Goal: Task Accomplishment & Management: Complete application form

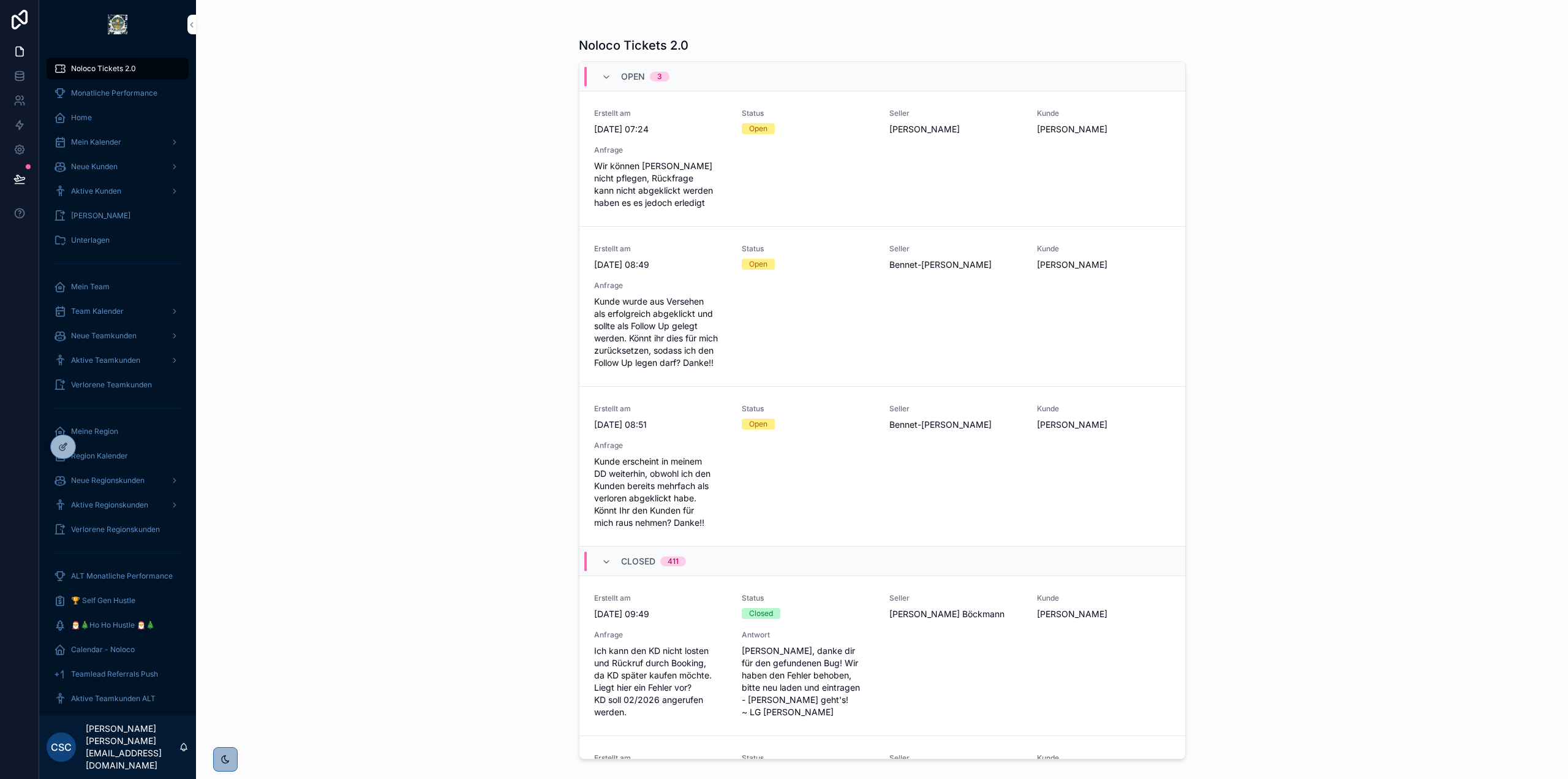
click at [408, 298] on div "Noloco Tickets 2.0 Open 3 Erstellt am [DATE] 07:24 Status Open Seller [PERSON_N…" at bounding box center [882, 389] width 1372 height 779
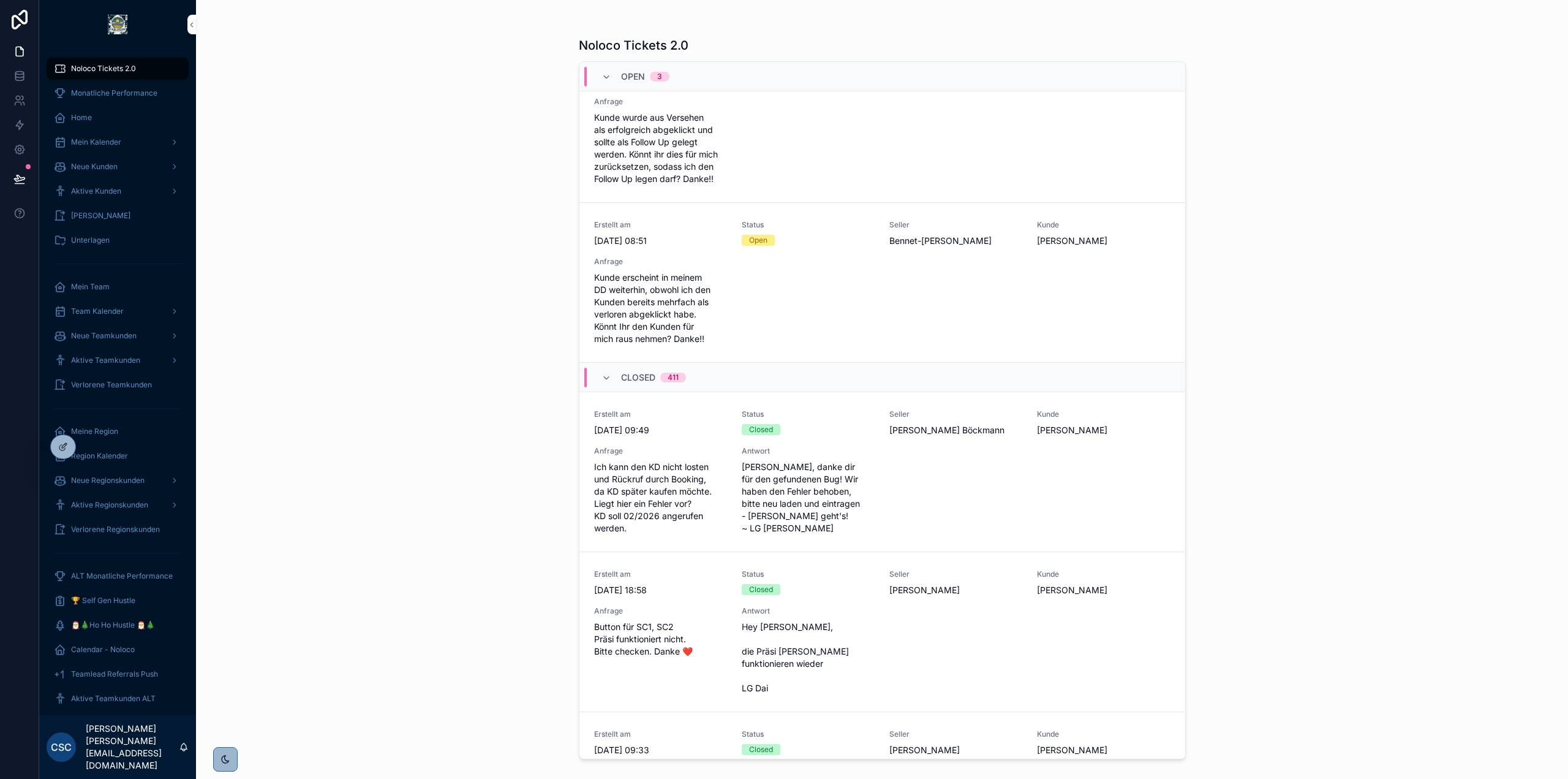
click at [610, 385] on div "Closed 411" at bounding box center [644, 377] width 84 height 20
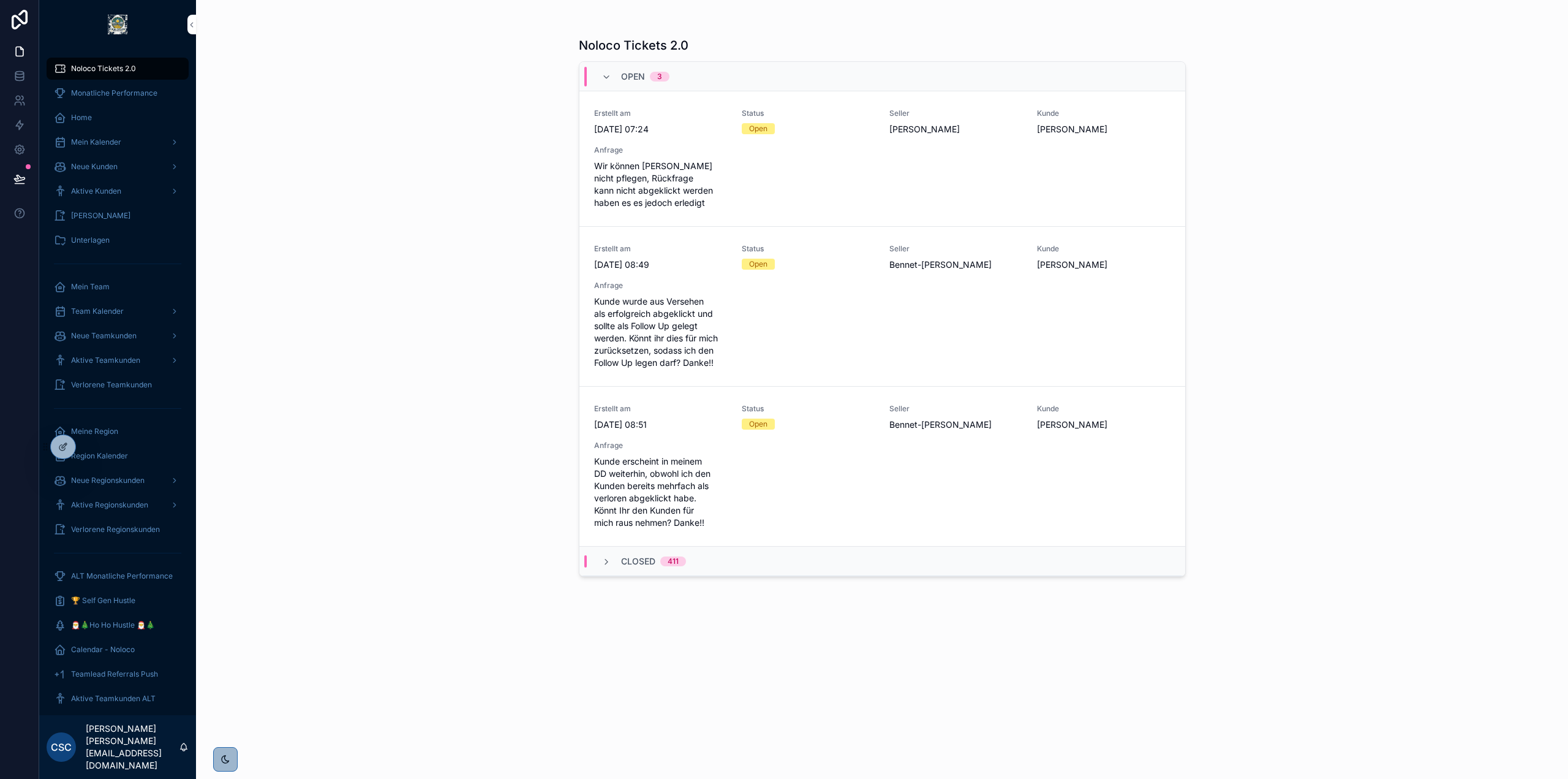
scroll to position [0, 0]
click at [0, 0] on span "Kunde öffnen" at bounding box center [0, 0] width 0 height 0
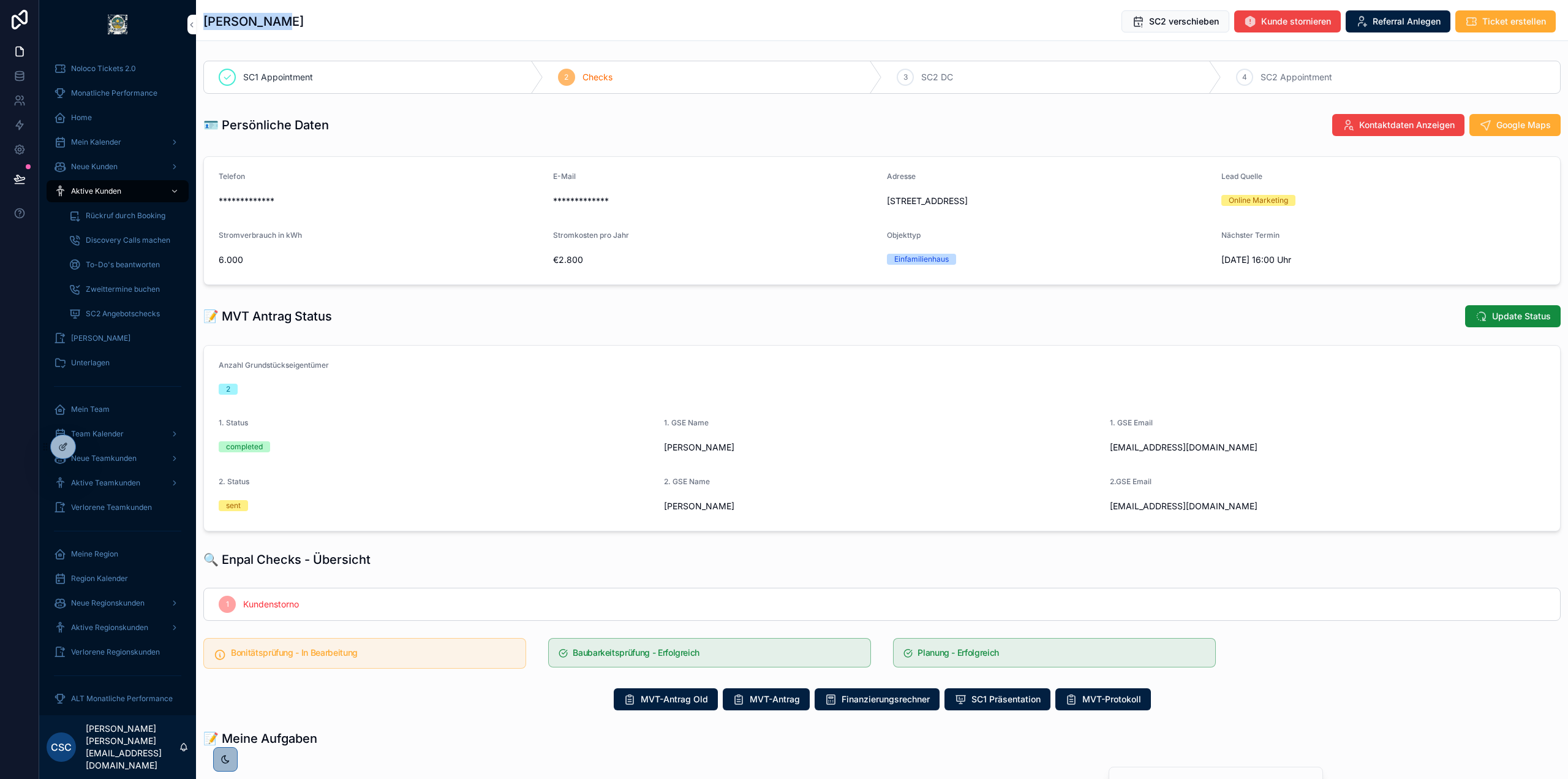
drag, startPoint x: 303, startPoint y: 17, endPoint x: 202, endPoint y: 21, distance: 101.1
click at [202, 21] on div "Stefan Hein SC2 verschieben Kunde stornieren Referral Anlegen Ticket erstellen" at bounding box center [882, 20] width 1372 height 41
copy h1 "Stefan Hein"
click at [766, 457] on form "Anzahl Grundstückseigentümer 2 1. Status completed 1. GSE Name Stefan Hein 1. G…" at bounding box center [882, 438] width 1356 height 185
click at [118, 68] on span "Noloco Tickets 2.0" at bounding box center [103, 69] width 65 height 10
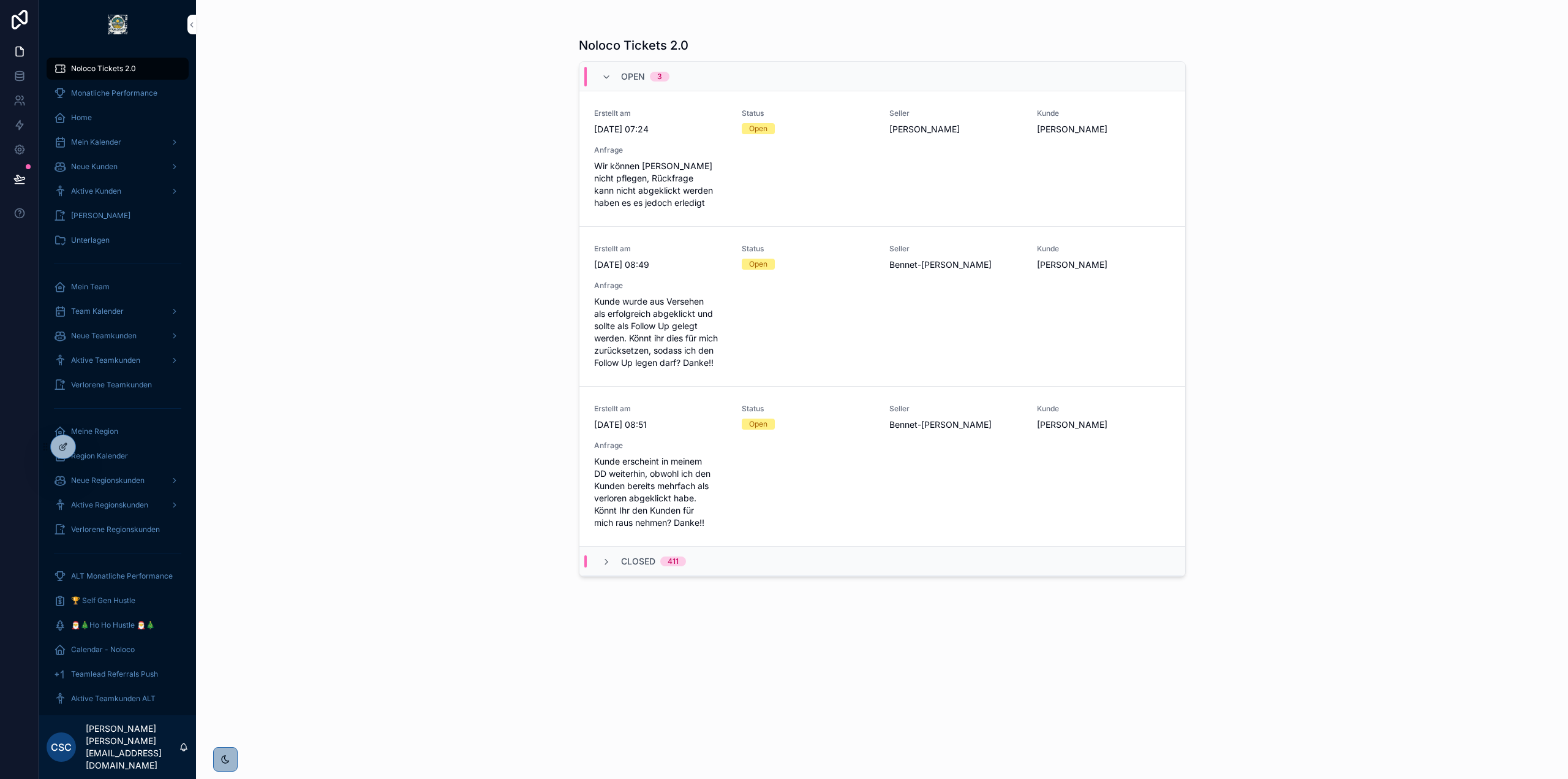
click at [0, 0] on span "In Bearbeitung setzen" at bounding box center [0, 0] width 0 height 0
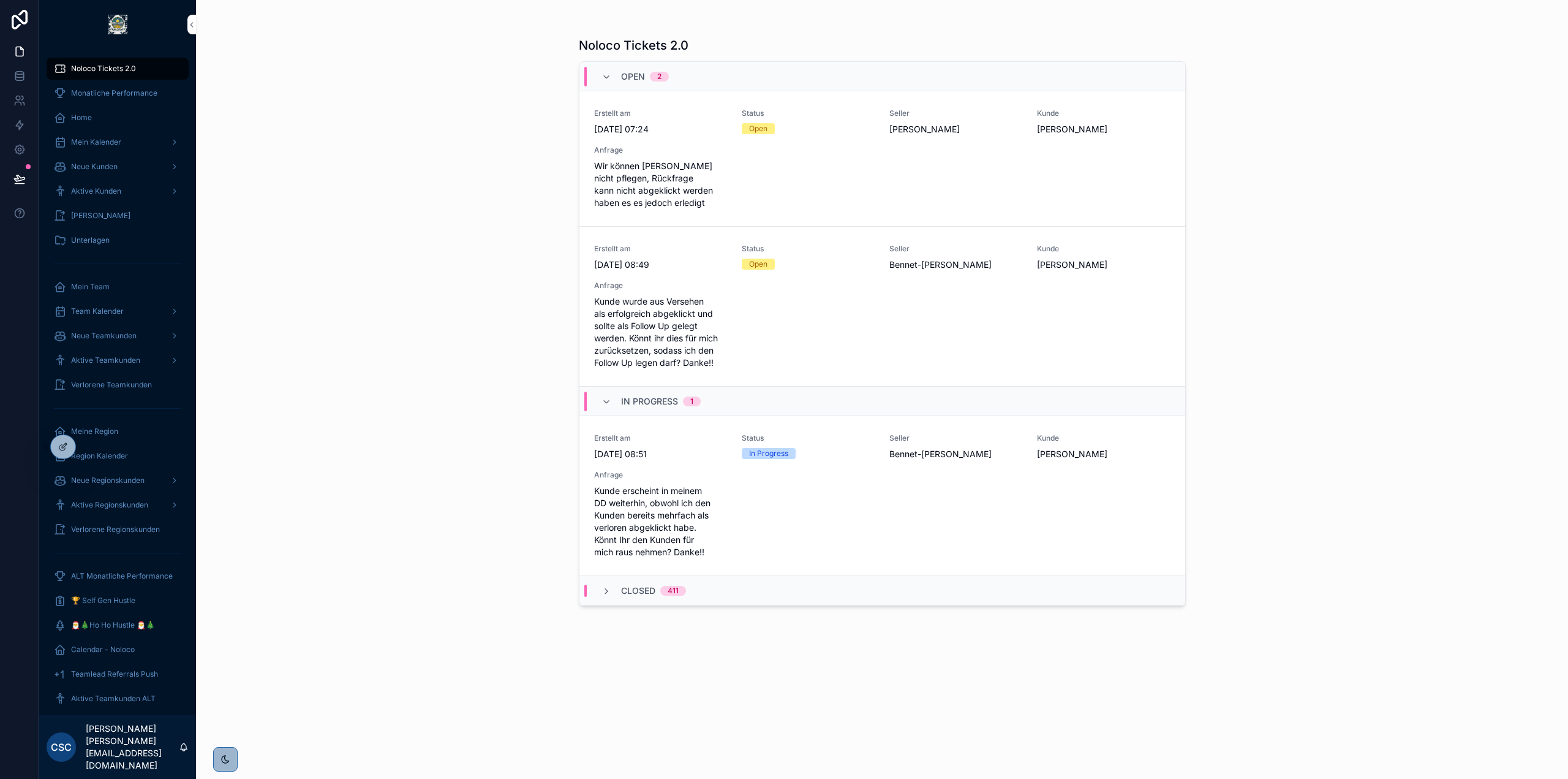
click at [0, 0] on span "Ticket schließen" at bounding box center [0, 0] width 0 height 0
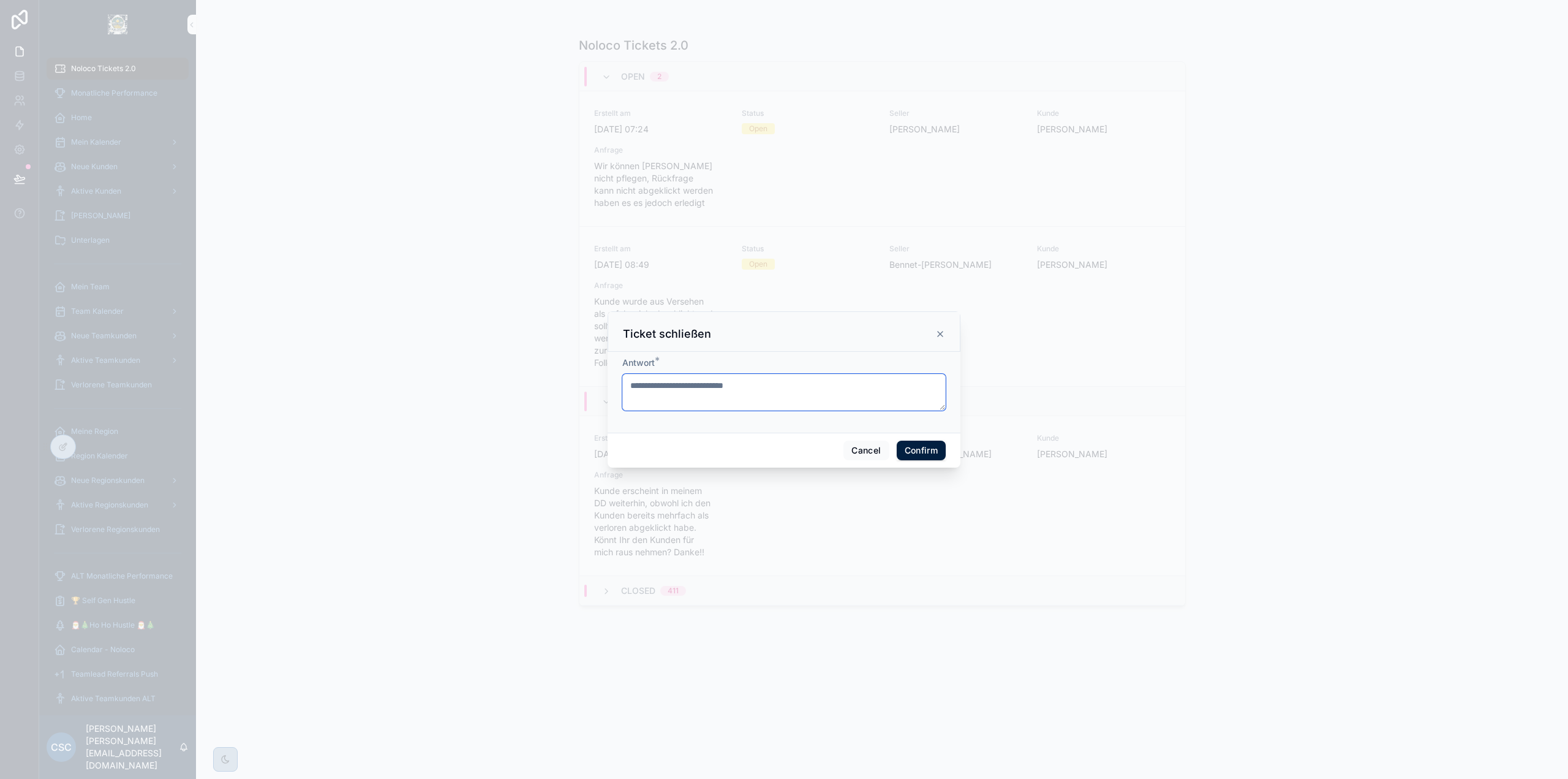
click at [756, 395] on textarea at bounding box center [784, 392] width 324 height 37
type textarea "**********"
click at [911, 451] on button "Confirm" at bounding box center [921, 456] width 49 height 20
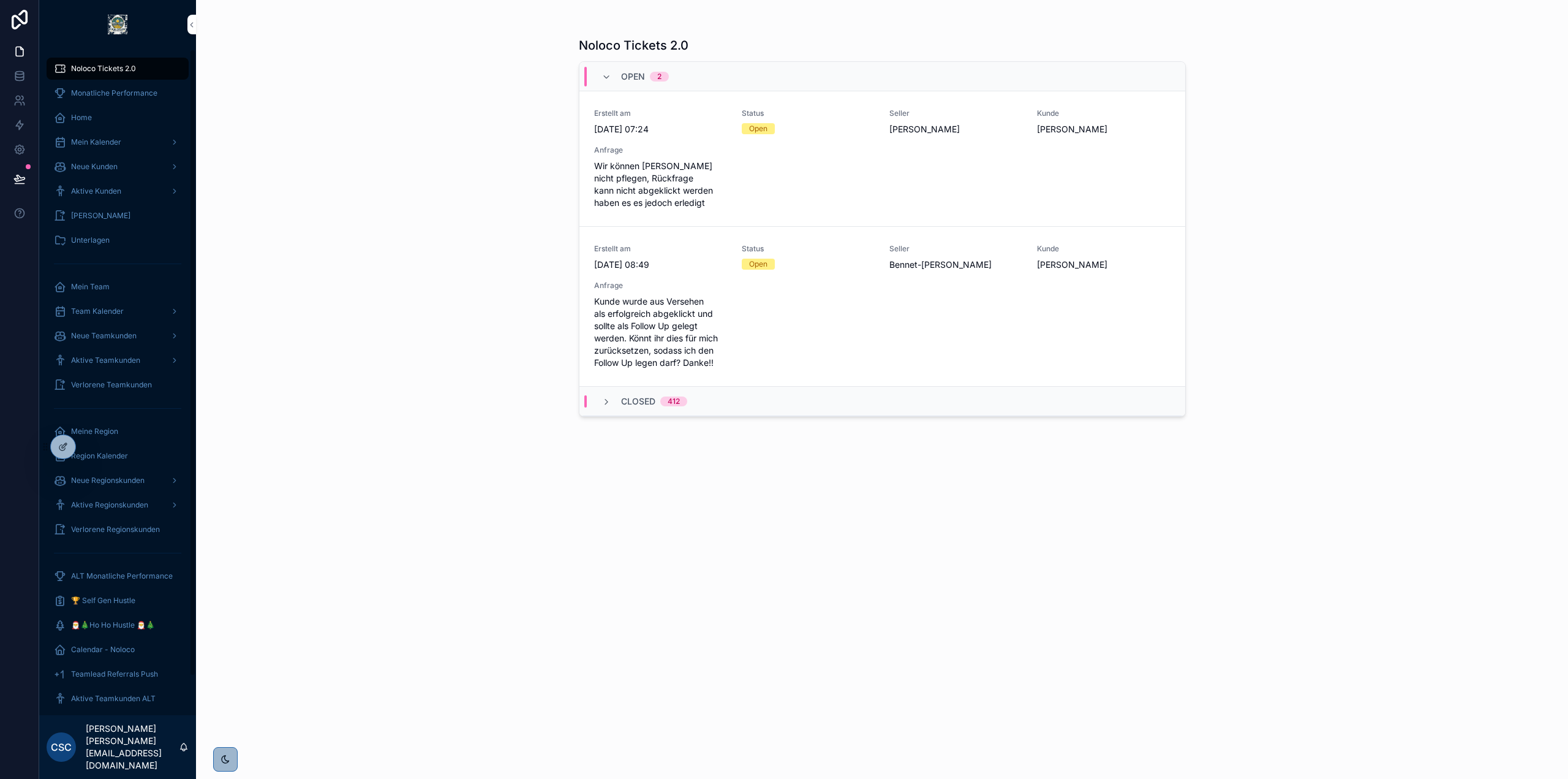
click at [0, 0] on icon at bounding box center [0, 0] width 0 height 0
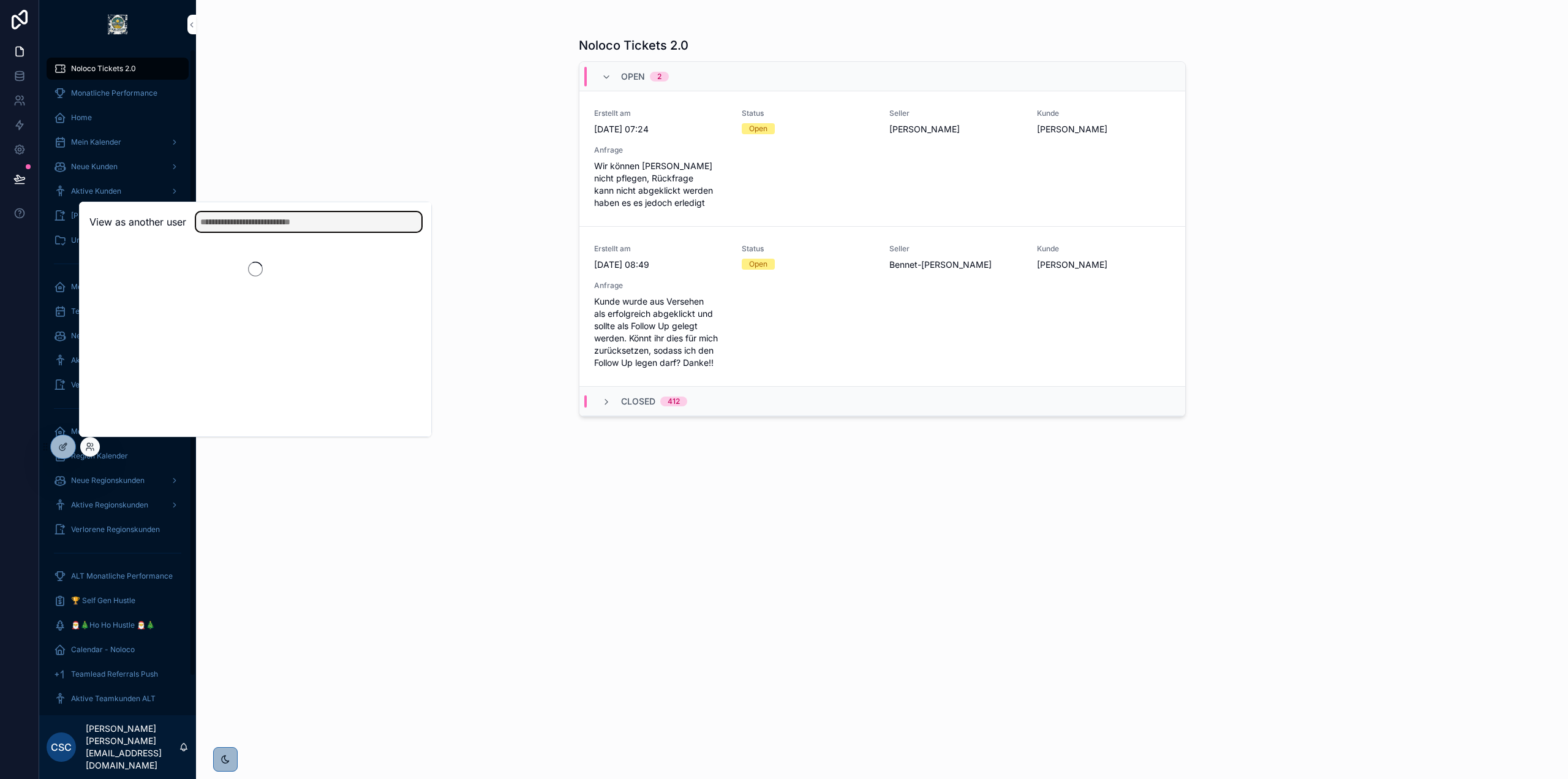
click at [308, 217] on input "text" at bounding box center [308, 221] width 226 height 20
type input "*****"
click at [0, 0] on button "Select" at bounding box center [0, 0] width 0 height 0
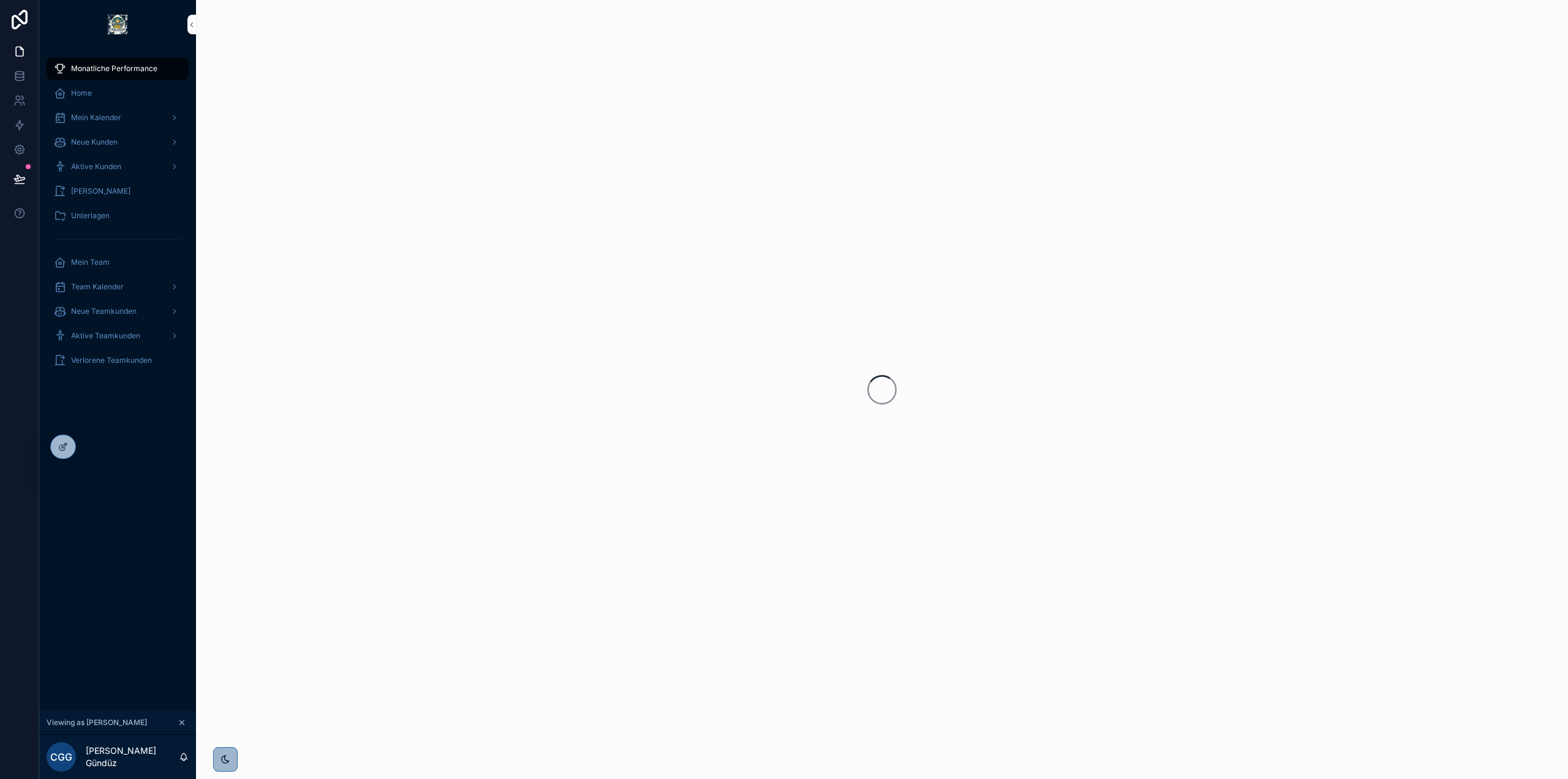
click at [131, 332] on span "Aktive Teamkunden" at bounding box center [105, 336] width 69 height 10
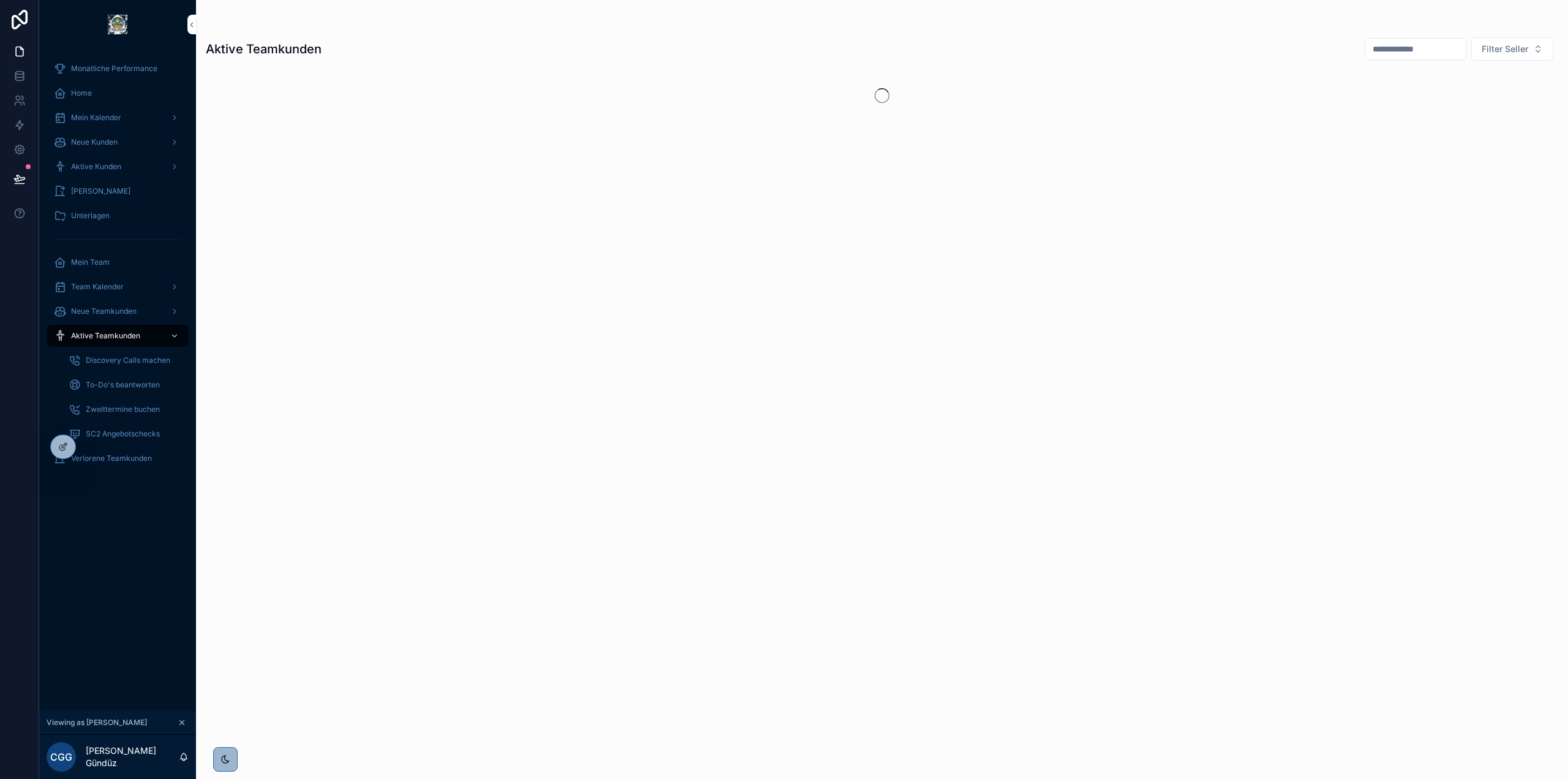
click at [118, 287] on span "Team Kalender" at bounding box center [97, 287] width 53 height 10
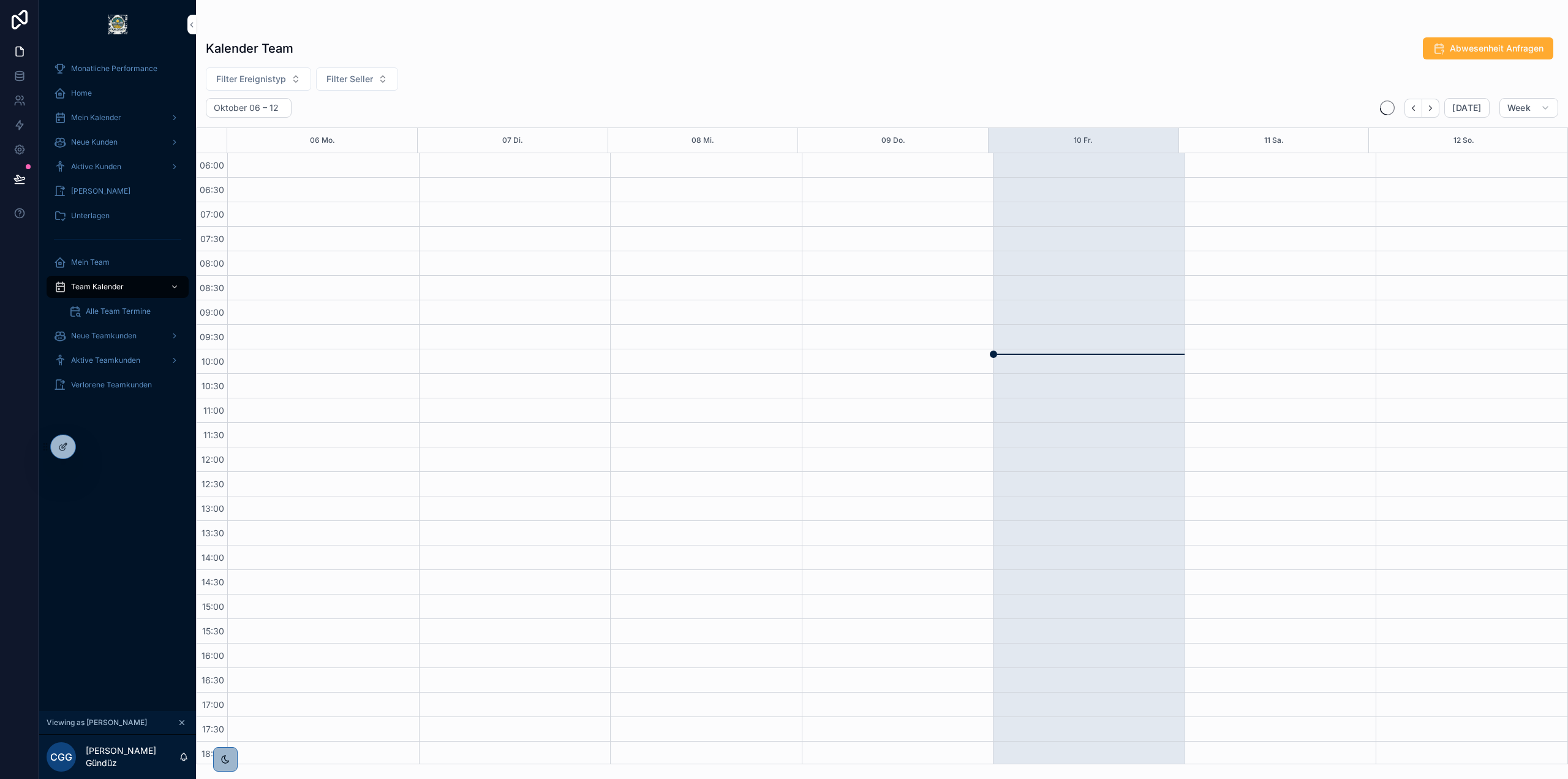
click at [121, 309] on span "Alle Team Termine" at bounding box center [118, 311] width 65 height 10
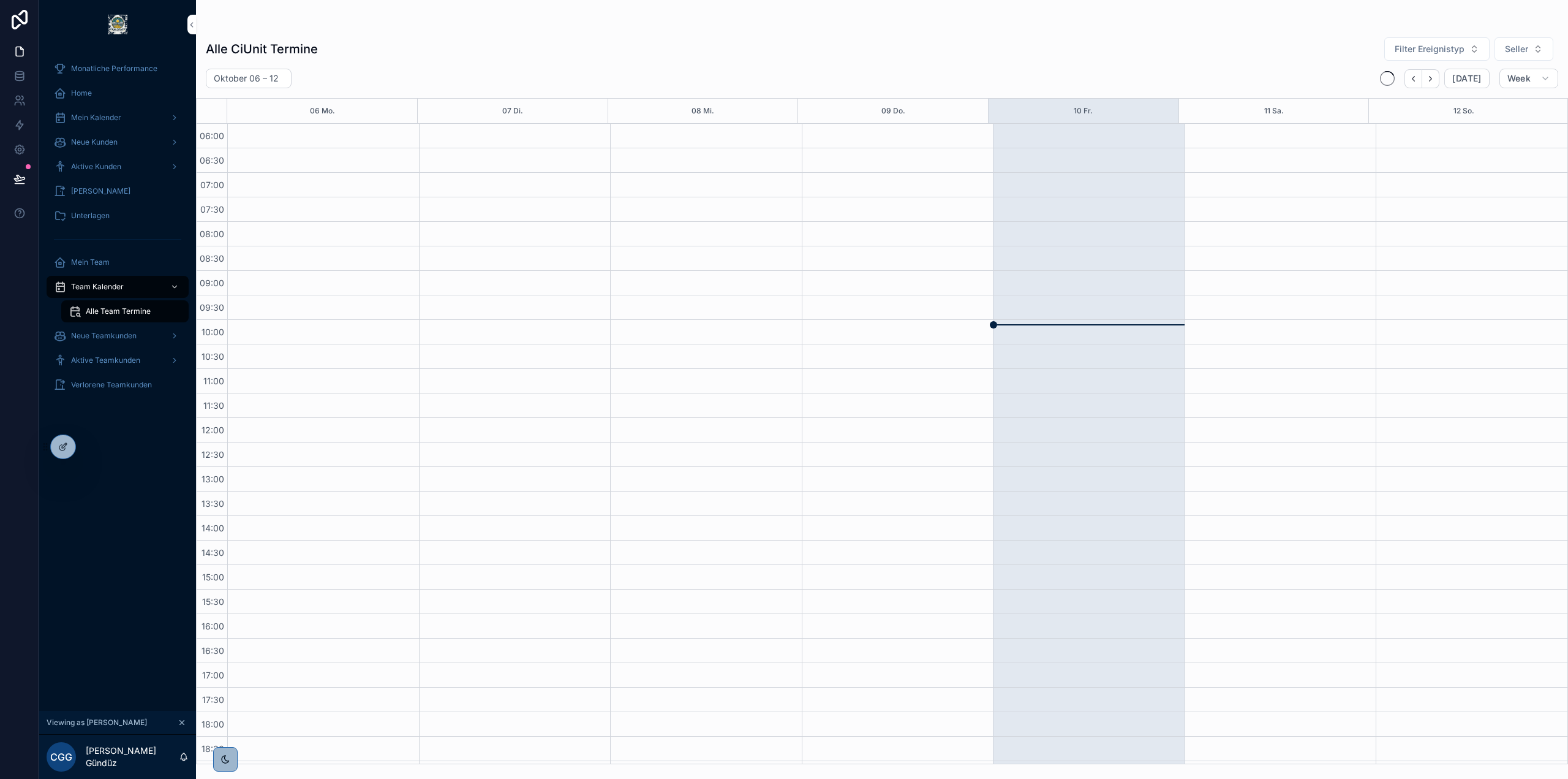
scroll to position [144, 0]
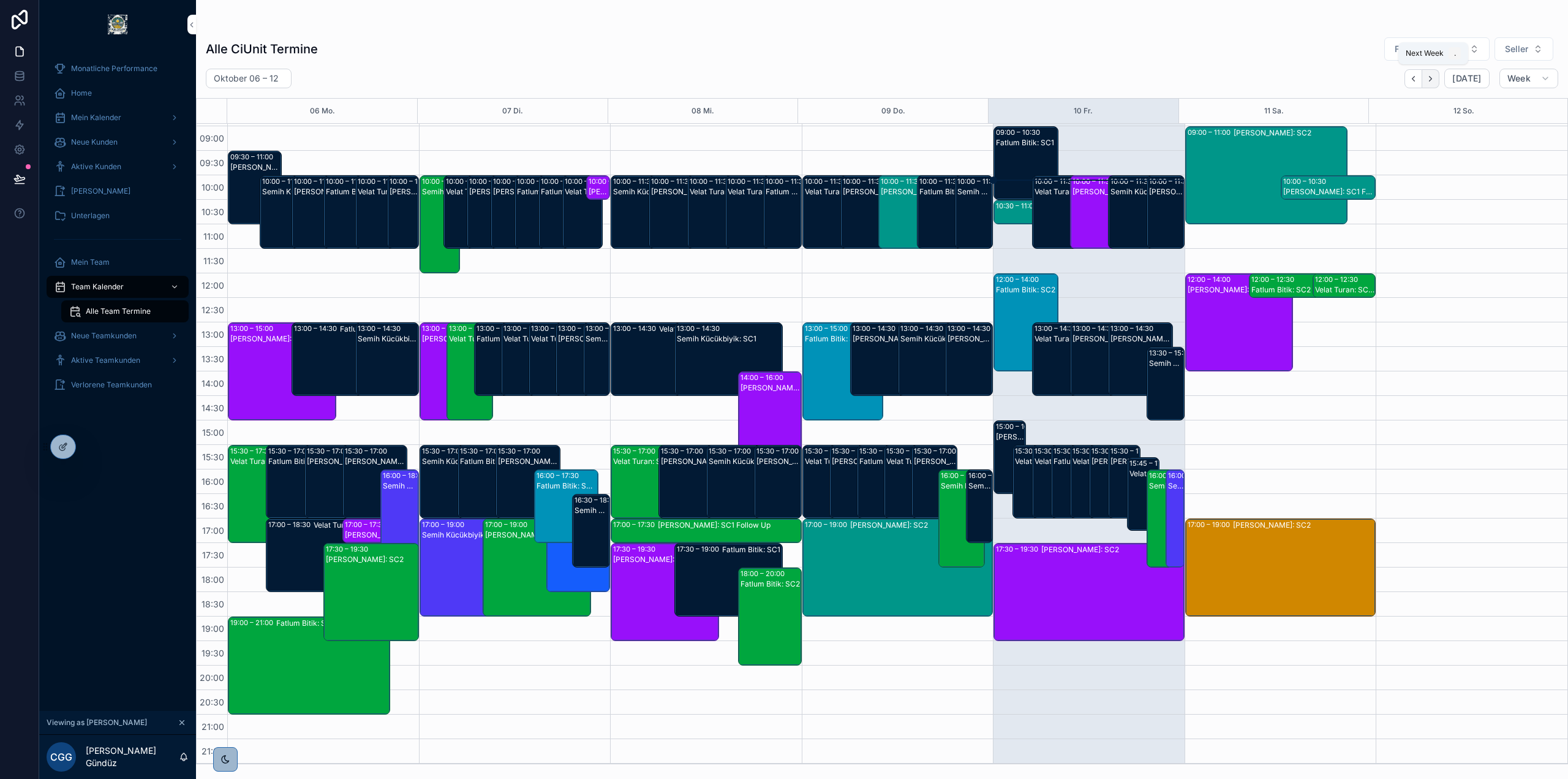
click at [1440, 79] on button "Next" at bounding box center [1431, 78] width 17 height 19
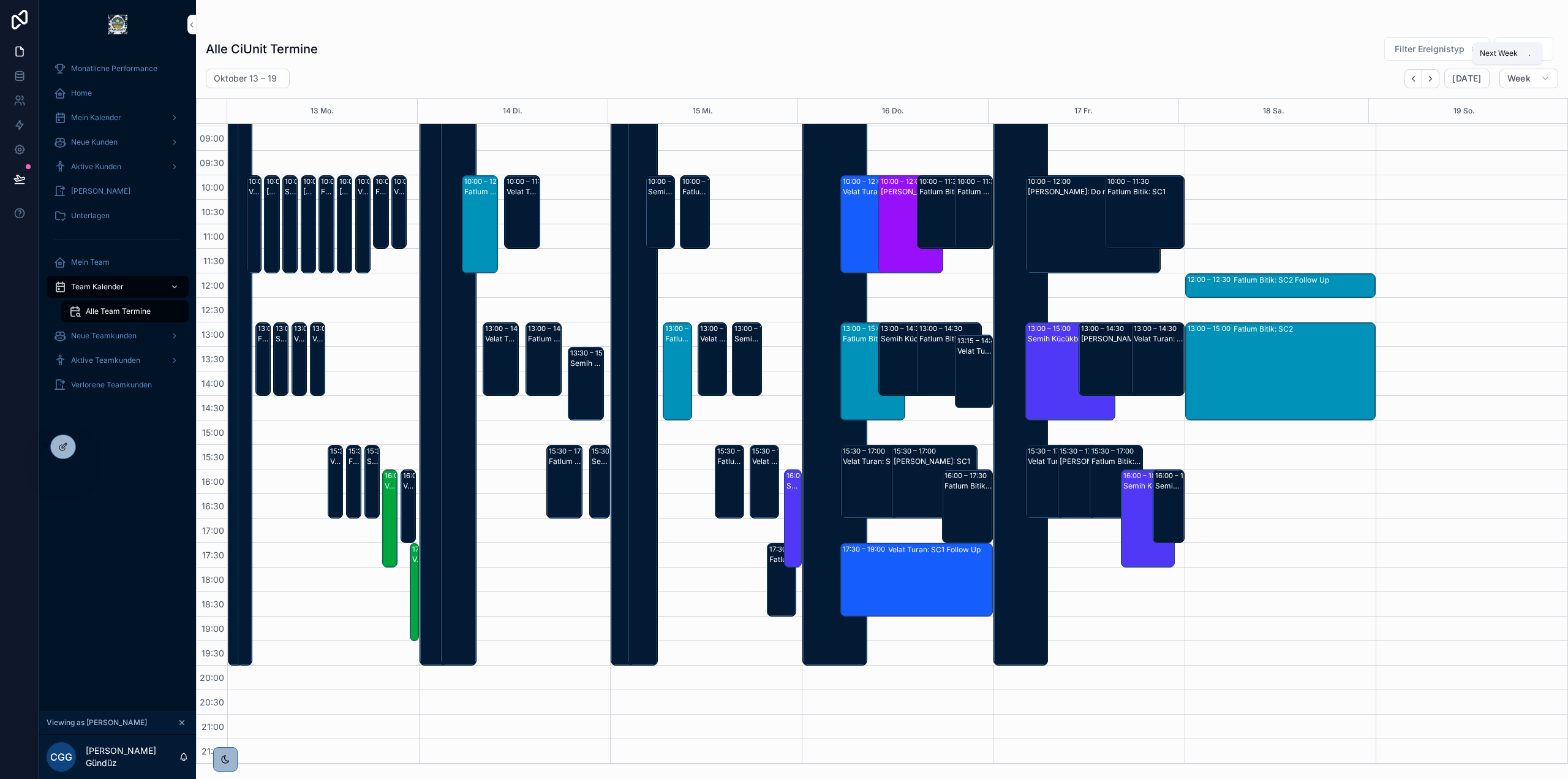
click at [1440, 79] on button "Next" at bounding box center [1431, 78] width 17 height 19
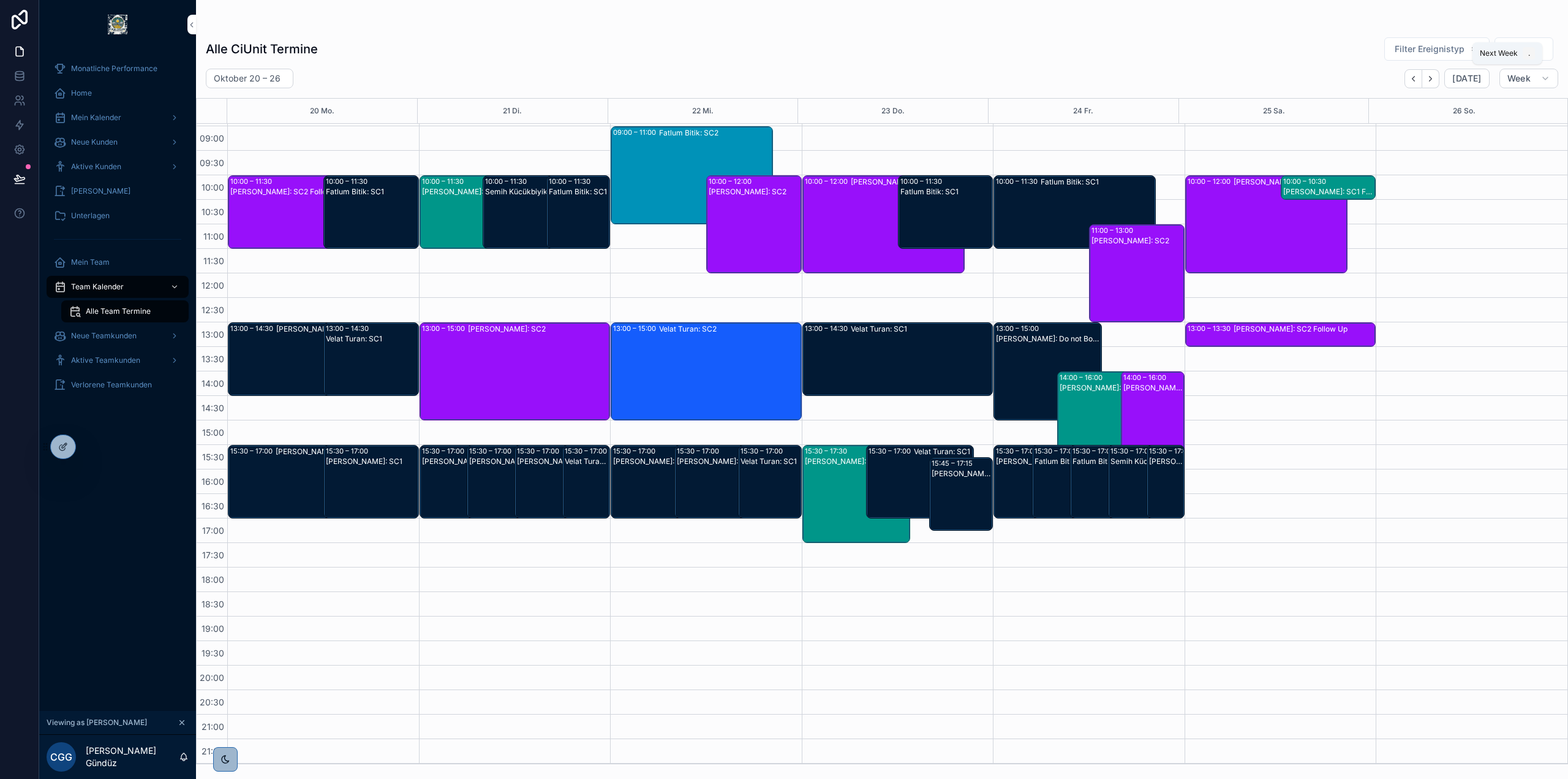
click at [1440, 79] on button "Next" at bounding box center [1431, 78] width 17 height 19
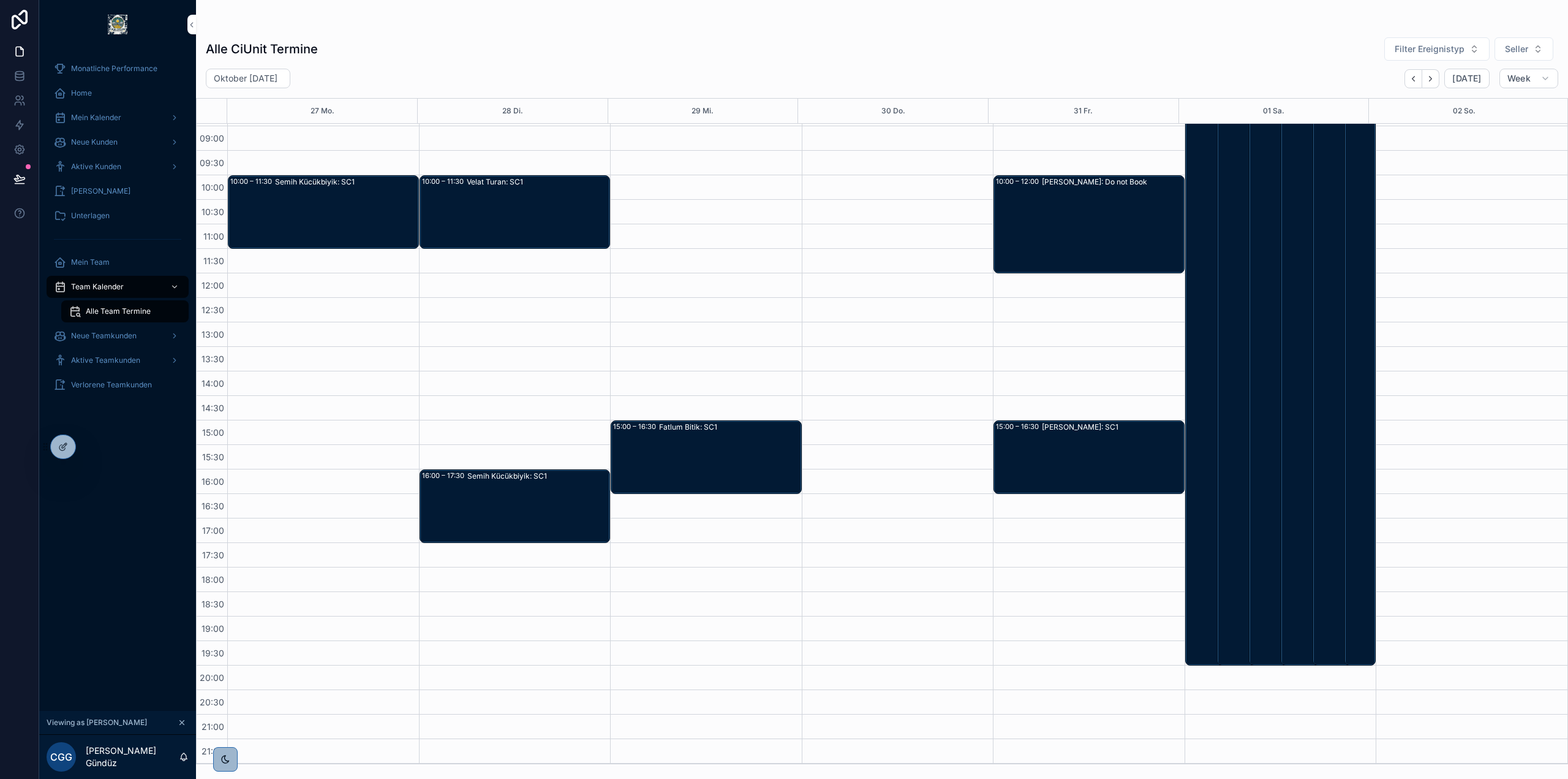
click at [1067, 241] on div "Jörg Mehring: Do not Book" at bounding box center [1112, 224] width 141 height 96
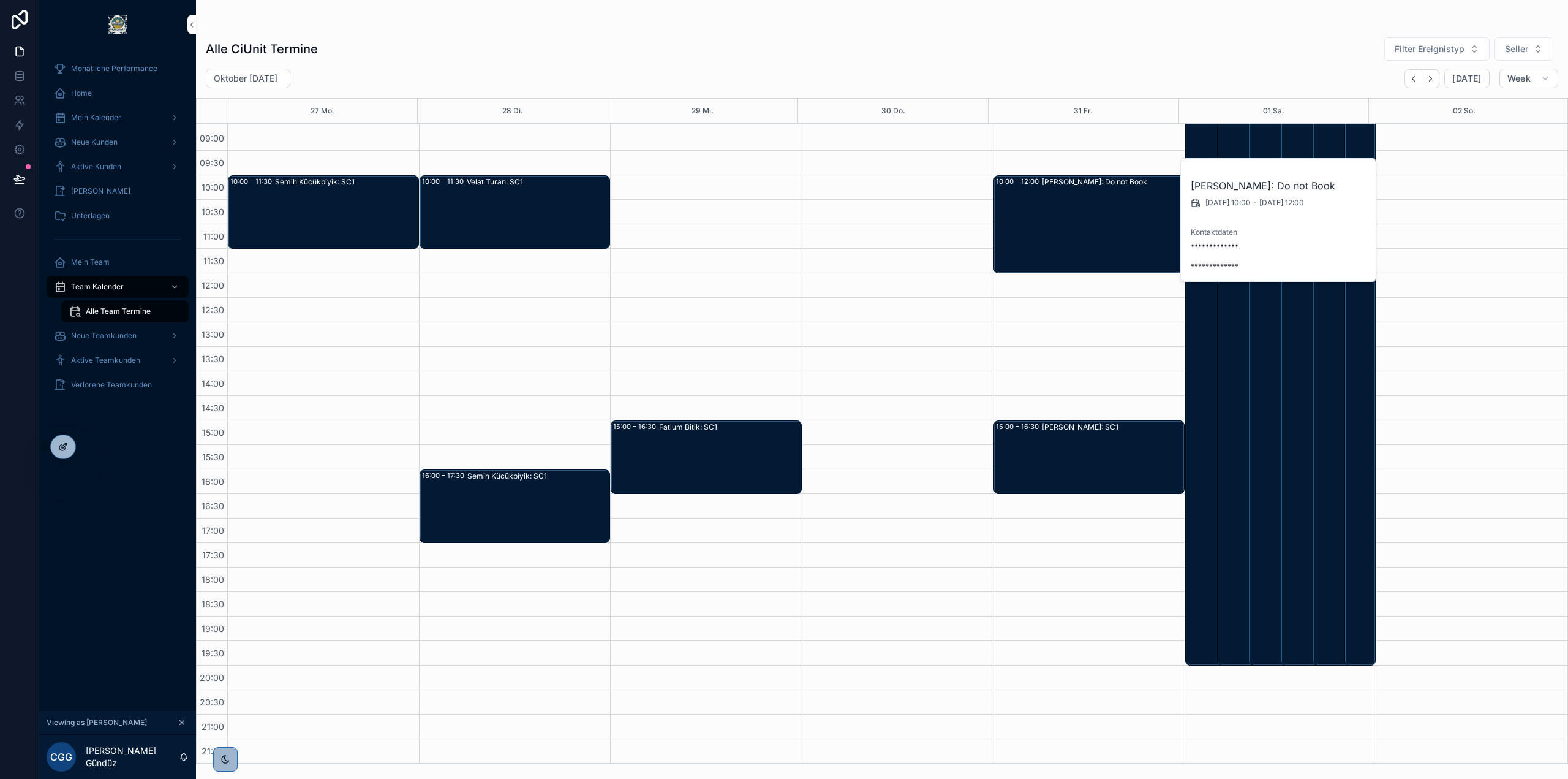
click at [65, 449] on icon at bounding box center [62, 448] width 6 height 6
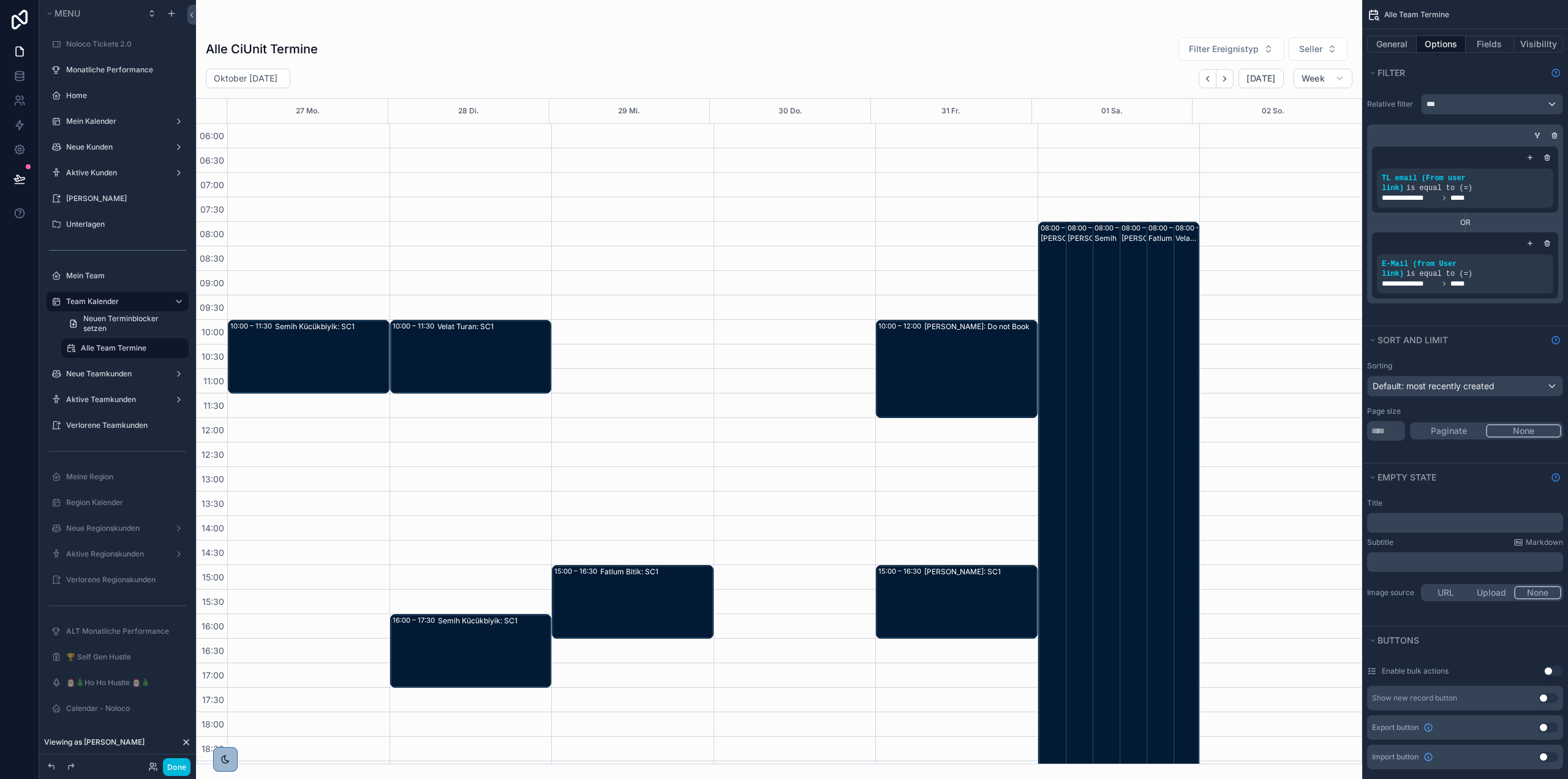
click at [972, 231] on div "scrollable content" at bounding box center [779, 389] width 1166 height 779
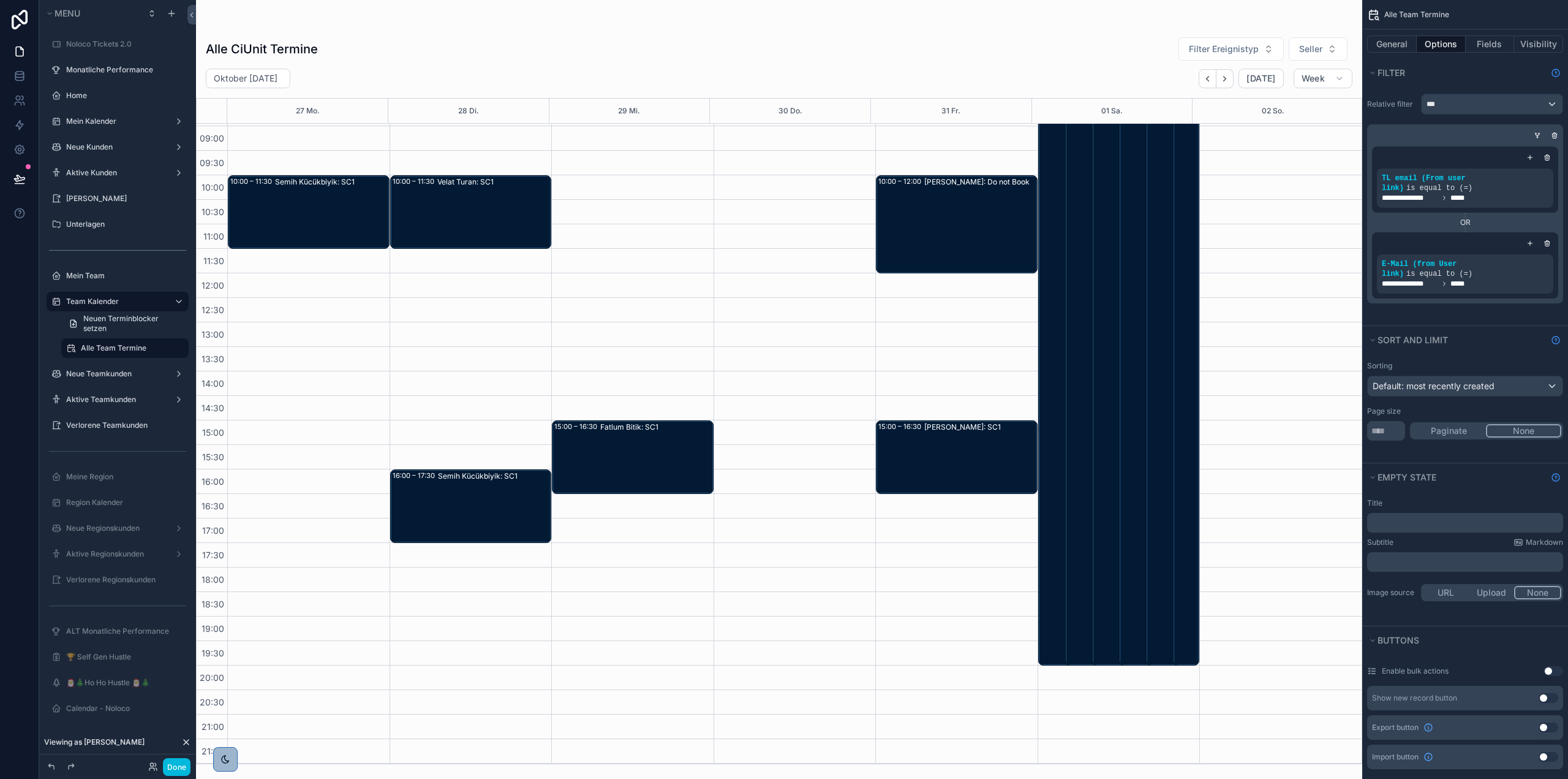
click at [959, 199] on div "Jörg Mehring: Do not Book" at bounding box center [980, 224] width 112 height 96
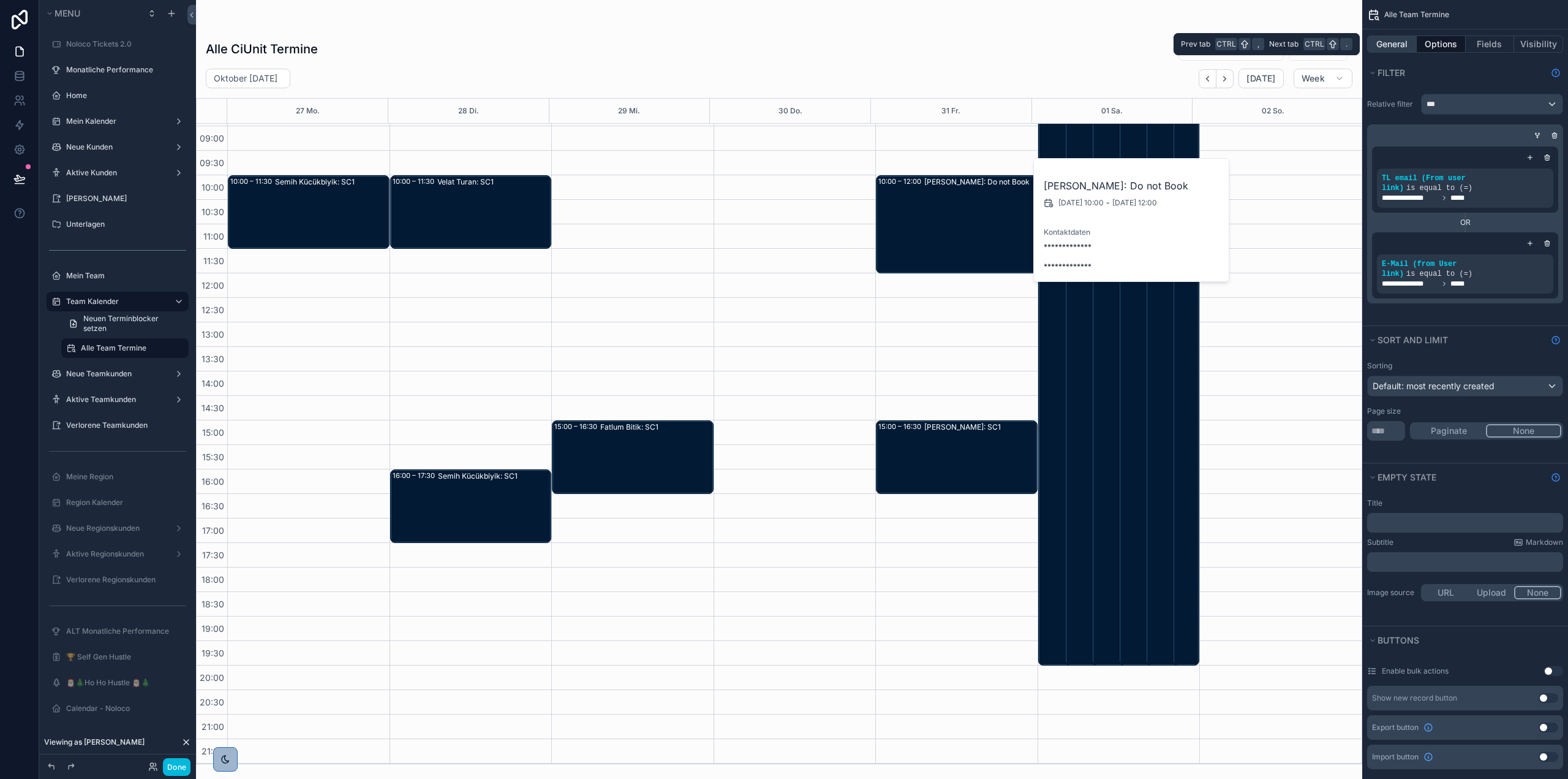
click at [1399, 42] on button "General" at bounding box center [1392, 44] width 49 height 17
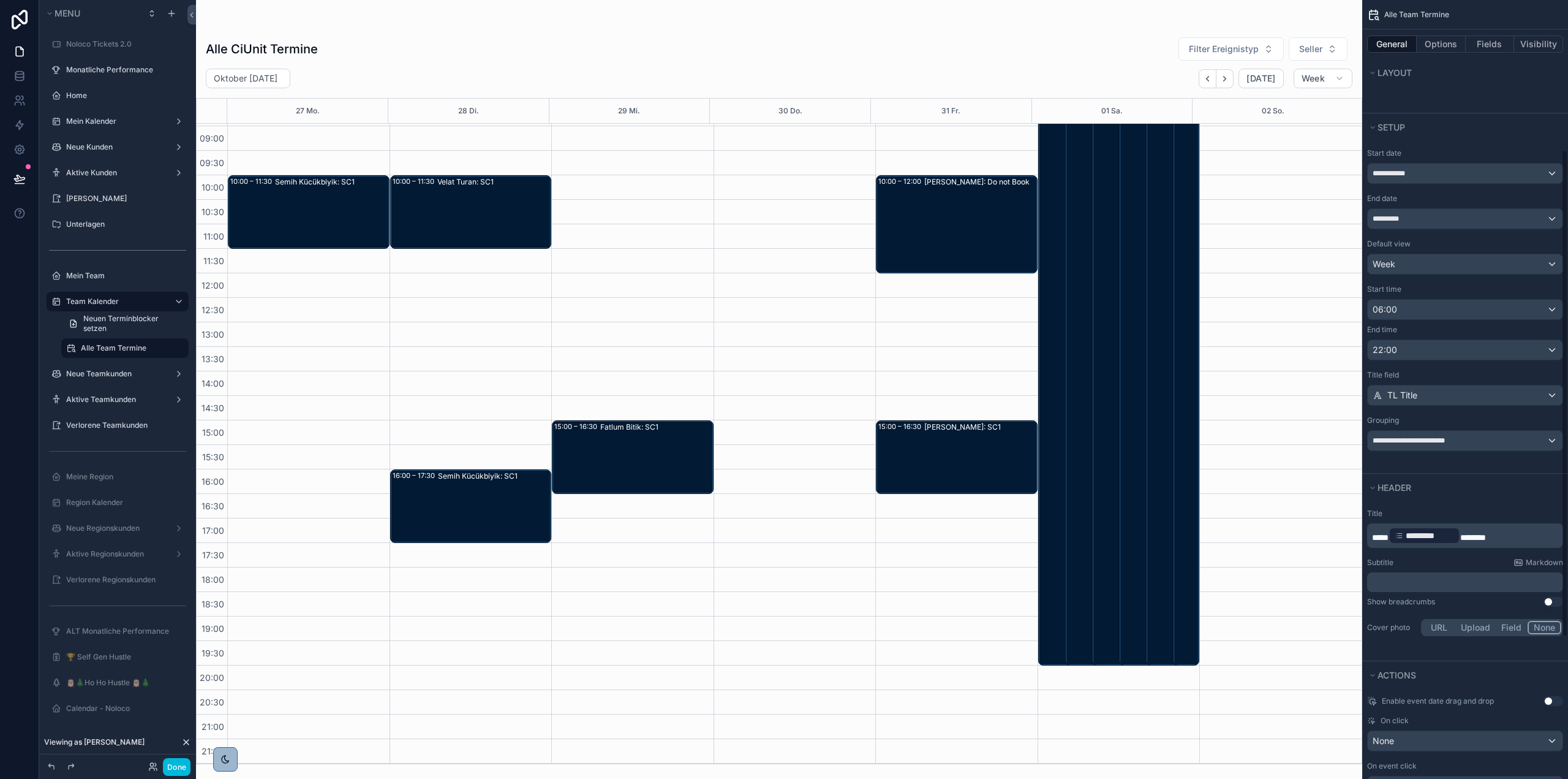
scroll to position [245, 0]
click at [1454, 36] on button "Options" at bounding box center [1442, 44] width 49 height 17
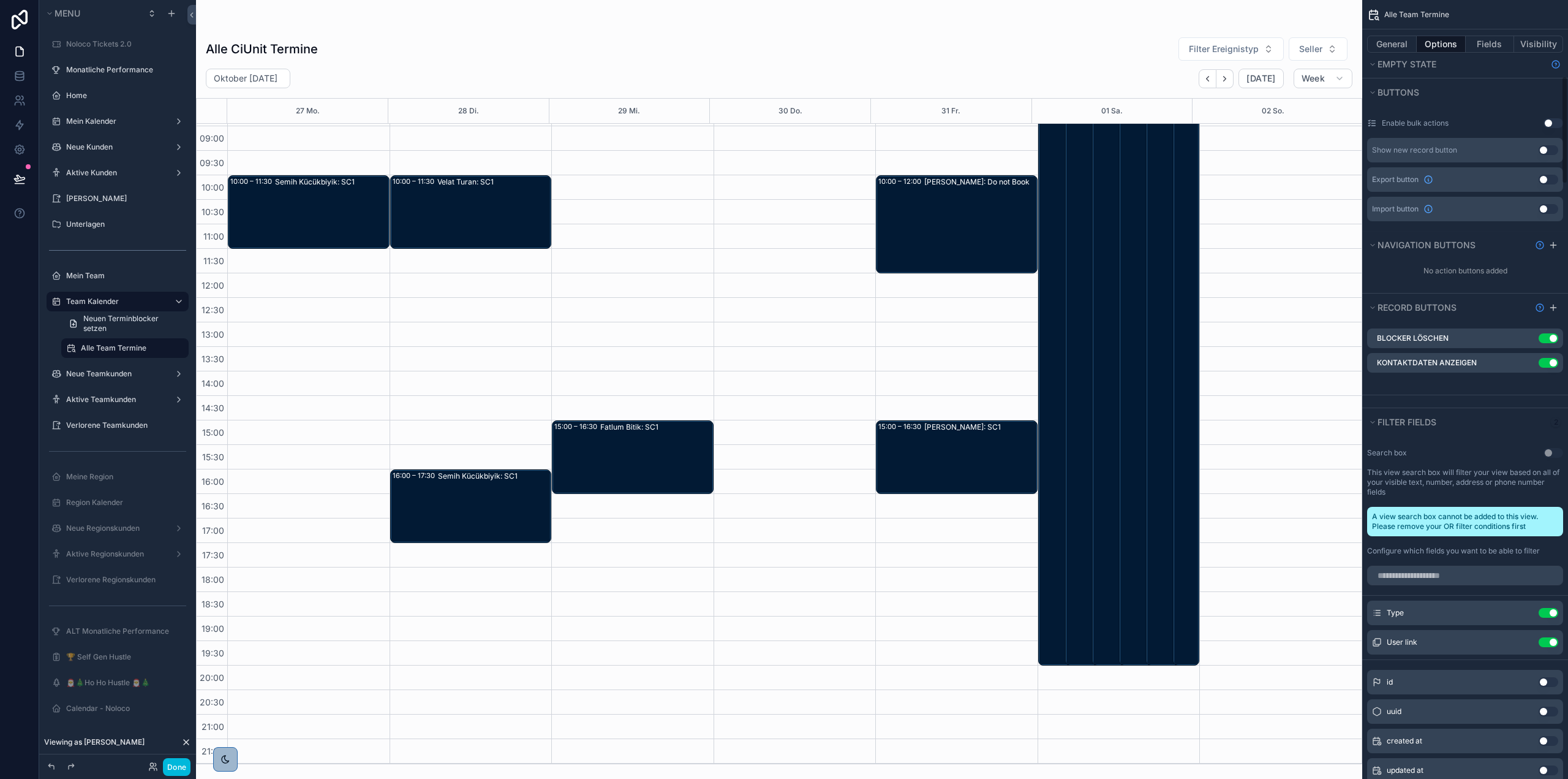
scroll to position [552, 0]
click at [0, 0] on icon "scrollable content" at bounding box center [0, 0] width 0 height 0
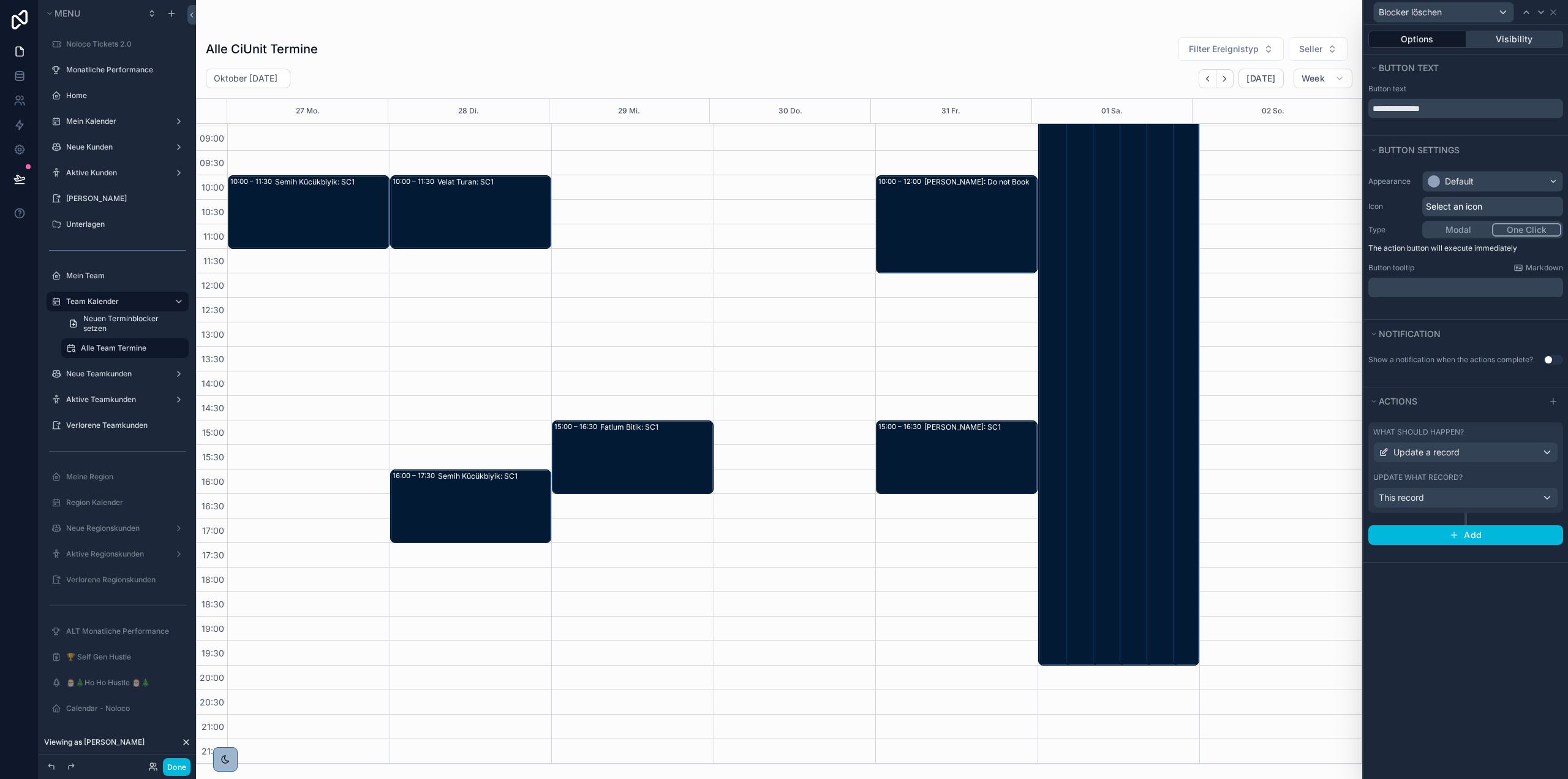
click at [1534, 43] on button "Visibility" at bounding box center [1515, 39] width 97 height 17
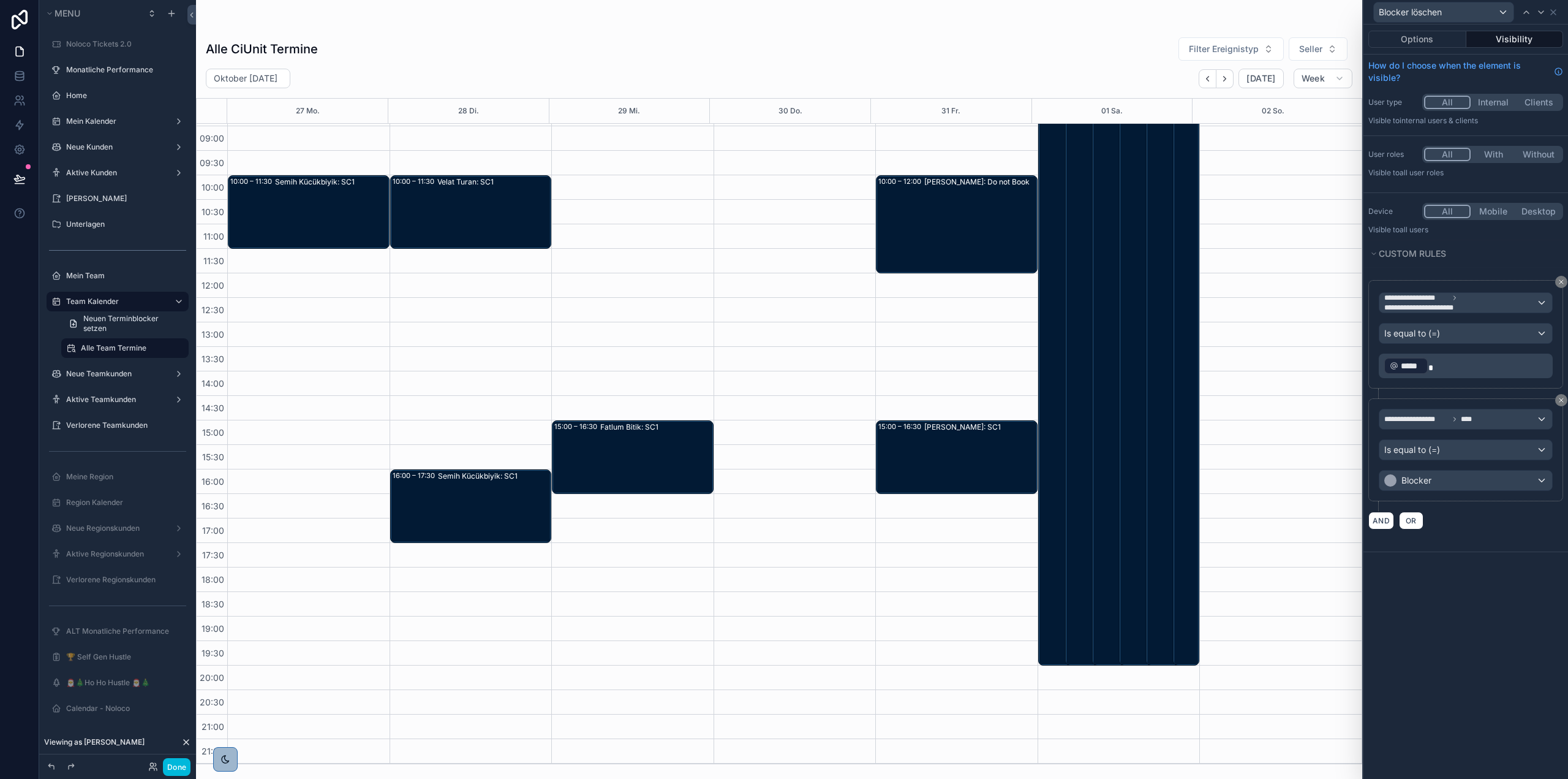
click at [1485, 363] on p "﻿ ***** ﻿" at bounding box center [1467, 365] width 167 height 20
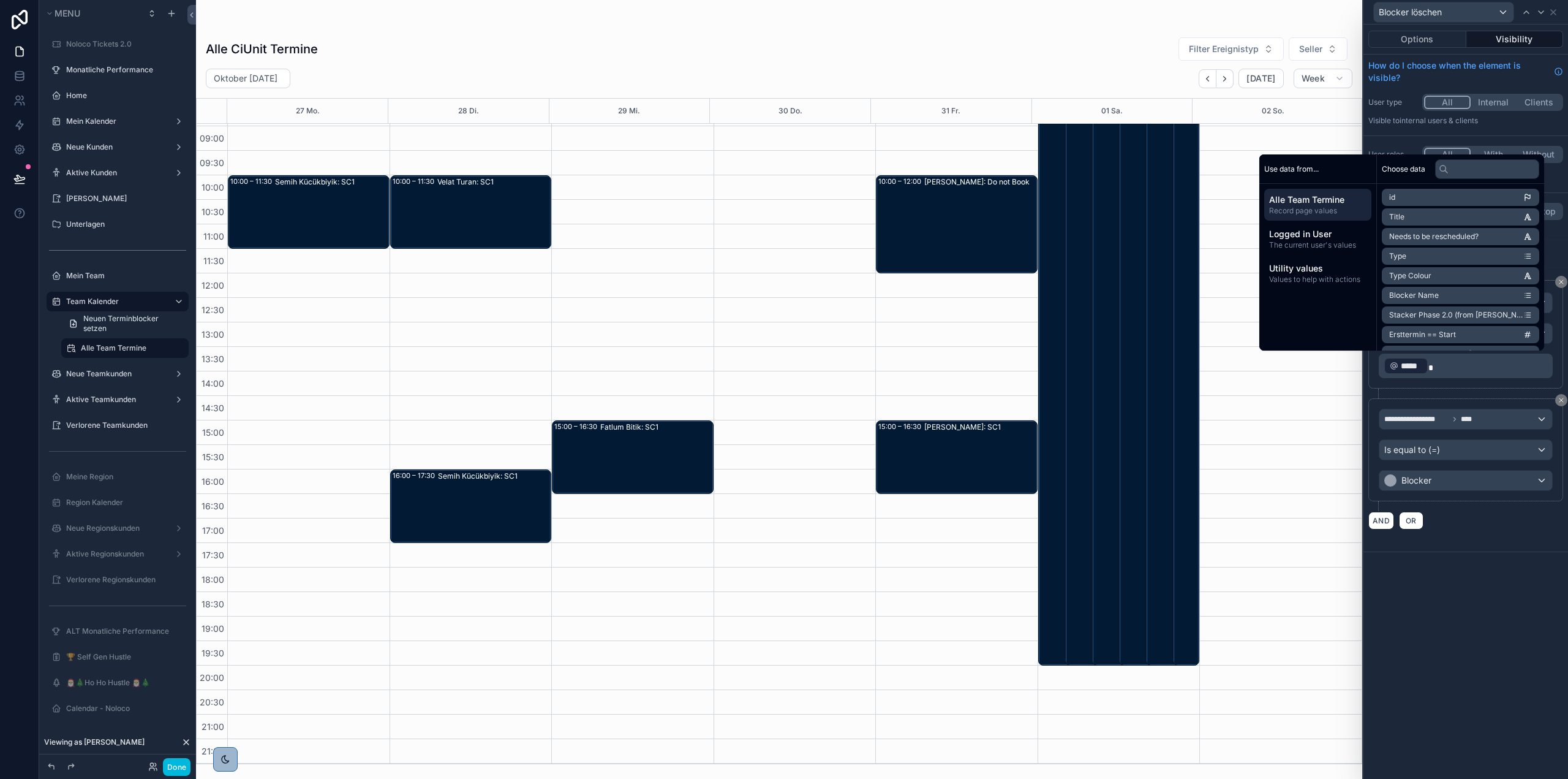
click at [1501, 581] on div "**********" at bounding box center [1466, 401] width 205 height 754
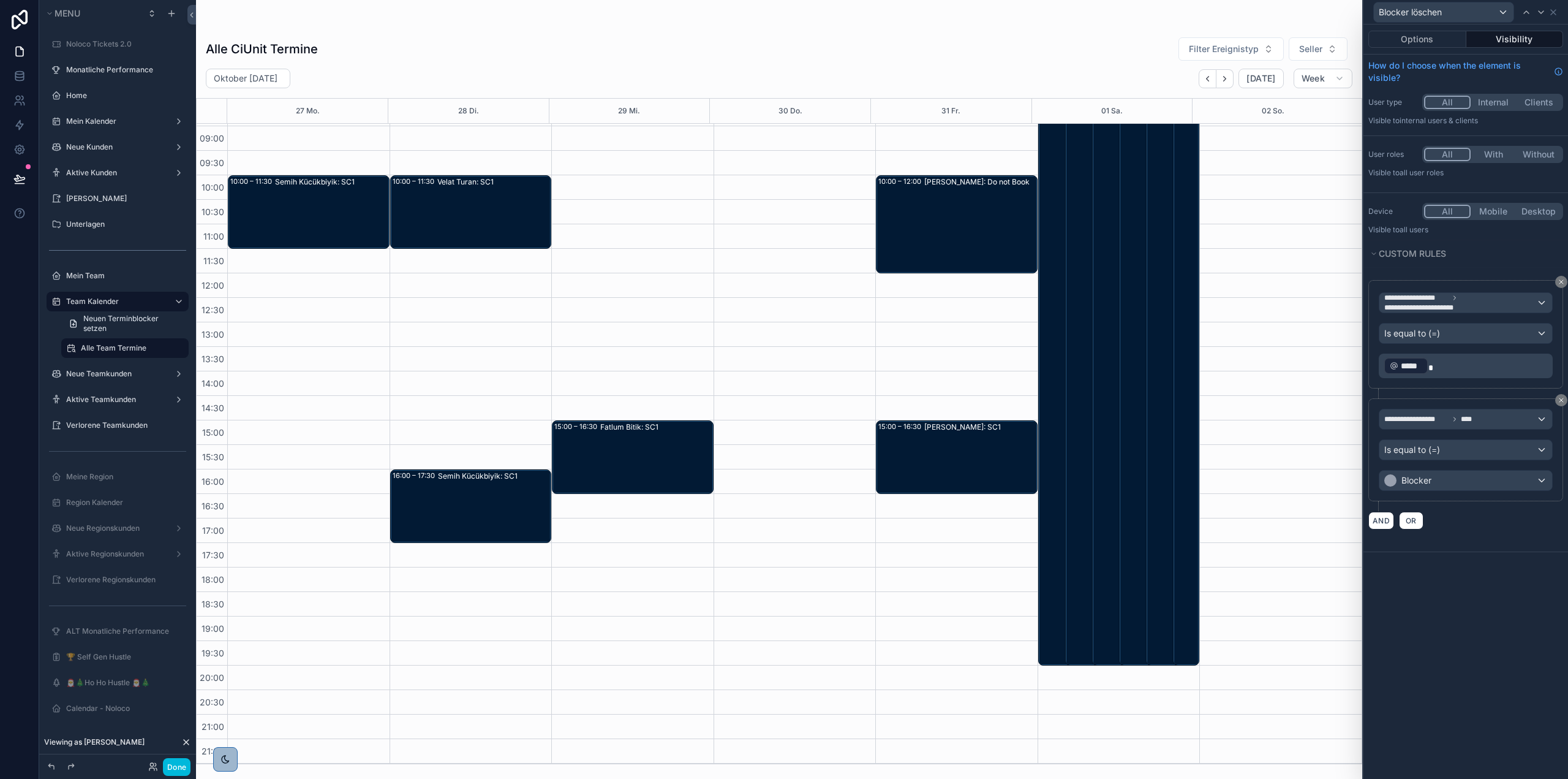
click at [982, 224] on div "Jörg Mehring: Do not Book" at bounding box center [980, 224] width 112 height 96
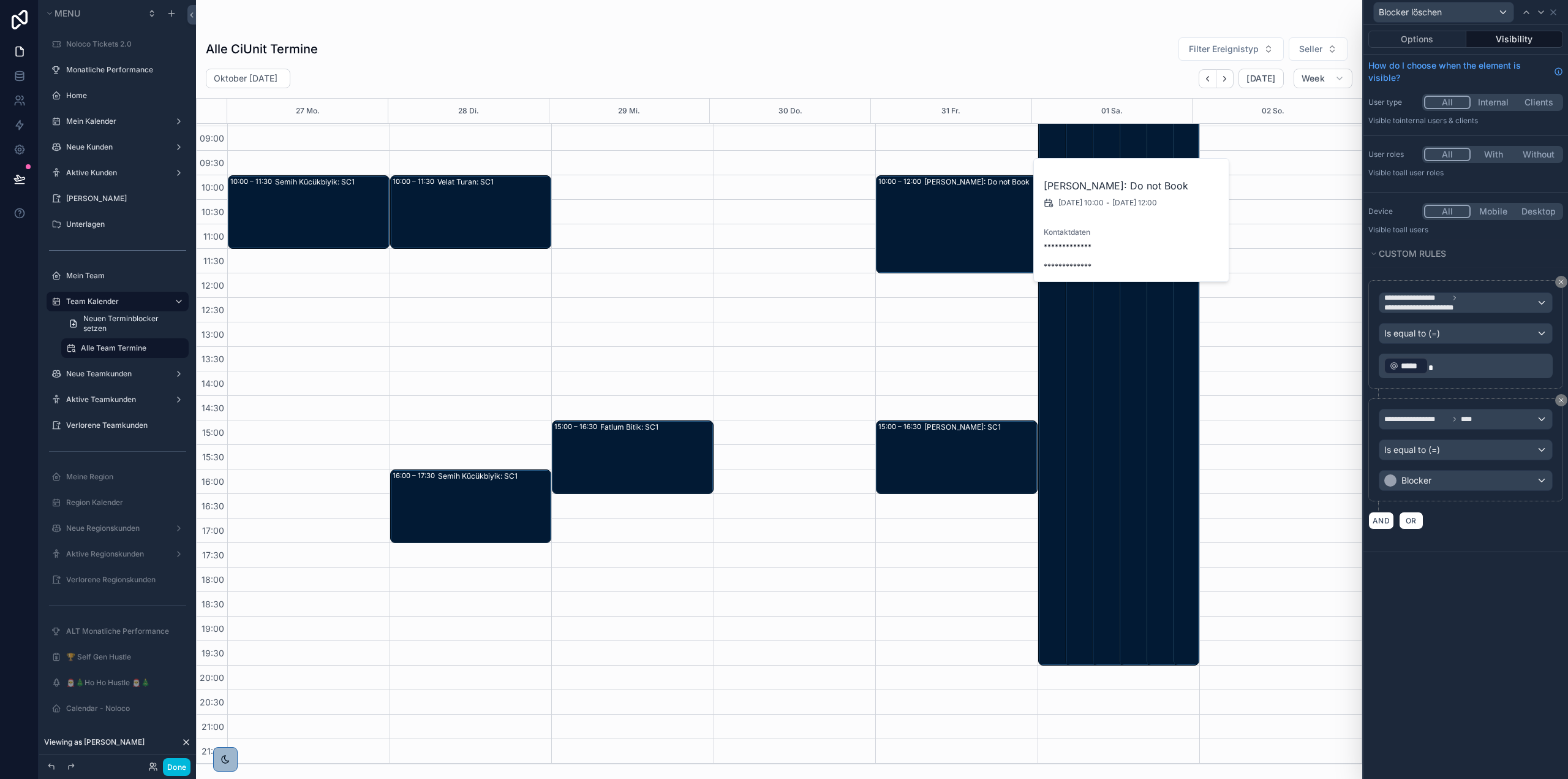
click at [956, 439] on div "Jörg Mehring: SC1" at bounding box center [980, 457] width 112 height 71
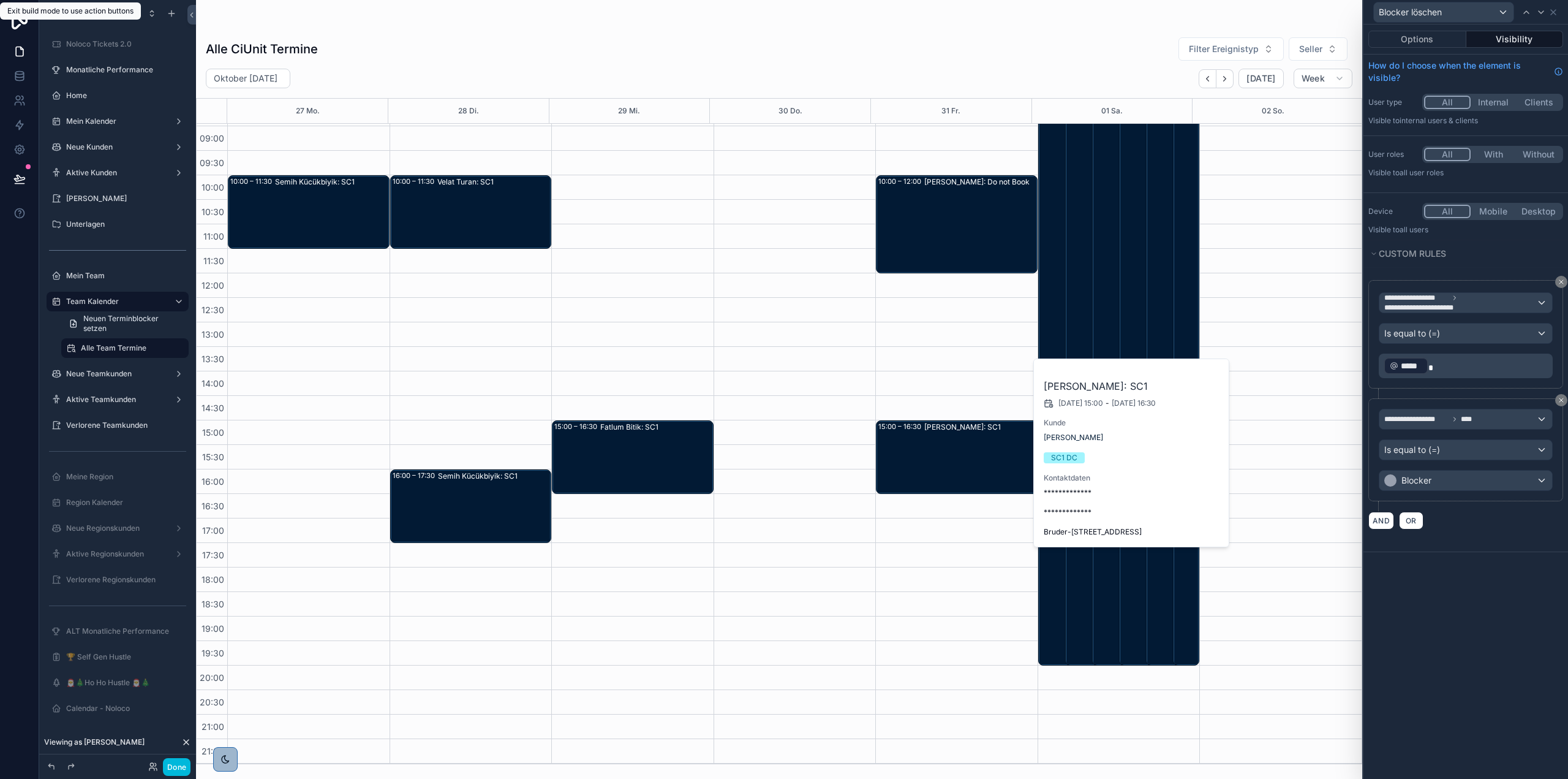
click at [977, 250] on div "Jörg Mehring: Do not Book" at bounding box center [980, 224] width 112 height 96
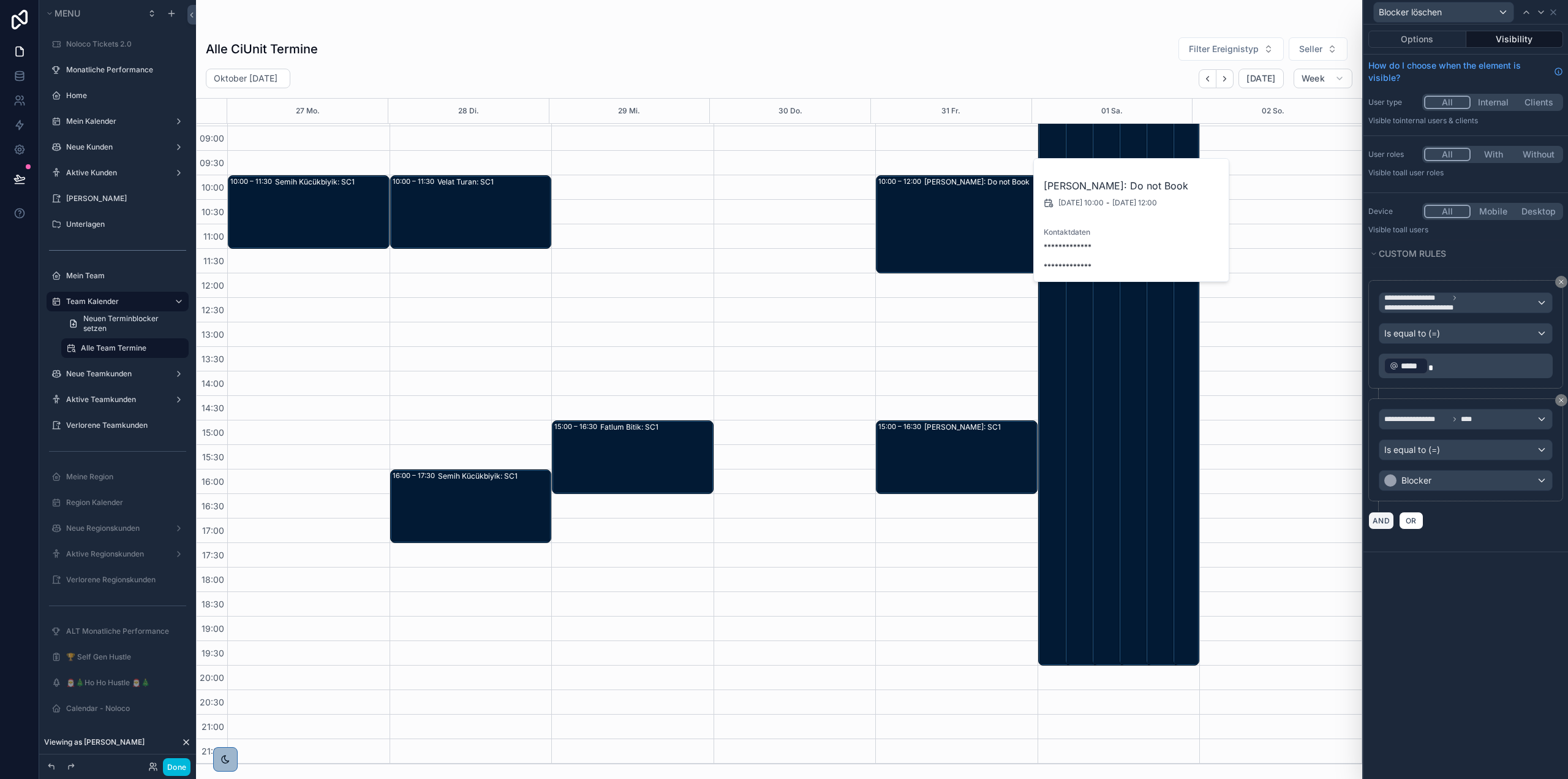
click at [1385, 521] on button "AND" at bounding box center [1381, 521] width 25 height 17
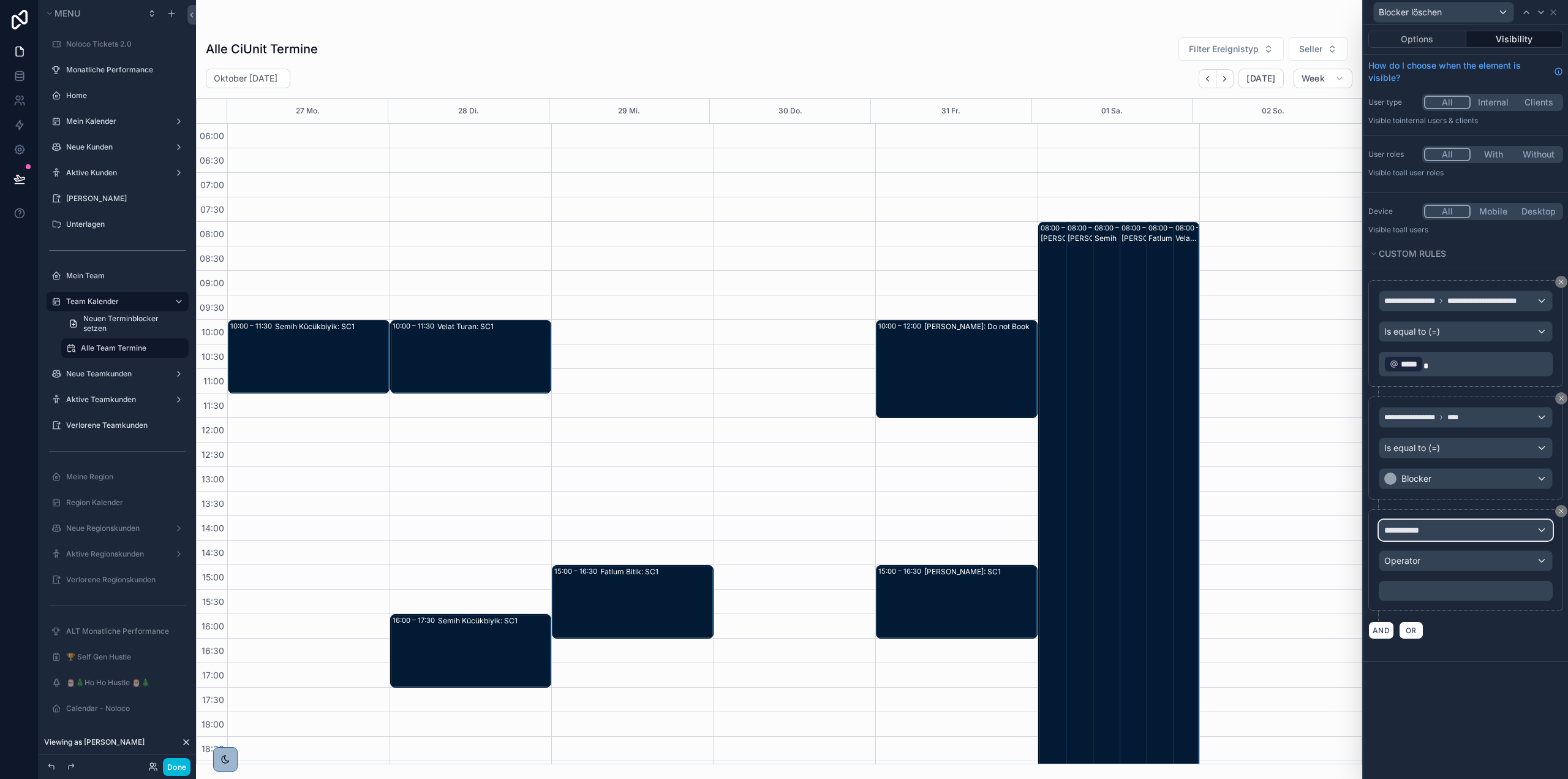
click at [1437, 539] on div "**********" at bounding box center [1466, 530] width 173 height 20
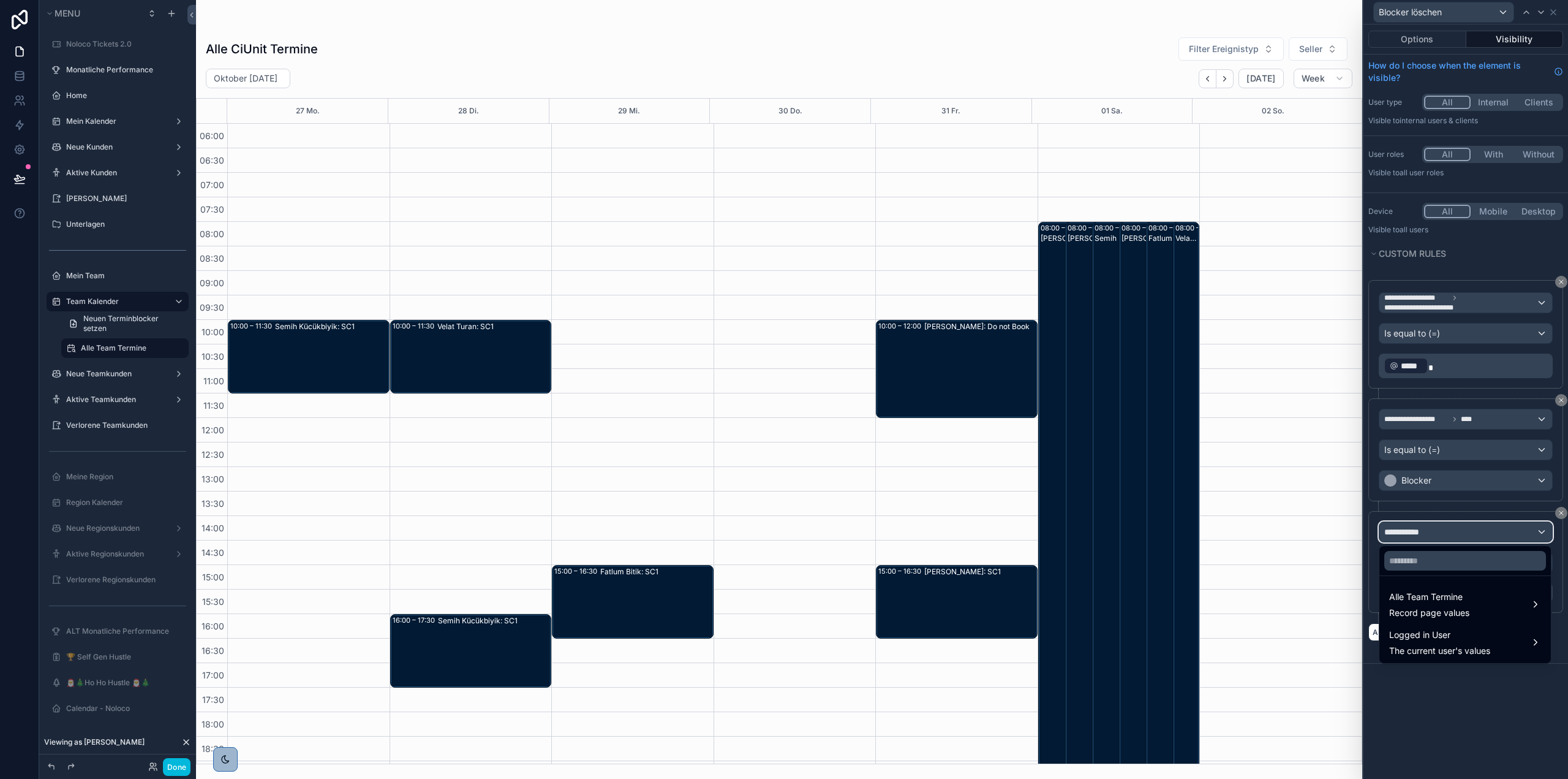
scroll to position [144, 0]
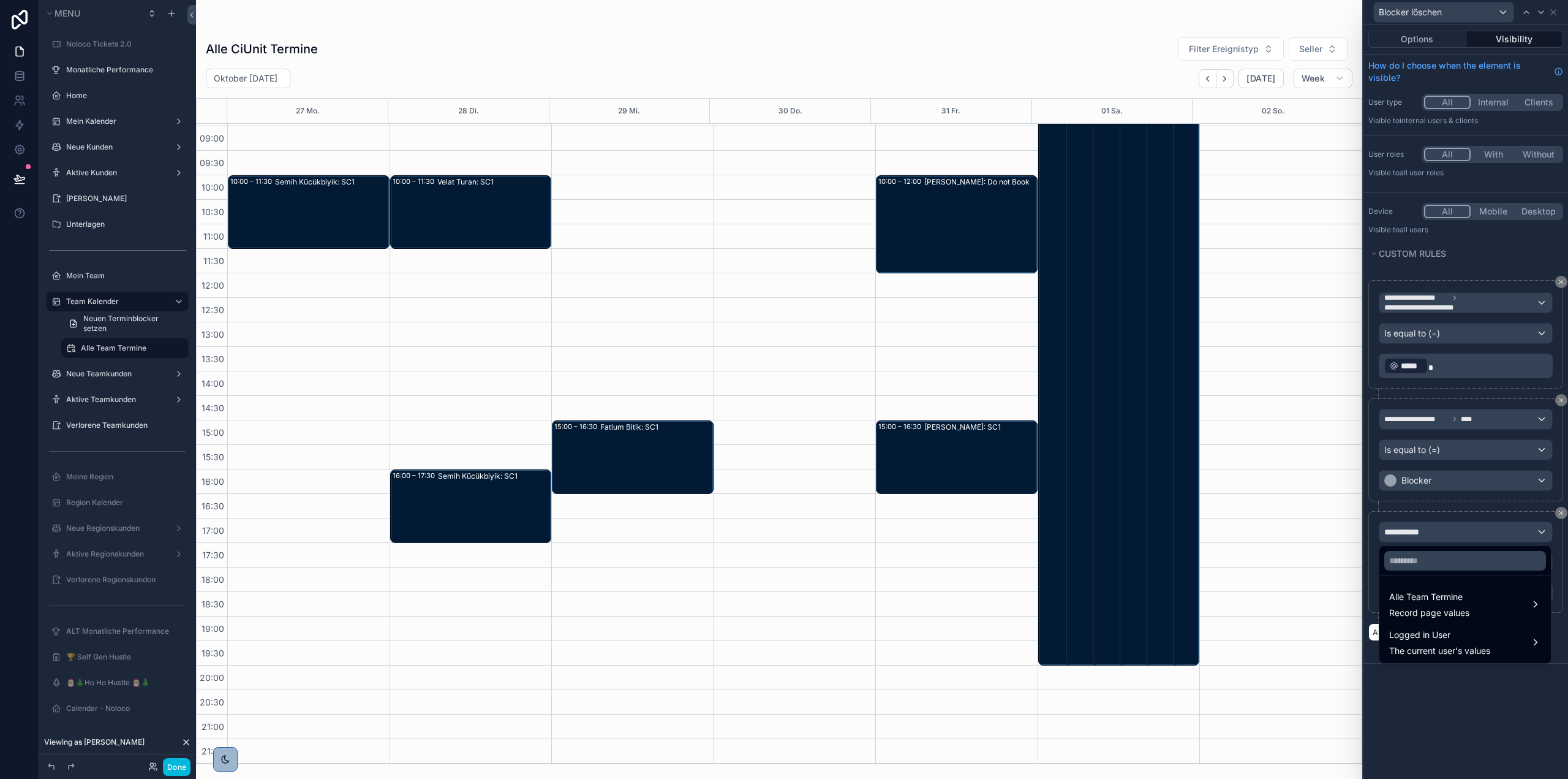
click at [1455, 549] on div at bounding box center [1465, 560] width 171 height 30
click at [1553, 549] on div at bounding box center [1466, 389] width 205 height 779
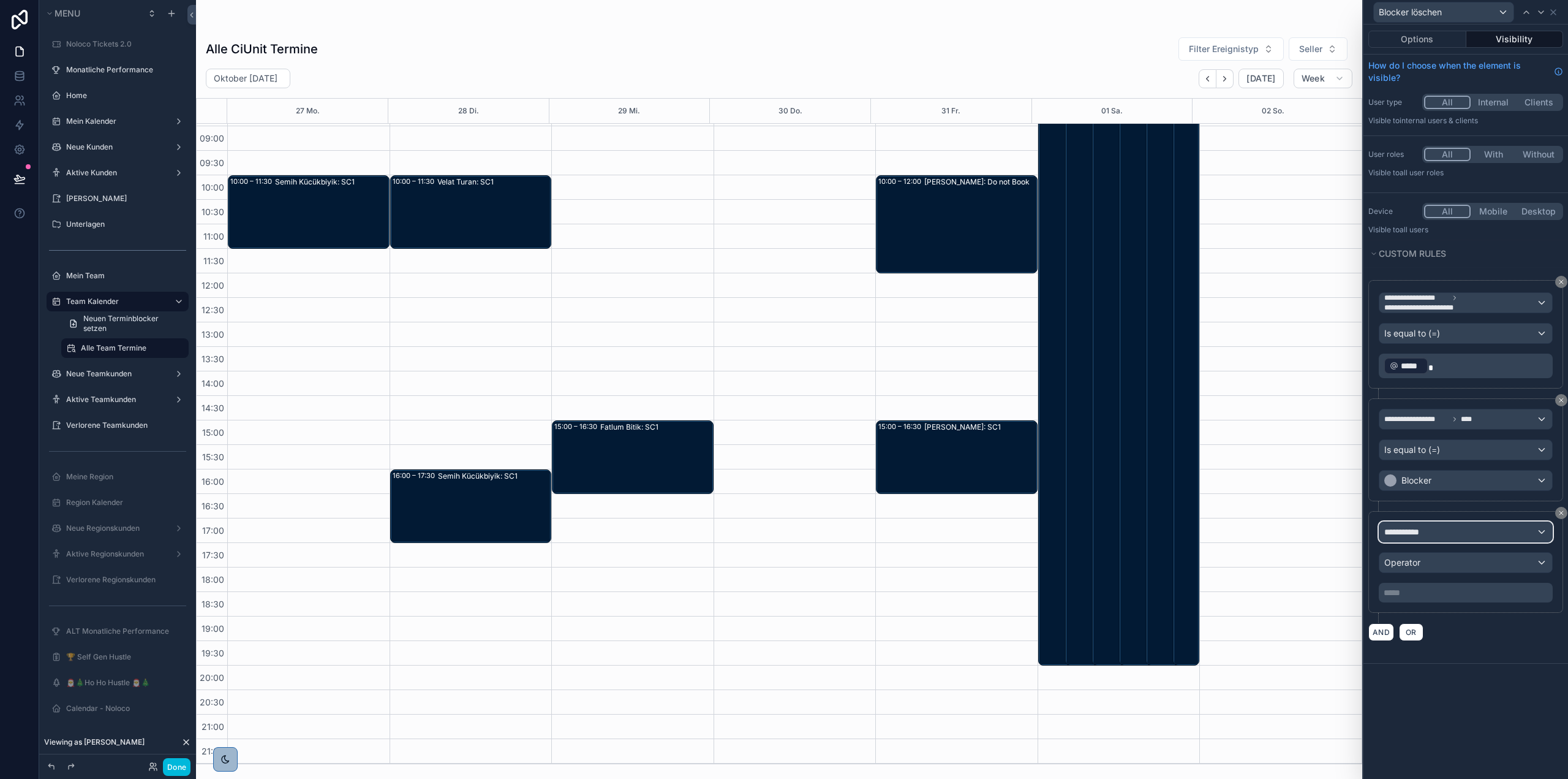
click at [1458, 537] on div "**********" at bounding box center [1466, 531] width 173 height 20
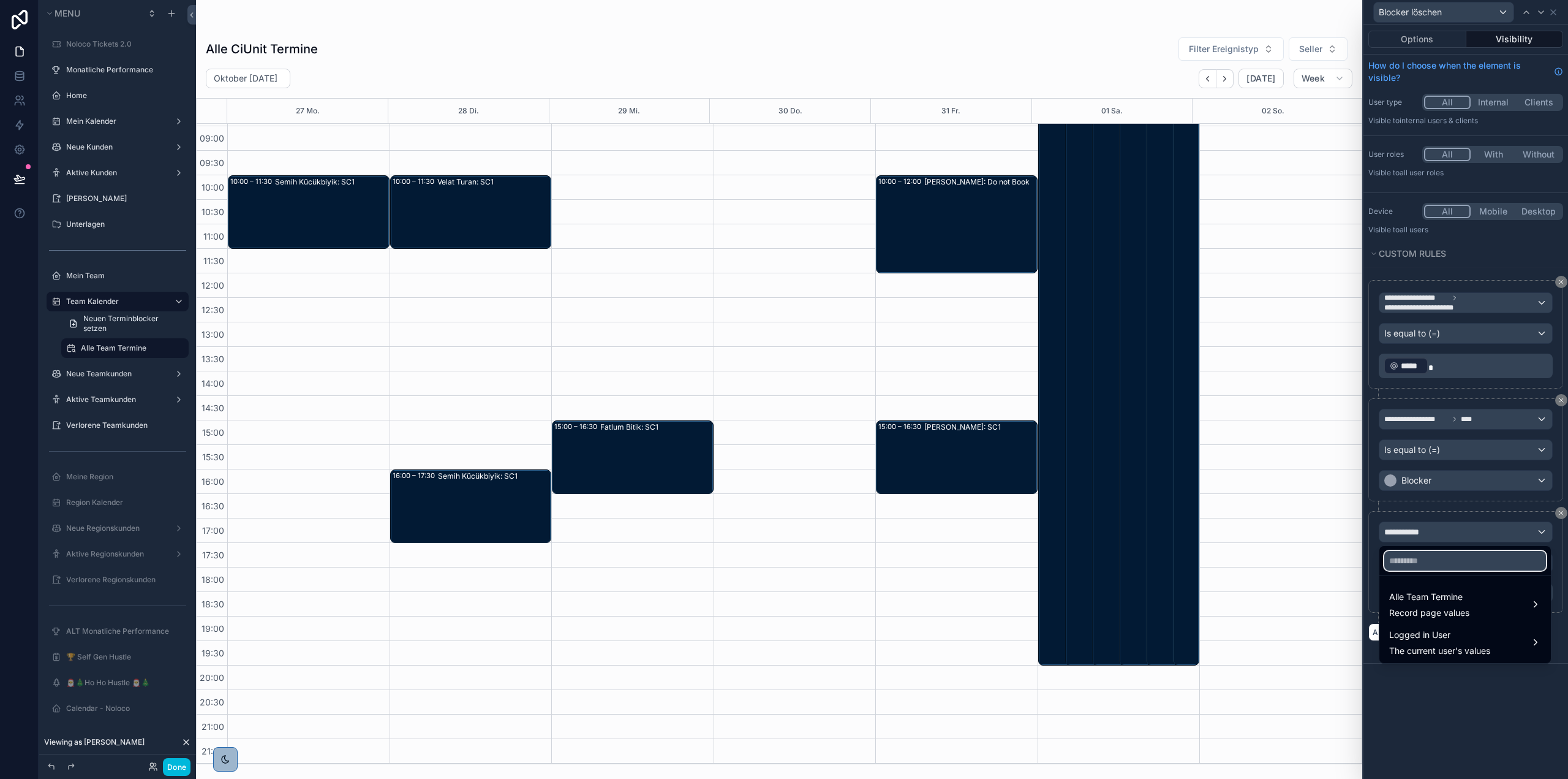
click at [1458, 560] on input "text" at bounding box center [1465, 560] width 162 height 20
type input "***"
click at [1456, 596] on span "Alle Team Termine" at bounding box center [1429, 597] width 81 height 15
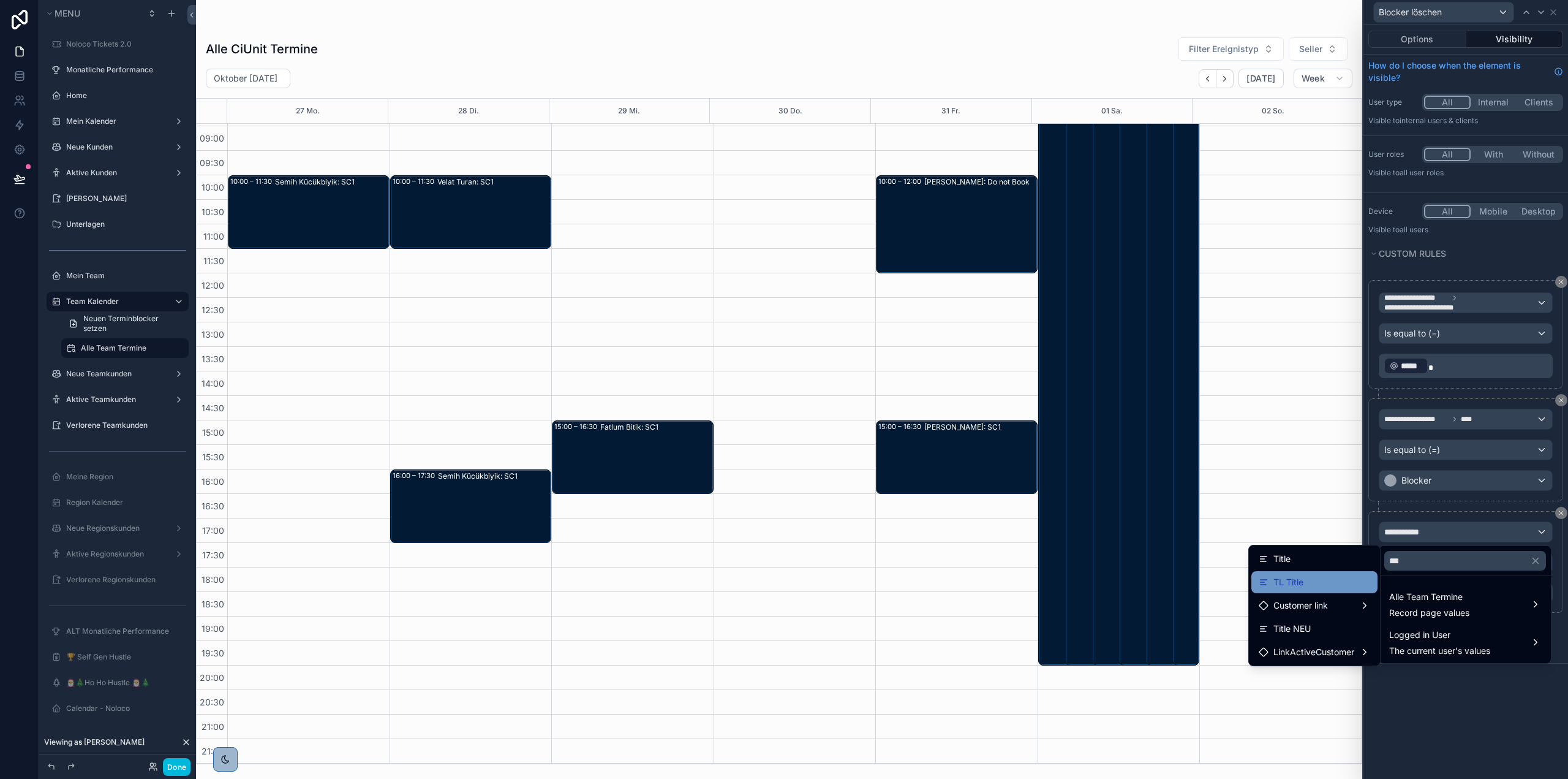
click at [1330, 580] on div "TL Title" at bounding box center [1315, 582] width 112 height 15
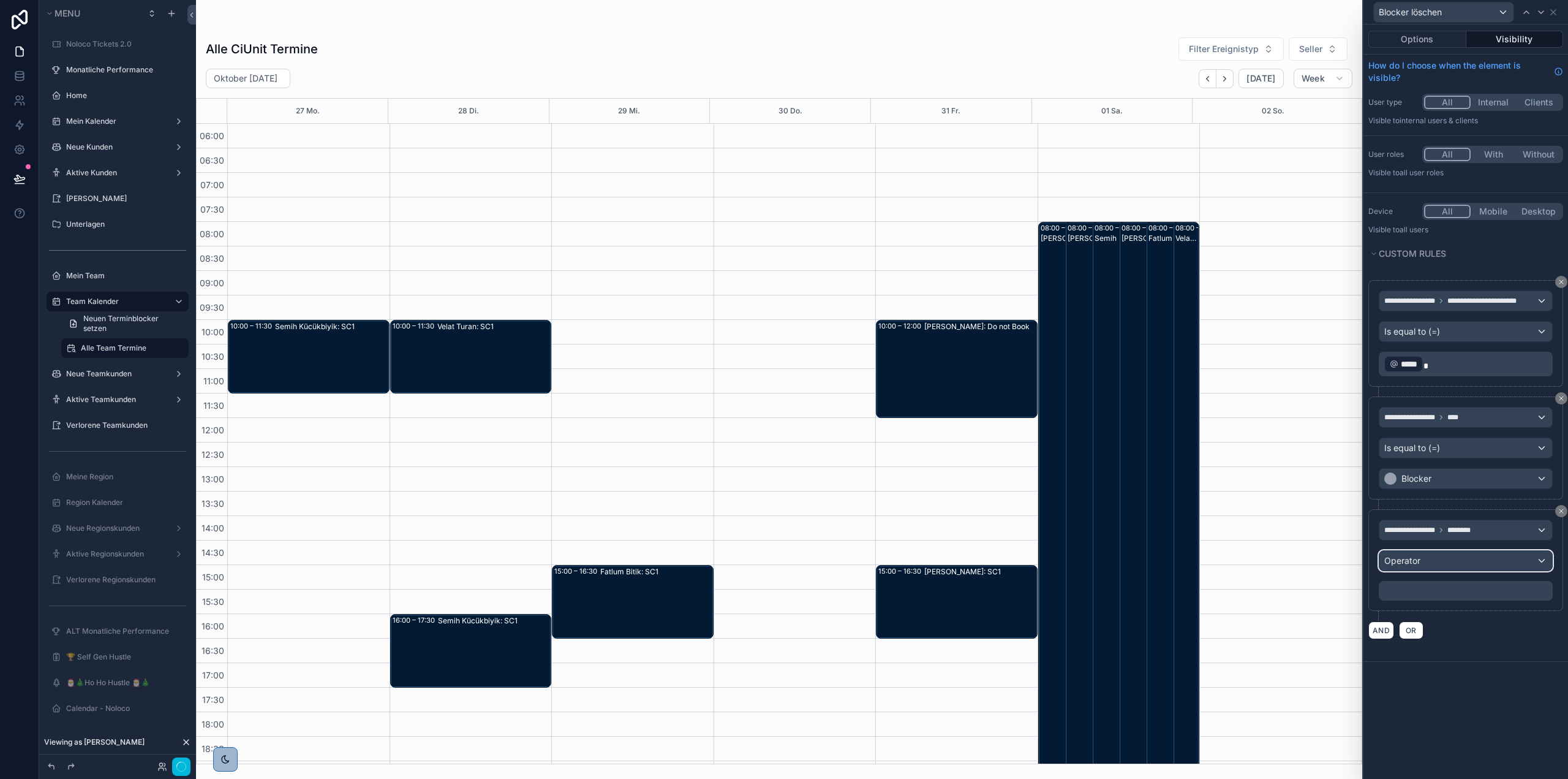
click at [1461, 560] on div "Operator" at bounding box center [1466, 560] width 173 height 20
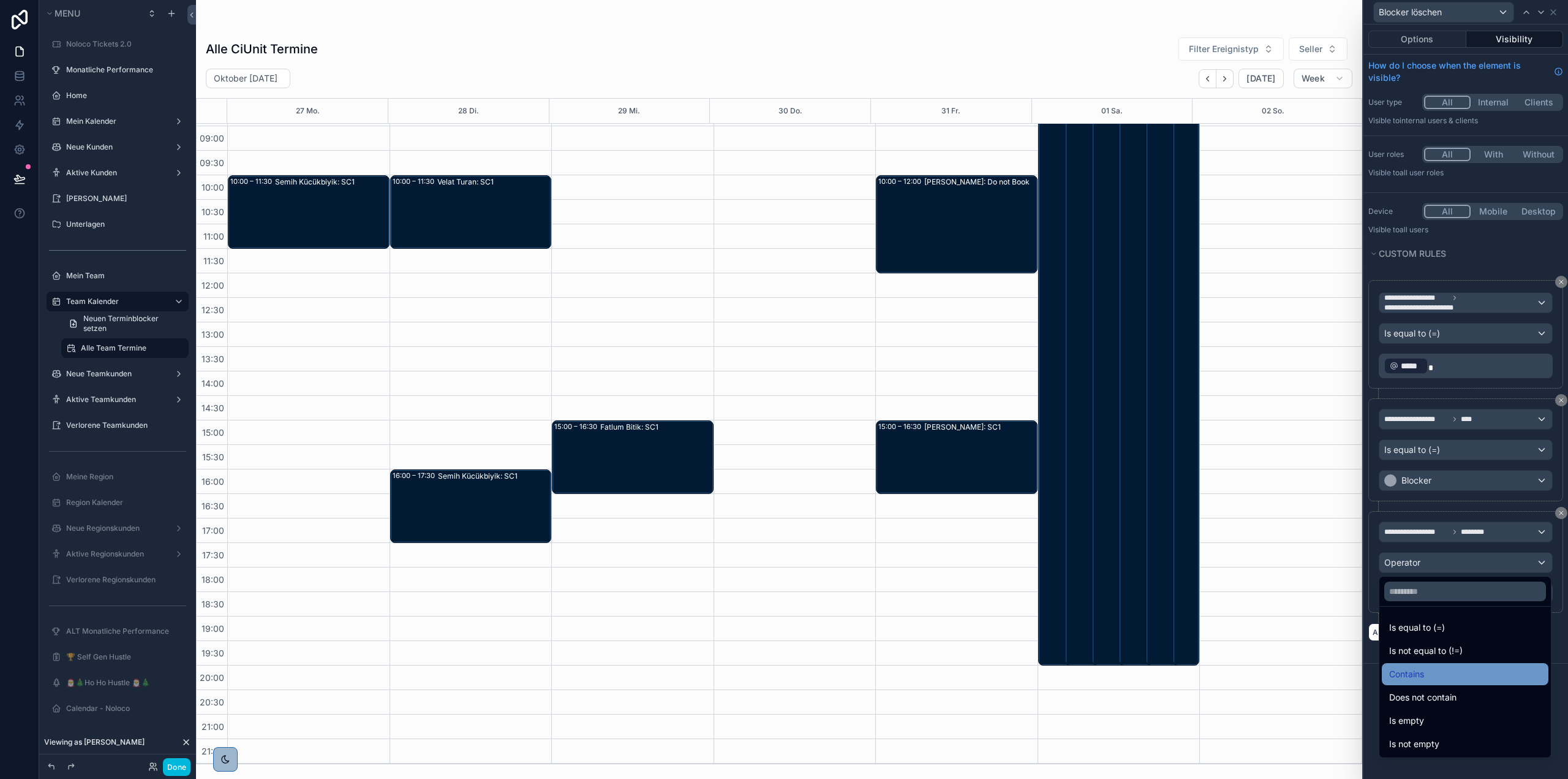
click at [1427, 681] on div "Contains" at bounding box center [1465, 674] width 152 height 15
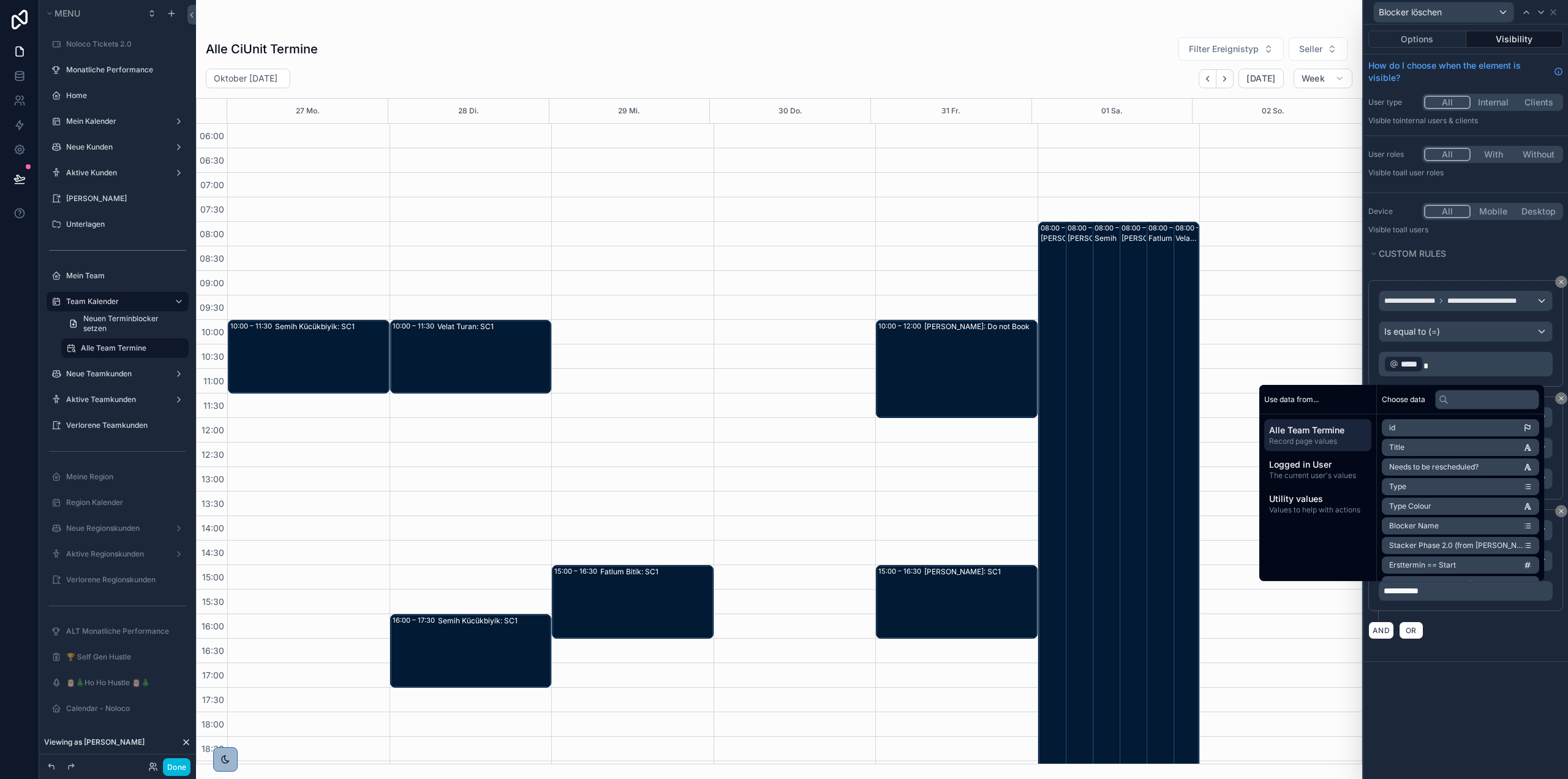
click at [1489, 704] on div "**********" at bounding box center [1466, 401] width 205 height 754
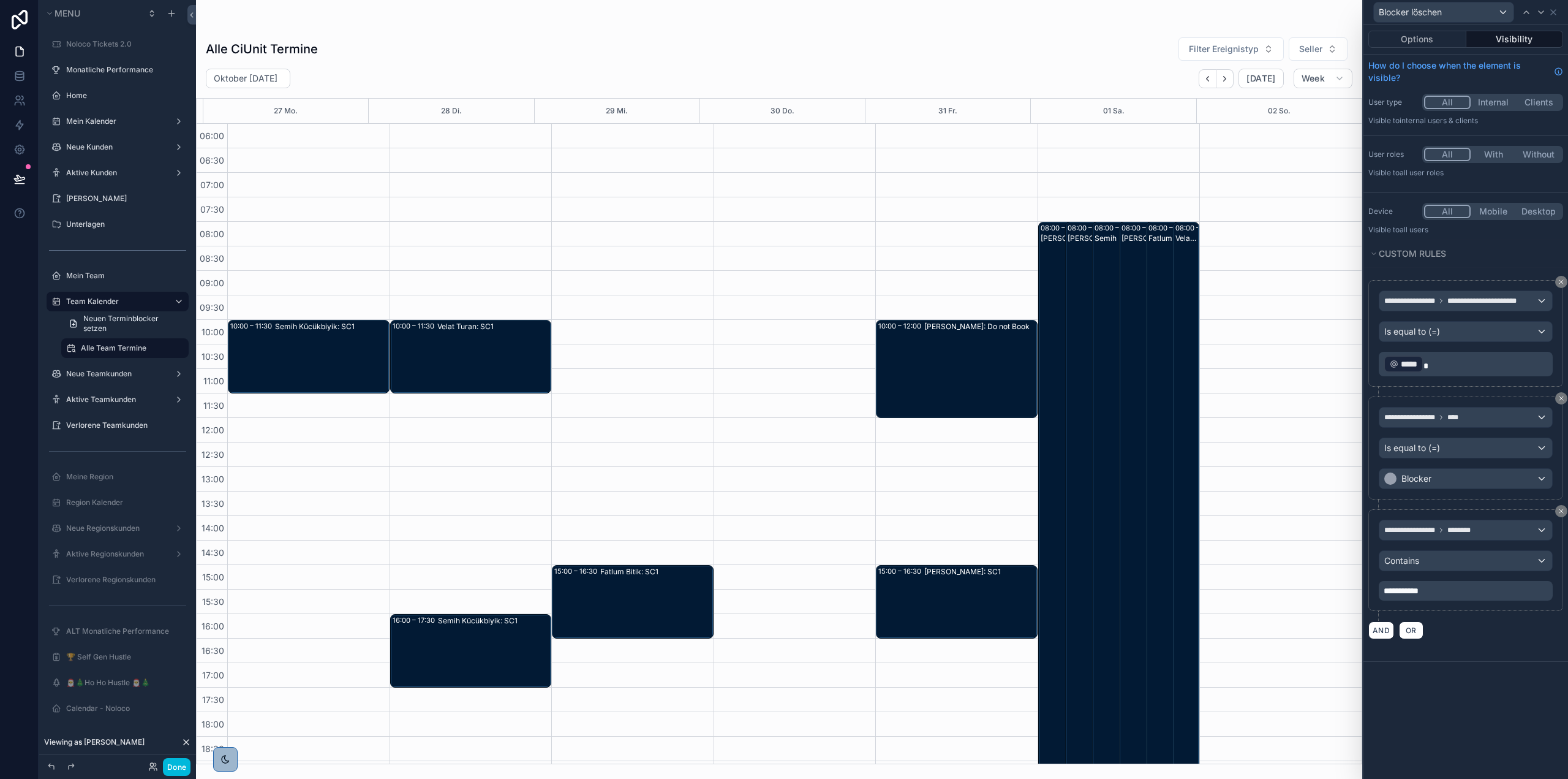
click at [1489, 679] on div "**********" at bounding box center [1466, 401] width 205 height 754
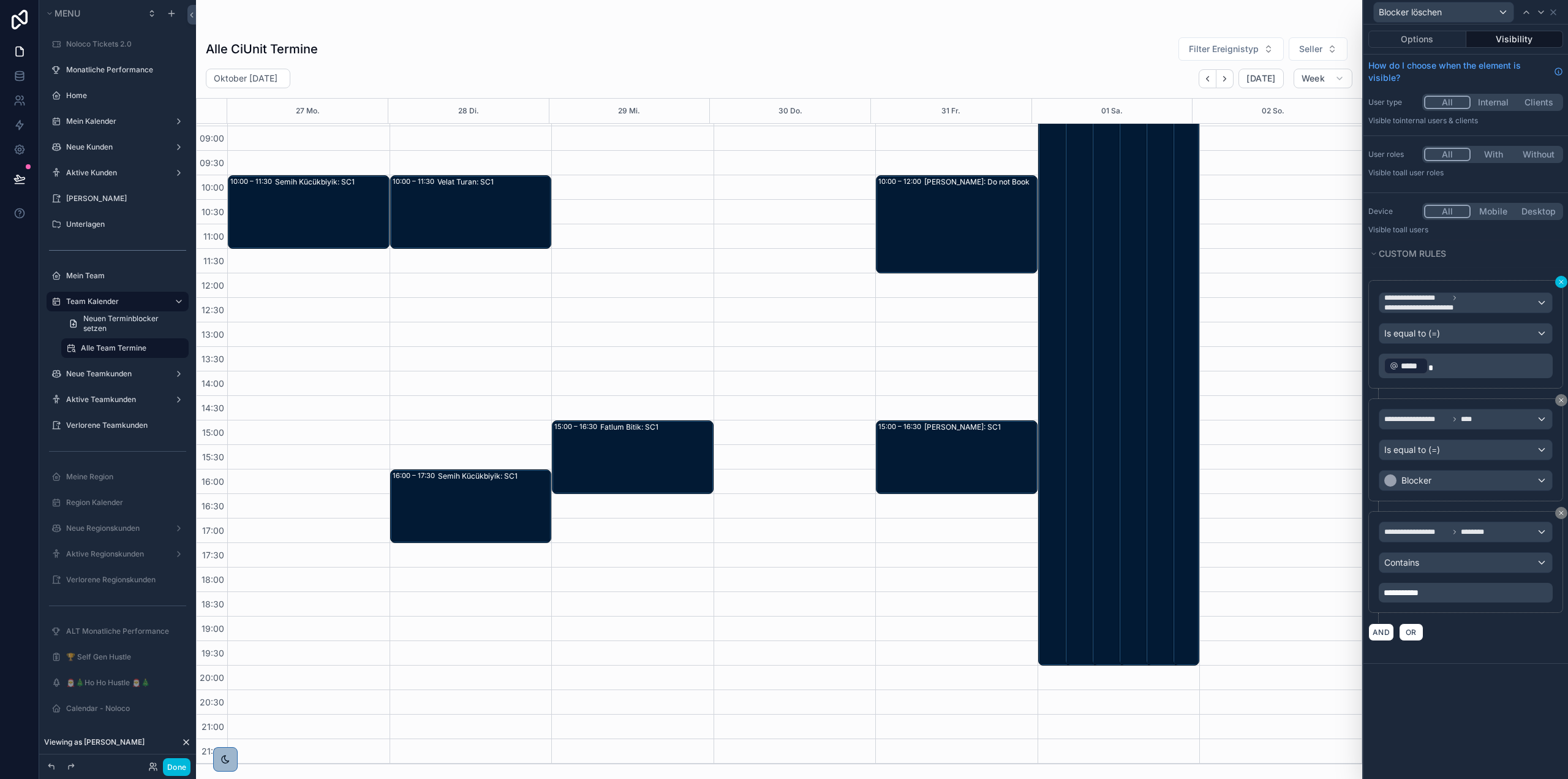
click at [1561, 280] on icon at bounding box center [1561, 282] width 7 height 7
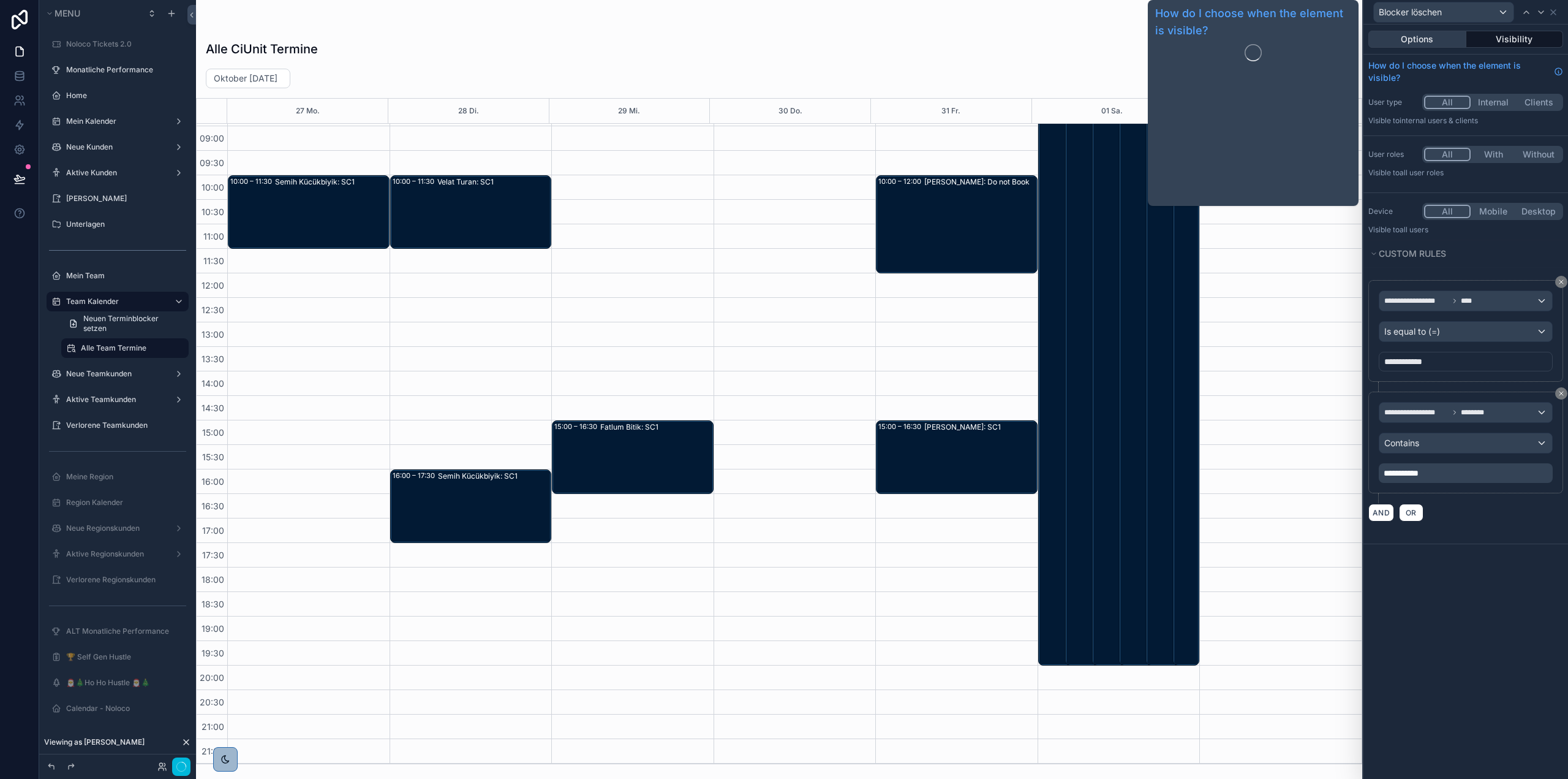
click at [1422, 38] on button "Options" at bounding box center [1417, 39] width 98 height 17
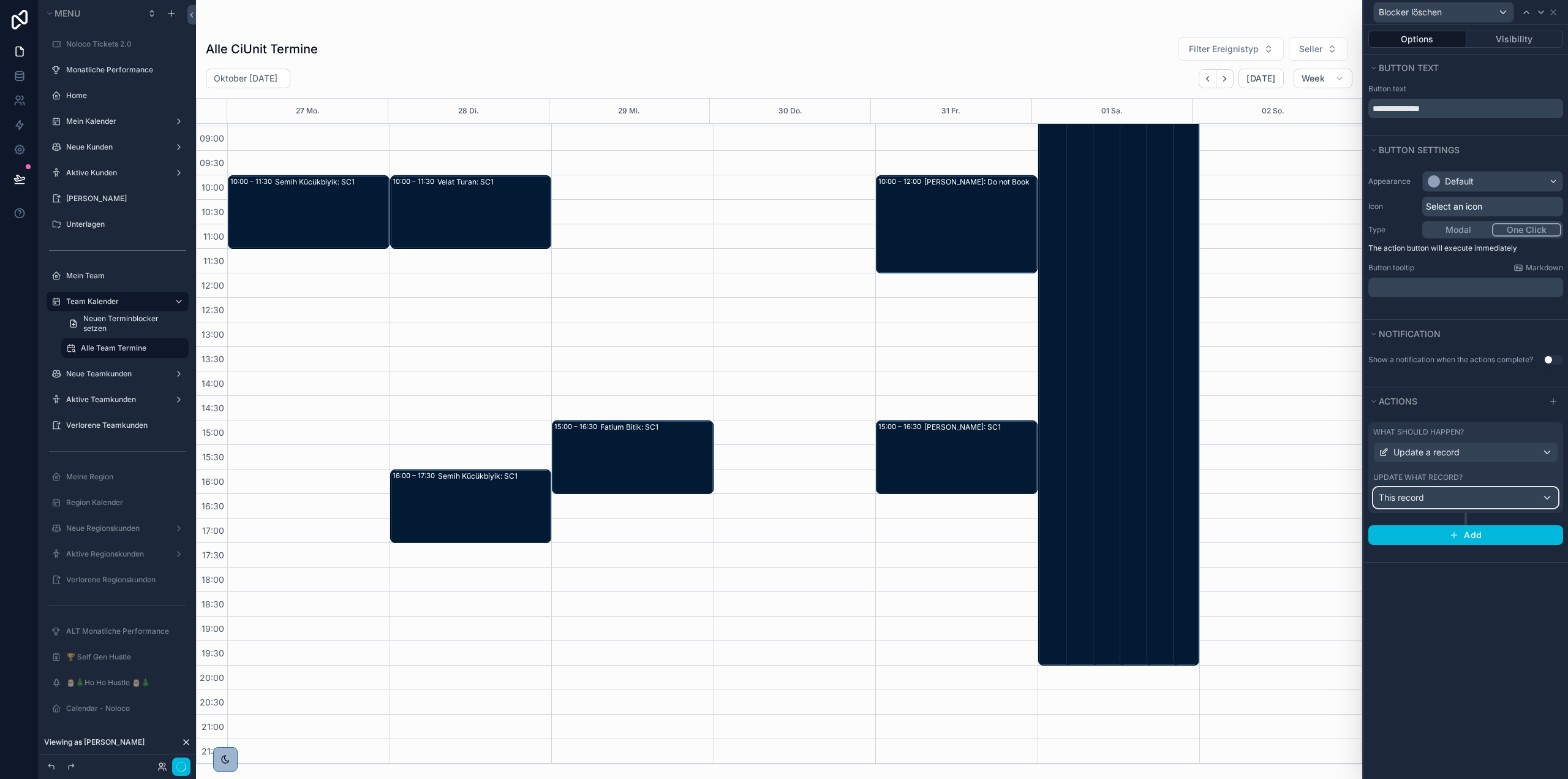
click at [1453, 500] on div "This record" at bounding box center [1465, 497] width 184 height 20
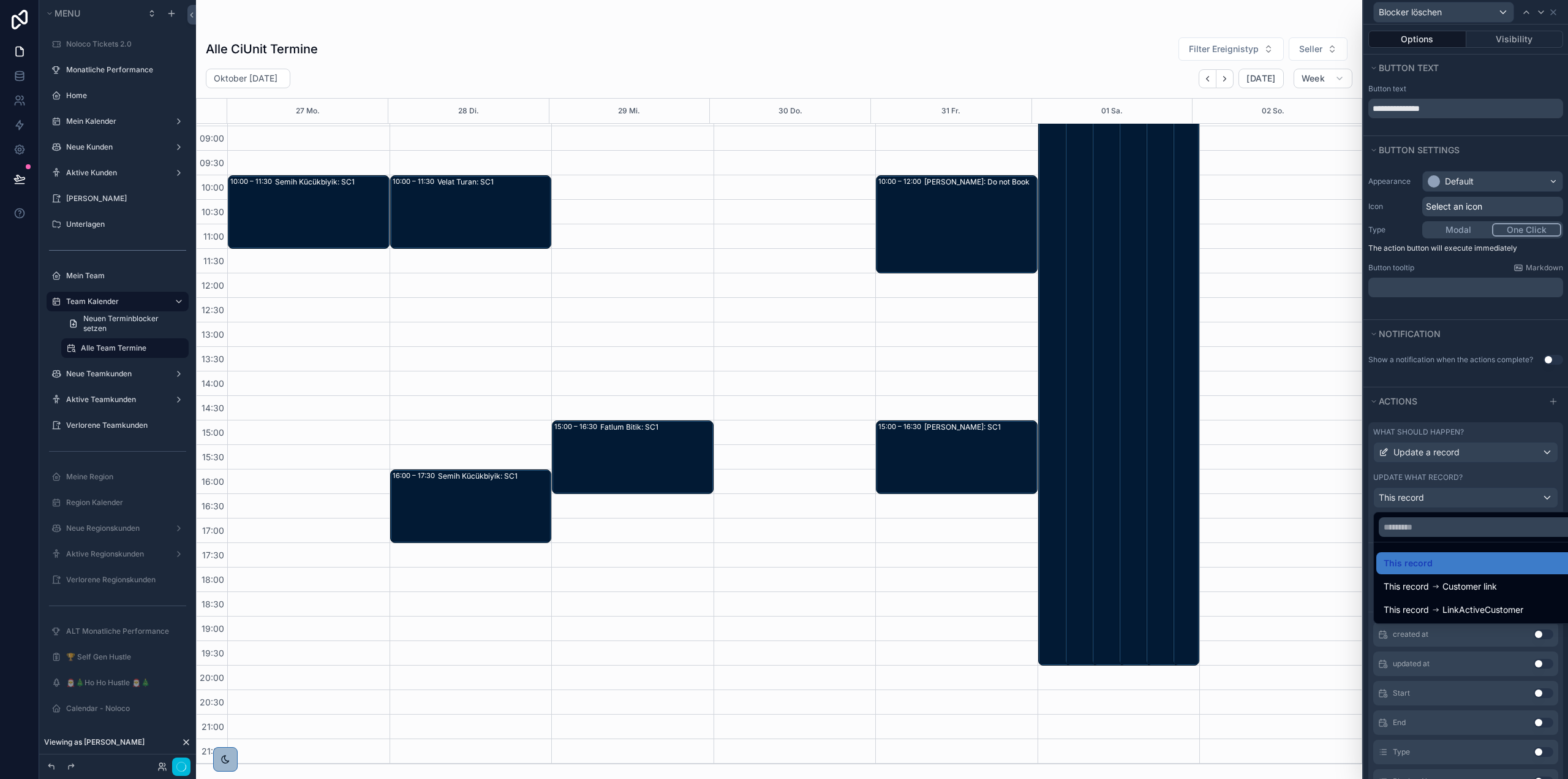
click at [1483, 497] on div at bounding box center [1466, 389] width 205 height 779
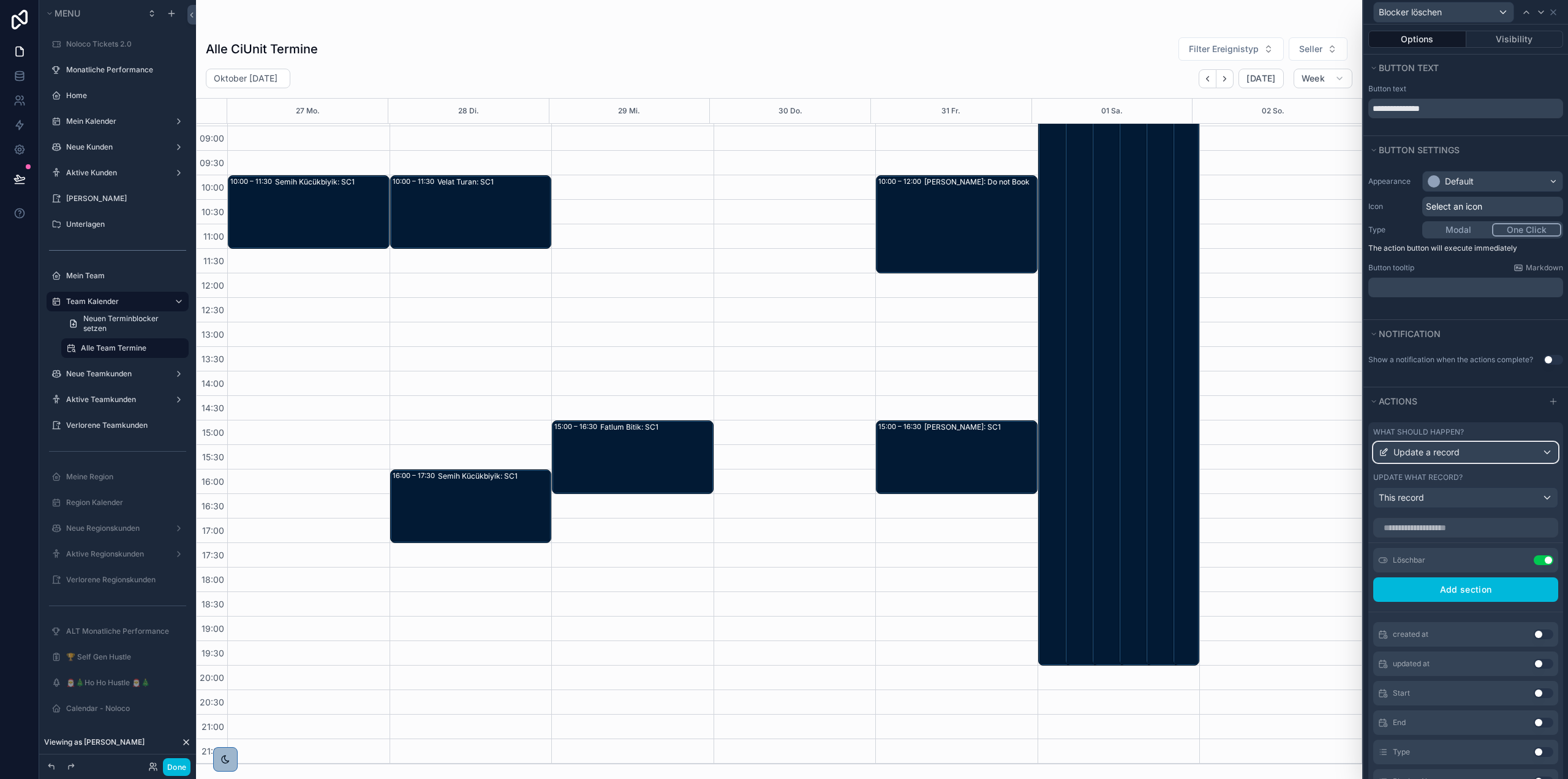
click at [1501, 454] on div "Update a record" at bounding box center [1465, 452] width 184 height 20
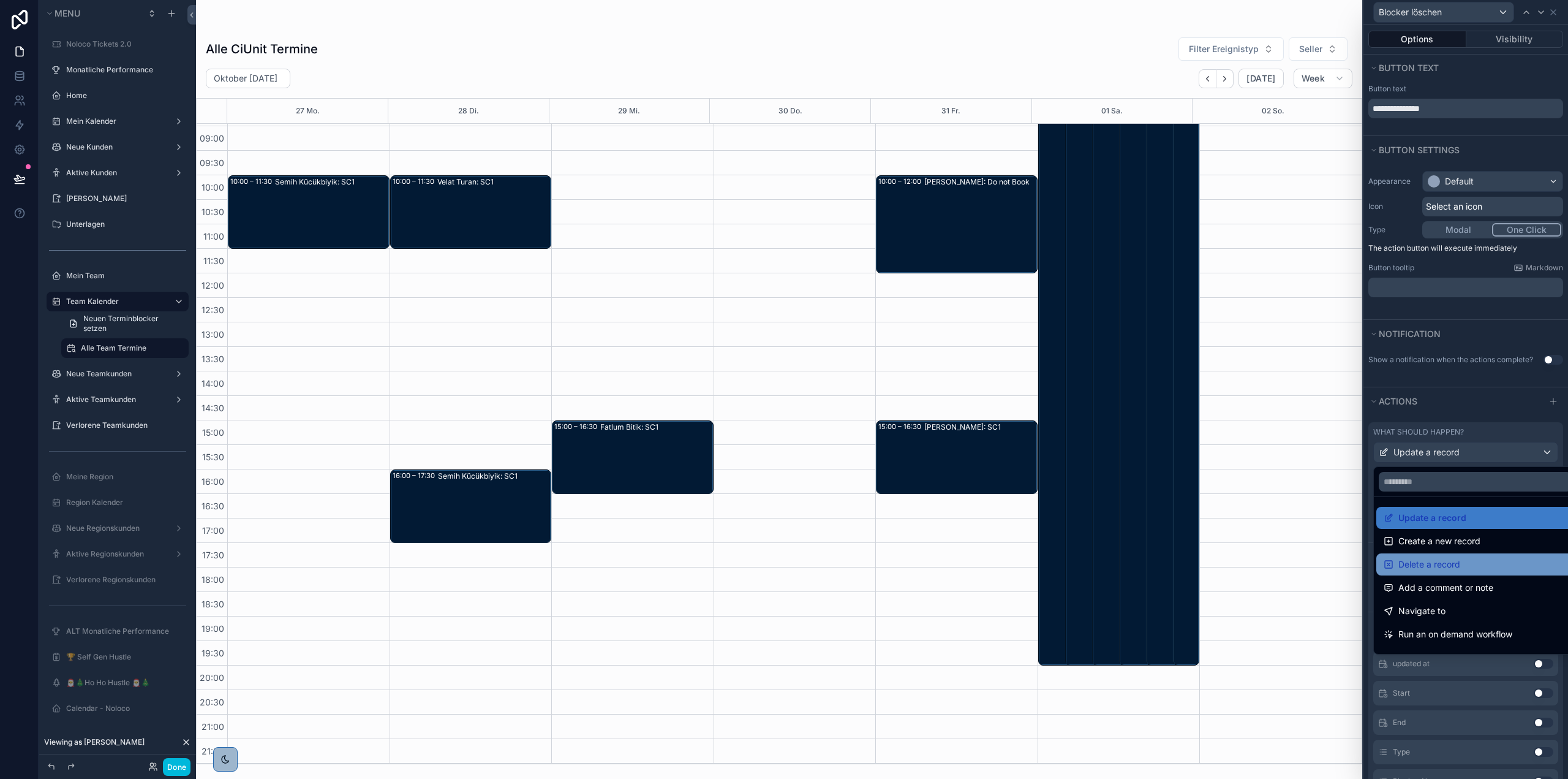
click at [1474, 563] on div "Delete a record" at bounding box center [1475, 564] width 183 height 15
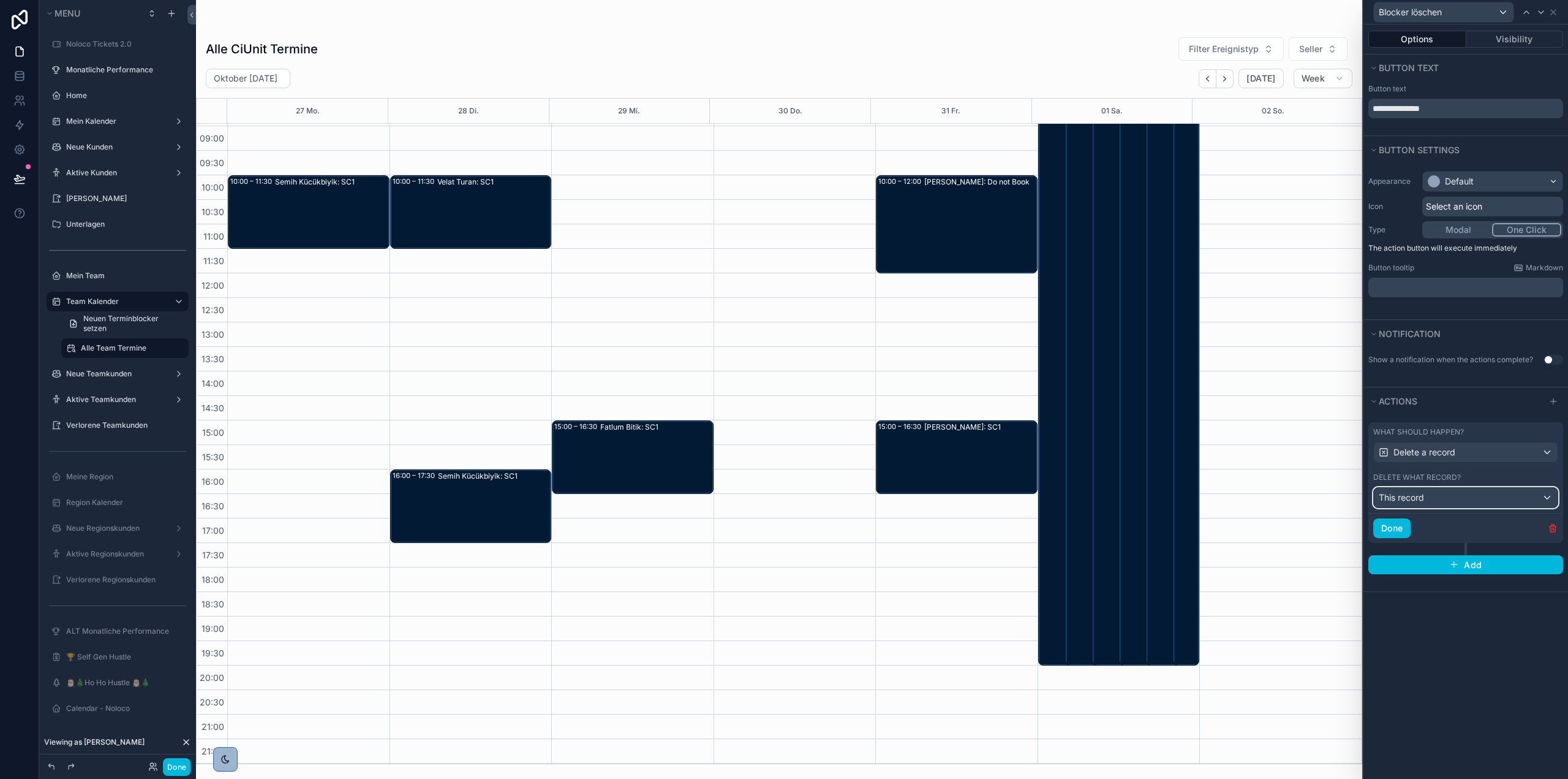
click at [1467, 497] on div "This record" at bounding box center [1465, 497] width 184 height 20
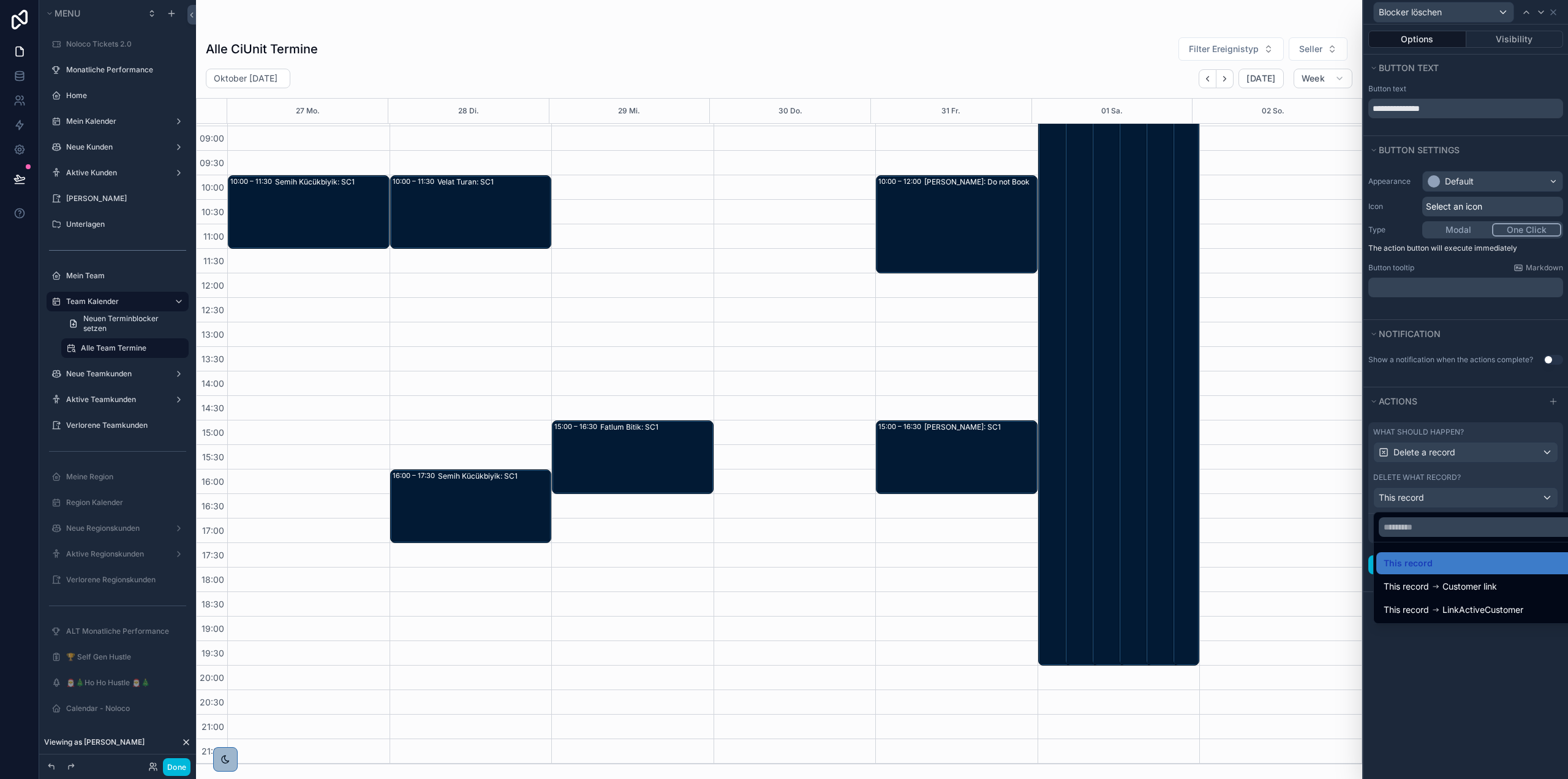
click at [1468, 497] on div at bounding box center [1466, 389] width 205 height 779
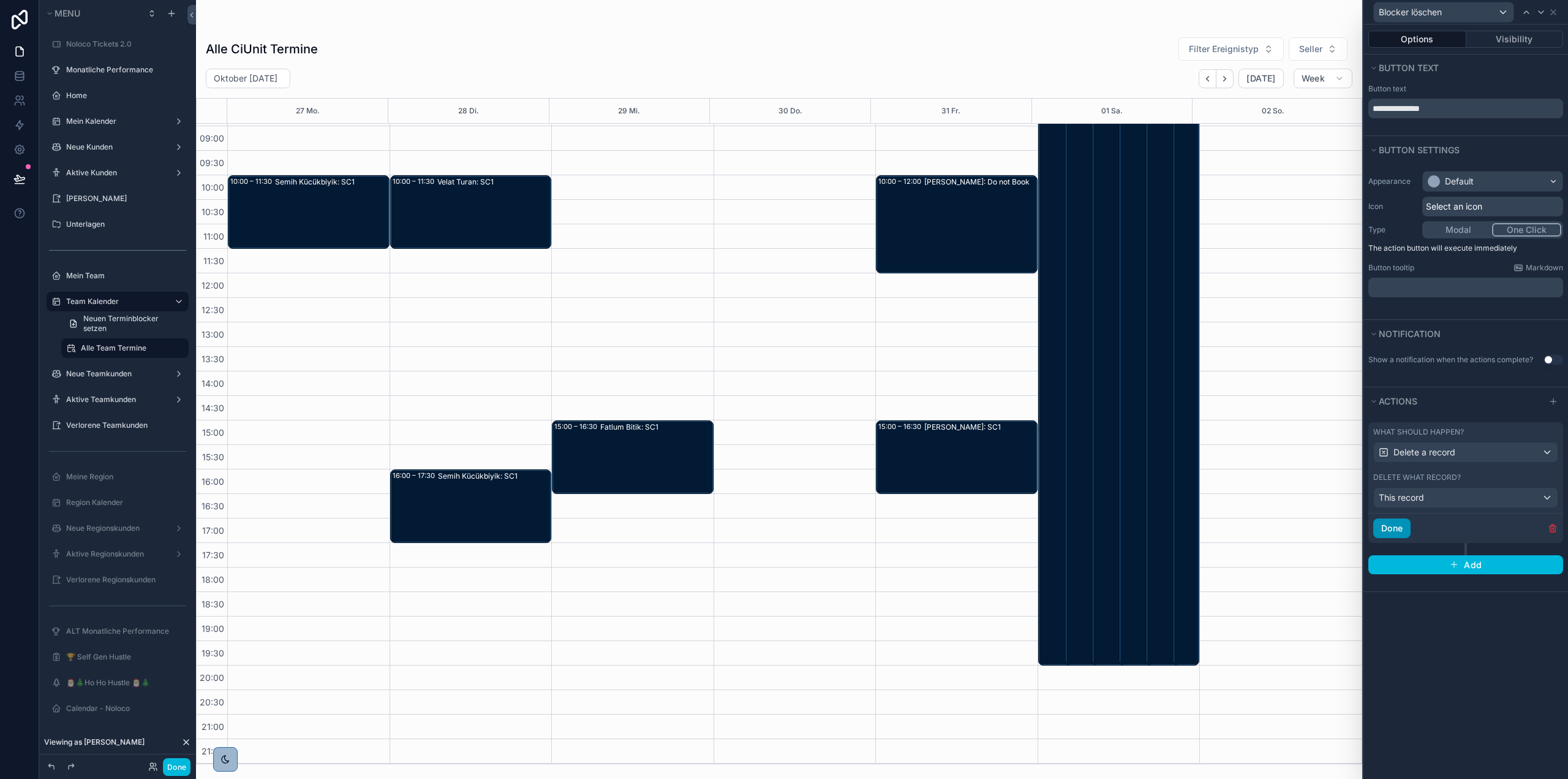
click at [1396, 523] on button "Done" at bounding box center [1392, 528] width 37 height 20
click at [1555, 11] on icon at bounding box center [1553, 12] width 10 height 10
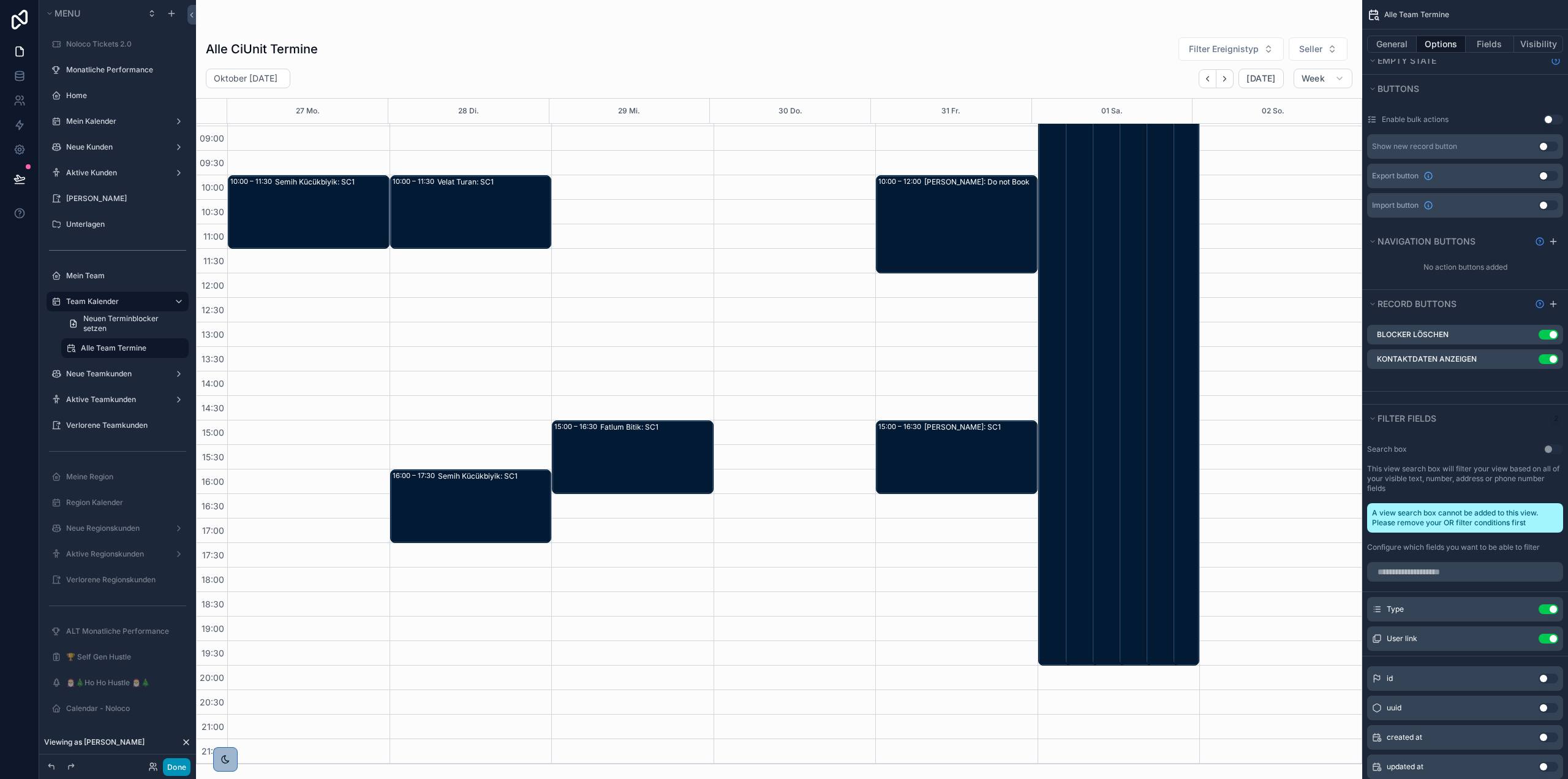
click at [183, 765] on button "Done" at bounding box center [177, 767] width 28 height 17
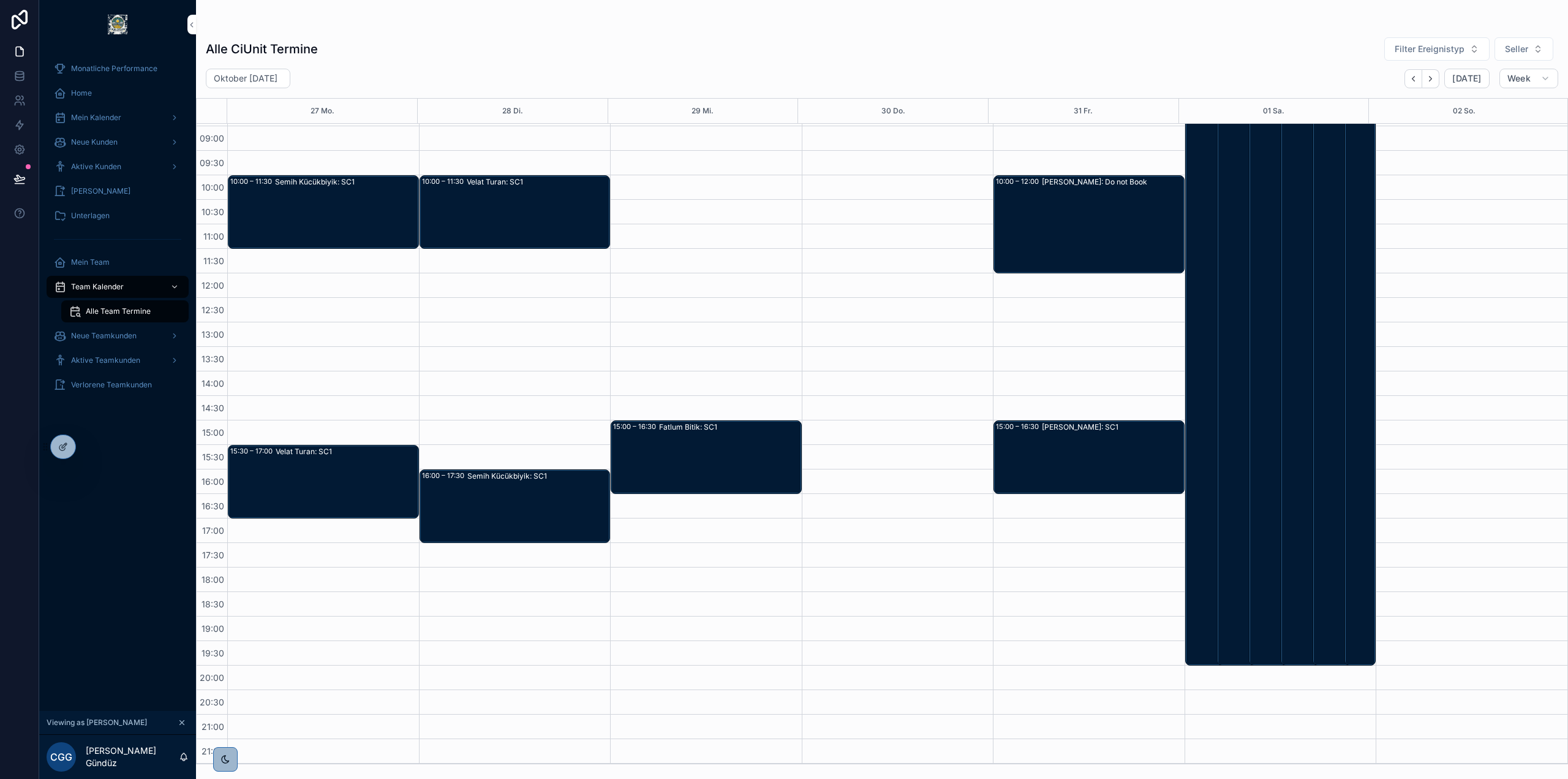
click at [1073, 221] on div "Jörg Mehring: Do not Book" at bounding box center [1112, 224] width 141 height 96
click at [22, 179] on icon at bounding box center [20, 179] width 12 height 12
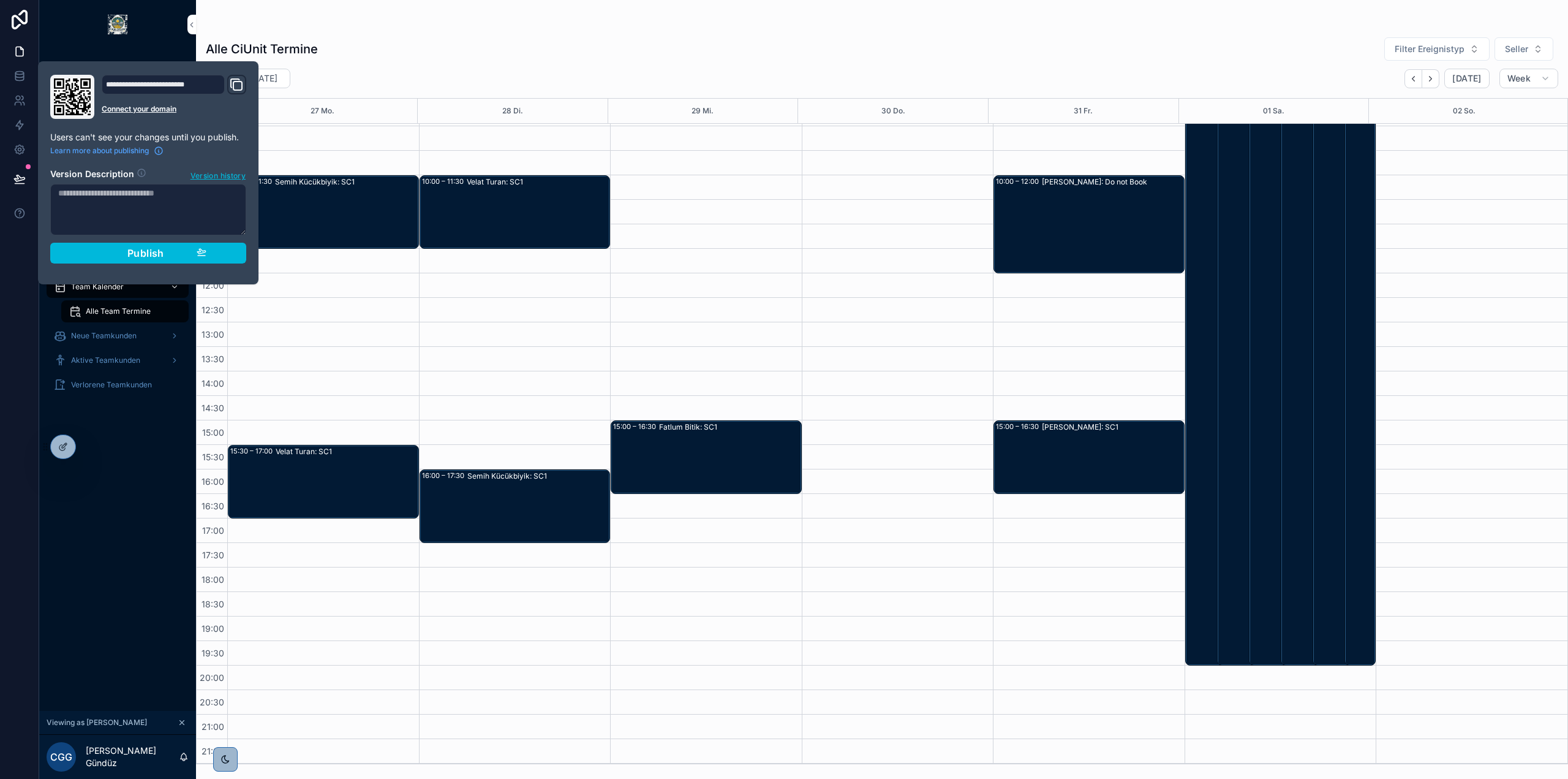
click at [88, 529] on div "Monatliche Performance Home Mein Kalender Neue Kunden Aktive Kunden Verlorene K…" at bounding box center [118, 380] width 157 height 662
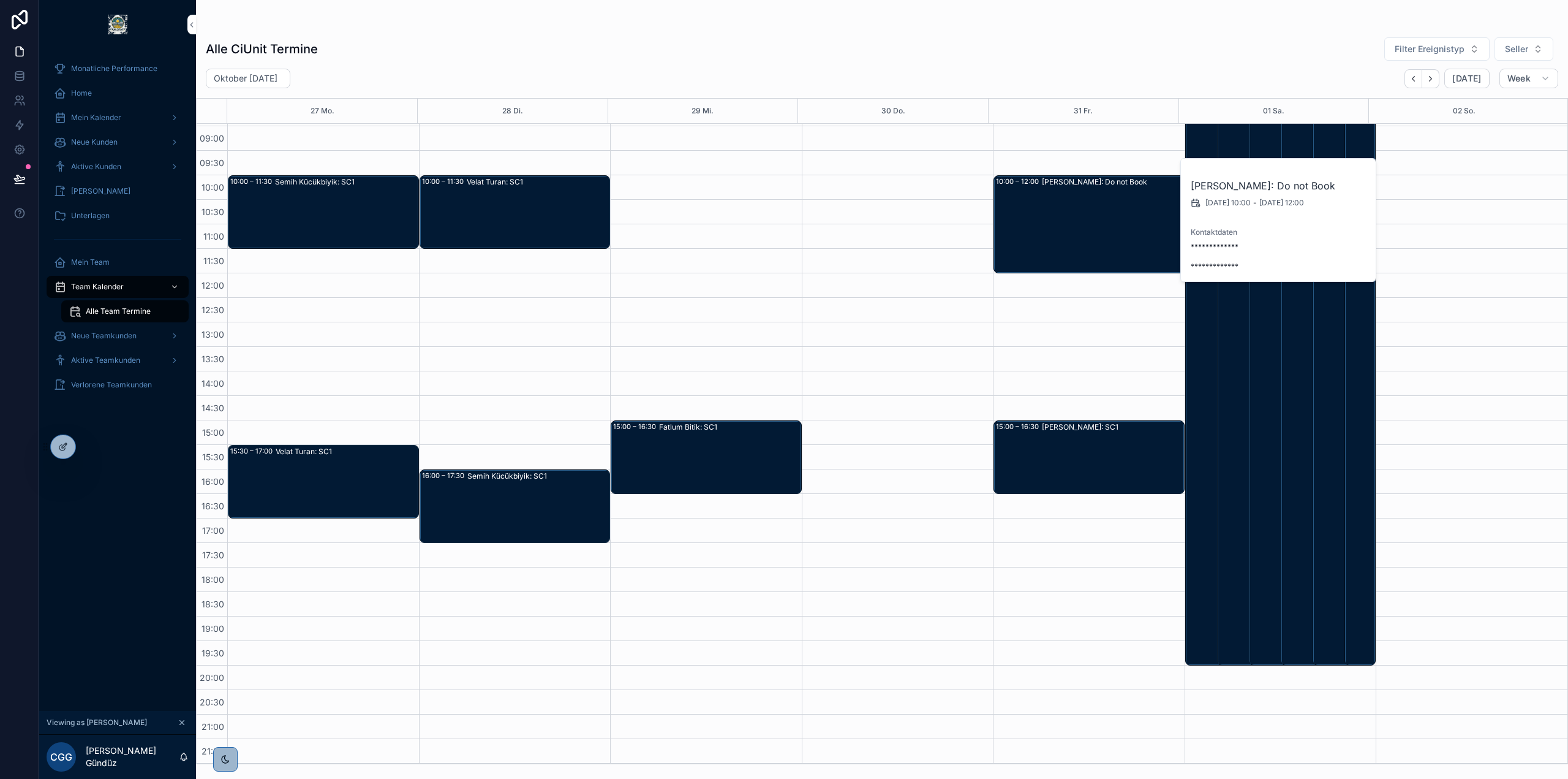
click at [0, 0] on span "Blocker löschen" at bounding box center [0, 0] width 0 height 0
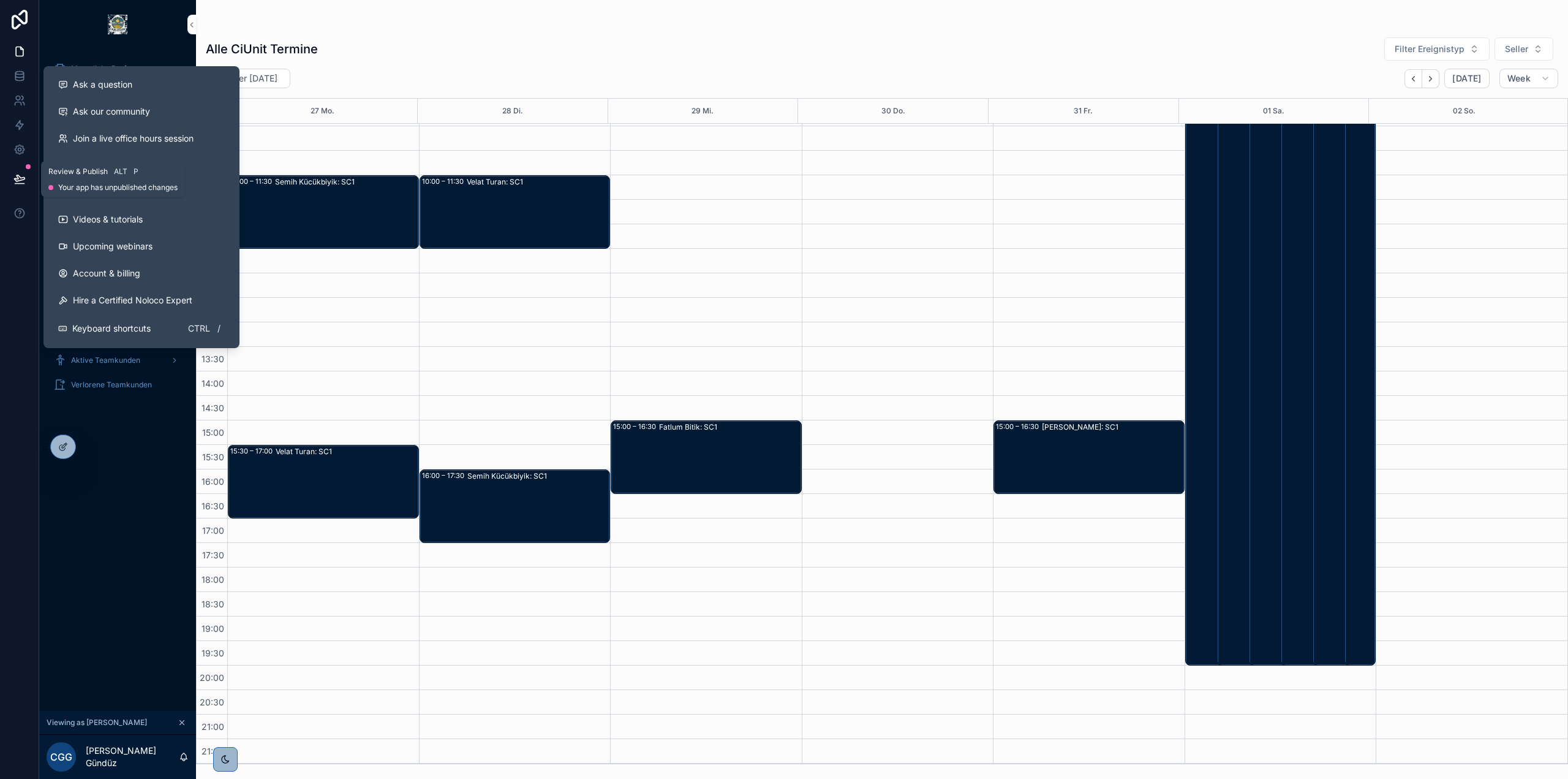
click at [14, 174] on icon at bounding box center [20, 179] width 12 height 12
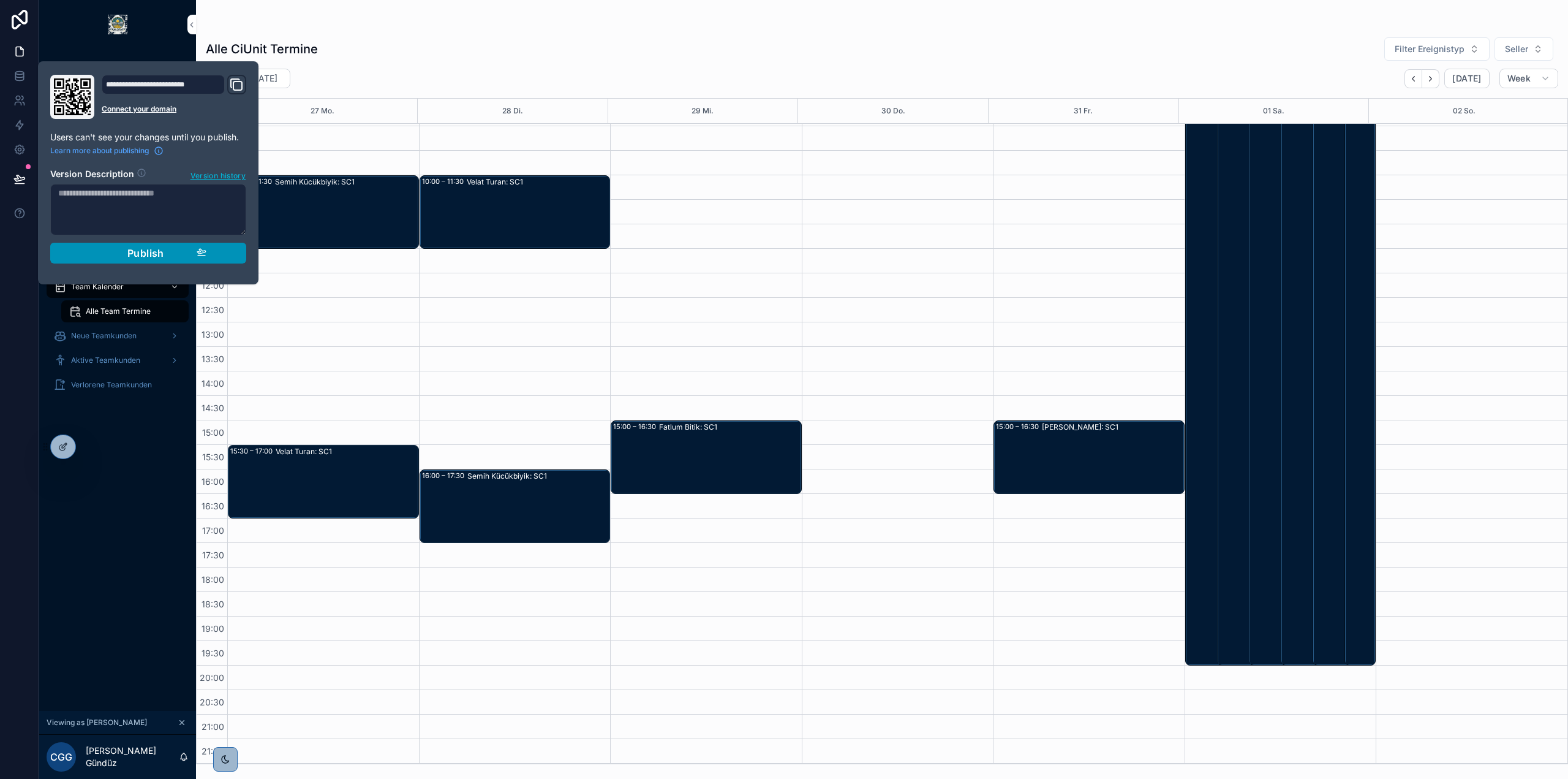
click at [147, 253] on span "Publish" at bounding box center [146, 253] width 37 height 12
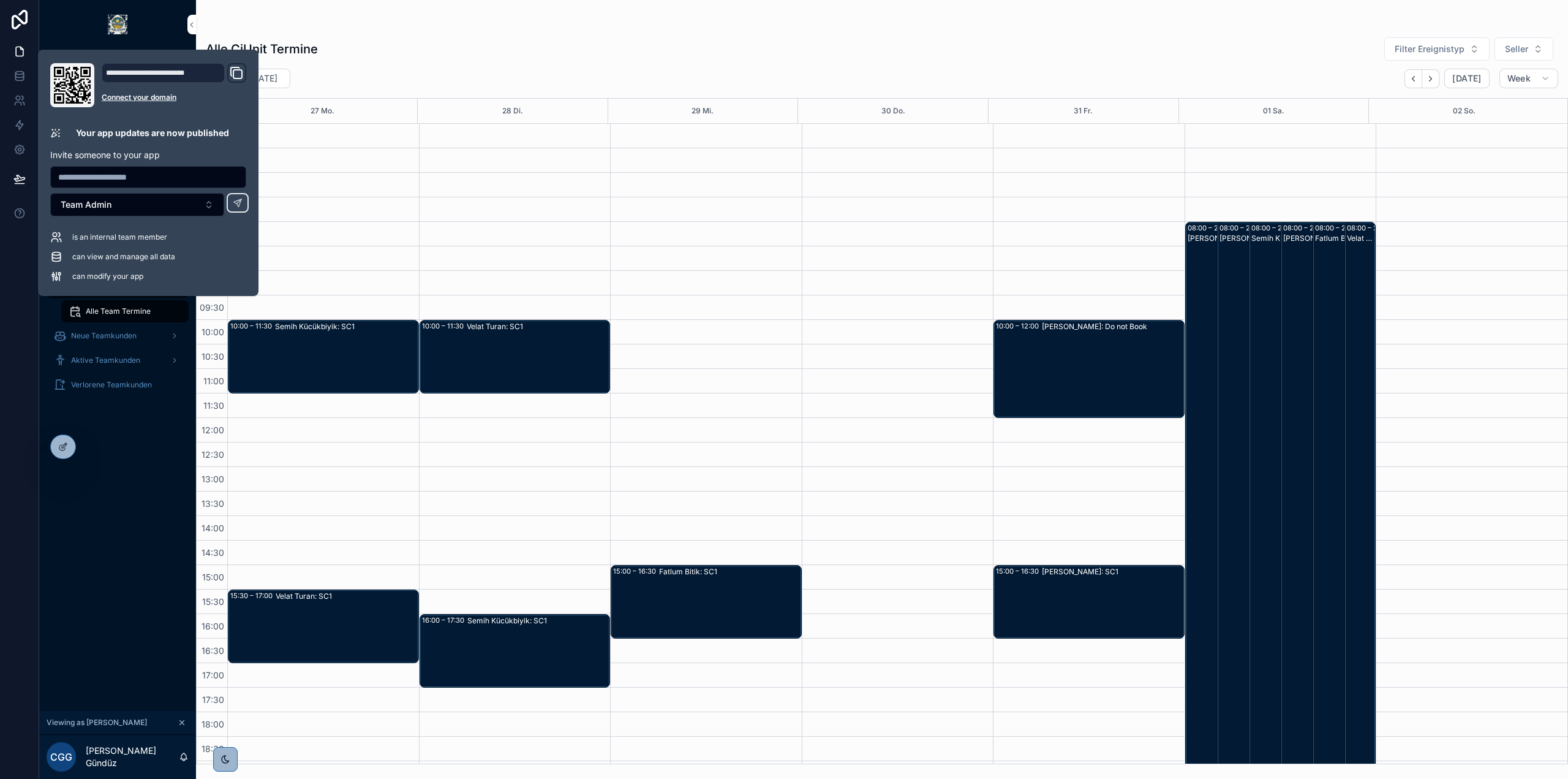
scroll to position [144, 0]
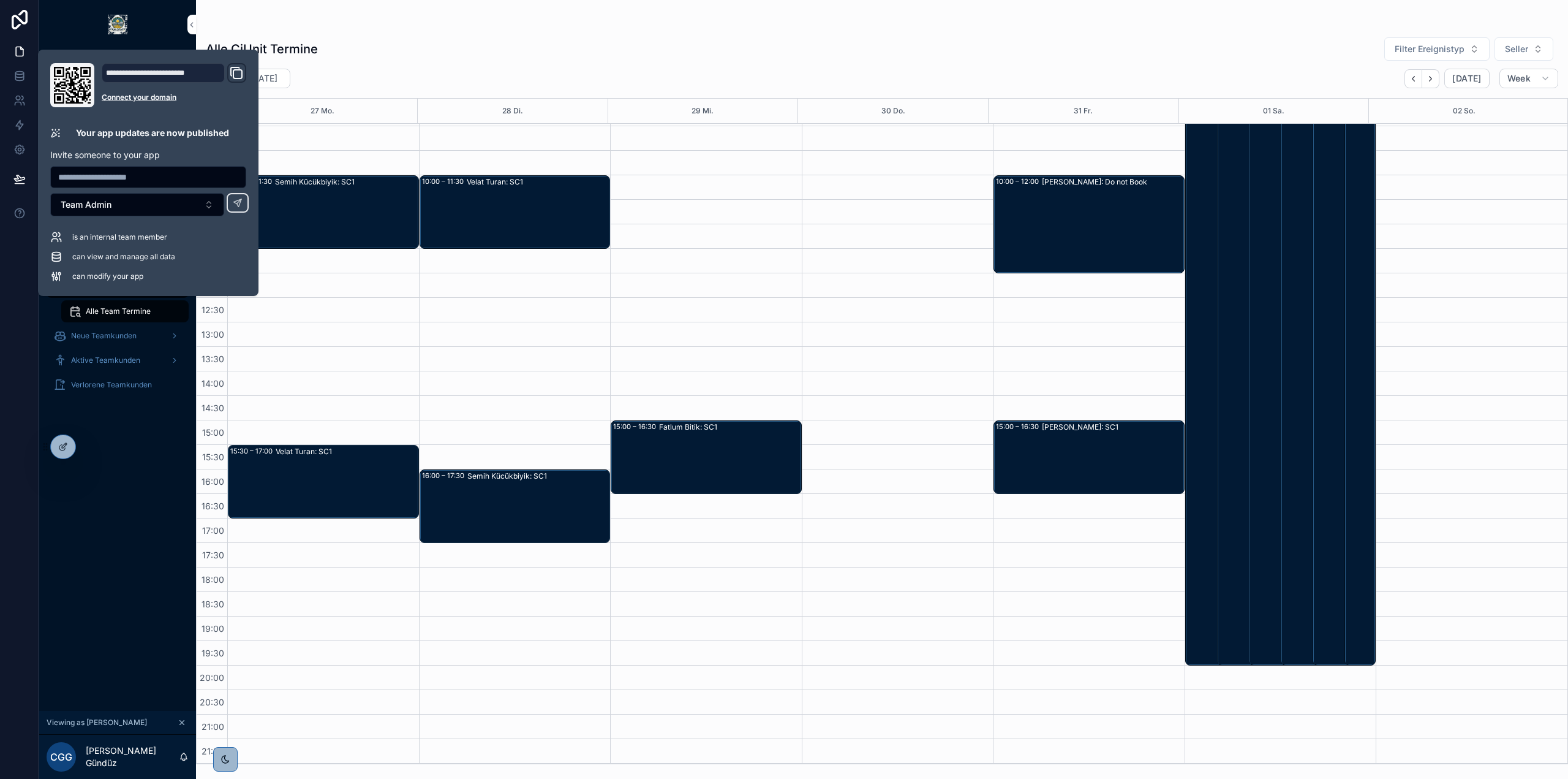
click at [717, 65] on div "Alle CiUnit Termine Filter Ereignistyp Seller Oktober 27 – November 02 Today We…" at bounding box center [882, 397] width 1372 height 735
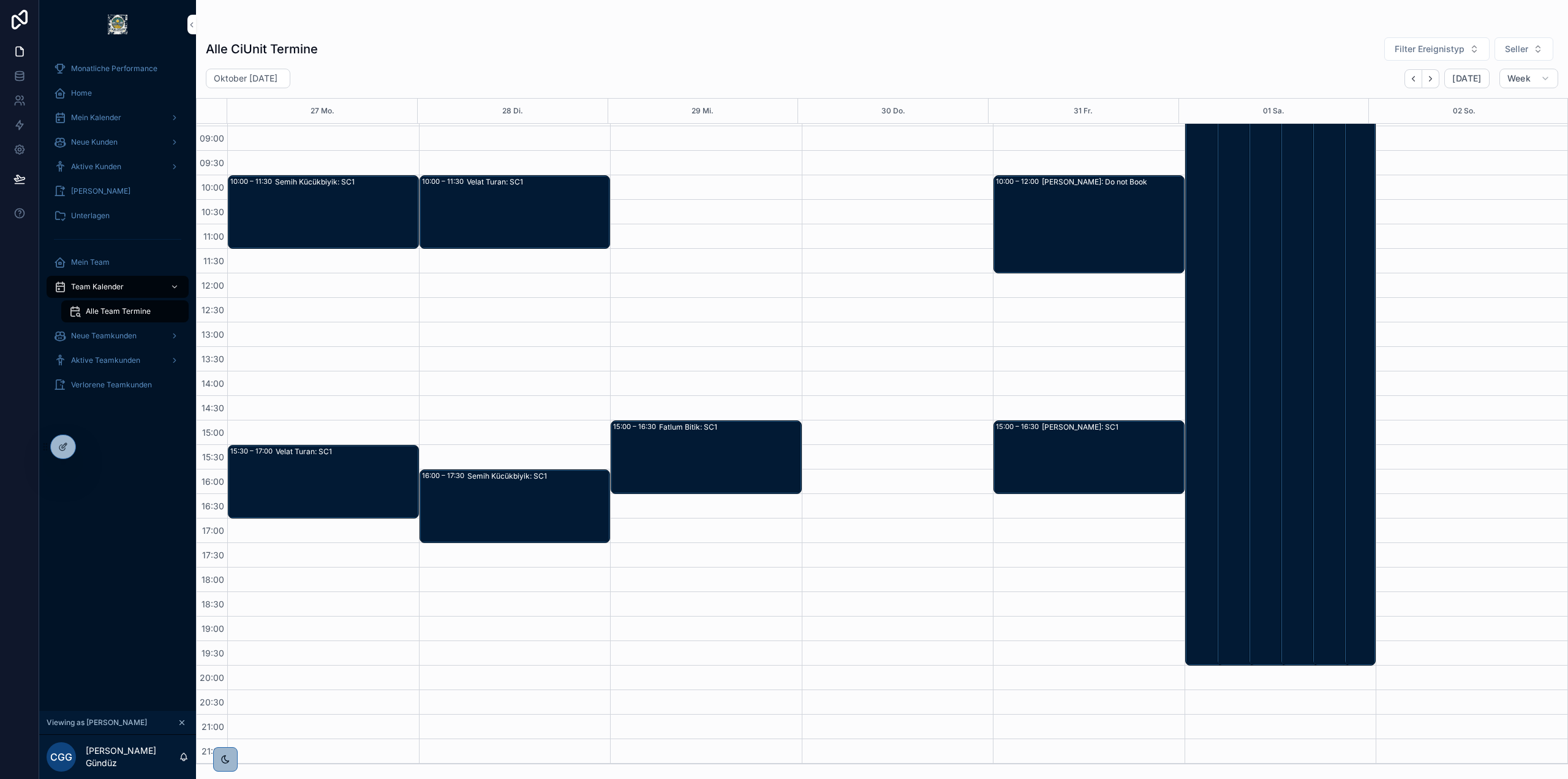
click at [1078, 229] on div "Jörg Mehring: Do not Book" at bounding box center [1112, 224] width 141 height 96
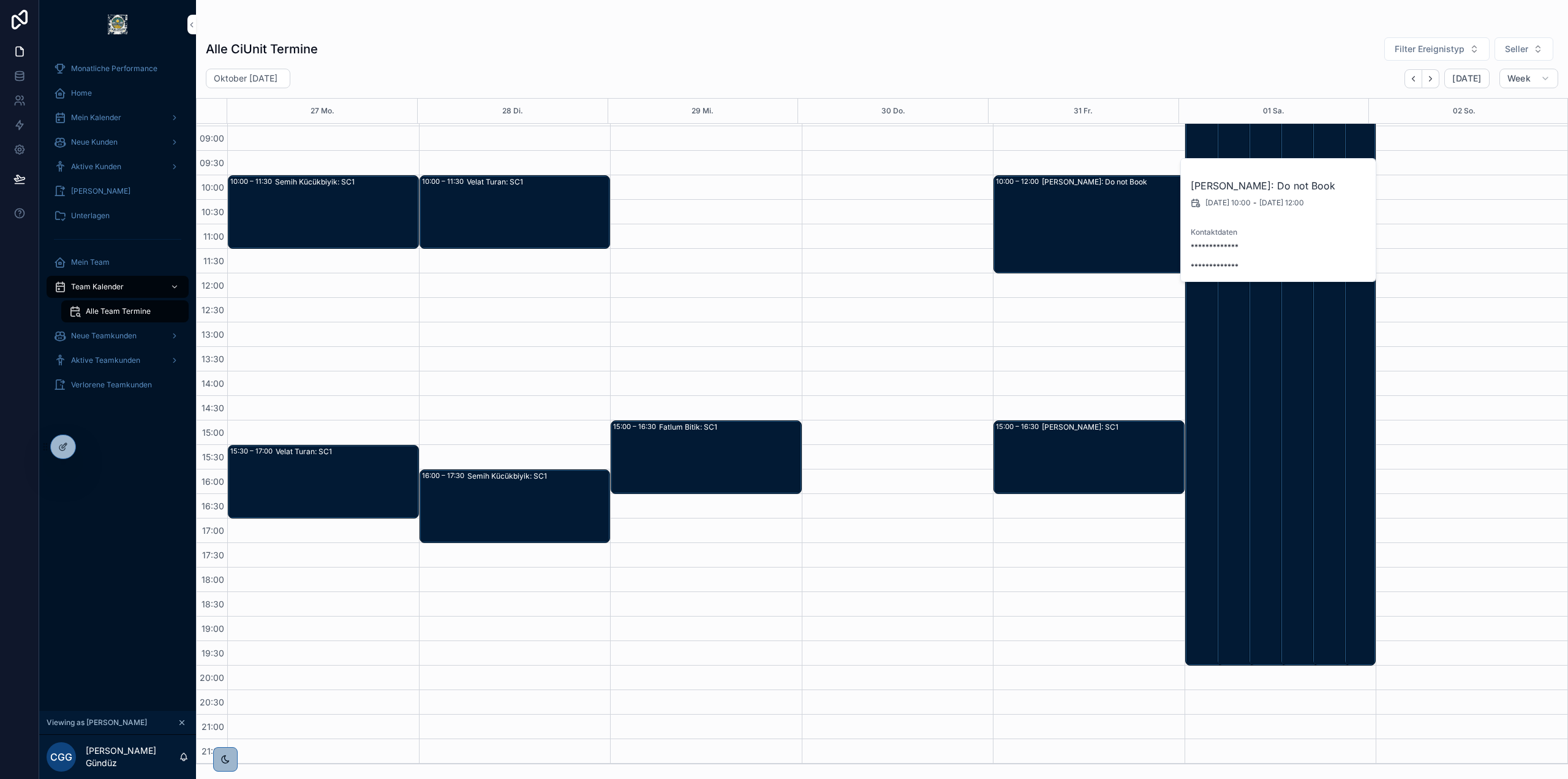
click at [1070, 44] on div "Alle CiUnit Termine Filter Ereignistyp Seller" at bounding box center [882, 49] width 1352 height 25
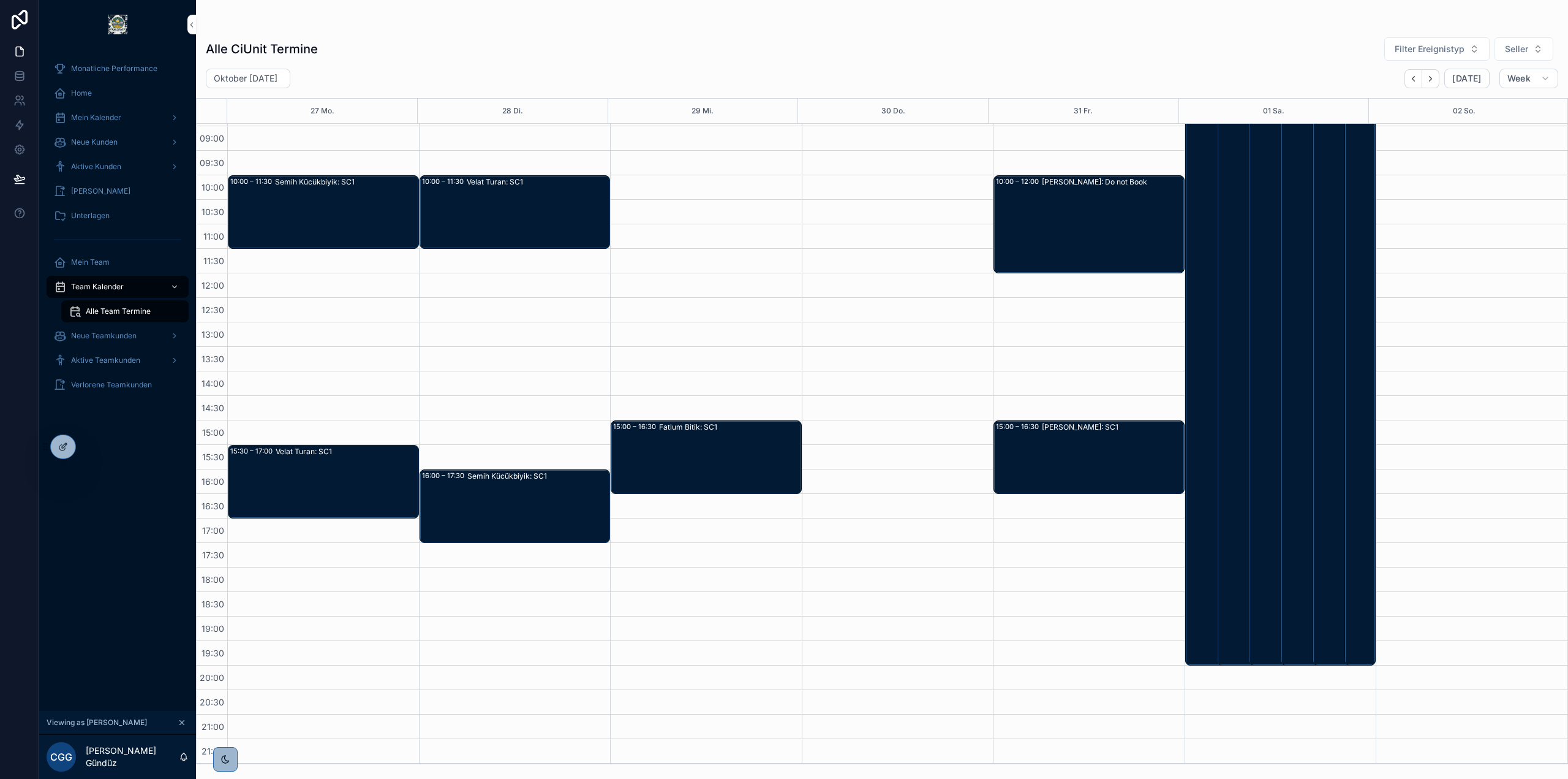
click at [1115, 250] on div "Jörg Mehring: Do not Book" at bounding box center [1112, 224] width 141 height 96
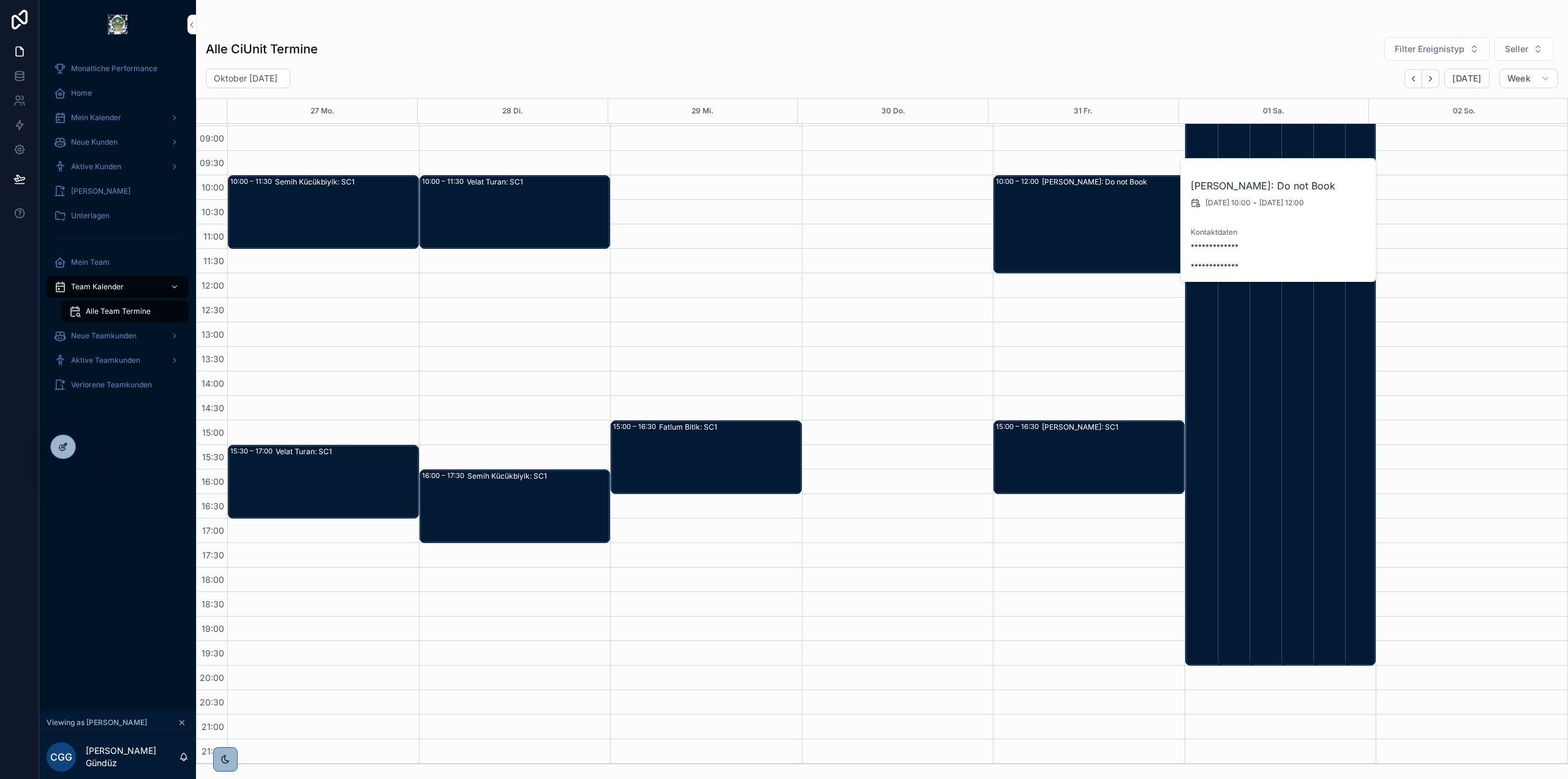
click at [58, 452] on div at bounding box center [63, 446] width 25 height 23
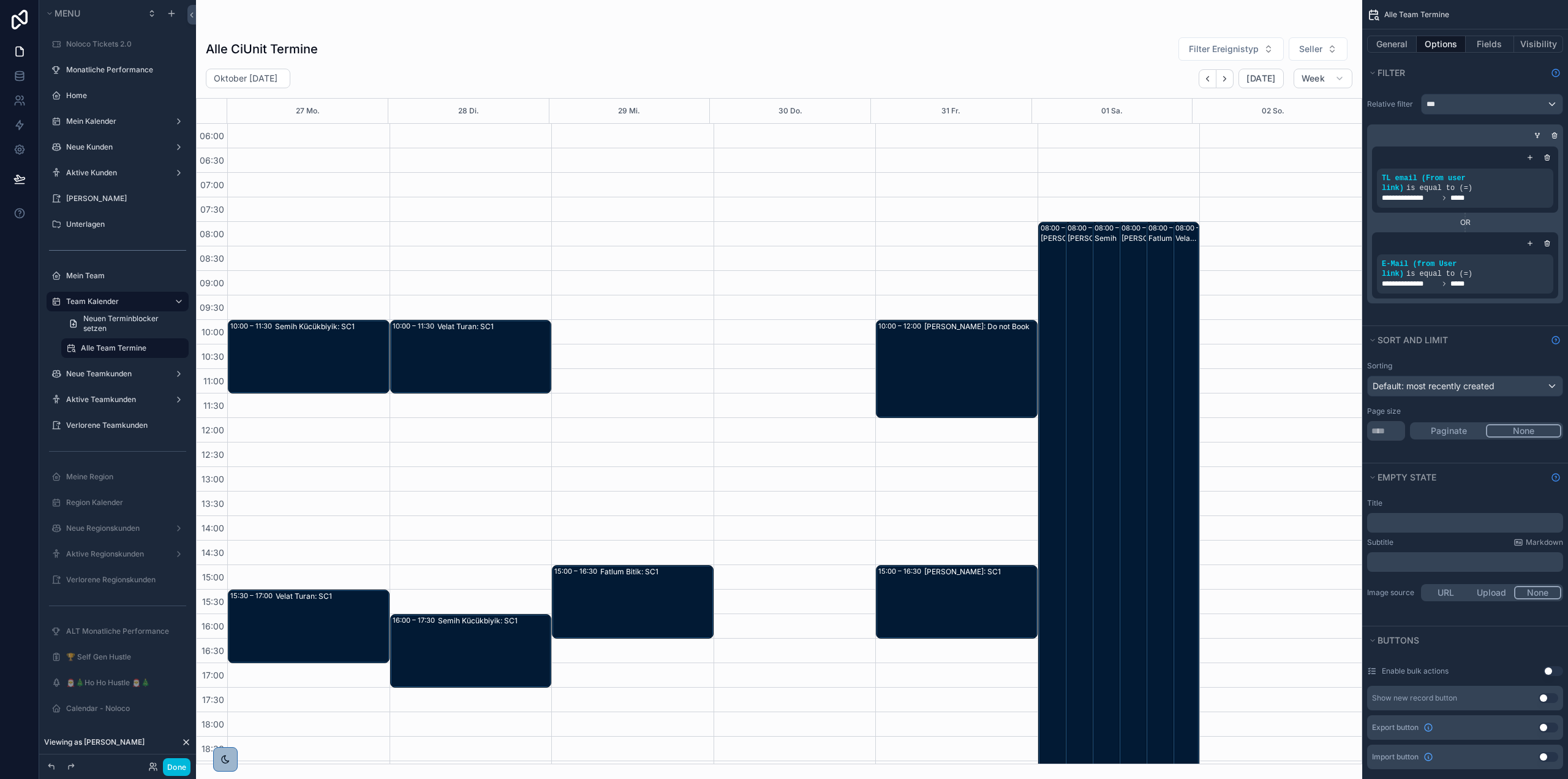
scroll to position [144, 0]
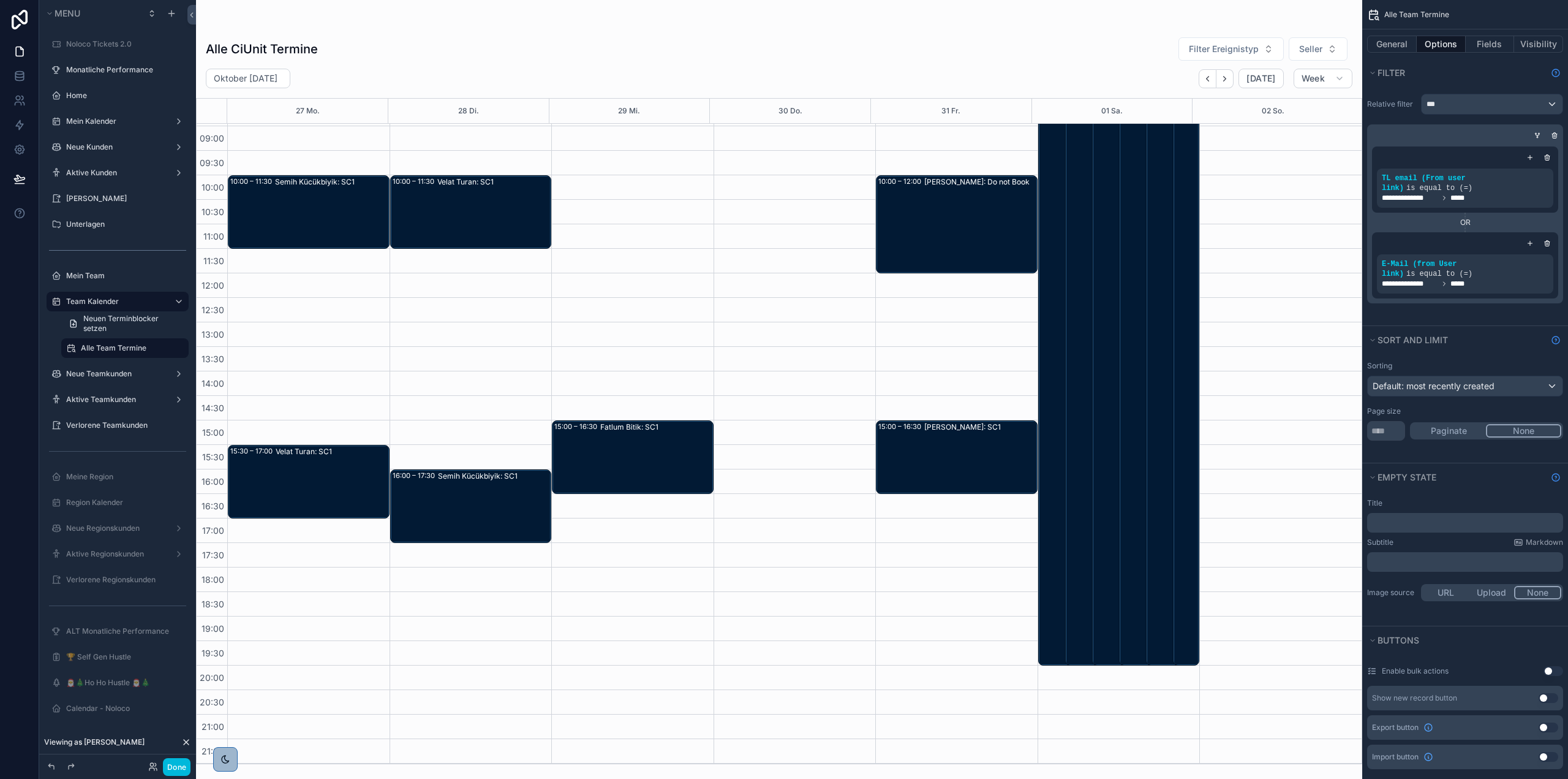
click at [974, 215] on div "scrollable content" at bounding box center [779, 389] width 1166 height 779
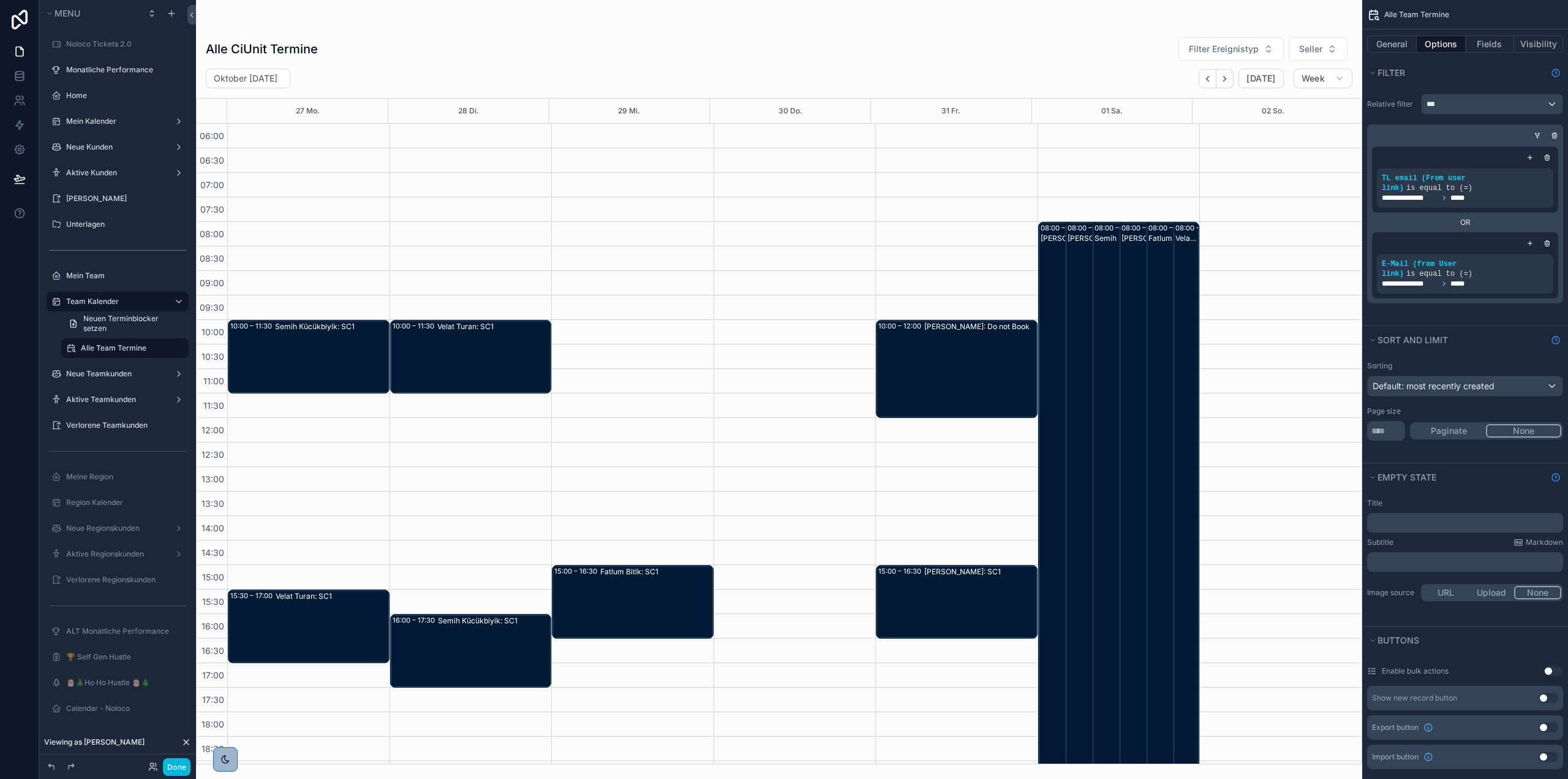
click at [966, 321] on div "Jörg Mehring: Do not Book" at bounding box center [980, 369] width 112 height 96
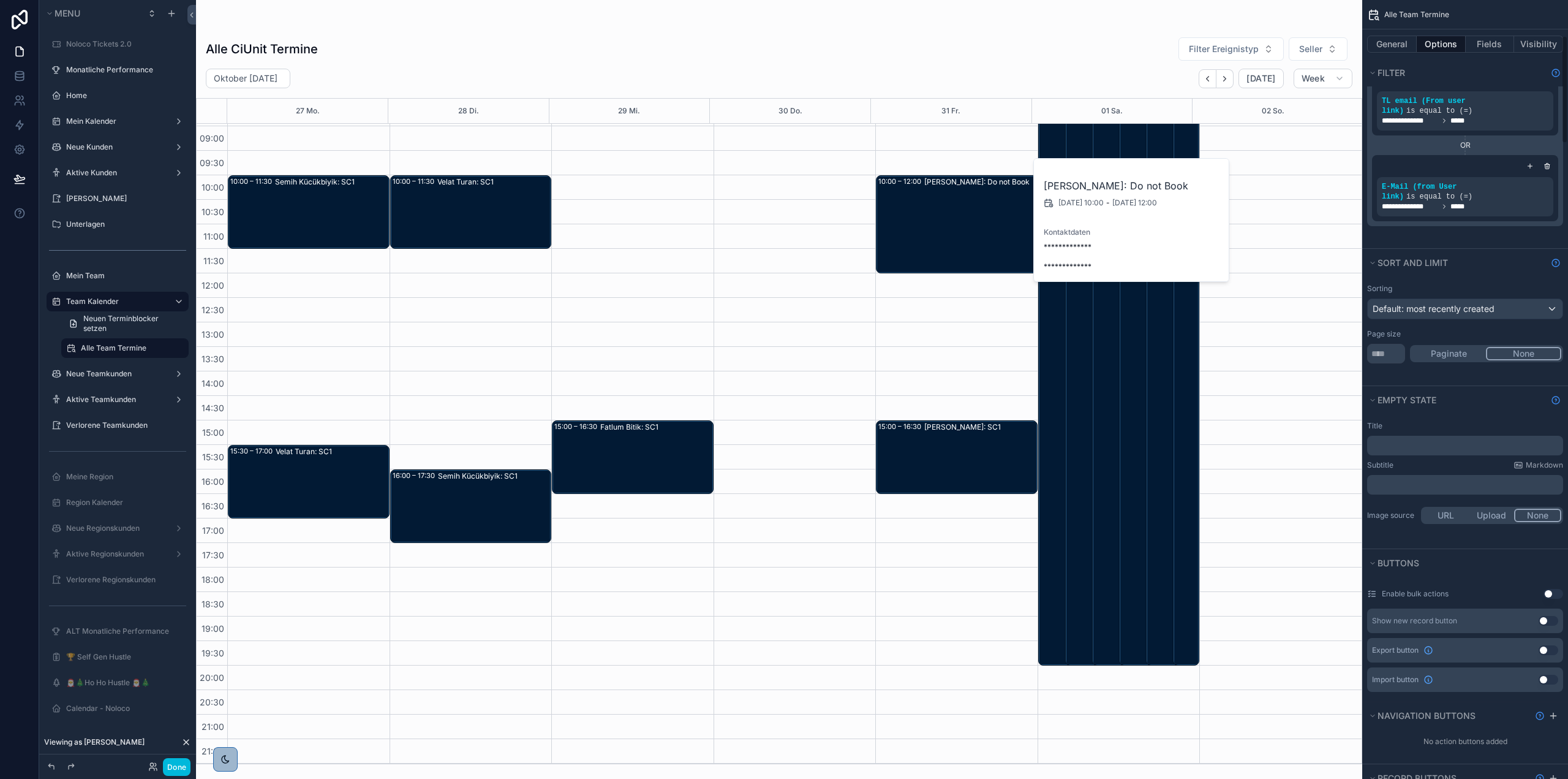
scroll to position [306, 0]
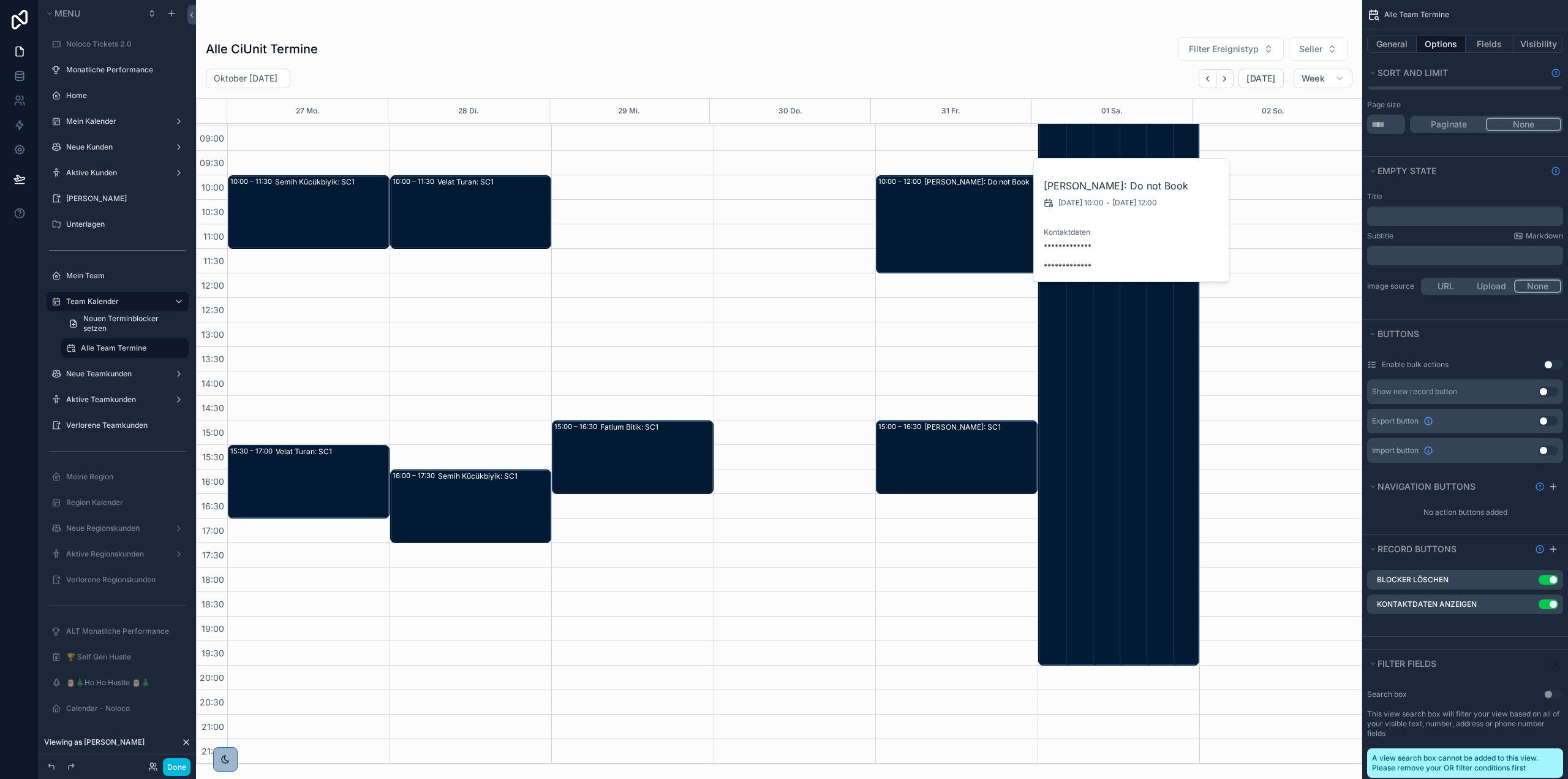
click at [0, 0] on icon "scrollable content" at bounding box center [0, 0] width 0 height 0
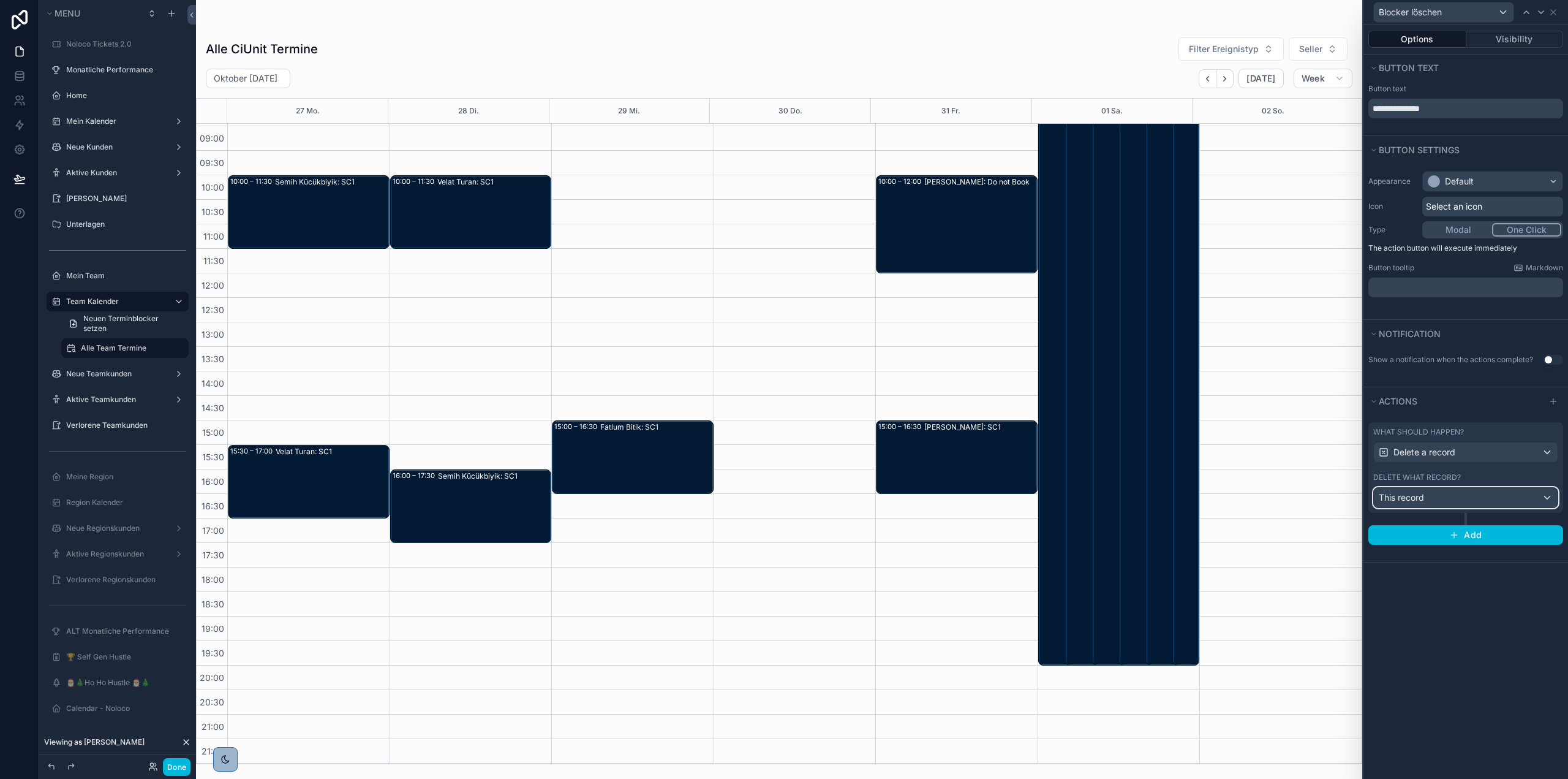
click at [1493, 499] on div "This record" at bounding box center [1465, 497] width 184 height 20
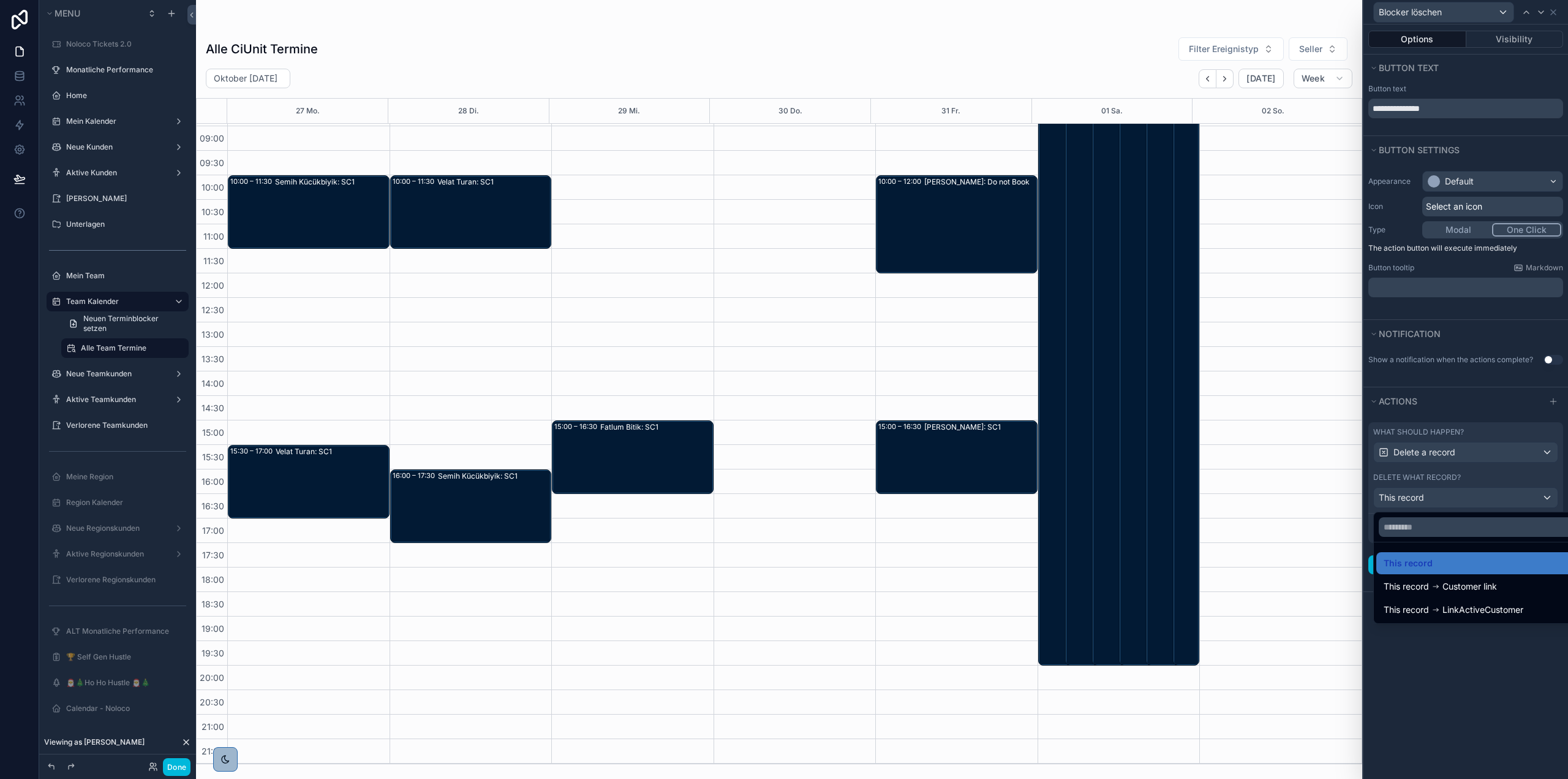
click at [1493, 499] on div at bounding box center [1466, 389] width 205 height 779
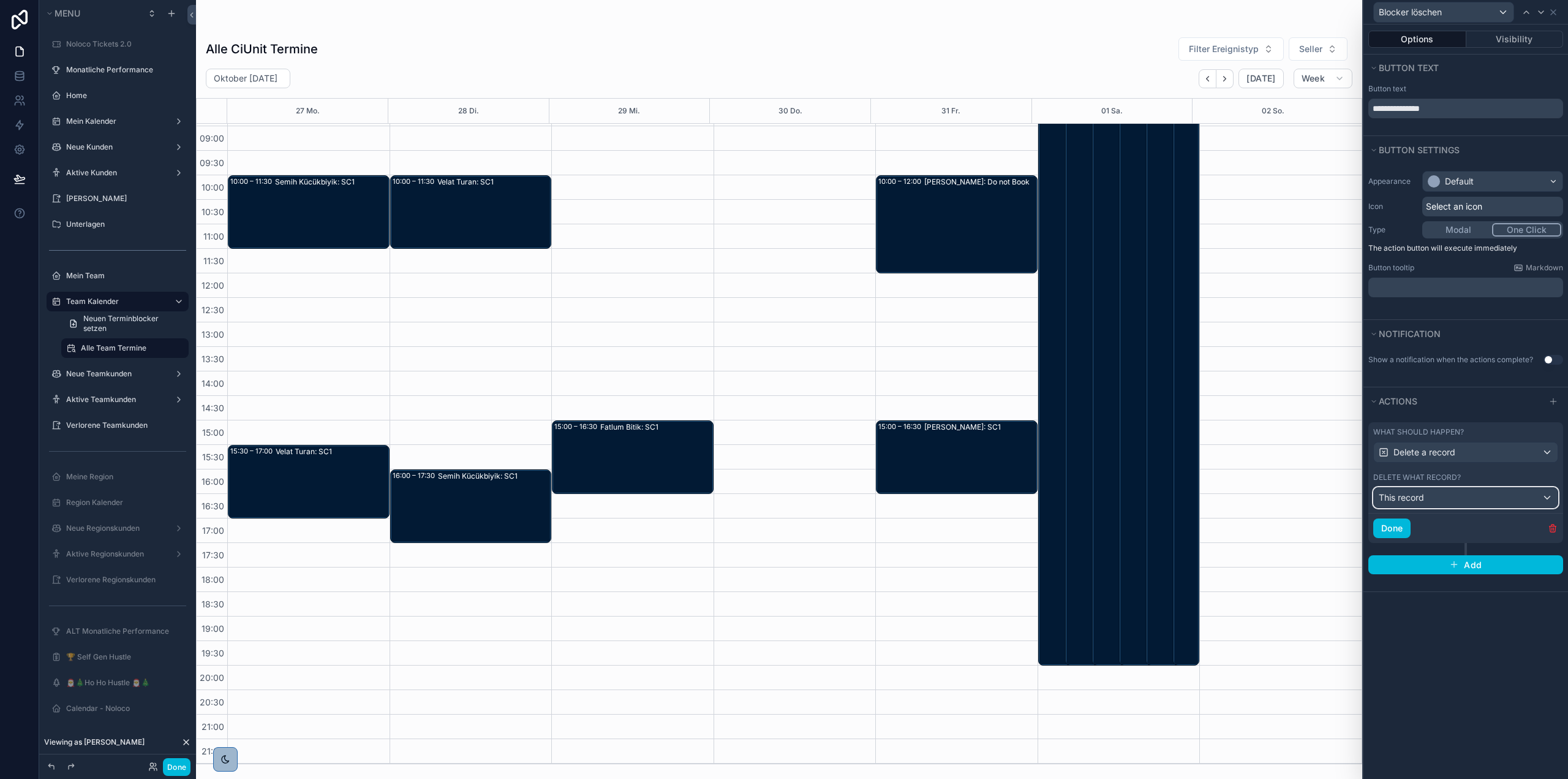
click at [1453, 502] on div "This record" at bounding box center [1465, 497] width 184 height 20
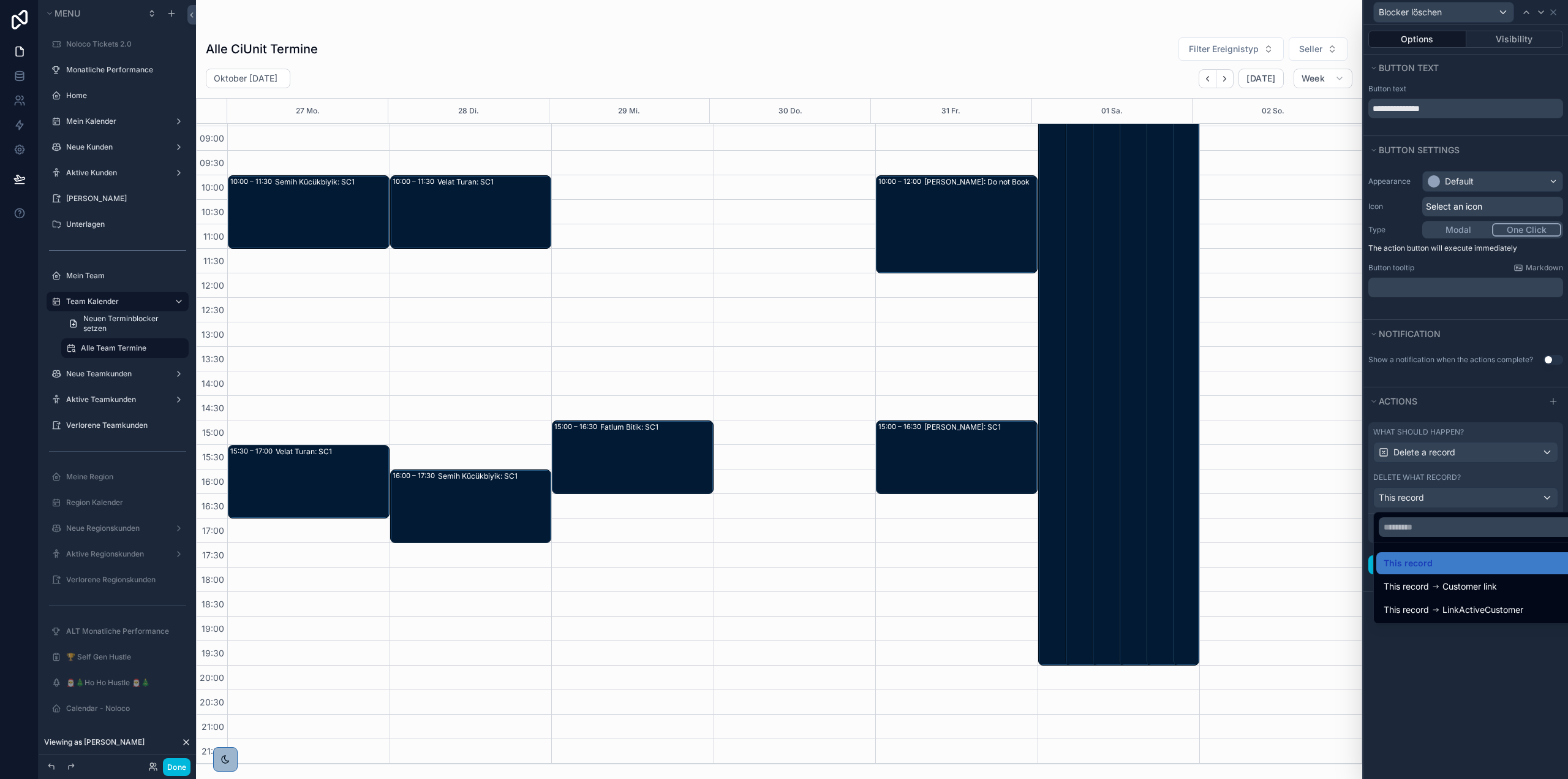
click at [1476, 496] on div at bounding box center [1466, 389] width 205 height 779
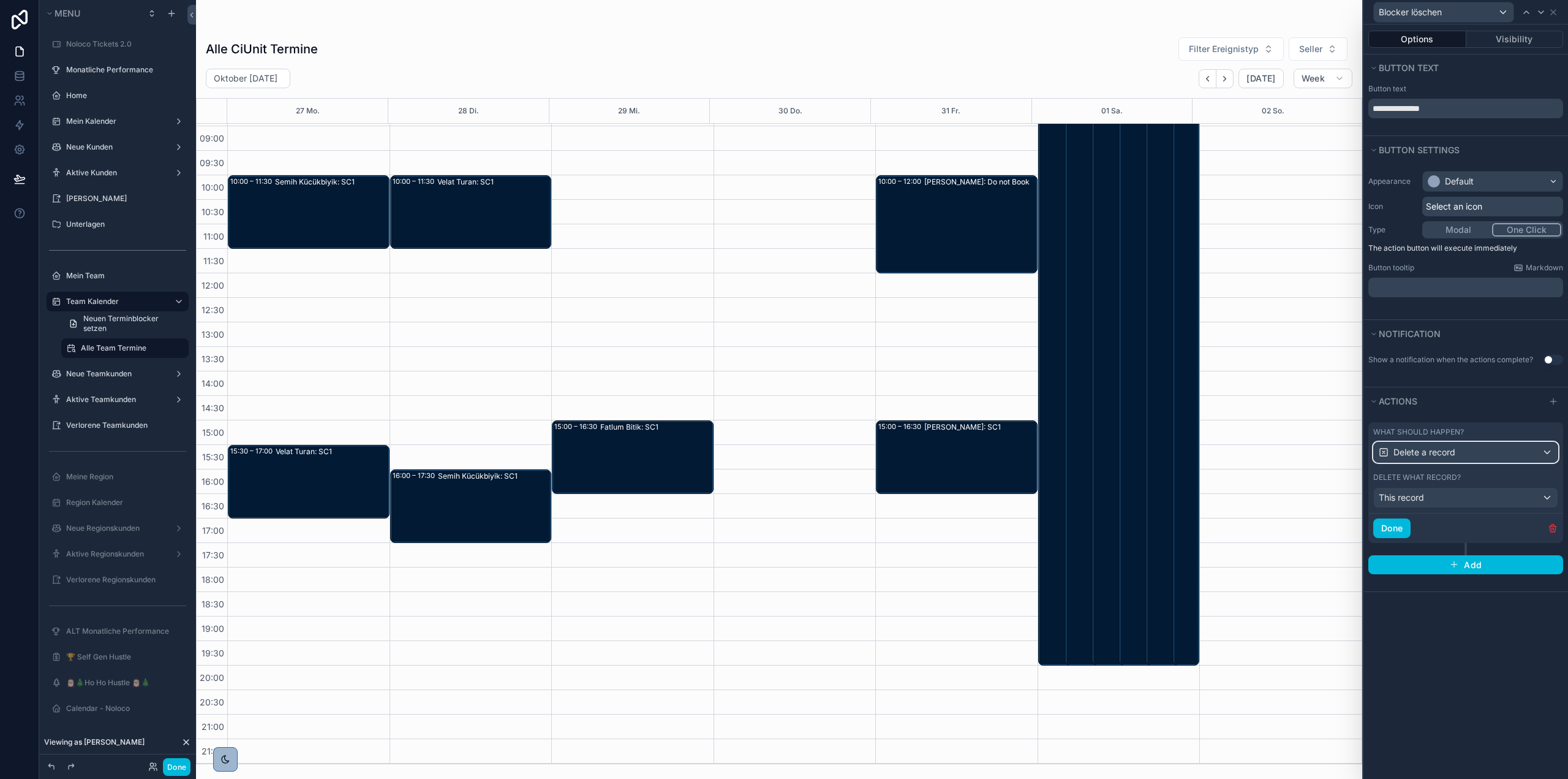
click at [1471, 456] on div "Delete a record" at bounding box center [1465, 452] width 184 height 20
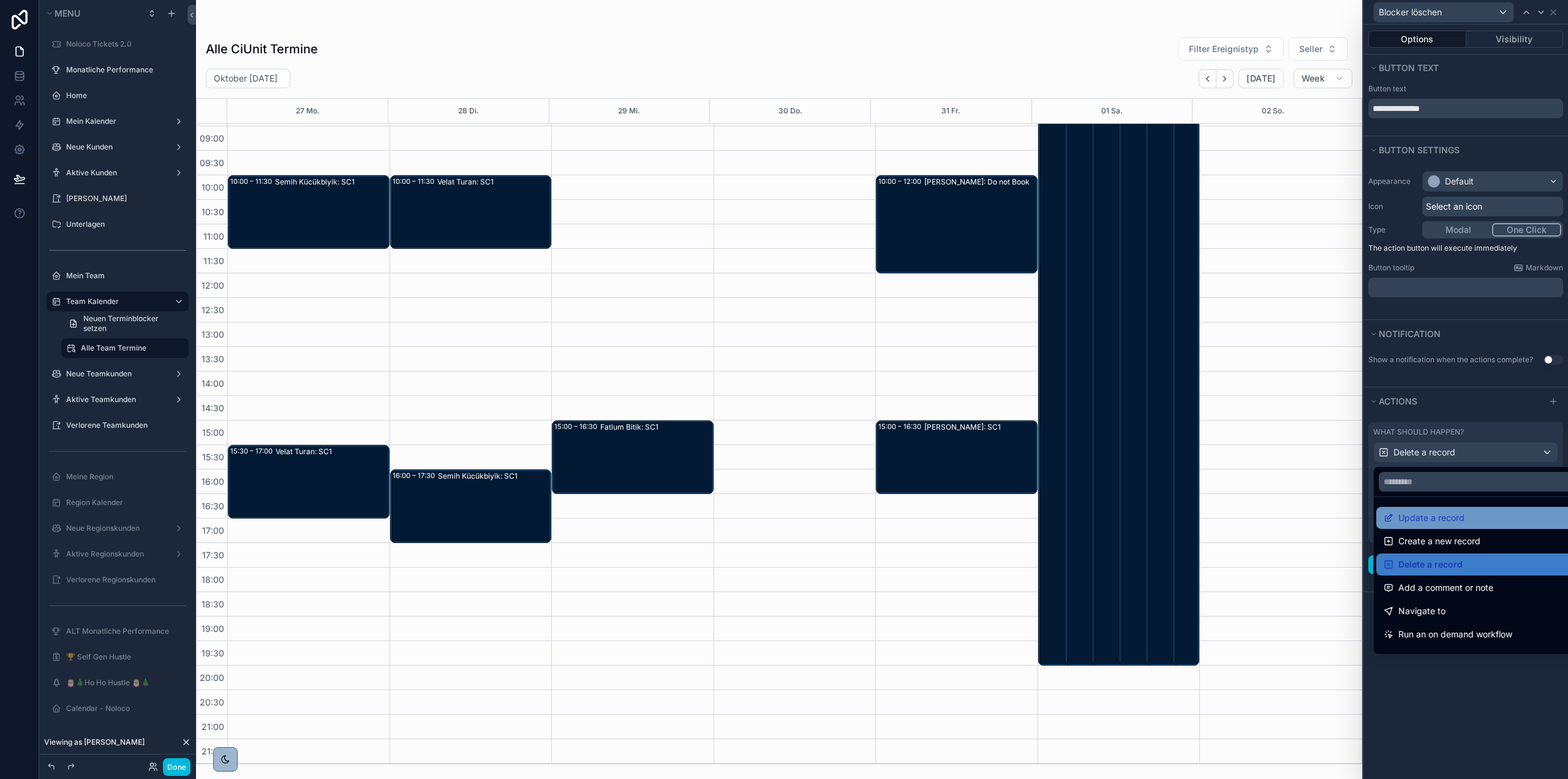
click at [1469, 523] on div "Update a record" at bounding box center [1479, 518] width 192 height 15
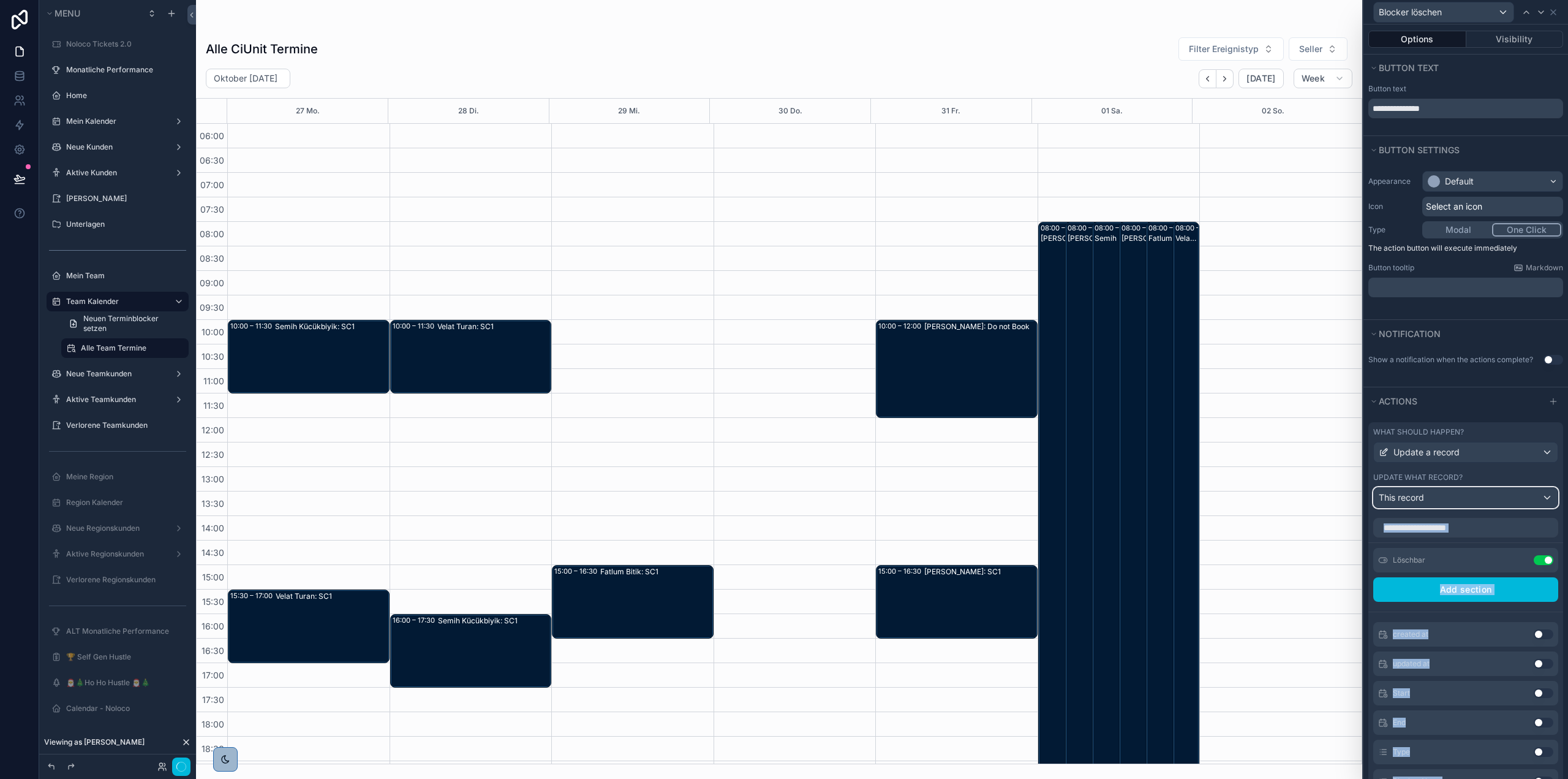
click at [1450, 494] on div "This record" at bounding box center [1465, 497] width 184 height 20
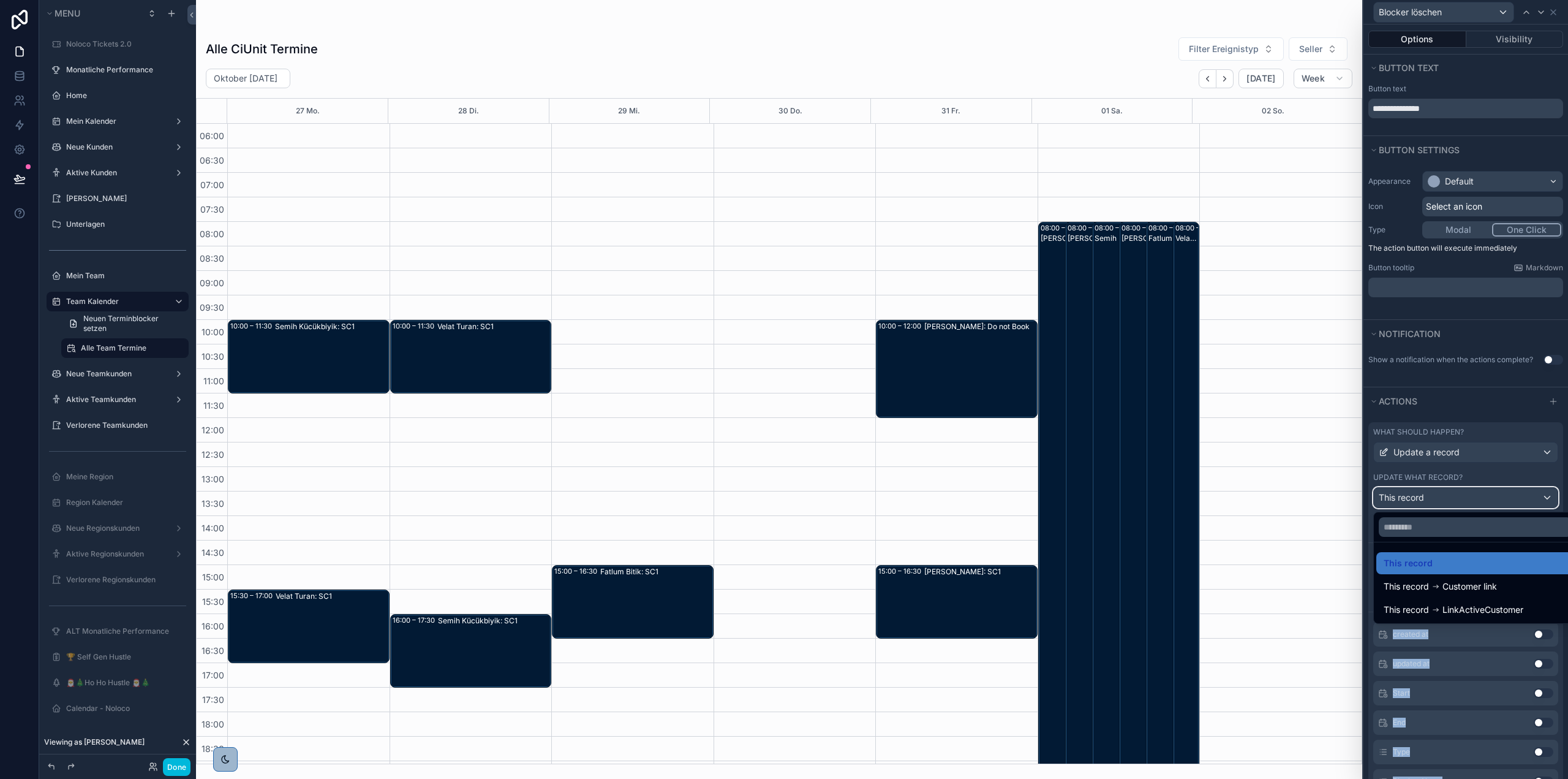
scroll to position [144, 0]
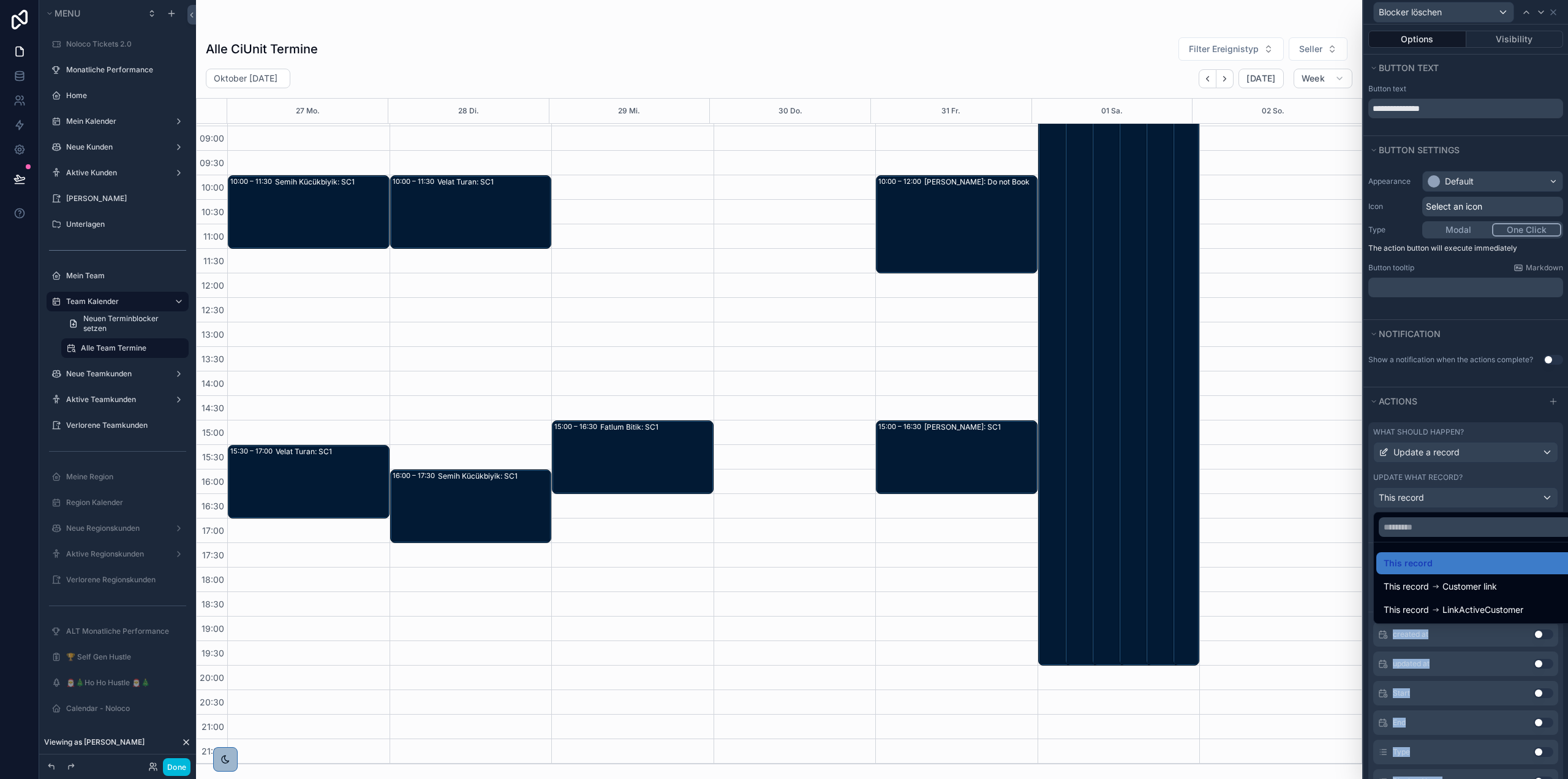
click at [1460, 502] on div at bounding box center [1466, 389] width 205 height 779
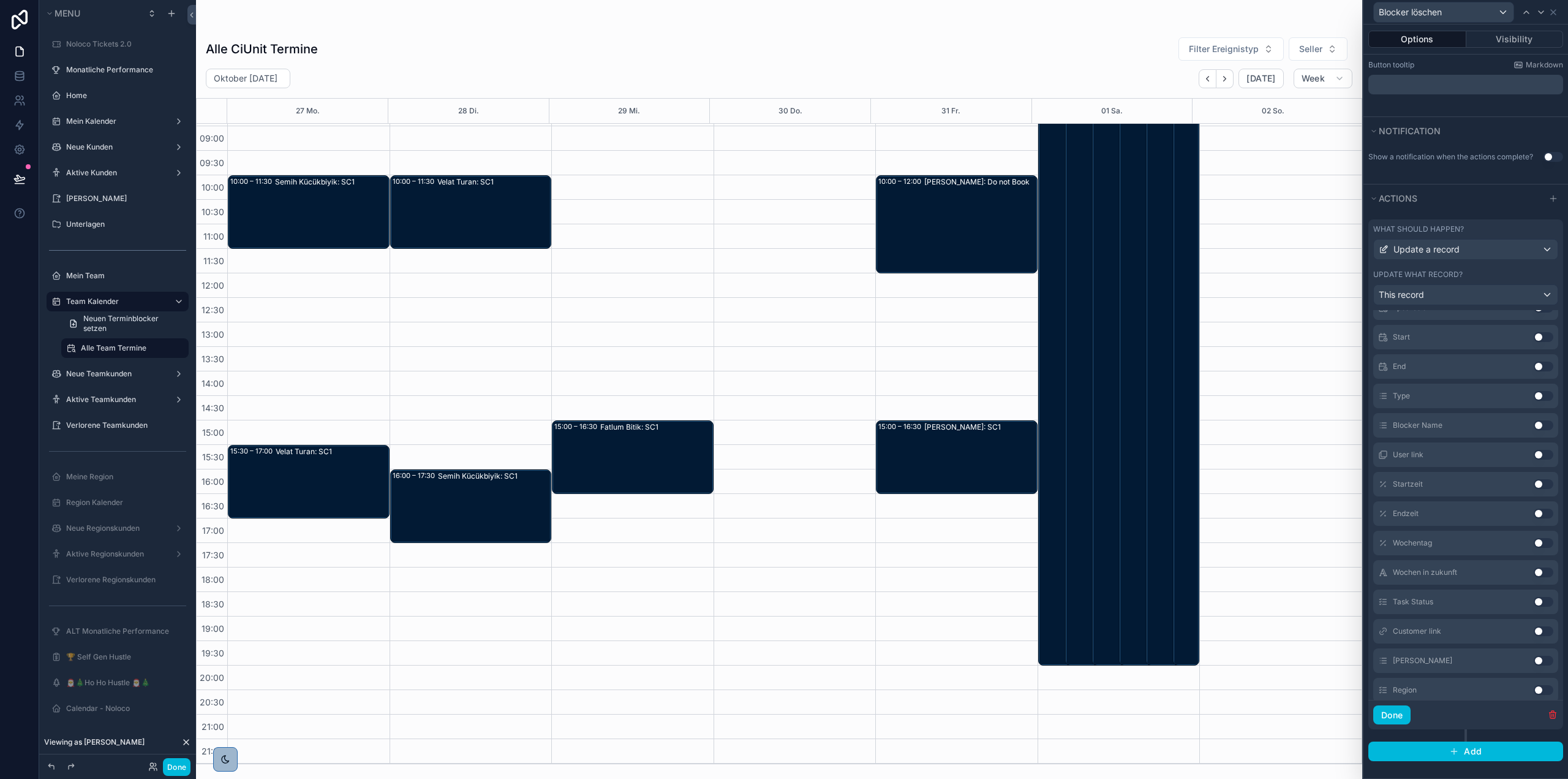
scroll to position [0, 0]
click at [0, 0] on icon at bounding box center [0, 0] width 0 height 0
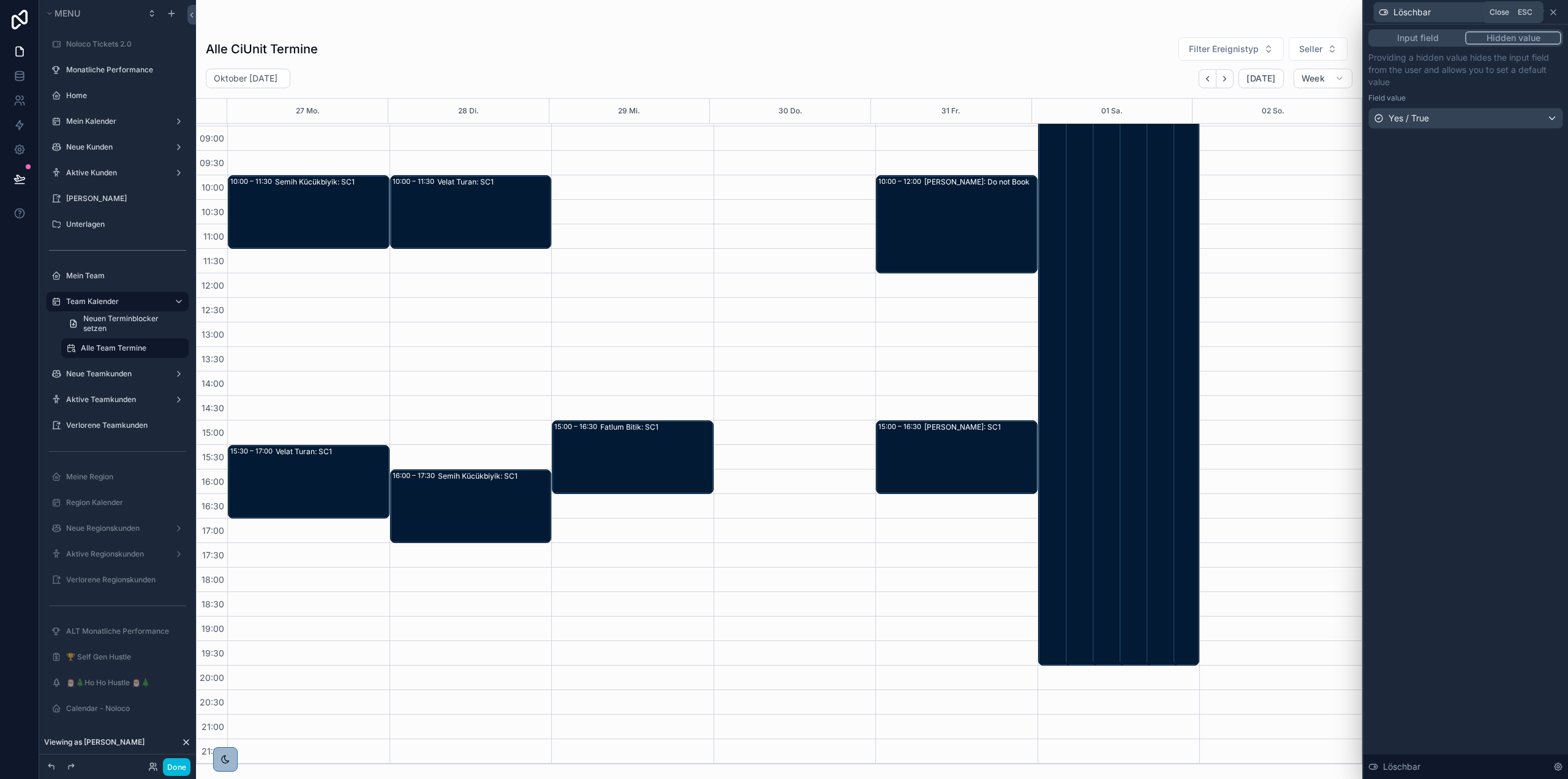
click at [1558, 11] on icon at bounding box center [1553, 12] width 10 height 10
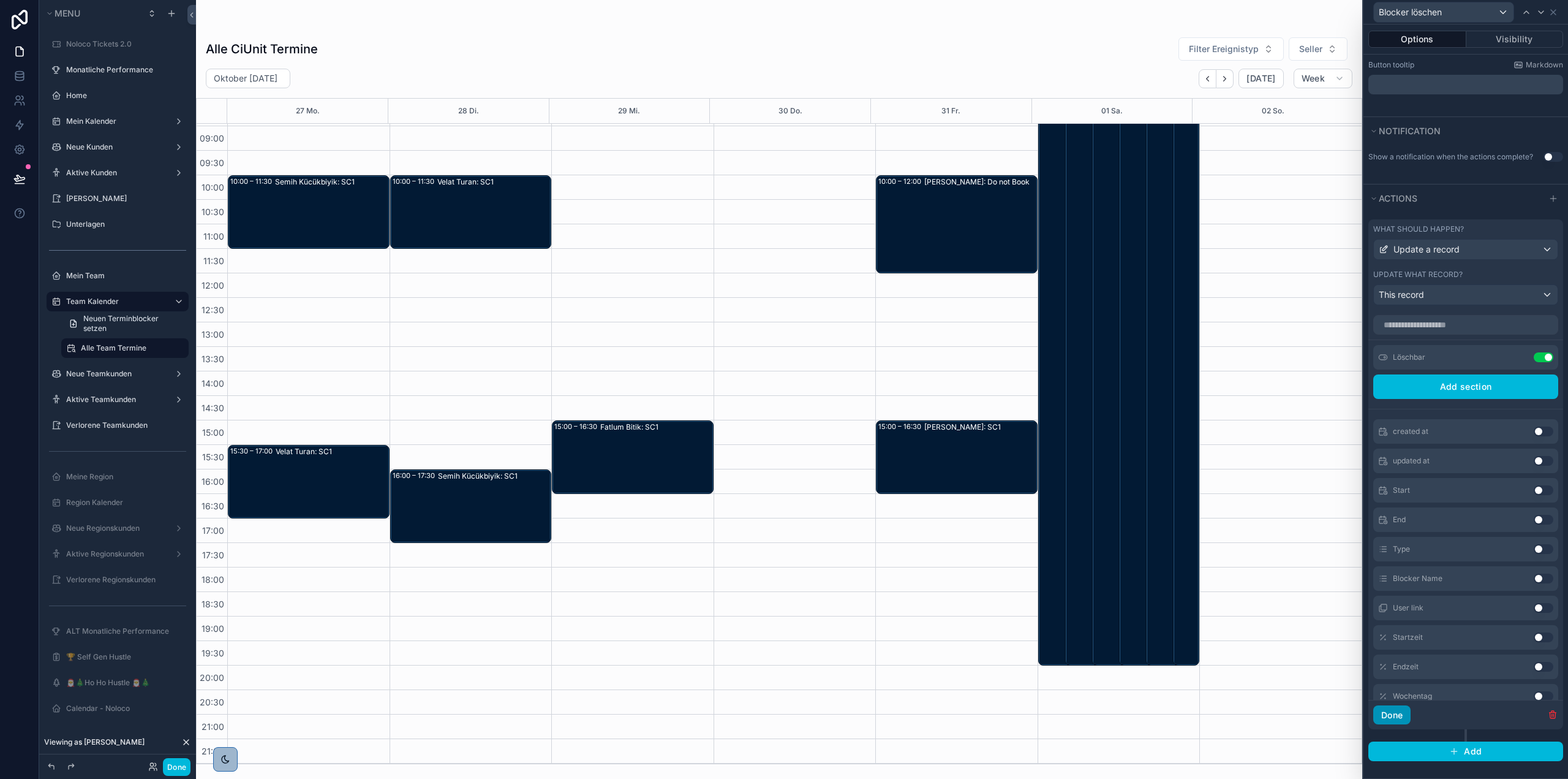
click at [1396, 712] on button "Done" at bounding box center [1392, 715] width 37 height 20
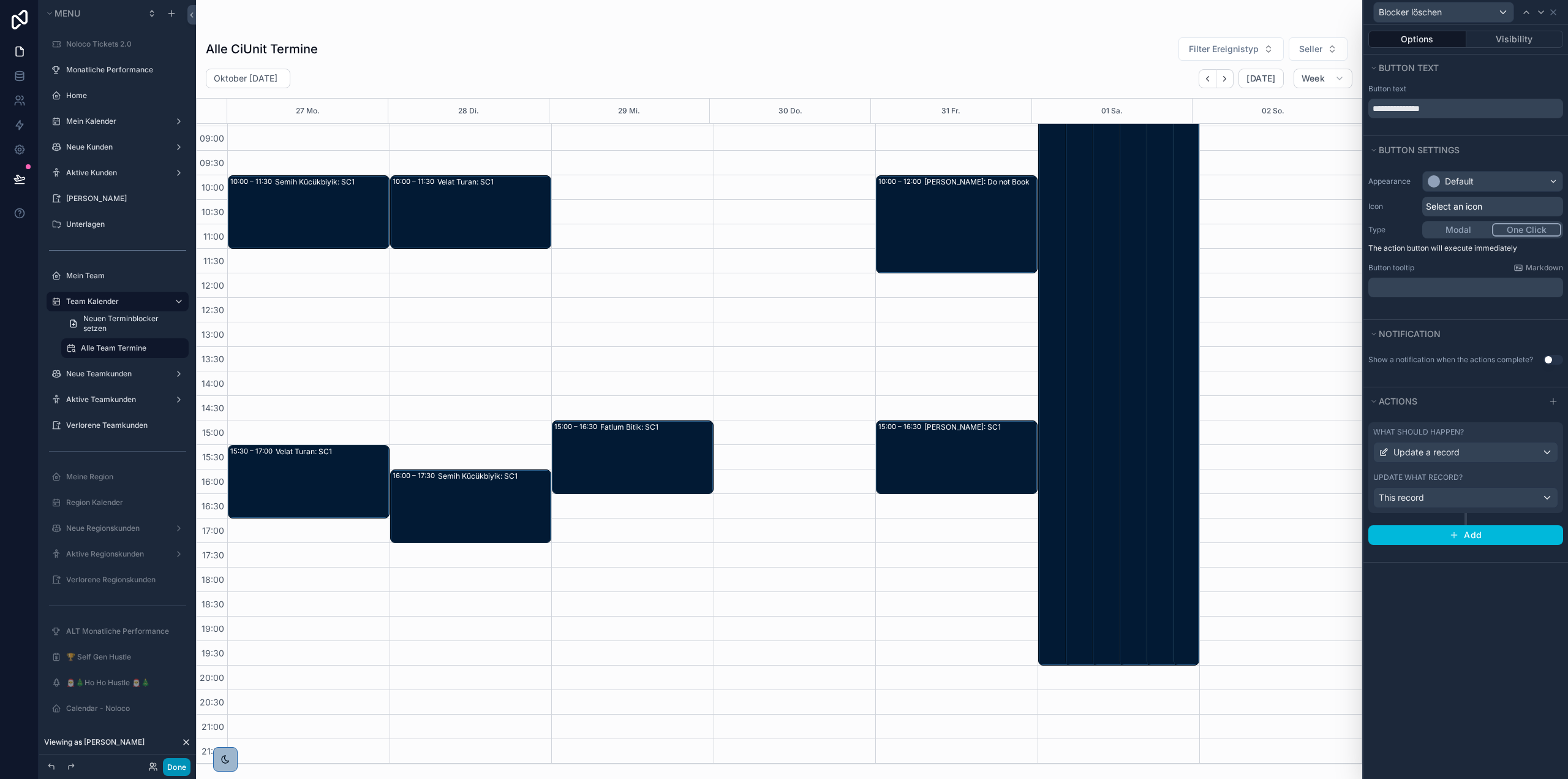
click at [178, 772] on button "Done" at bounding box center [177, 767] width 28 height 17
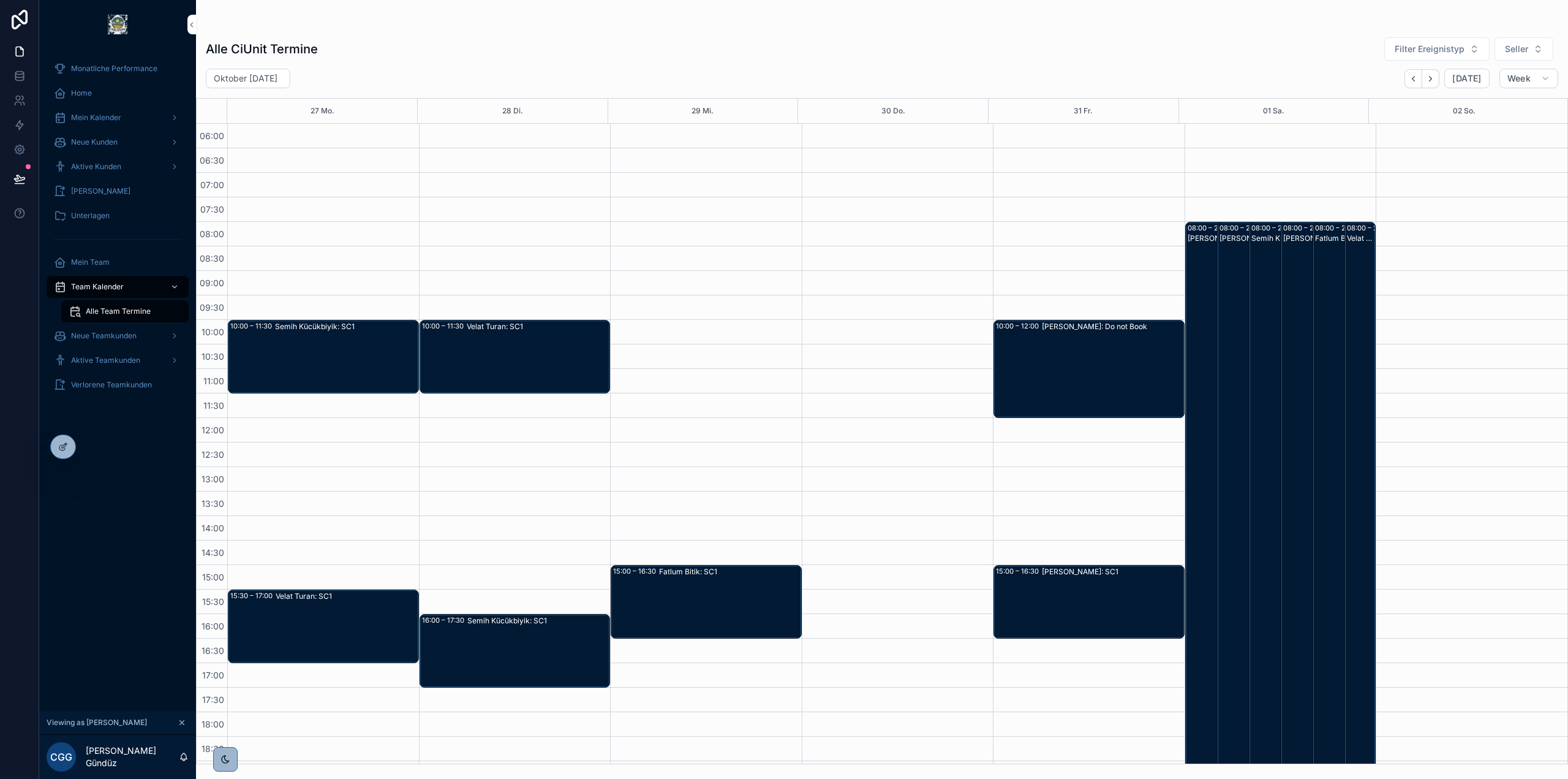
scroll to position [144, 0]
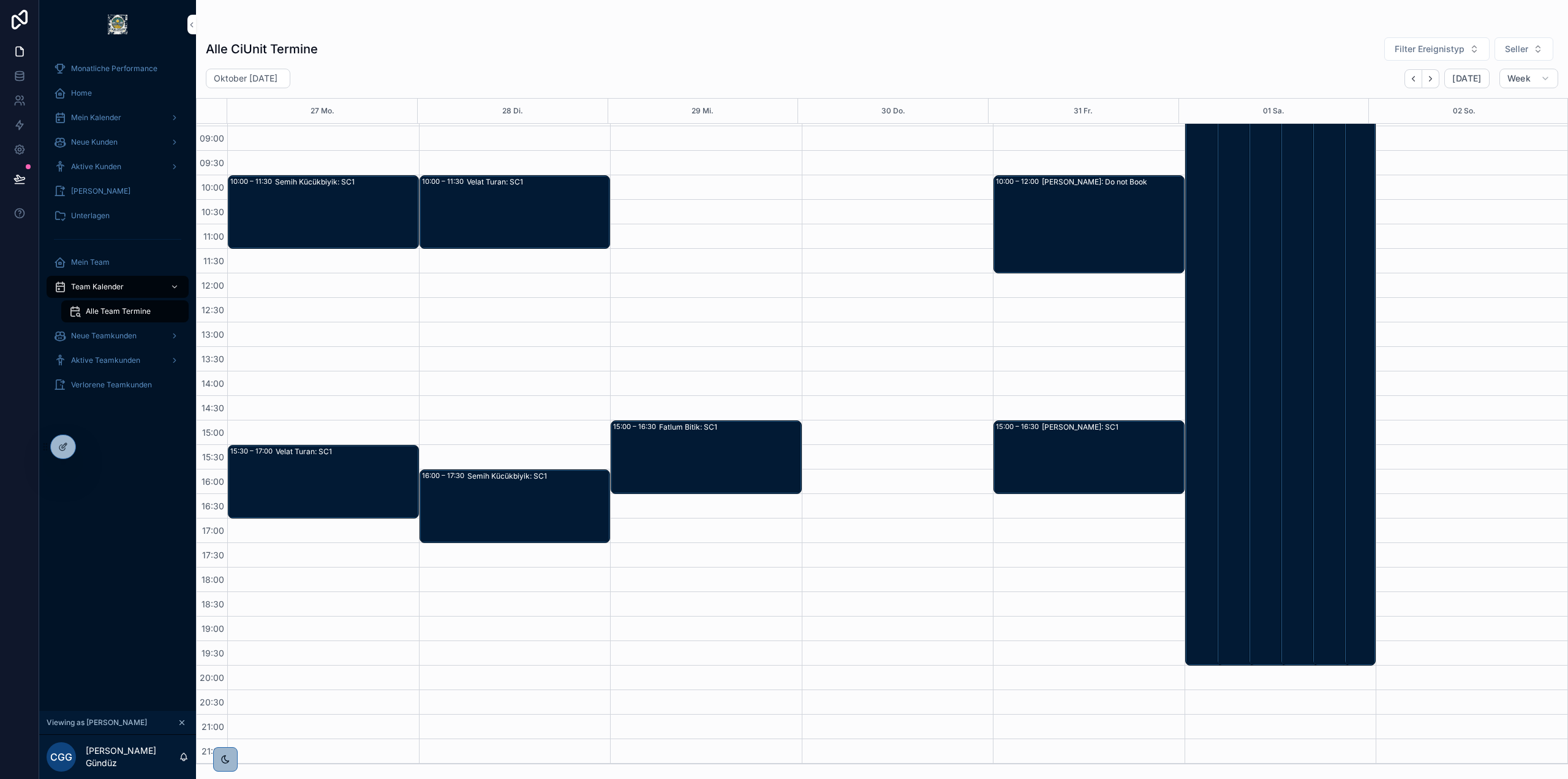
click at [1088, 203] on div "Jörg Mehring: Do not Book" at bounding box center [1112, 224] width 141 height 96
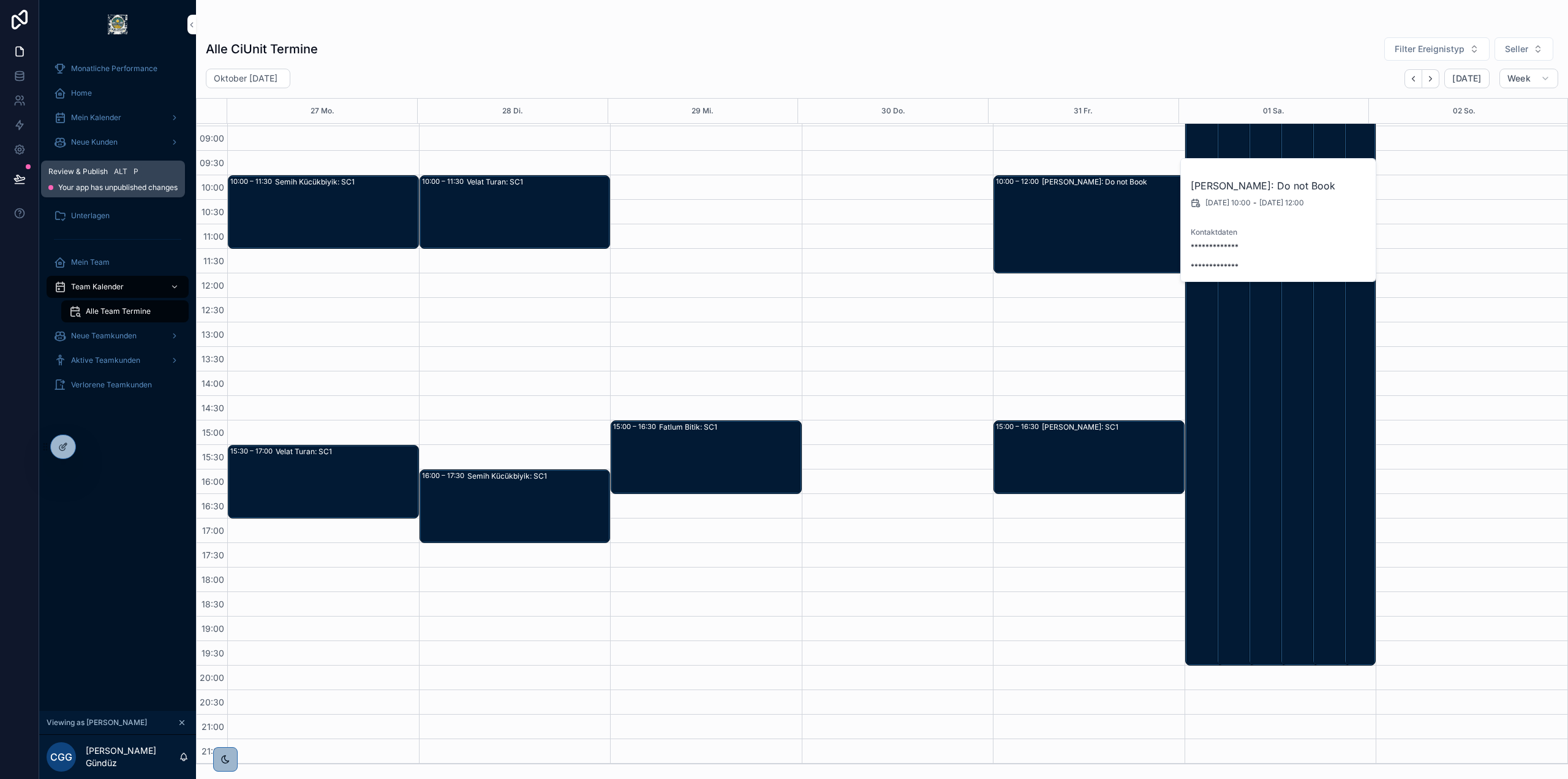
click at [16, 179] on icon at bounding box center [19, 178] width 10 height 6
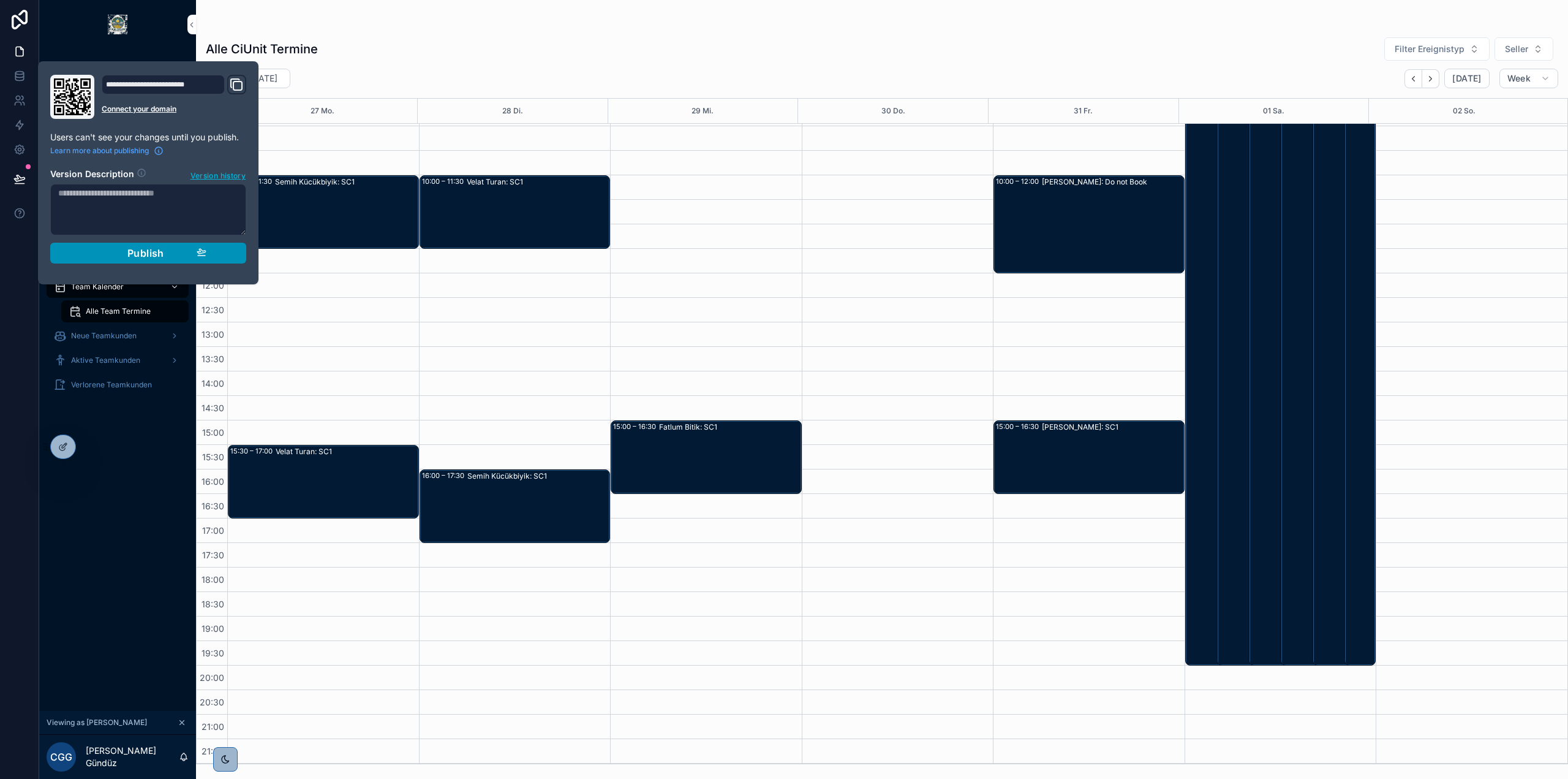
click at [186, 250] on div "Publish" at bounding box center [148, 253] width 116 height 12
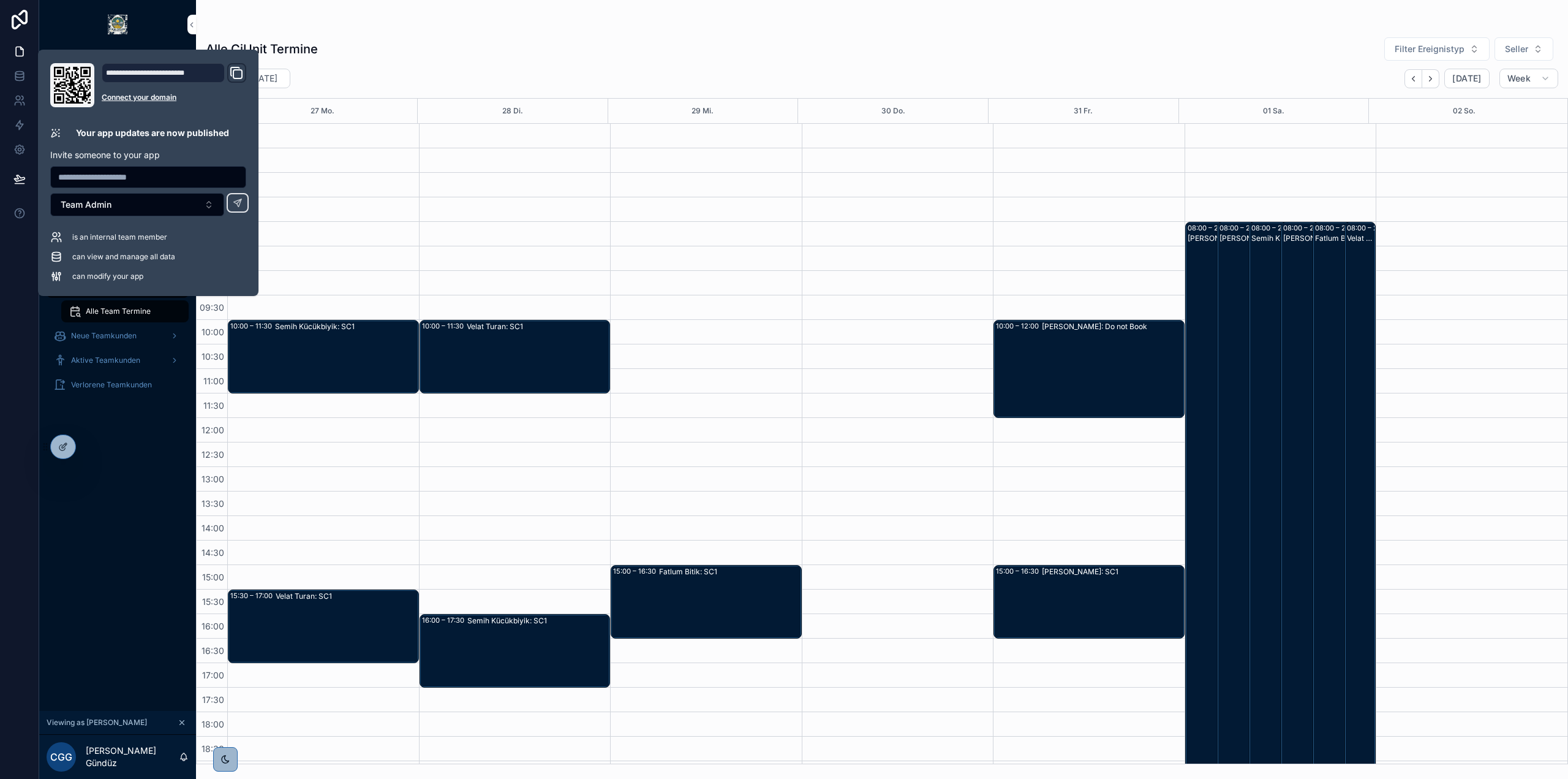
scroll to position [144, 0]
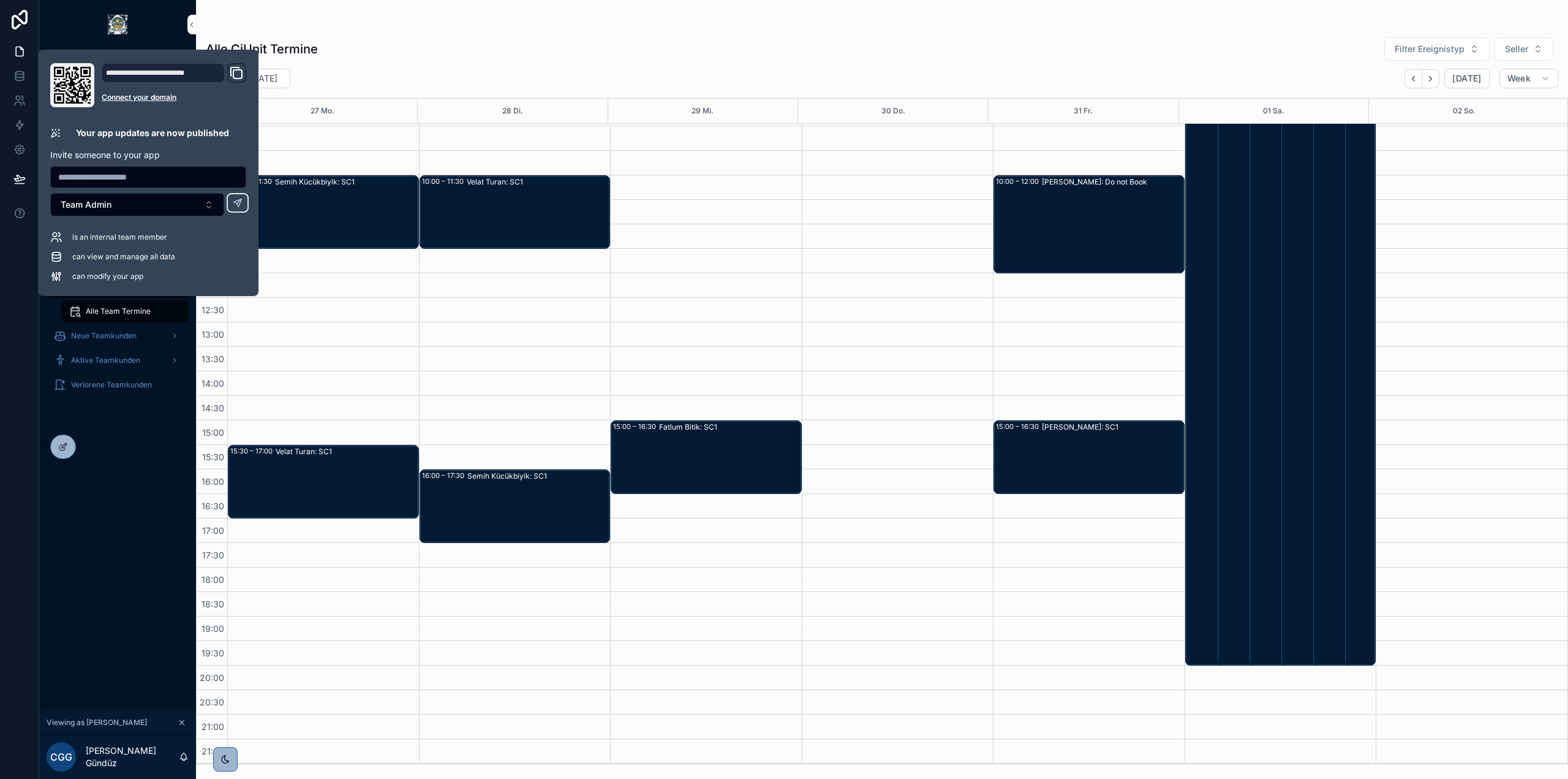
click at [104, 603] on div "Monatliche Performance Home Mein Kalender Neue Kunden Aktive Kunden Verlorene K…" at bounding box center [118, 380] width 157 height 662
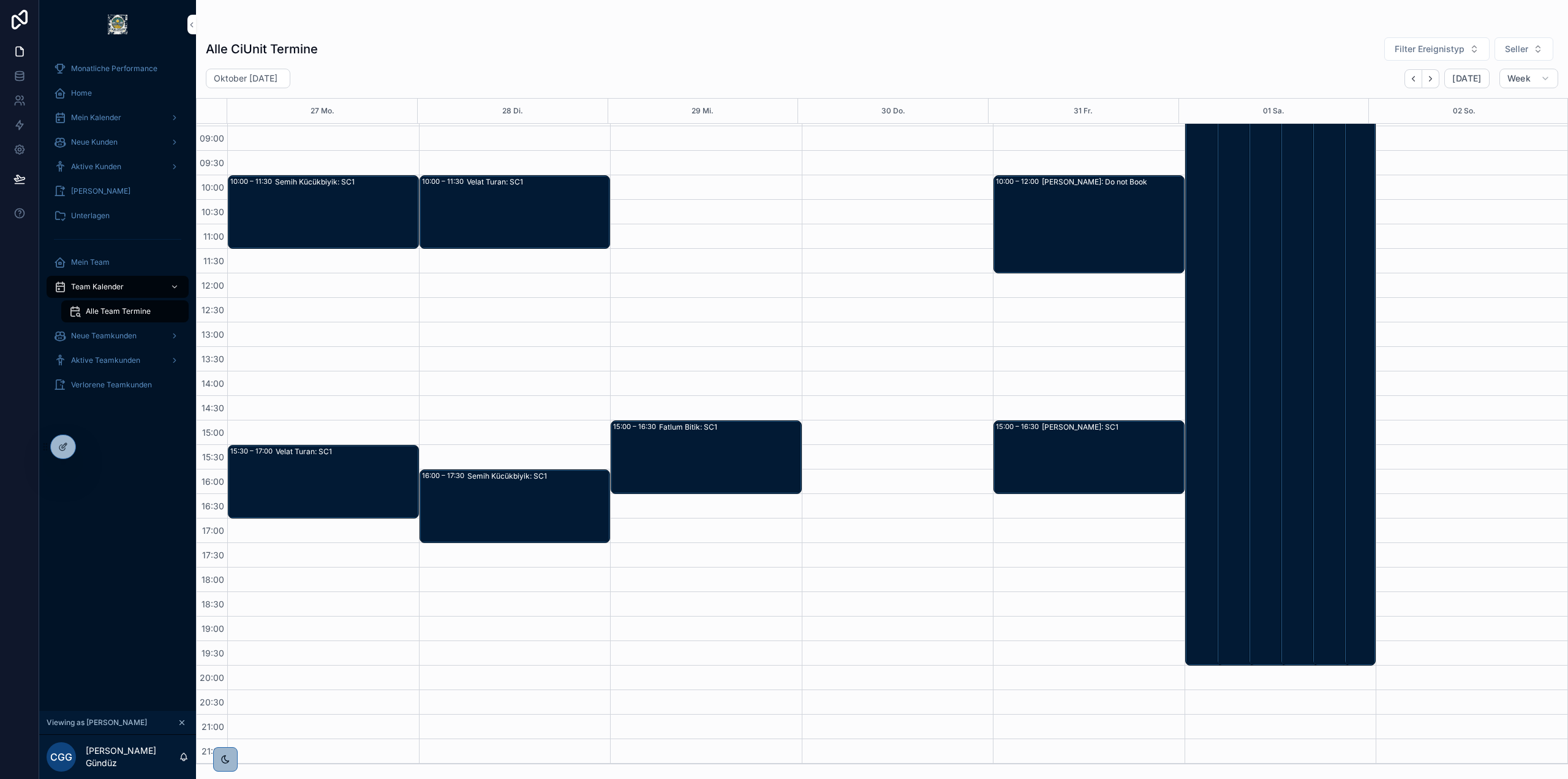
click at [1082, 231] on div "Jörg Mehring: Do not Book" at bounding box center [1112, 224] width 141 height 96
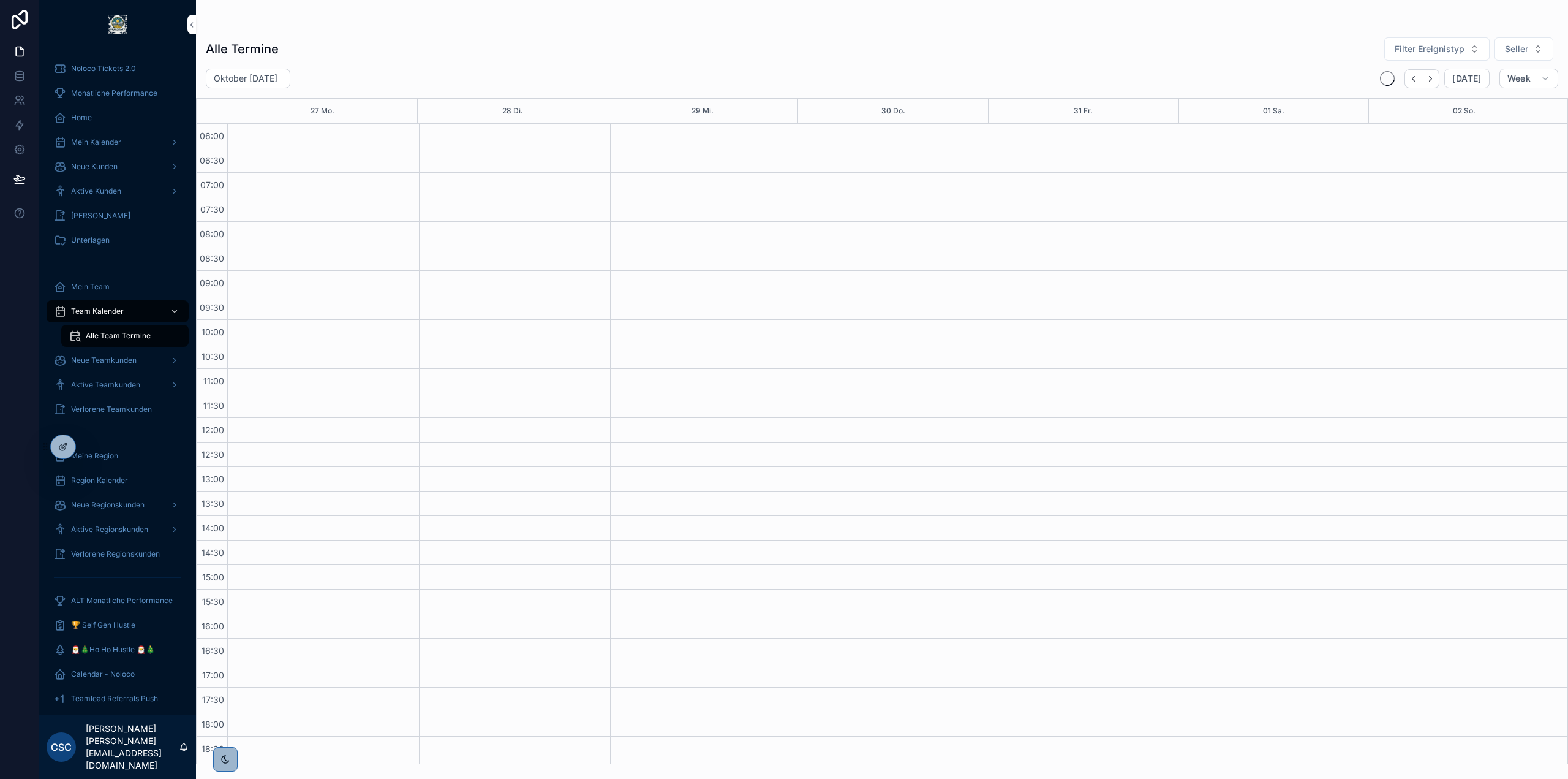
scroll to position [144, 0]
click at [0, 0] on icon at bounding box center [0, 0] width 0 height 0
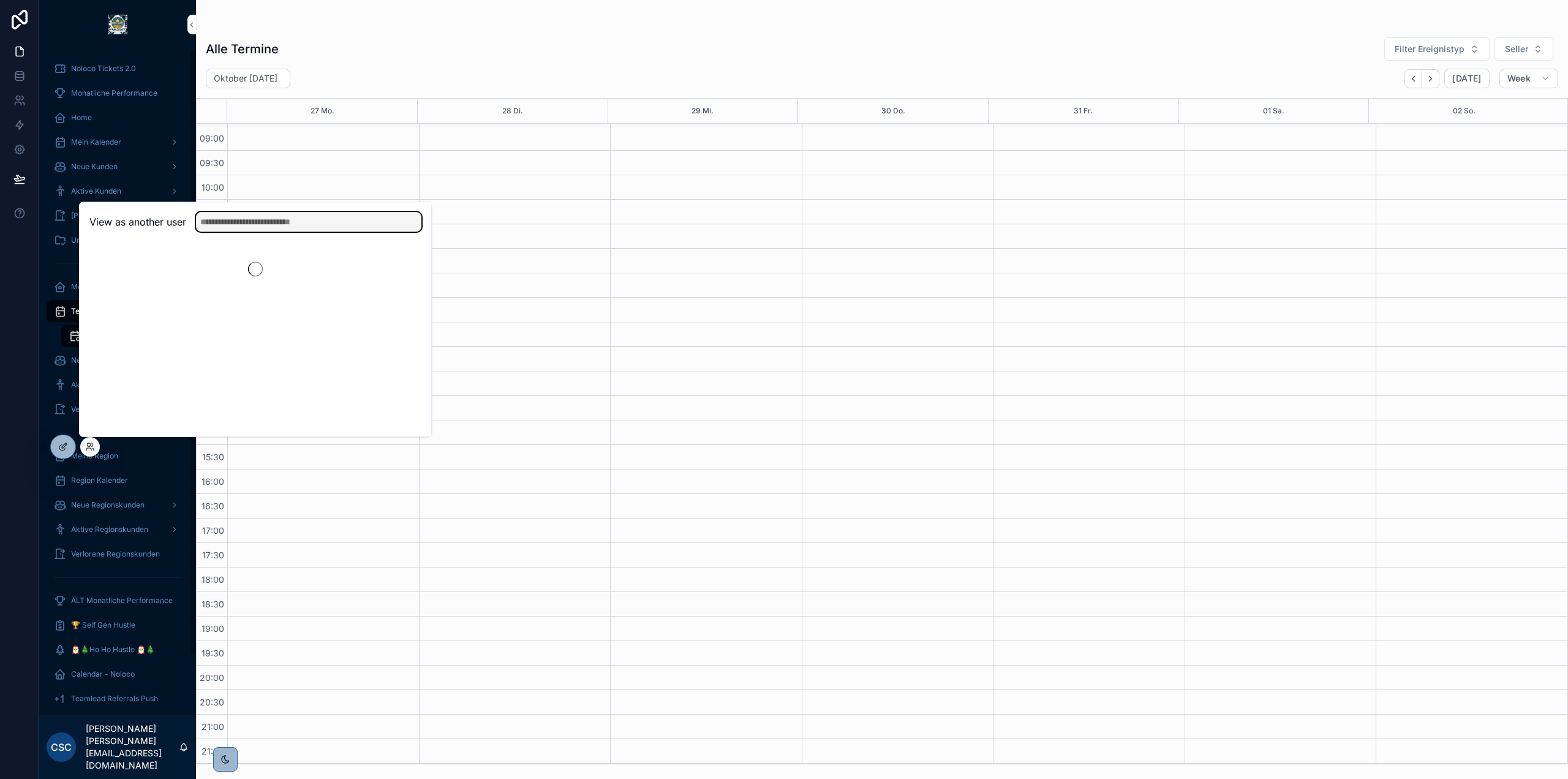
click at [250, 226] on input "text" at bounding box center [308, 221] width 226 height 20
type input "*****"
click at [0, 0] on button "Select" at bounding box center [0, 0] width 0 height 0
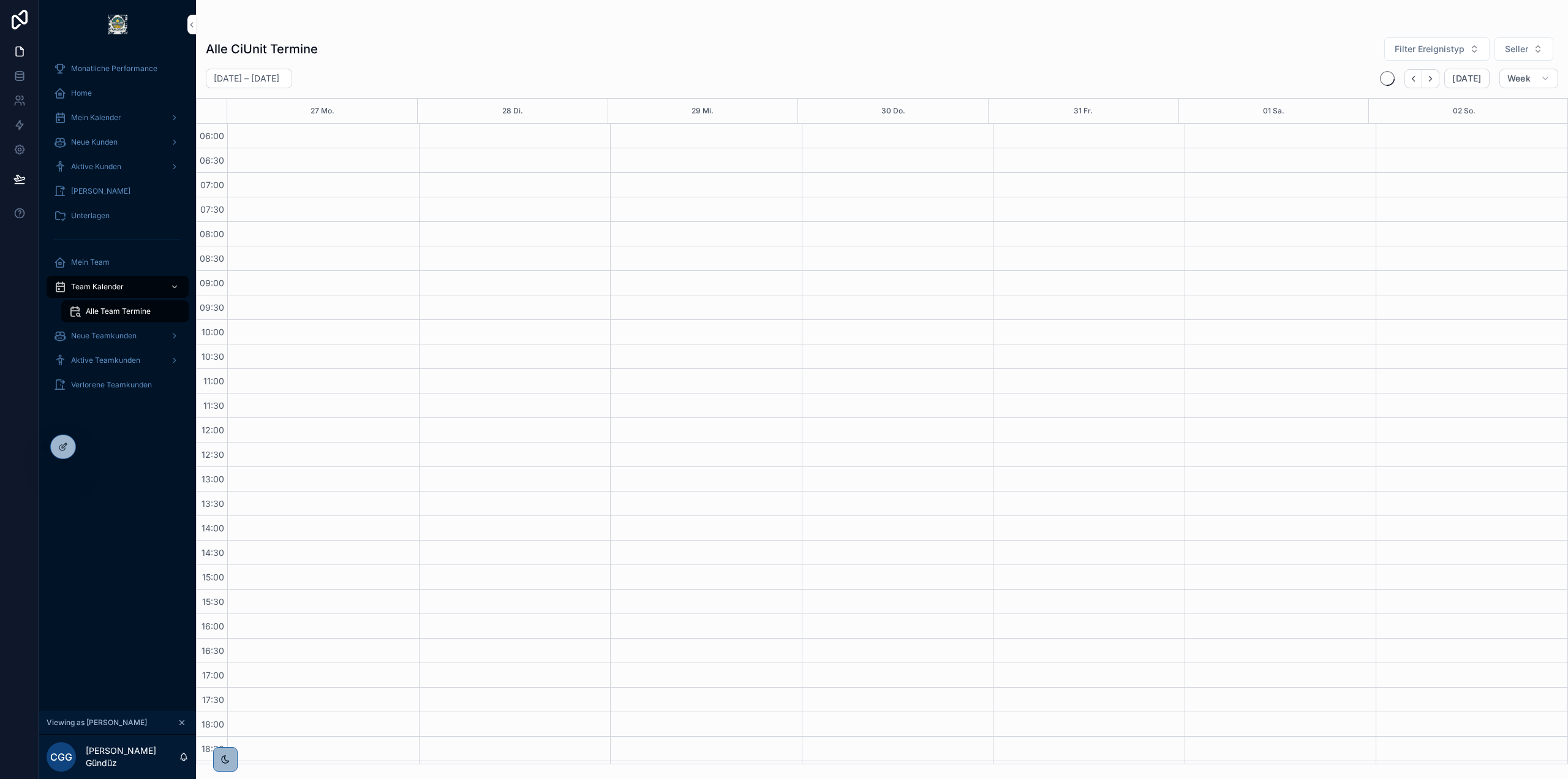
scroll to position [144, 0]
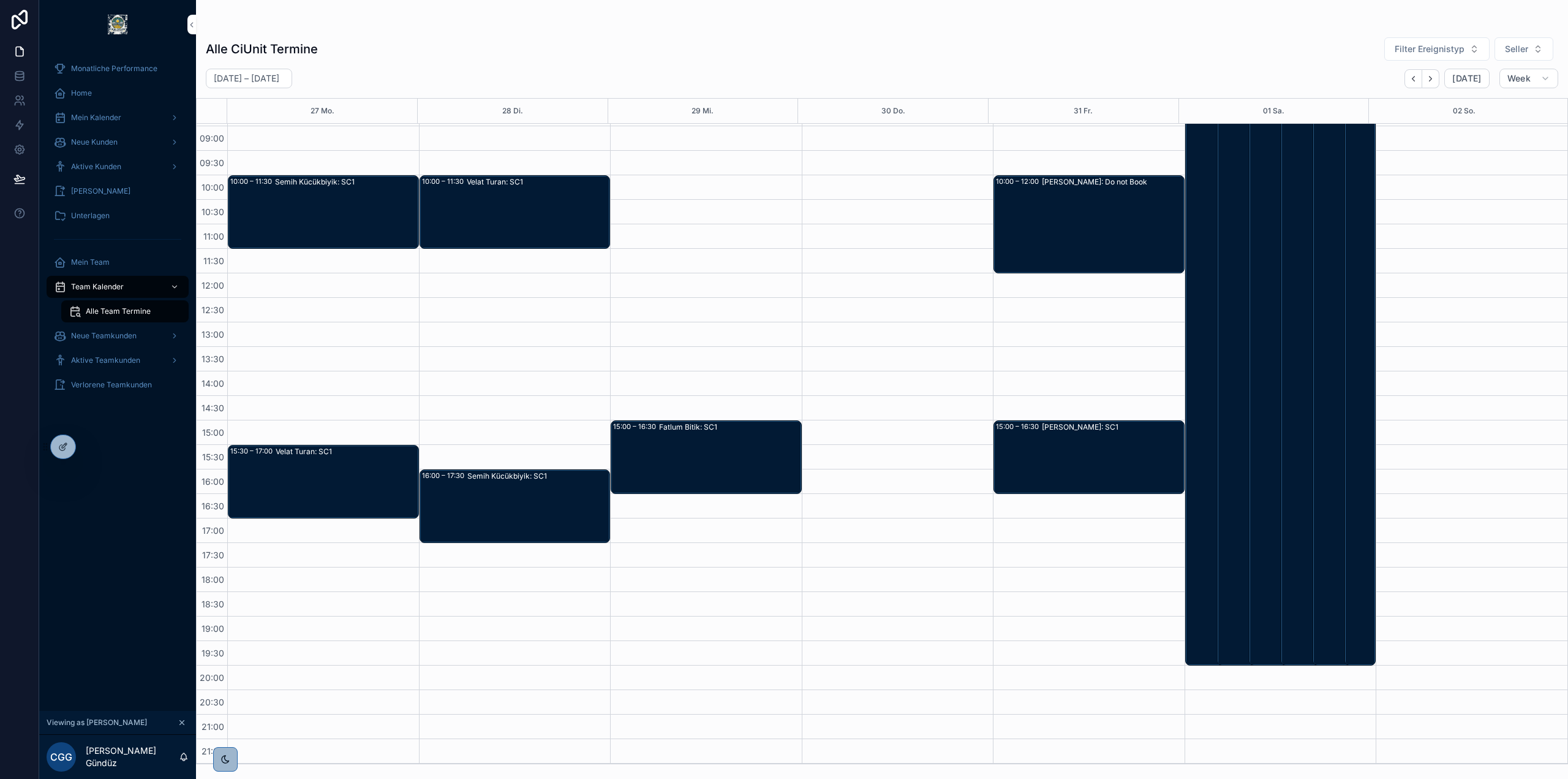
click at [1083, 202] on div "[PERSON_NAME]: Do not Book" at bounding box center [1112, 224] width 141 height 96
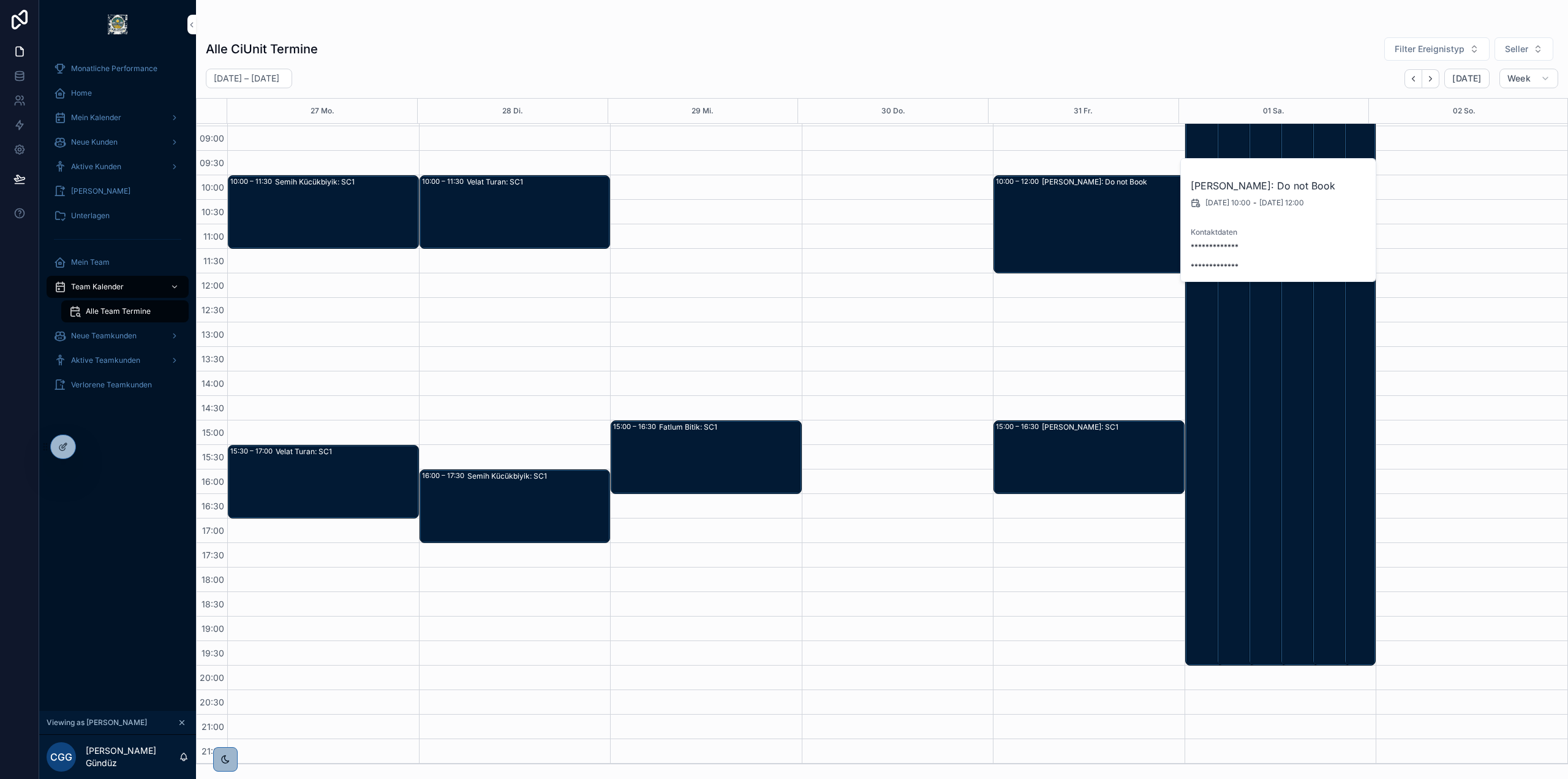
click at [0, 0] on span "Blocker löschen" at bounding box center [0, 0] width 0 height 0
click at [1248, 29] on div "scrollable content" at bounding box center [882, 25] width 1352 height 10
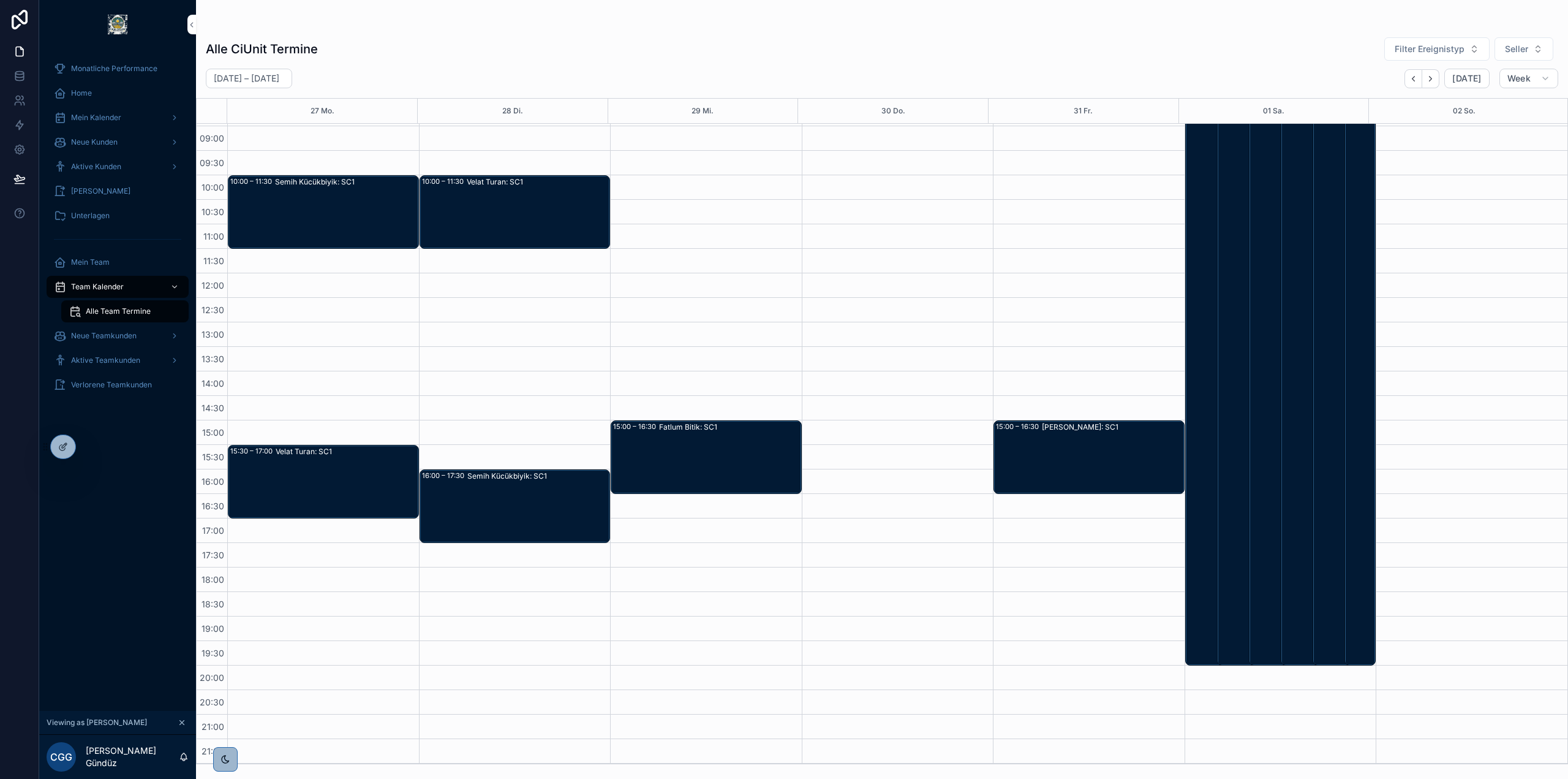
click at [892, 37] on div "Alle CiUnit Termine Filter Ereignistyp Seller" at bounding box center [882, 49] width 1352 height 25
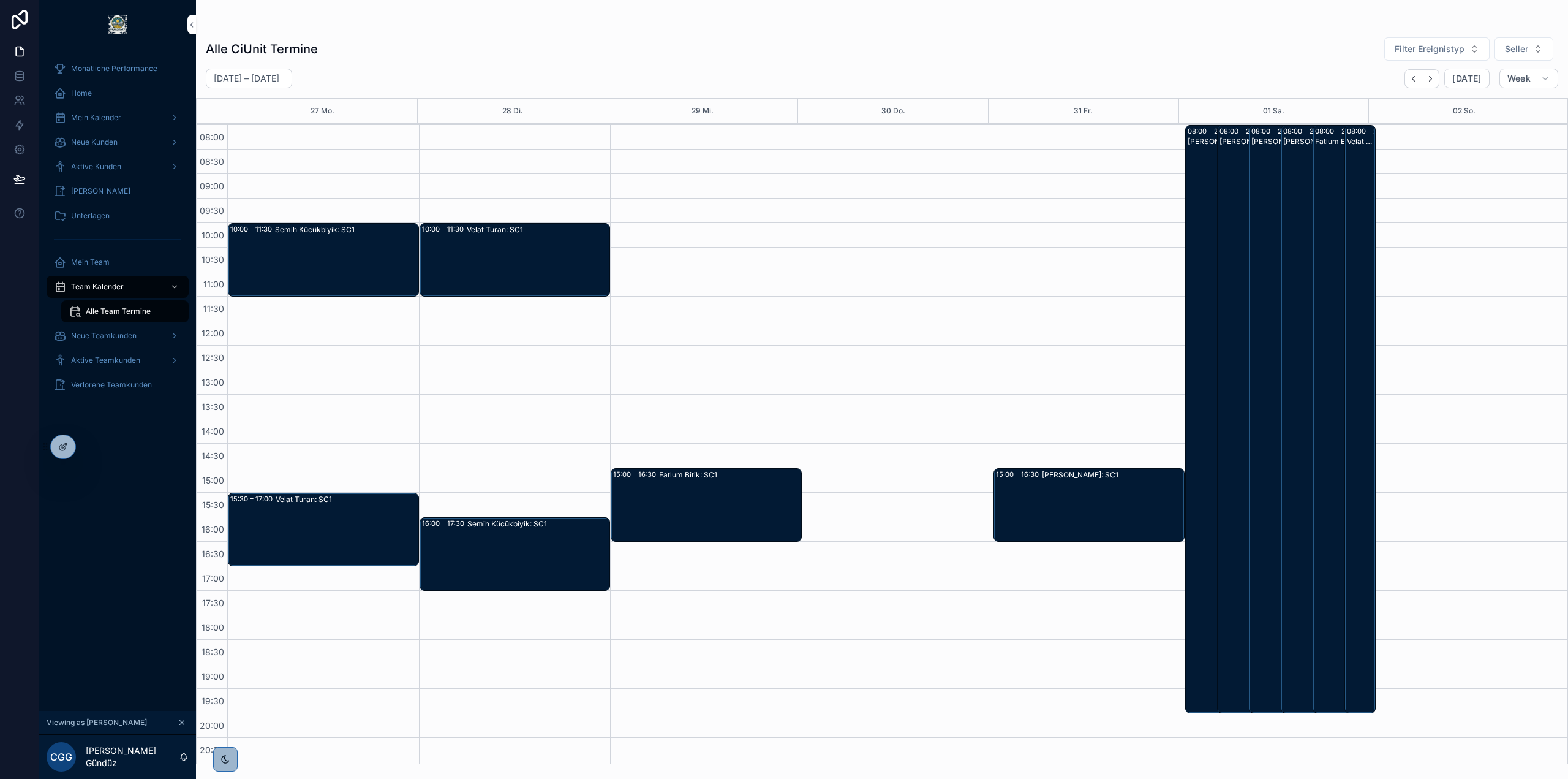
scroll to position [22, 0]
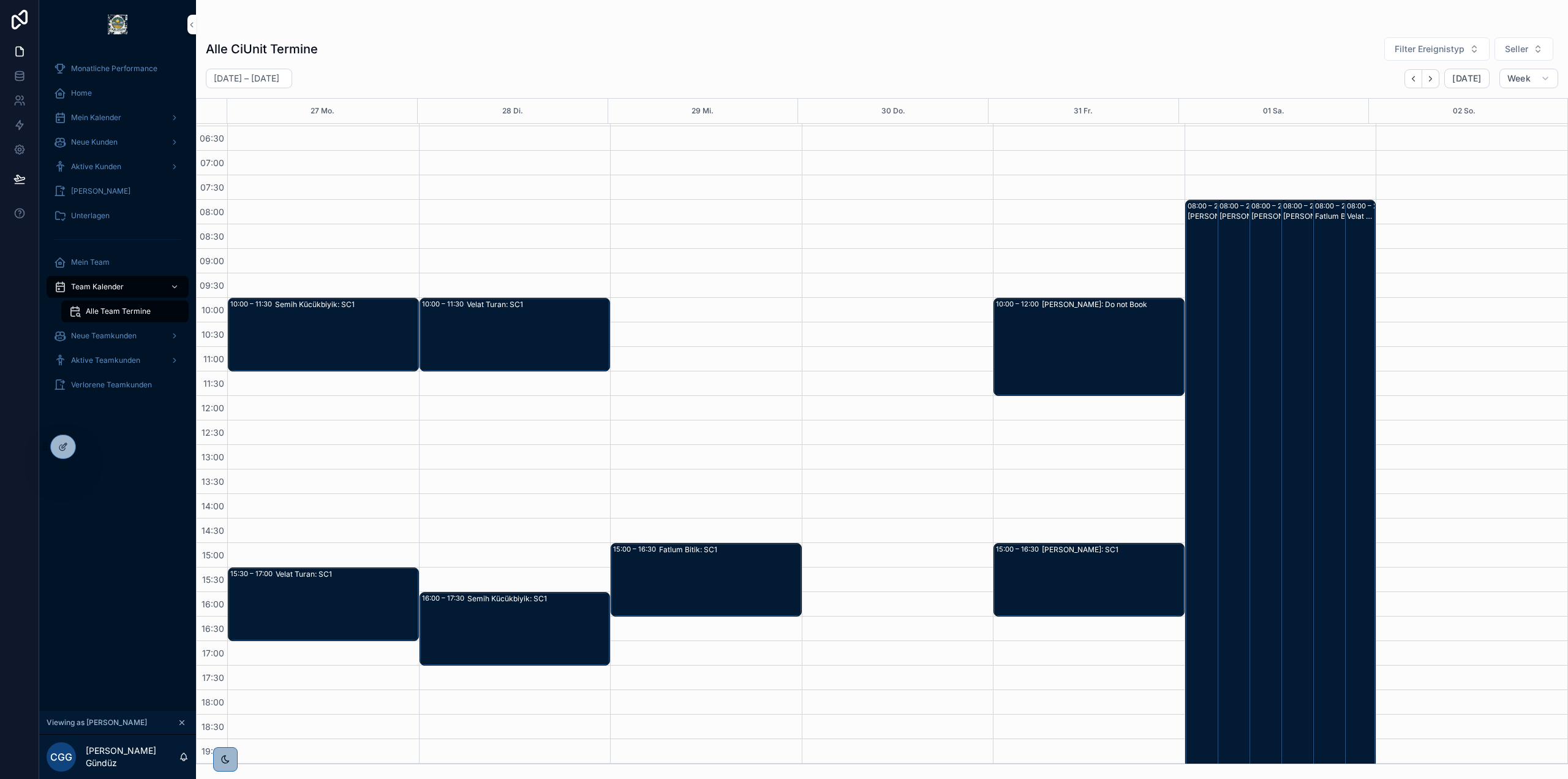
click at [1063, 350] on div "[PERSON_NAME]: Do not Book" at bounding box center [1112, 347] width 141 height 96
click at [1091, 330] on div "[PERSON_NAME]: Do not Book" at bounding box center [1112, 347] width 141 height 96
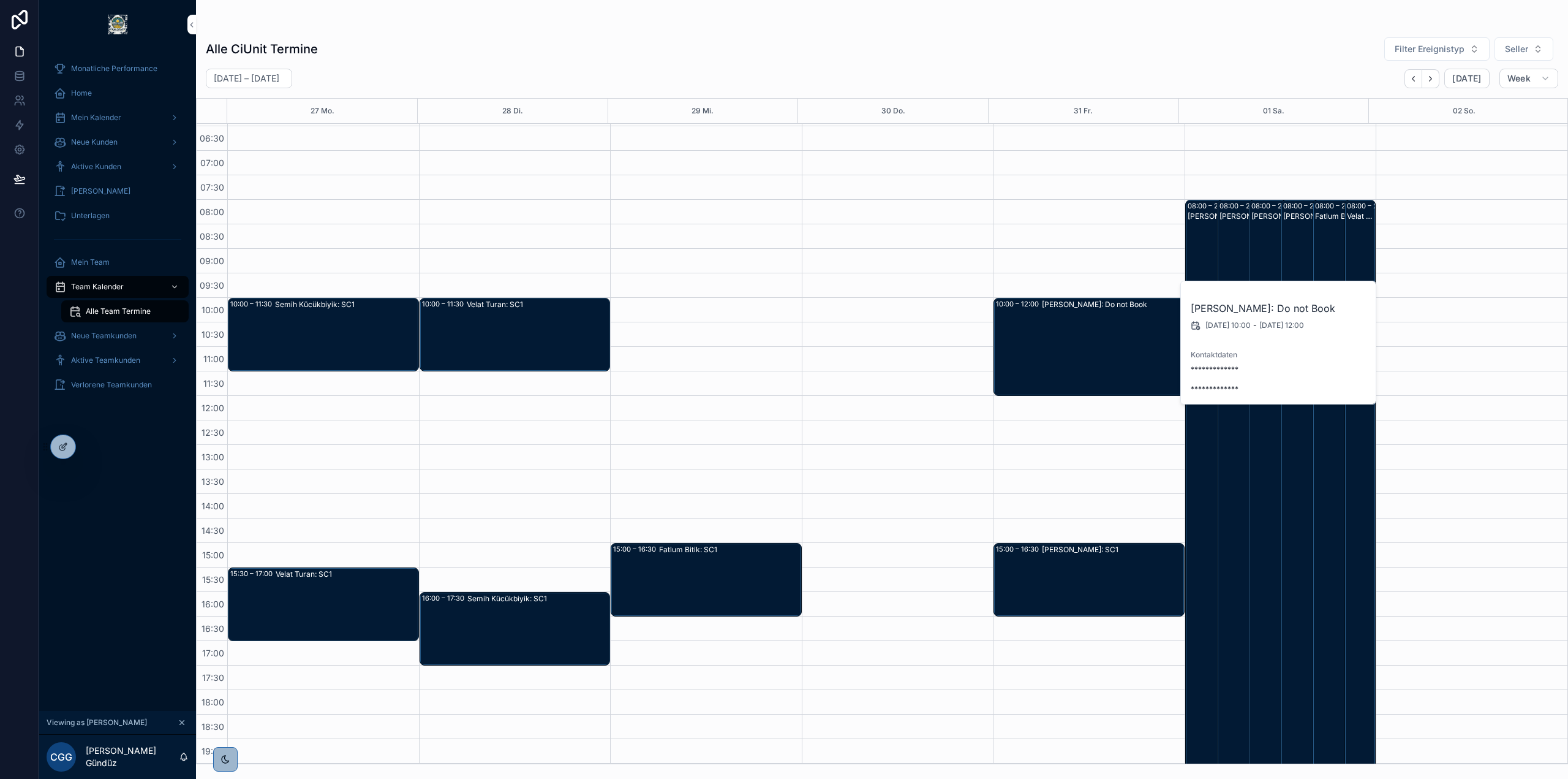
click at [0, 0] on span "Blocker löschen" at bounding box center [0, 0] width 0 height 0
click at [1065, 313] on div "[PERSON_NAME]: Do not Book" at bounding box center [1112, 347] width 141 height 96
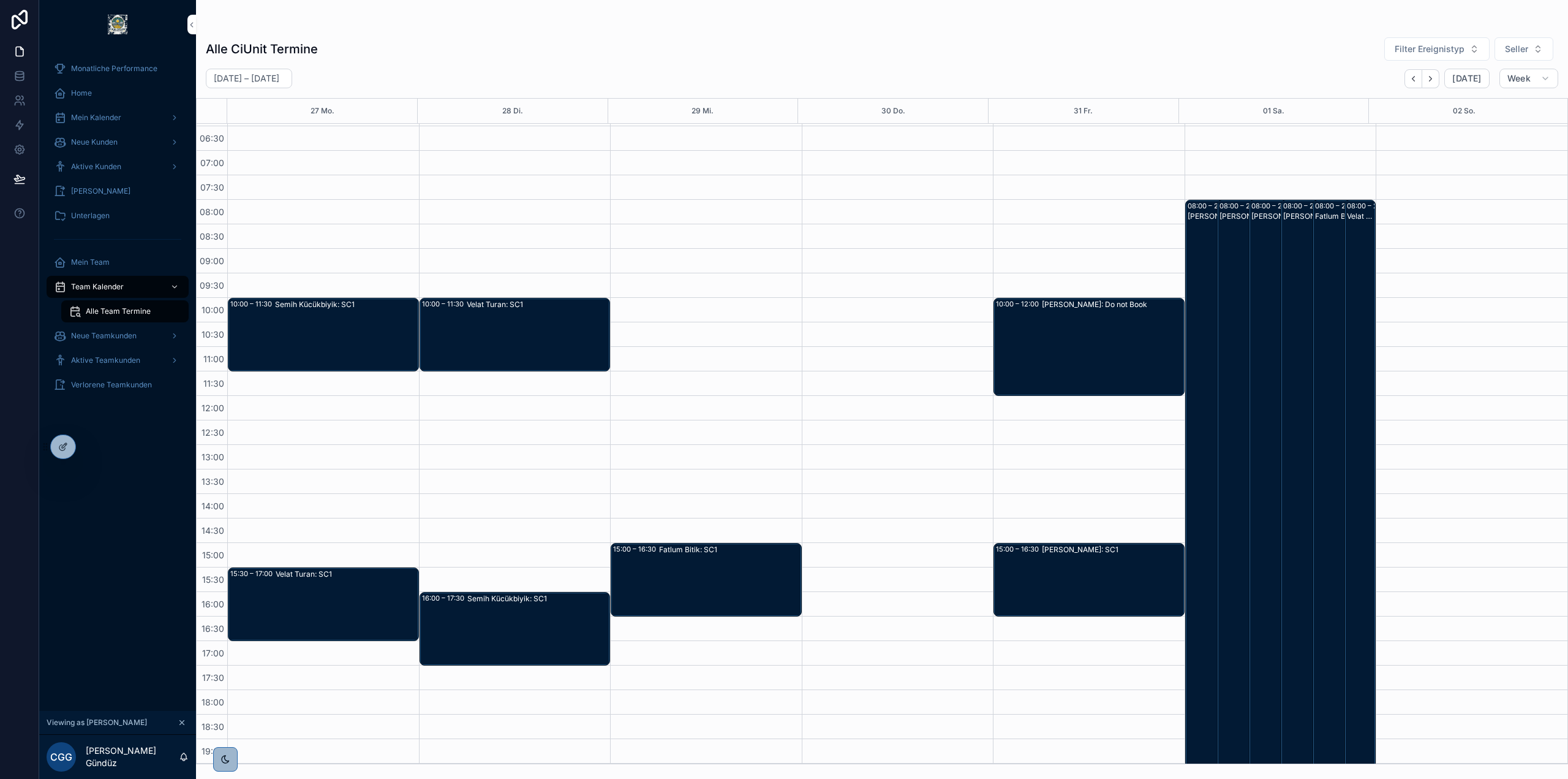
click at [1042, 327] on div "[PERSON_NAME]: Do not Book" at bounding box center [1112, 347] width 141 height 96
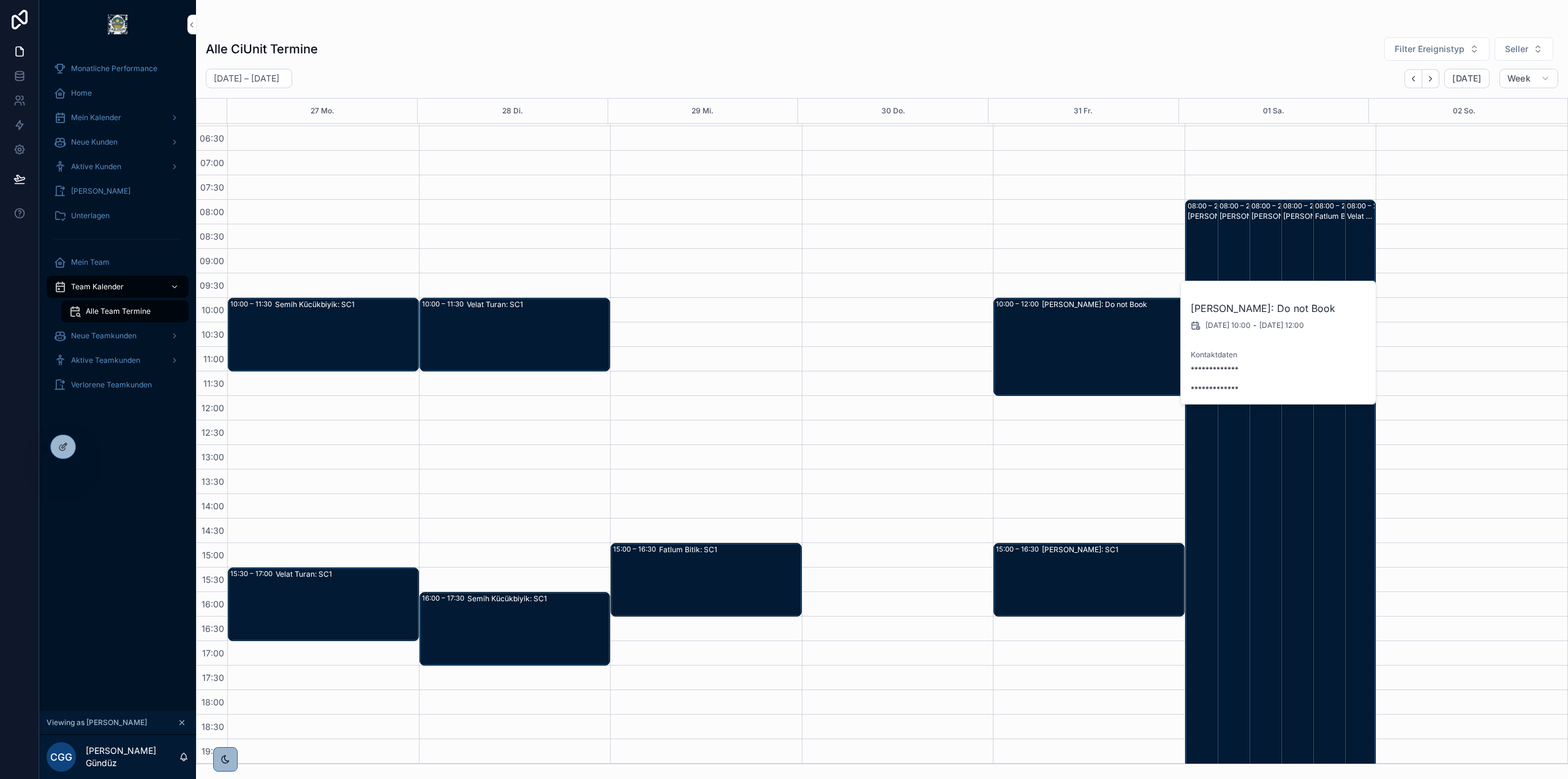
click at [0, 0] on span "Blocker löschen" at bounding box center [0, 0] width 0 height 0
click at [1079, 50] on div "Alle CiUnit Termine Filter Ereignistyp Seller" at bounding box center [882, 49] width 1352 height 25
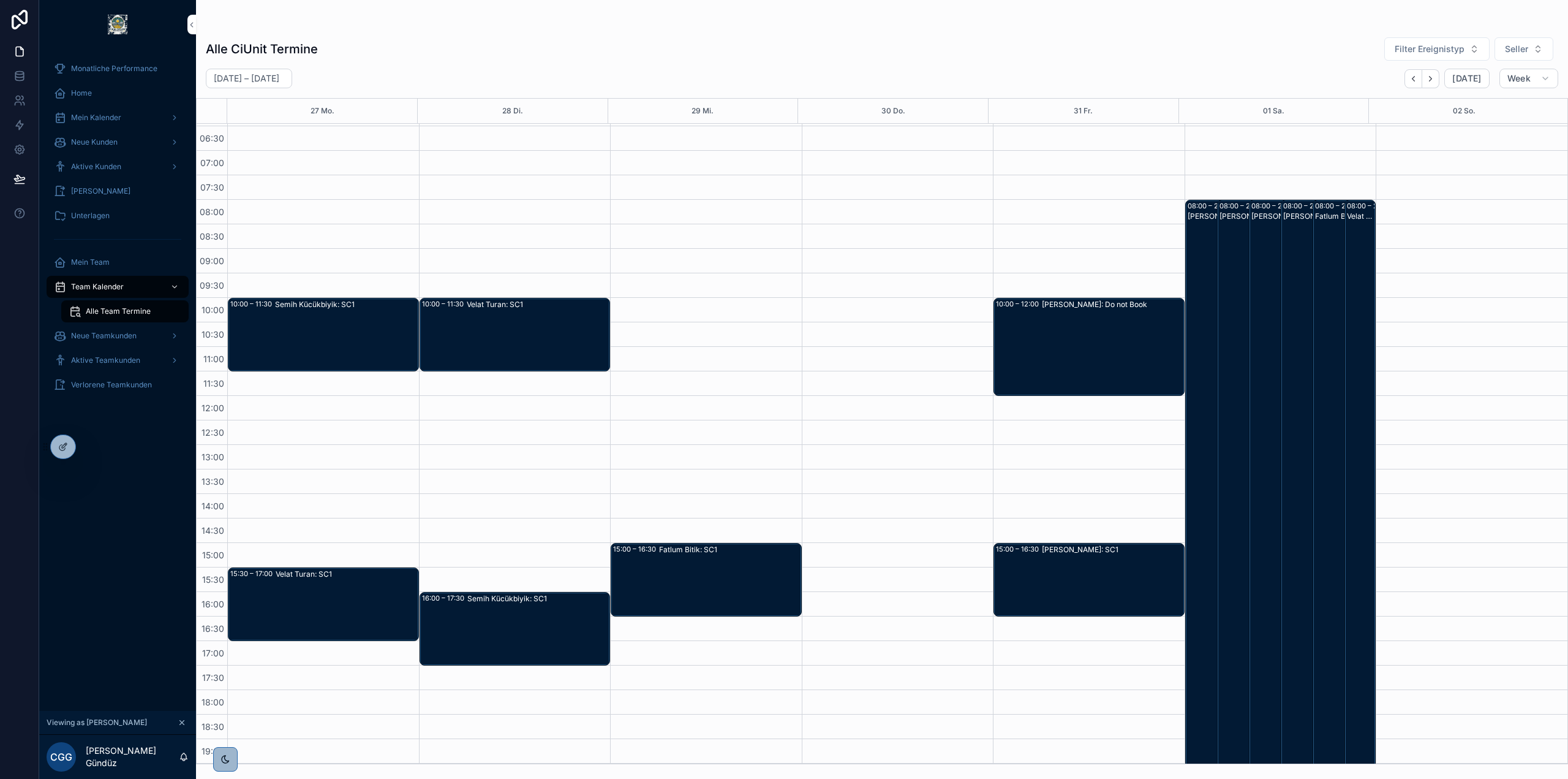
click at [1097, 50] on div "Alle CiUnit Termine Filter Ereignistyp Seller" at bounding box center [882, 49] width 1352 height 25
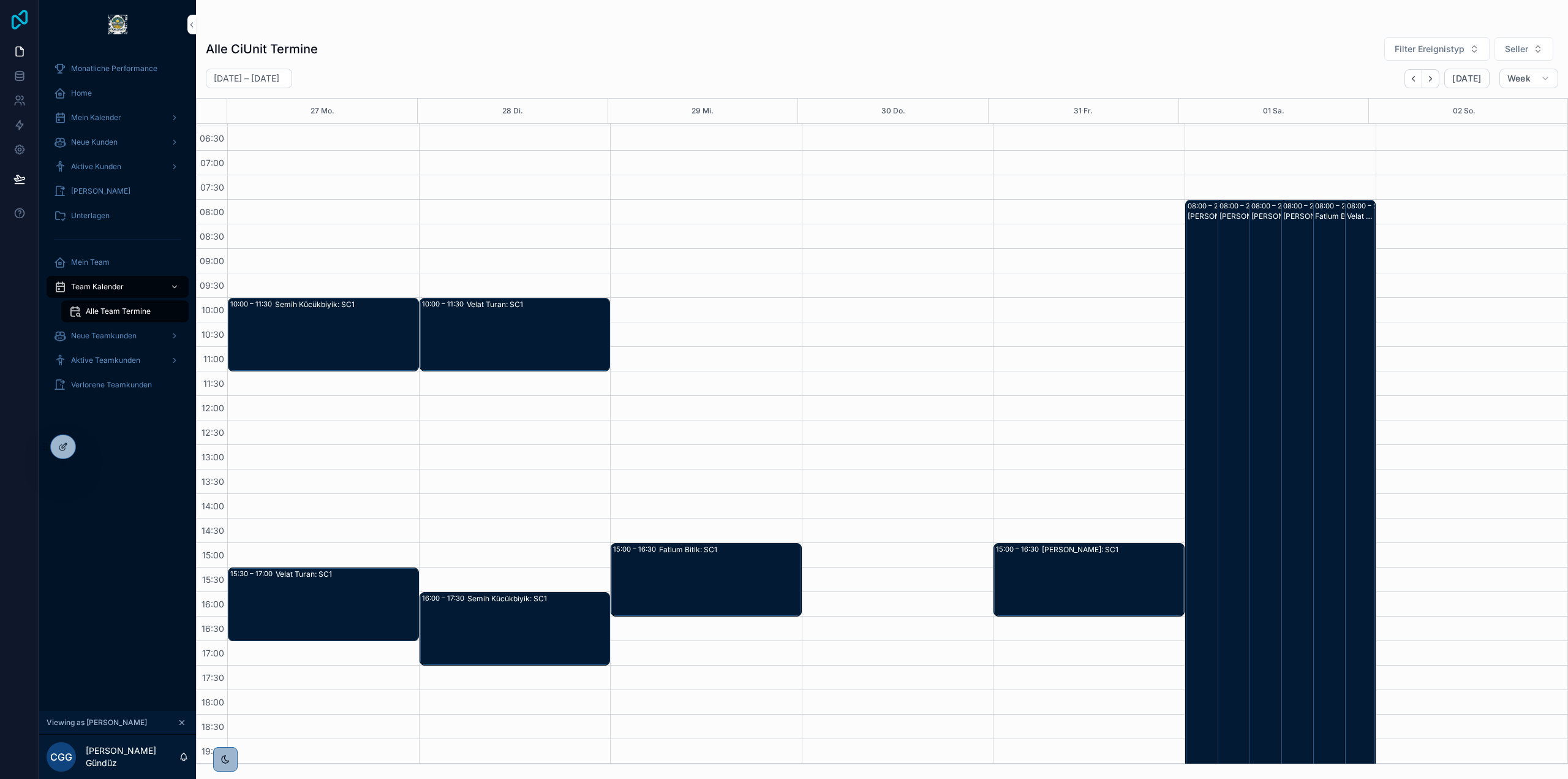
click at [15, 14] on icon at bounding box center [20, 20] width 25 height 20
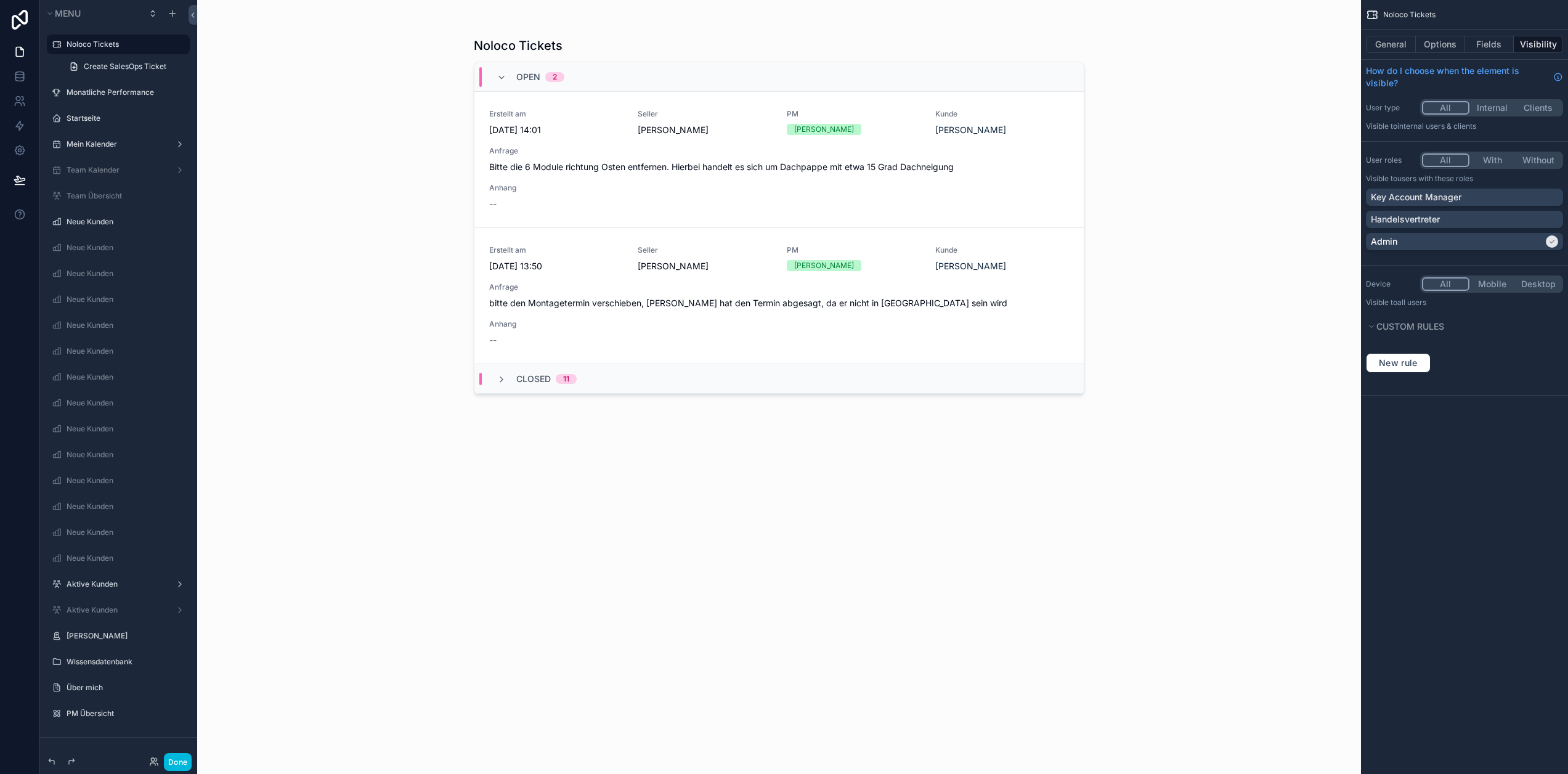
click at [1126, 136] on div "Noloco Tickets Open 2 Erstellt am [DATE] 14:01 Seller [PERSON_NAME] PM [PERSON_…" at bounding box center [779, 387] width 1164 height 774
click at [854, 459] on div "scrollable content" at bounding box center [780, 380] width 631 height 759
click at [180, 759] on button "Done" at bounding box center [178, 762] width 28 height 18
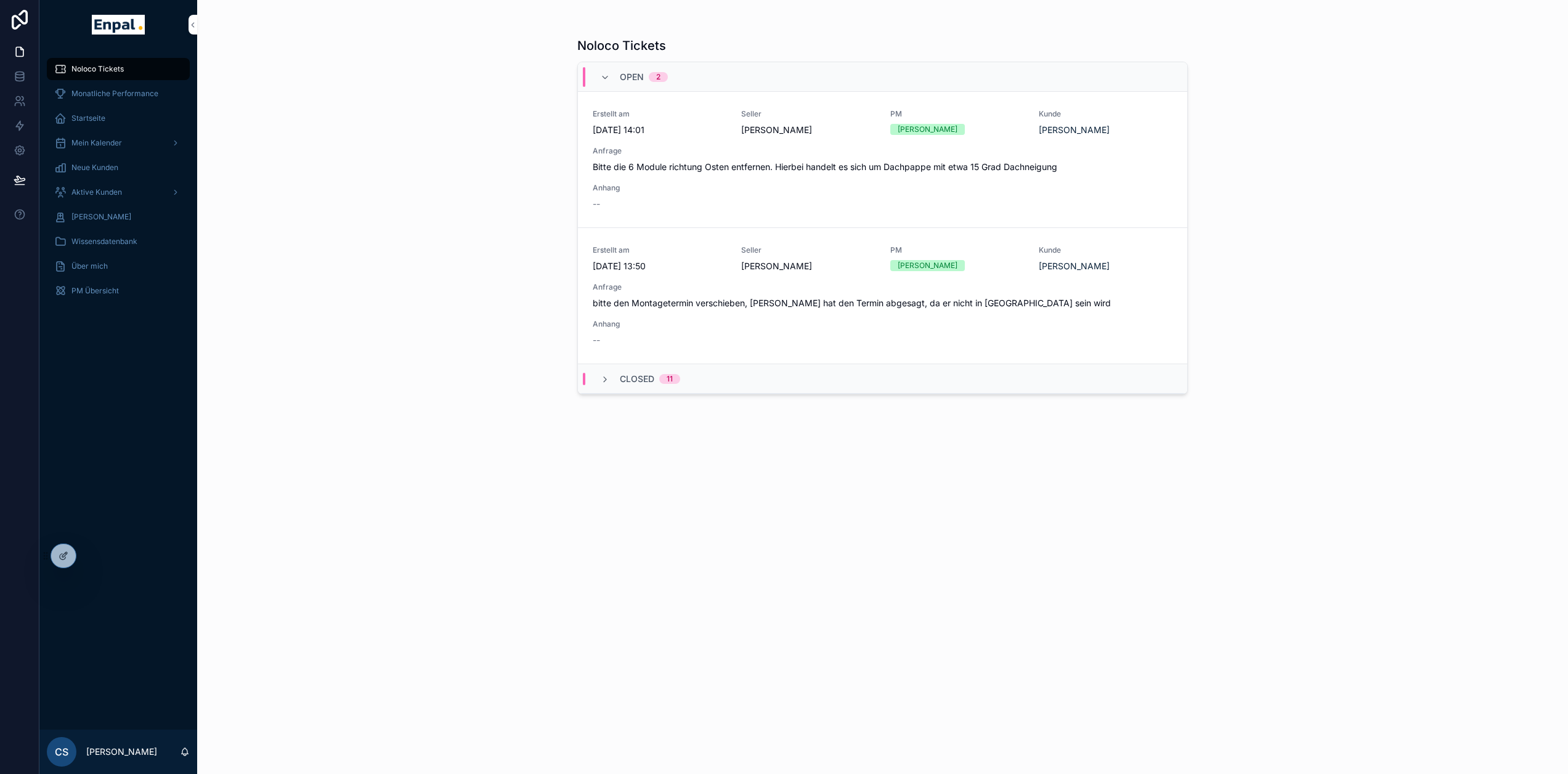
click at [895, 575] on div "Noloco Tickets Open 2 Erstellt am [DATE] 14:01 Seller [PERSON_NAME] PM [PERSON_…" at bounding box center [883, 394] width 611 height 729
click at [610, 386] on div "Closed 11" at bounding box center [883, 379] width 610 height 30
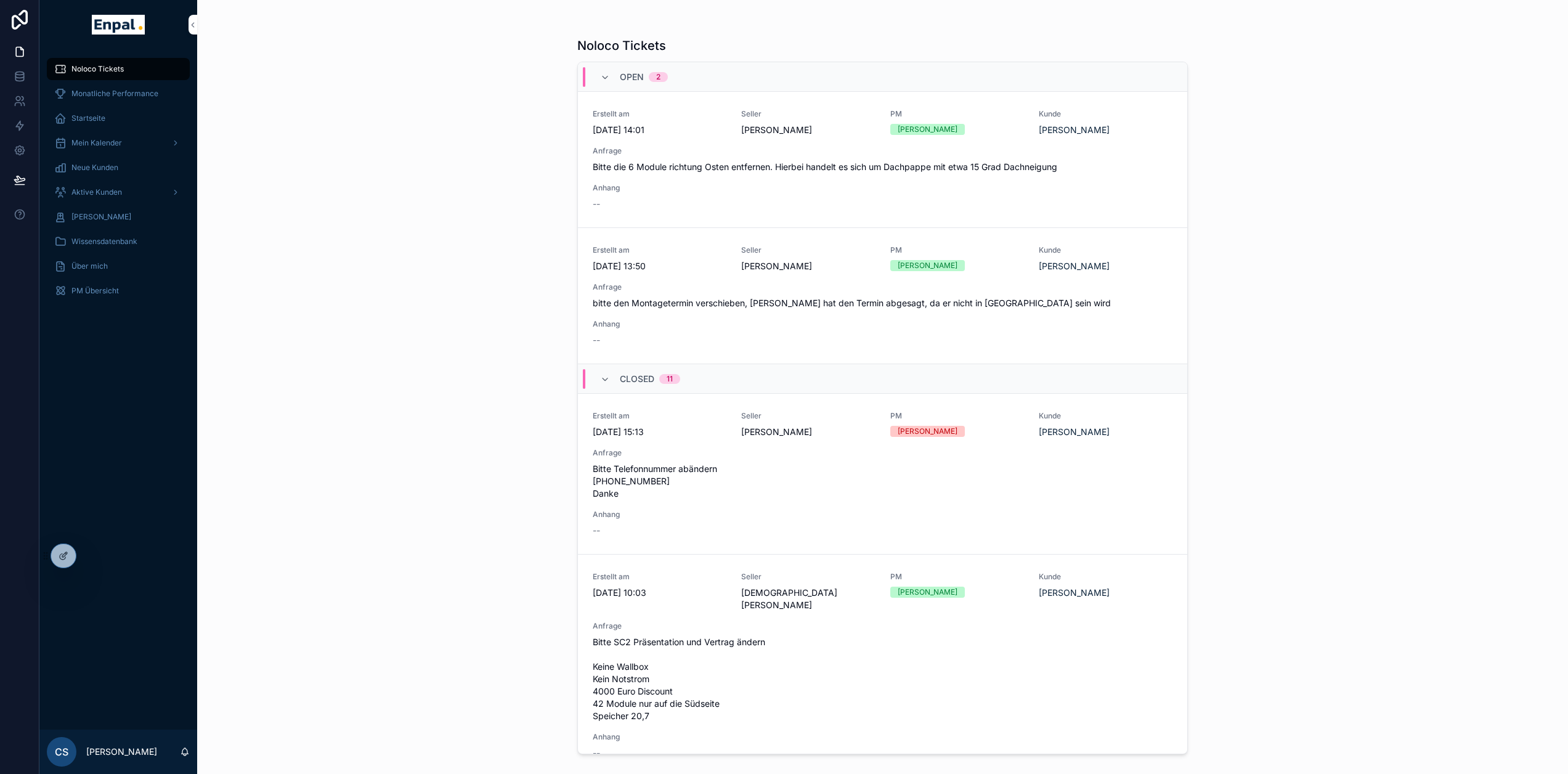
click at [610, 386] on div "Closed 11" at bounding box center [640, 379] width 80 height 20
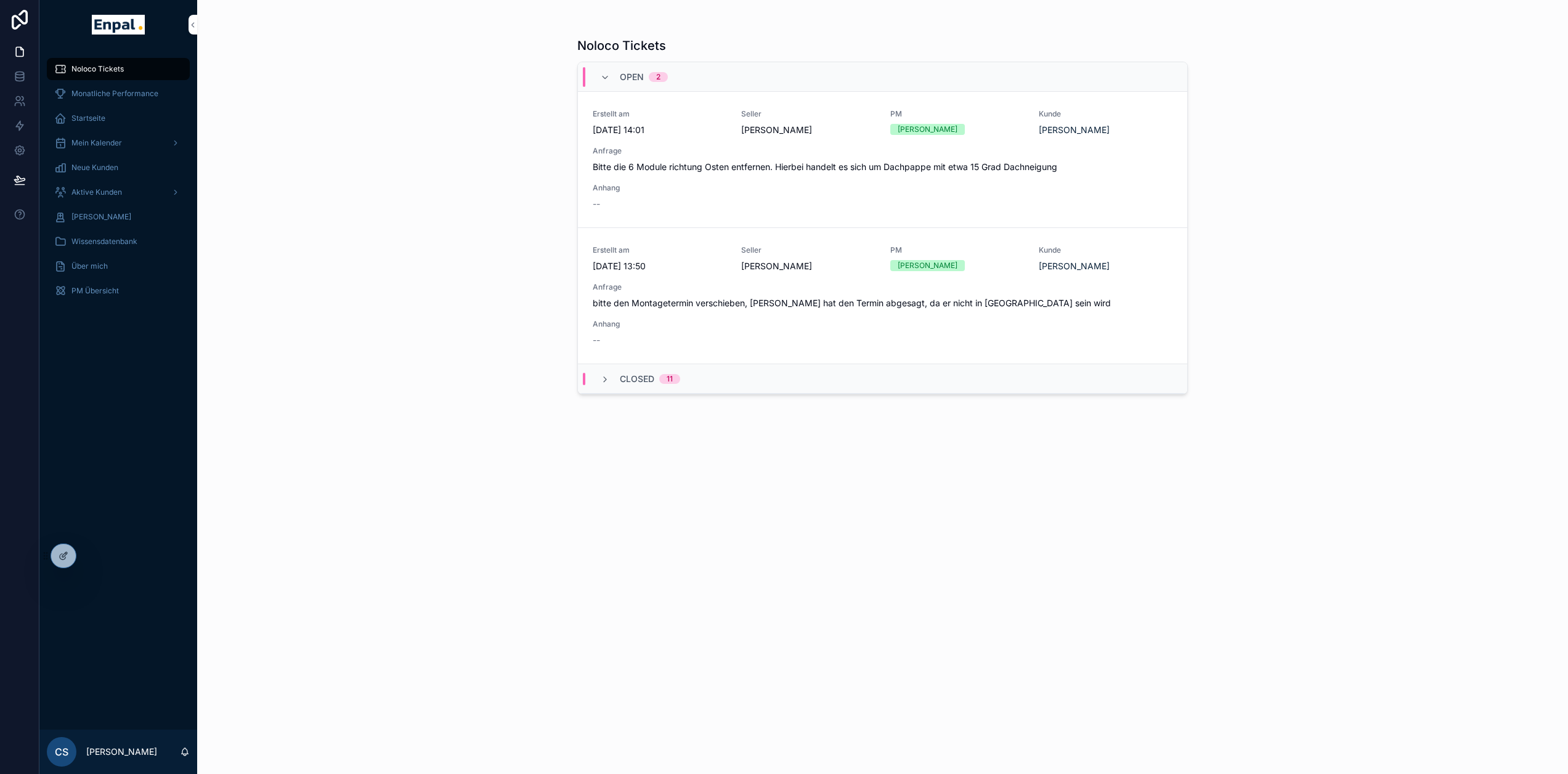
click at [940, 577] on div "Noloco Tickets Open 2 Erstellt am [DATE] 14:01 Seller [PERSON_NAME] PM [PERSON_…" at bounding box center [883, 394] width 611 height 729
click at [0, 0] on span "An SalesOps weiterleiten" at bounding box center [0, 0] width 0 height 0
click at [923, 581] on div "Noloco Tickets Open 2 Erstellt am [DATE] 14:01 Seller [PERSON_NAME] PM [PERSON_…" at bounding box center [883, 394] width 611 height 729
click at [115, 191] on span "Aktive Kunden" at bounding box center [96, 193] width 50 height 10
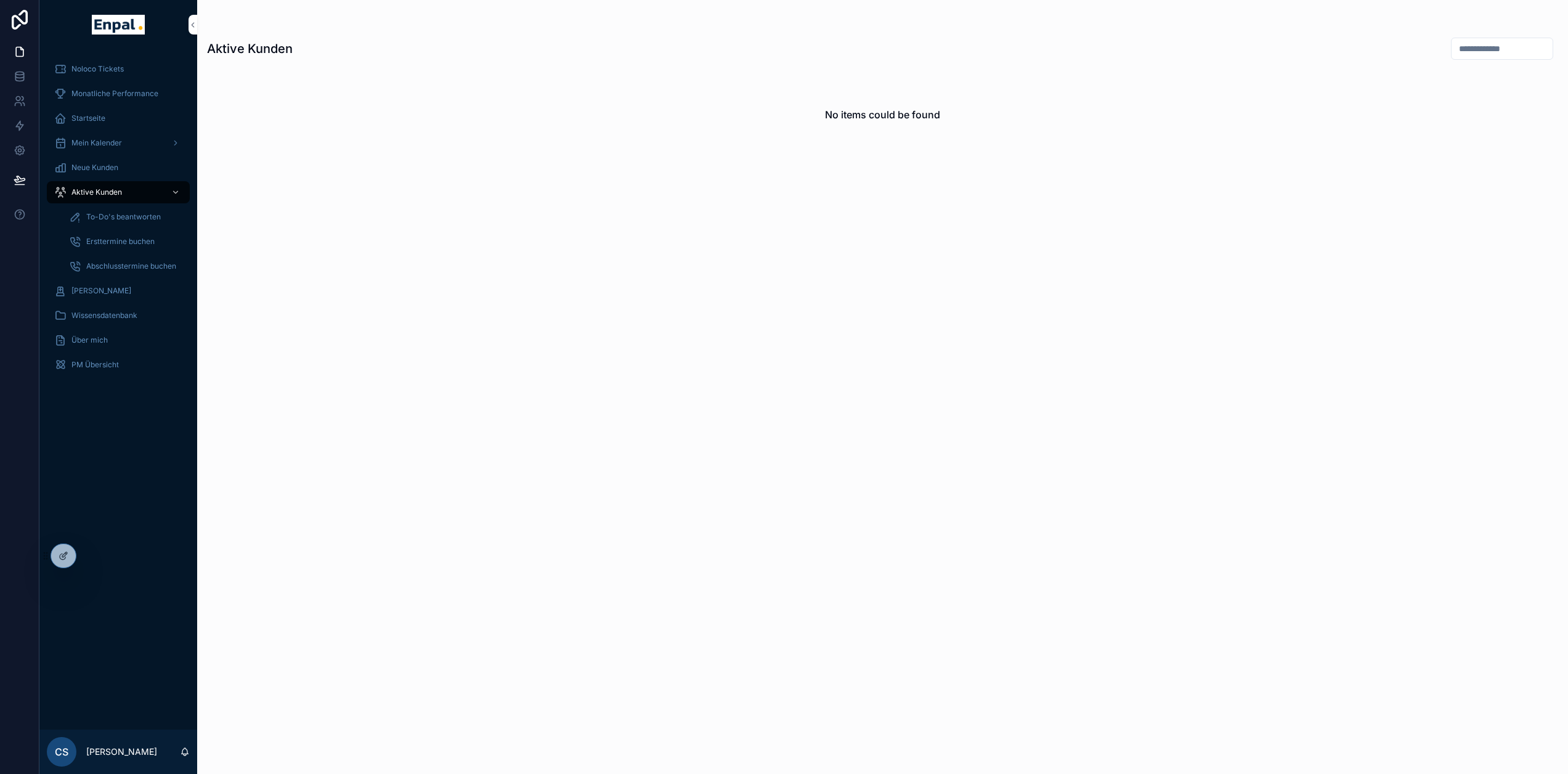
click at [102, 555] on div "Noloco Tickets Monatliche Performance Startseite Mein Kalender Neue Kunden Akti…" at bounding box center [118, 390] width 158 height 681
click at [0, 0] on icon at bounding box center [0, 0] width 0 height 0
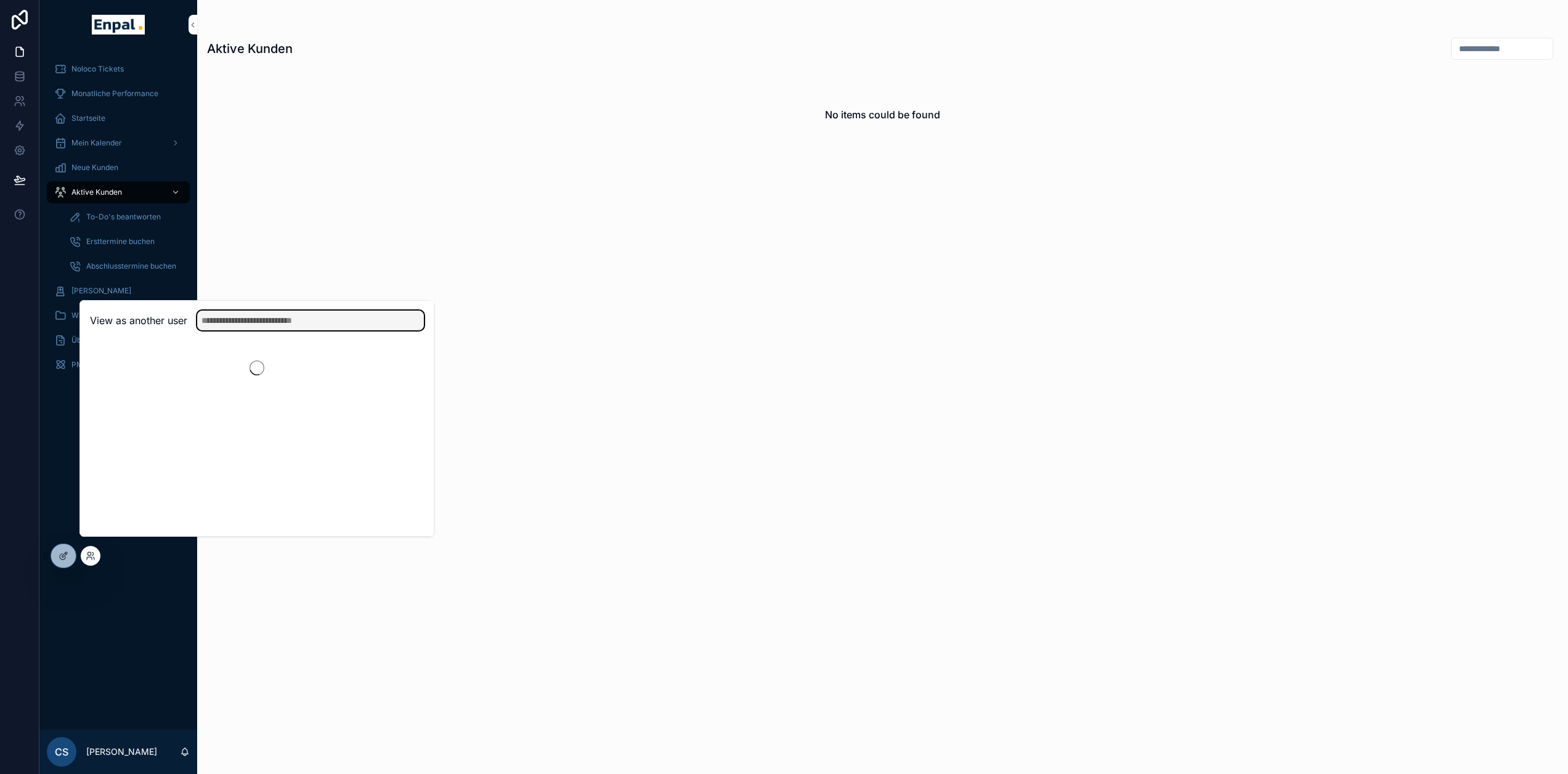
click at [267, 330] on input "text" at bounding box center [310, 320] width 227 height 20
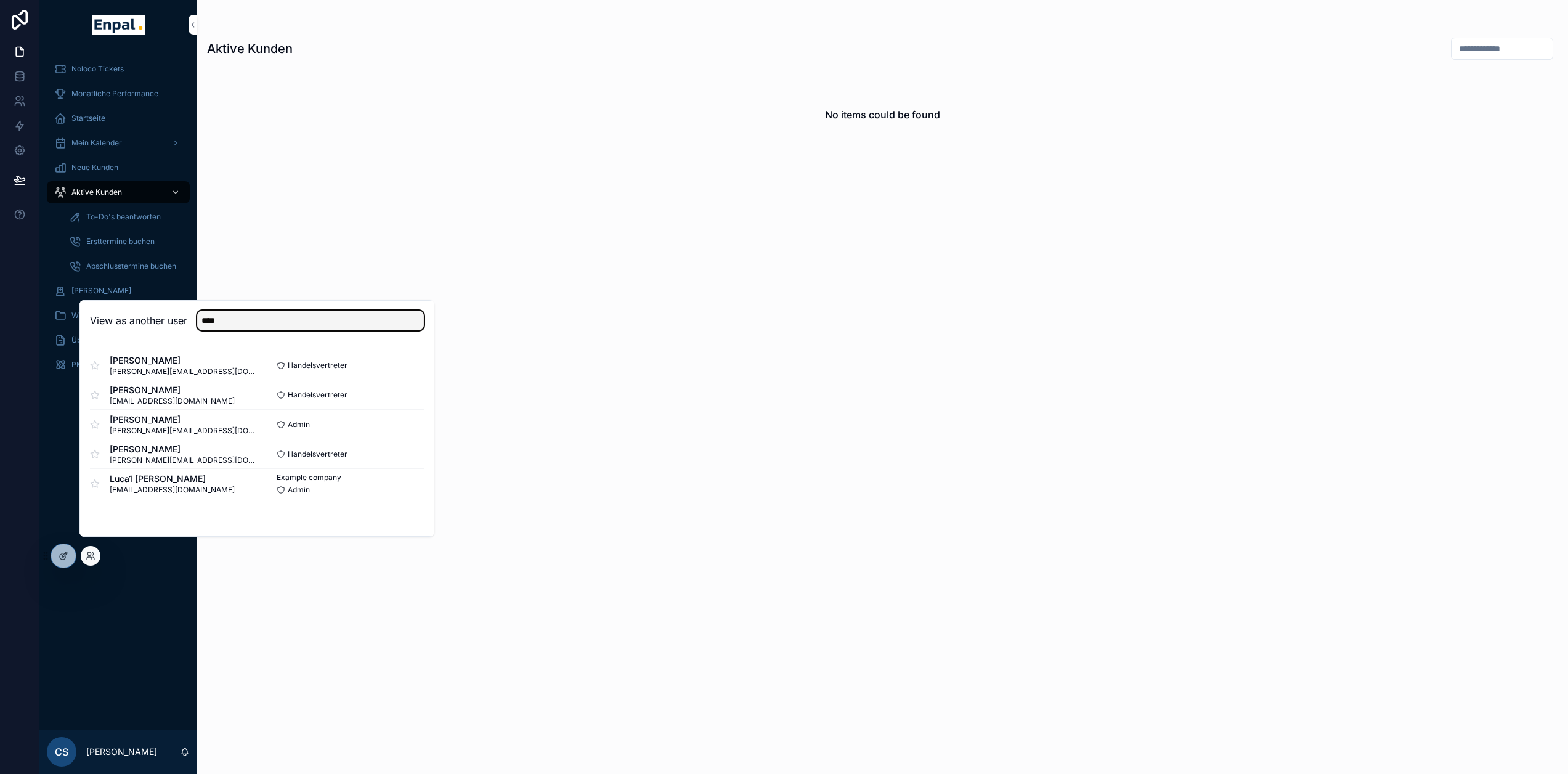
type input "****"
click at [0, 0] on button "Select" at bounding box center [0, 0] width 0 height 0
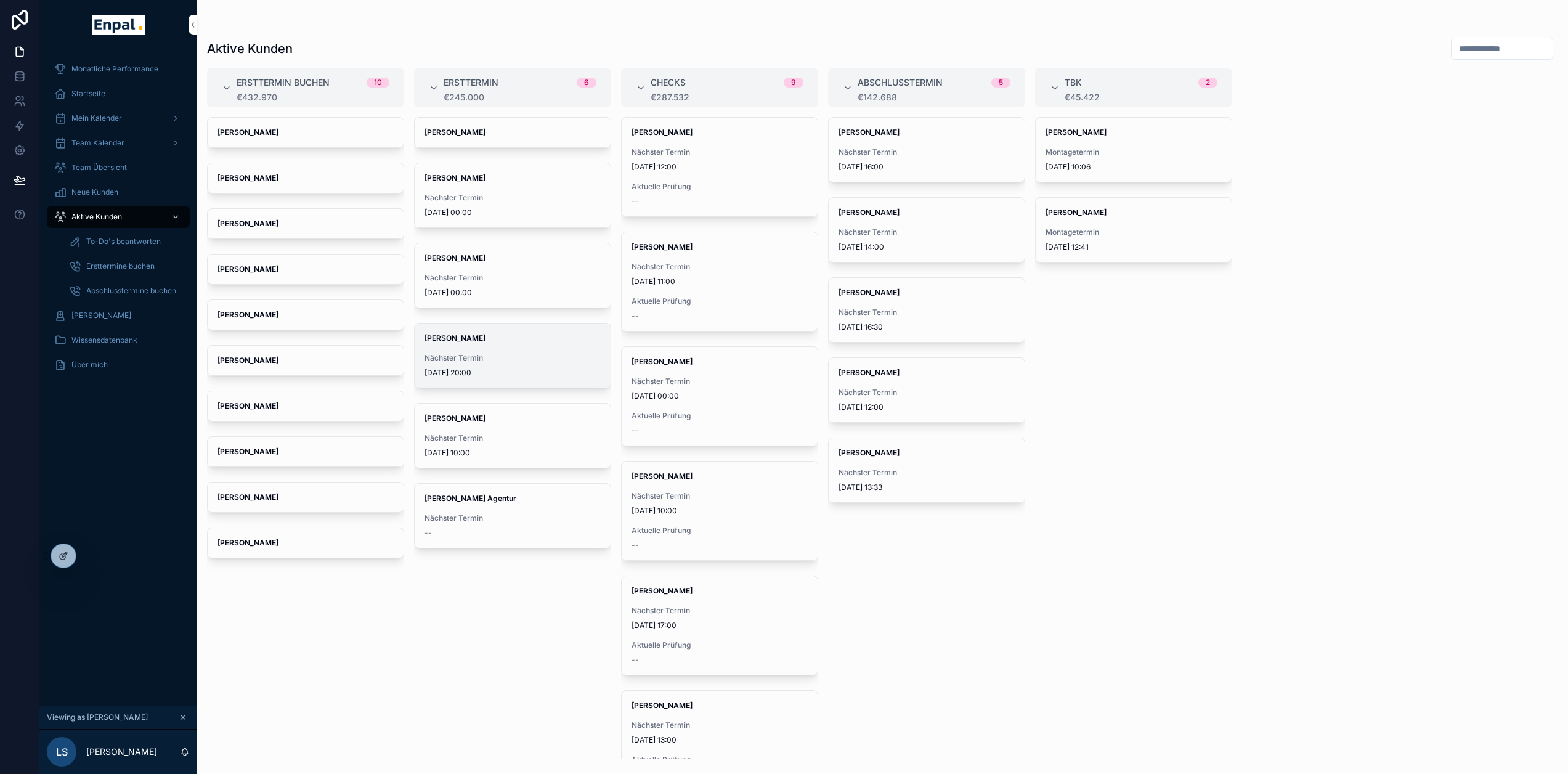
click at [530, 355] on span "Nächster Termin" at bounding box center [512, 359] width 176 height 10
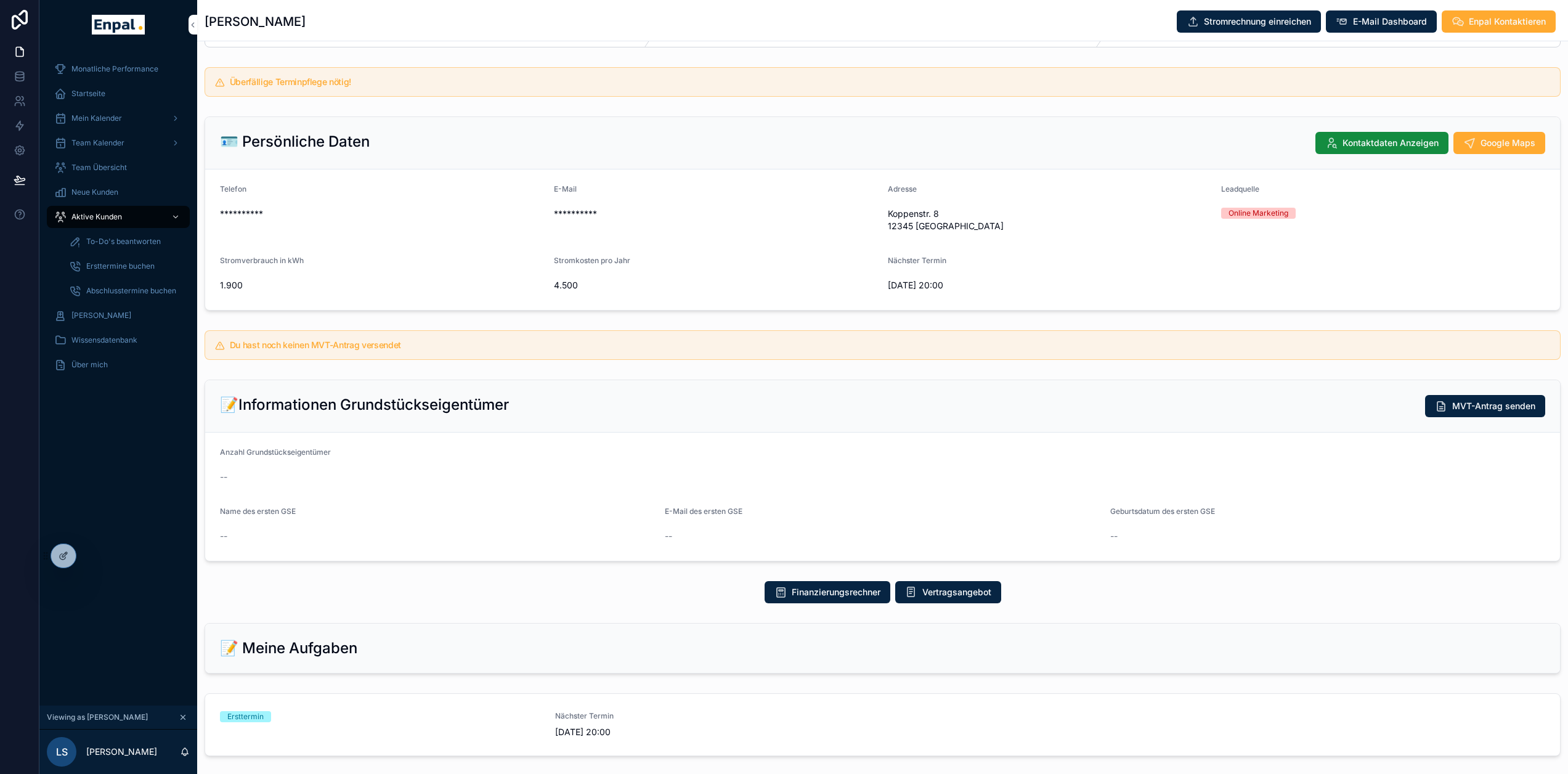
scroll to position [308, 0]
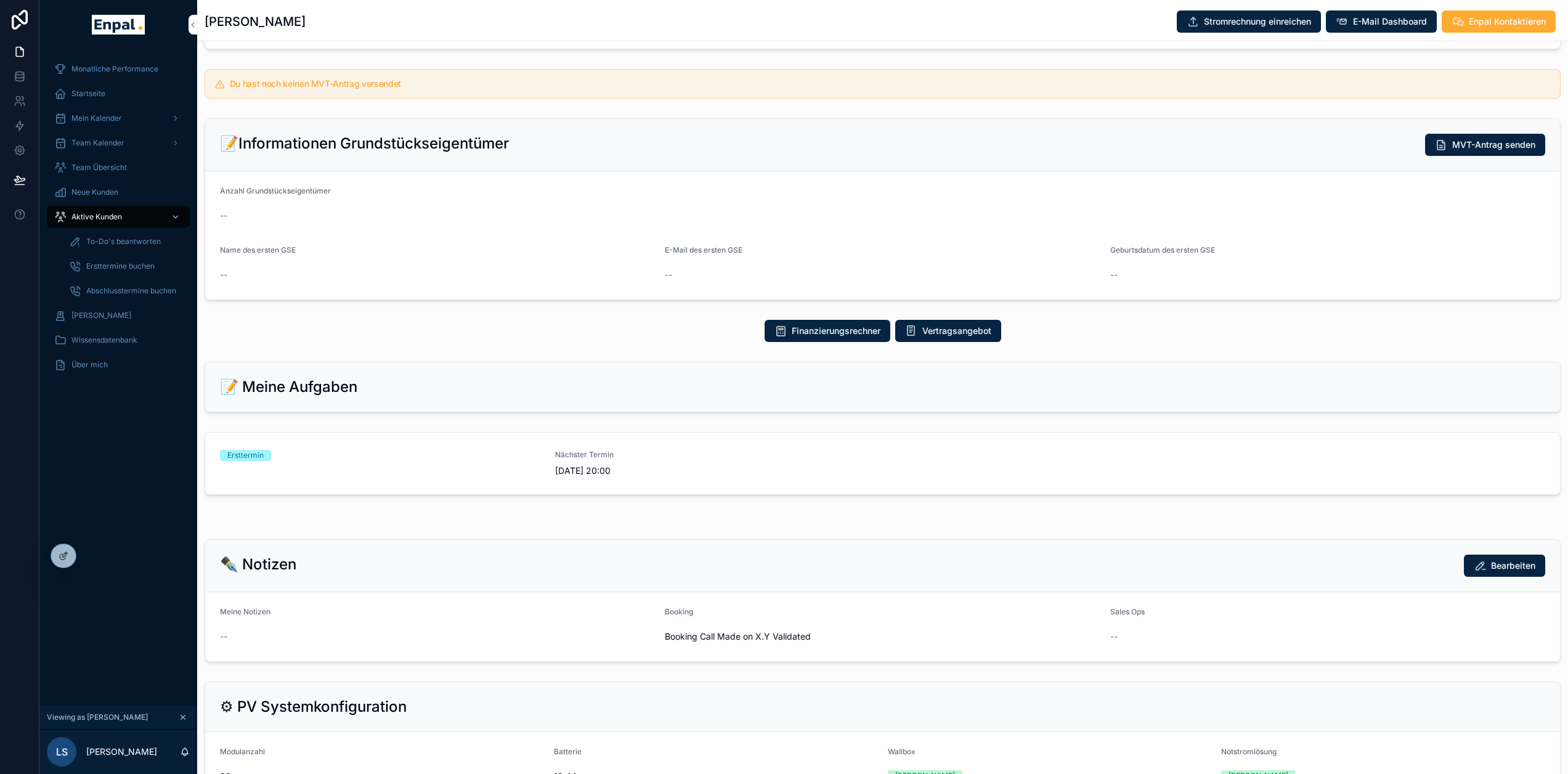
drag, startPoint x: 87, startPoint y: 214, endPoint x: 97, endPoint y: 218, distance: 10.8
click at [87, 214] on span "Aktive Kunden" at bounding box center [96, 217] width 50 height 10
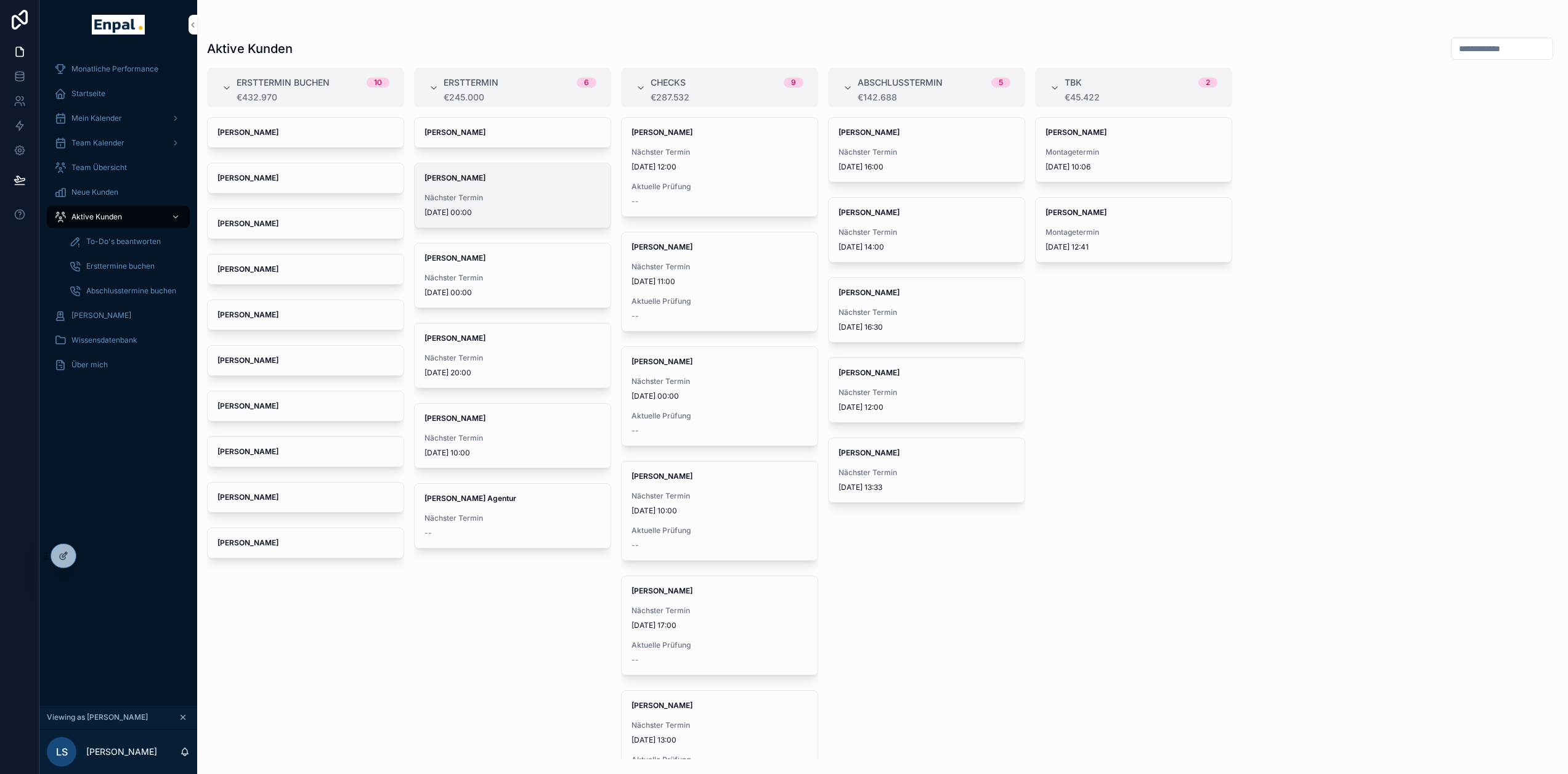
click at [524, 195] on span "Nächster Termin" at bounding box center [512, 198] width 176 height 10
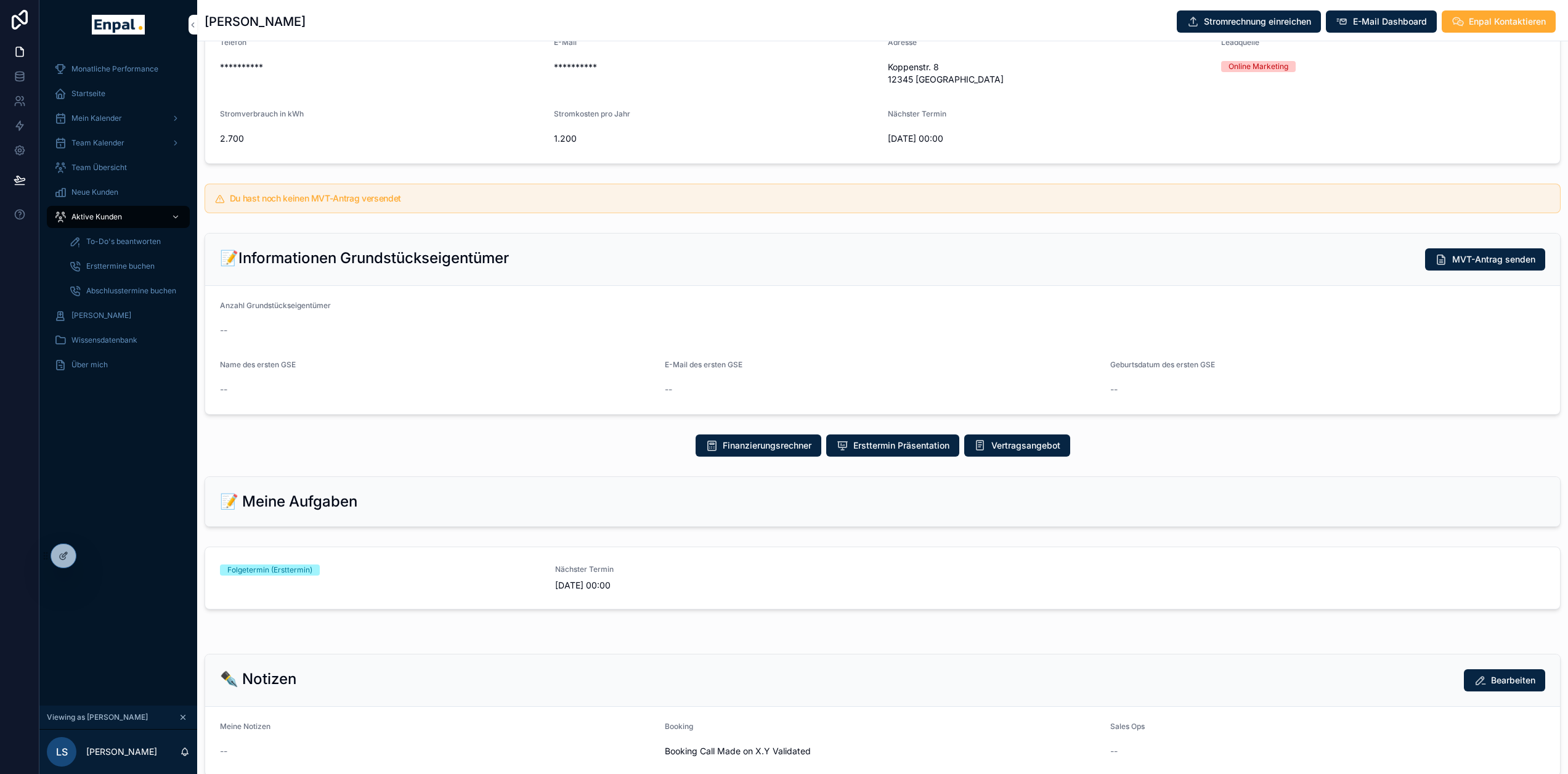
scroll to position [123, 0]
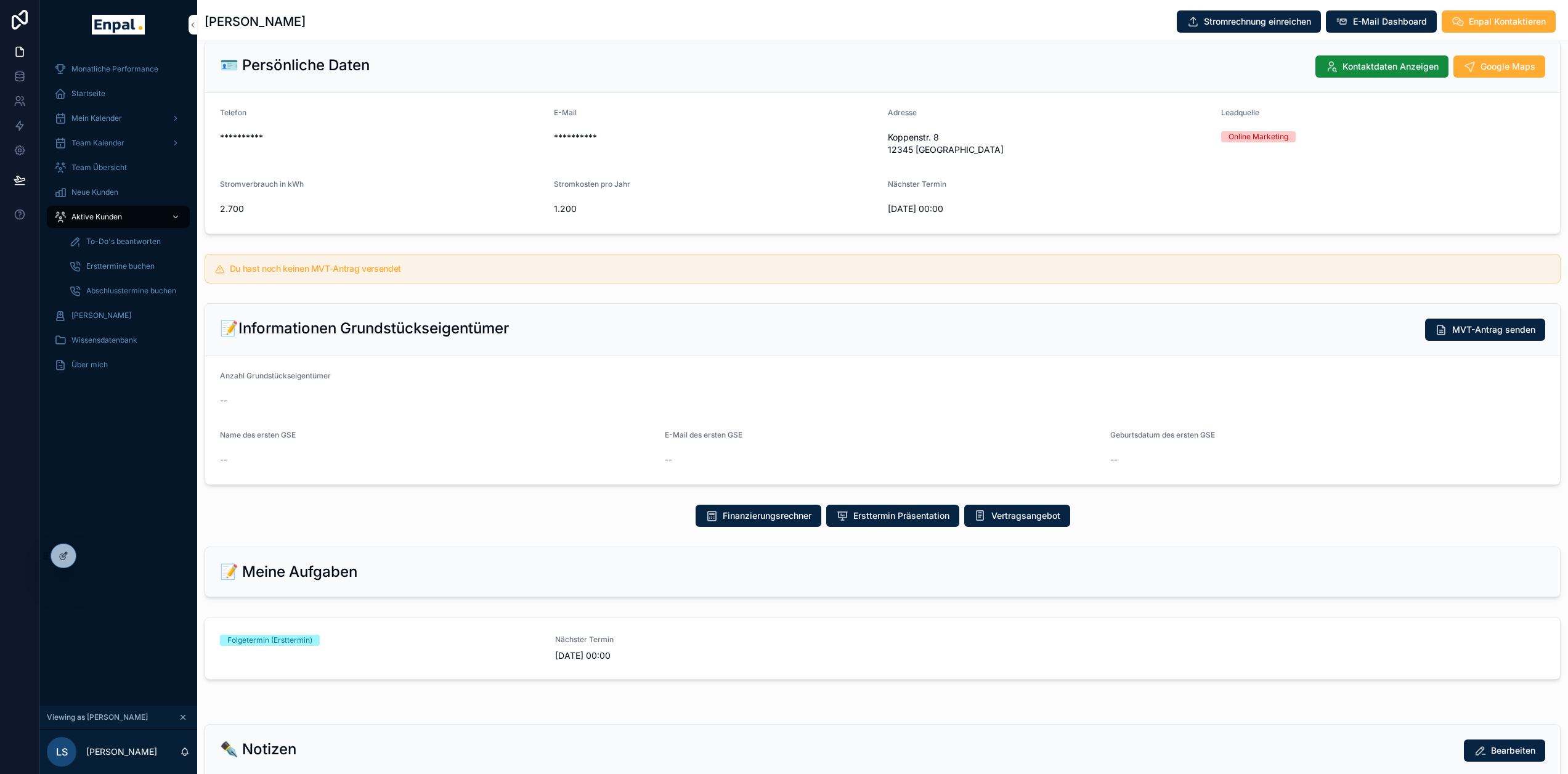
click at [93, 220] on span "Aktive Kunden" at bounding box center [96, 217] width 50 height 10
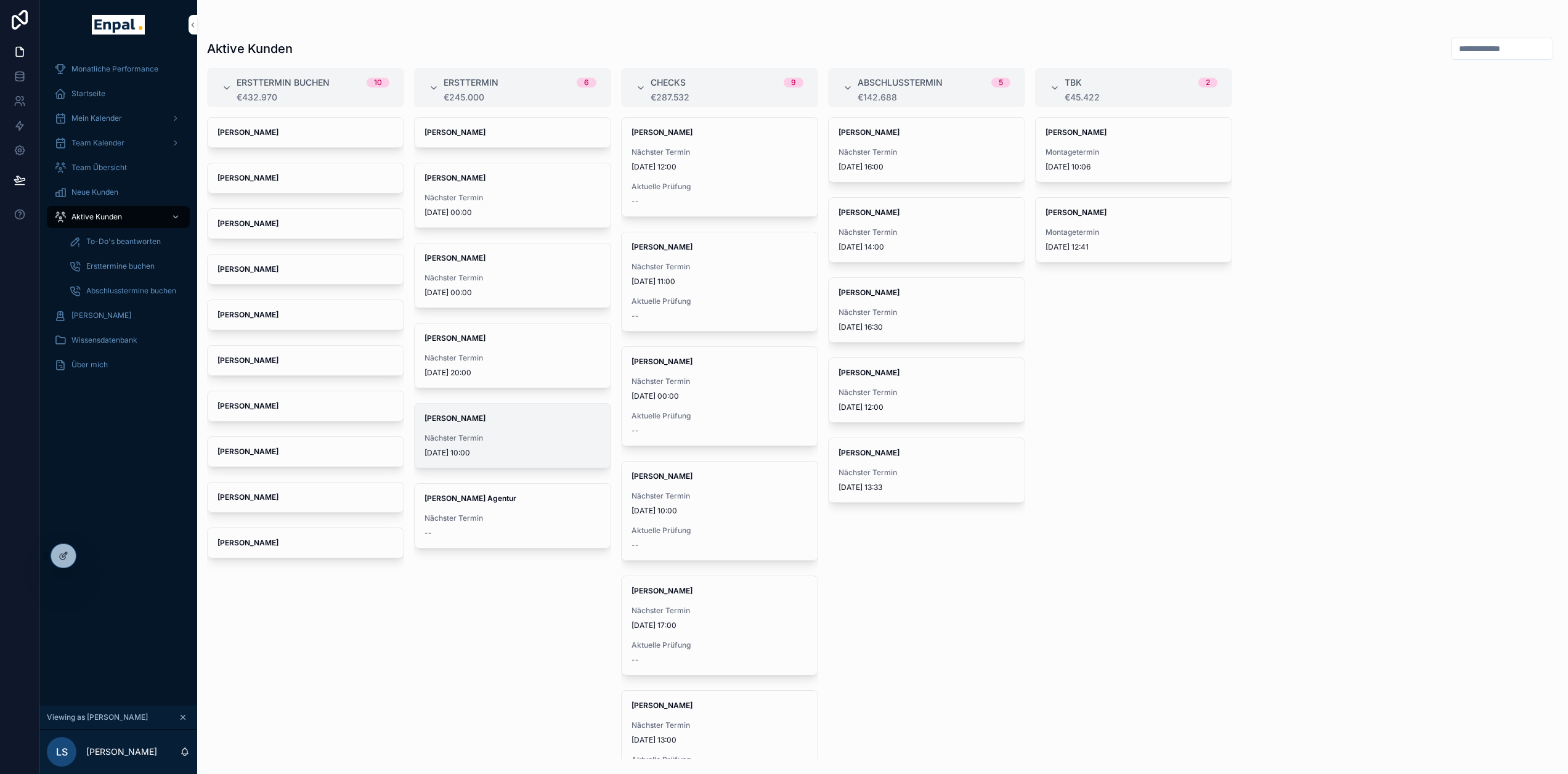
click at [507, 430] on div "[PERSON_NAME] Nächster Termin [DATE] 10:00" at bounding box center [512, 436] width 196 height 64
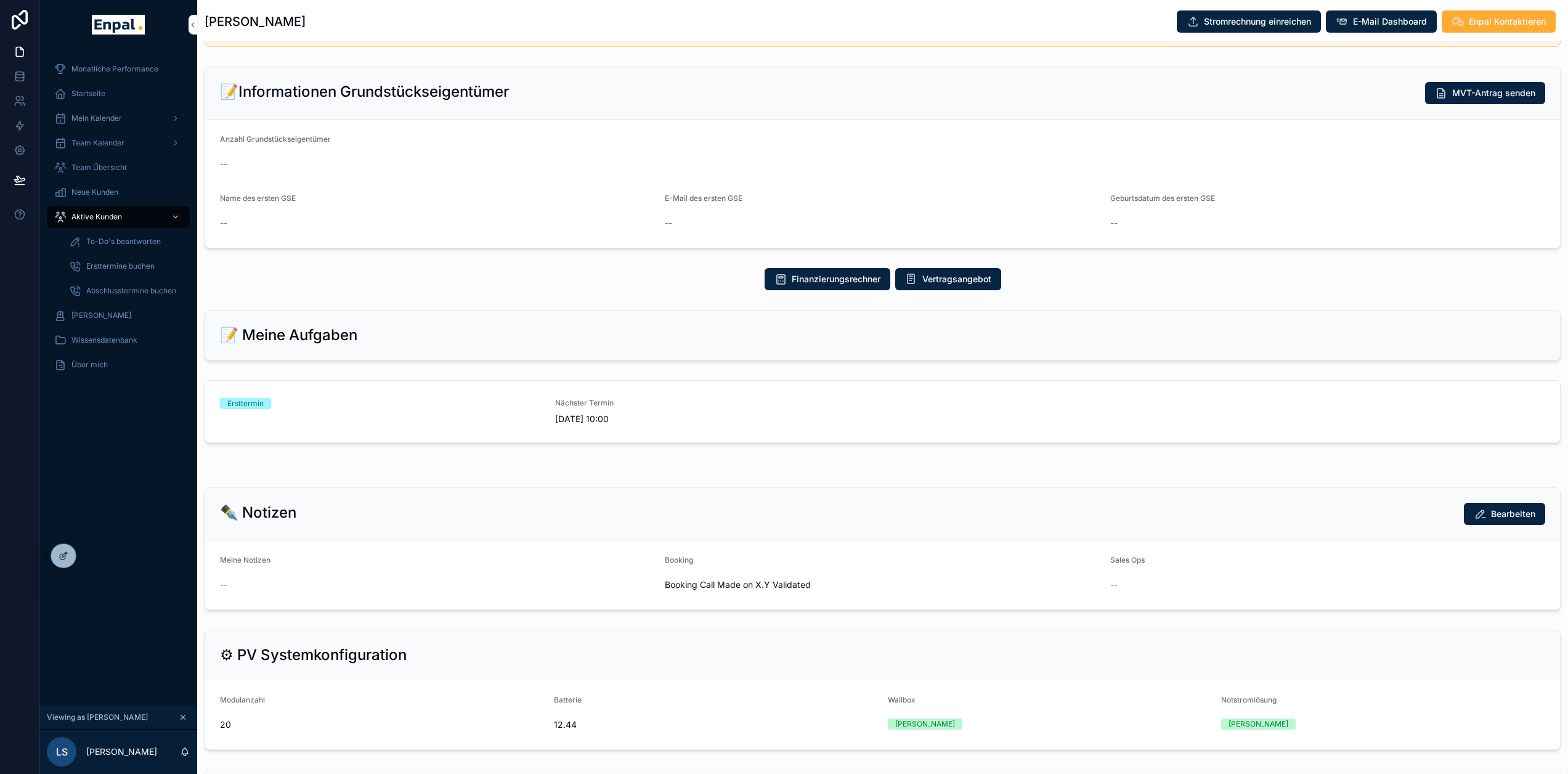
scroll to position [432, 0]
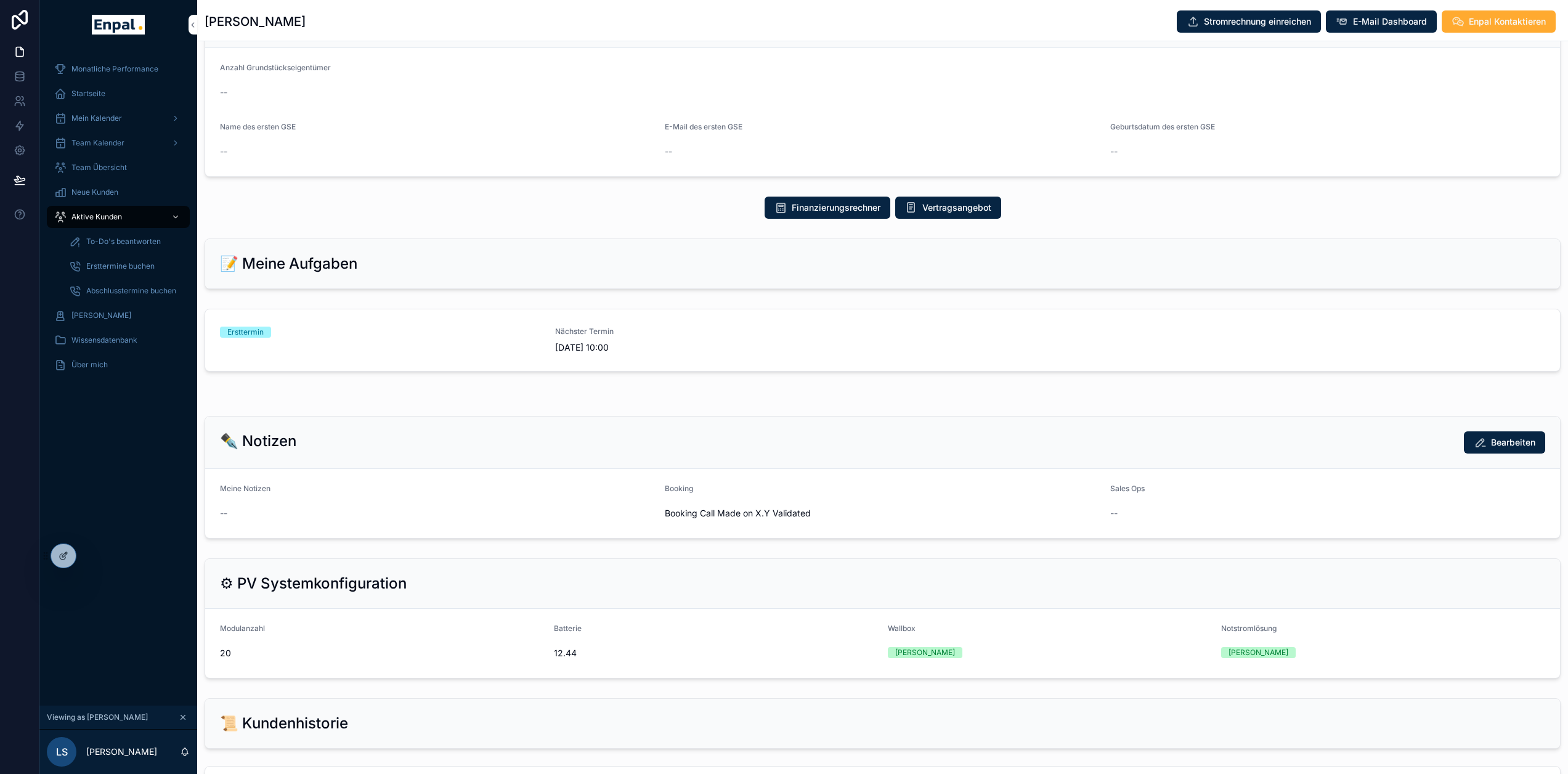
click at [334, 339] on div "Ersttermin" at bounding box center [380, 340] width 320 height 27
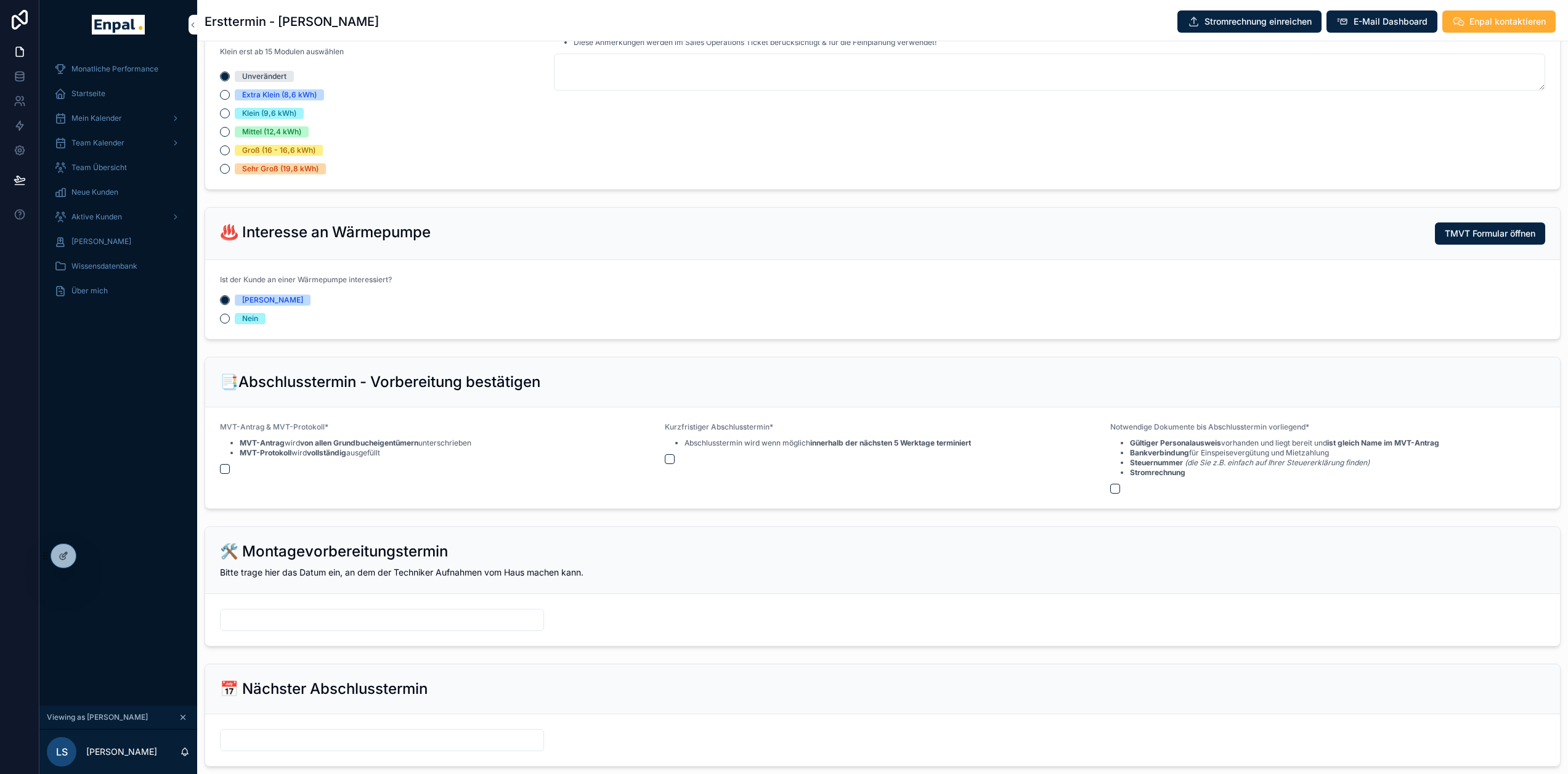
scroll to position [1171, 0]
drag, startPoint x: 243, startPoint y: 223, endPoint x: 514, endPoint y: 226, distance: 271.0
click at [514, 226] on div "♨️ Interesse an Wärmepumpe TMVT Formular öffnen" at bounding box center [883, 233] width 1326 height 22
click at [521, 226] on div "♨️ Interesse an Wärmepumpe TMVT Formular öffnen" at bounding box center [883, 233] width 1326 height 22
click at [227, 317] on button "Nein" at bounding box center [225, 318] width 10 height 10
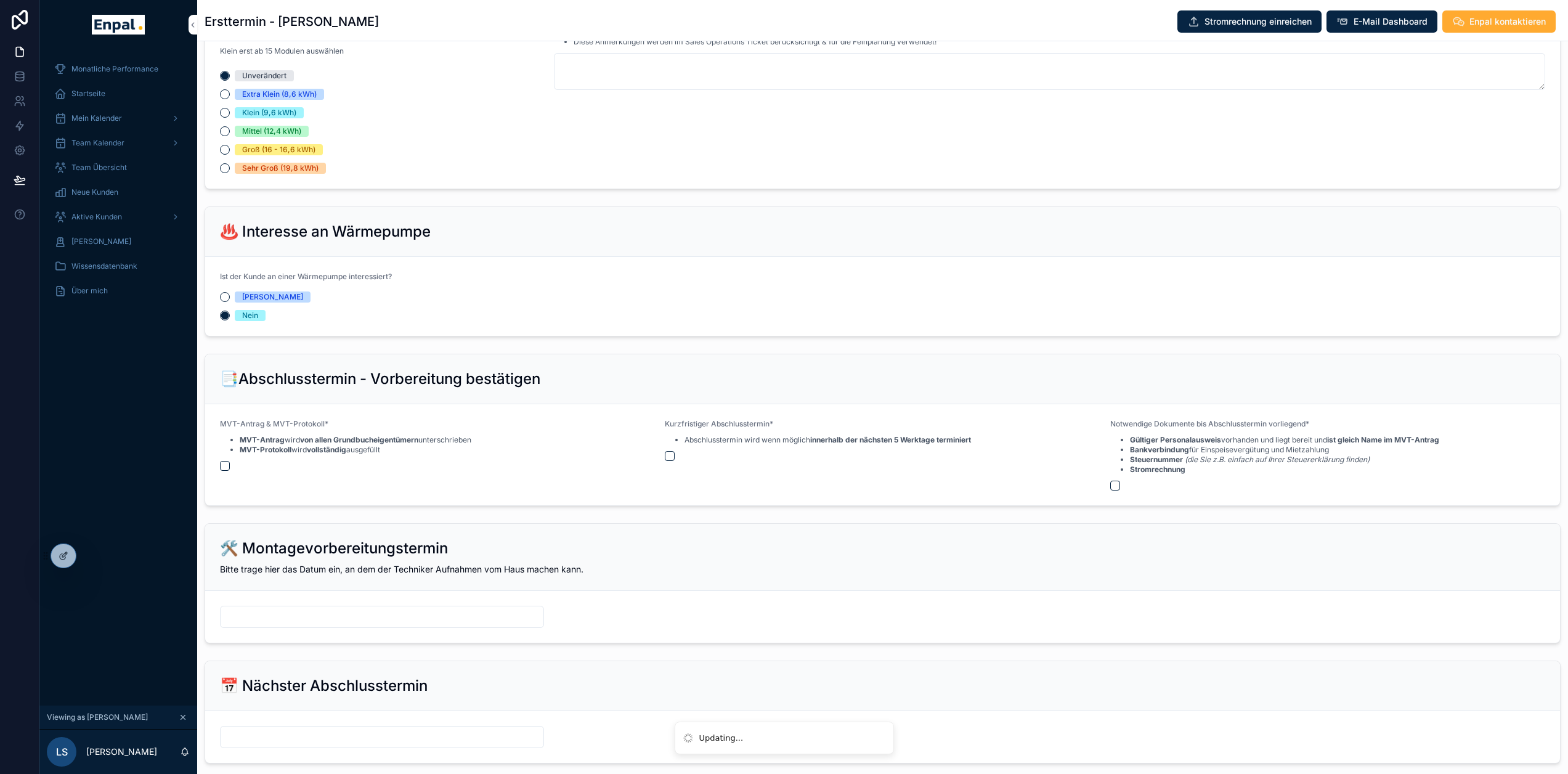
click at [545, 190] on div "⚙️Anpassungen zur Systemkonfiguration Alle Angaben werden von Sales Operations …" at bounding box center [883, 9] width 1371 height 370
click at [487, 226] on div "♨️ Interesse an Wärmepumpe" at bounding box center [883, 231] width 1326 height 20
click at [66, 566] on div at bounding box center [64, 556] width 25 height 23
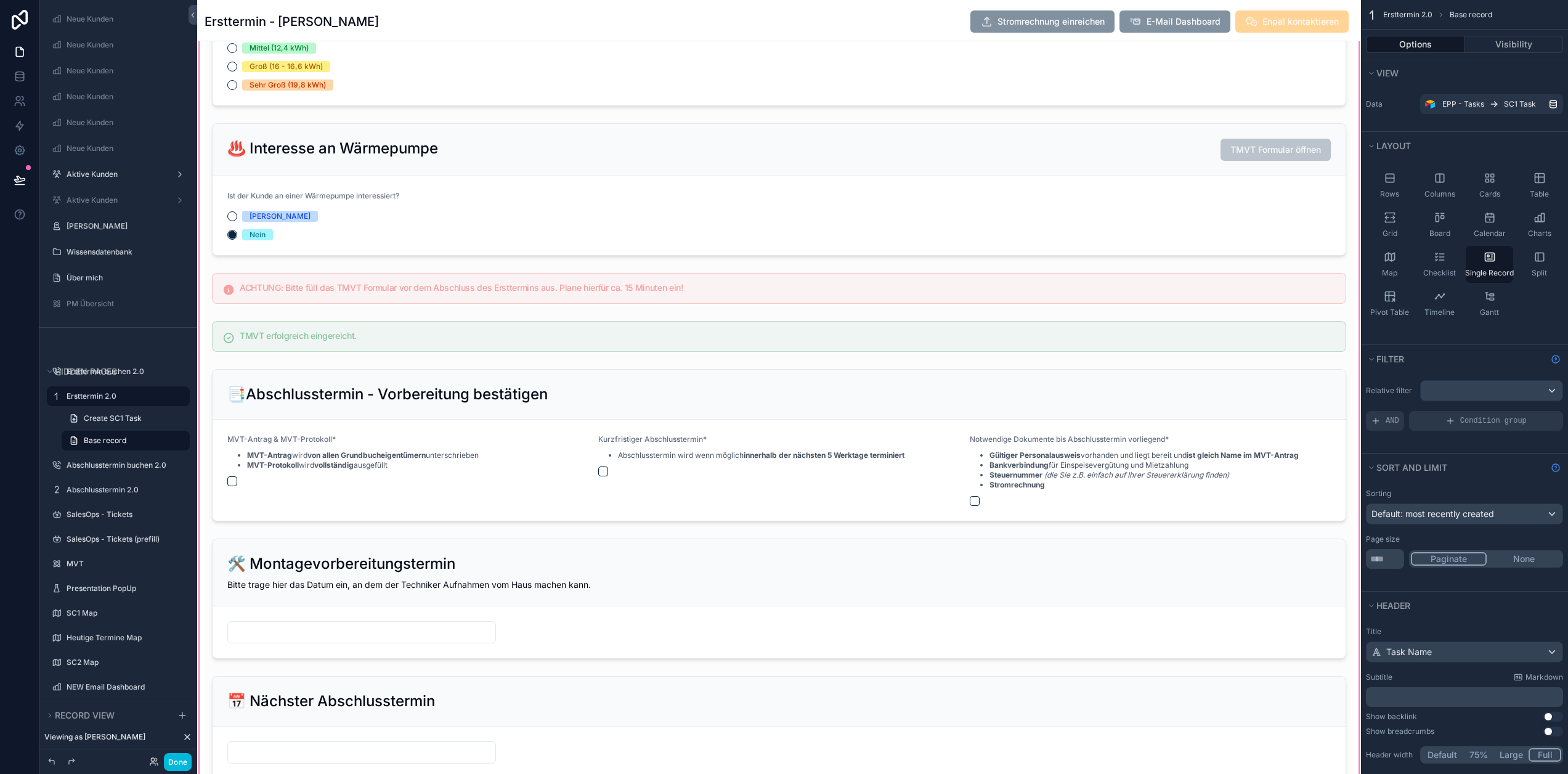
scroll to position [2280, 0]
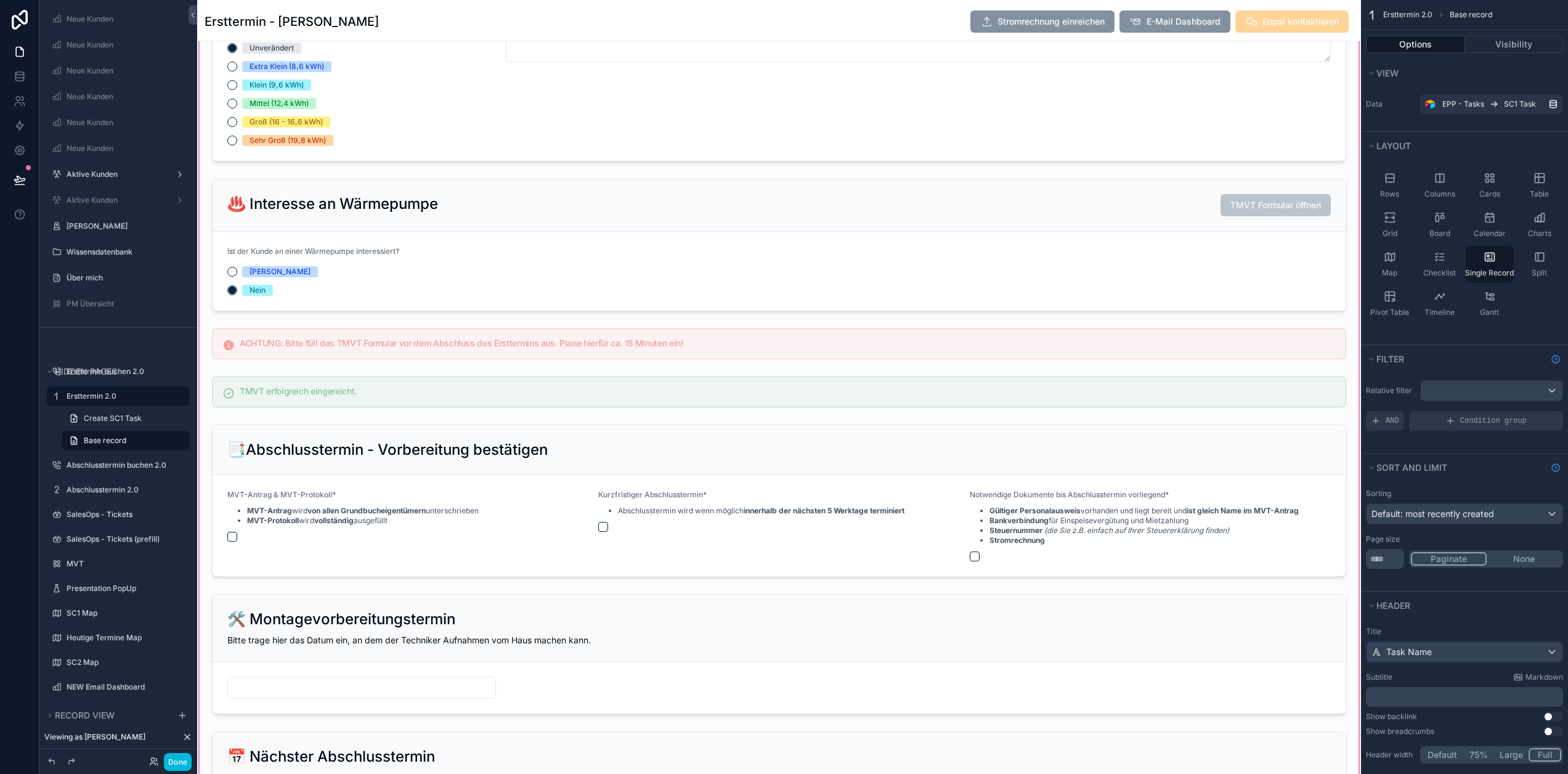
click at [526, 222] on div "scrollable content" at bounding box center [779, 59] width 1164 height 1815
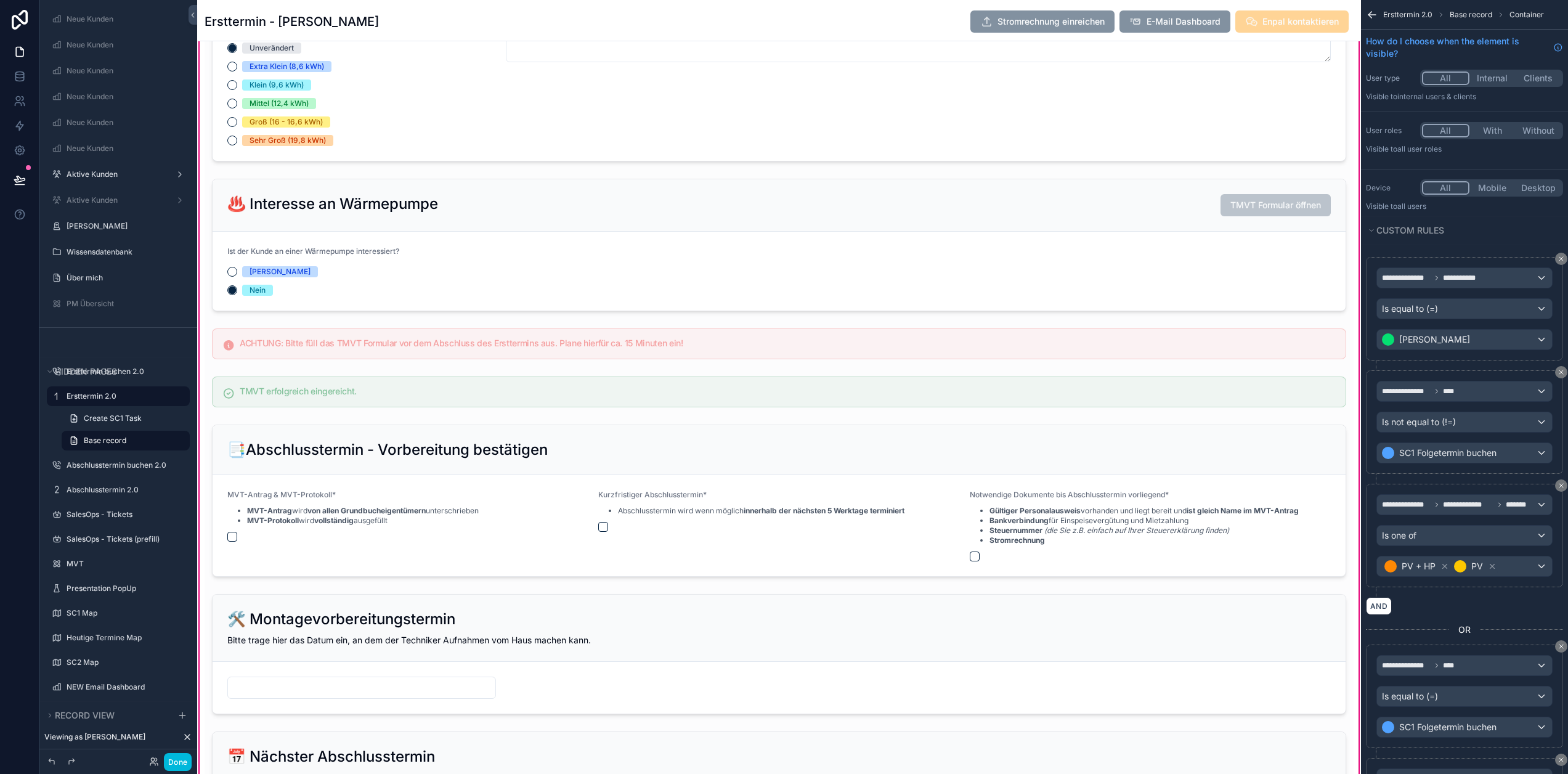
click at [567, 223] on div "scrollable content" at bounding box center [779, 245] width 1149 height 142
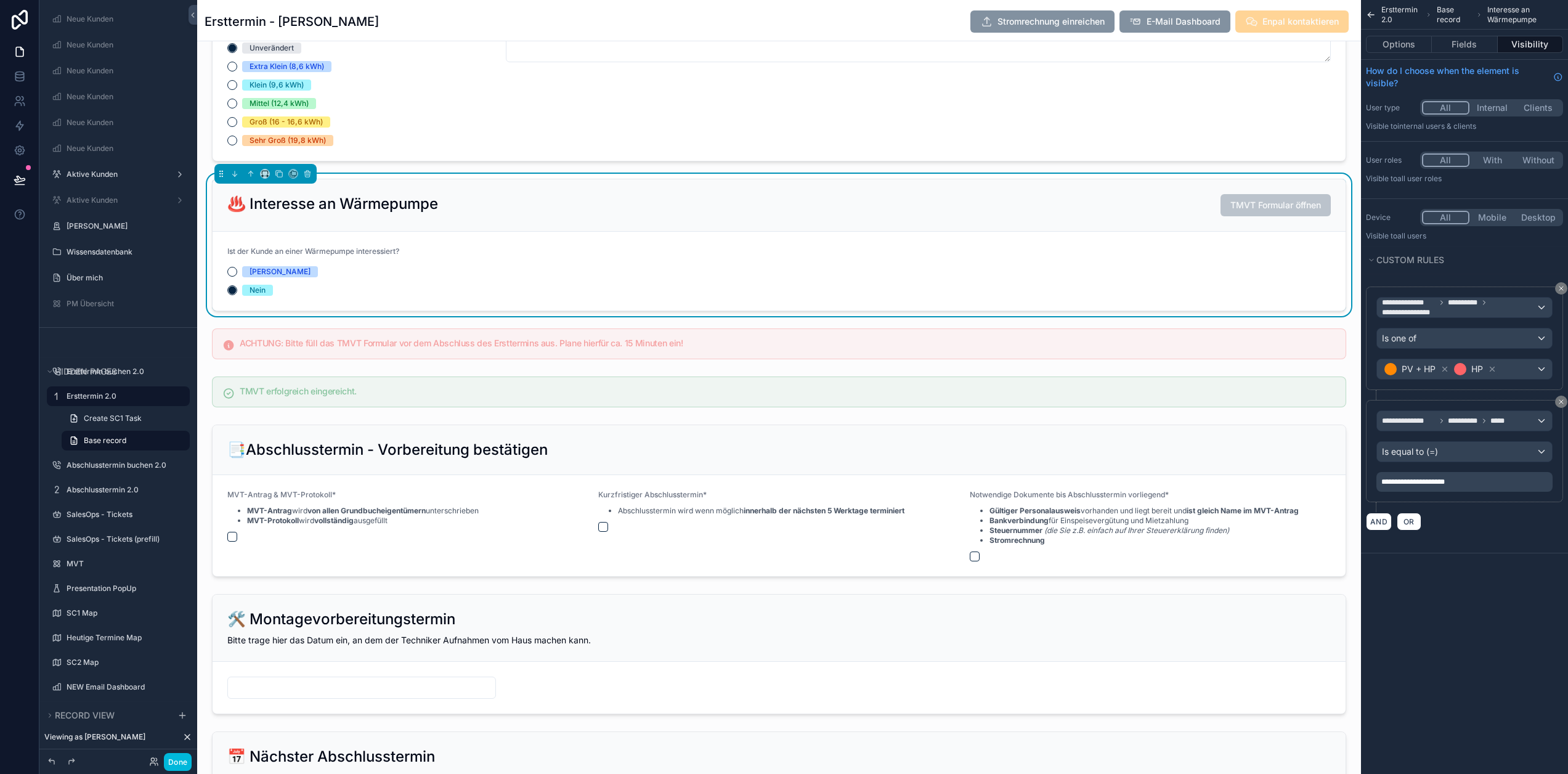
click at [1495, 369] on icon "scrollable content" at bounding box center [1493, 369] width 4 height 4
click at [1514, 591] on div "**********" at bounding box center [1465, 387] width 207 height 774
click at [1410, 481] on span "**********" at bounding box center [1413, 482] width 64 height 7
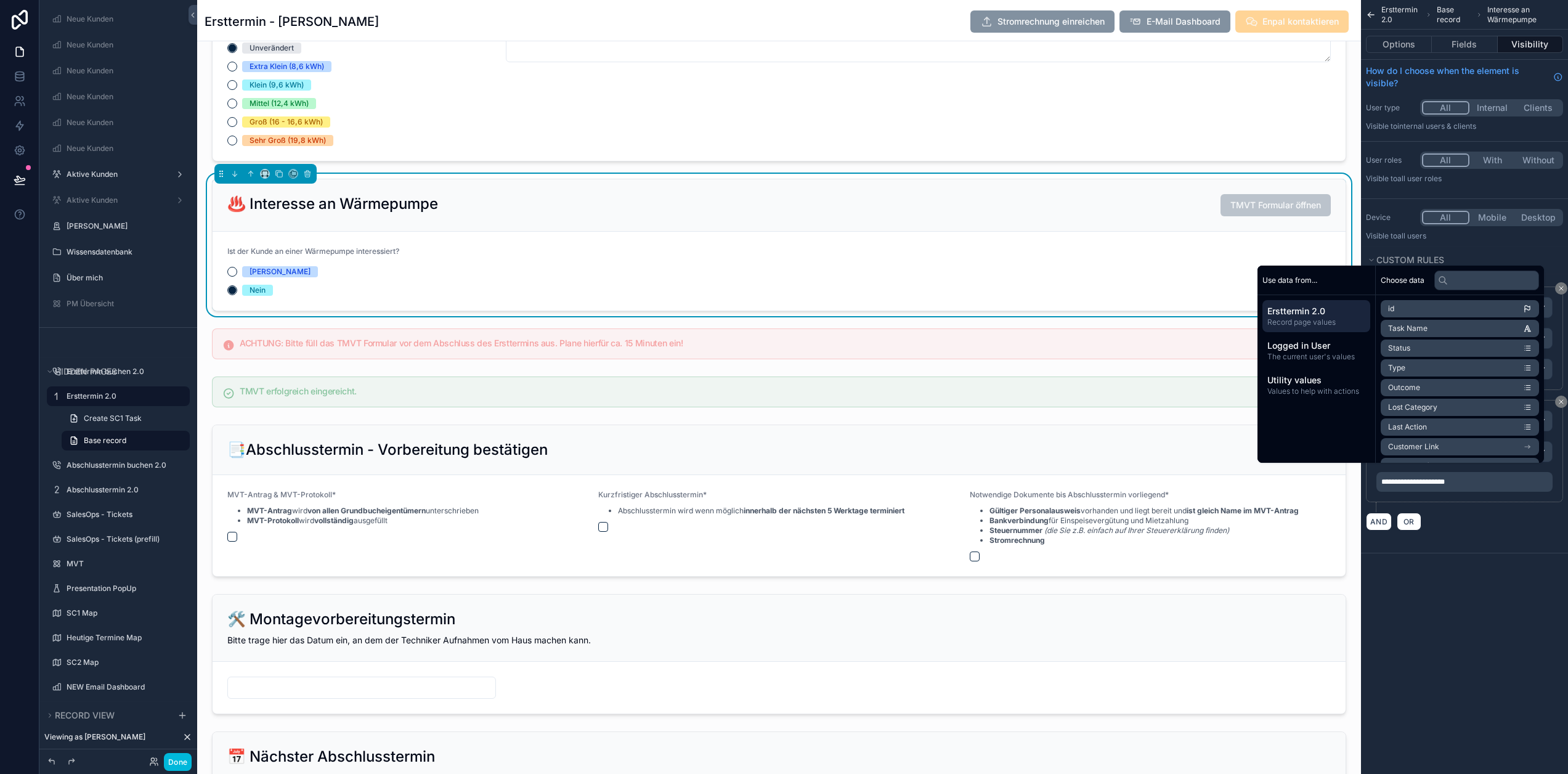
click at [1503, 555] on div "**********" at bounding box center [1465, 286] width 207 height 573
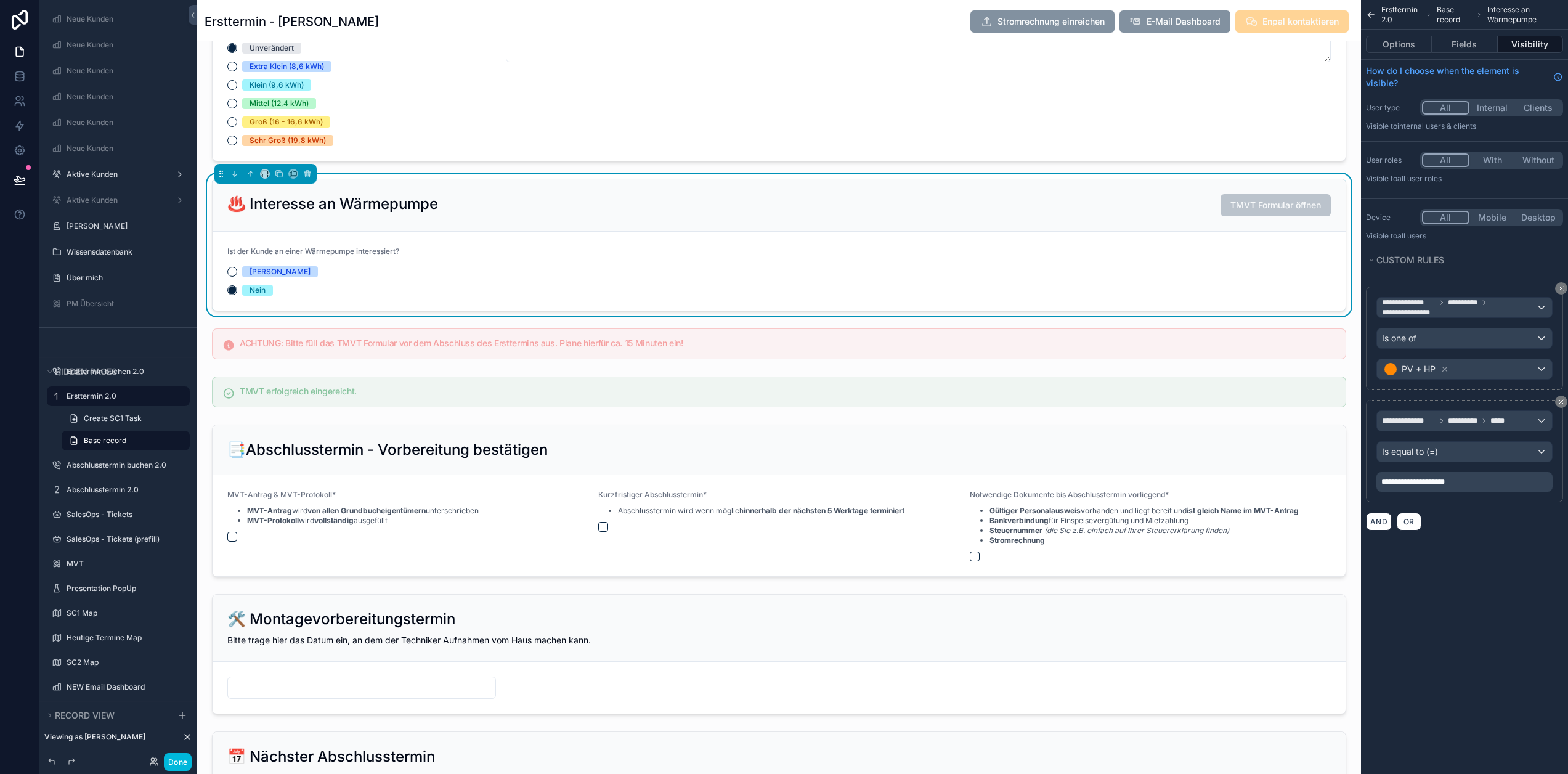
drag, startPoint x: 1565, startPoint y: 401, endPoint x: 1475, endPoint y: 287, distance: 145.2
click at [1567, 400] on button "scrollable content" at bounding box center [1561, 402] width 12 height 12
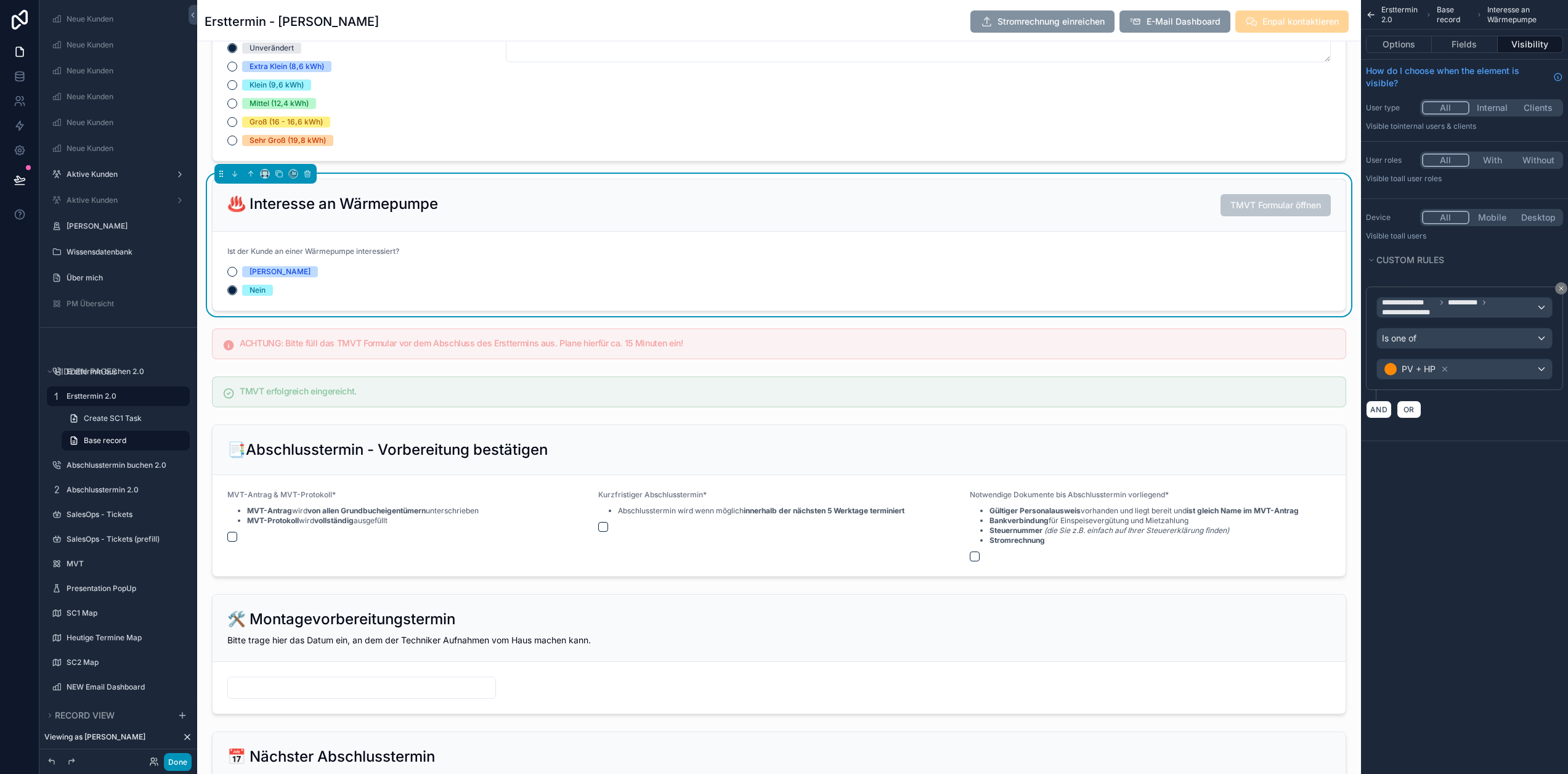
click at [184, 760] on button "Done" at bounding box center [178, 762] width 28 height 18
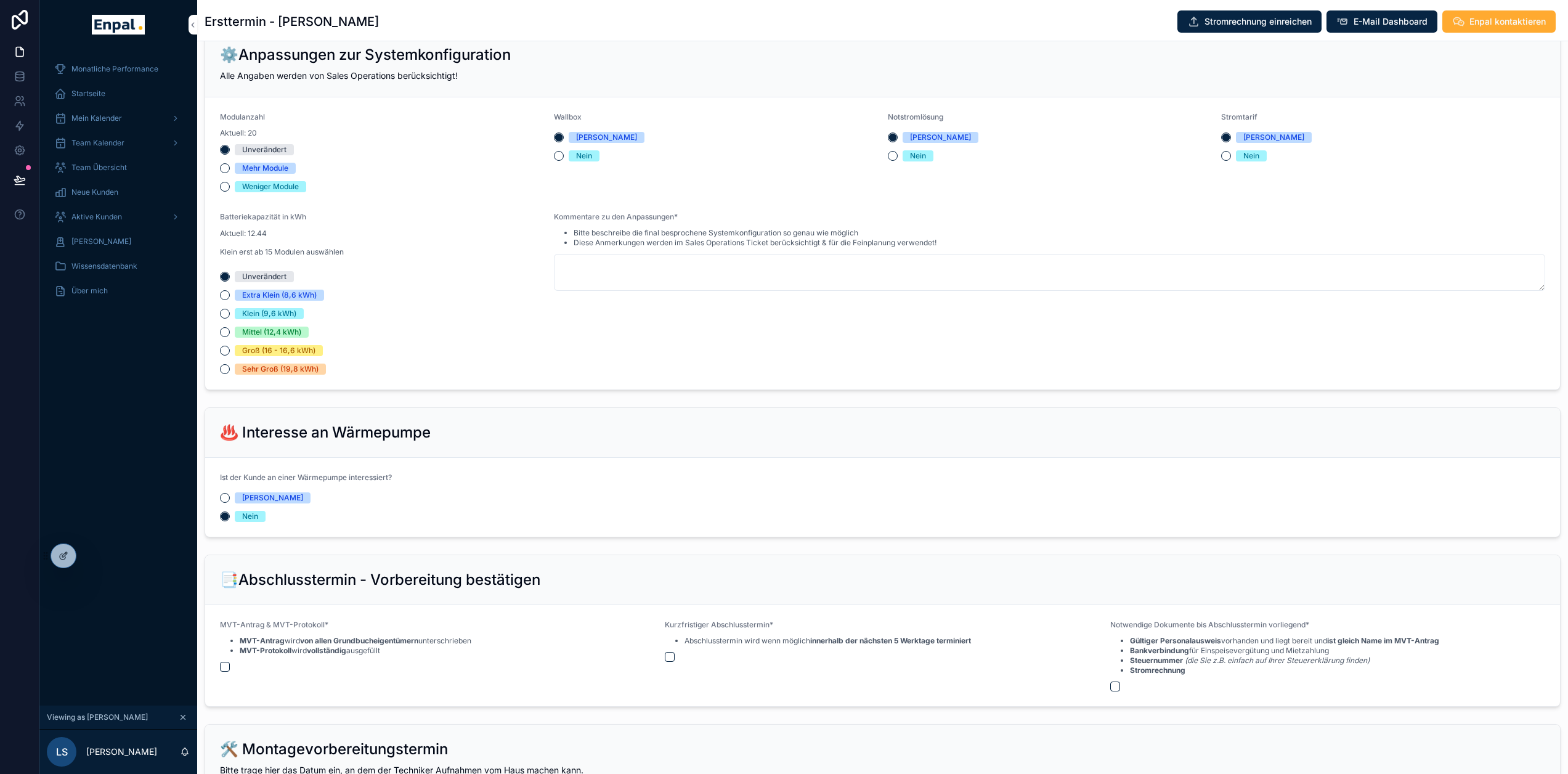
scroll to position [969, 0]
click at [226, 497] on button "Ja" at bounding box center [225, 499] width 10 height 10
click at [66, 559] on icon at bounding box center [64, 556] width 10 height 10
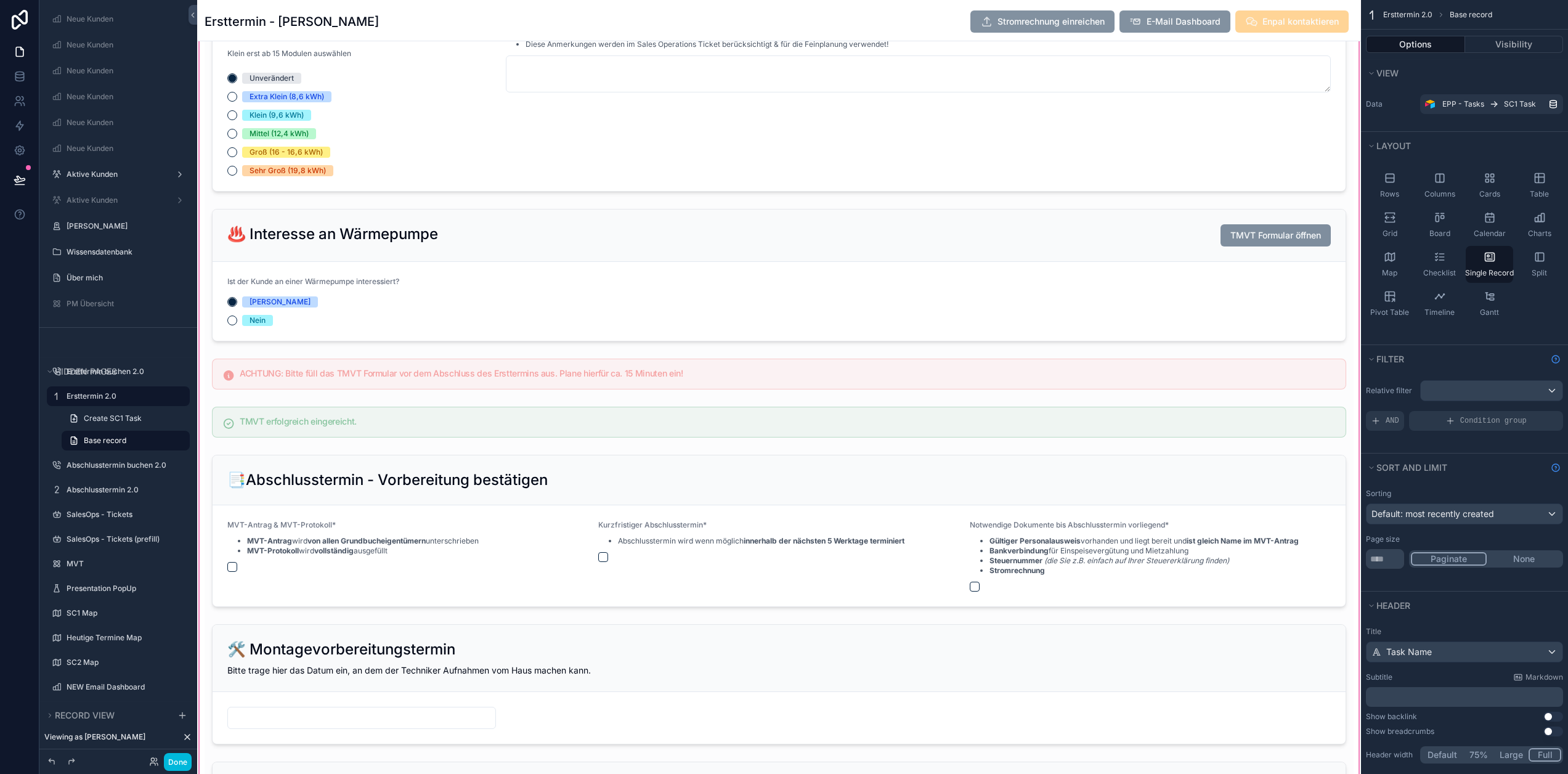
scroll to position [2264, 0]
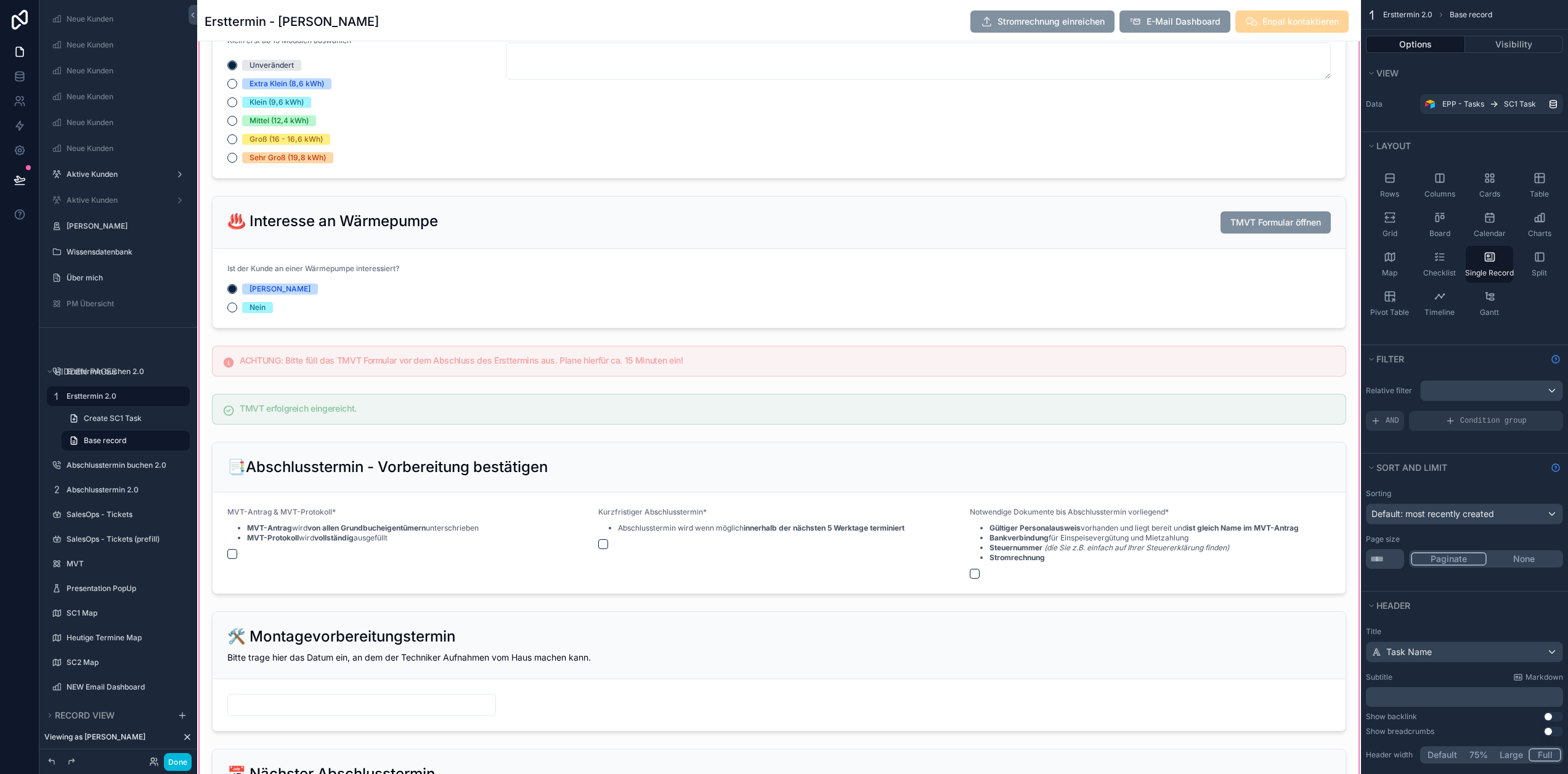
click at [472, 362] on div "scrollable content" at bounding box center [779, 77] width 1164 height 1815
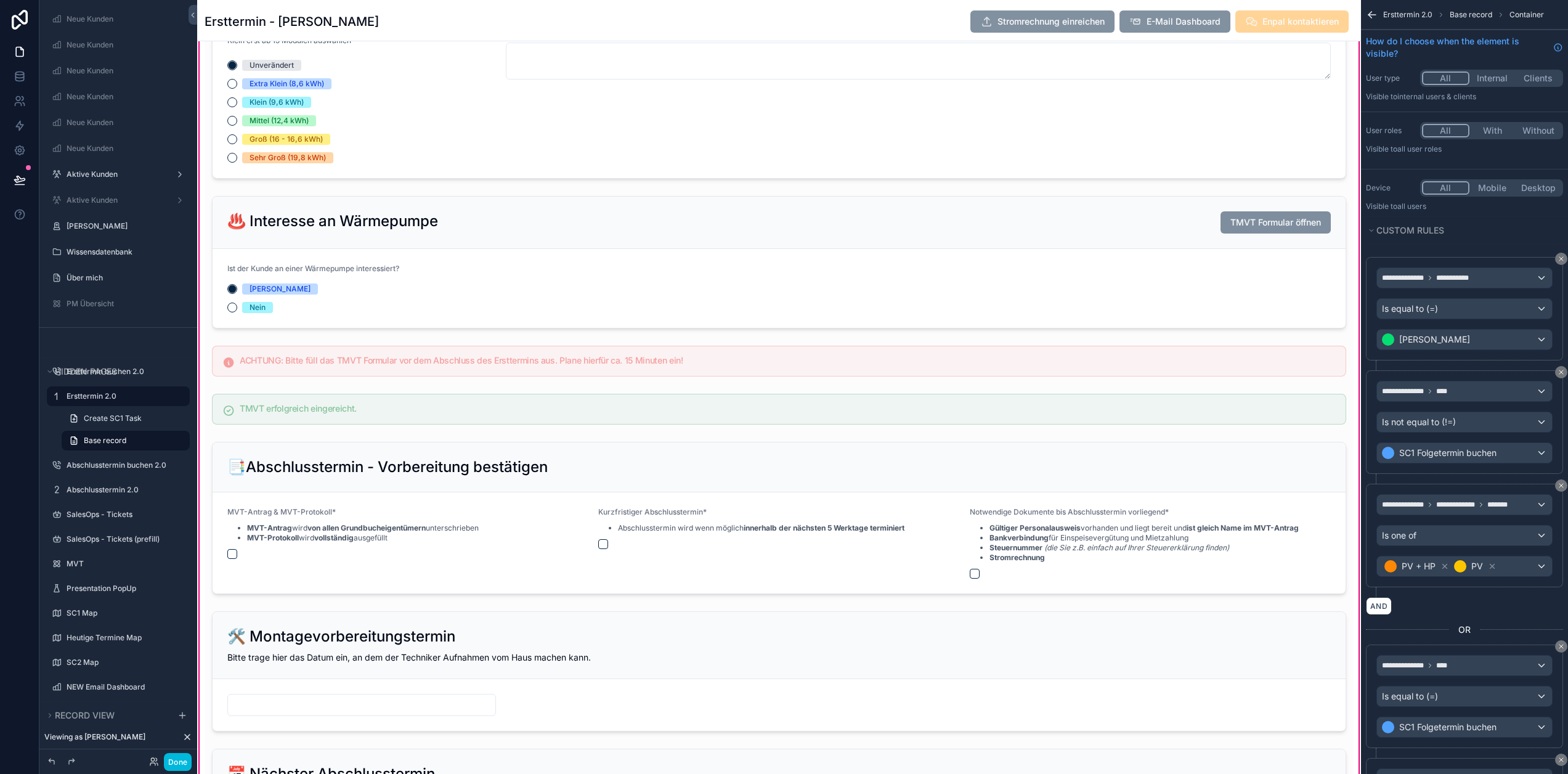
click at [545, 357] on div "scrollable content" at bounding box center [779, 361] width 1149 height 41
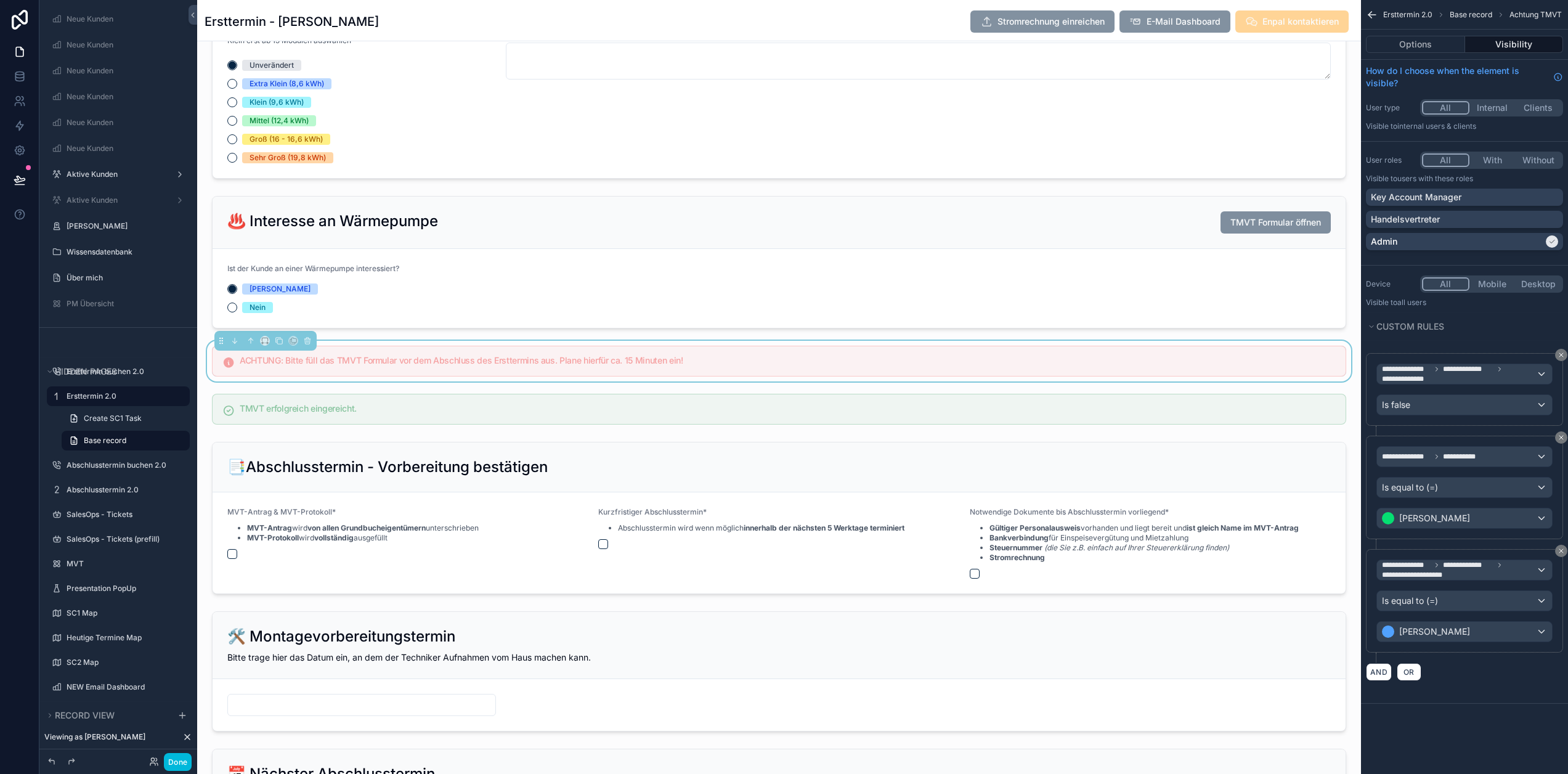
click at [1493, 160] on button "With" at bounding box center [1492, 160] width 46 height 14
click at [1450, 162] on button "All" at bounding box center [1445, 160] width 46 height 14
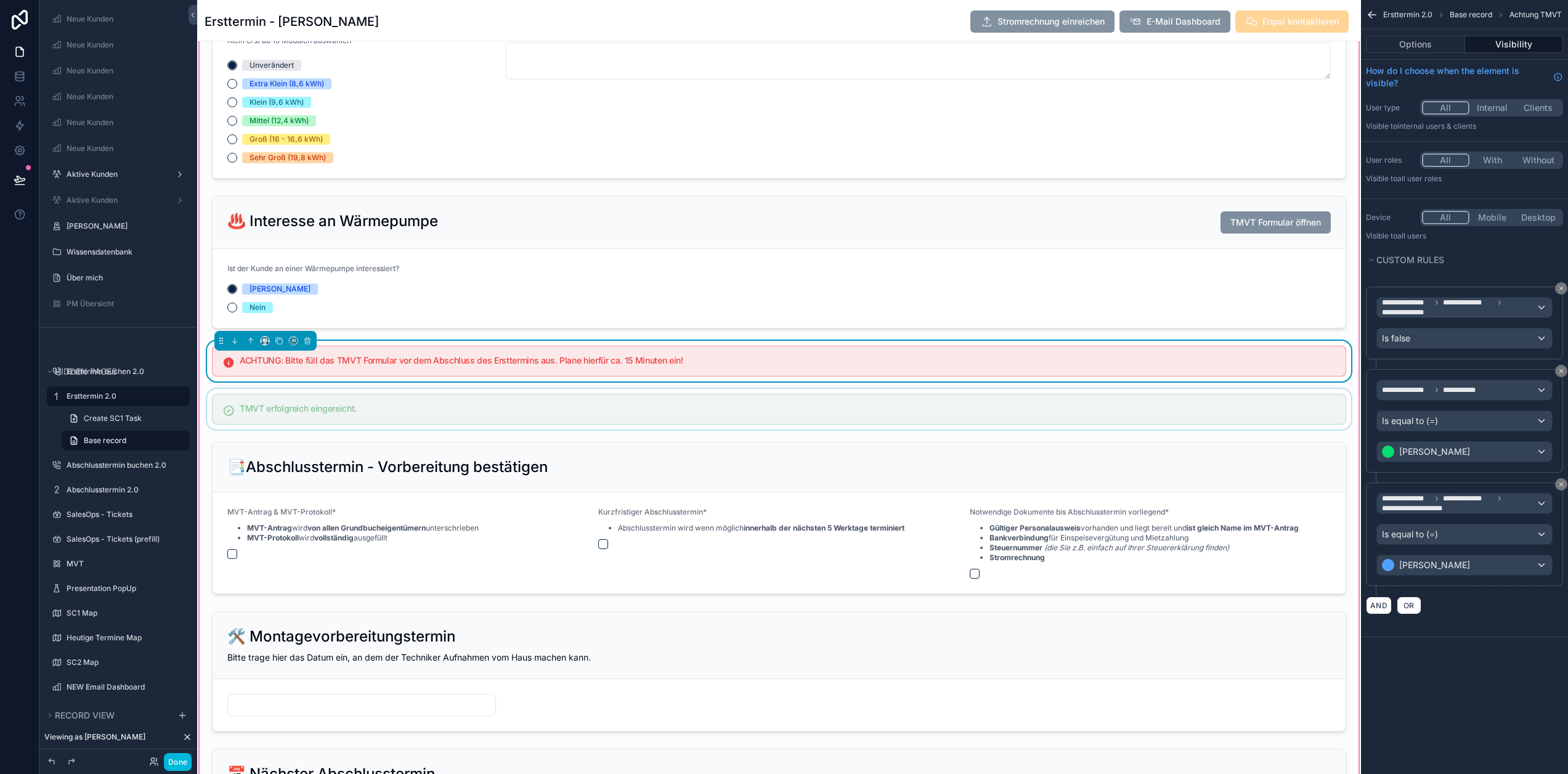
click at [371, 415] on div "scrollable content" at bounding box center [779, 410] width 1149 height 41
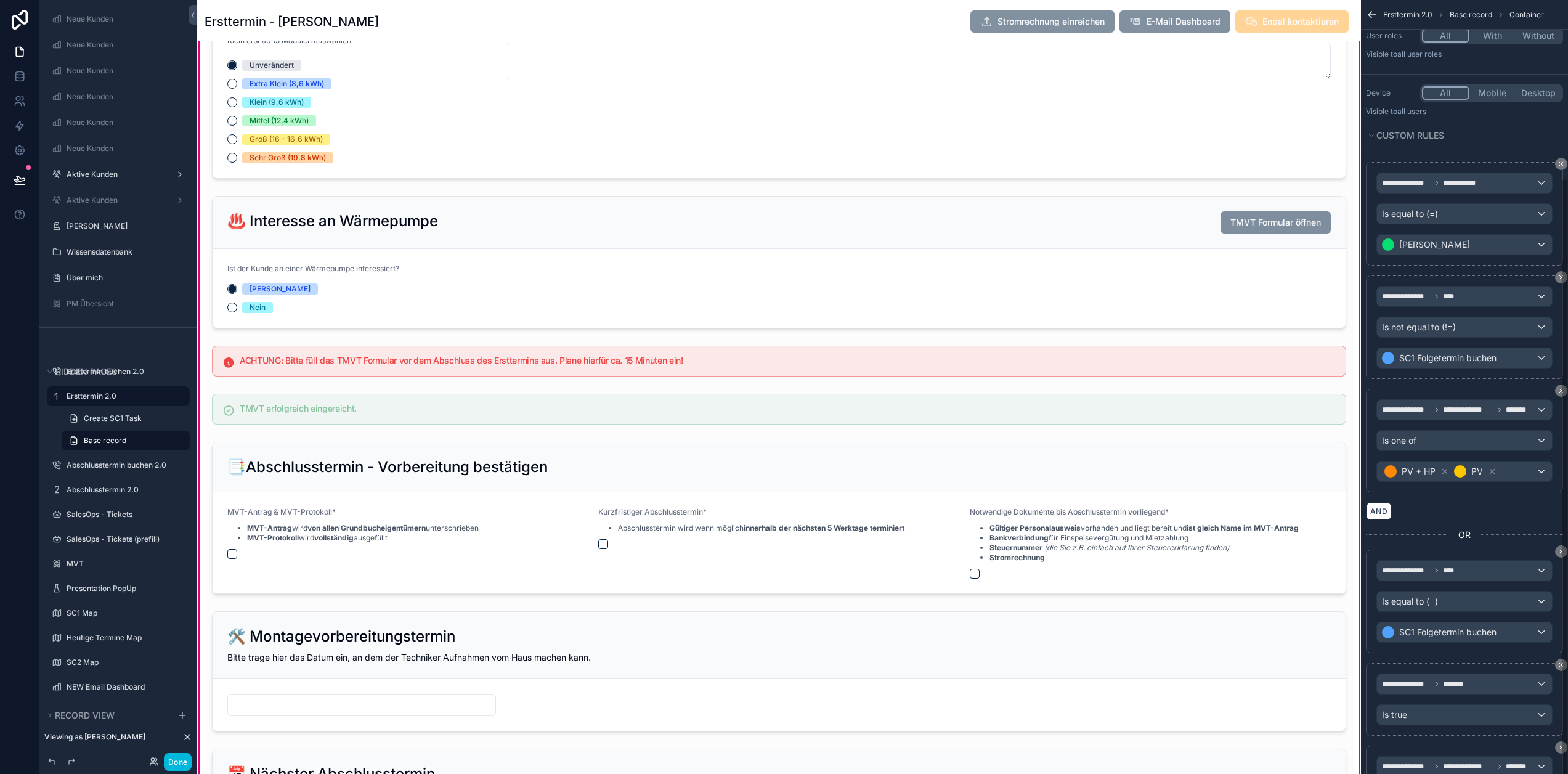
scroll to position [231, 0]
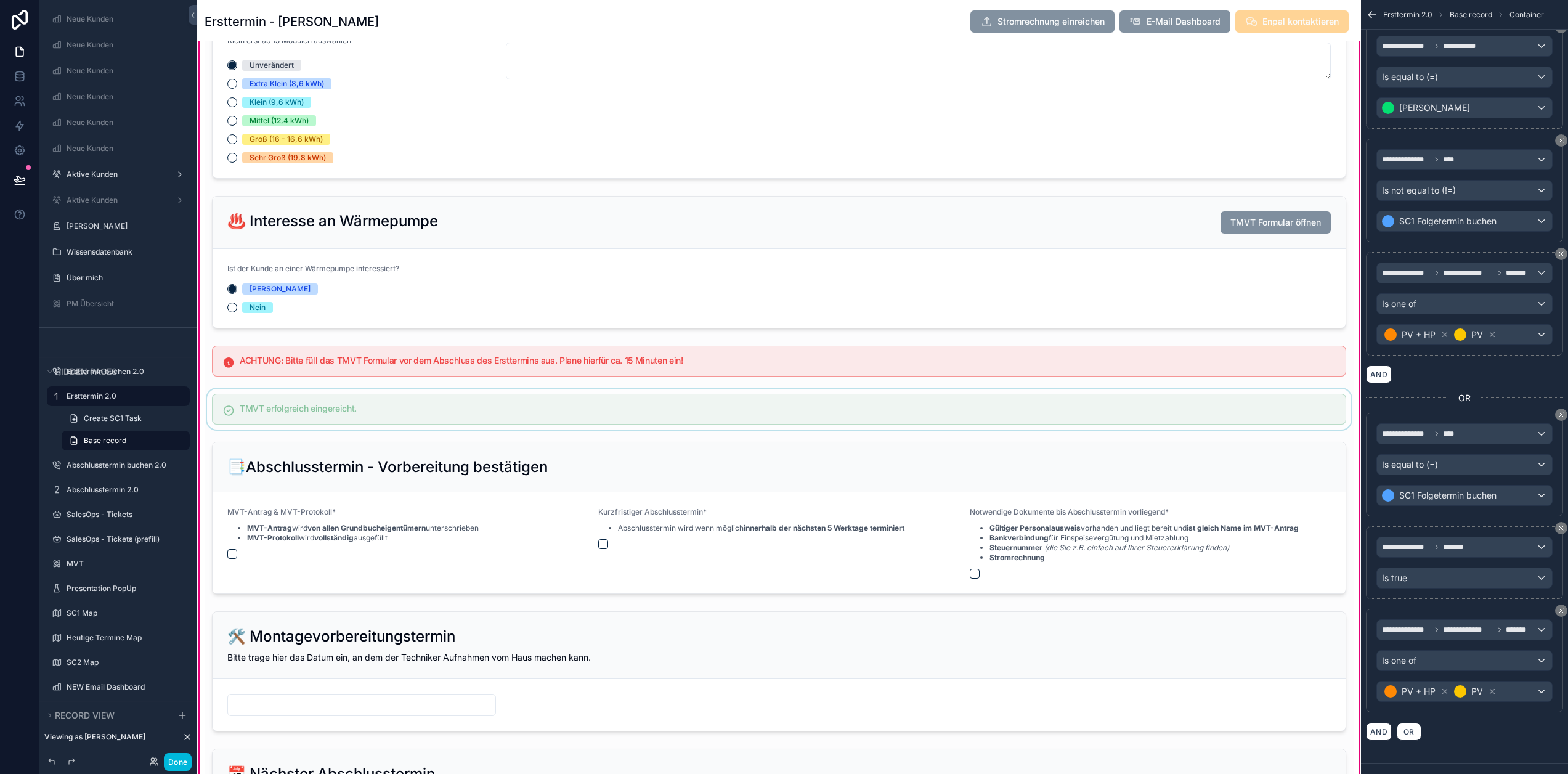
click at [502, 410] on div "scrollable content" at bounding box center [779, 410] width 1149 height 41
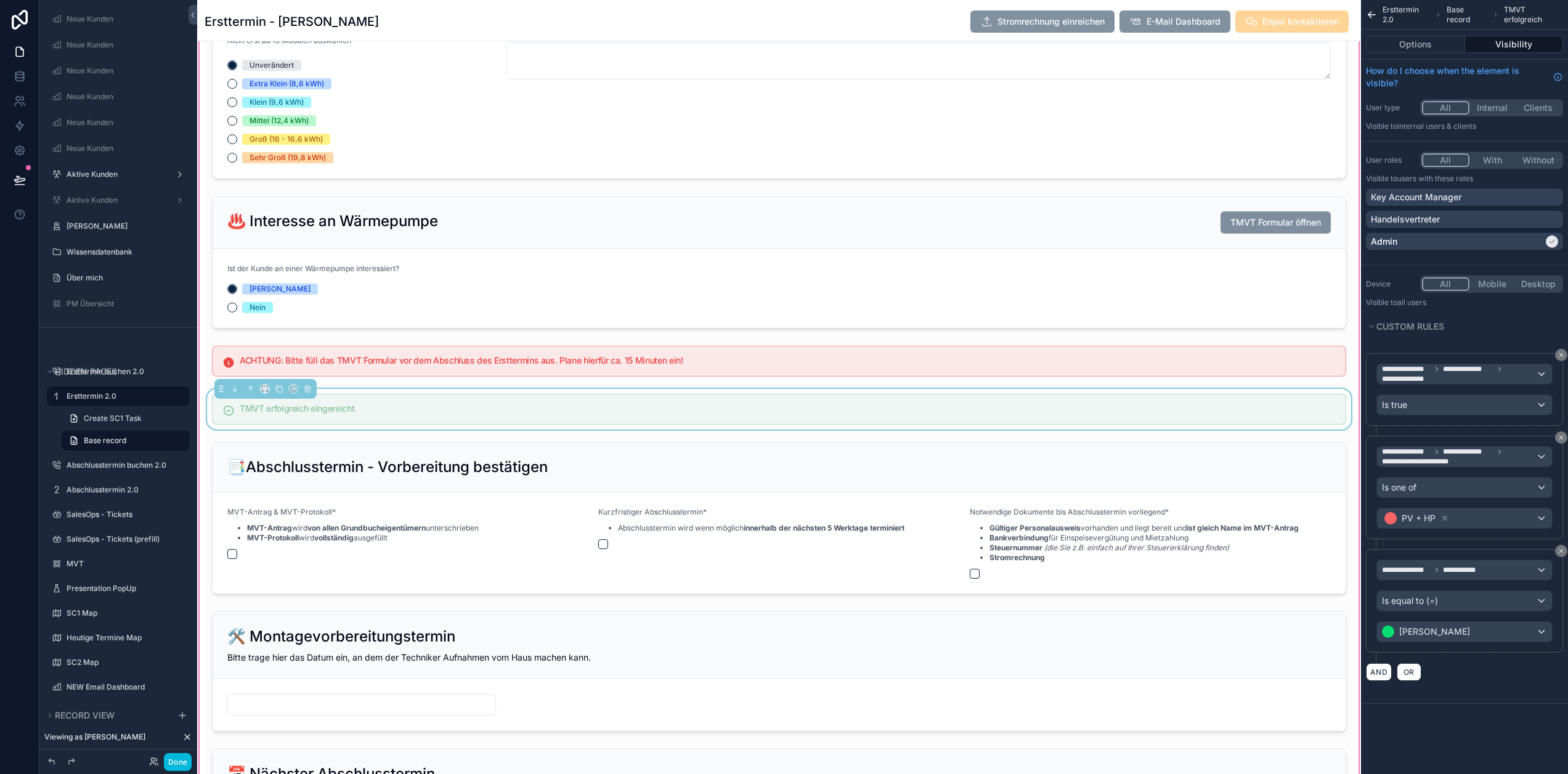
scroll to position [0, 0]
click at [544, 402] on div "TMVT erfolgreich eingereicht." at bounding box center [779, 409] width 1134 height 31
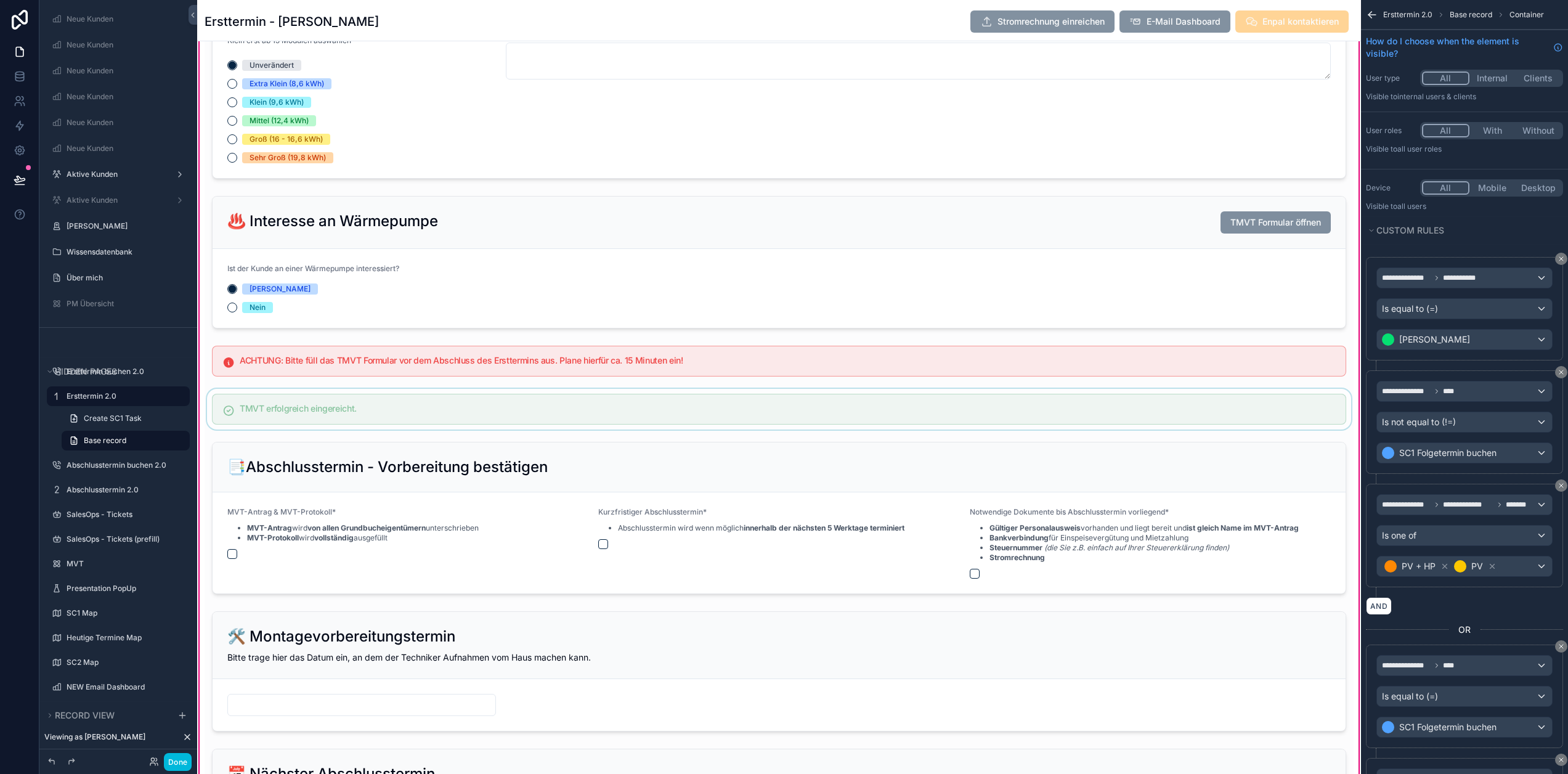
click at [544, 402] on div "scrollable content" at bounding box center [779, 410] width 1149 height 41
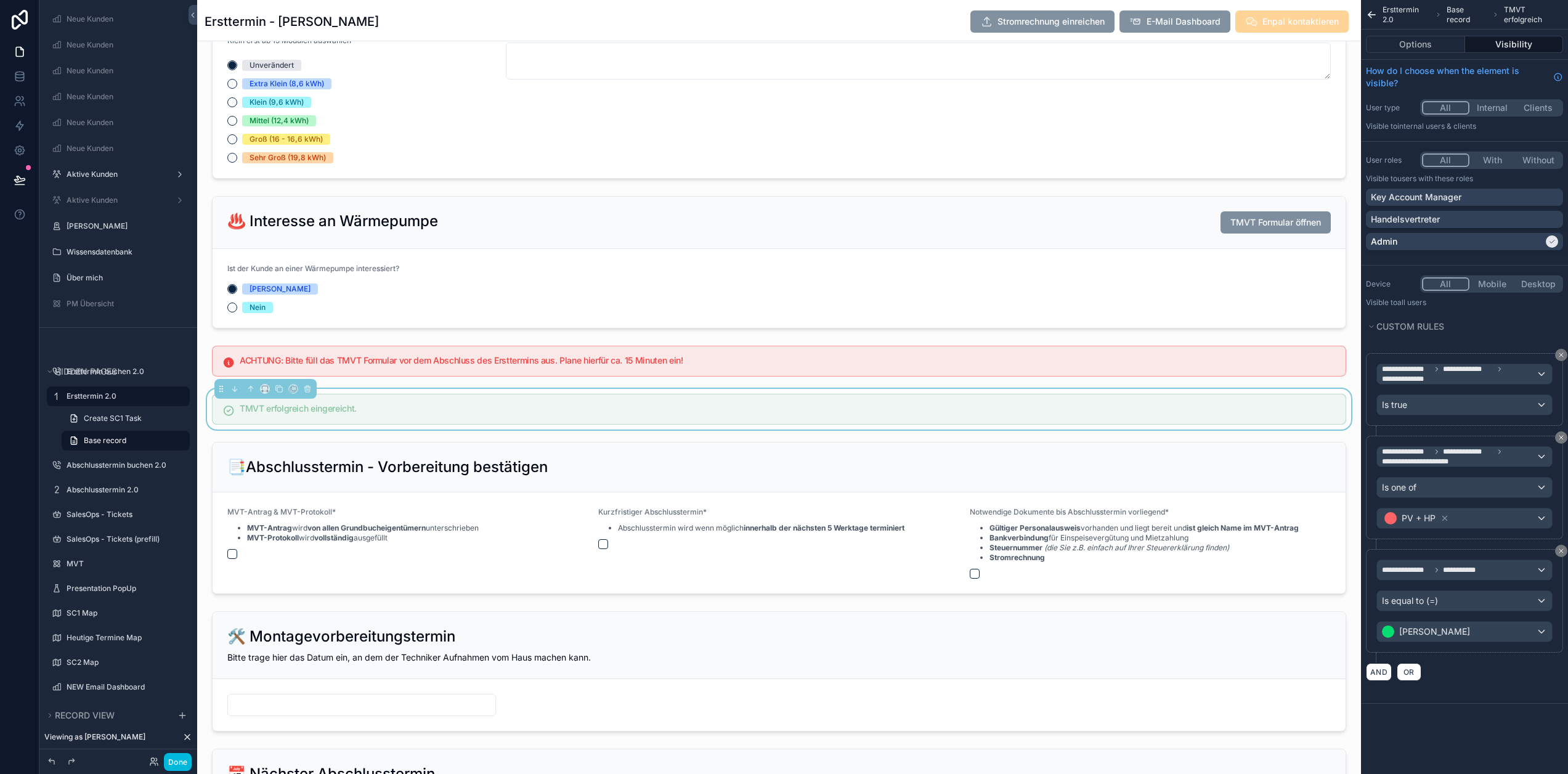
click at [1461, 163] on button "All" at bounding box center [1445, 160] width 47 height 14
click at [1496, 159] on button "With" at bounding box center [1492, 160] width 46 height 14
click at [1455, 159] on button "All" at bounding box center [1445, 160] width 47 height 14
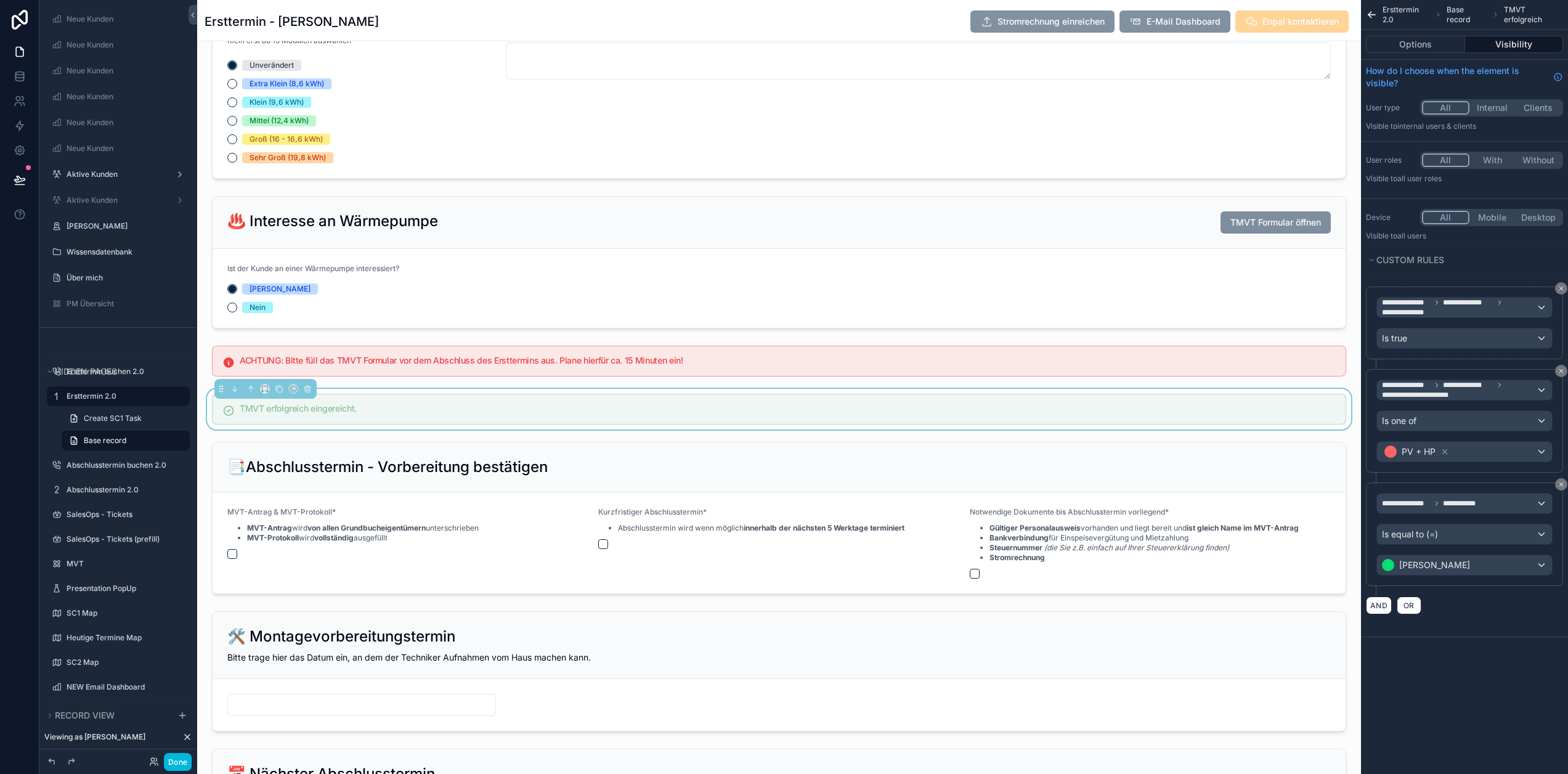
click at [177, 760] on button "Done" at bounding box center [178, 762] width 28 height 18
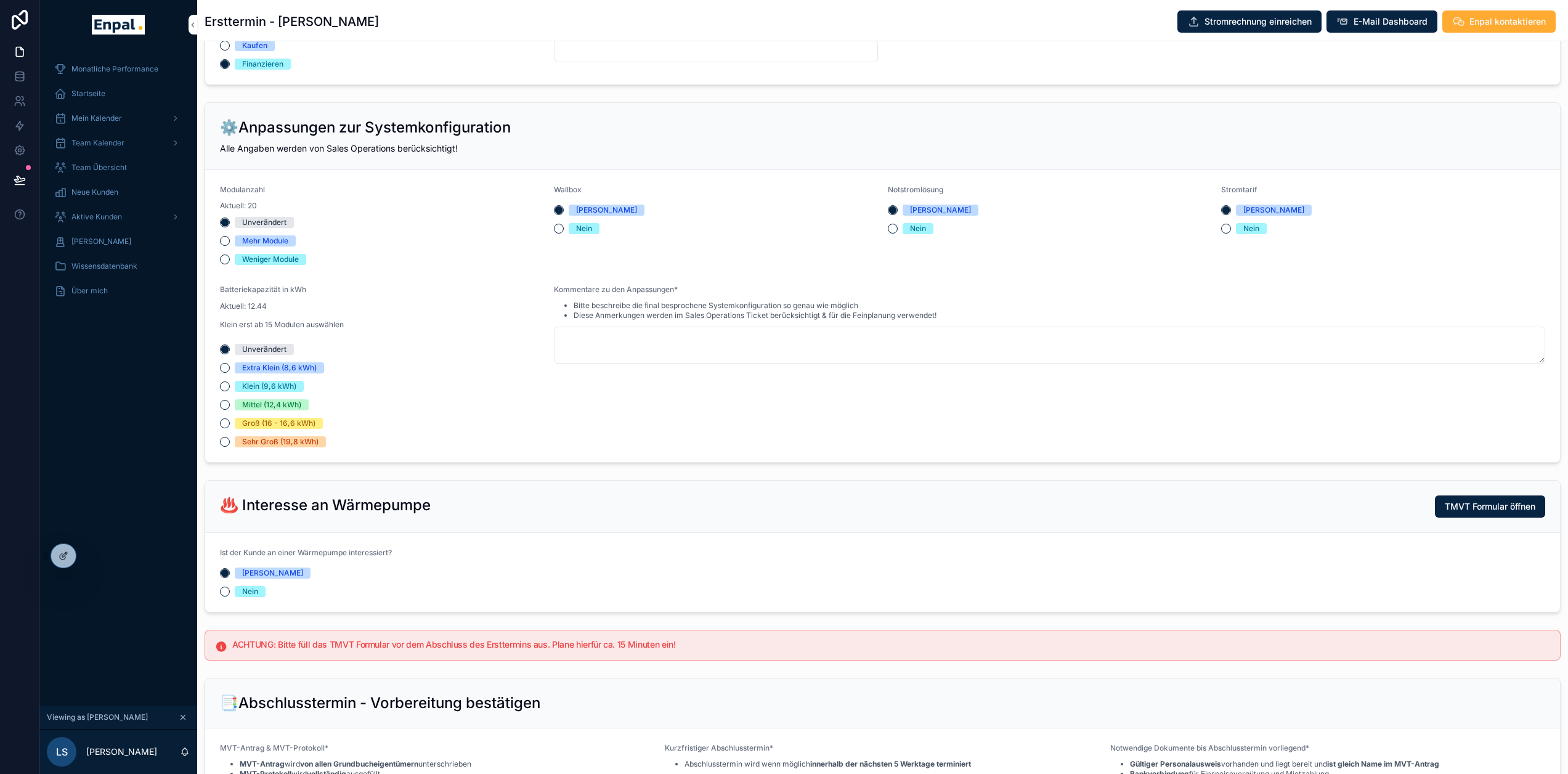
scroll to position [896, 0]
click at [222, 593] on button "Nein" at bounding box center [225, 593] width 10 height 10
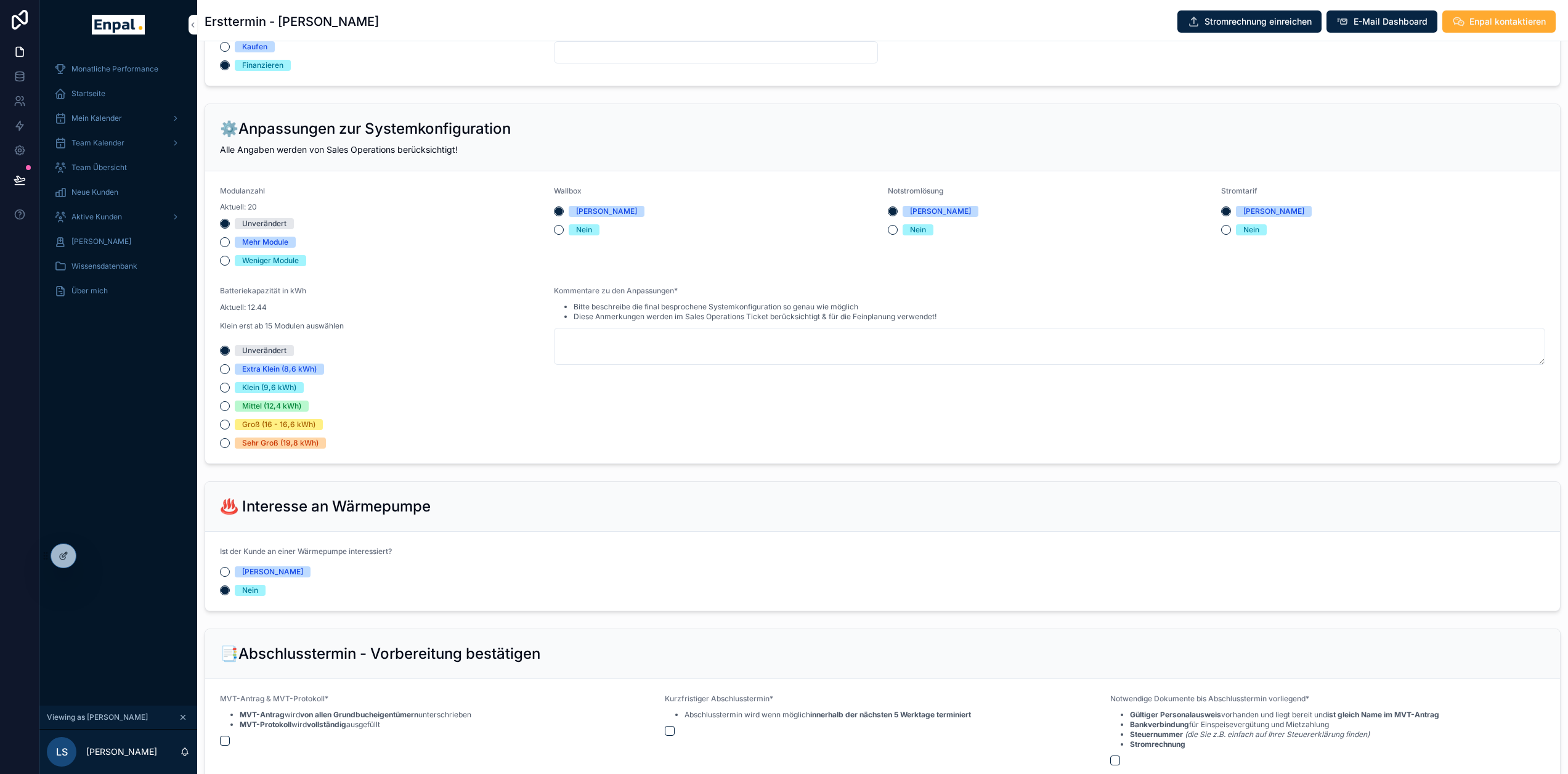
drag, startPoint x: 108, startPoint y: 212, endPoint x: 161, endPoint y: 222, distance: 53.9
click at [108, 212] on span "Aktive Kunden" at bounding box center [96, 217] width 50 height 10
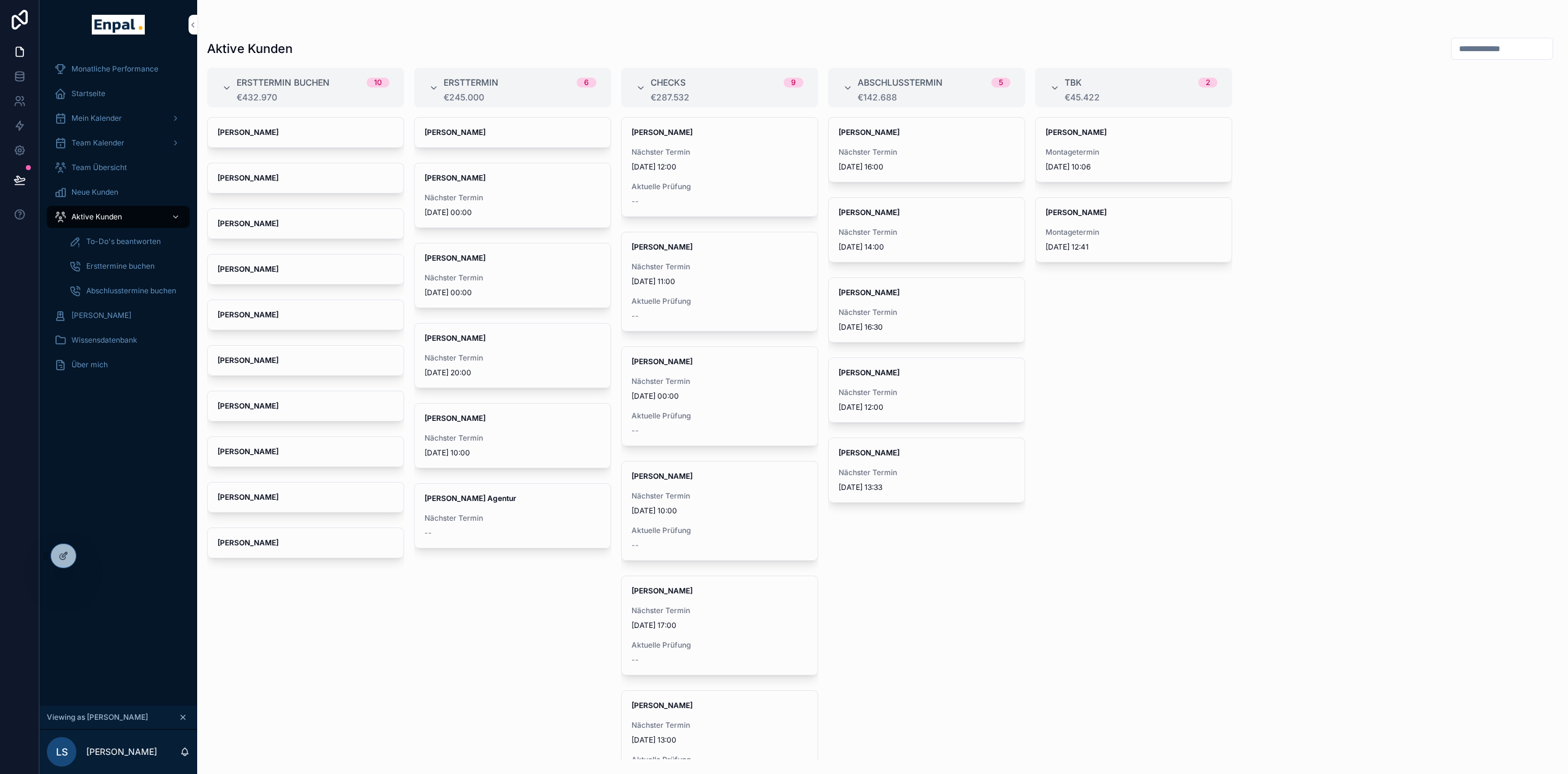
click at [458, 670] on div "Felix Wolf Moritz Richter Nächster Termin 11.9.2025 00:00 Leon Fischer Nächster…" at bounding box center [512, 438] width 197 height 643
click at [487, 650] on div "Felix Wolf Moritz Richter Nächster Termin 11.9.2025 00:00 Leon Fischer Nächster…" at bounding box center [512, 438] width 197 height 643
click at [527, 434] on span "Nächster Termin" at bounding box center [512, 438] width 176 height 10
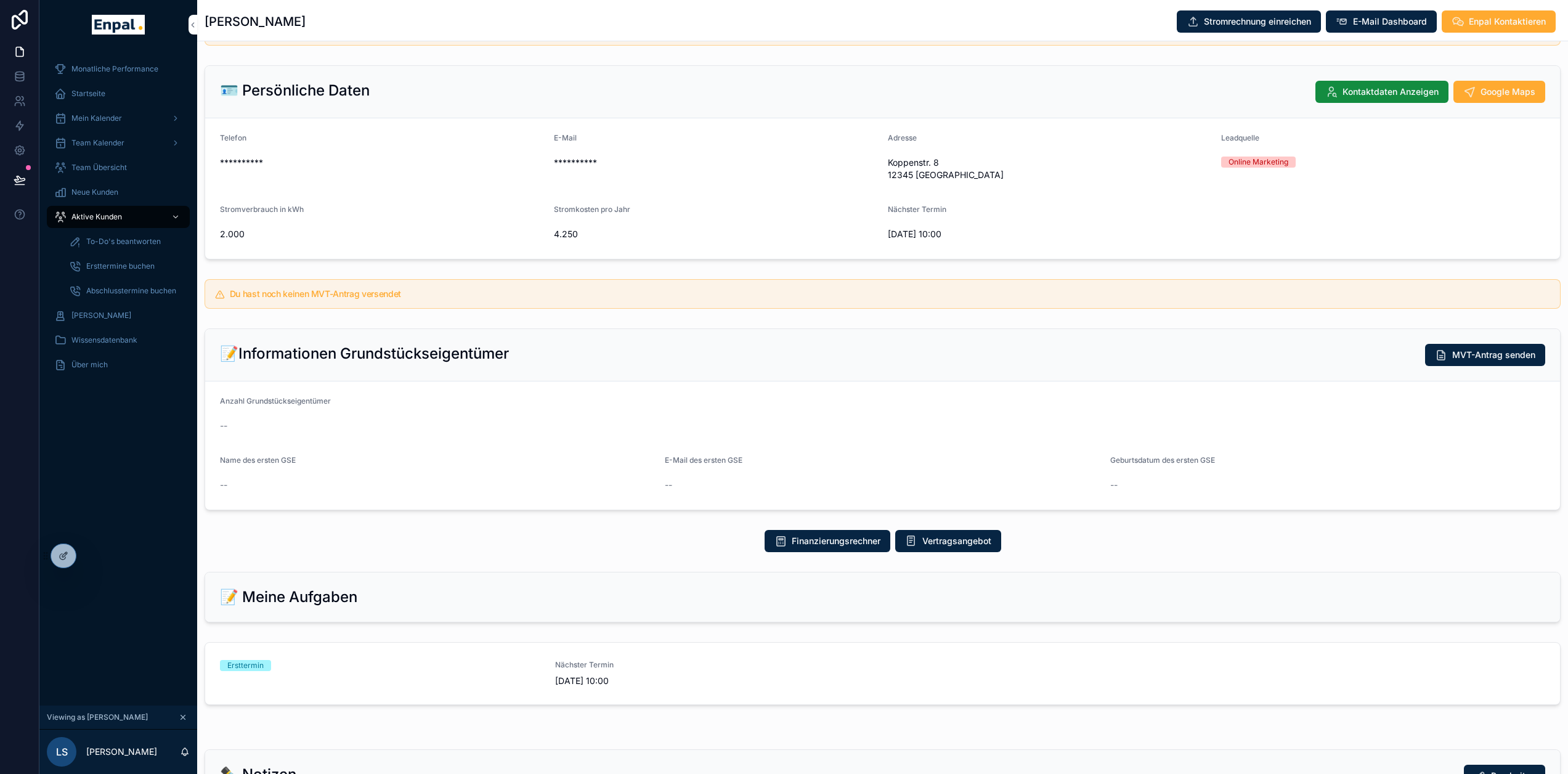
scroll to position [123, 0]
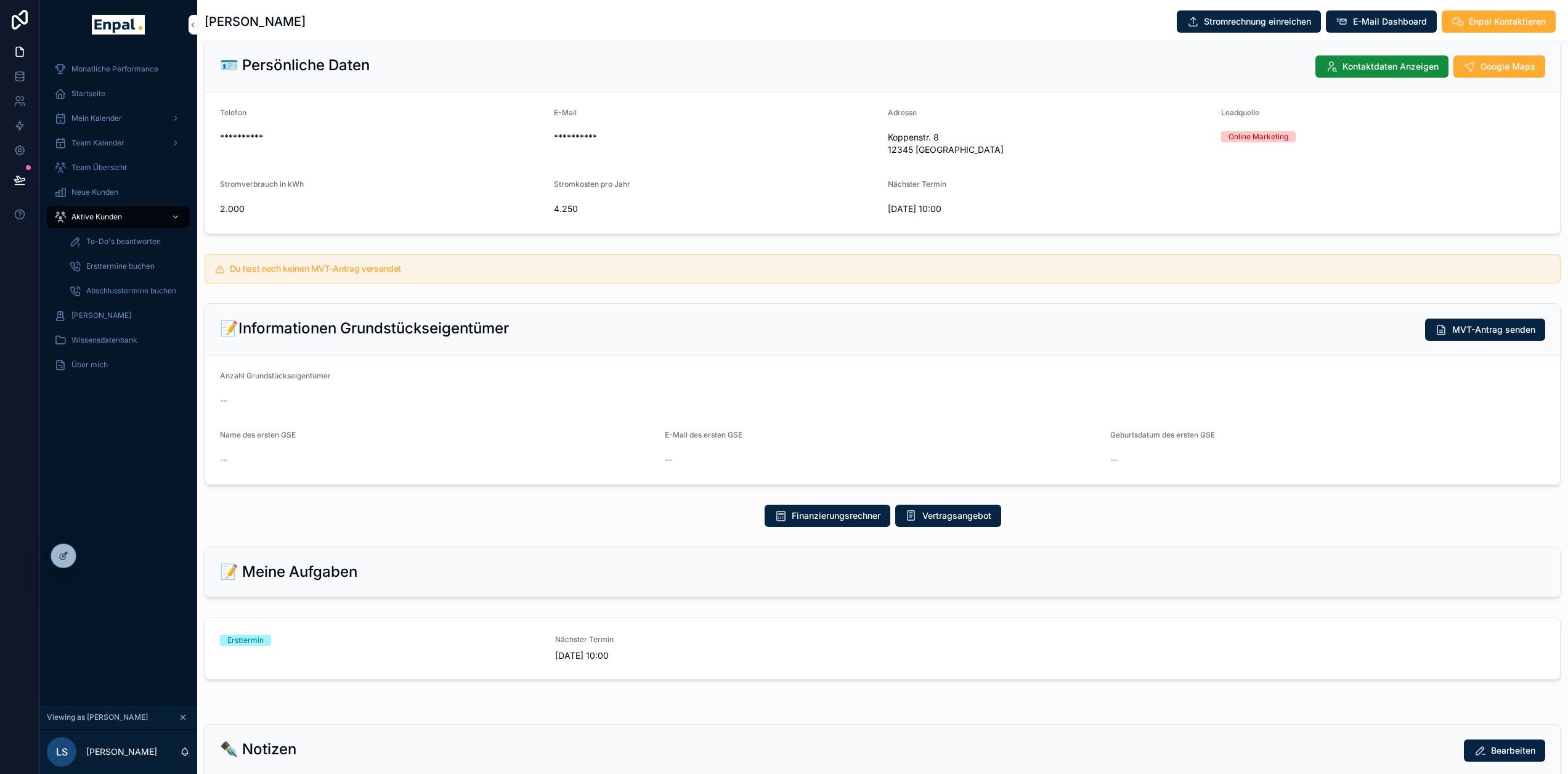
click at [388, 650] on div "Ersttermin" at bounding box center [380, 648] width 320 height 27
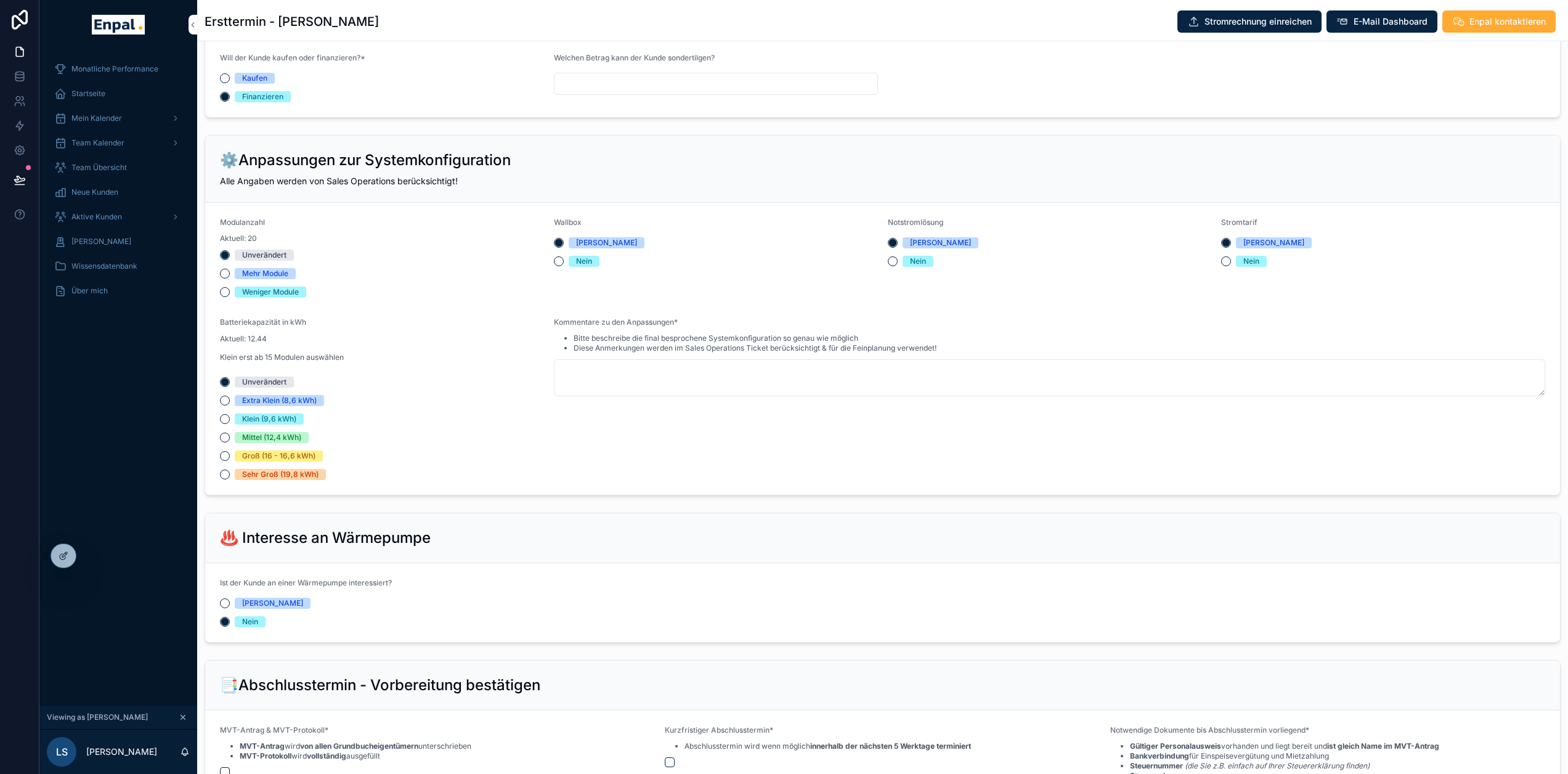
scroll to position [924, 0]
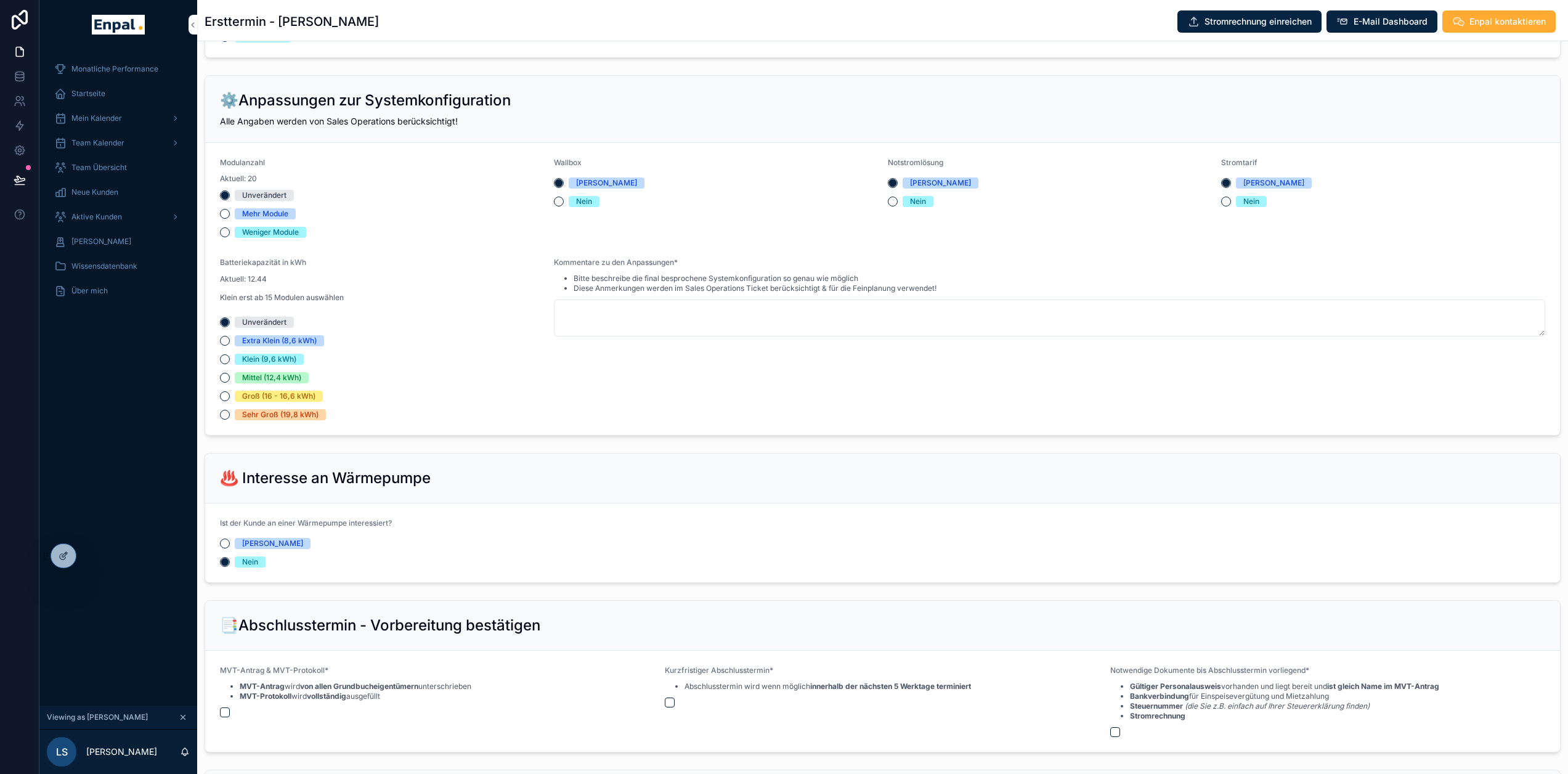
click at [228, 602] on div "📑Abschlusstermin - Vorbereitung bestätigen" at bounding box center [883, 626] width 1355 height 50
drag, startPoint x: 220, startPoint y: 480, endPoint x: 547, endPoint y: 477, distance: 327.0
click at [545, 477] on div "♨️ Interesse an Wärmepumpe" at bounding box center [883, 478] width 1355 height 50
click at [547, 477] on div "♨️ Interesse an Wärmepumpe" at bounding box center [883, 478] width 1326 height 20
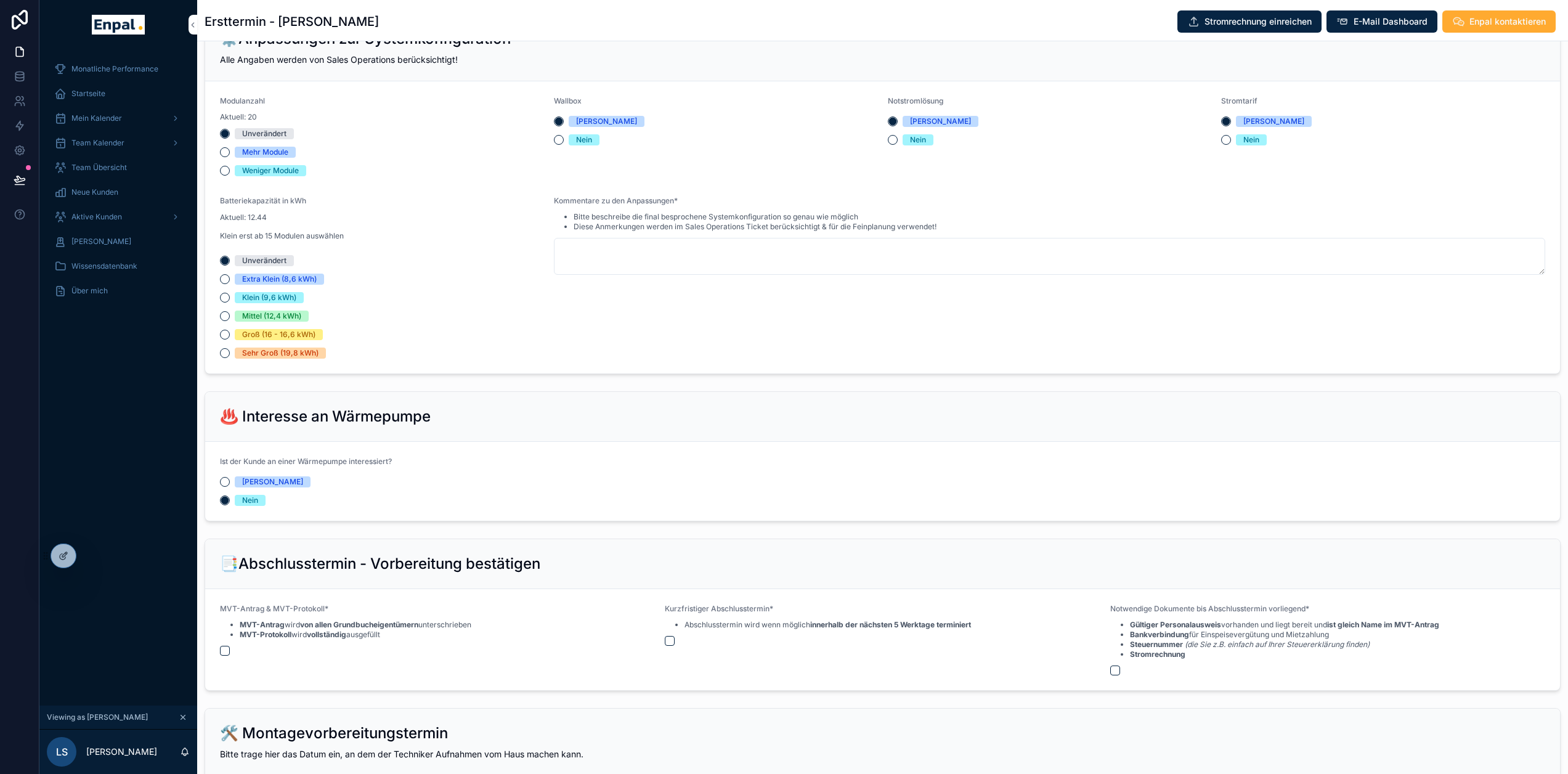
click at [520, 422] on div "♨️ Interesse an Wärmepumpe" at bounding box center [883, 416] width 1326 height 20
click at [539, 413] on div "♨️ Interesse an Wärmepumpe" at bounding box center [883, 416] width 1326 height 20
click at [224, 483] on button "[PERSON_NAME]" at bounding box center [225, 482] width 10 height 10
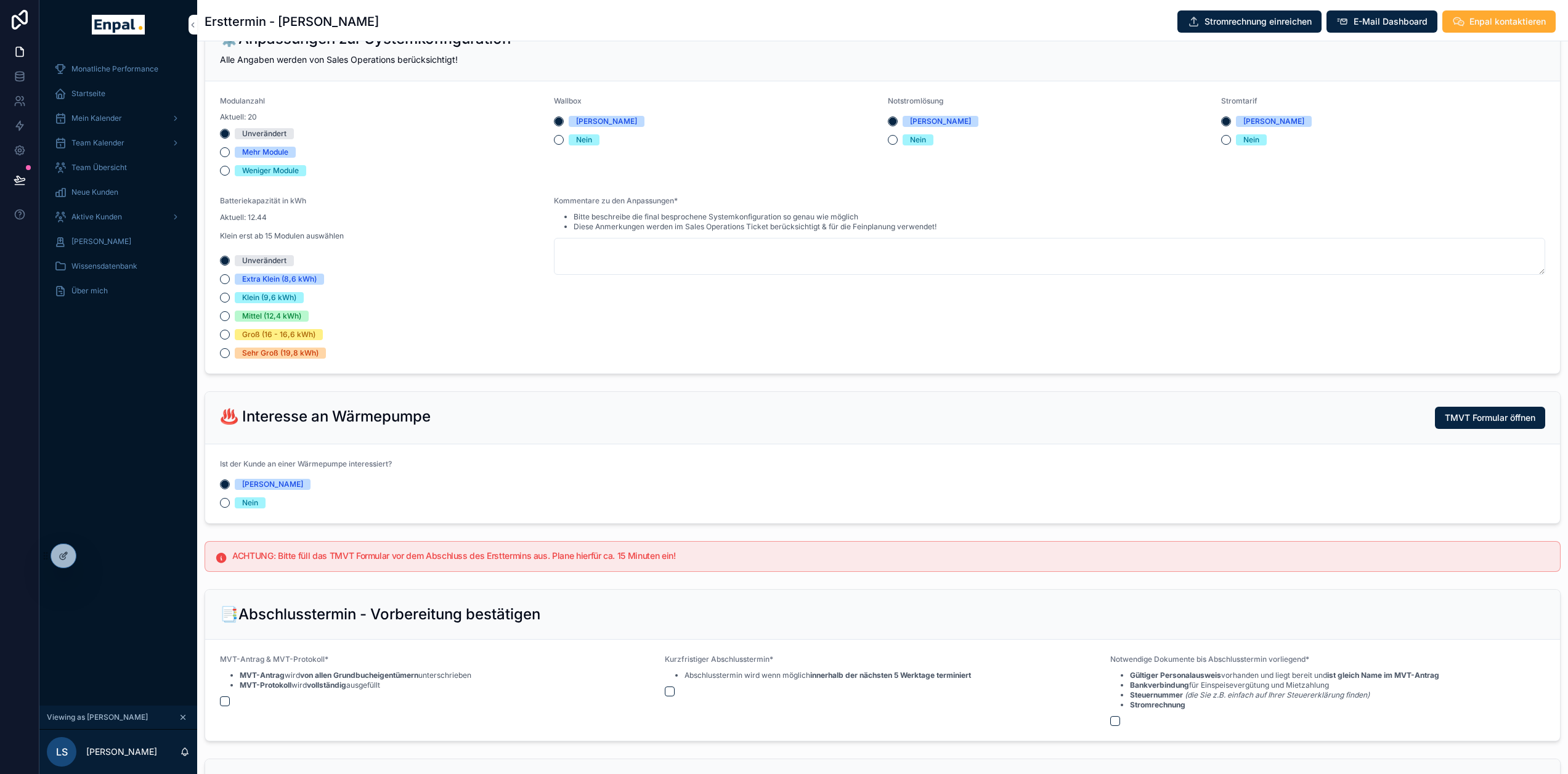
click at [742, 556] on h5 "ACHTUNG: Bitte füll das TMVT Formular vor dem Abschluss des Ersttermins aus. Pl…" at bounding box center [891, 556] width 1318 height 9
click at [1488, 413] on span "TMVT Formular öffnen" at bounding box center [1491, 418] width 91 height 12
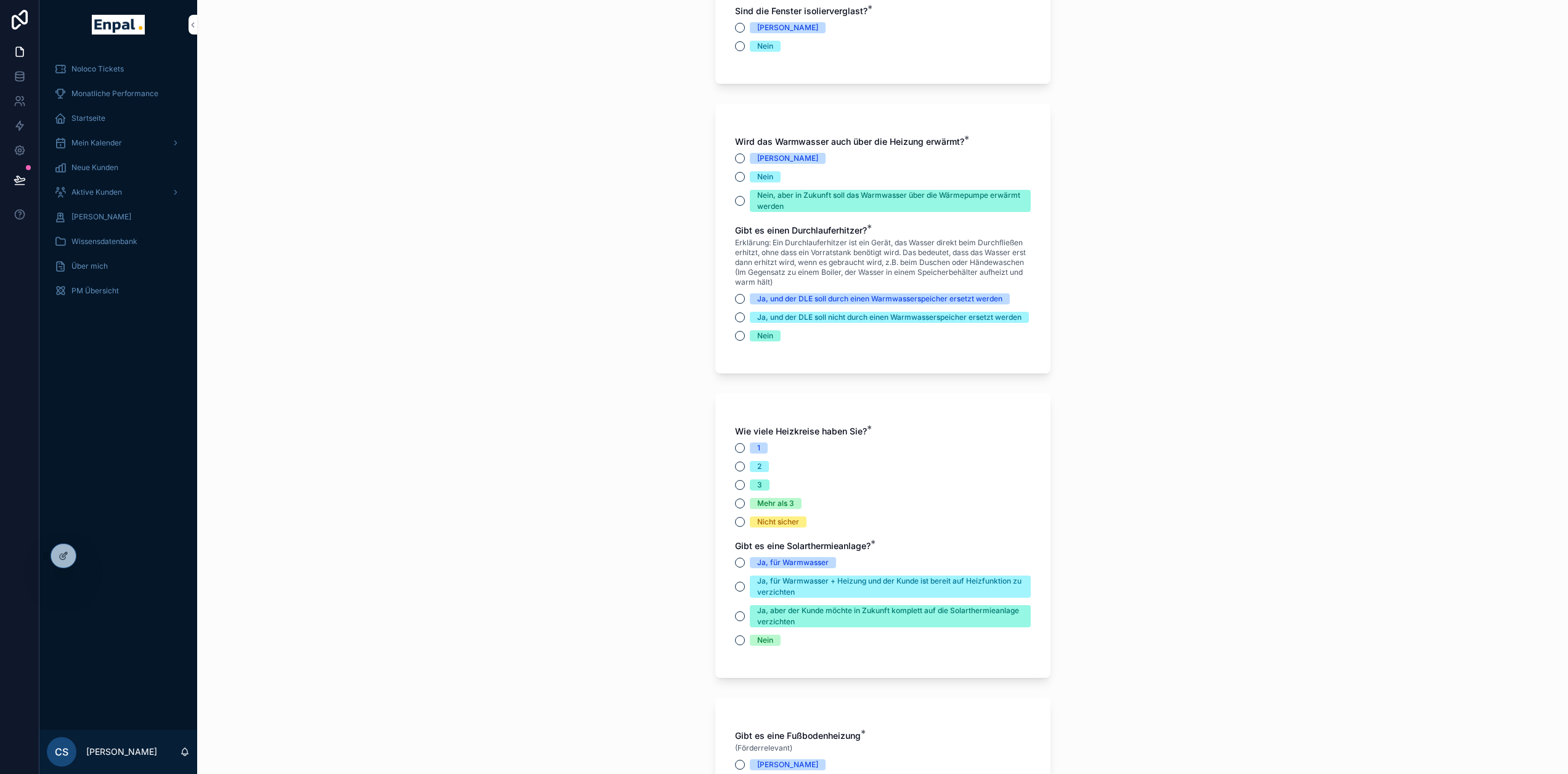
scroll to position [2280, 0]
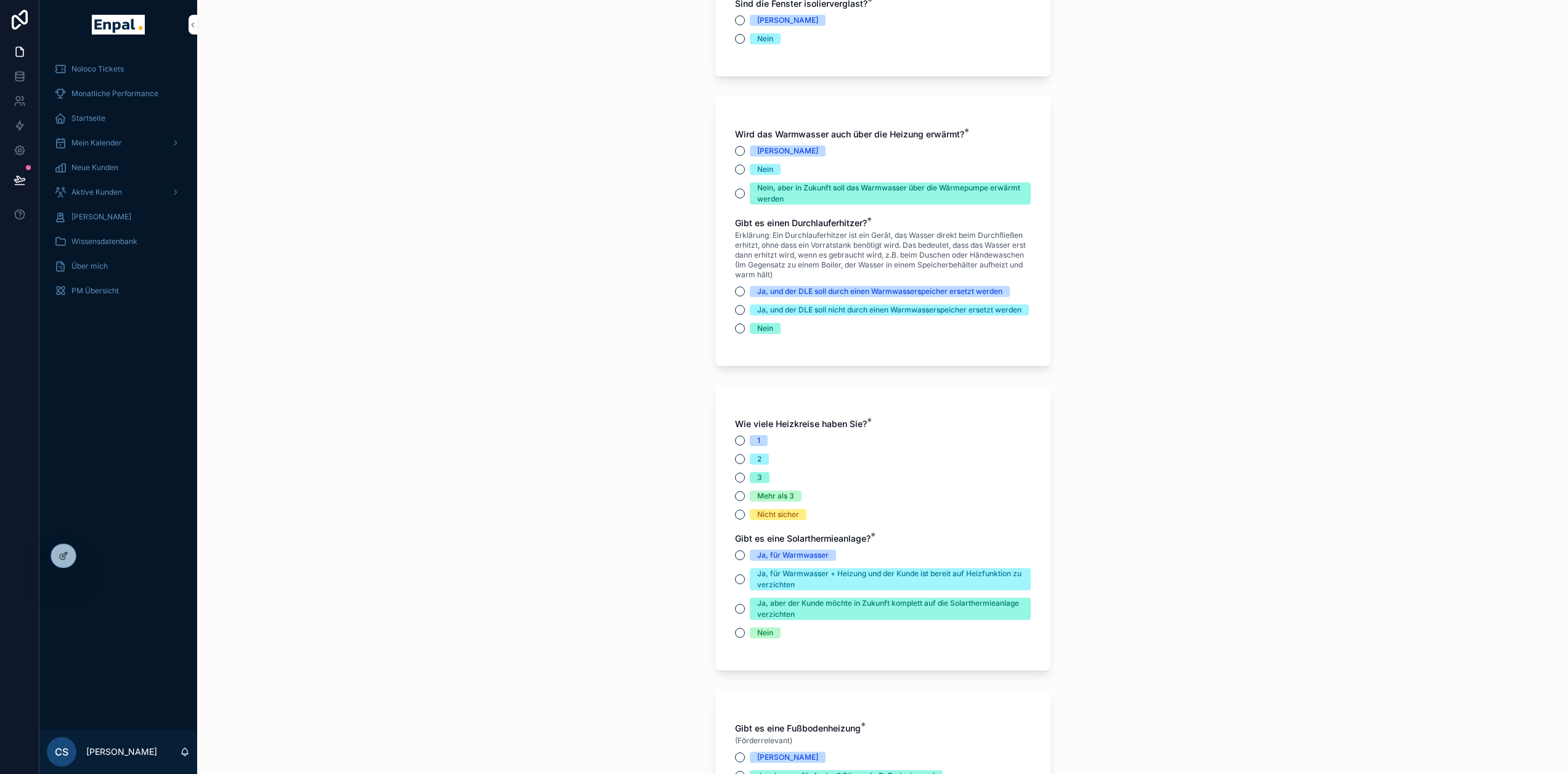
click at [1245, 562] on div "**********" at bounding box center [883, 387] width 1371 height 774
click at [1245, 562] on div "**********" at bounding box center [883, 387] width 1371 height 774
click at [1244, 558] on div "**********" at bounding box center [883, 387] width 1371 height 774
click at [1215, 458] on div "**********" at bounding box center [883, 387] width 1371 height 774
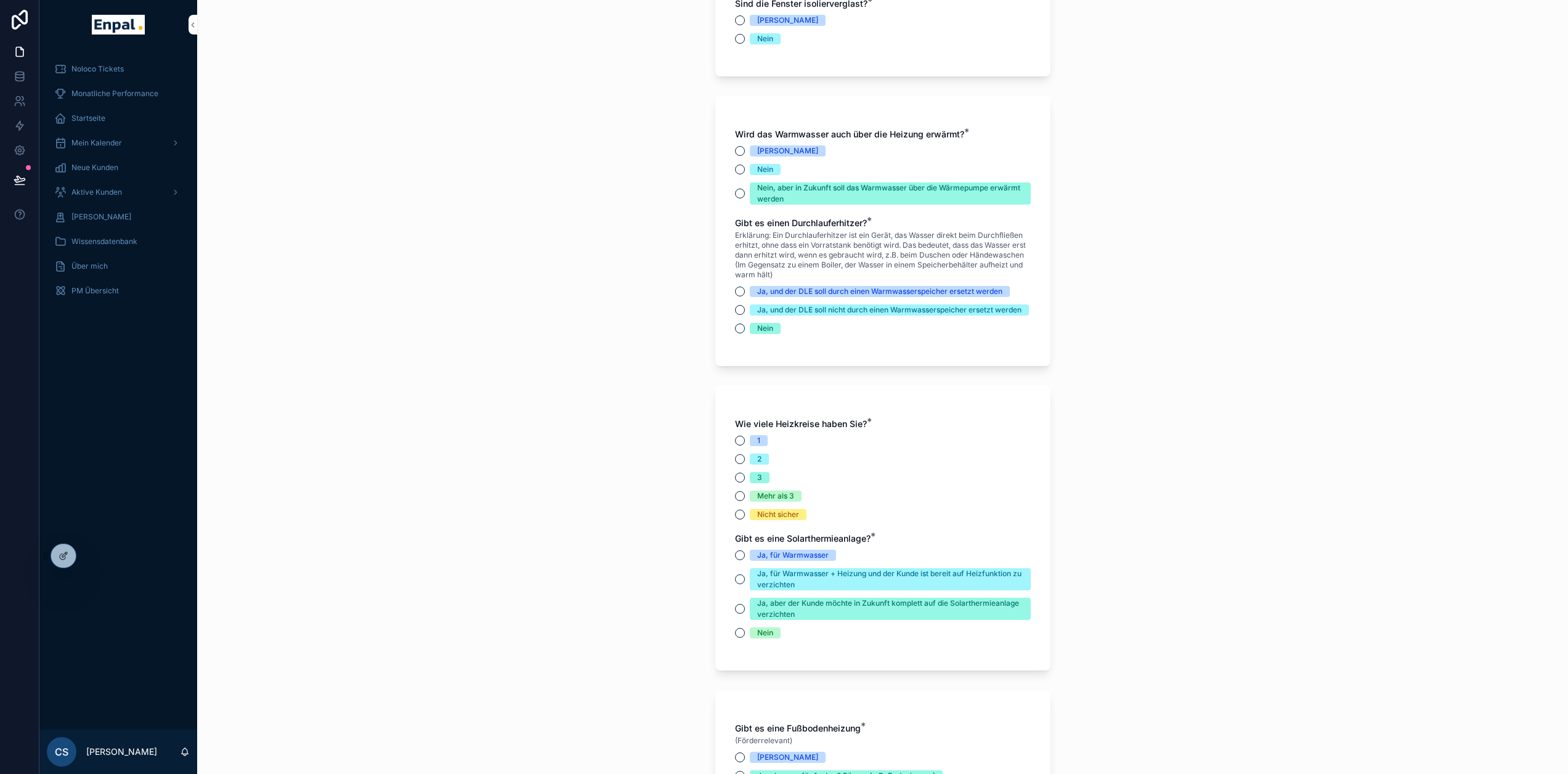
click at [1229, 464] on div "**********" at bounding box center [883, 387] width 1371 height 774
click at [1227, 465] on div "**********" at bounding box center [883, 387] width 1371 height 774
click at [1089, 502] on div "**********" at bounding box center [883, 387] width 1371 height 774
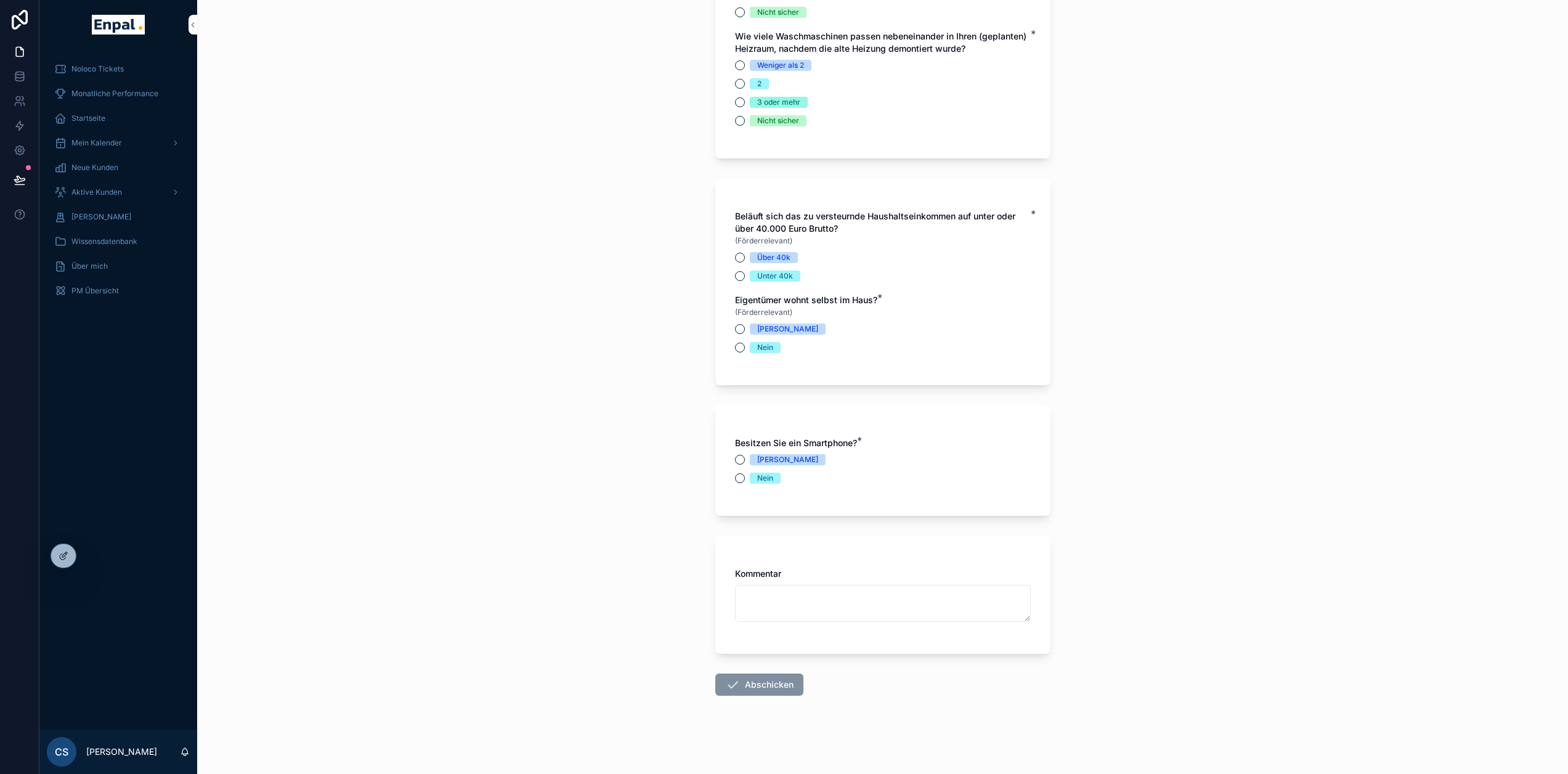
scroll to position [3751, 0]
click at [1153, 437] on div "**********" at bounding box center [883, 387] width 1371 height 774
click at [1164, 427] on div "**********" at bounding box center [883, 387] width 1371 height 774
click at [1102, 442] on div "**********" at bounding box center [883, 387] width 1371 height 774
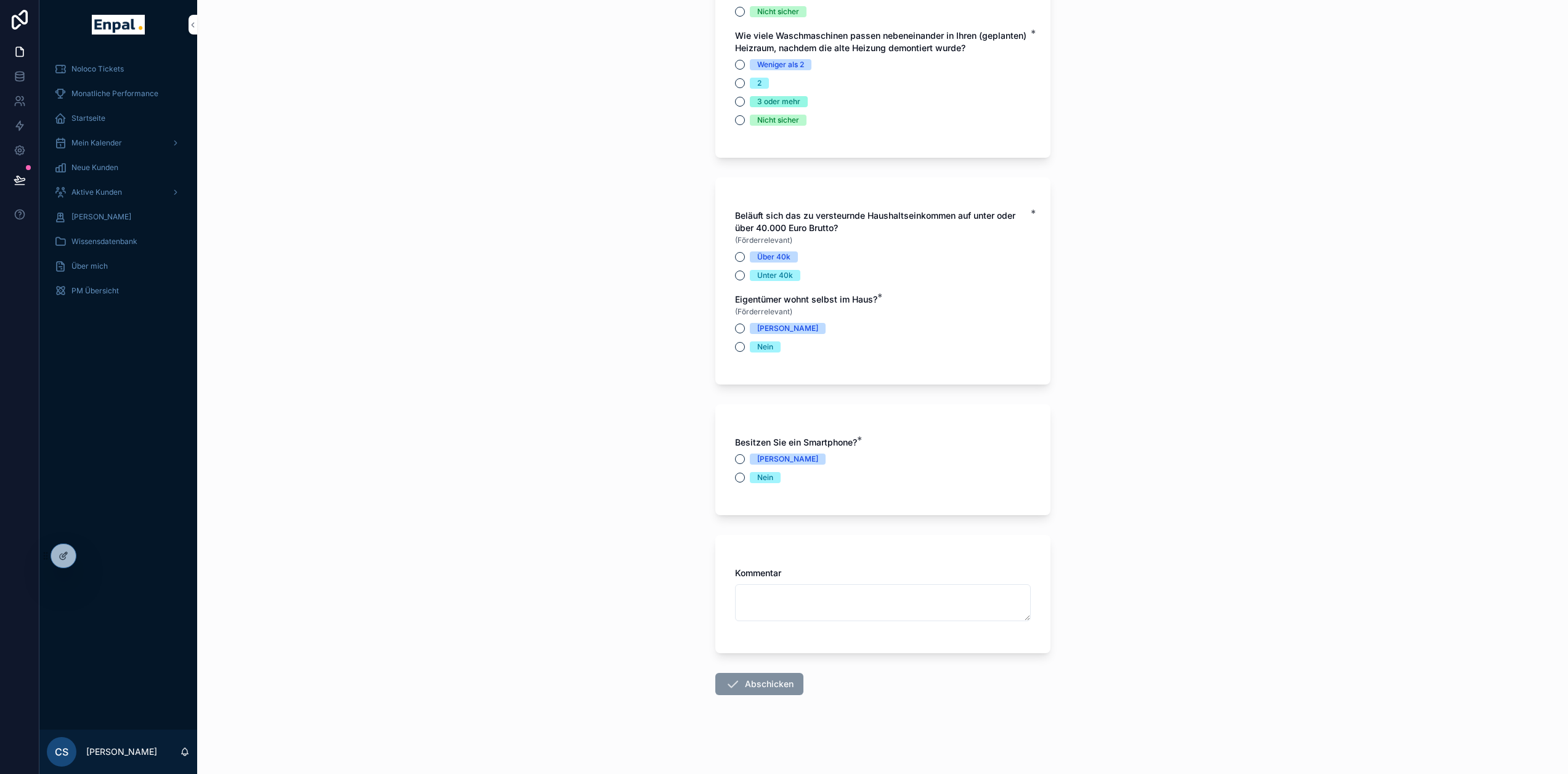
click at [1117, 409] on div "**********" at bounding box center [883, 387] width 1371 height 774
click at [508, 353] on div "**********" at bounding box center [883, 387] width 1371 height 774
click at [518, 349] on div "**********" at bounding box center [883, 387] width 1371 height 774
click at [473, 358] on div "**********" at bounding box center [883, 387] width 1371 height 774
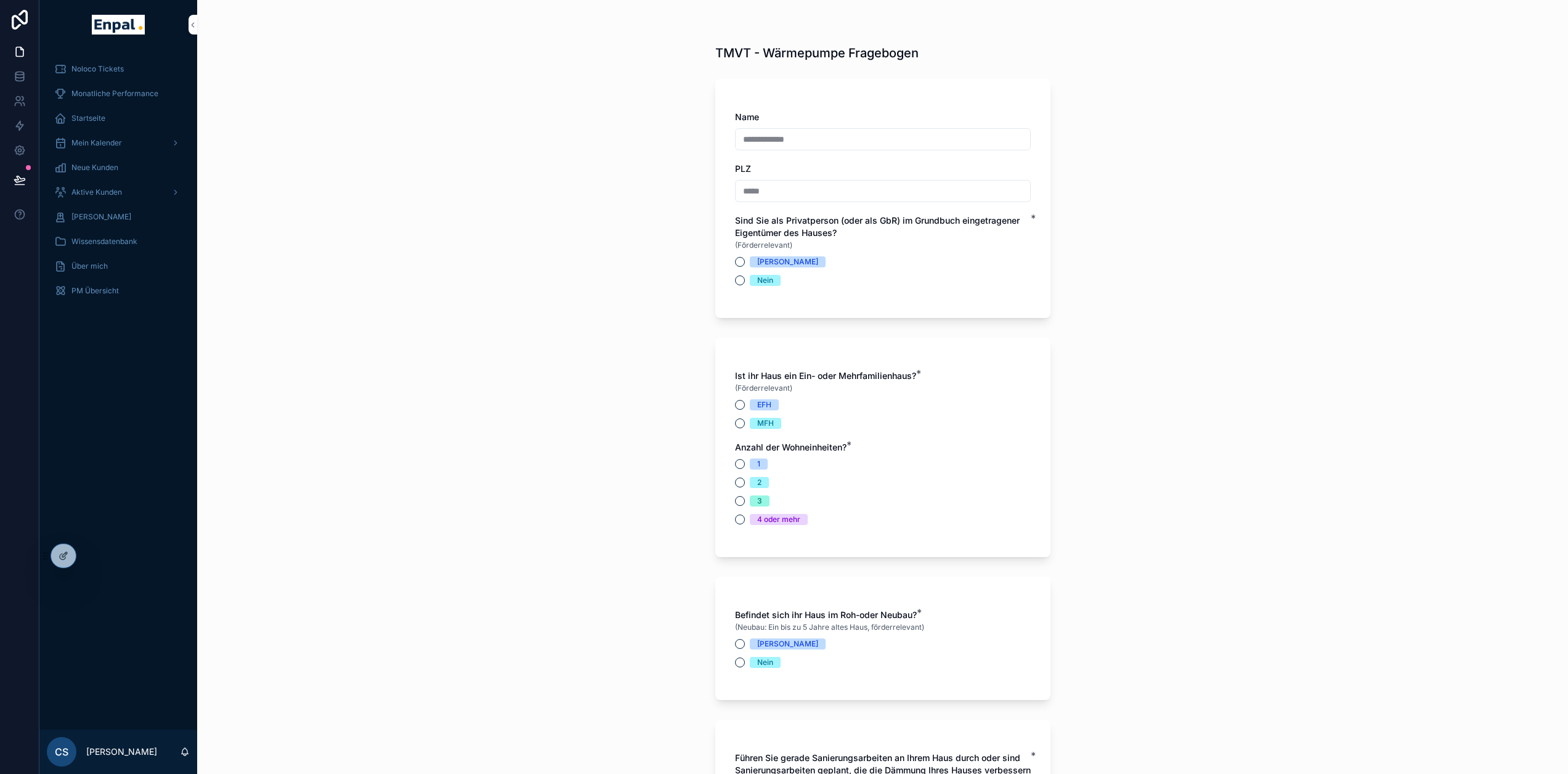
scroll to position [0, 0]
click at [460, 509] on div "**********" at bounding box center [883, 387] width 1371 height 774
click at [616, 517] on div "**********" at bounding box center [883, 387] width 1371 height 774
click at [554, 293] on div "**********" at bounding box center [883, 387] width 1371 height 774
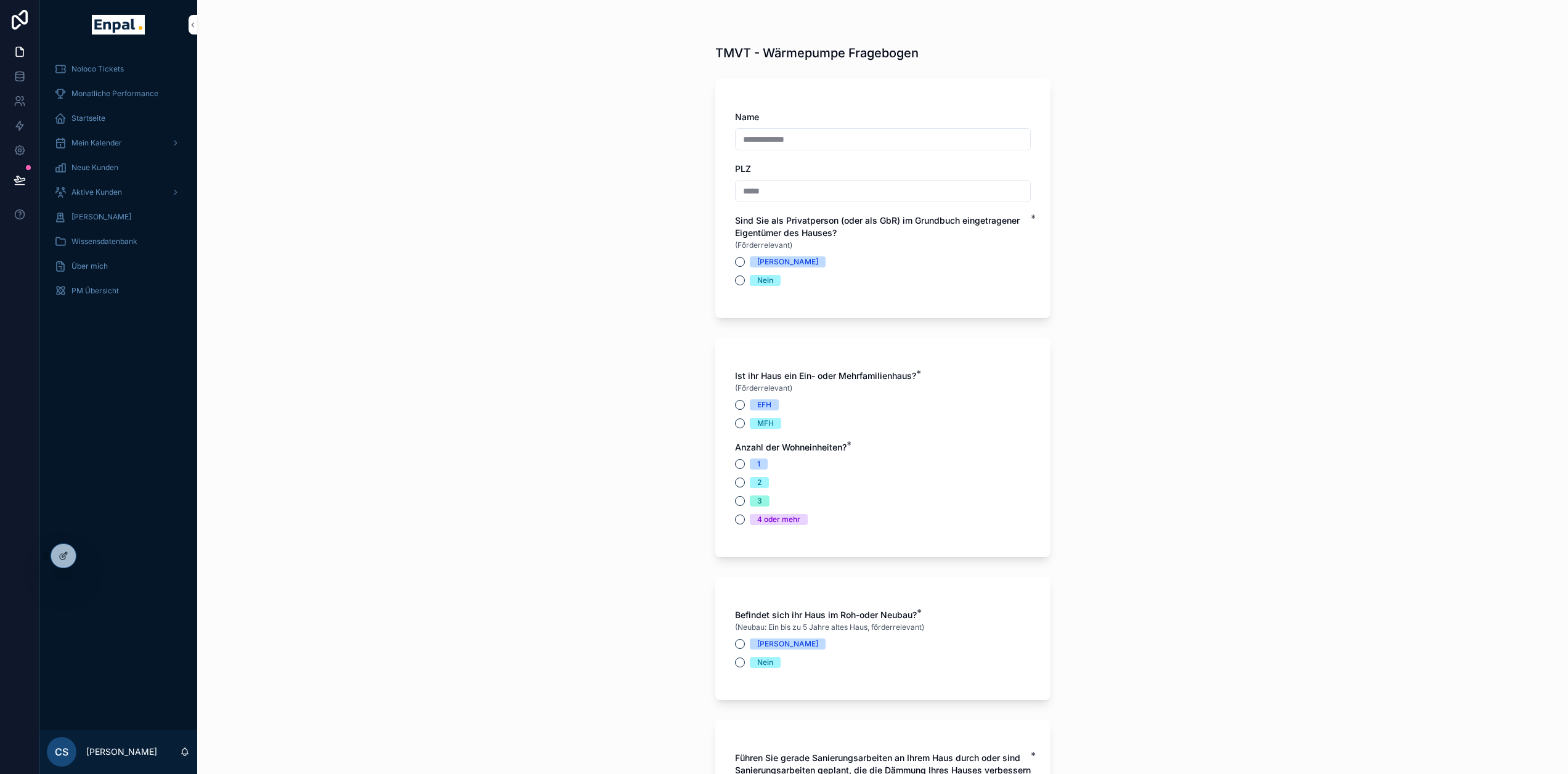
click at [596, 292] on div "**********" at bounding box center [883, 387] width 1371 height 774
click at [737, 265] on button "[PERSON_NAME]" at bounding box center [740, 262] width 10 height 10
click at [742, 405] on button "EFH" at bounding box center [740, 405] width 10 height 10
click at [745, 464] on div "1" at bounding box center [883, 464] width 296 height 11
click at [742, 465] on button "1" at bounding box center [740, 464] width 10 height 10
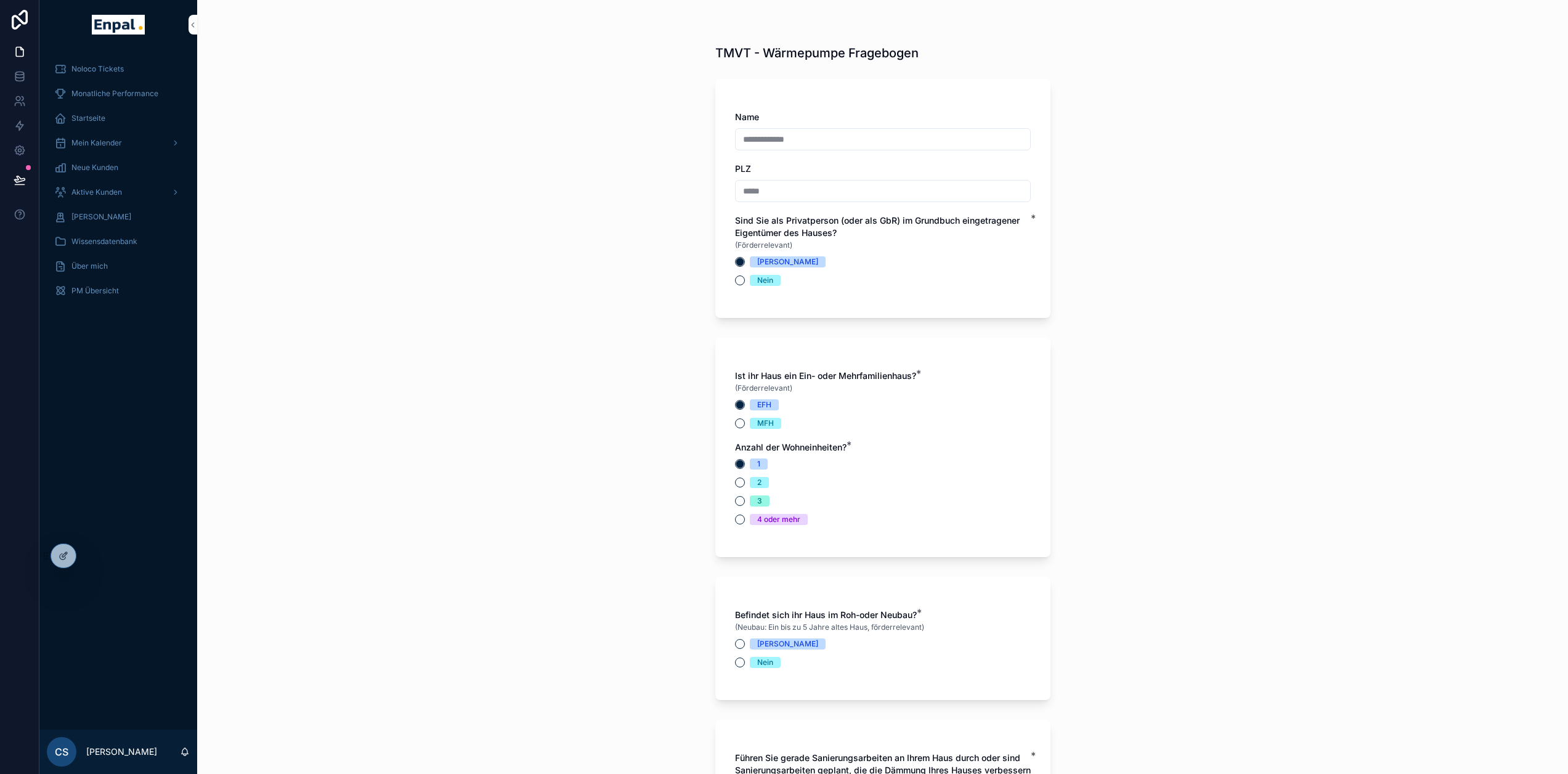
click at [737, 635] on div "Befindet sich ihr Haus im Roh-oder Neubau? * (Neubau: Ein bis zu 5 Jahre altes …" at bounding box center [883, 638] width 296 height 59
click at [742, 642] on button "Ja" at bounding box center [740, 644] width 10 height 10
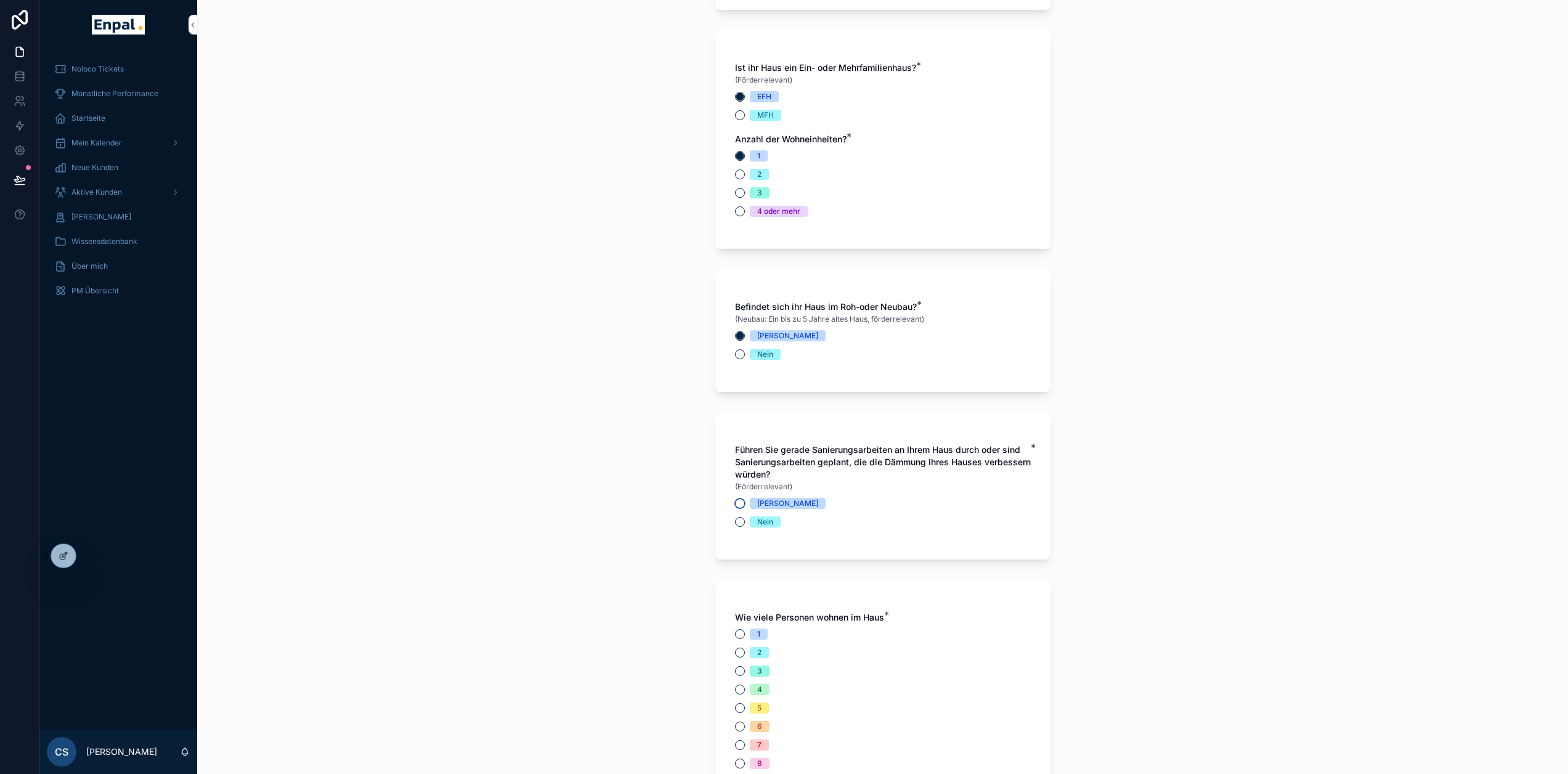
click at [740, 505] on button "Ja" at bounding box center [740, 504] width 10 height 10
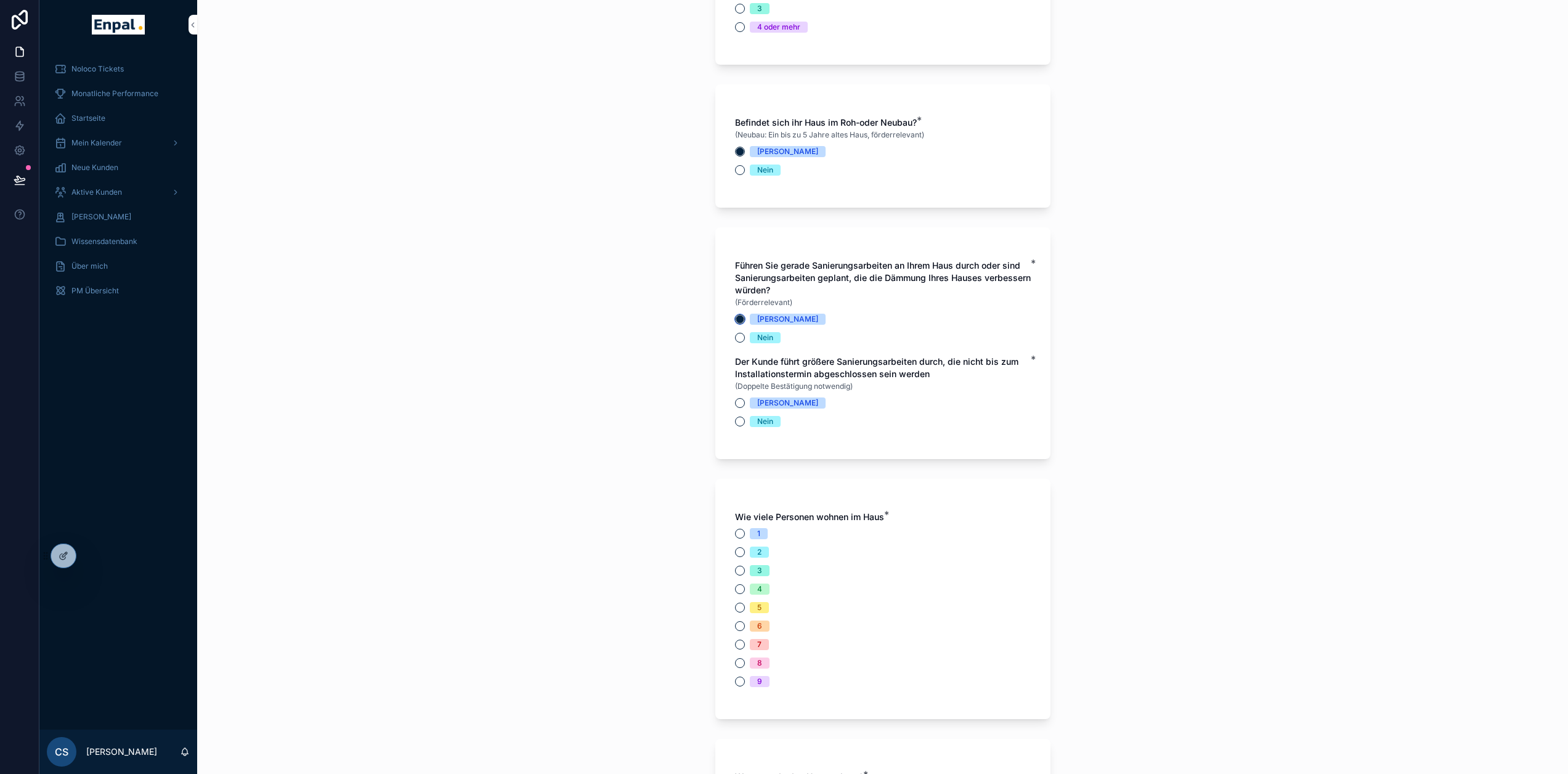
scroll to position [493, 0]
click at [736, 406] on div "Ja" at bounding box center [883, 402] width 296 height 11
click at [736, 405] on button "Ja" at bounding box center [740, 402] width 10 height 10
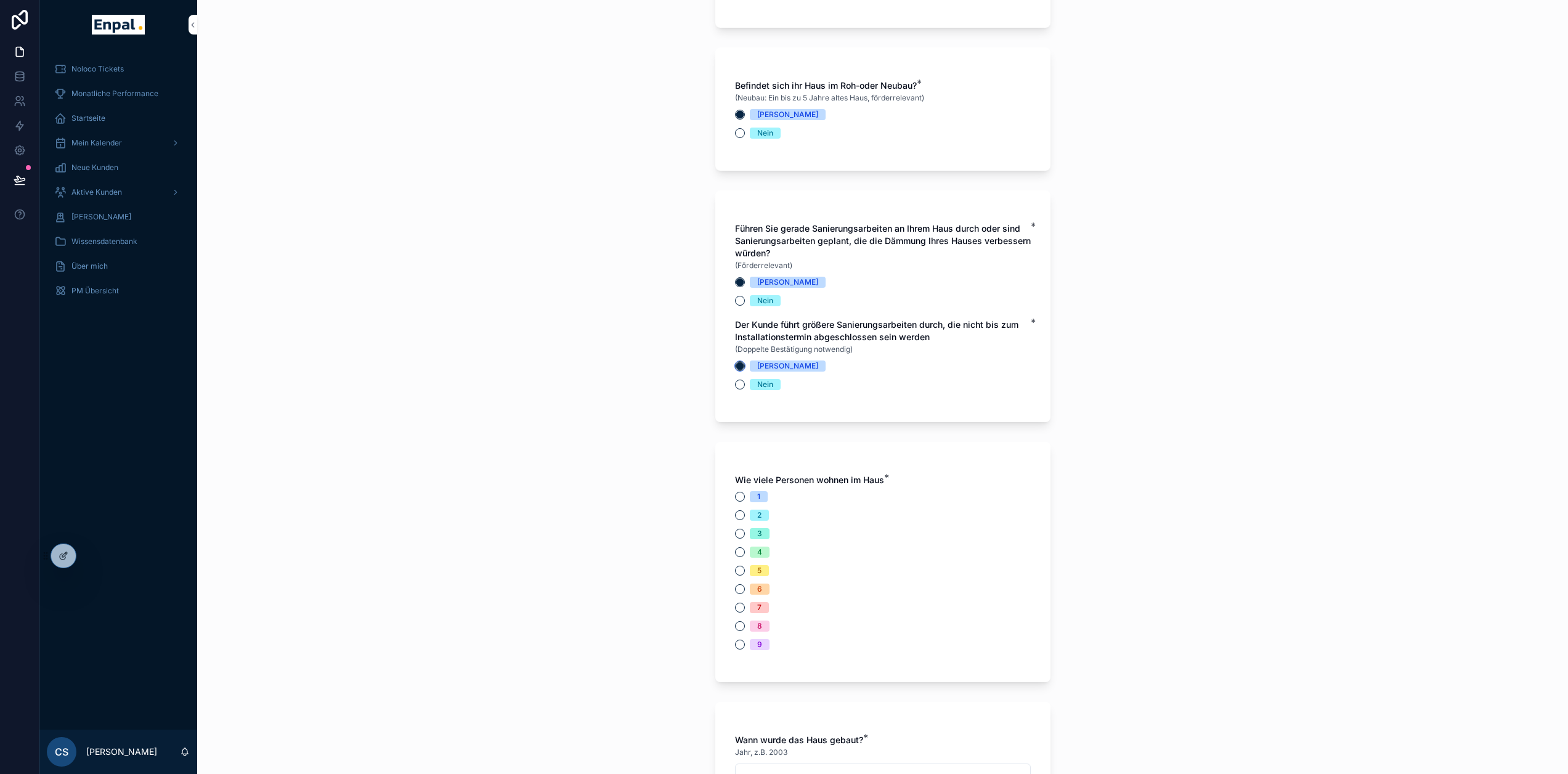
scroll to position [678, 0]
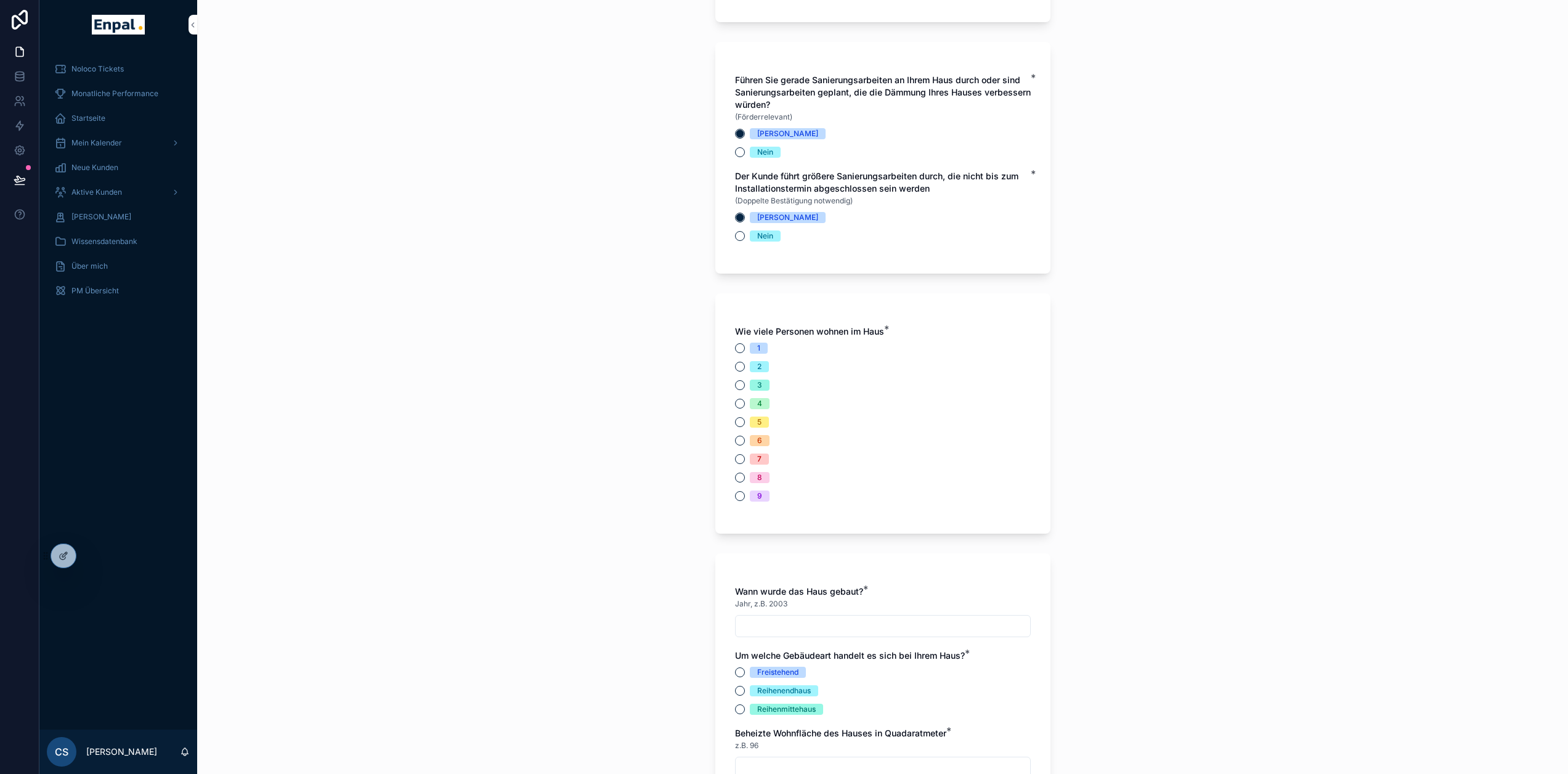
click at [743, 342] on div "1" at bounding box center [883, 348] width 296 height 11
click at [739, 349] on button "1" at bounding box center [740, 348] width 10 height 10
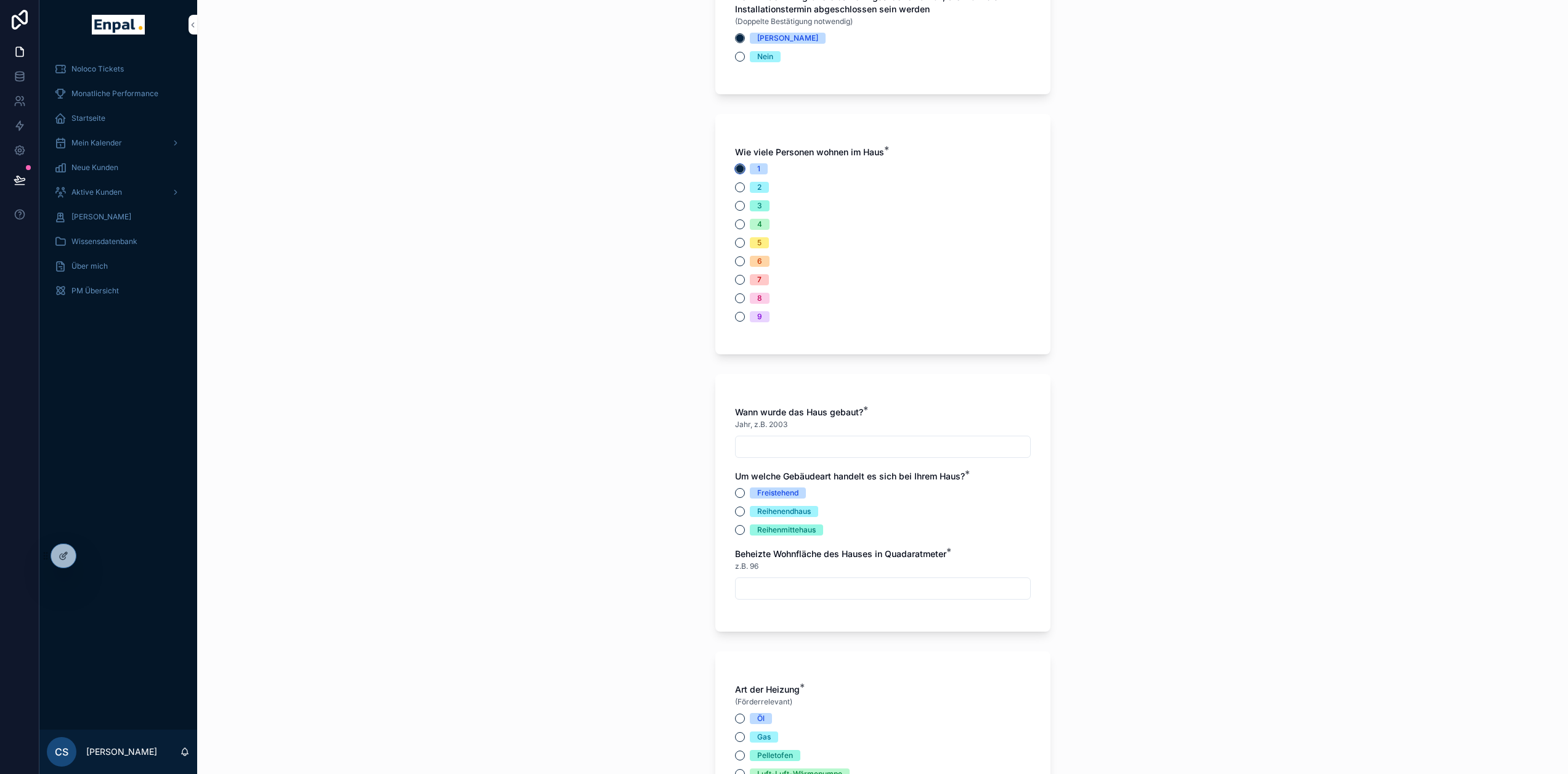
scroll to position [863, 0]
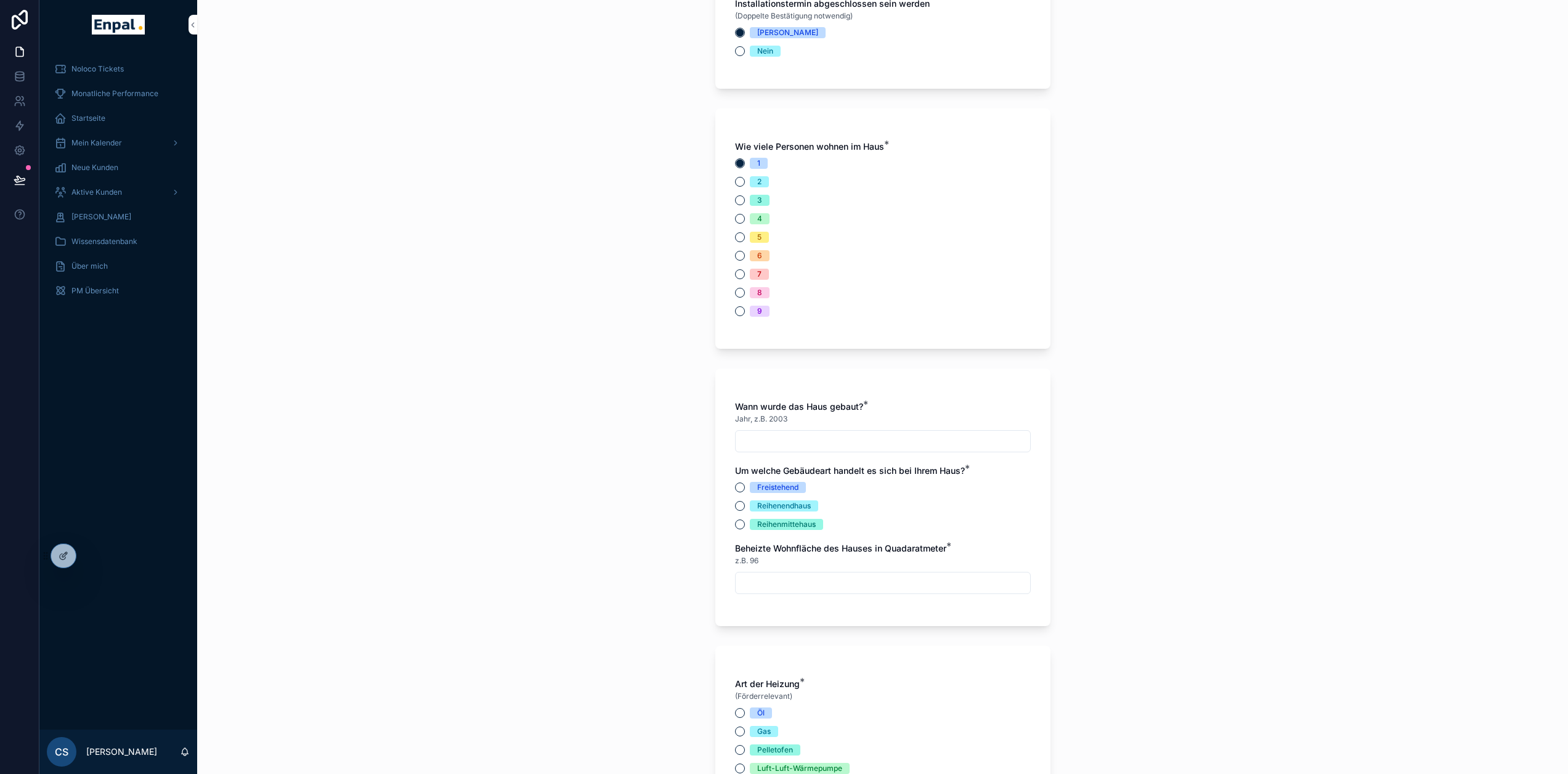
click at [780, 448] on input "scrollable content" at bounding box center [883, 442] width 294 height 18
type input "*****"
click at [737, 488] on button "Freistehend" at bounding box center [740, 488] width 10 height 10
click at [761, 570] on div "Beheizte Wohnfläche des Hauses in Quadaratmeter * z.B. 96" at bounding box center [883, 568] width 296 height 52
click at [773, 575] on input "scrollable content" at bounding box center [883, 583] width 294 height 18
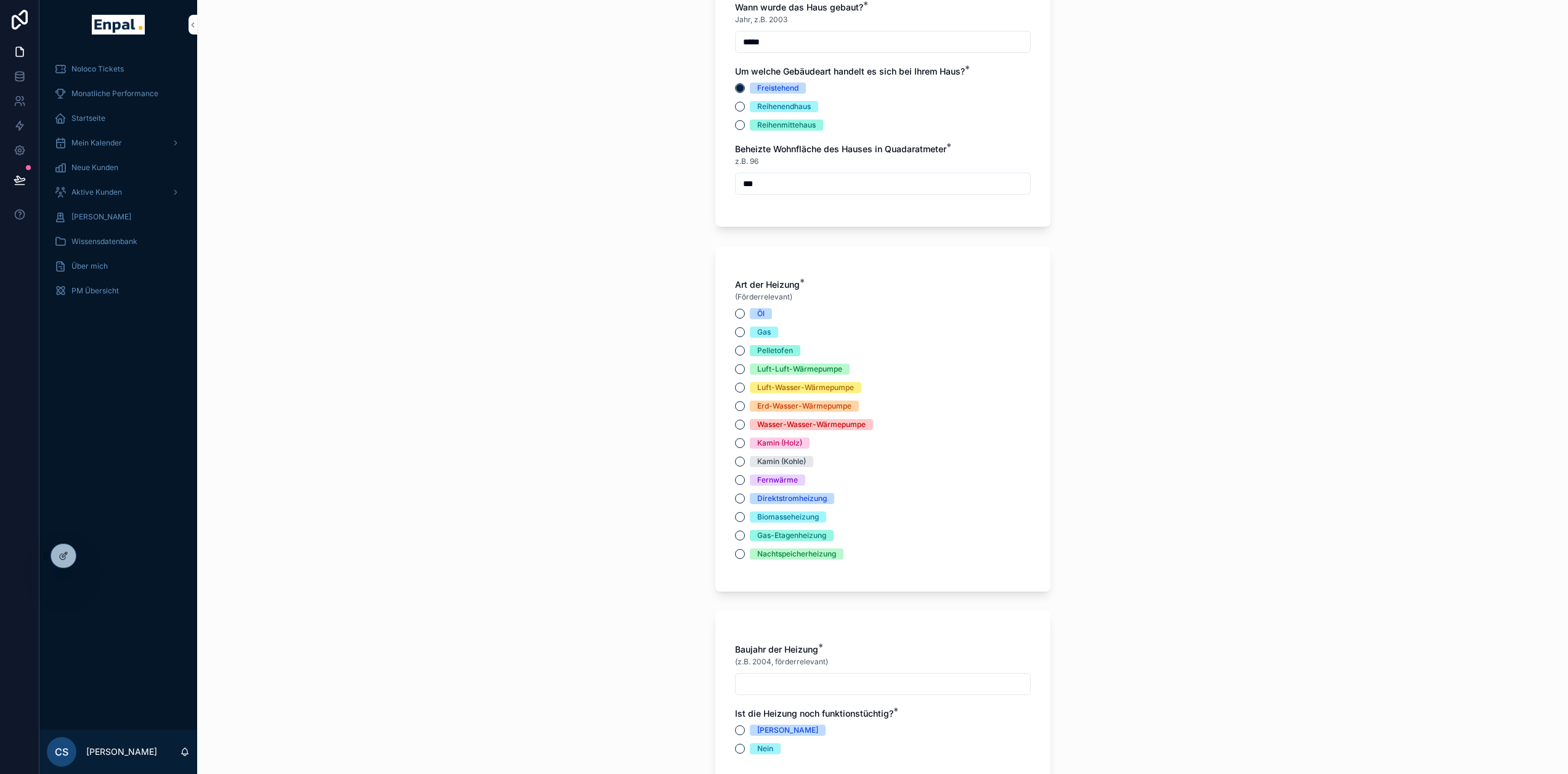
scroll to position [1295, 0]
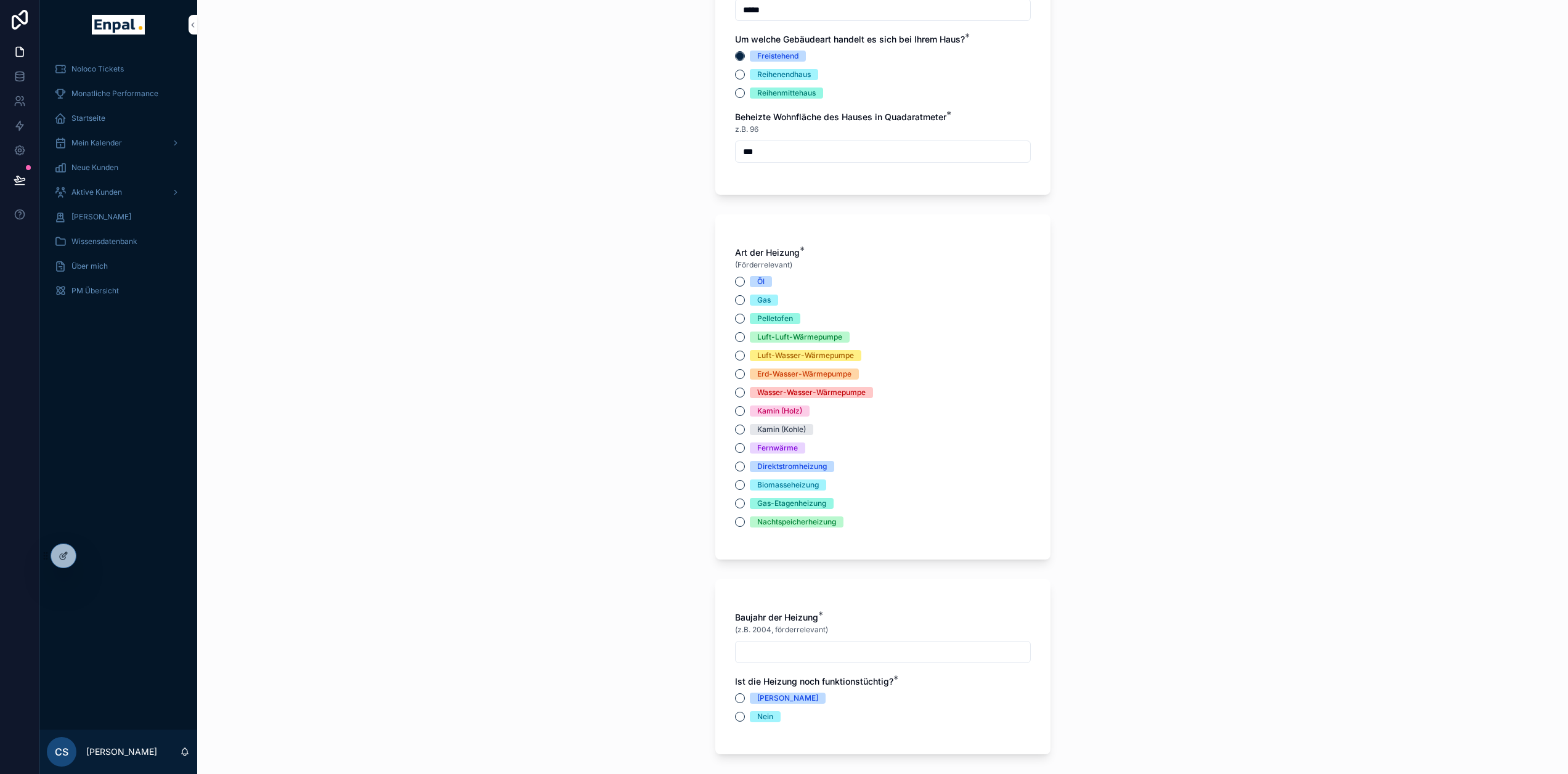
type input "***"
click at [739, 307] on div "Öl Gas Pelletofen Luft-Luft-Wärmepumpe Luft-Wasser-Wärmepumpe Erd-Wasser-Wärmep…" at bounding box center [883, 402] width 296 height 251
click at [739, 300] on button "Gas" at bounding box center [740, 300] width 10 height 10
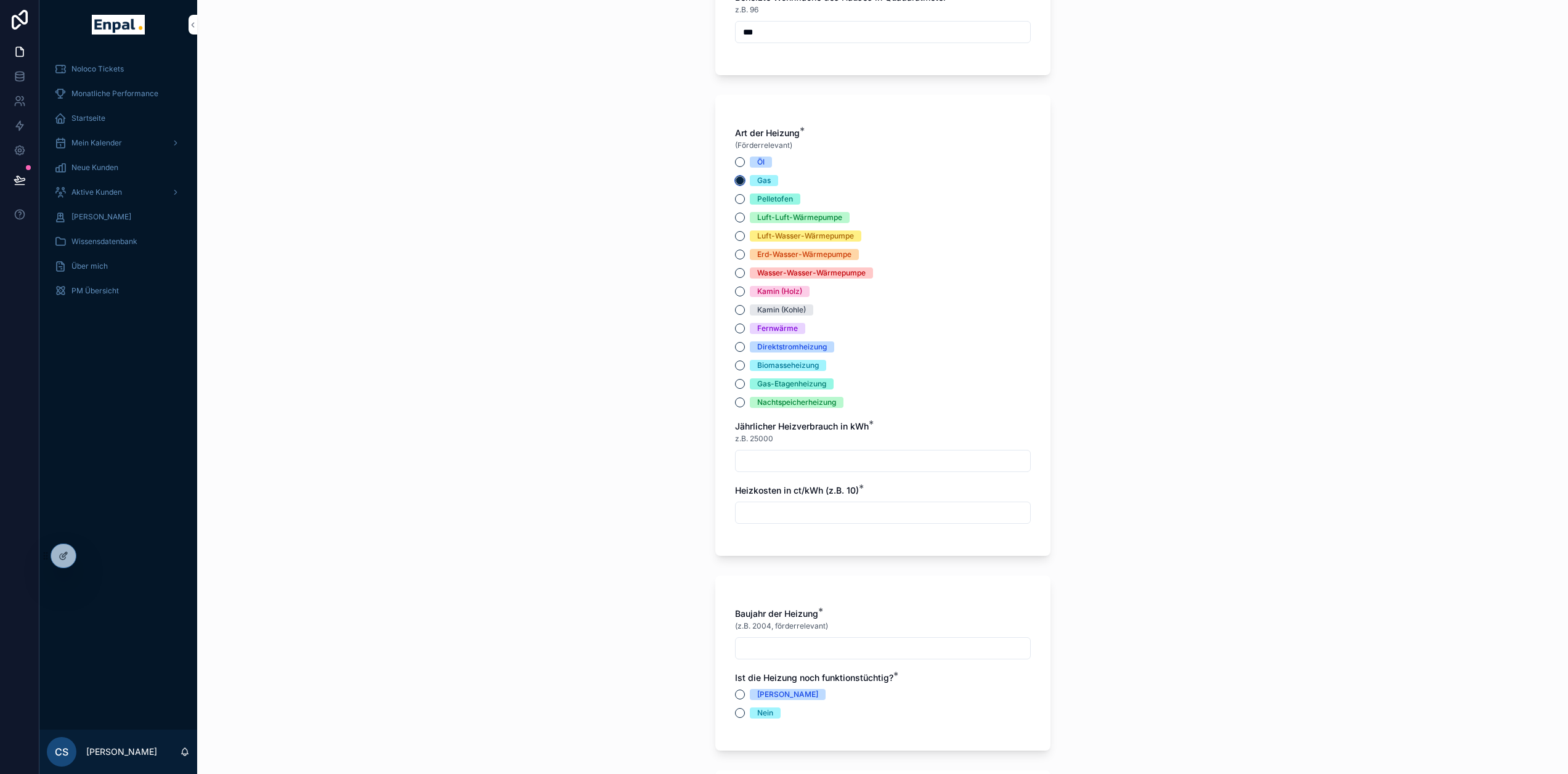
scroll to position [1418, 0]
click at [793, 458] on input "scrollable content" at bounding box center [883, 458] width 294 height 18
type input "******"
click at [810, 515] on input "scrollable content" at bounding box center [883, 509] width 294 height 18
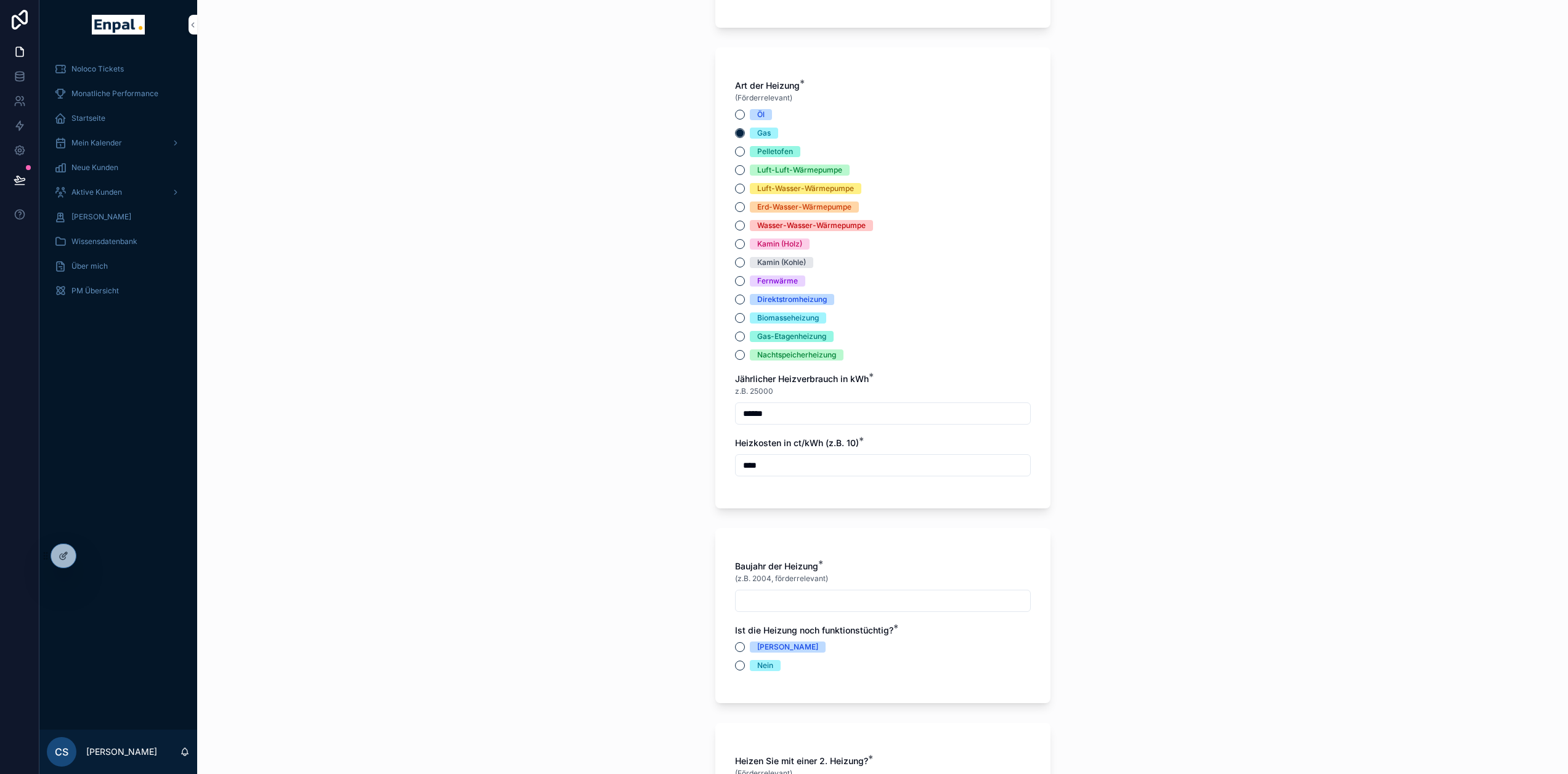
scroll to position [1603, 0]
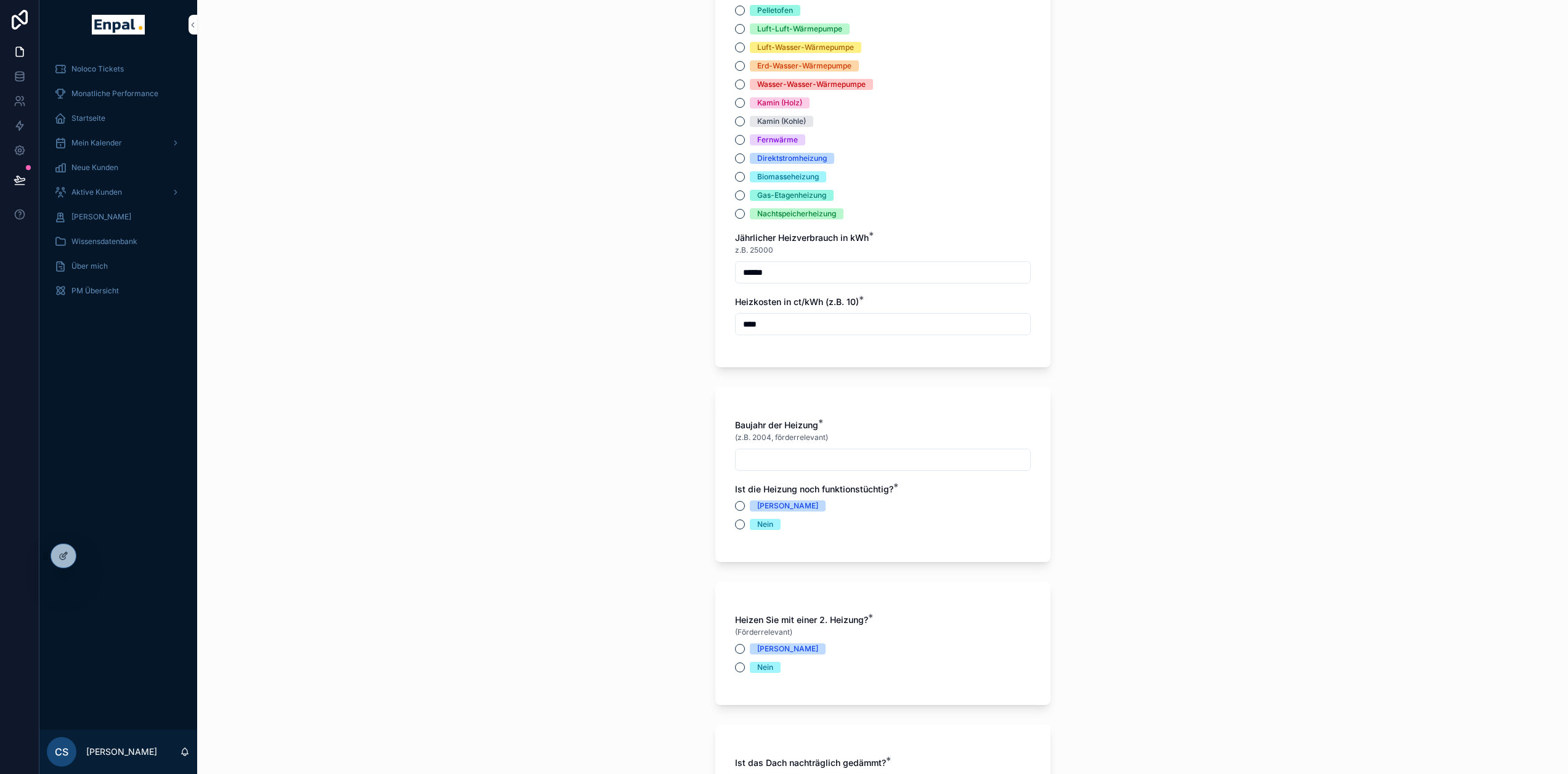
type input "****"
click at [800, 461] on input "scrollable content" at bounding box center [883, 460] width 294 height 18
type input "*****"
click at [740, 507] on button "Ja" at bounding box center [740, 506] width 10 height 10
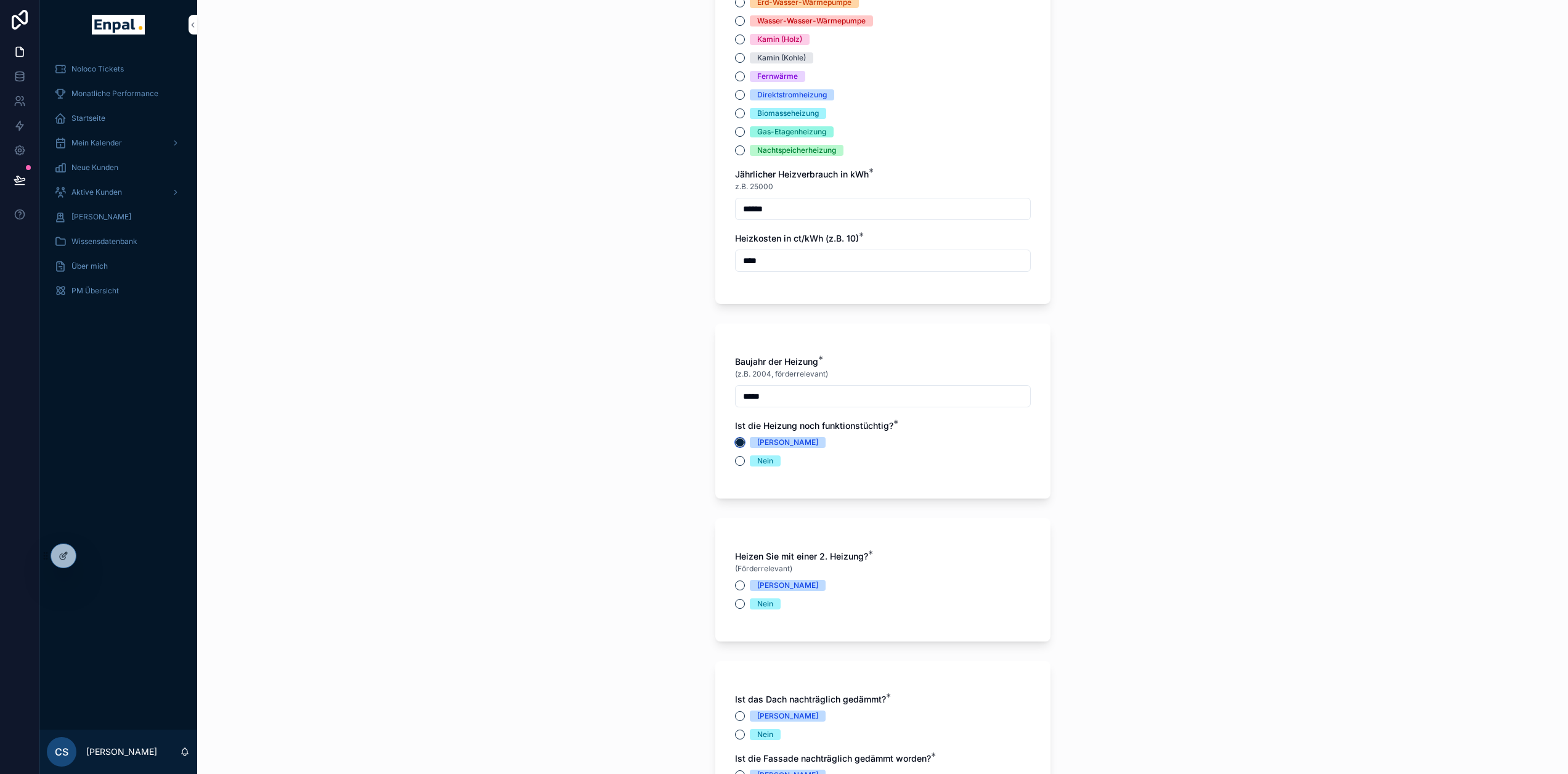
scroll to position [1849, 0]
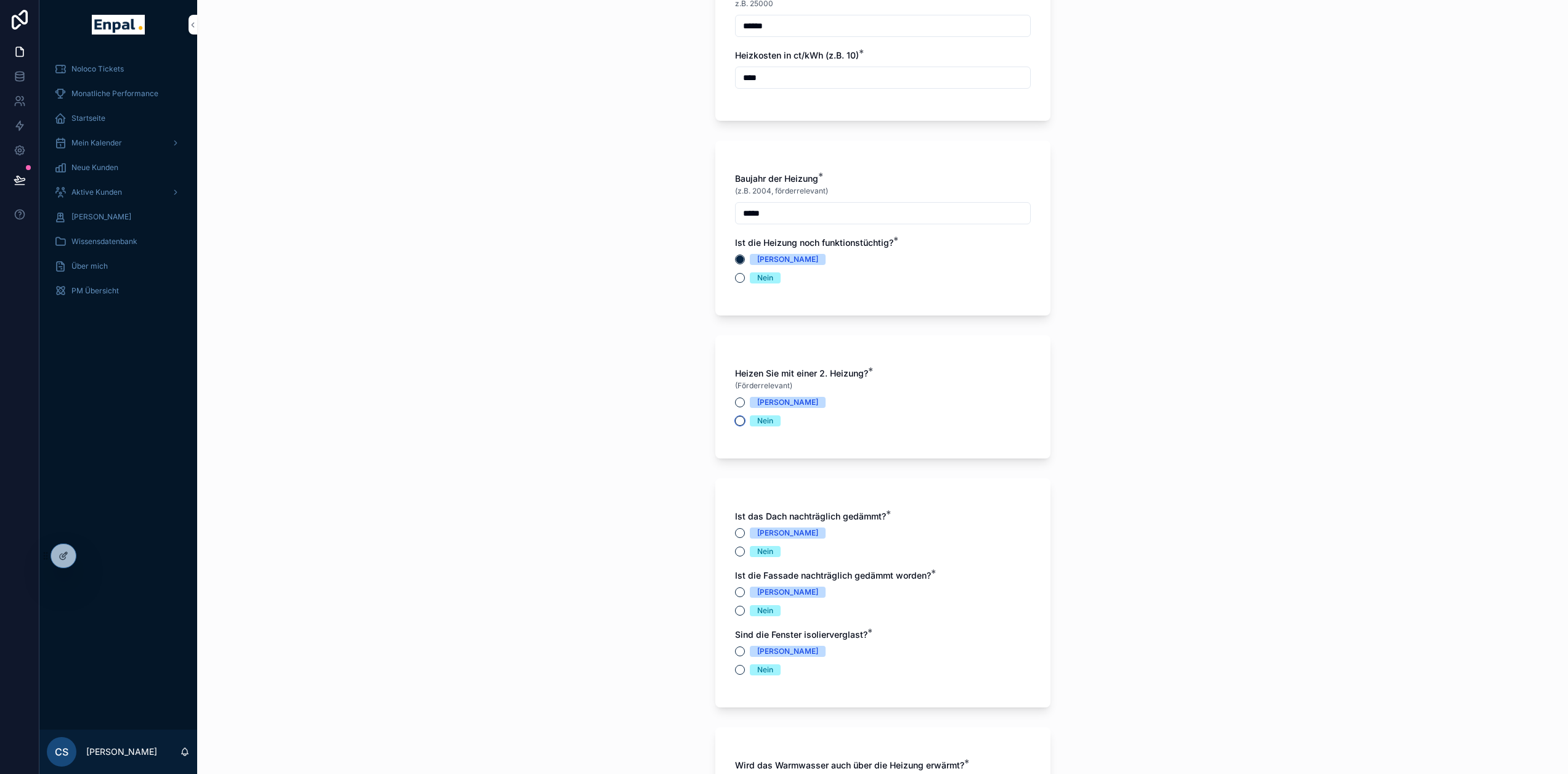
click at [740, 424] on button "Nein" at bounding box center [740, 421] width 10 height 10
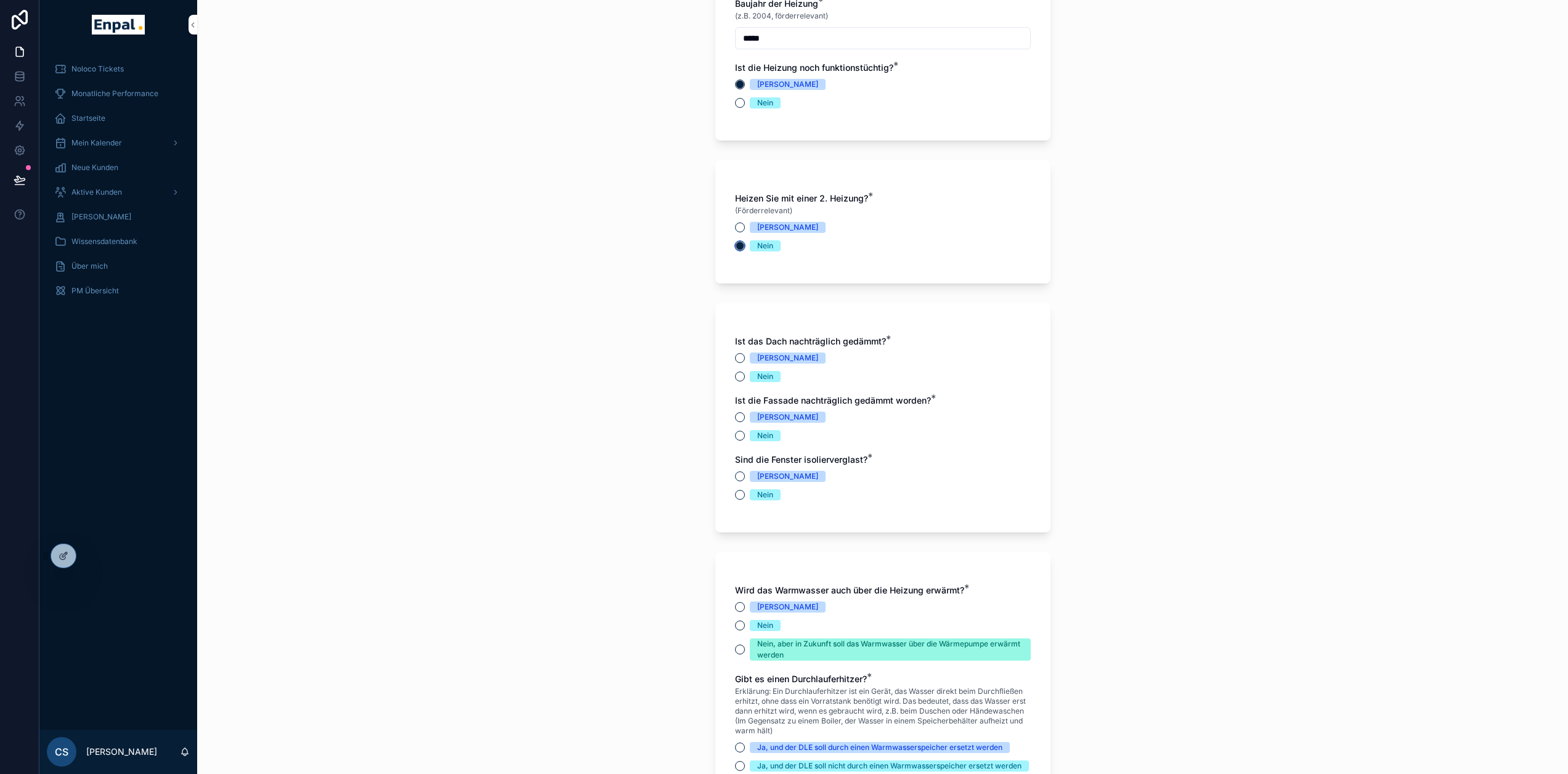
scroll to position [2034, 0]
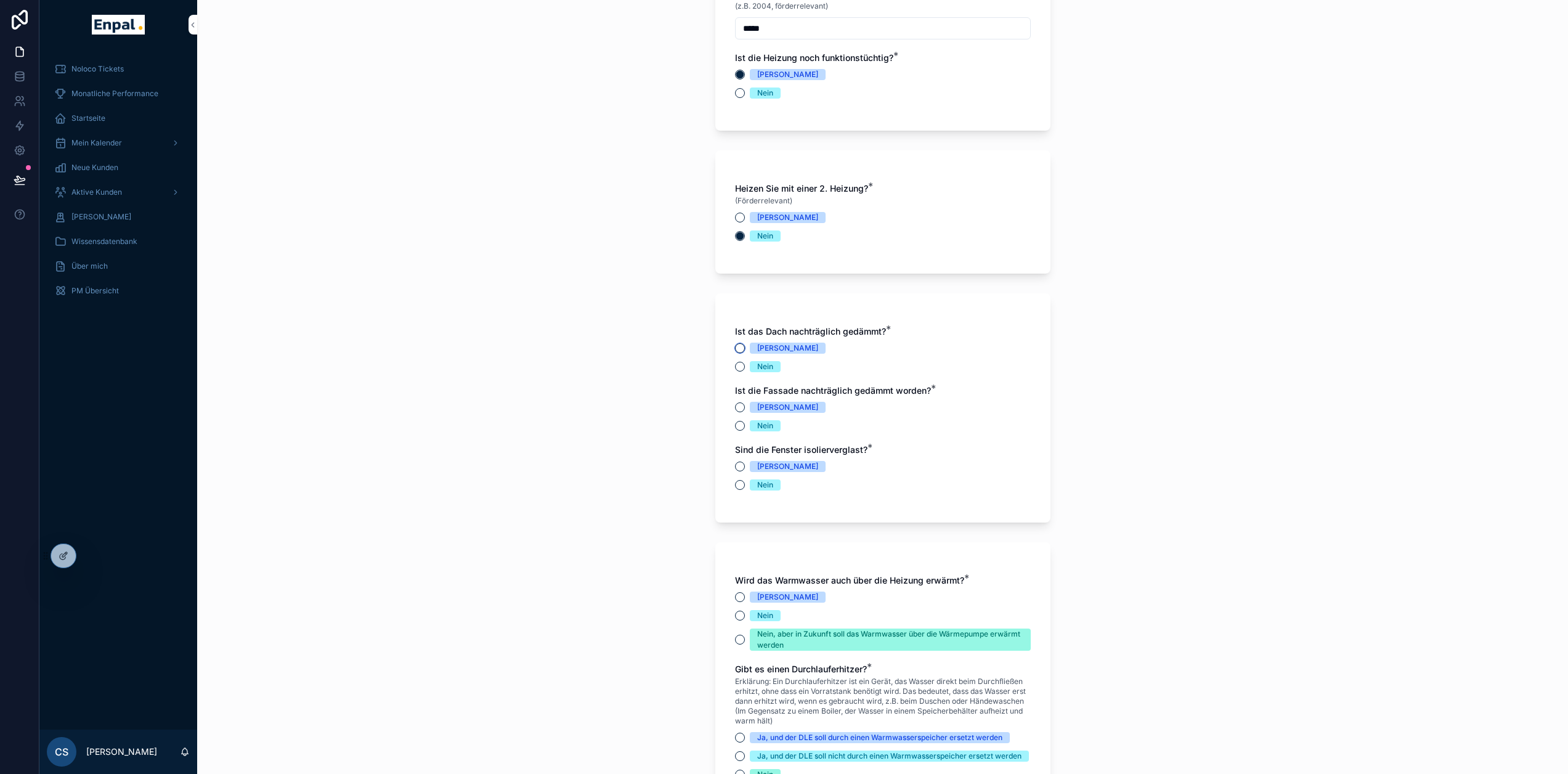
click at [740, 348] on button "Ja" at bounding box center [740, 348] width 10 height 10
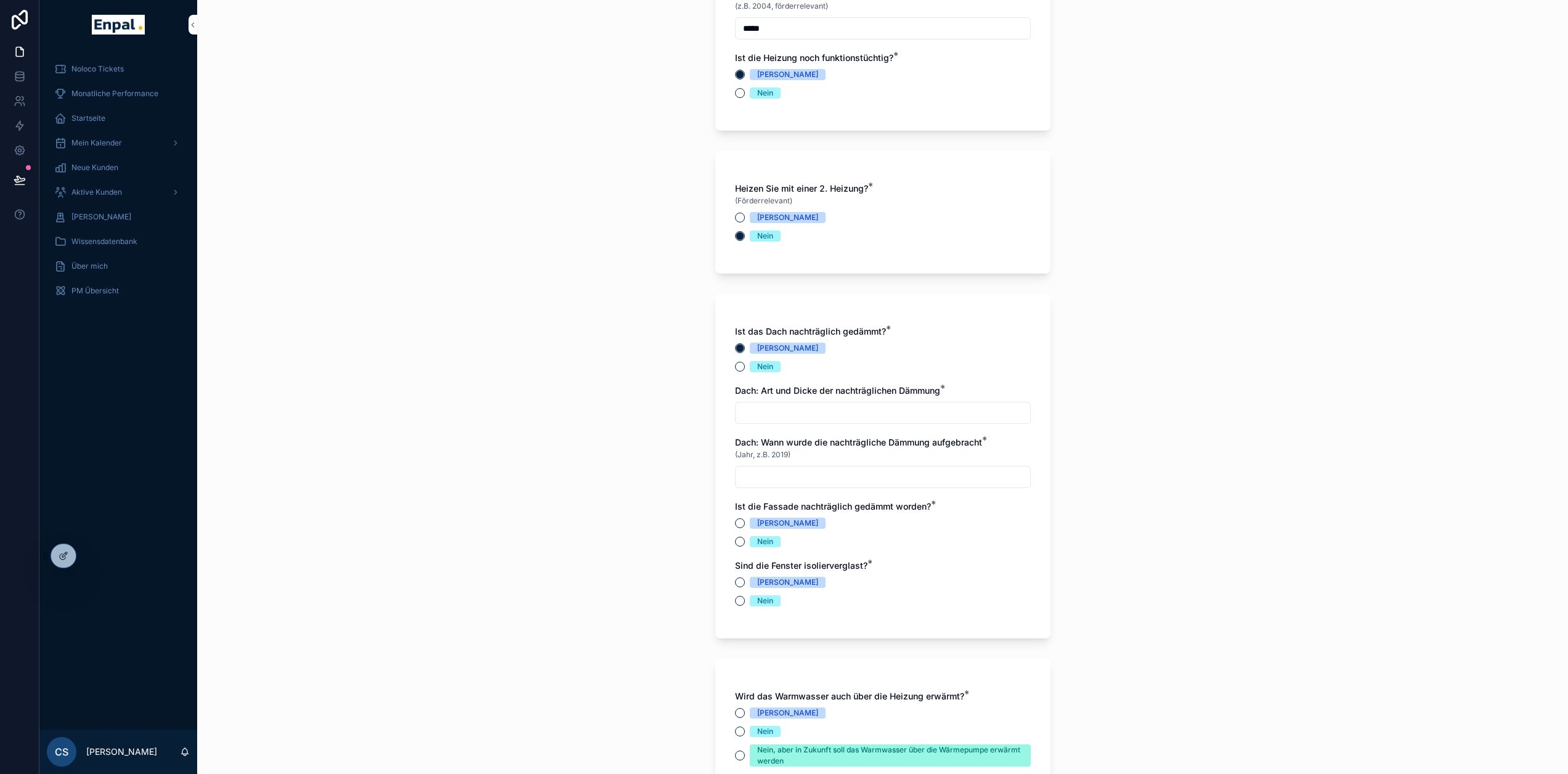
drag, startPoint x: 814, startPoint y: 410, endPoint x: 896, endPoint y: 427, distance: 83.7
click at [819, 410] on input "scrollable content" at bounding box center [883, 413] width 294 height 18
type input "********"
click at [868, 470] on input "scrollable content" at bounding box center [883, 478] width 294 height 18
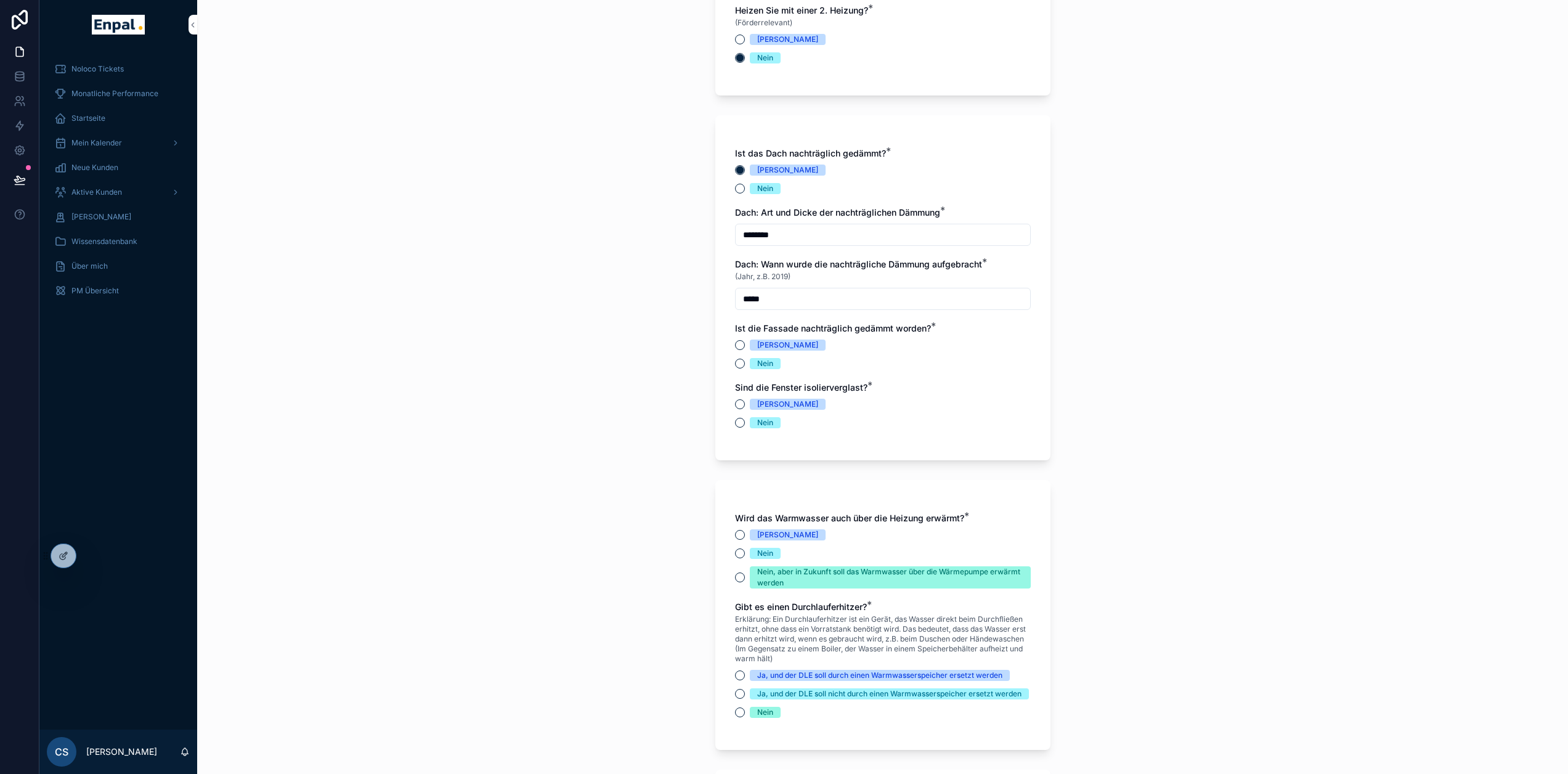
scroll to position [2219, 0]
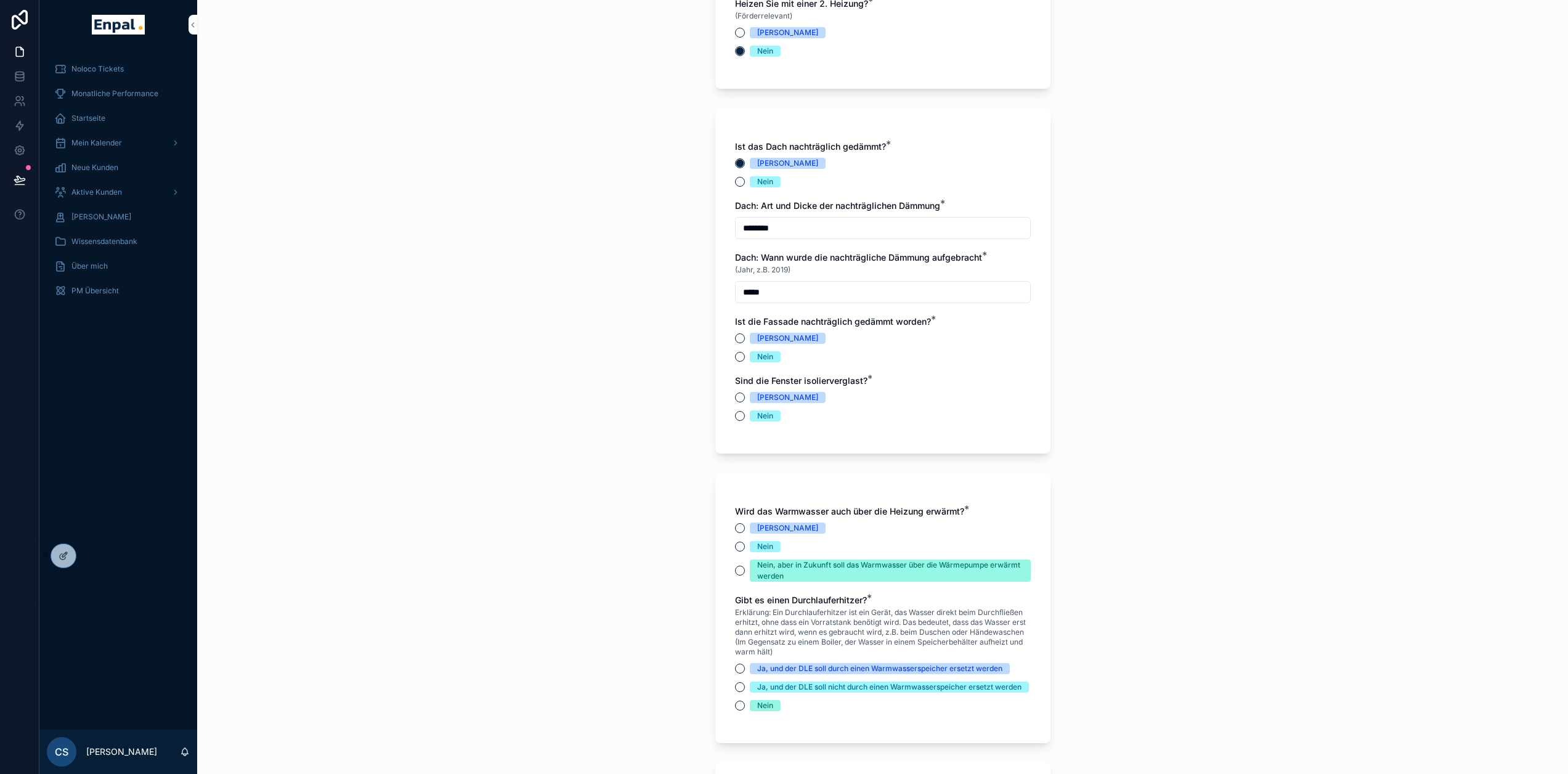
drag, startPoint x: 773, startPoint y: 291, endPoint x: 734, endPoint y: 289, distance: 39.1
click at [735, 289] on div "*****" at bounding box center [883, 292] width 296 height 22
type input "*****"
click at [683, 310] on div "**********" at bounding box center [883, 387] width 1371 height 774
click at [748, 292] on input "*****" at bounding box center [883, 292] width 294 height 18
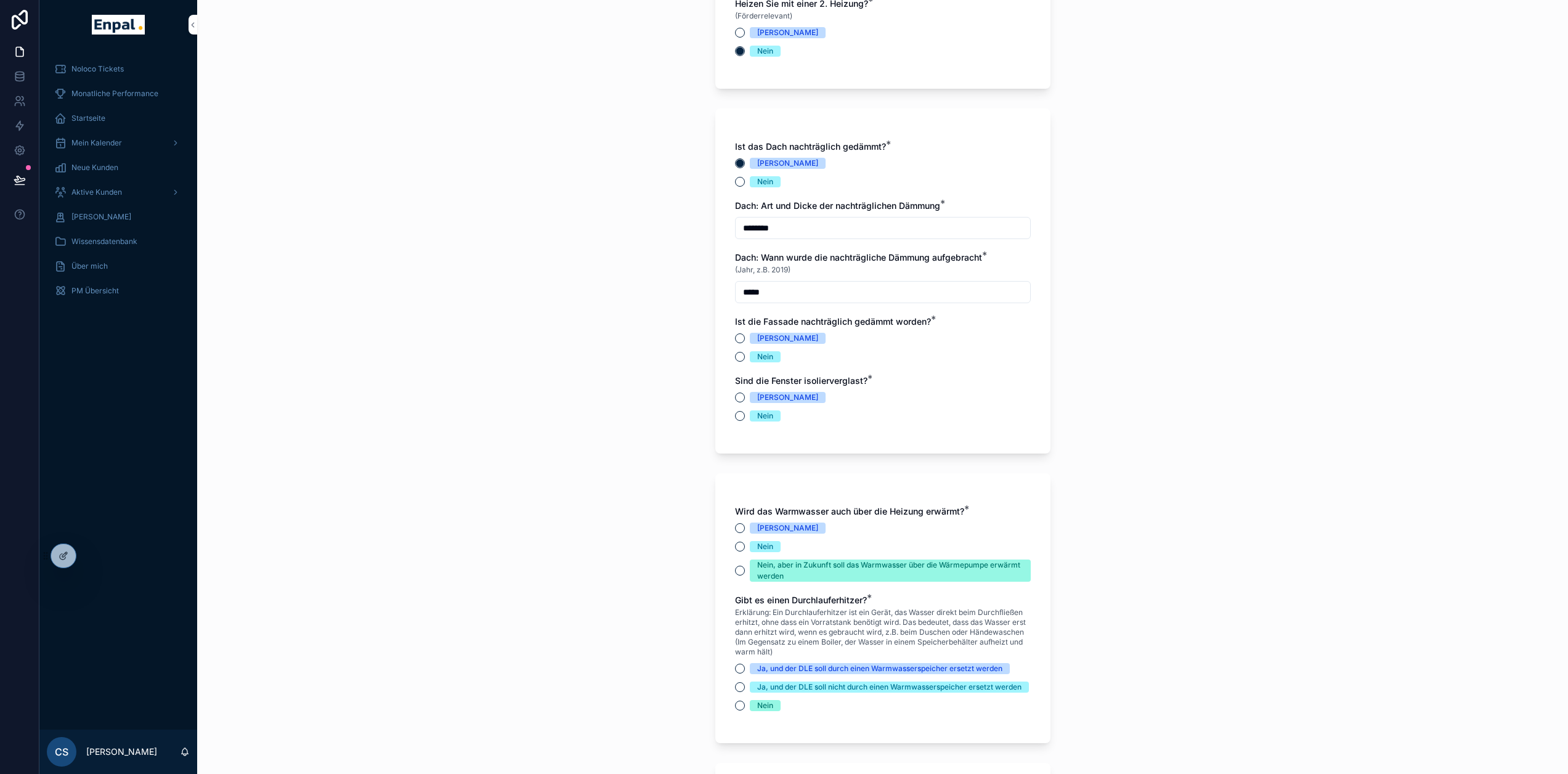
click at [691, 310] on div "**********" at bounding box center [883, 387] width 1371 height 774
drag, startPoint x: 760, startPoint y: 295, endPoint x: 742, endPoint y: 294, distance: 18.0
click at [743, 294] on input "*****" at bounding box center [883, 292] width 294 height 18
click at [717, 314] on div "Ist das Dach nachträglich gedämmt? * Ja Nein Dach: Art und Dicke der nachträgli…" at bounding box center [883, 281] width 335 height 345
click at [741, 356] on button "Nein" at bounding box center [740, 357] width 10 height 10
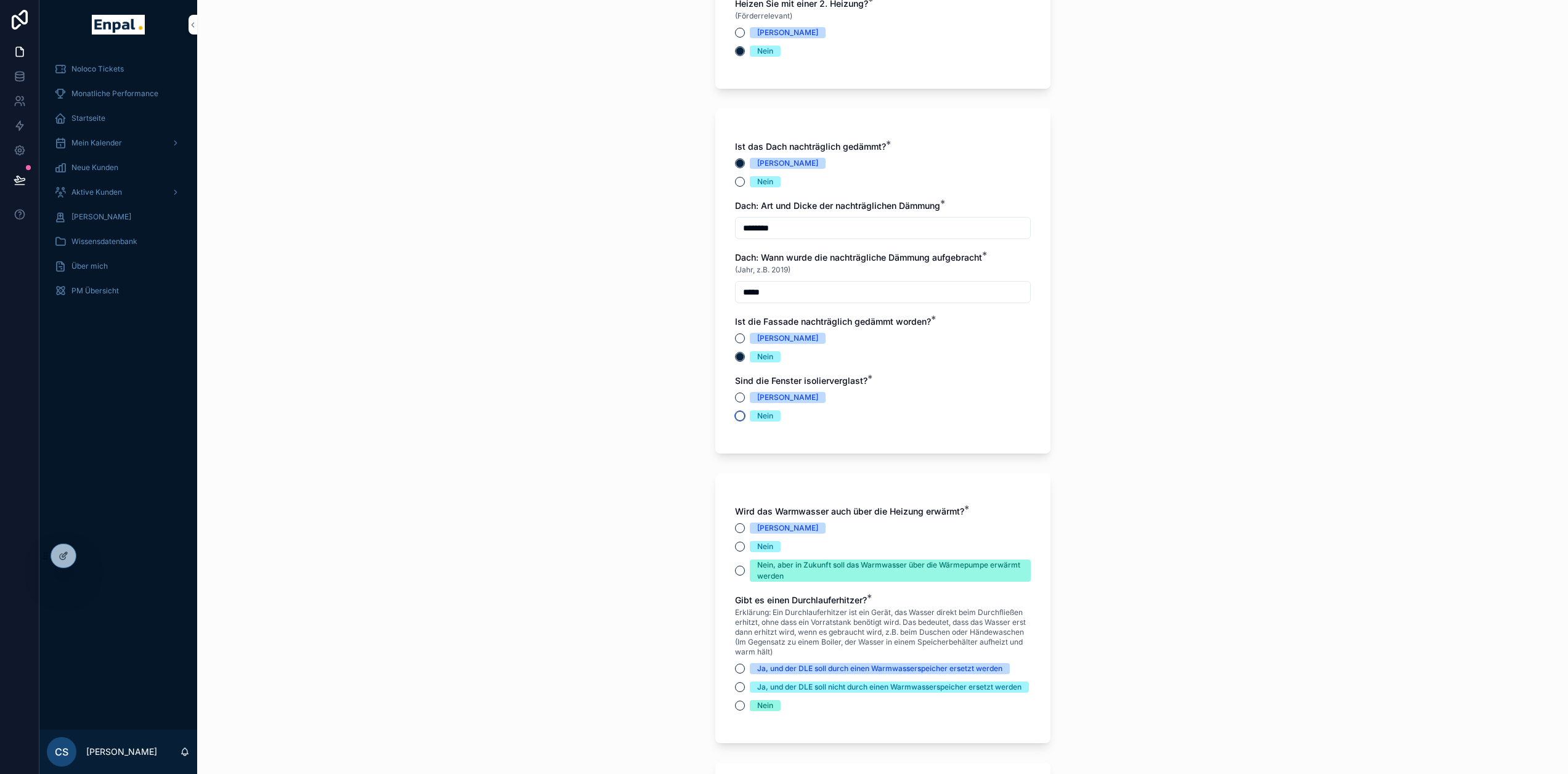
click at [737, 419] on button "Nein" at bounding box center [740, 416] width 10 height 10
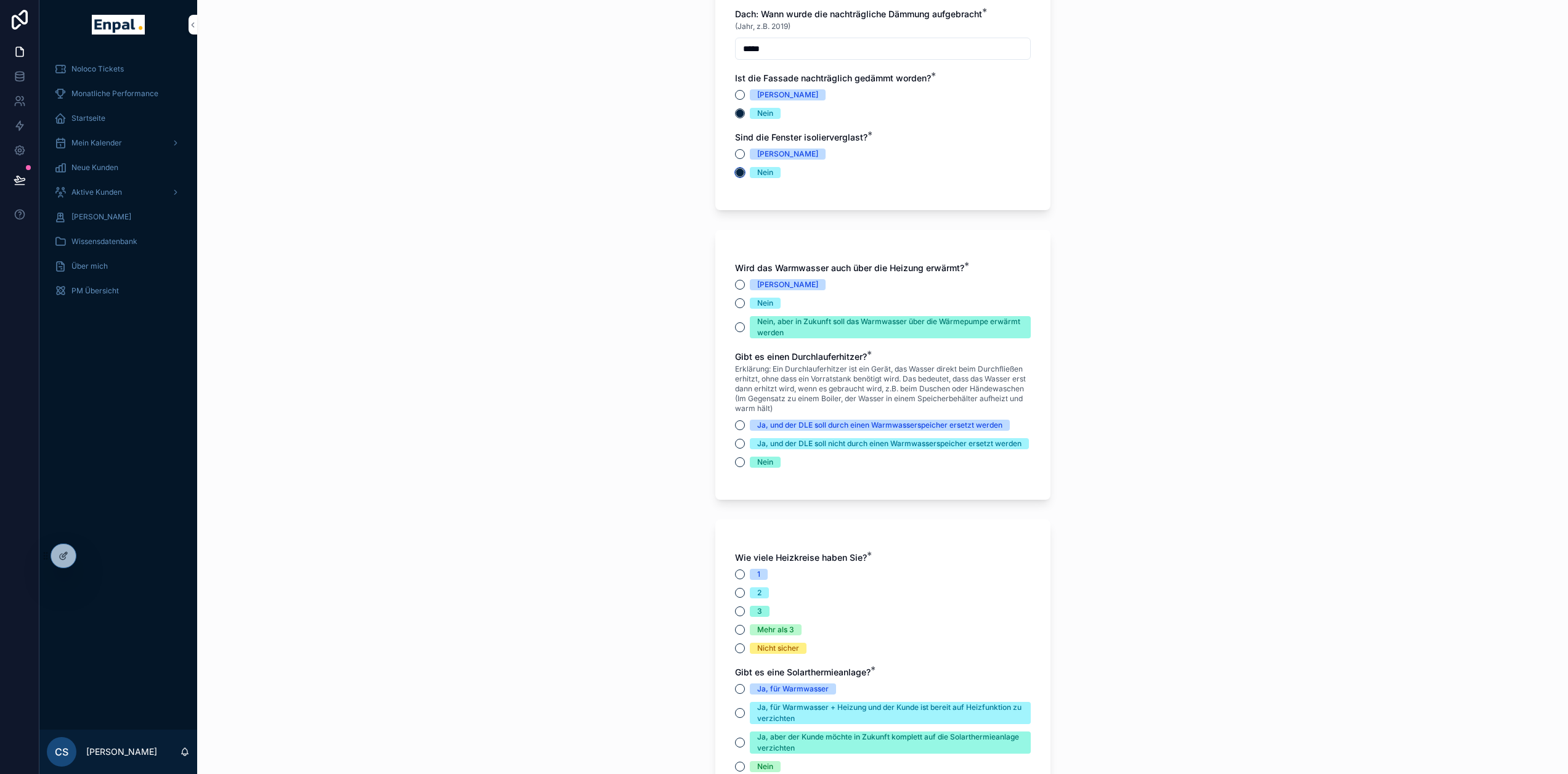
scroll to position [2466, 0]
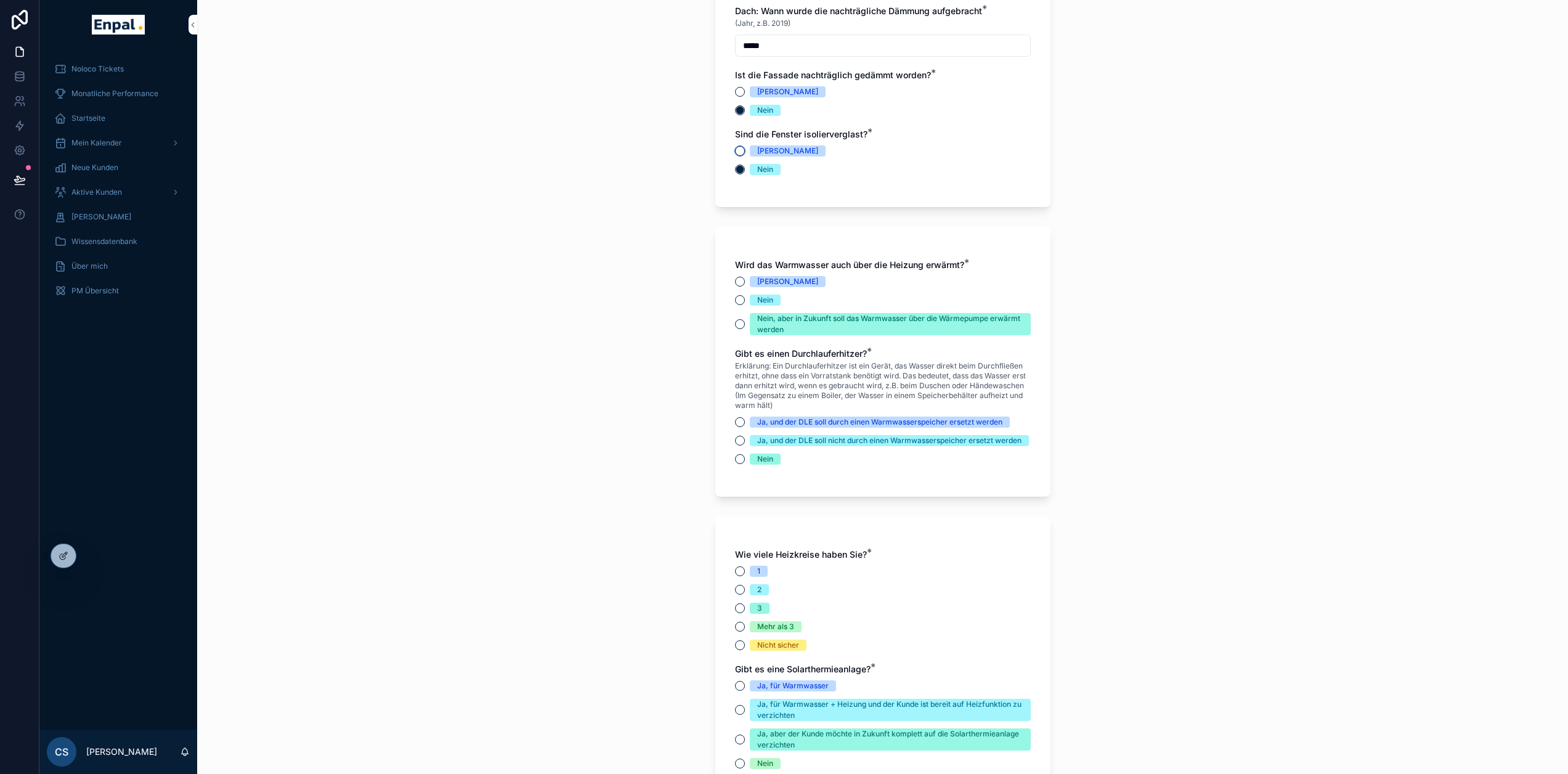
click at [744, 150] on button "Ja" at bounding box center [740, 151] width 10 height 10
click at [739, 280] on button "Ja" at bounding box center [740, 282] width 10 height 10
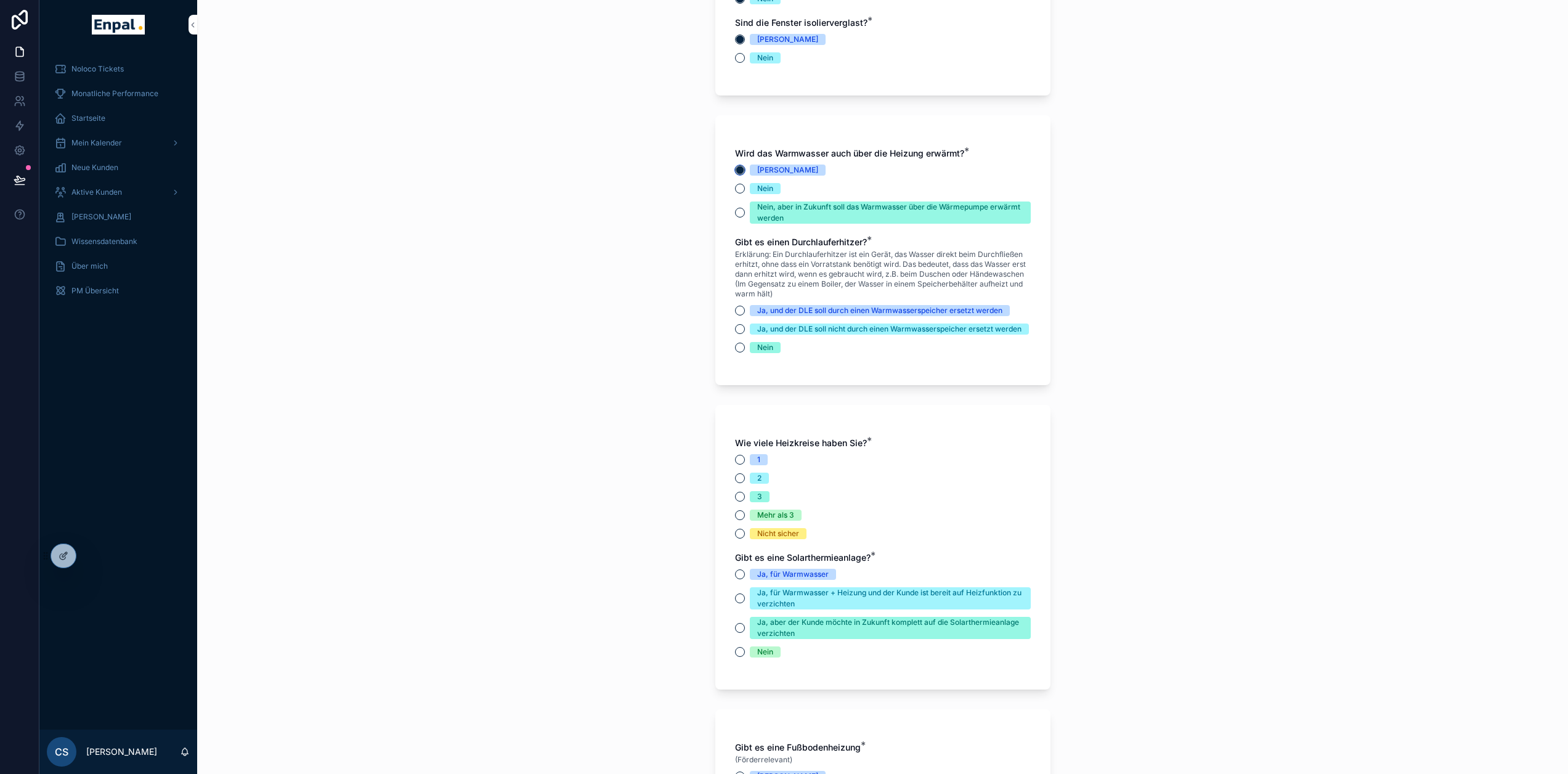
scroll to position [2589, 0]
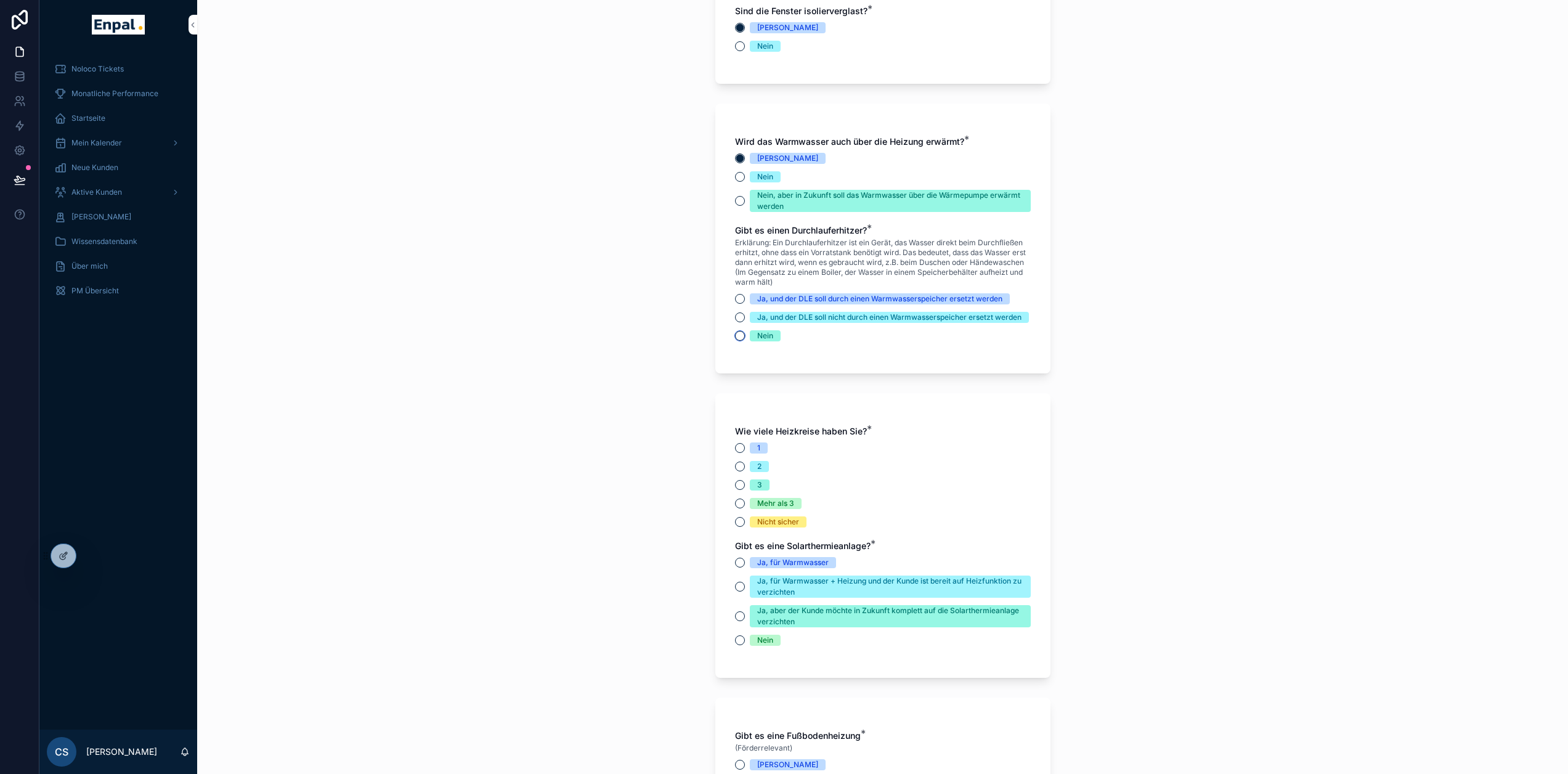
click at [738, 341] on button "Nein" at bounding box center [740, 336] width 10 height 10
click at [742, 299] on button "Ja, und der DLE soll durch einen Warmwasserspeicher ersetzt werden" at bounding box center [740, 299] width 10 height 10
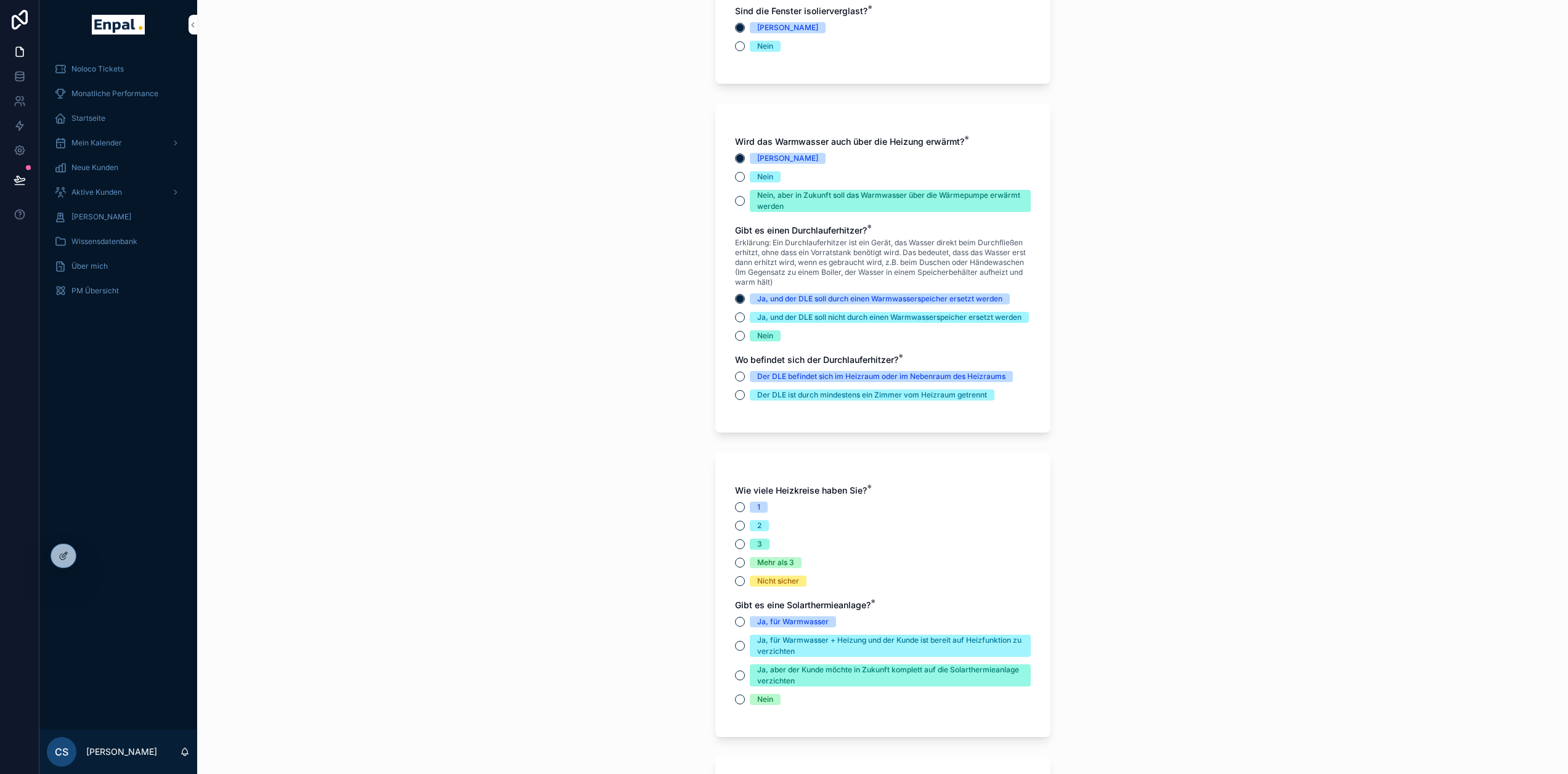
click at [739, 380] on div "Wo befindet sich der Durchlauferhitzer? * Der DLE befindet sich im Heizraum ode…" at bounding box center [883, 378] width 296 height 47
click at [741, 382] on button "Der DLE befindet sich im Heizraum oder im Nebenraum des Heizraums" at bounding box center [740, 377] width 10 height 10
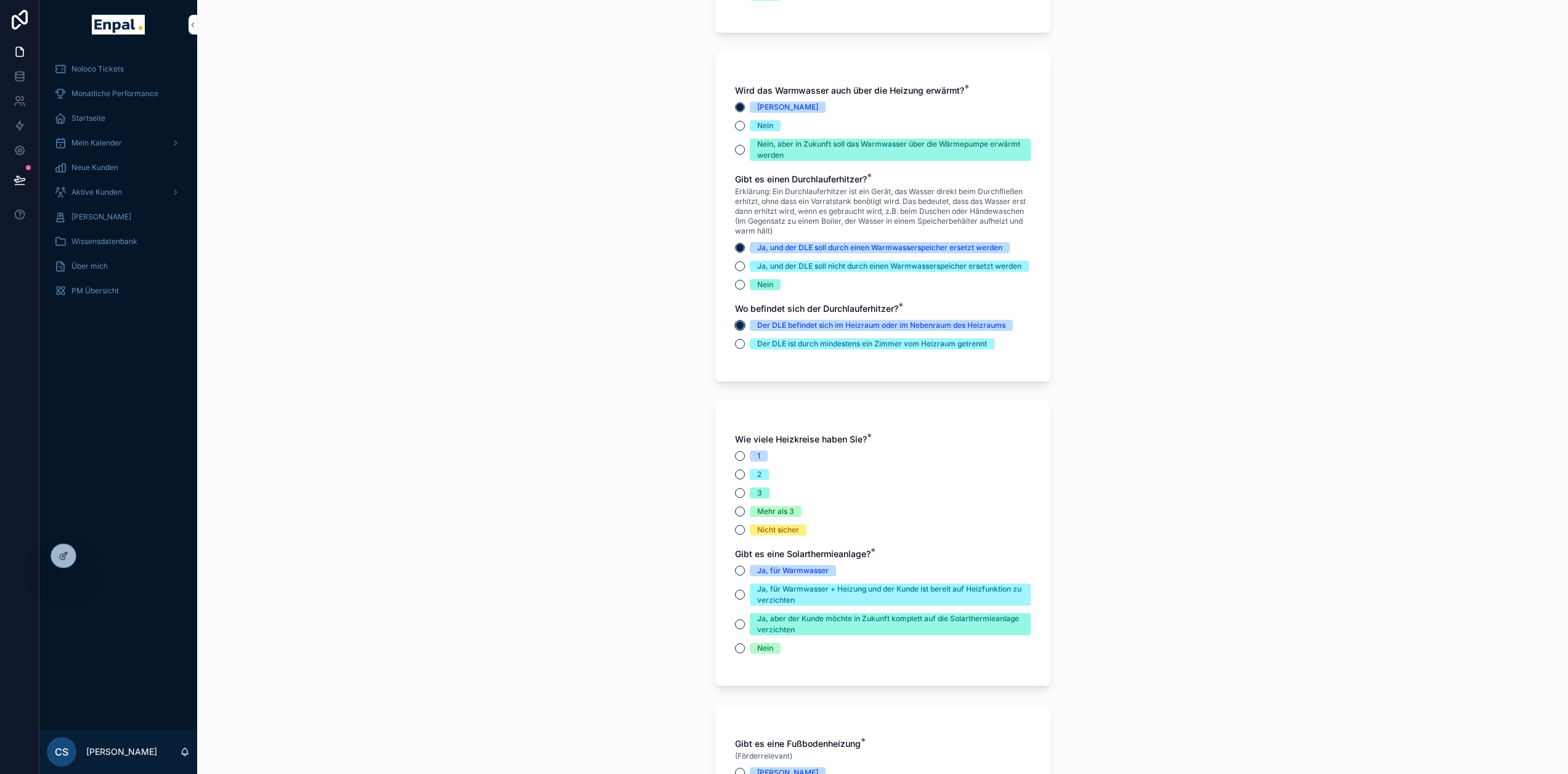
scroll to position [2712, 0]
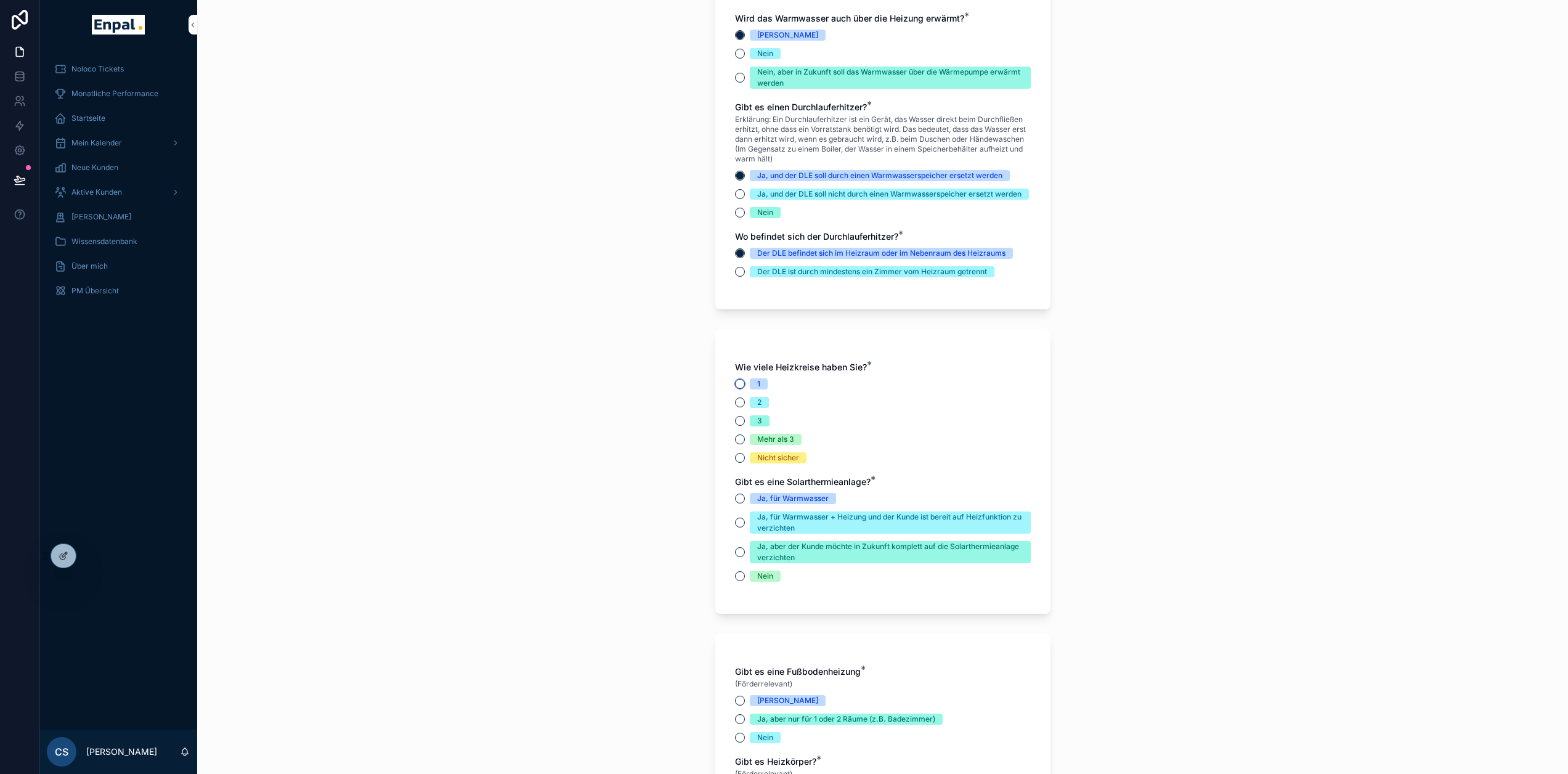
click at [739, 389] on button "1" at bounding box center [740, 384] width 10 height 10
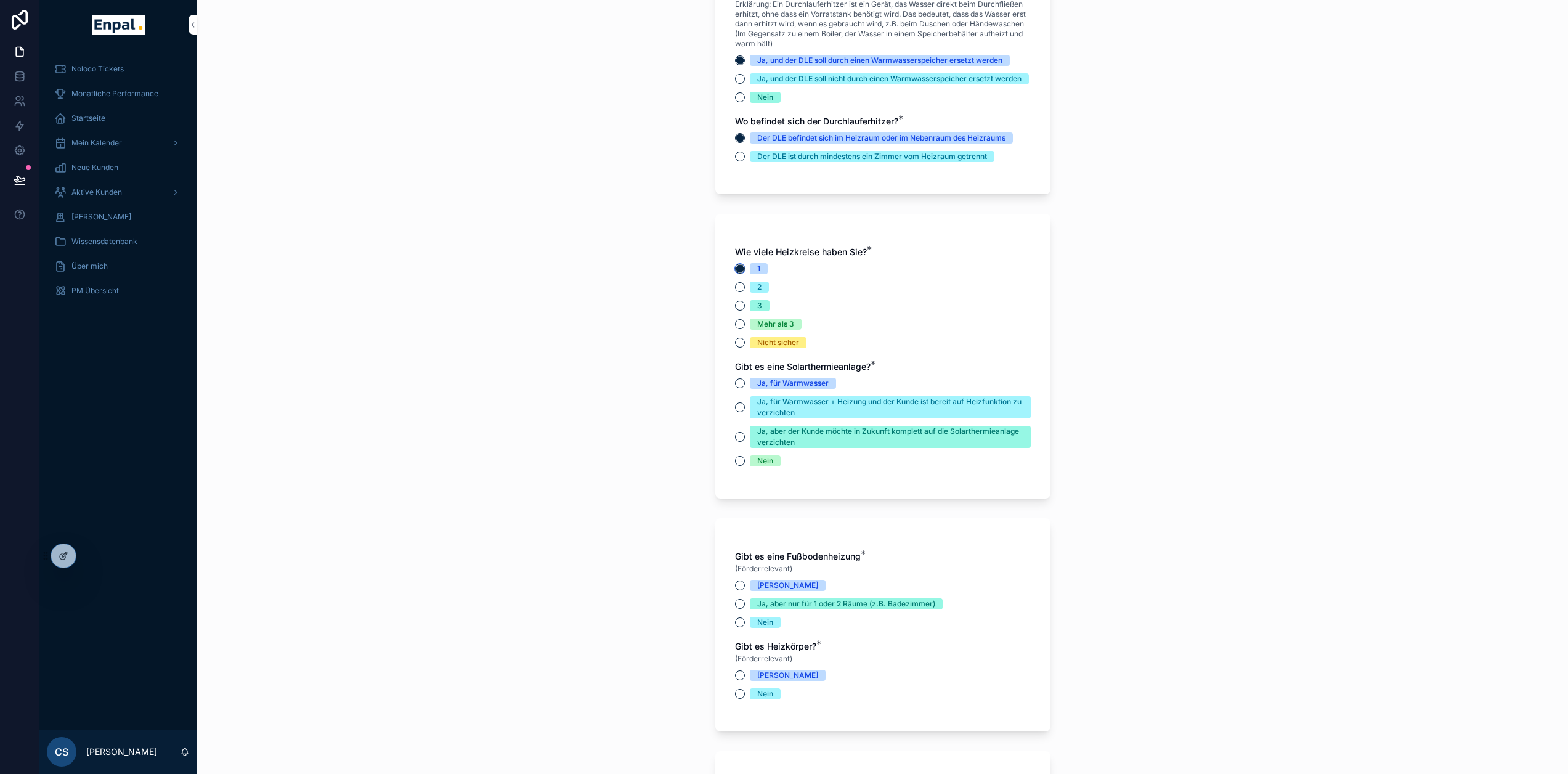
scroll to position [2897, 0]
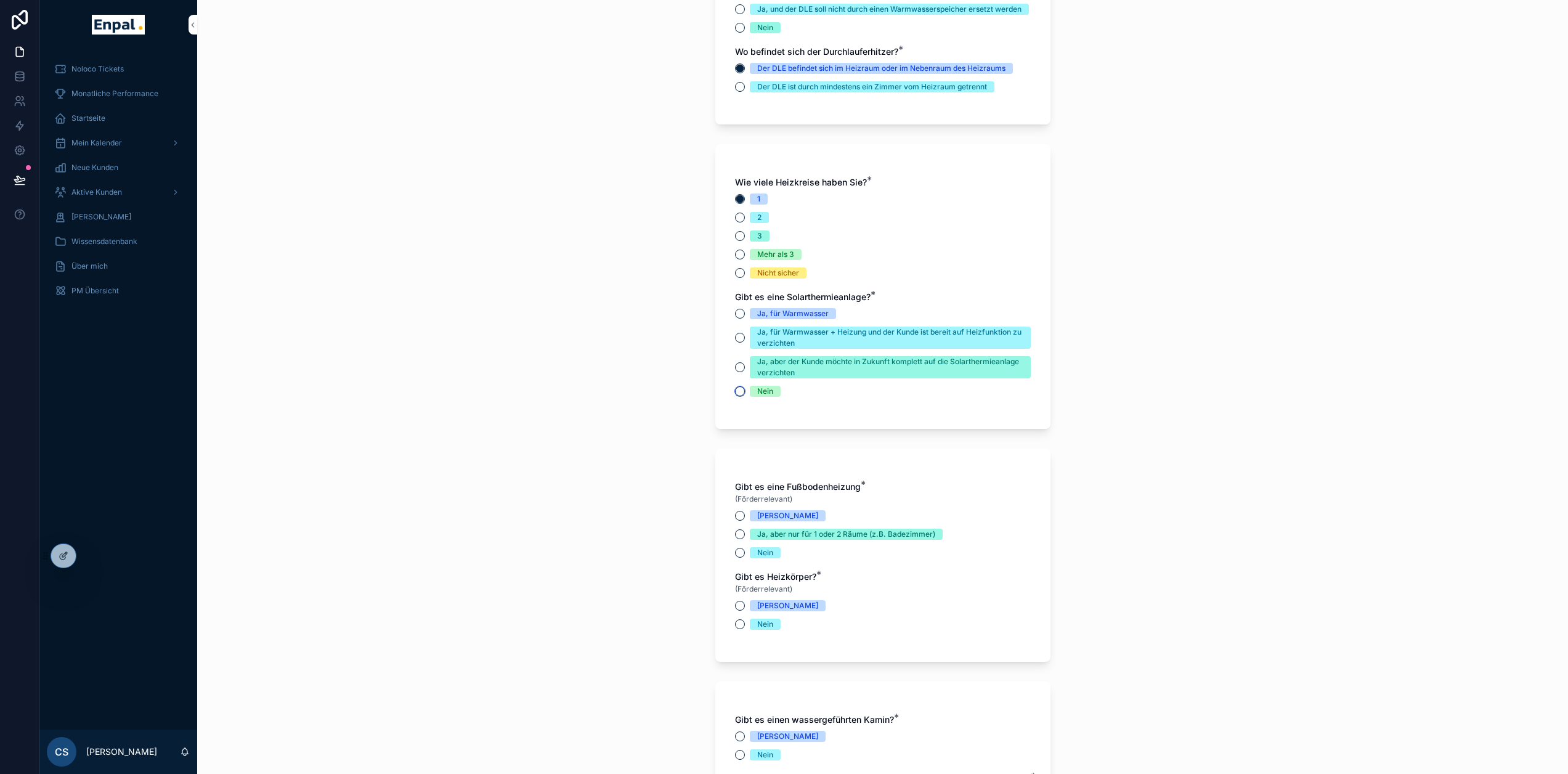
click at [744, 396] on button "Nein" at bounding box center [740, 391] width 10 height 10
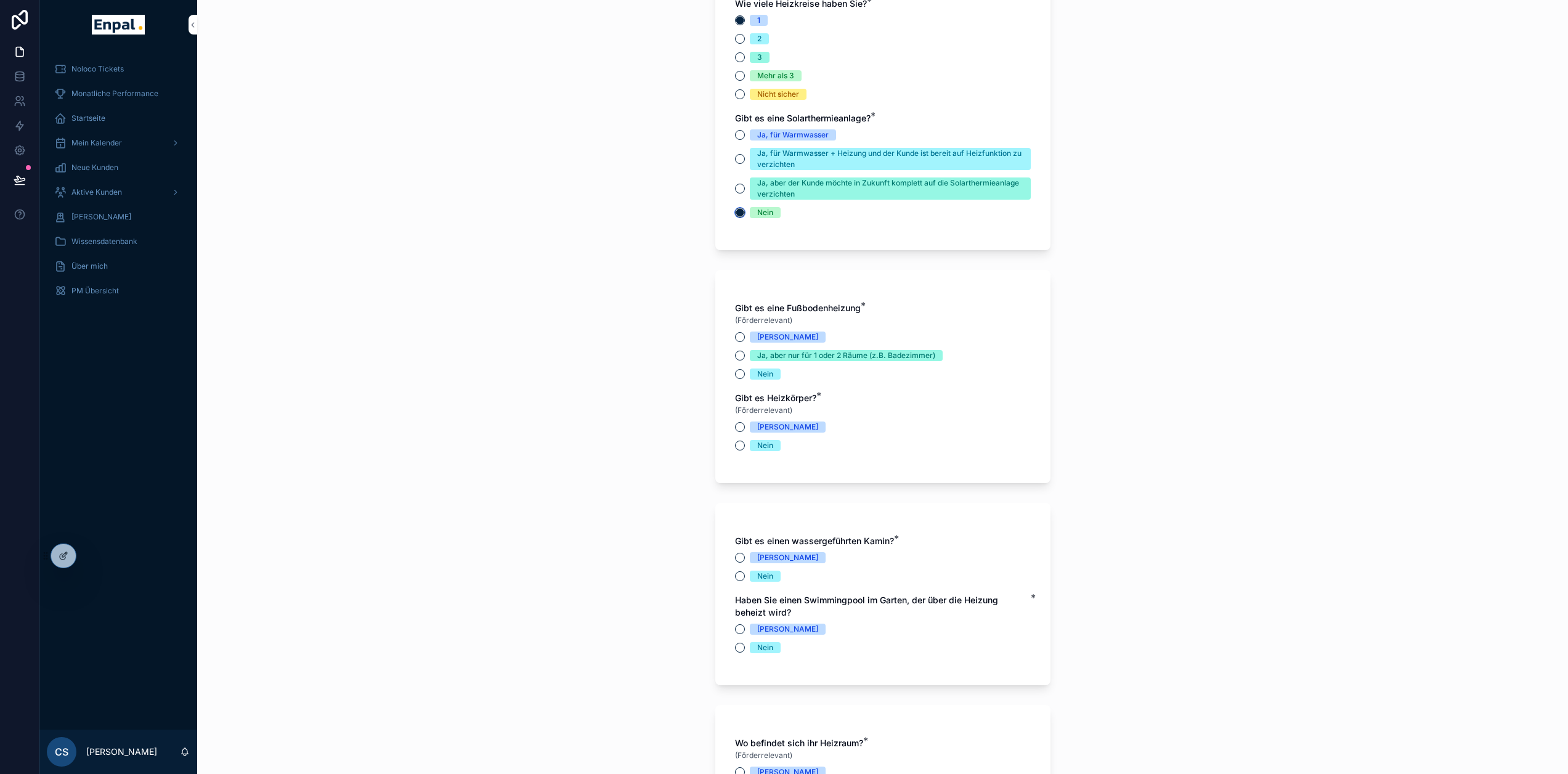
scroll to position [3082, 0]
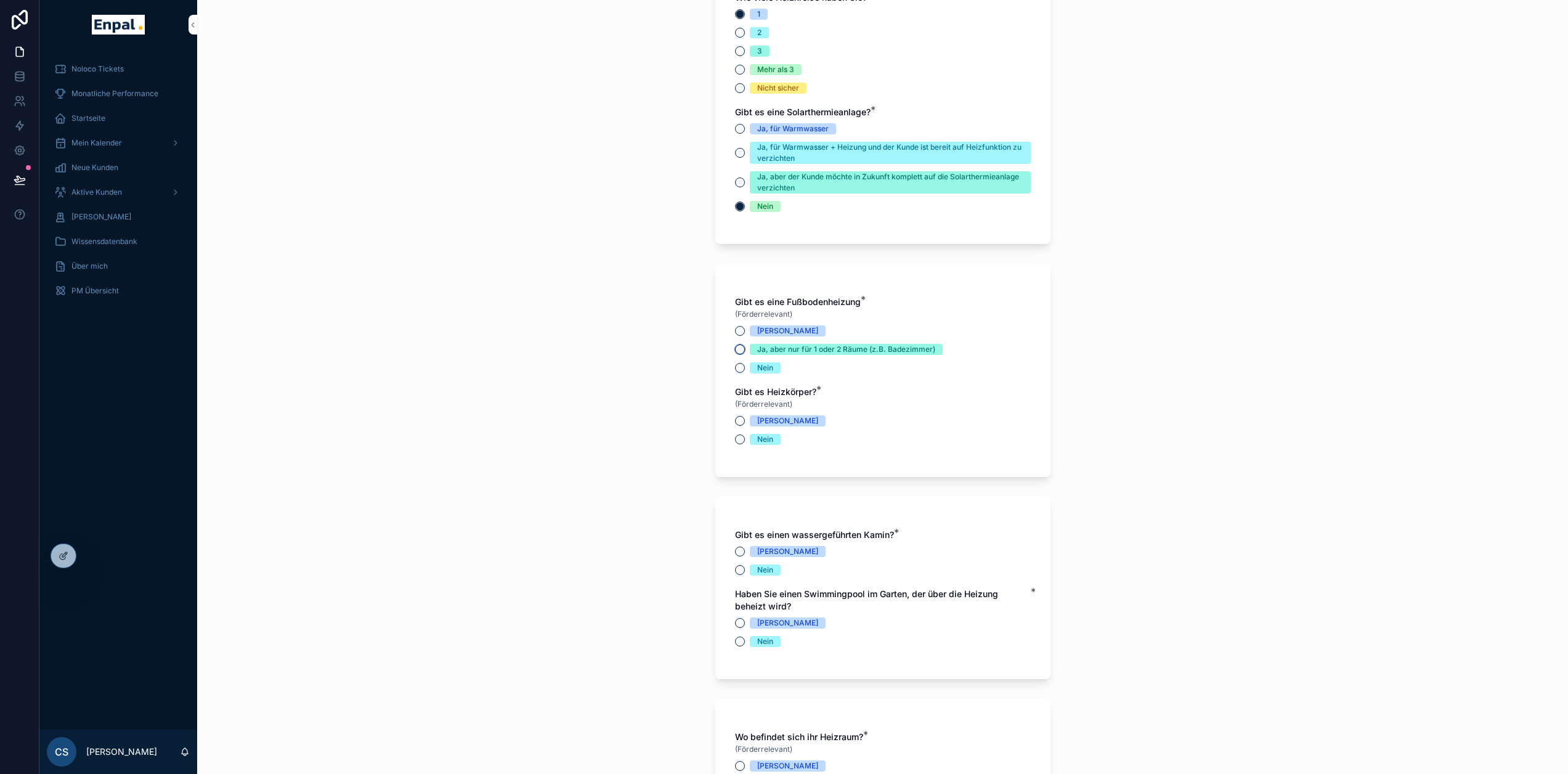
click at [739, 354] on button "Ja, aber nur für 1 oder 2 Räume (z.B. Badezimmer)" at bounding box center [740, 350] width 10 height 10
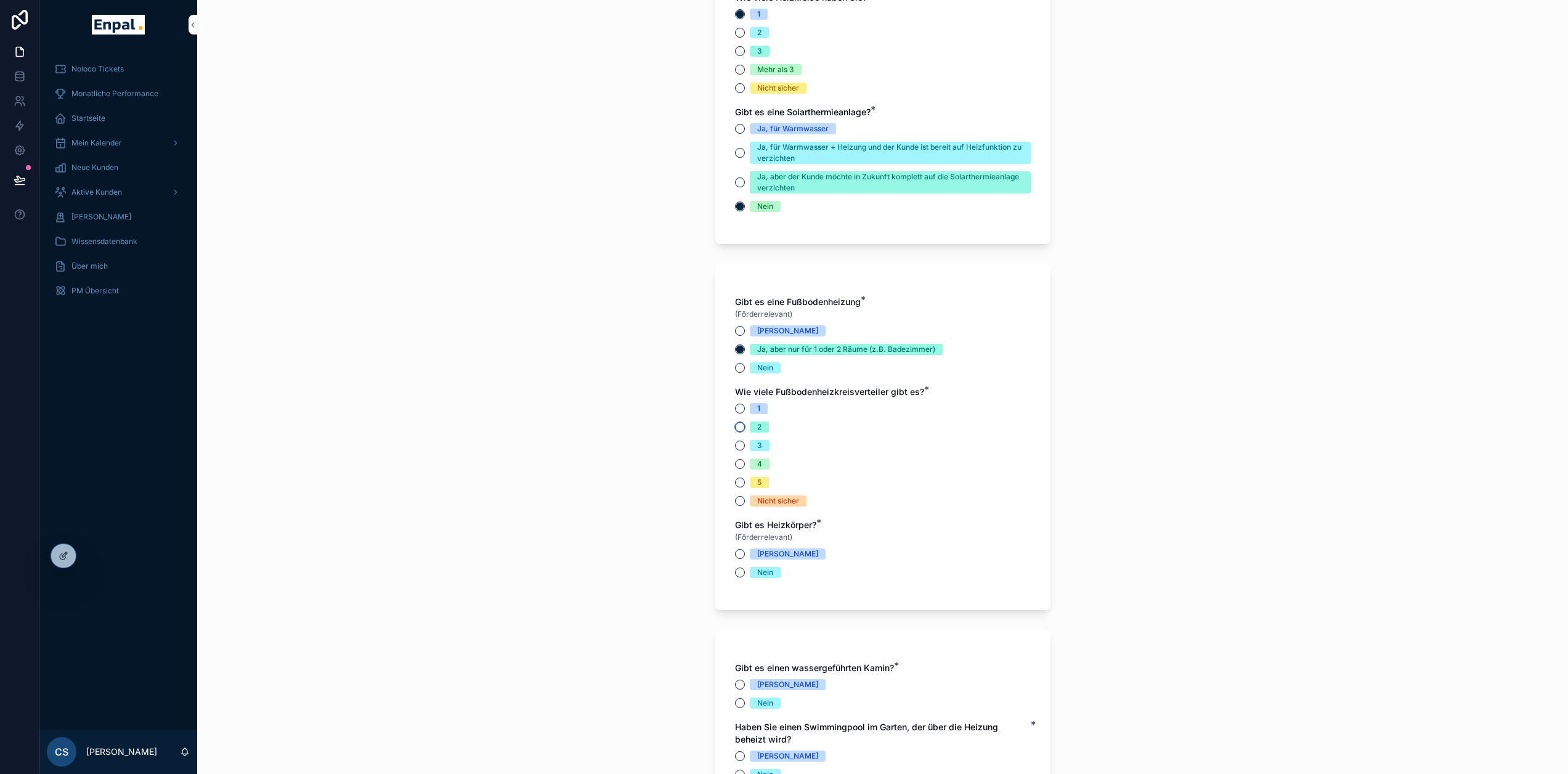
click at [742, 432] on button "2" at bounding box center [740, 427] width 10 height 10
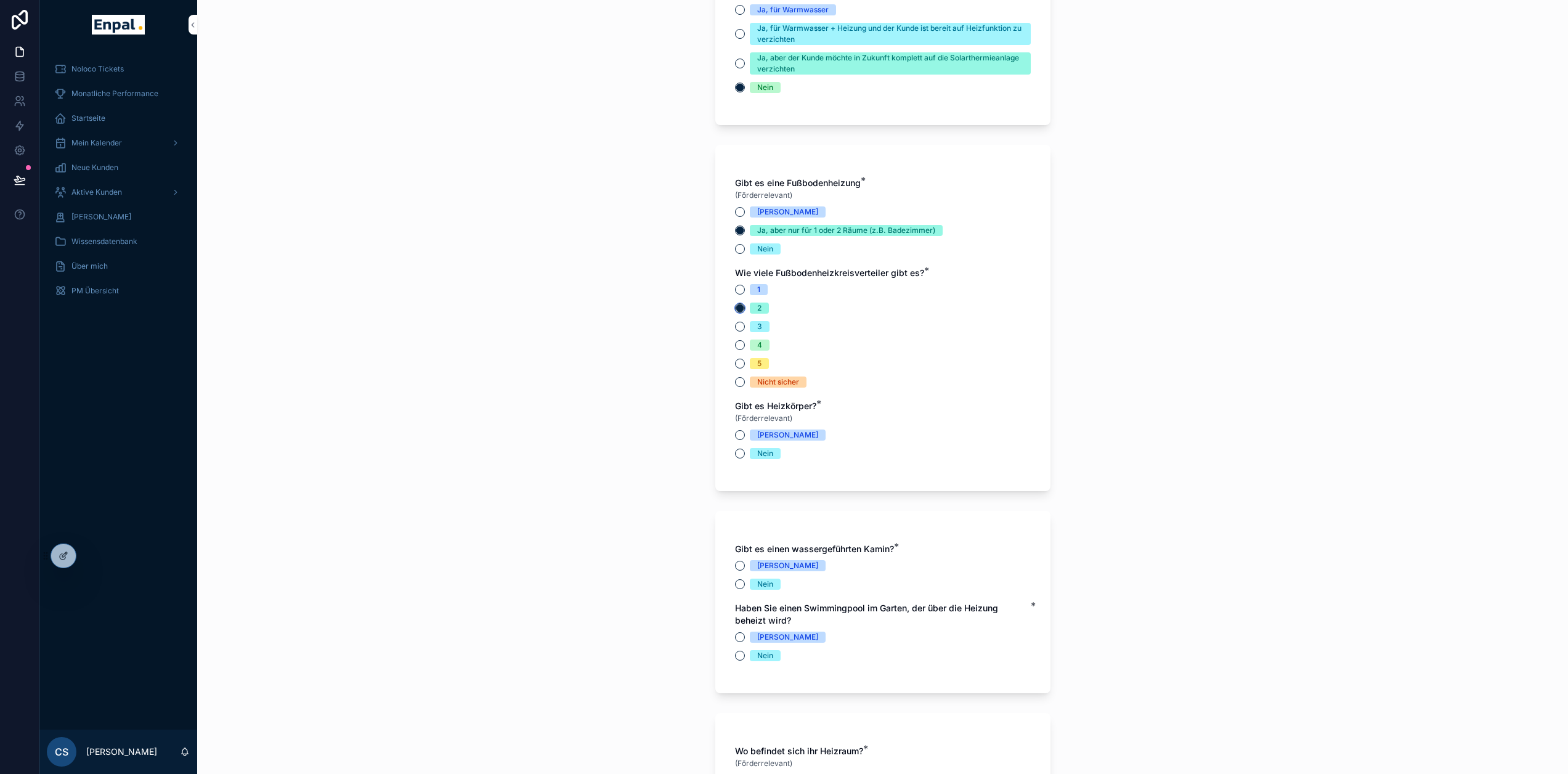
scroll to position [3206, 0]
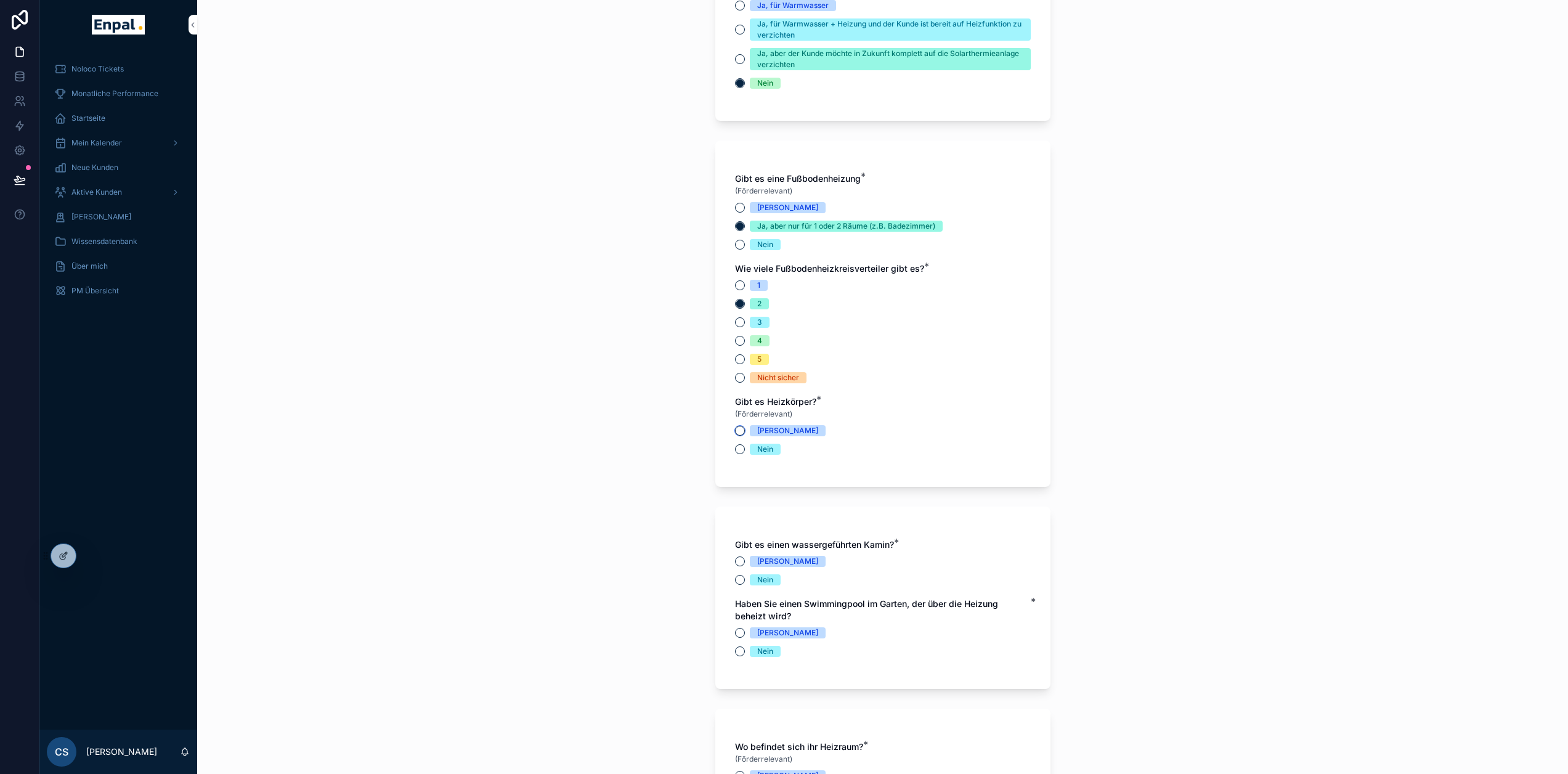
click at [742, 436] on button "Ja" at bounding box center [740, 431] width 10 height 10
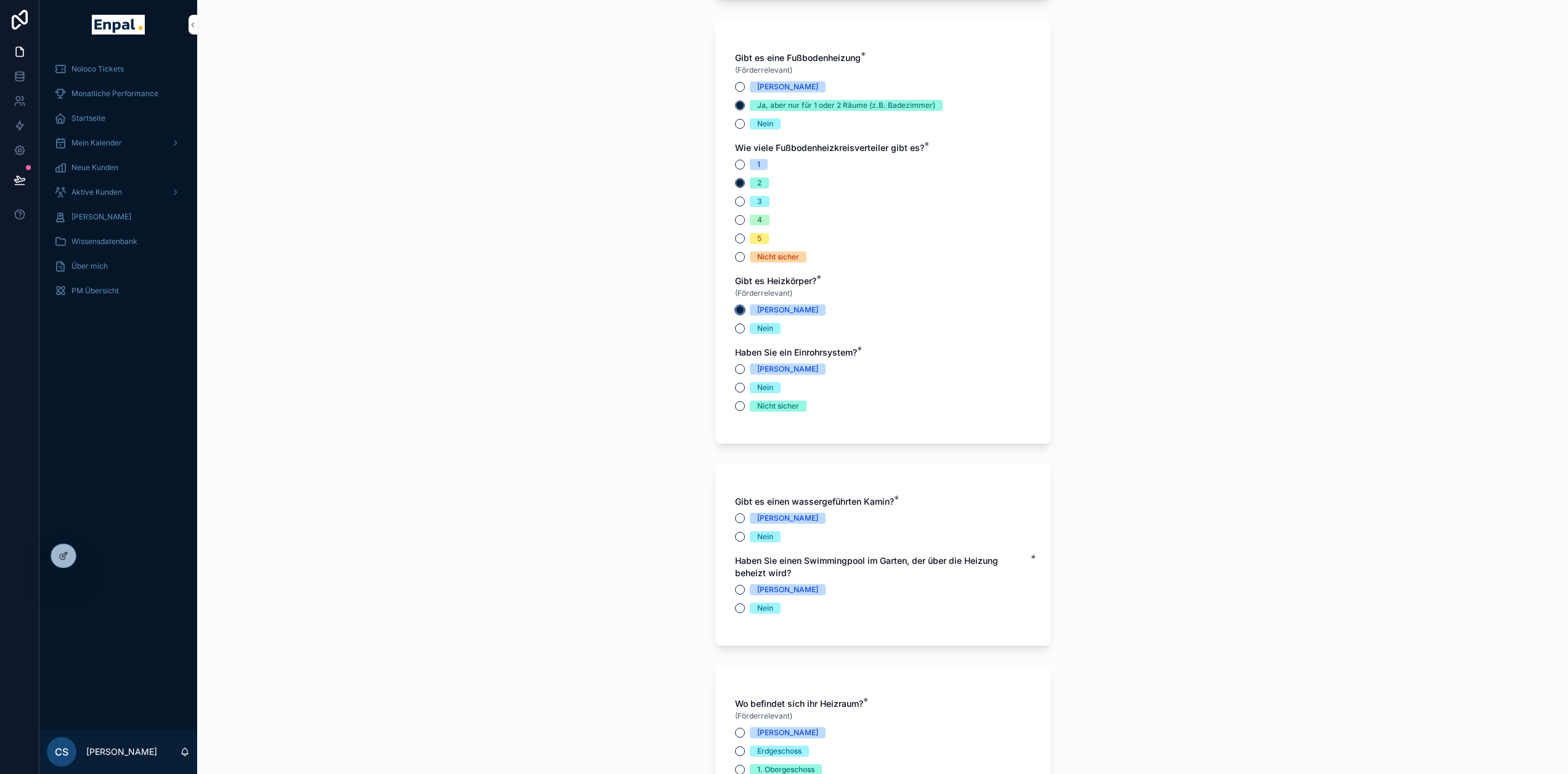
scroll to position [3328, 0]
click at [742, 390] on button "Nein" at bounding box center [740, 386] width 10 height 10
drag, startPoint x: 864, startPoint y: 359, endPoint x: 743, endPoint y: 353, distance: 121.1
click at [743, 353] on div "Gibt es eine Fußbodenheizung * (Förderrelevant) Ja Ja, aber nur für 1 oder 2 Rä…" at bounding box center [883, 236] width 296 height 372
click at [888, 356] on div "Haben Sie ein Einrohrsystem? *" at bounding box center [883, 350] width 296 height 12
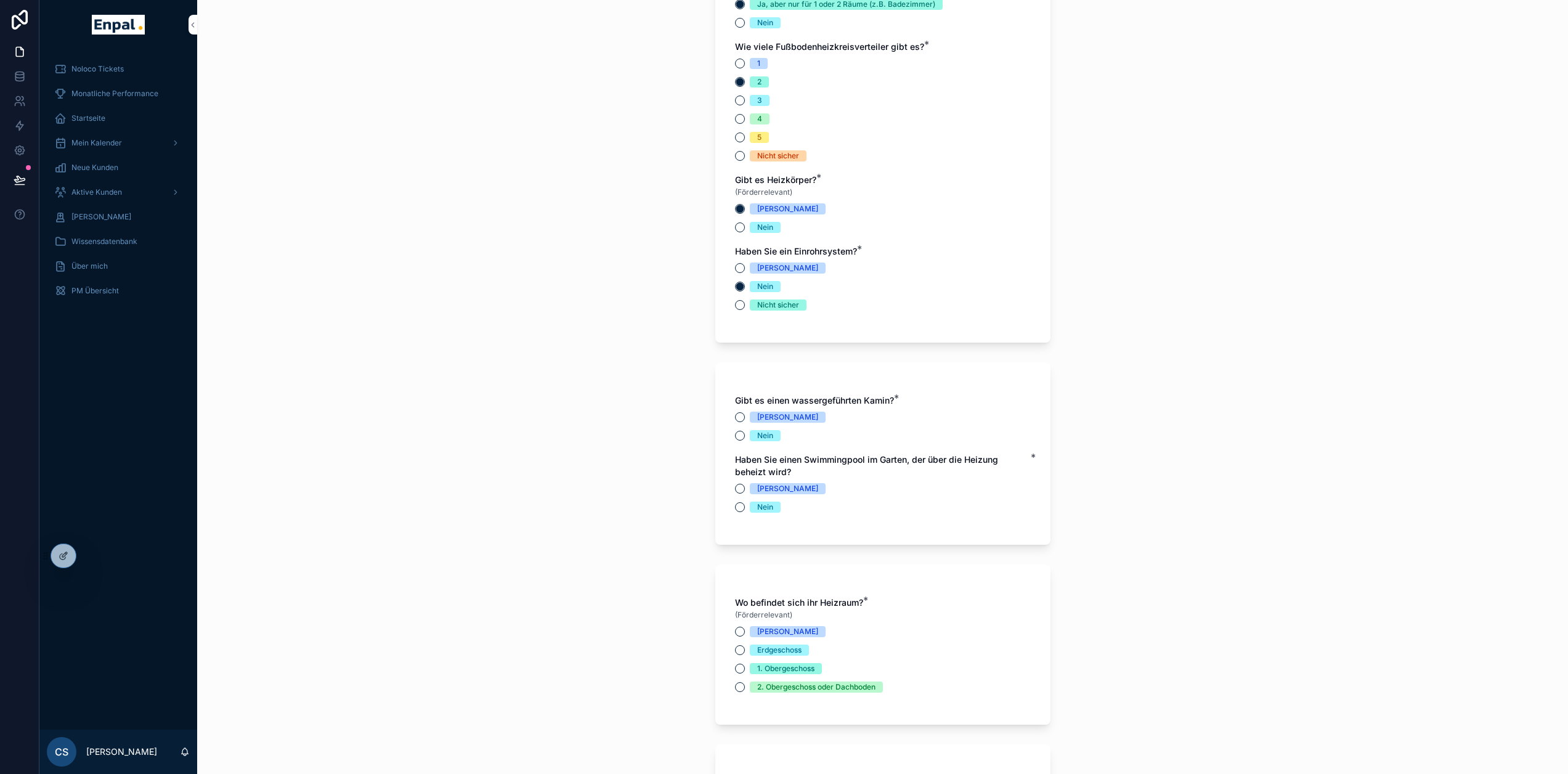
scroll to position [3452, 0]
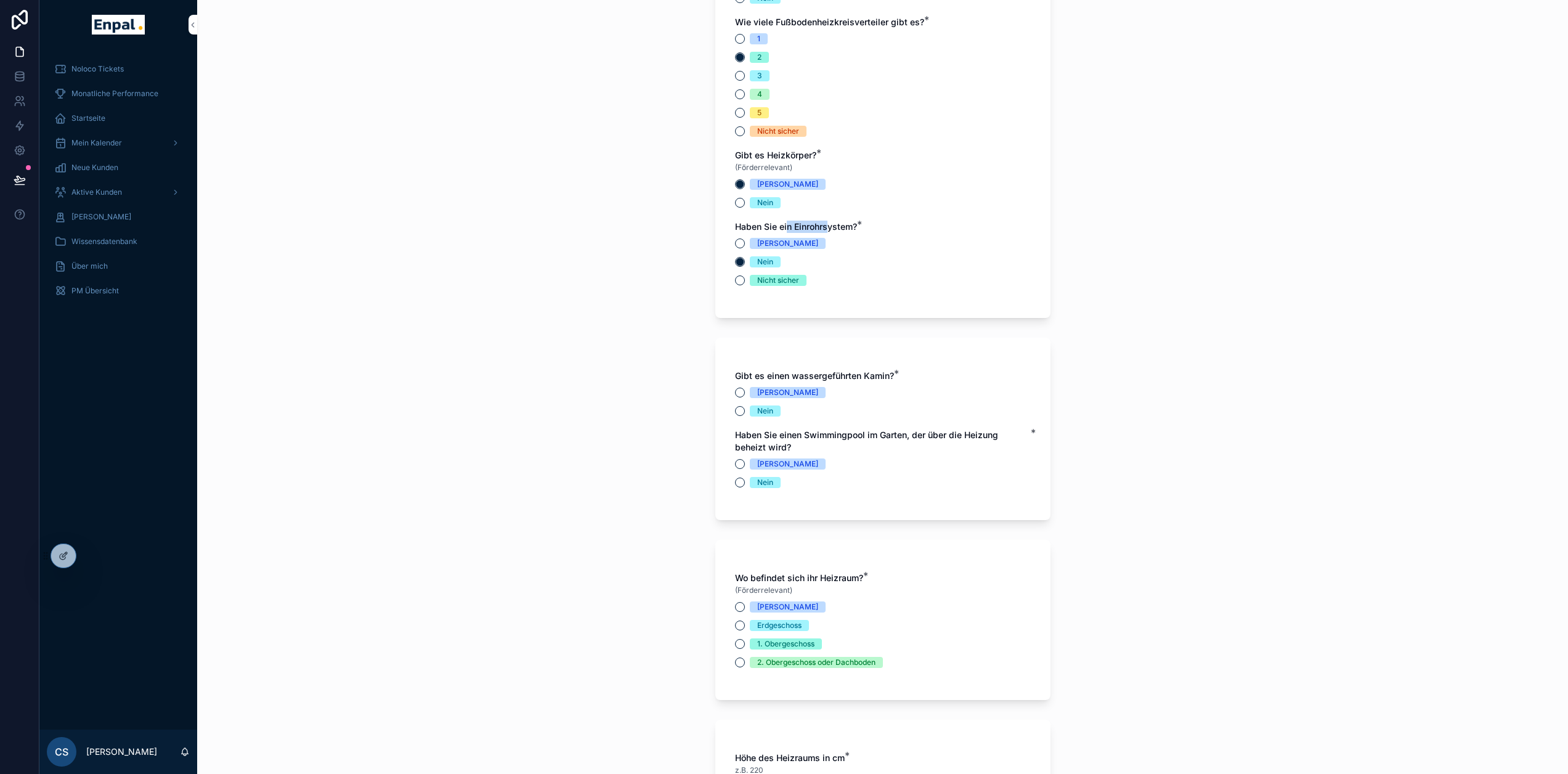
drag, startPoint x: 820, startPoint y: 234, endPoint x: 788, endPoint y: 233, distance: 32.0
click at [788, 231] on span "Haben Sie ein Einrohrsystem?" at bounding box center [796, 226] width 122 height 10
click at [867, 261] on div "Ja Nein Nicht sicher" at bounding box center [883, 262] width 296 height 48
click at [737, 416] on button "Nein" at bounding box center [740, 411] width 10 height 10
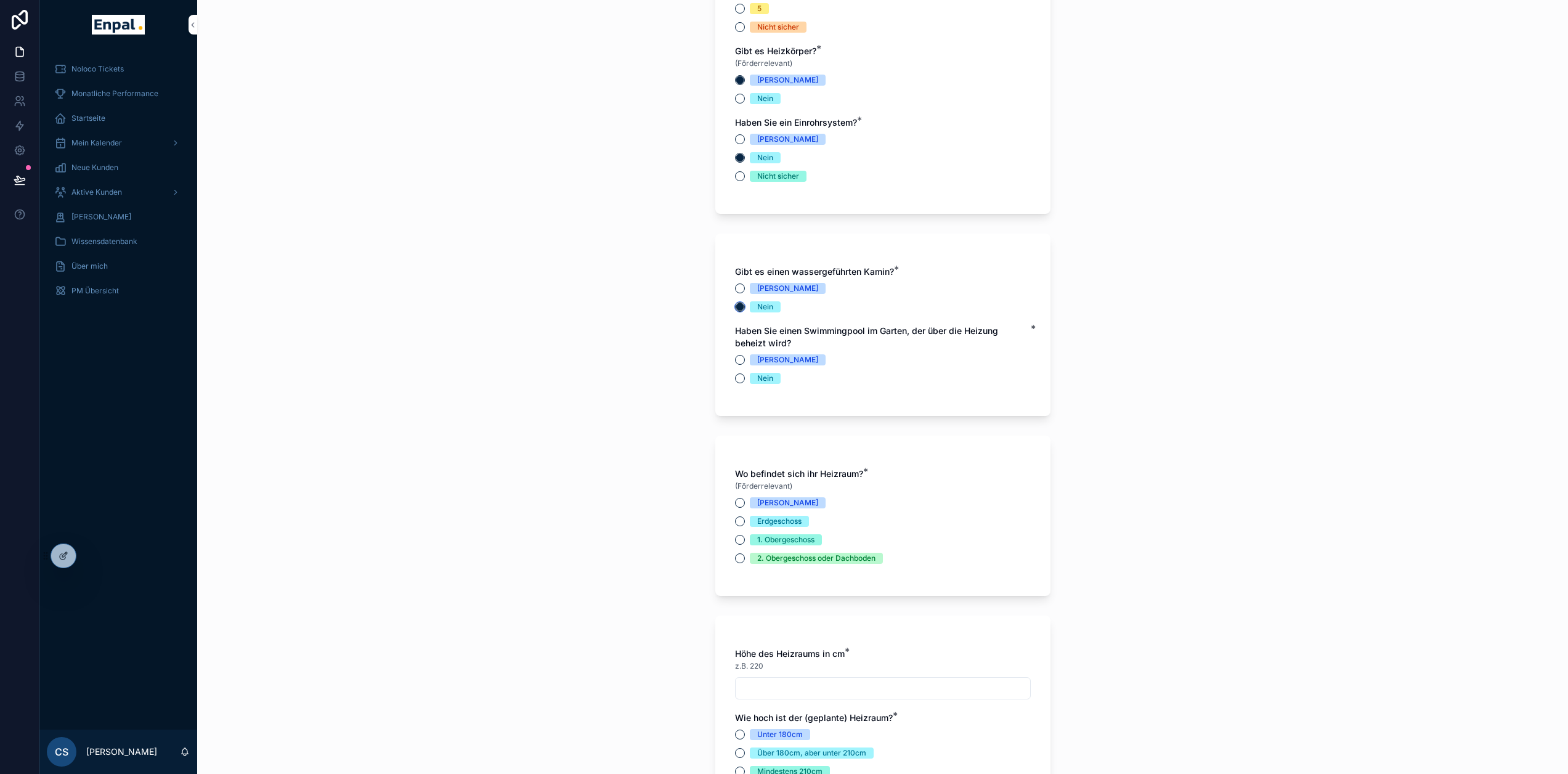
scroll to position [3575, 0]
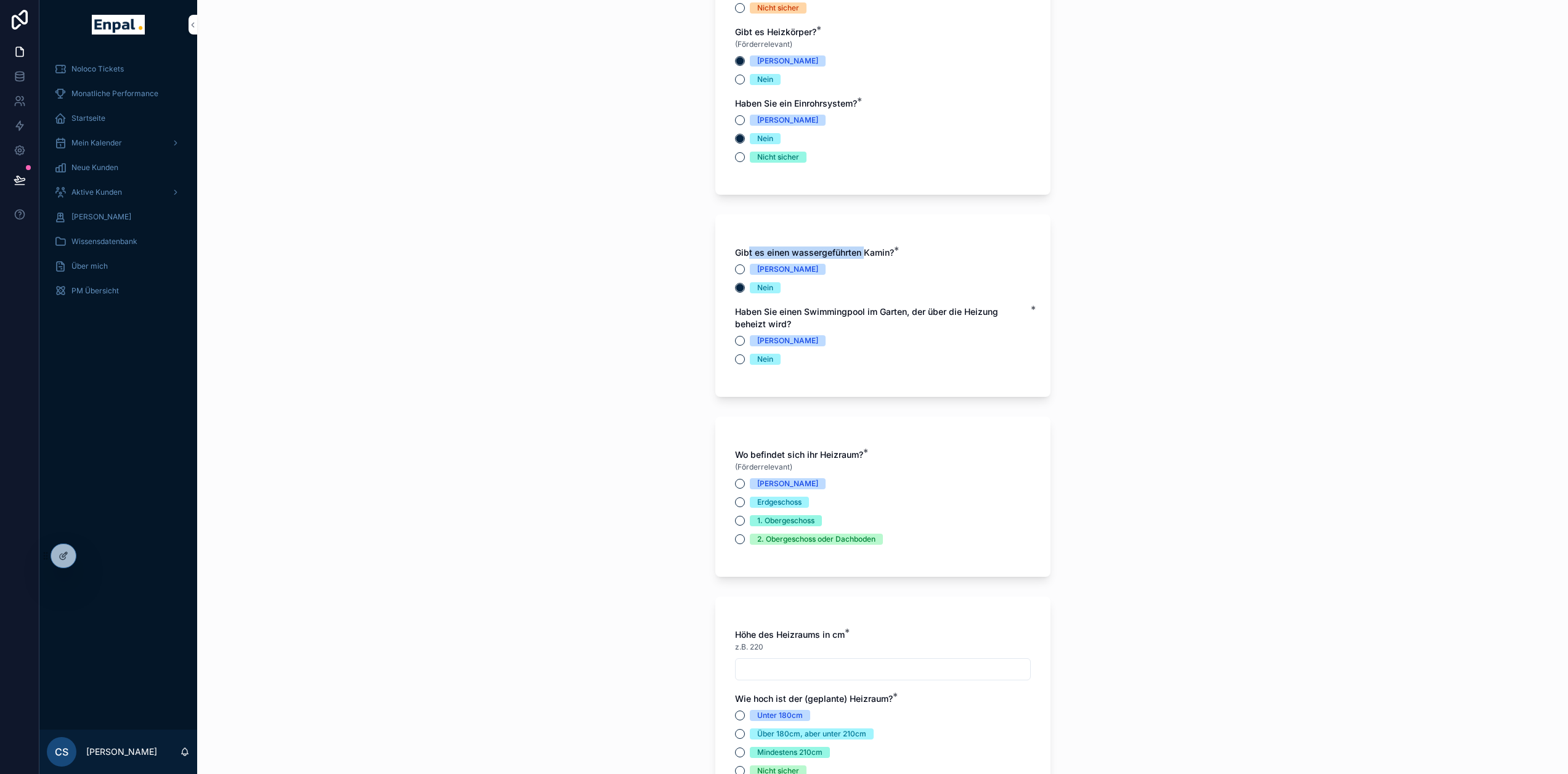
drag, startPoint x: 785, startPoint y: 265, endPoint x: 875, endPoint y: 265, distance: 90.0
click at [872, 258] on span "Gibt es einen wassergeführten Kamin?" at bounding box center [815, 253] width 159 height 10
click at [885, 258] on span "Gibt es einen wassergeführten Kamin?" at bounding box center [815, 253] width 159 height 10
click at [741, 346] on button "Ja" at bounding box center [740, 341] width 10 height 10
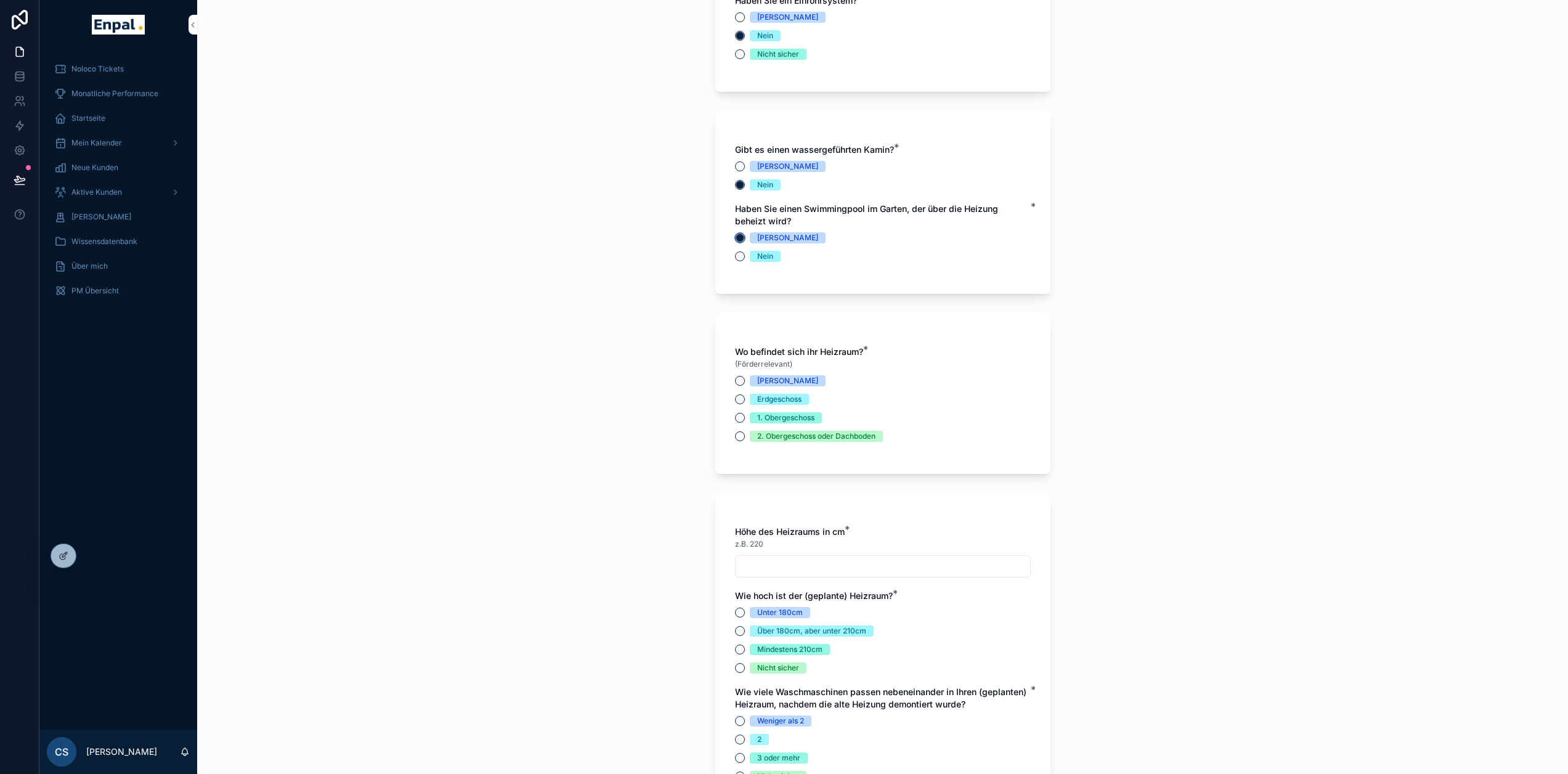
scroll to position [3698, 0]
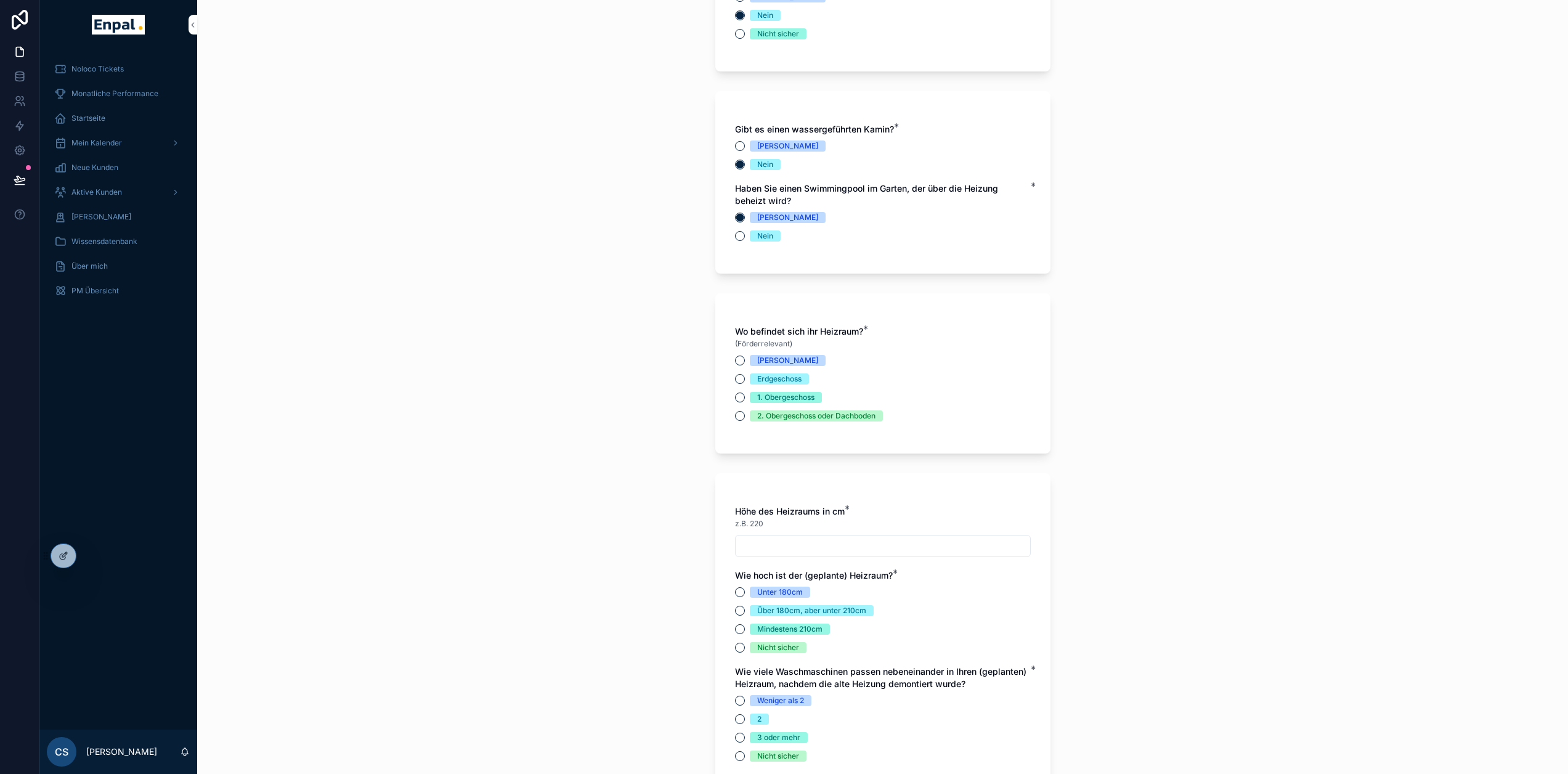
click at [736, 239] on div "Ja Nein" at bounding box center [883, 226] width 296 height 30
click at [739, 241] on button "Nein" at bounding box center [740, 237] width 10 height 10
click at [742, 366] on button "Keller" at bounding box center [740, 361] width 10 height 10
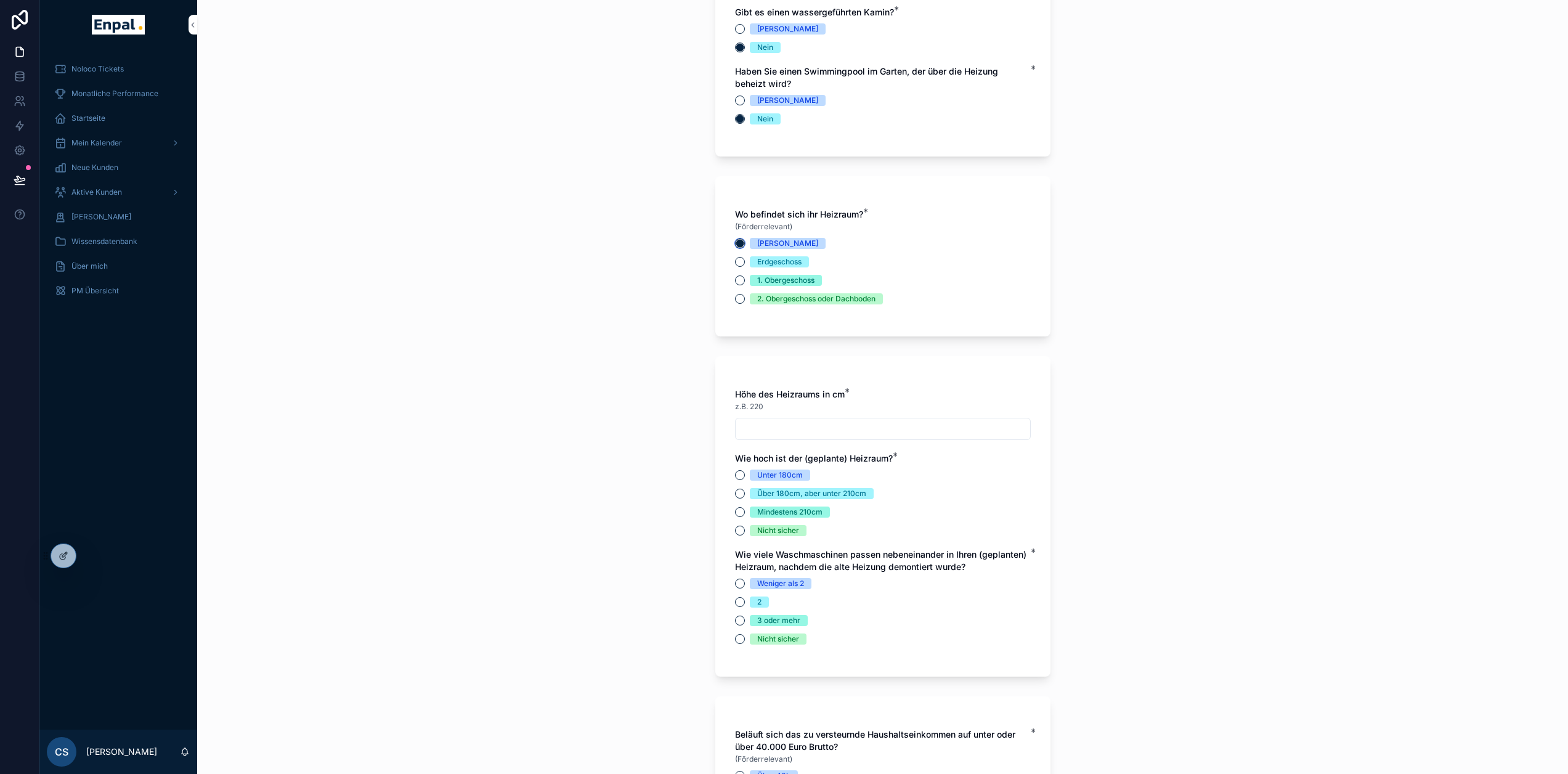
scroll to position [3822, 0]
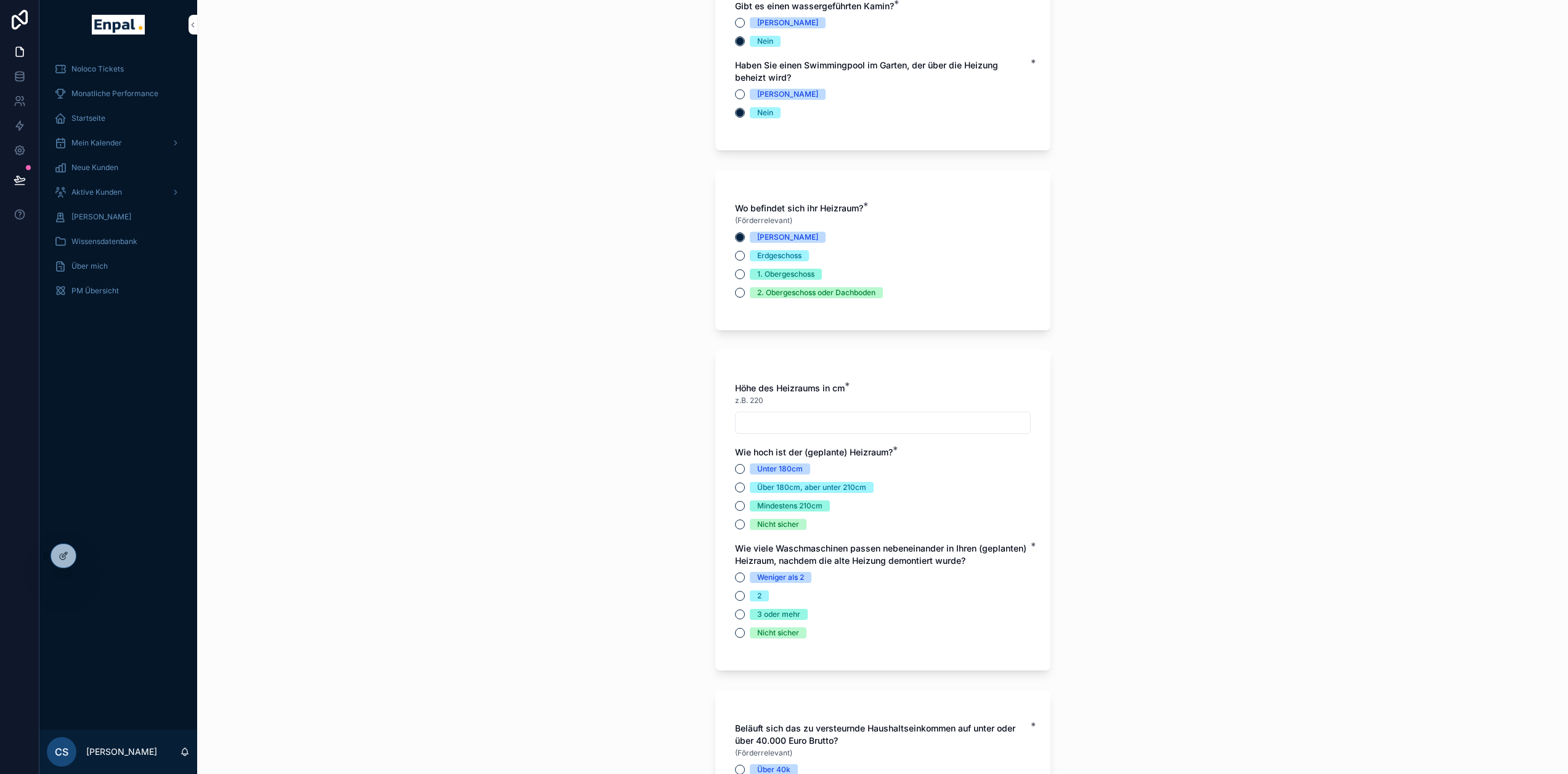
click at [800, 434] on div "scrollable content" at bounding box center [883, 423] width 296 height 22
click at [816, 432] on input "scrollable content" at bounding box center [883, 423] width 294 height 18
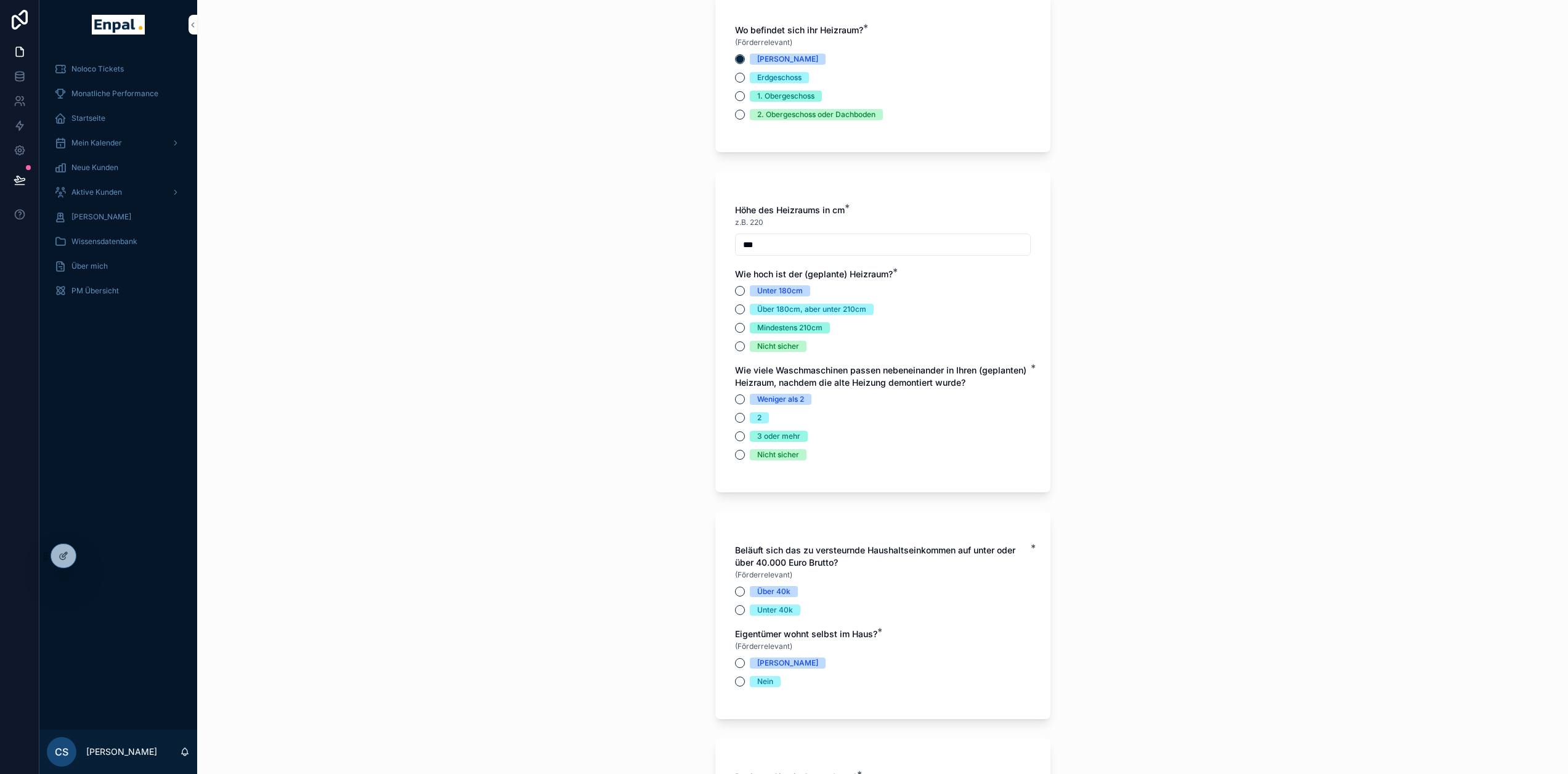
scroll to position [4007, 0]
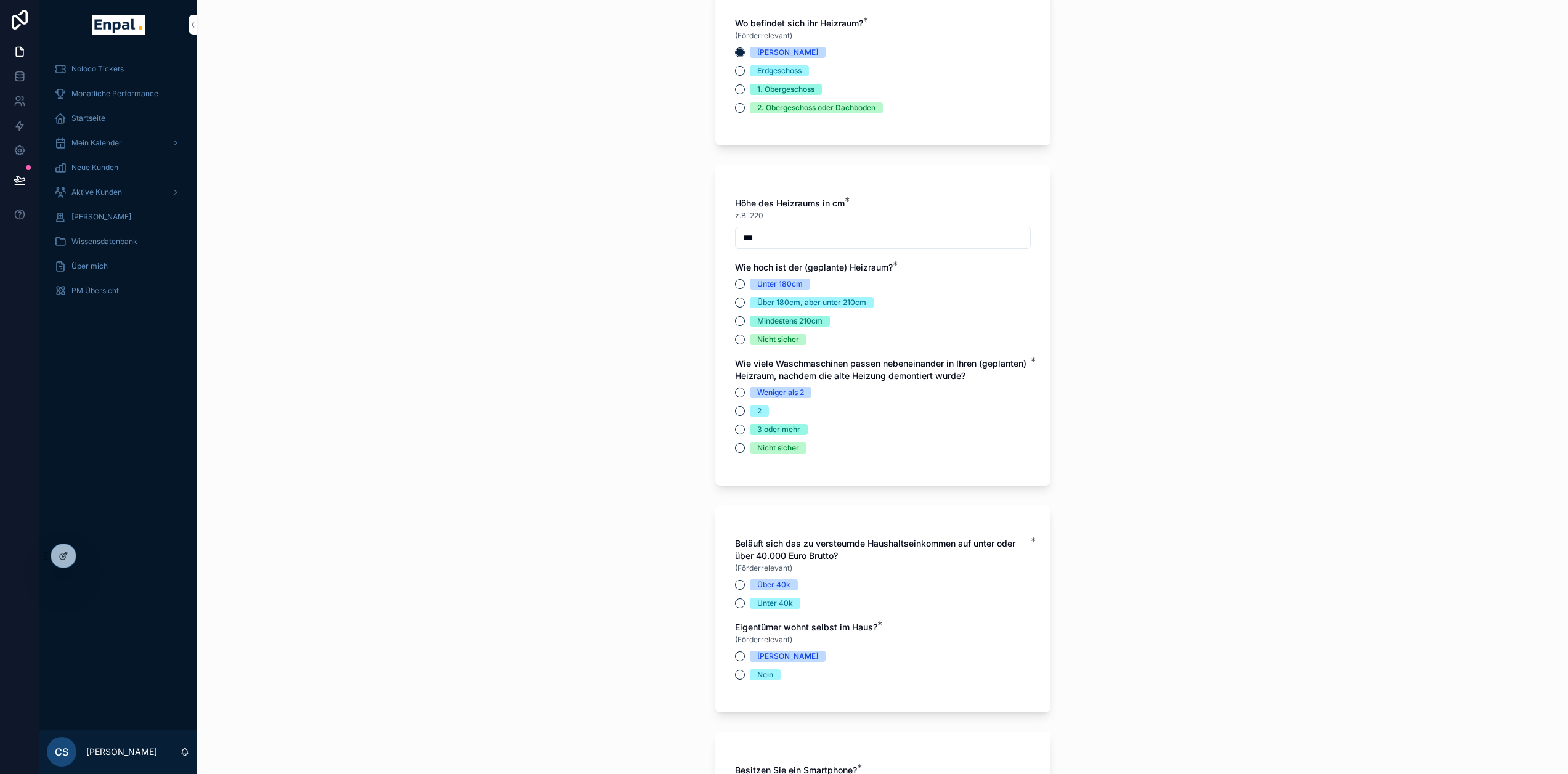
type input "***"
drag, startPoint x: 738, startPoint y: 329, endPoint x: 825, endPoint y: 337, distance: 87.4
click at [739, 326] on button "Mindestens 210cm" at bounding box center [740, 321] width 10 height 10
click at [743, 307] on button "Über 180cm, aber unter 210cm" at bounding box center [740, 303] width 10 height 10
drag, startPoint x: 742, startPoint y: 437, endPoint x: 944, endPoint y: 435, distance: 202.0
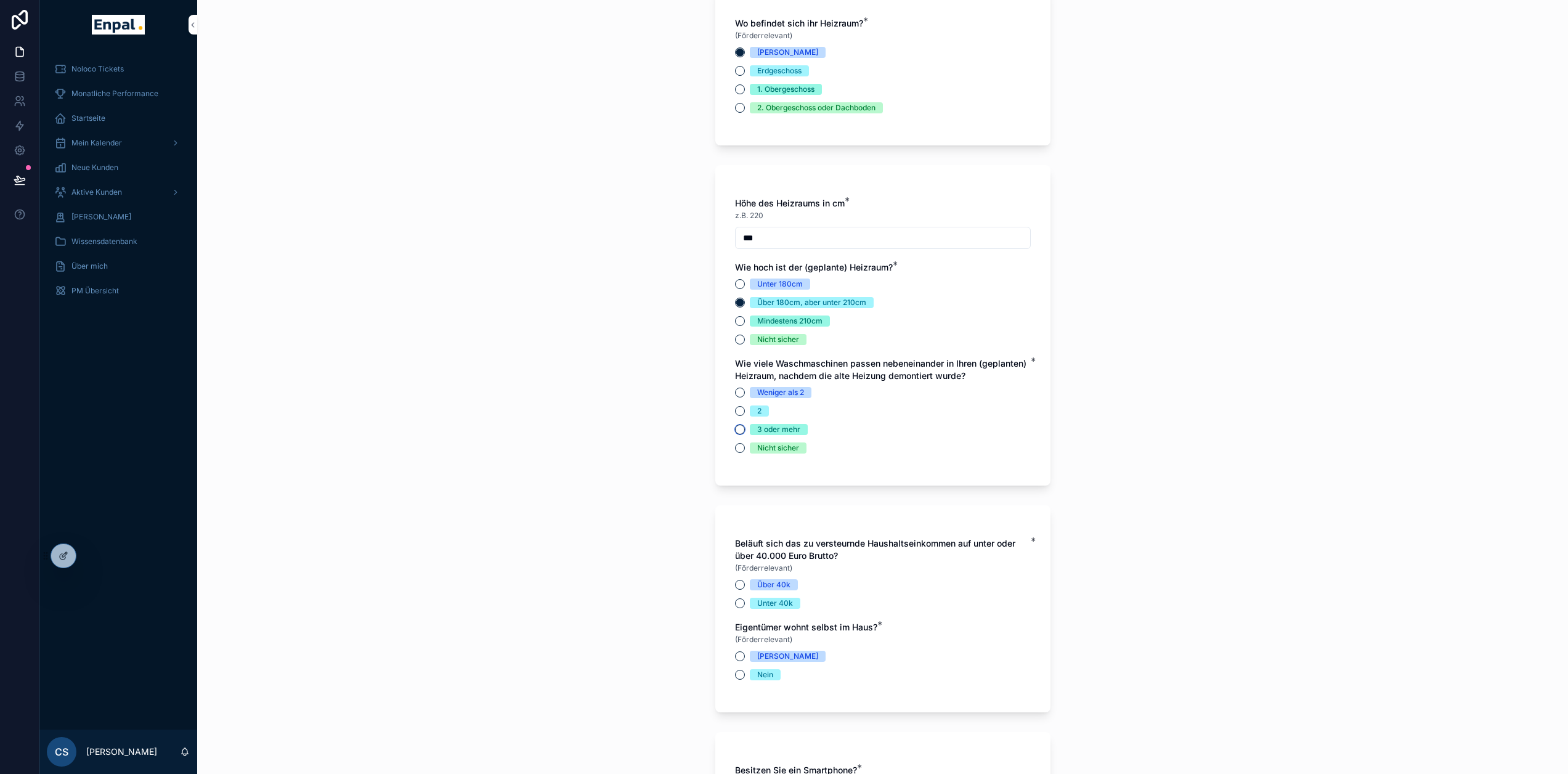
click at [742, 434] on button "3 oder mehr" at bounding box center [740, 430] width 10 height 10
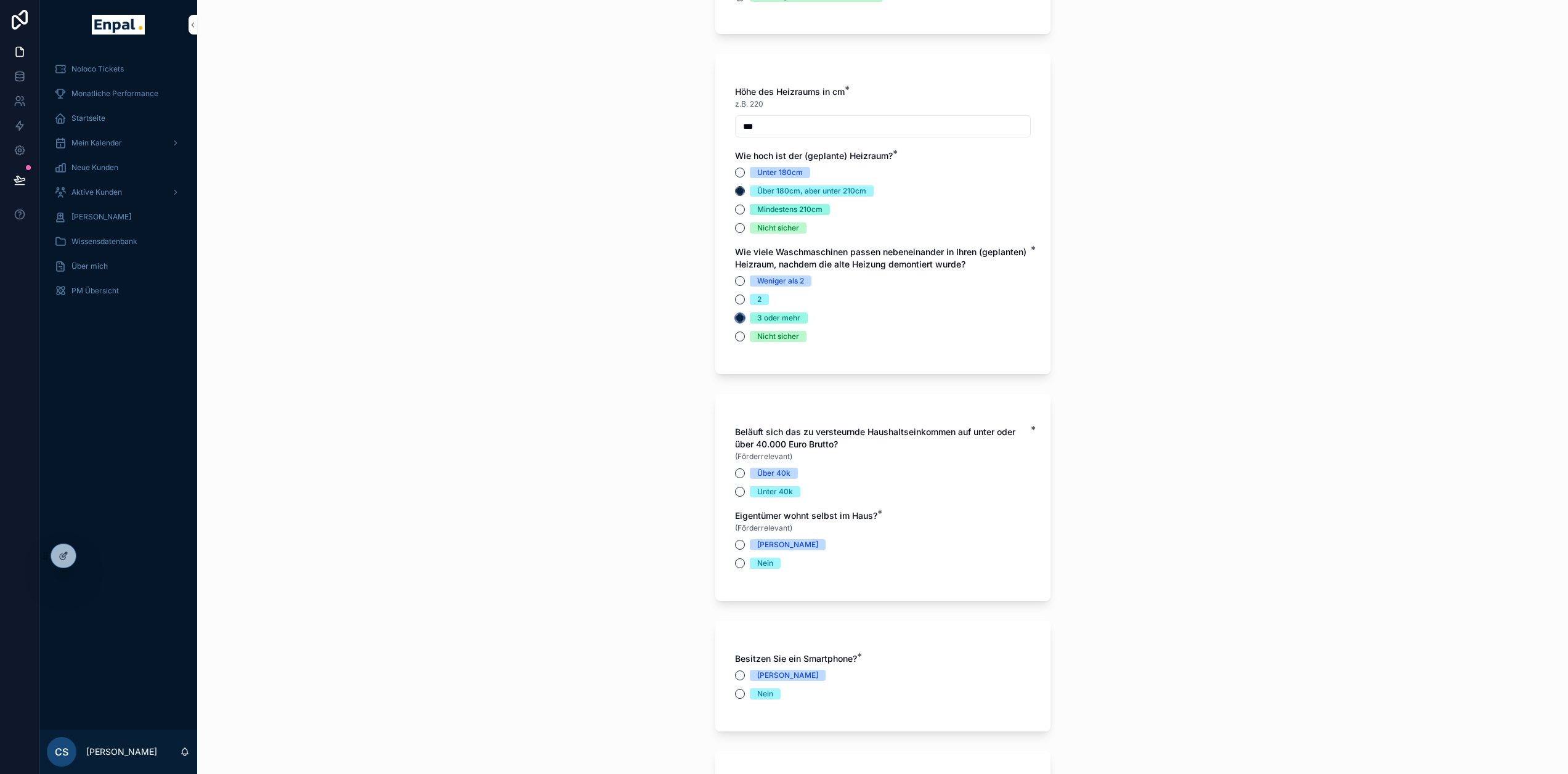
scroll to position [4130, 0]
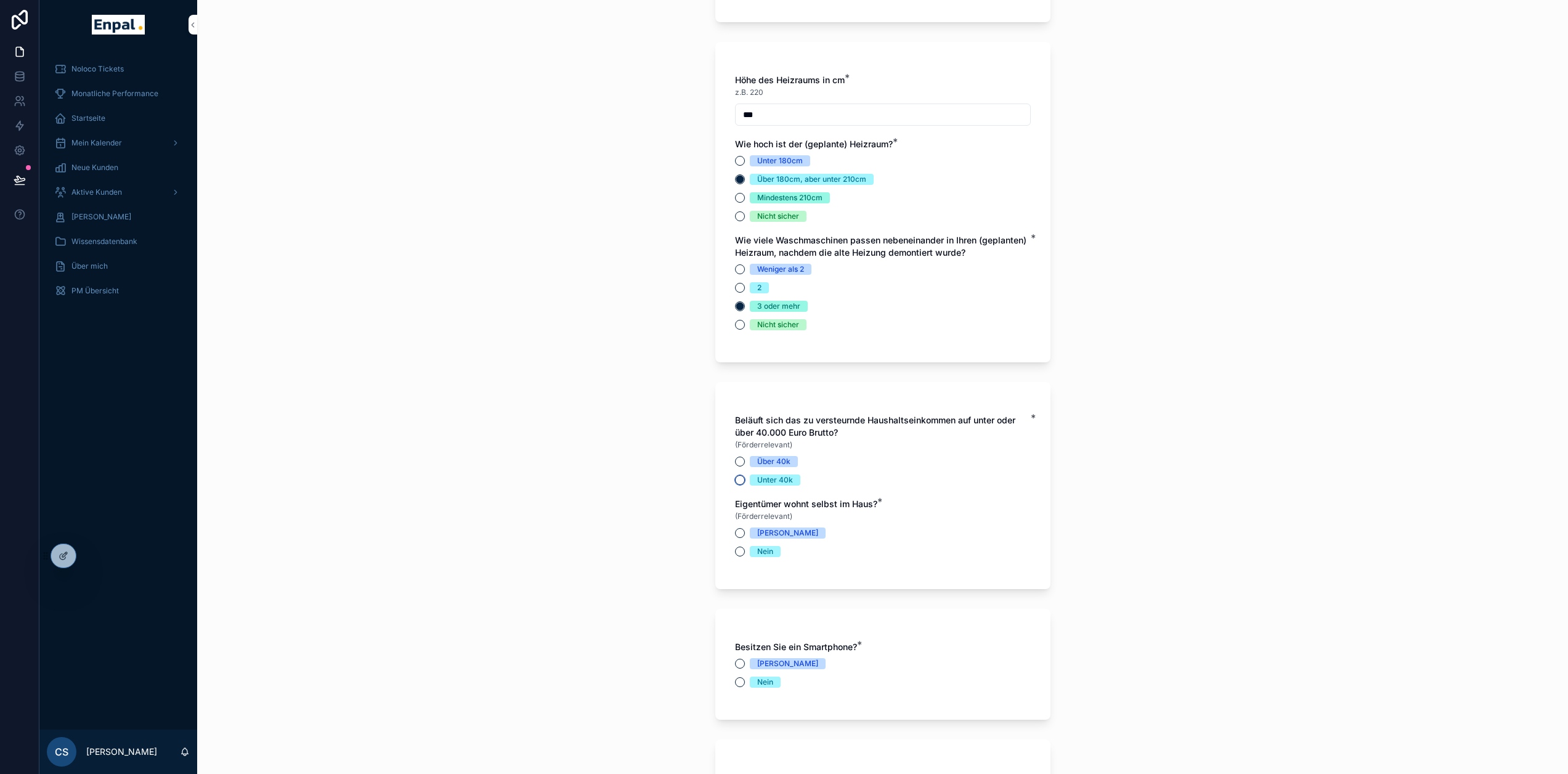
click at [737, 485] on button "Unter 40k" at bounding box center [740, 480] width 10 height 10
click at [738, 467] on button "Über 40k" at bounding box center [740, 462] width 10 height 10
click at [735, 538] on button "Ja" at bounding box center [740, 533] width 10 height 10
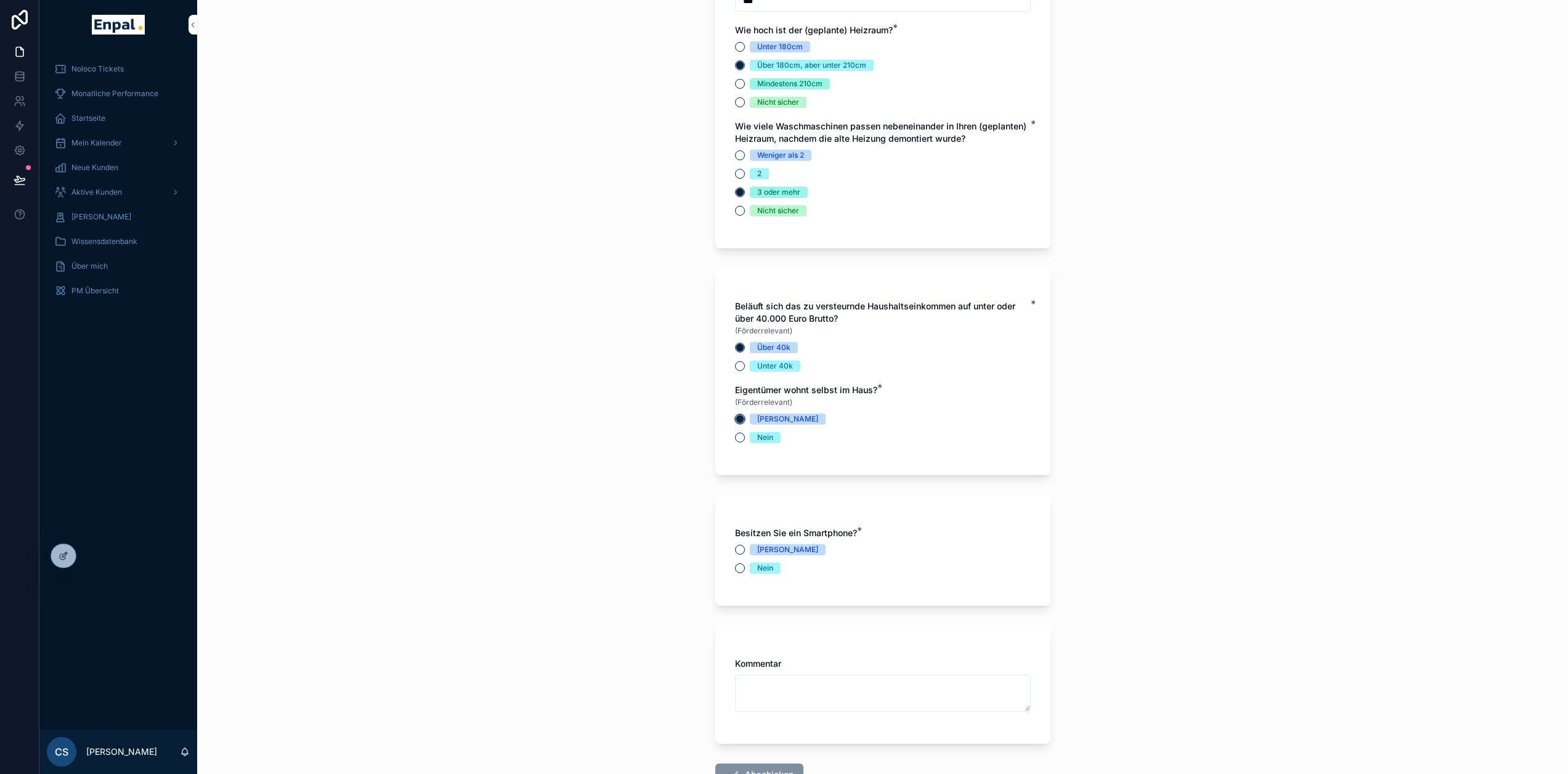
scroll to position [4253, 0]
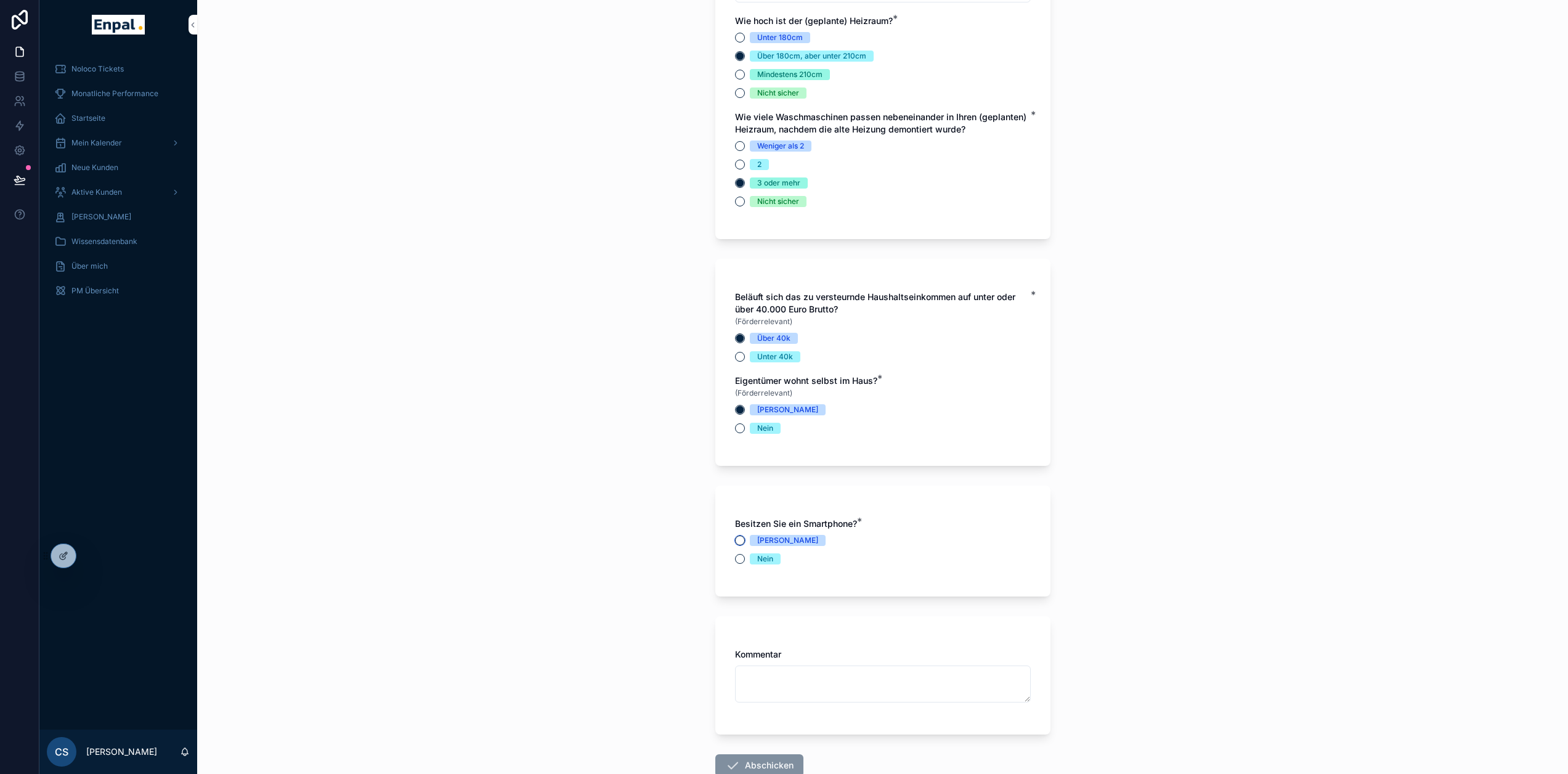
click at [743, 545] on button "Ja" at bounding box center [740, 541] width 10 height 10
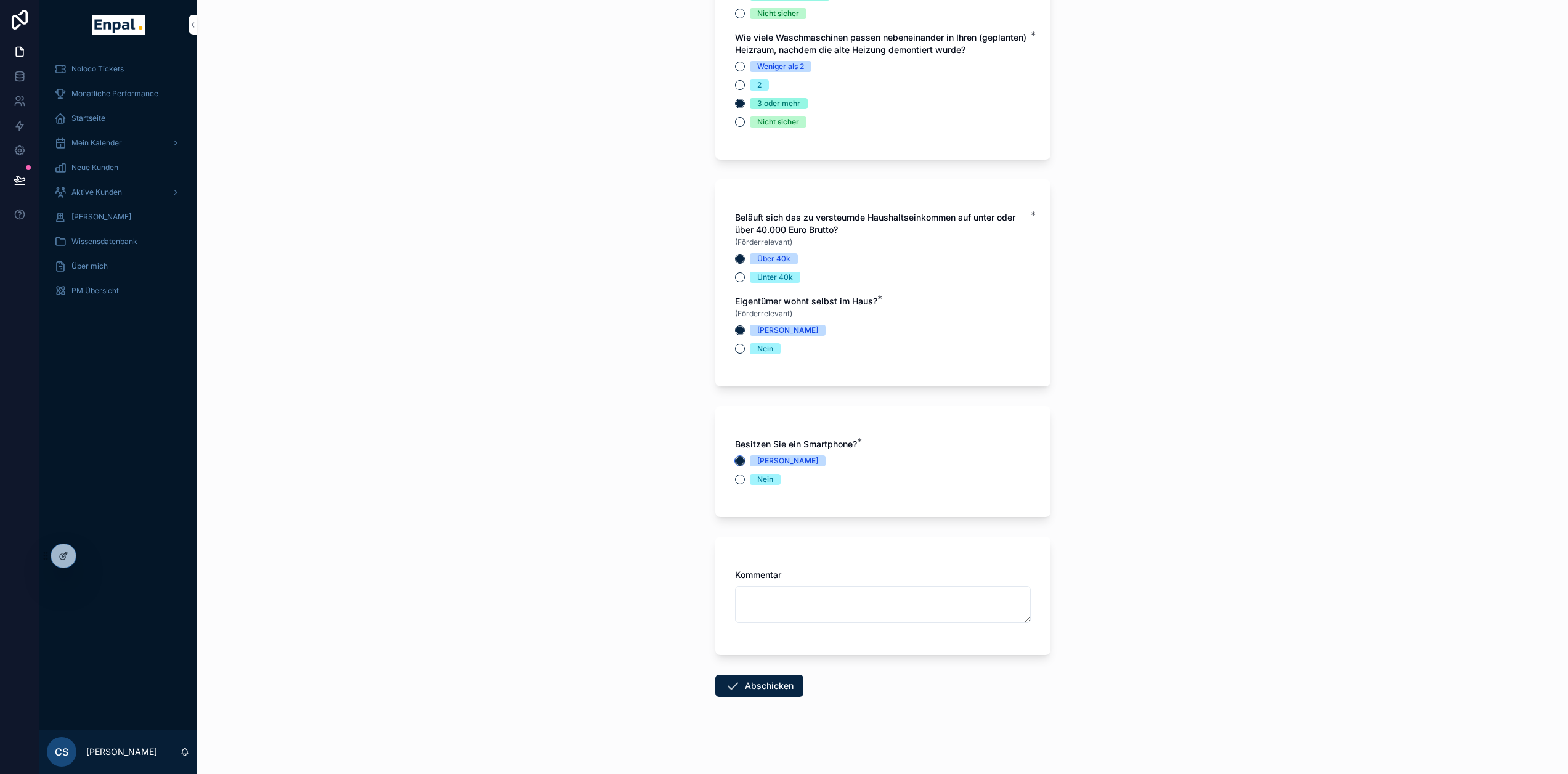
scroll to position [4337, 0]
drag, startPoint x: 882, startPoint y: 447, endPoint x: 709, endPoint y: 447, distance: 173.0
click at [850, 434] on div "Besitzen Sie ein Smartphone? * Ja Nein" at bounding box center [883, 460] width 335 height 111
drag, startPoint x: 864, startPoint y: 453, endPoint x: 678, endPoint y: 453, distance: 186.0
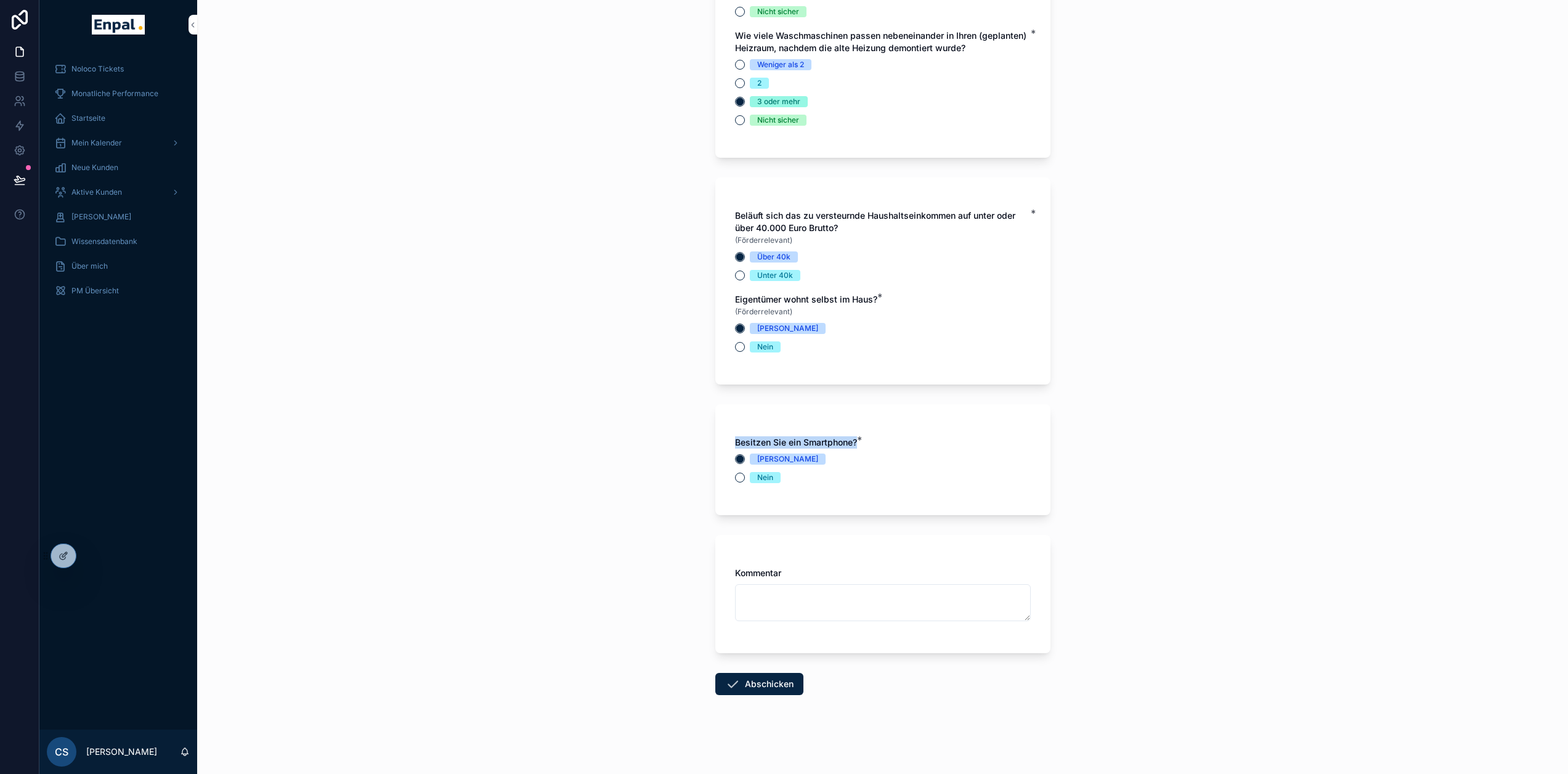
click at [678, 453] on div "**********" at bounding box center [883, 387] width 1371 height 774
click at [788, 445] on div "Besitzen Sie ein Smartphone? * Ja Nein" at bounding box center [883, 460] width 335 height 111
drag, startPoint x: 864, startPoint y: 452, endPoint x: 709, endPoint y: 445, distance: 155.2
click at [664, 442] on div "**********" at bounding box center [883, 387] width 1371 height 774
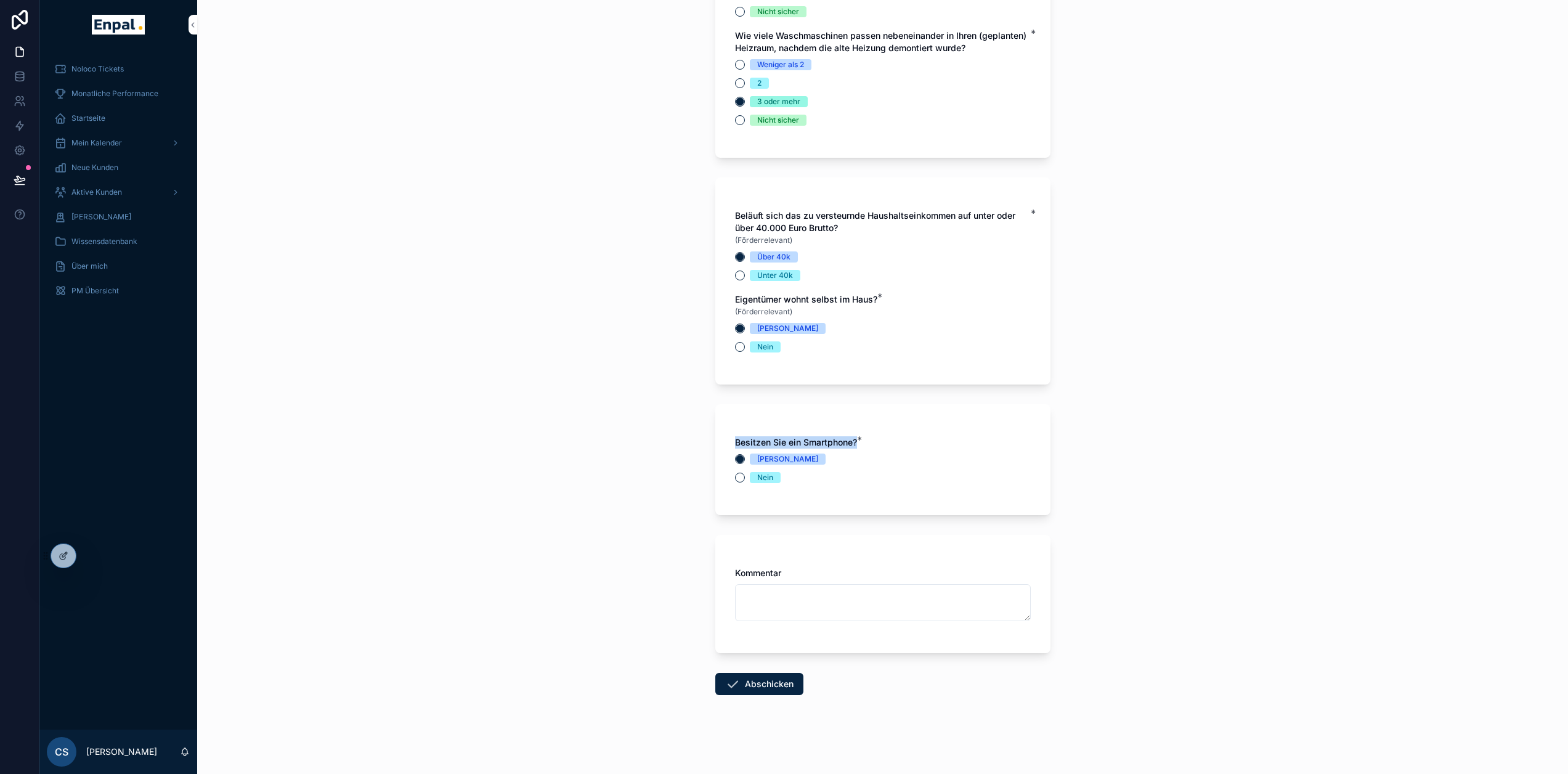
drag, startPoint x: 883, startPoint y: 450, endPoint x: 694, endPoint y: 446, distance: 189.0
click at [716, 449] on div "Besitzen Sie ein Smartphone? * Ja Nein" at bounding box center [883, 460] width 335 height 111
click at [689, 445] on div "**********" at bounding box center [883, 387] width 1371 height 774
click at [773, 690] on button "Abschicken" at bounding box center [759, 684] width 88 height 22
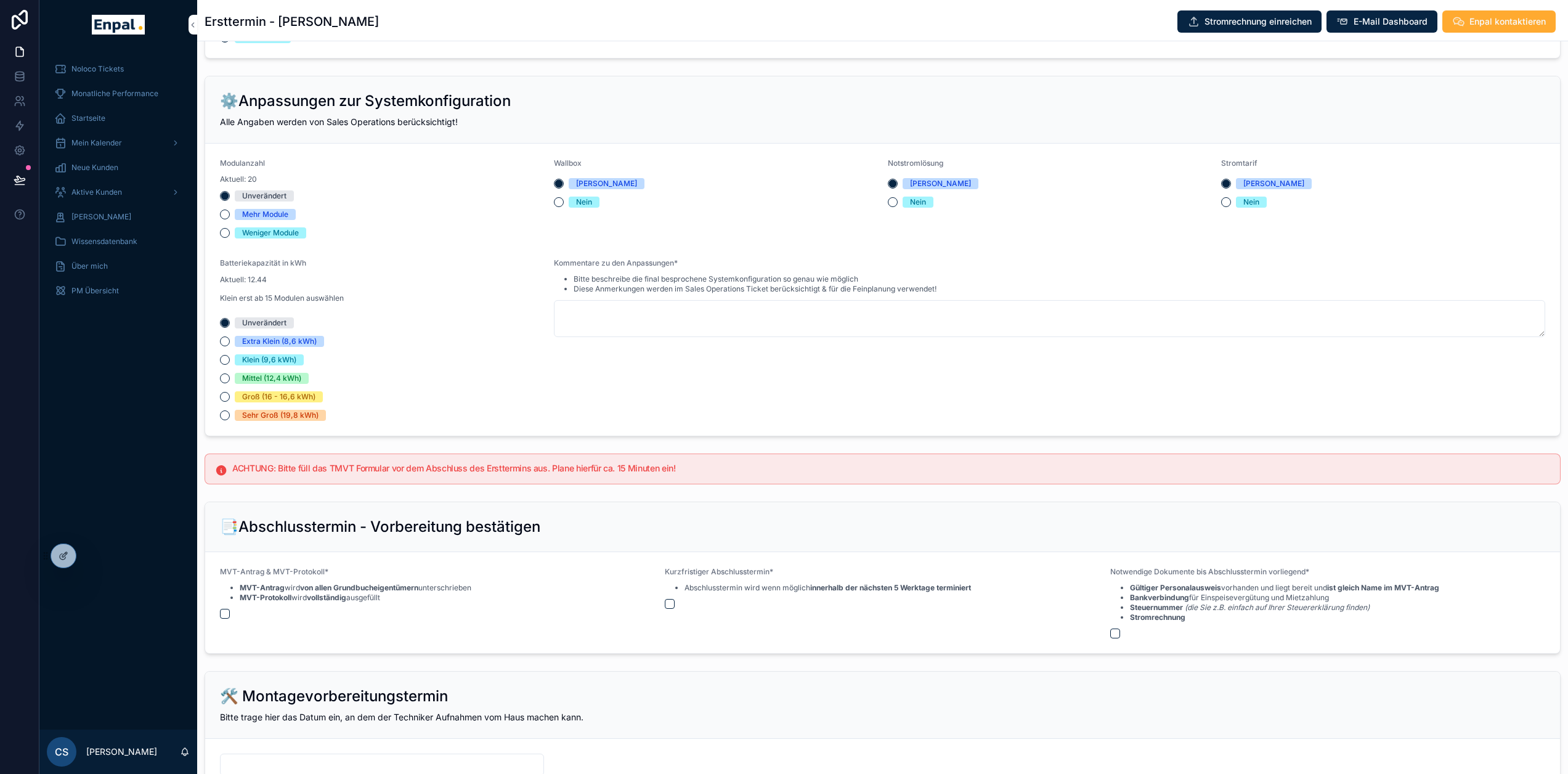
scroll to position [924, 0]
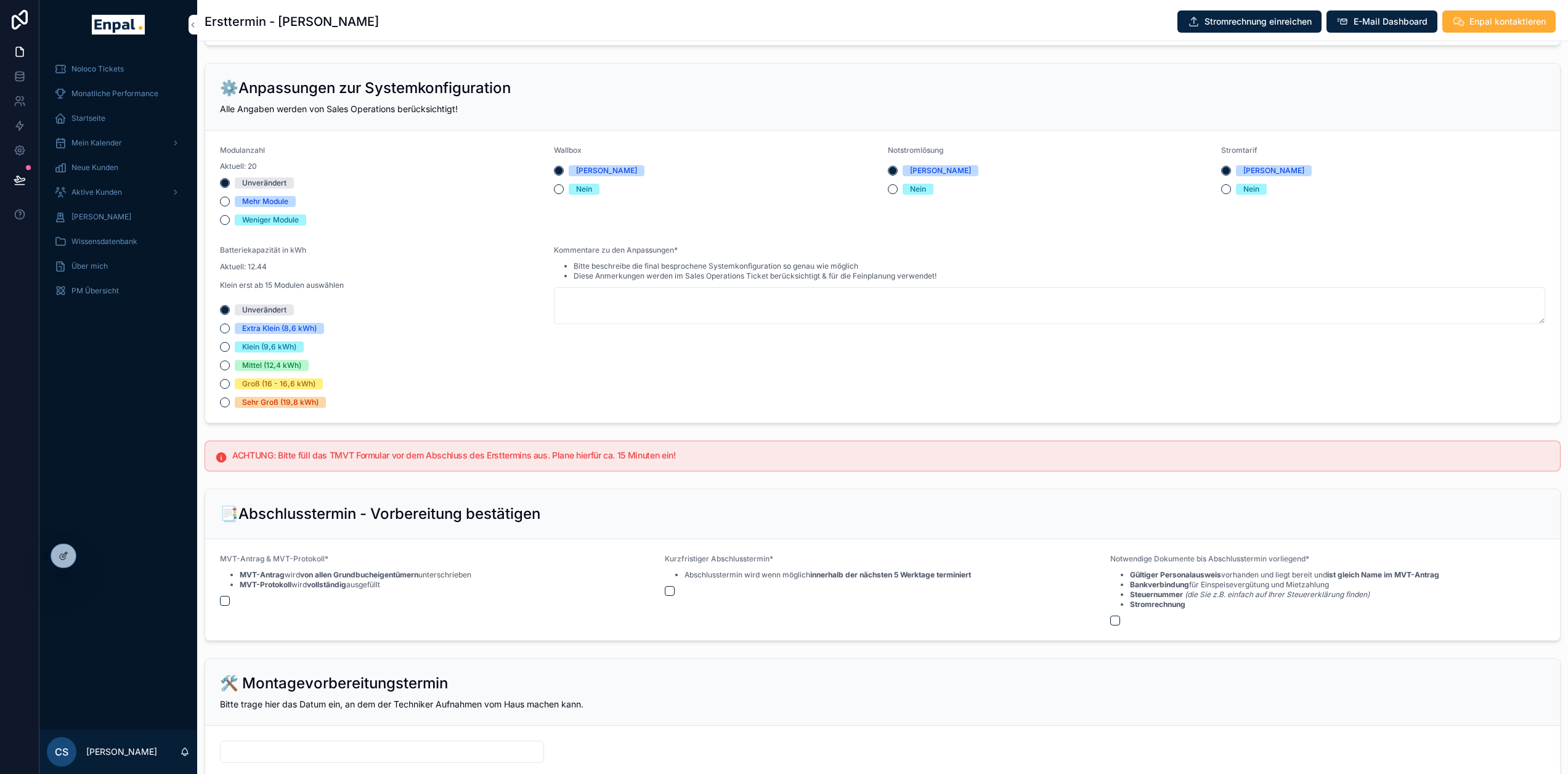
click at [474, 386] on div "Unverändert Extra [PERSON_NAME] (8,6 kWh) [PERSON_NAME] (9,6 kWh) Mittel (12,4 …" at bounding box center [382, 356] width 324 height 104
click at [488, 284] on div "Aktuell: 12.44 [PERSON_NAME] erst ab 15 Modulen auswählen" at bounding box center [382, 280] width 324 height 39
click at [0, 0] on icon at bounding box center [0, 0] width 0 height 0
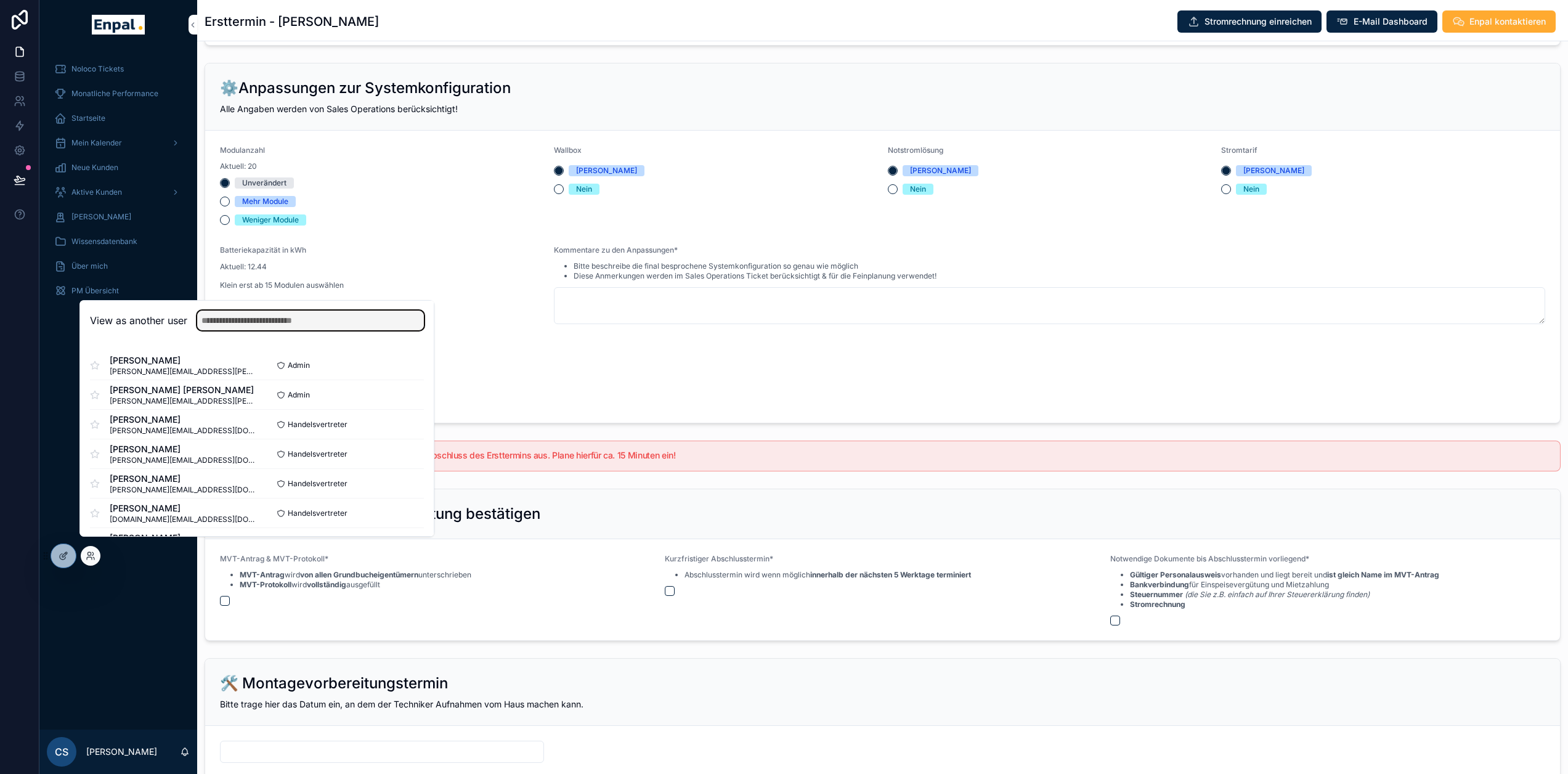
click at [245, 325] on input "text" at bounding box center [310, 320] width 227 height 20
type input "****"
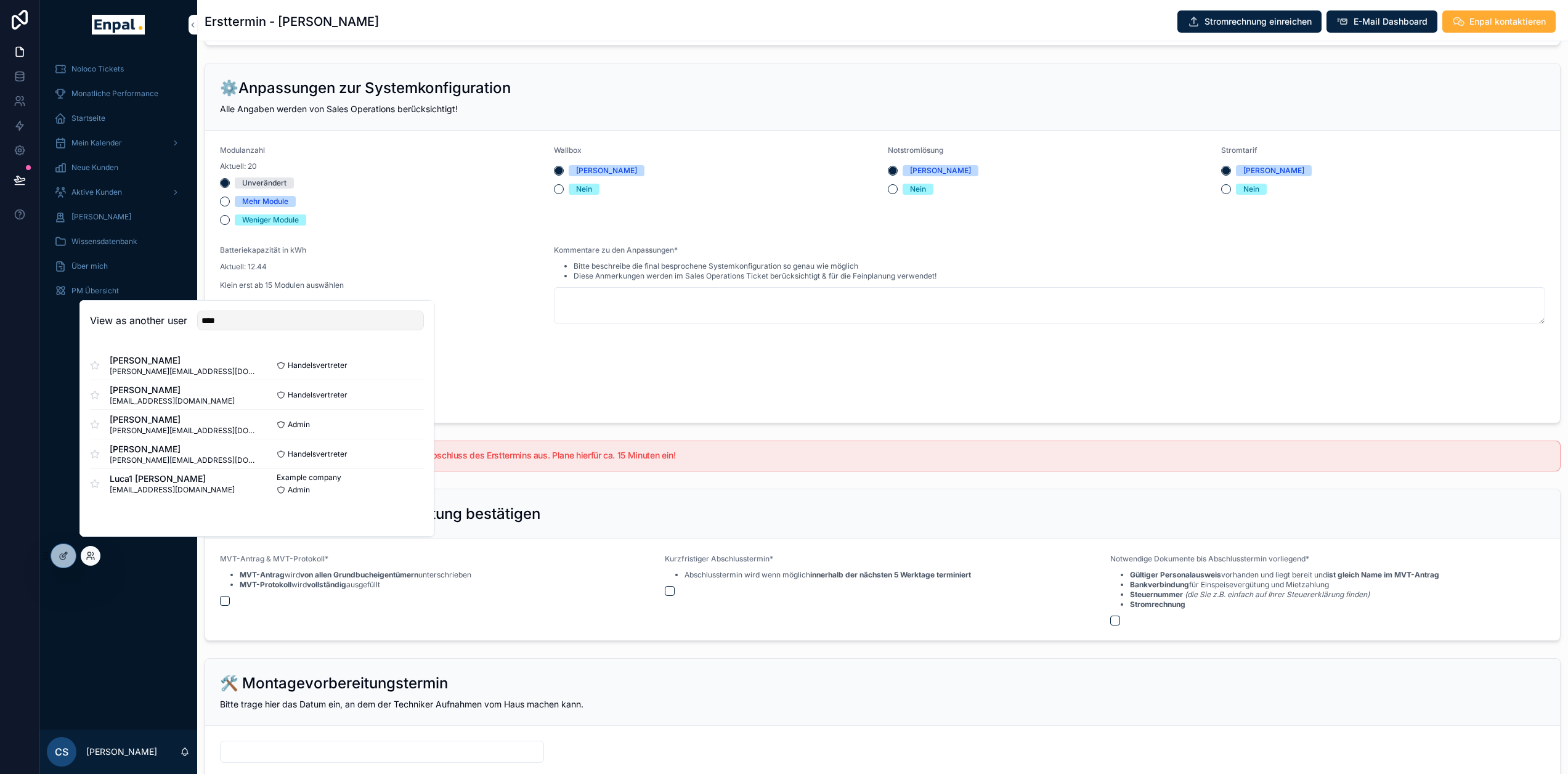
click at [0, 0] on button "Select" at bounding box center [0, 0] width 0 height 0
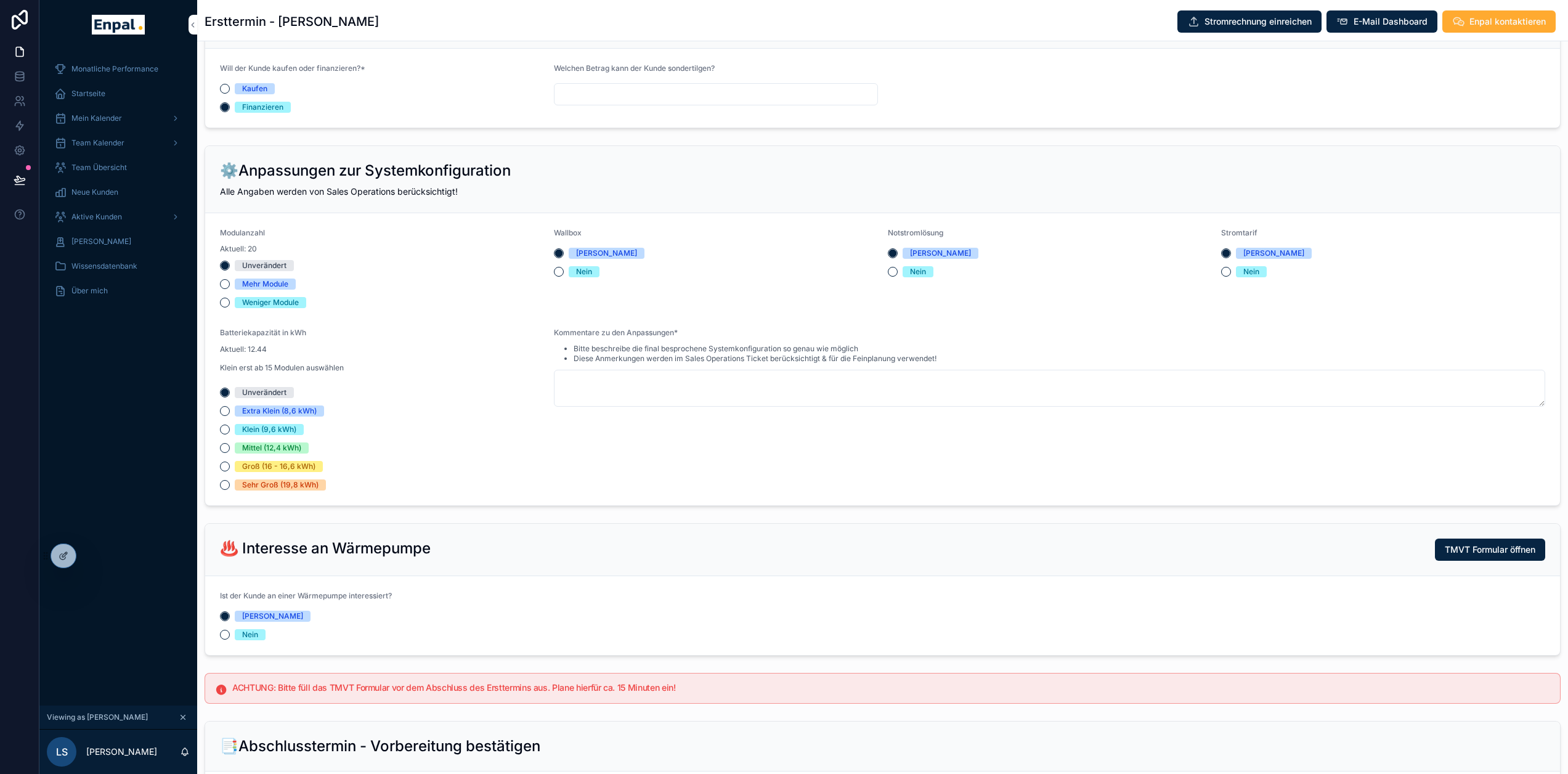
scroll to position [1109, 0]
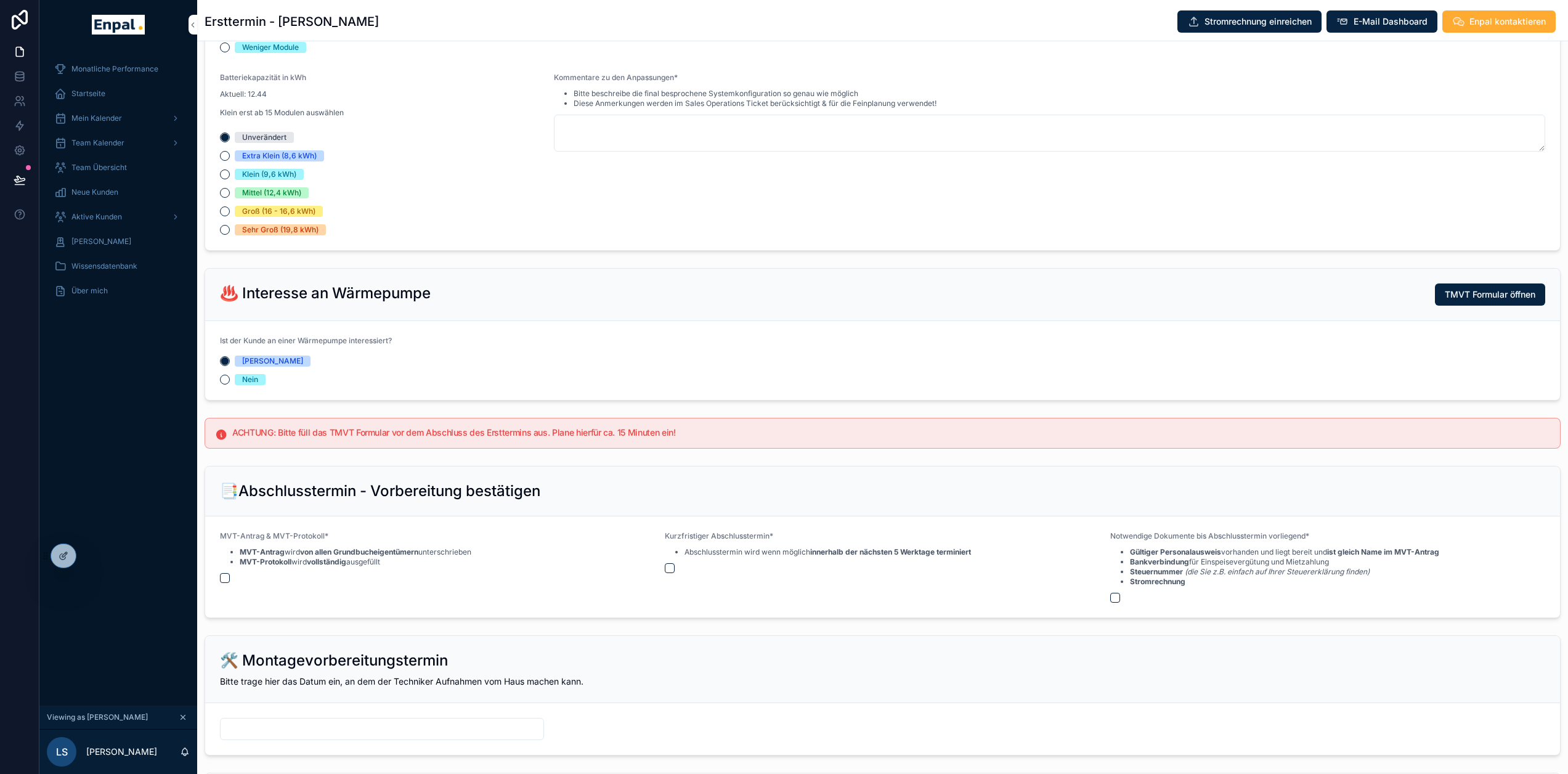
drag, startPoint x: 626, startPoint y: 429, endPoint x: 748, endPoint y: 448, distance: 123.5
click at [628, 429] on h5 "ACHTUNG: Bitte füll das TMVT Formular vor dem Abschluss des Ersttermins aus. Pl…" at bounding box center [891, 433] width 1318 height 9
click at [749, 448] on div "ACHTUNG: Bitte füll das TMVT Formular vor dem Abschluss des Ersttermins aus. Pl…" at bounding box center [883, 433] width 1356 height 31
click at [574, 430] on h5 "ACHTUNG: Bitte füll das TMVT Formular vor dem Abschluss des Ersttermins aus. Pl…" at bounding box center [891, 433] width 1318 height 9
click at [464, 426] on div "ACHTUNG: Bitte füll das TMVT Formular vor dem Abschluss des Ersttermins aus. Pl…" at bounding box center [883, 433] width 1356 height 31
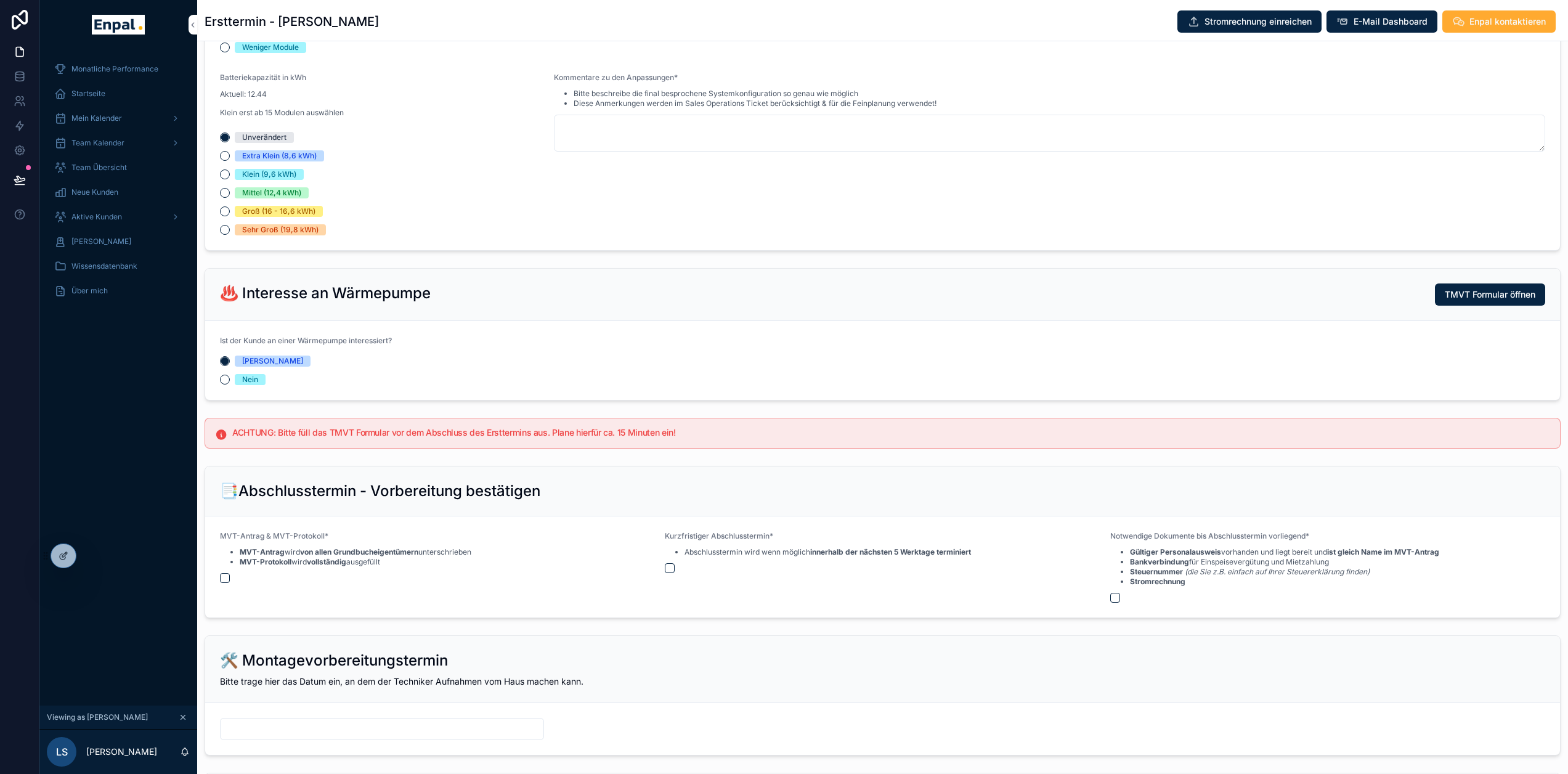
click at [740, 451] on div "ACHTUNG: Bitte füll das TMVT Formular vor dem Abschluss des Ersttermins aus. Pl…" at bounding box center [883, 434] width 1371 height 41
click at [658, 356] on form "Ist der Kunde an einer Wärmepumpe interessiert? Ja Nein" at bounding box center [883, 361] width 1355 height 79
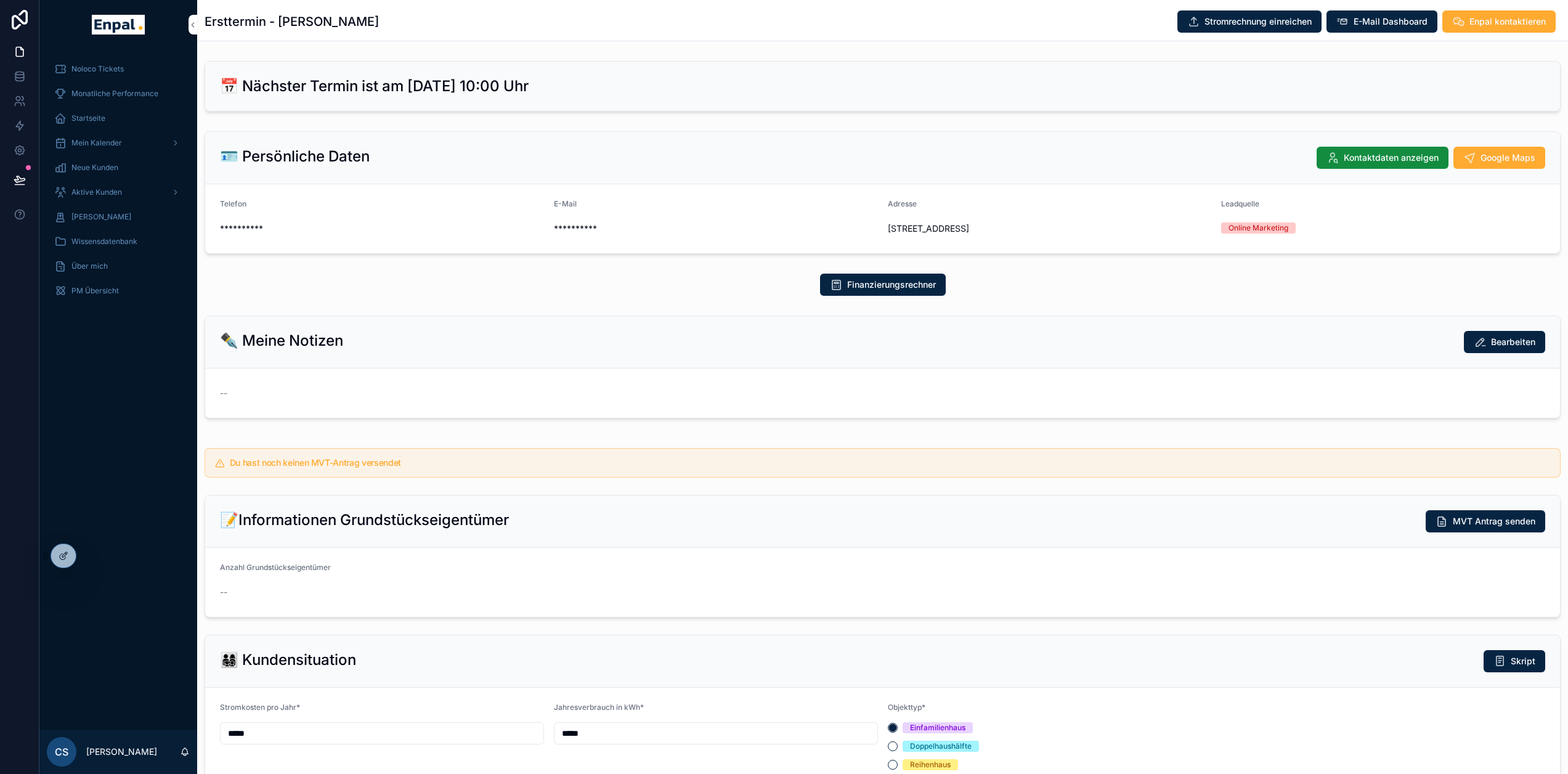
click at [0, 0] on icon at bounding box center [0, 0] width 0 height 0
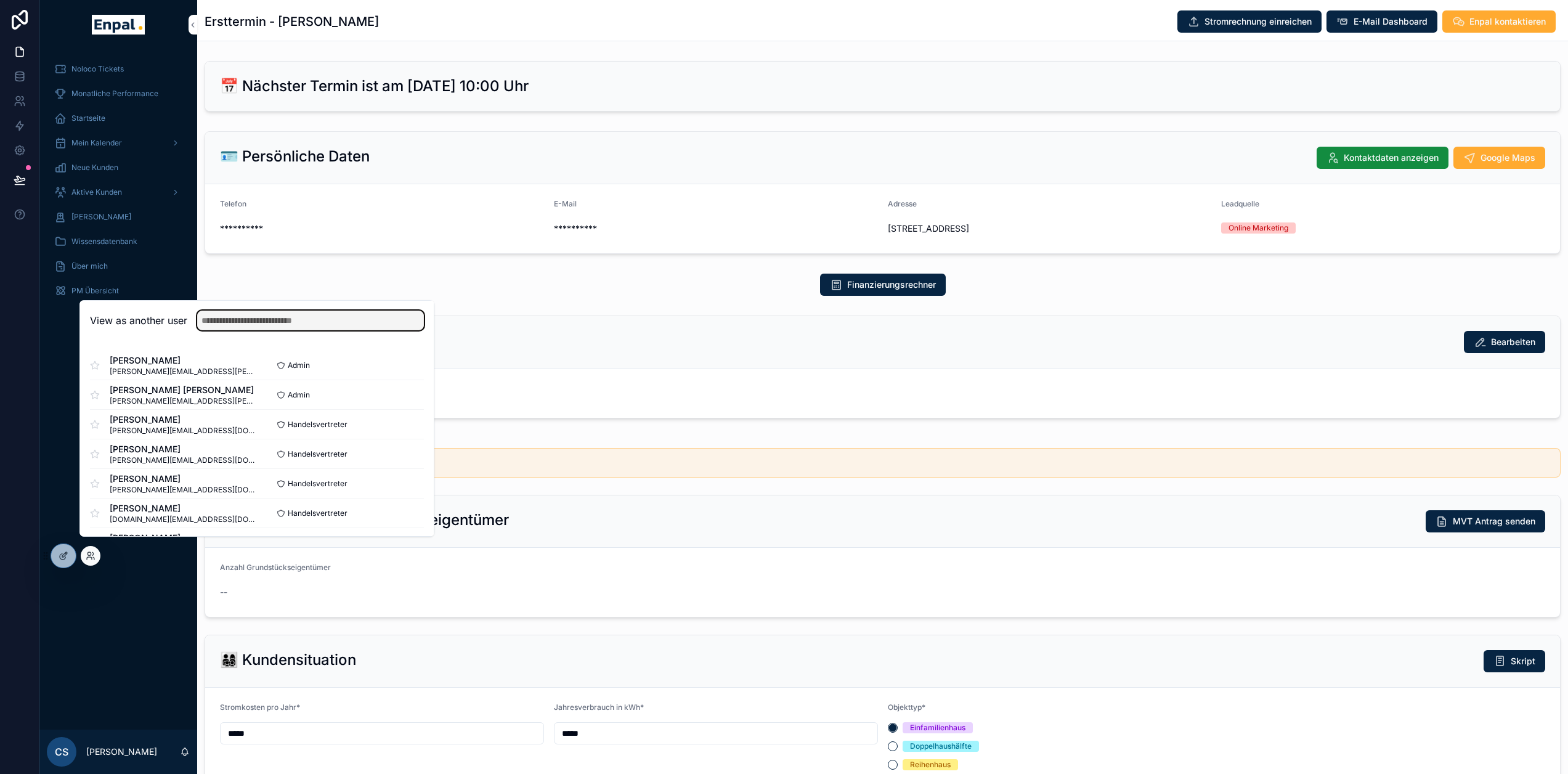
click at [255, 323] on input "text" at bounding box center [310, 320] width 227 height 20
type input "****"
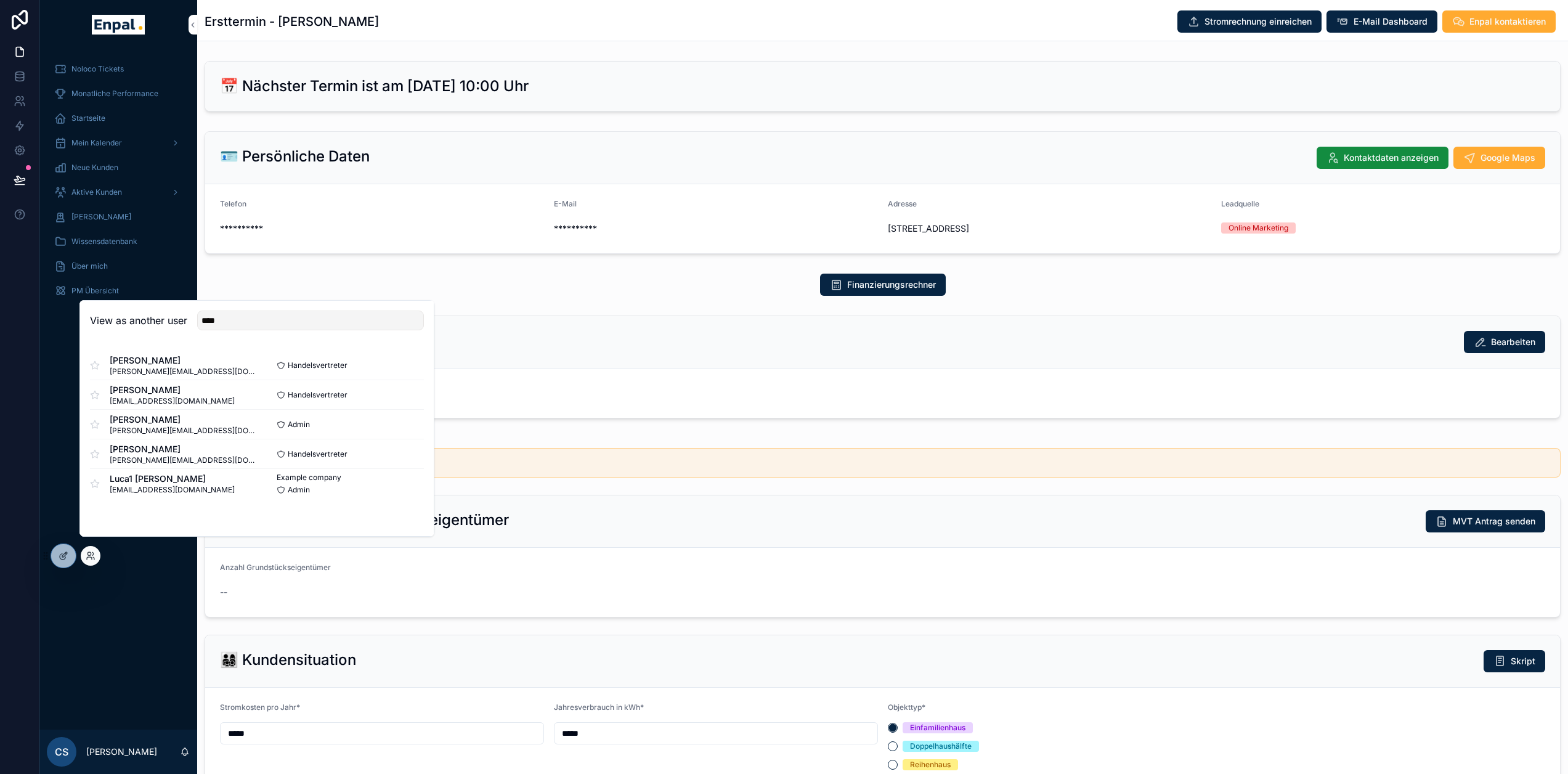
click at [0, 0] on button "Select" at bounding box center [0, 0] width 0 height 0
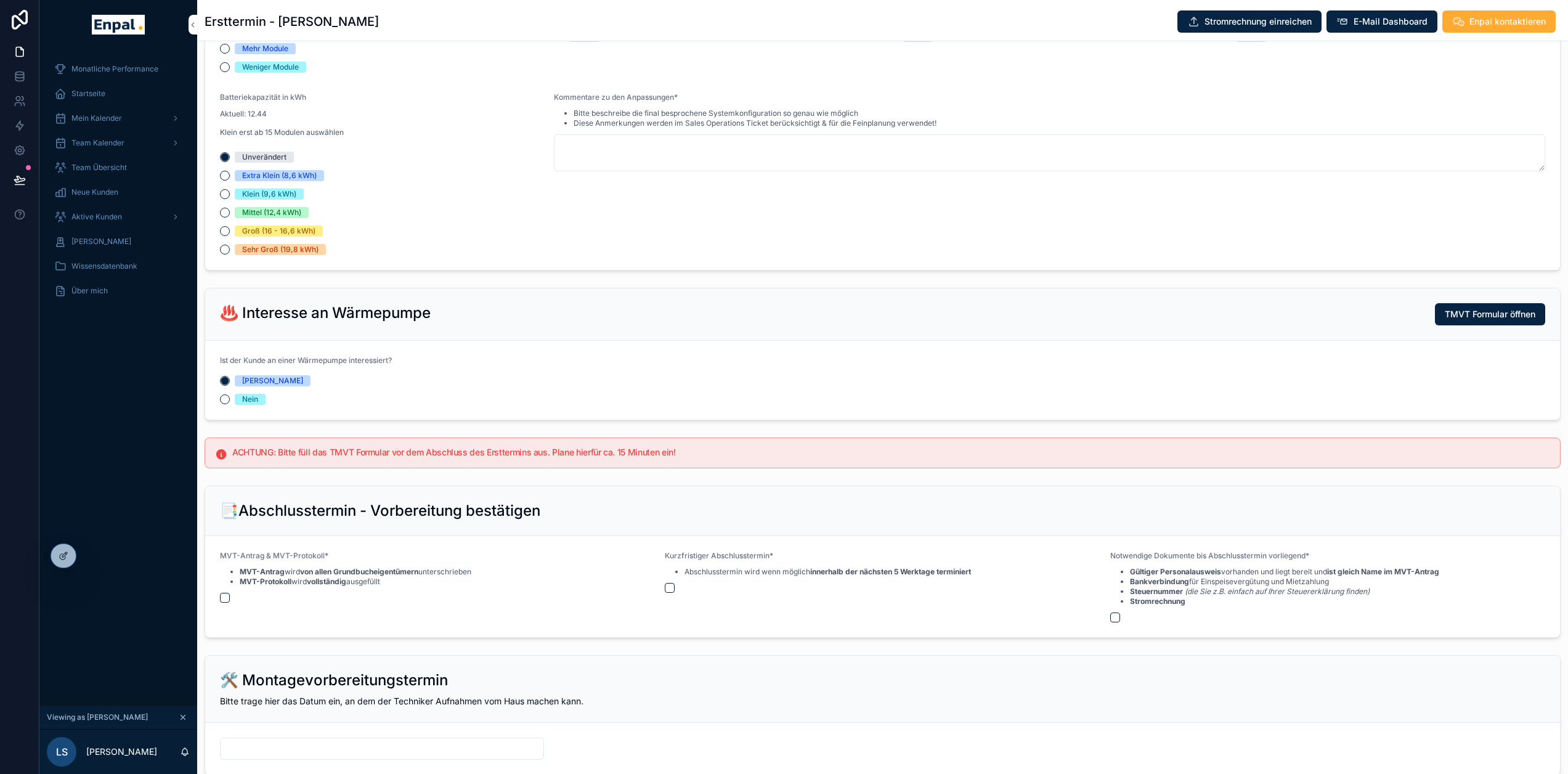
scroll to position [1109, 0]
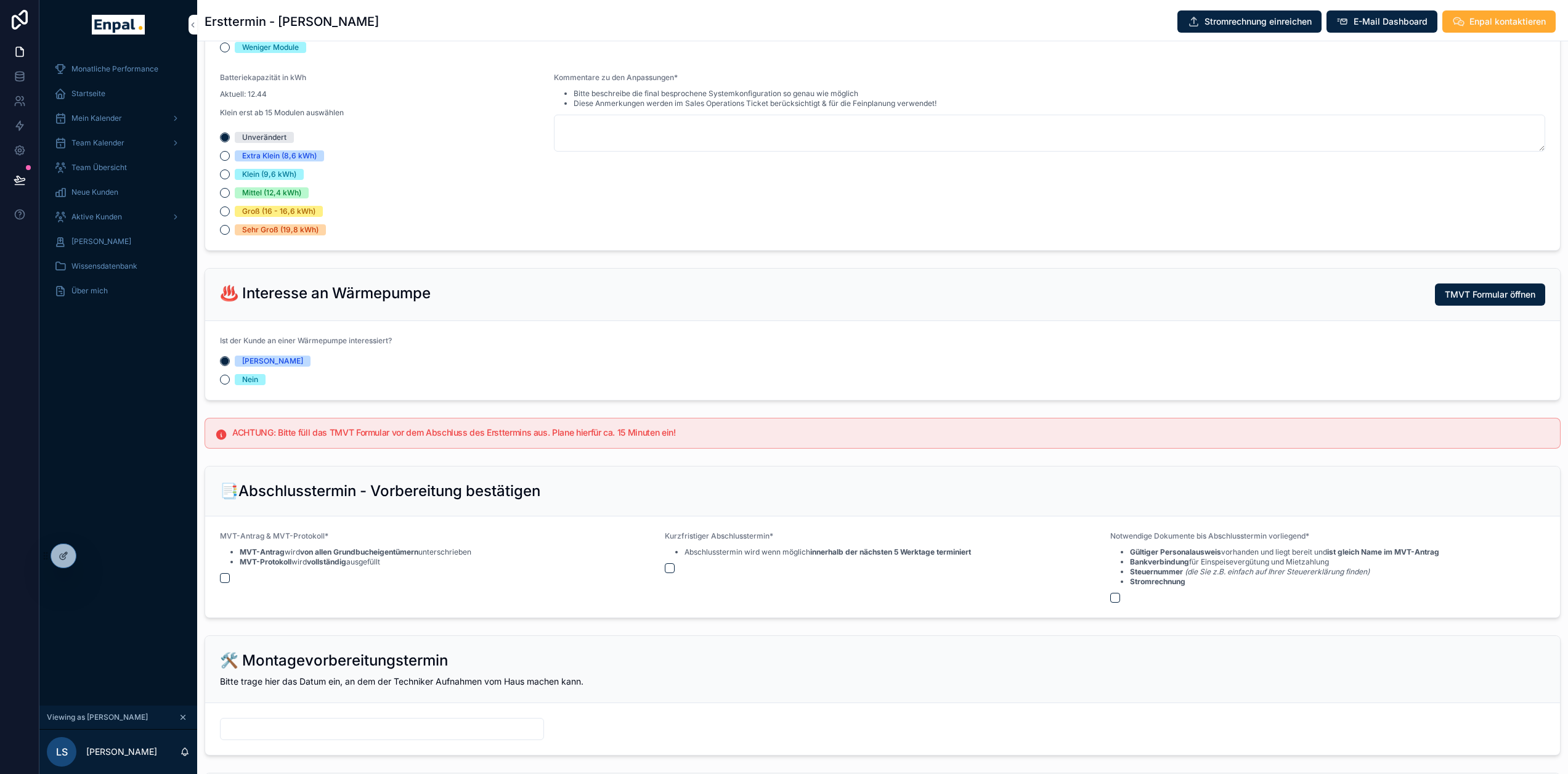
click at [639, 349] on form "Ist der Kunde an einer Wärmepumpe interessiert? Ja Nein" at bounding box center [883, 361] width 1355 height 79
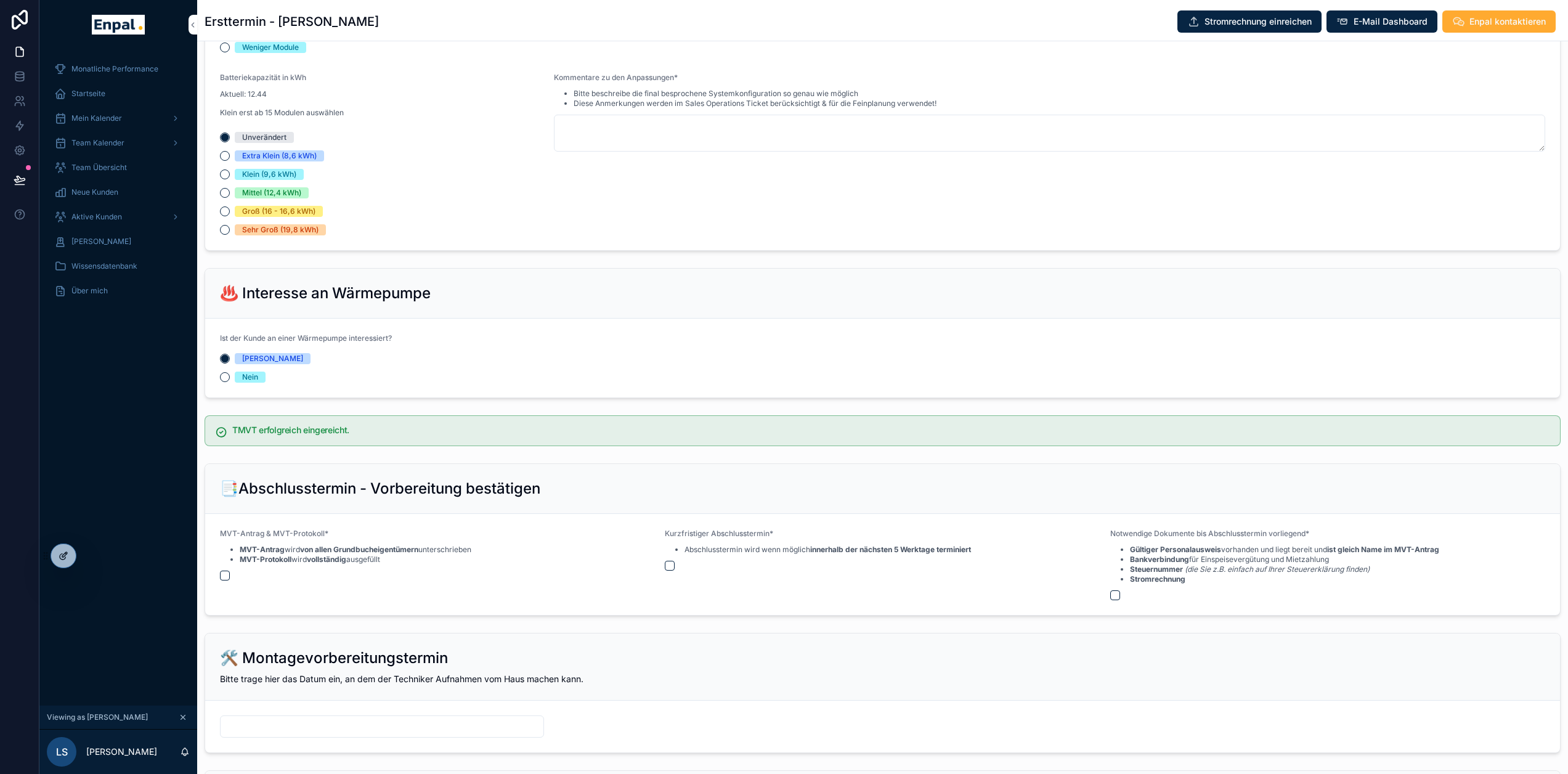
click at [55, 559] on div at bounding box center [64, 556] width 25 height 23
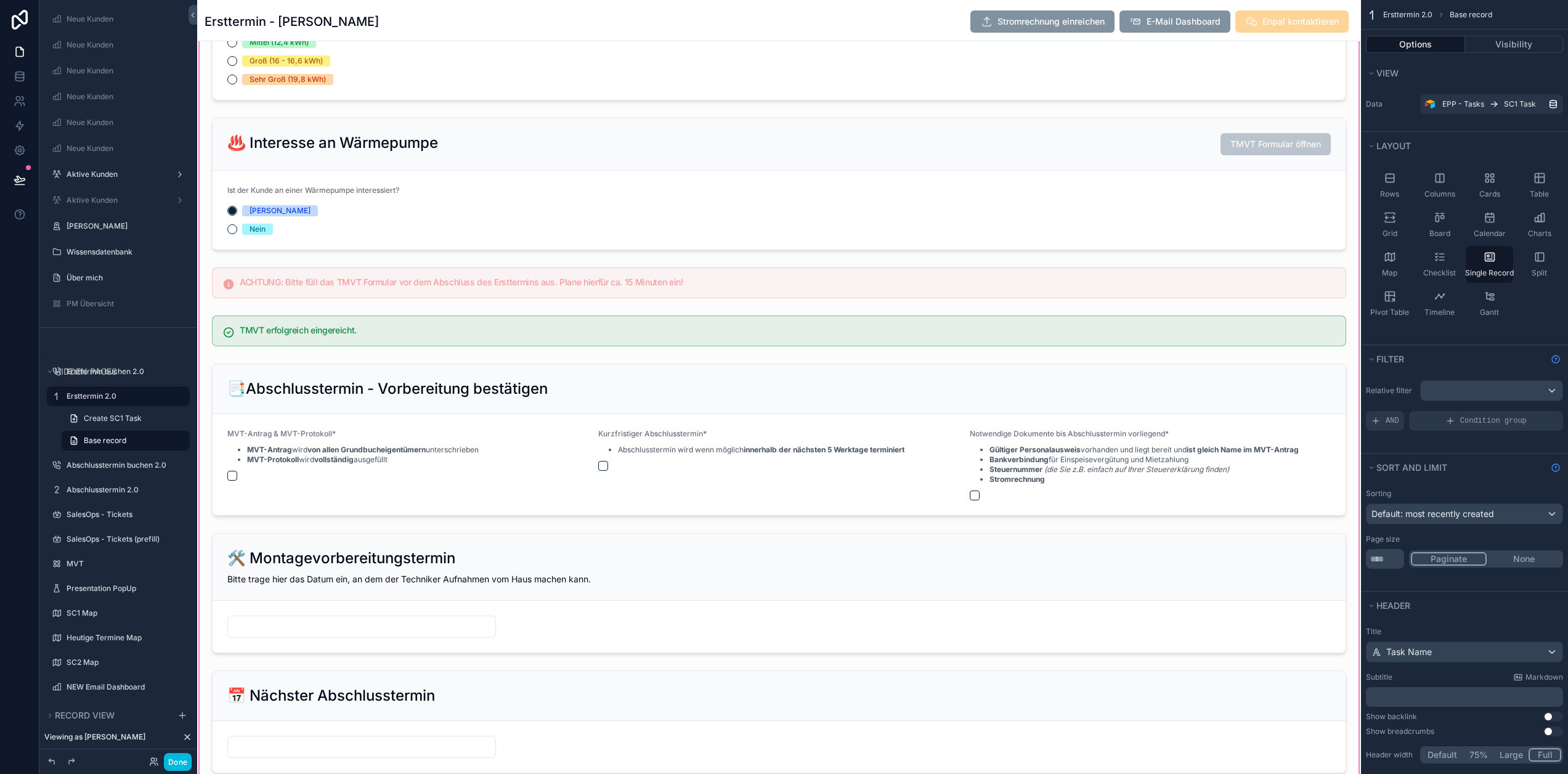
scroll to position [2342, 0]
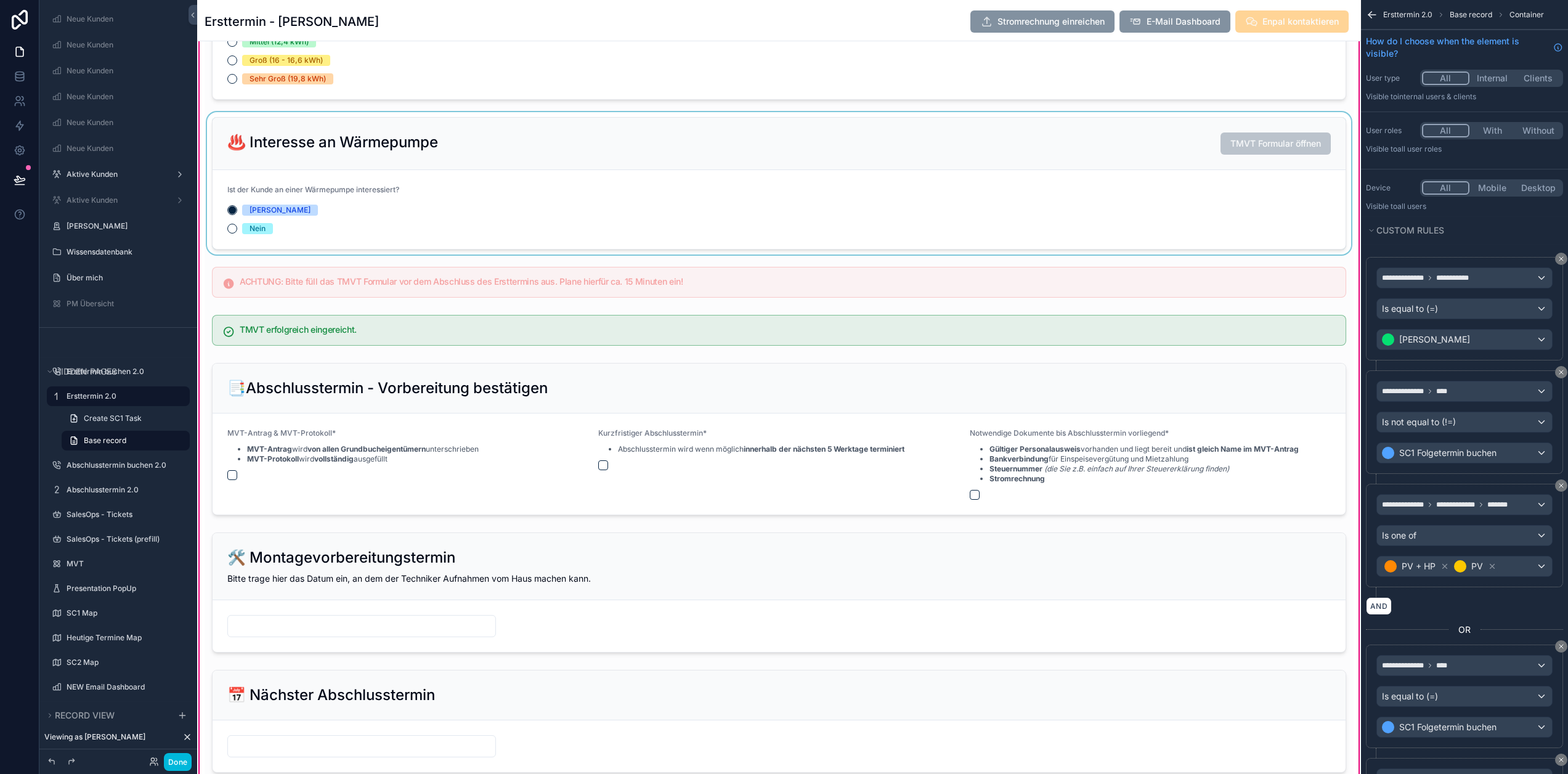
click at [510, 152] on div "scrollable content" at bounding box center [779, 183] width 1149 height 142
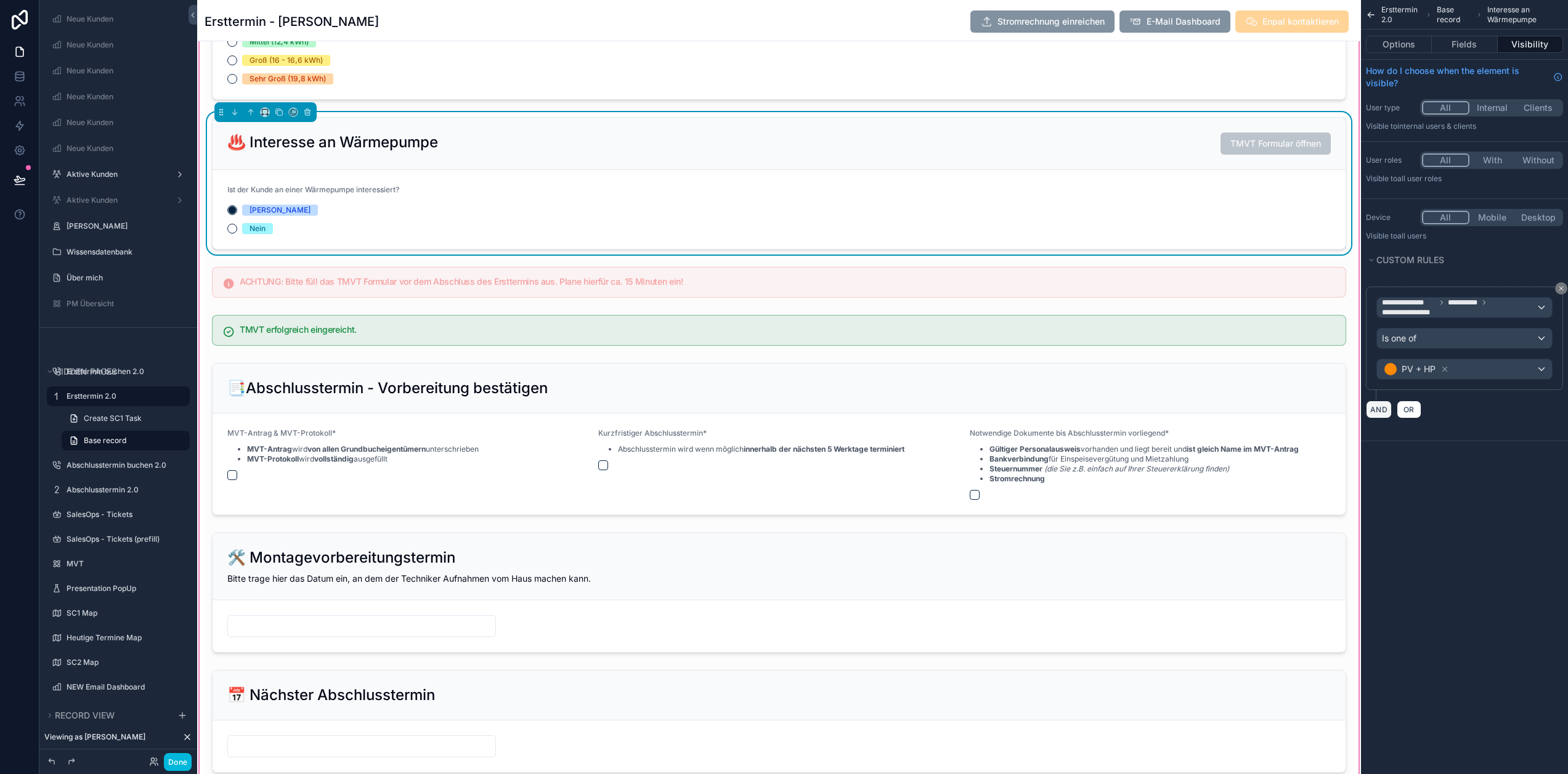
click at [1390, 408] on button "AND" at bounding box center [1378, 410] width 26 height 18
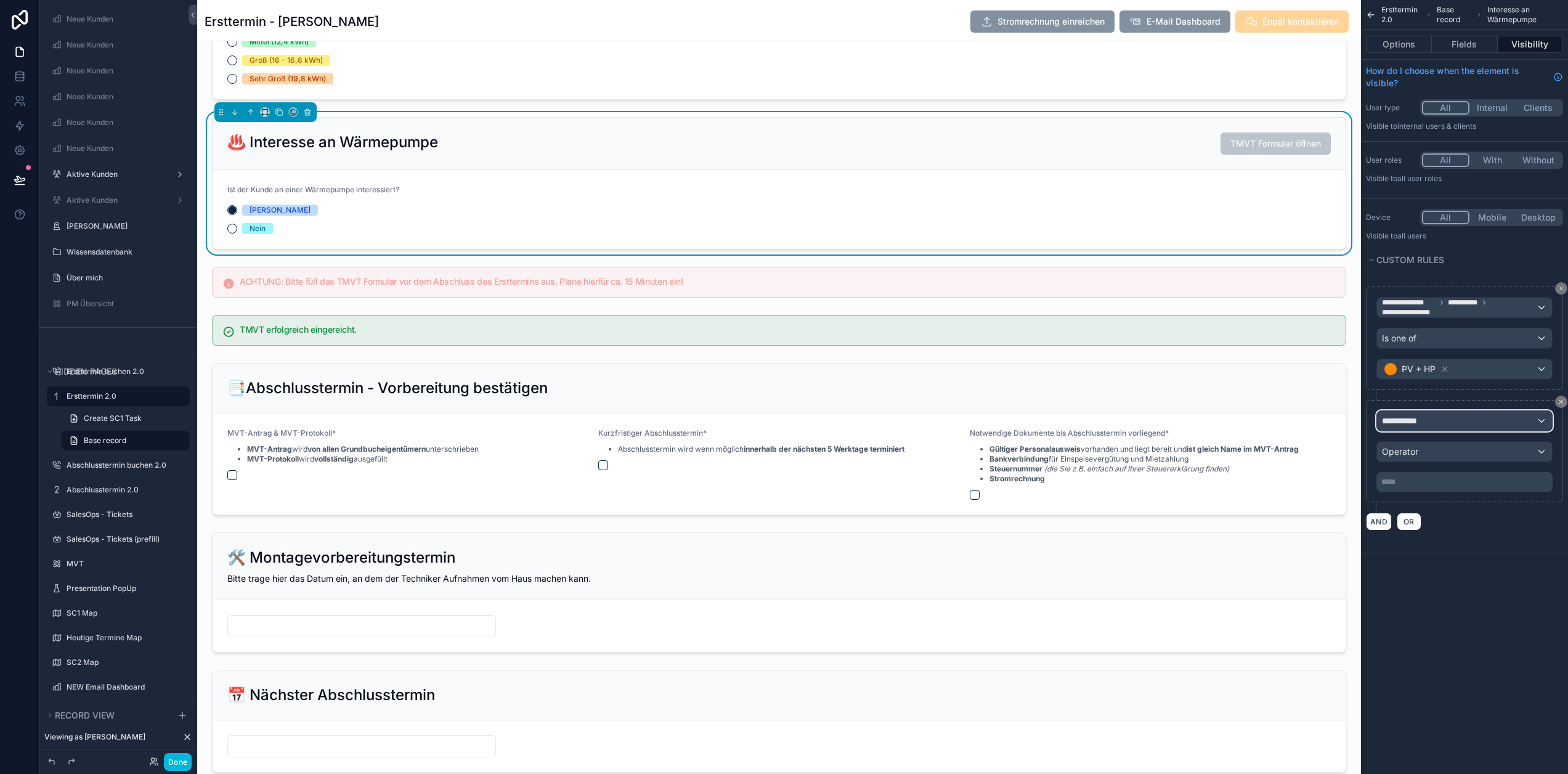
click at [1455, 418] on div "**********" at bounding box center [1465, 421] width 175 height 20
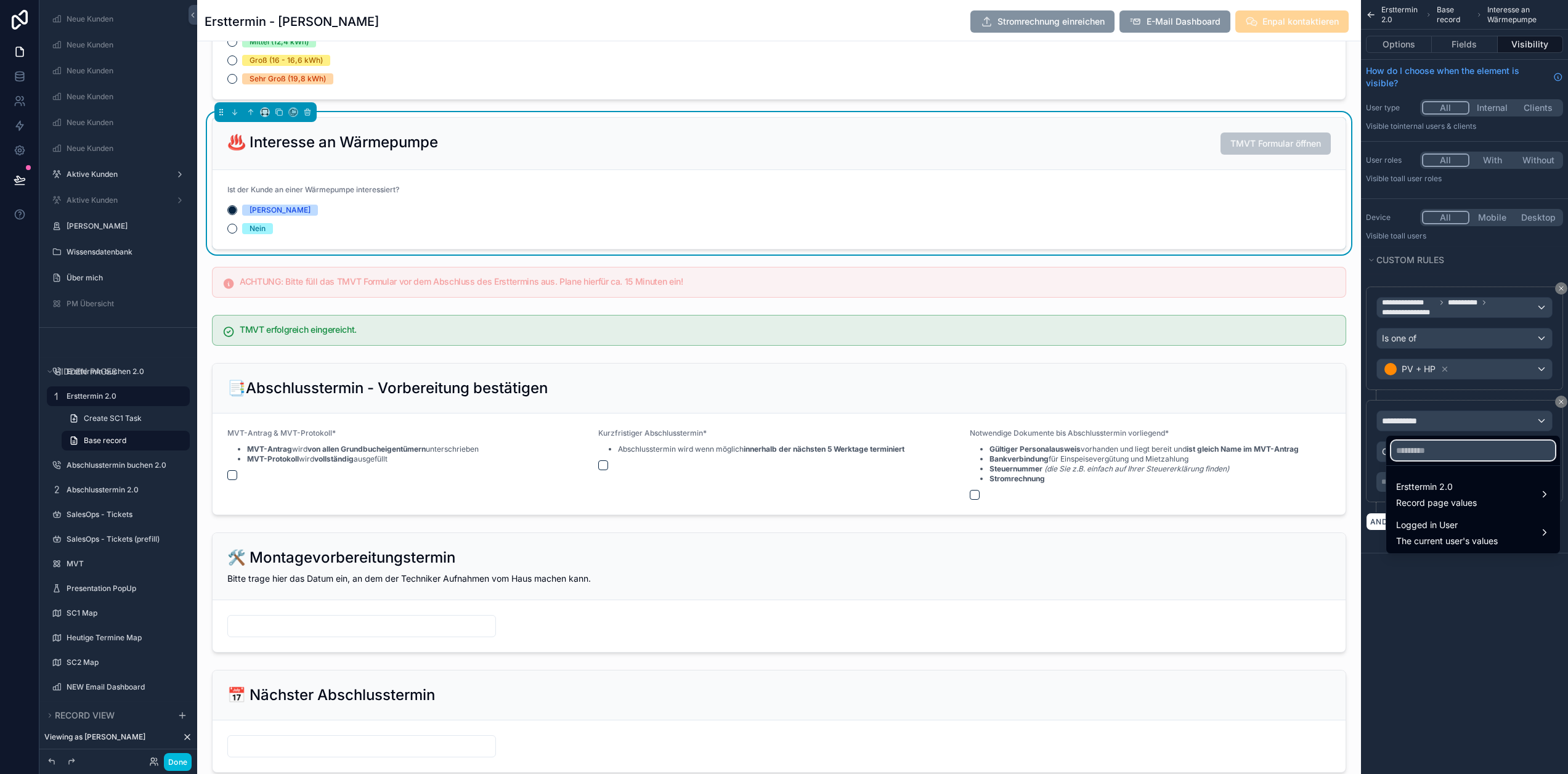
click at [1442, 452] on input "text" at bounding box center [1473, 451] width 164 height 20
type input "****"
drag, startPoint x: 1529, startPoint y: 663, endPoint x: 1534, endPoint y: 654, distance: 10.3
click at [1529, 662] on div "scrollable content" at bounding box center [784, 387] width 1568 height 774
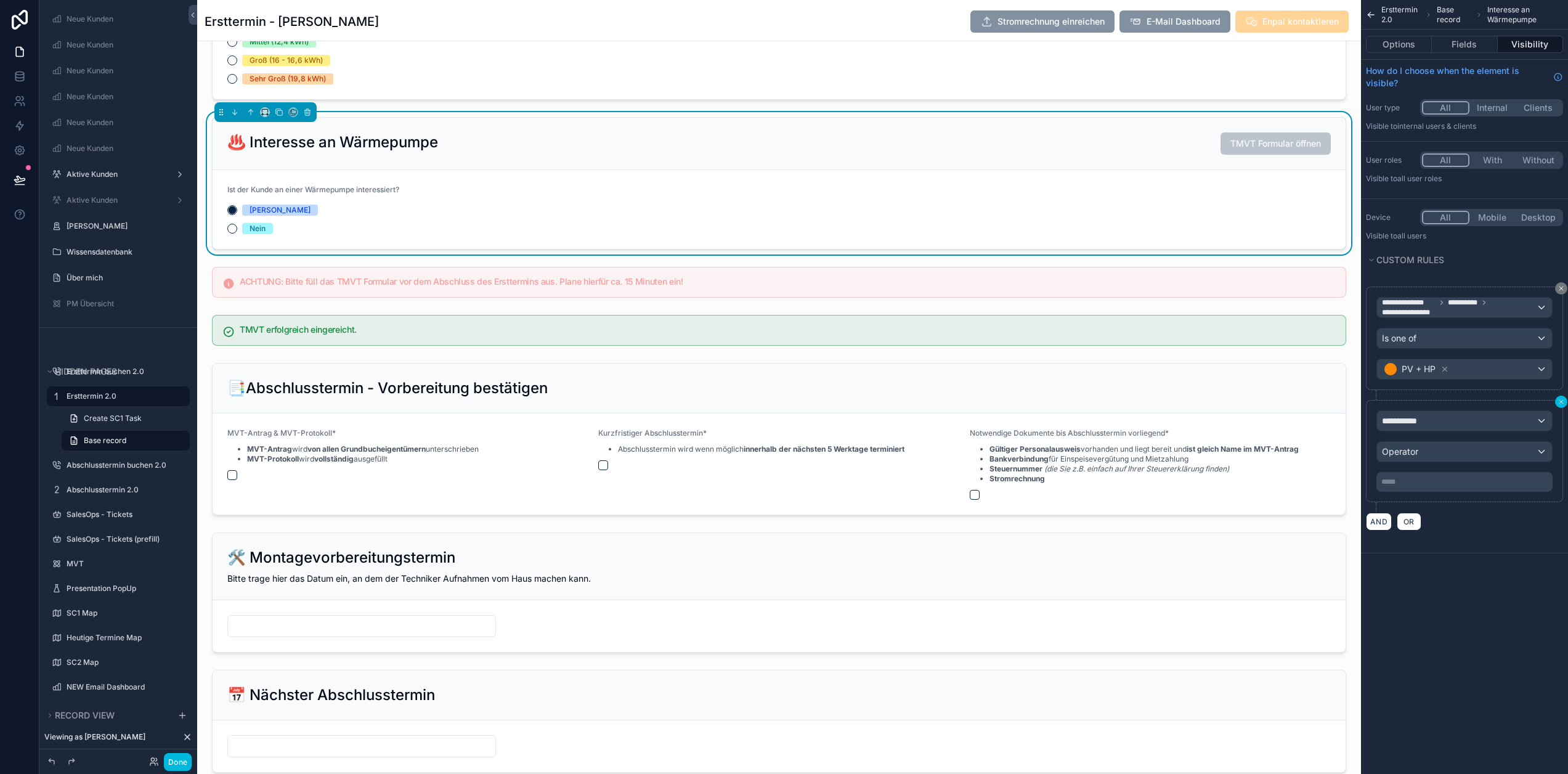
click at [1565, 399] on icon "scrollable content" at bounding box center [1561, 402] width 7 height 7
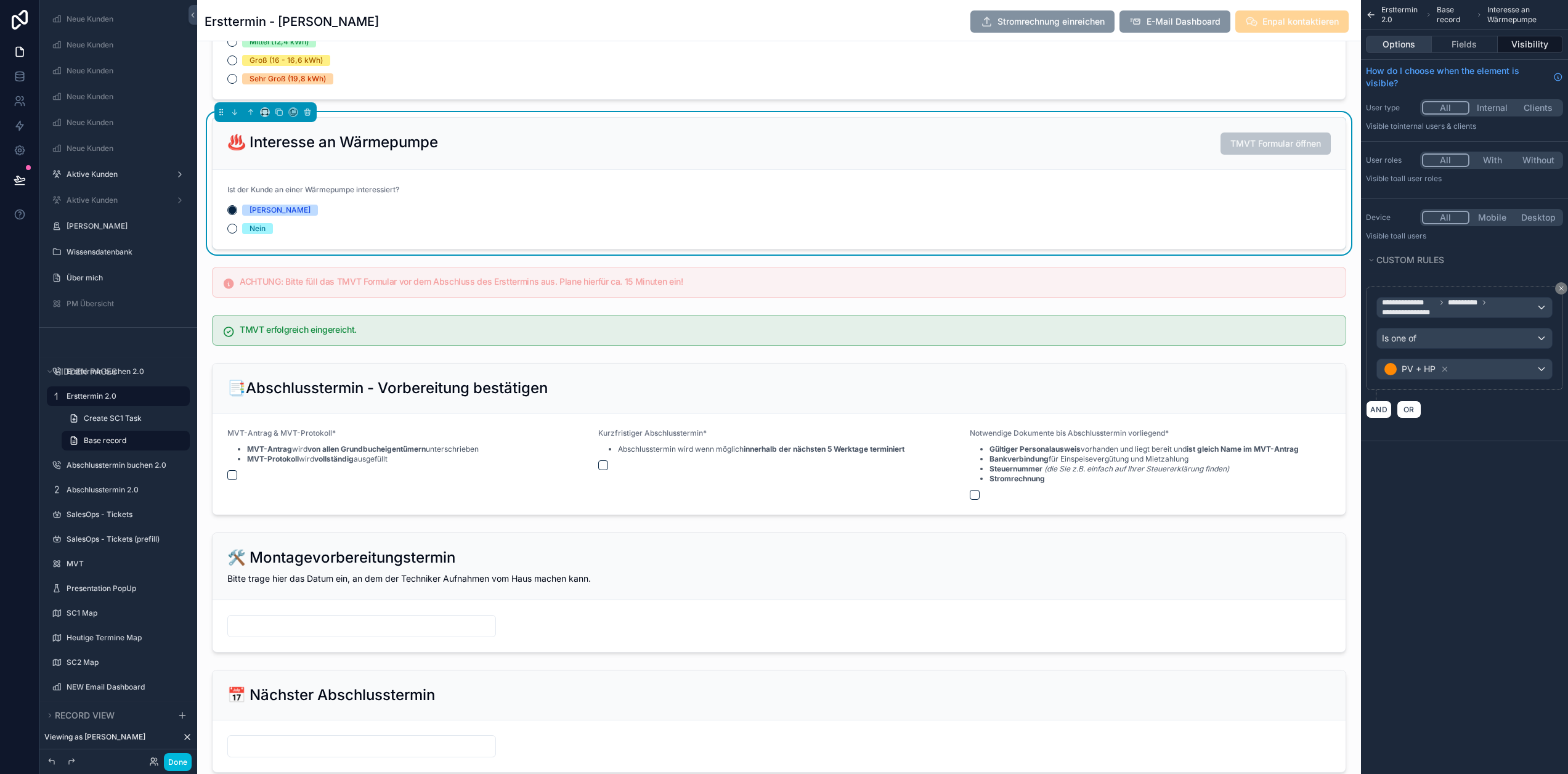
click at [1414, 39] on button "Options" at bounding box center [1399, 45] width 66 height 18
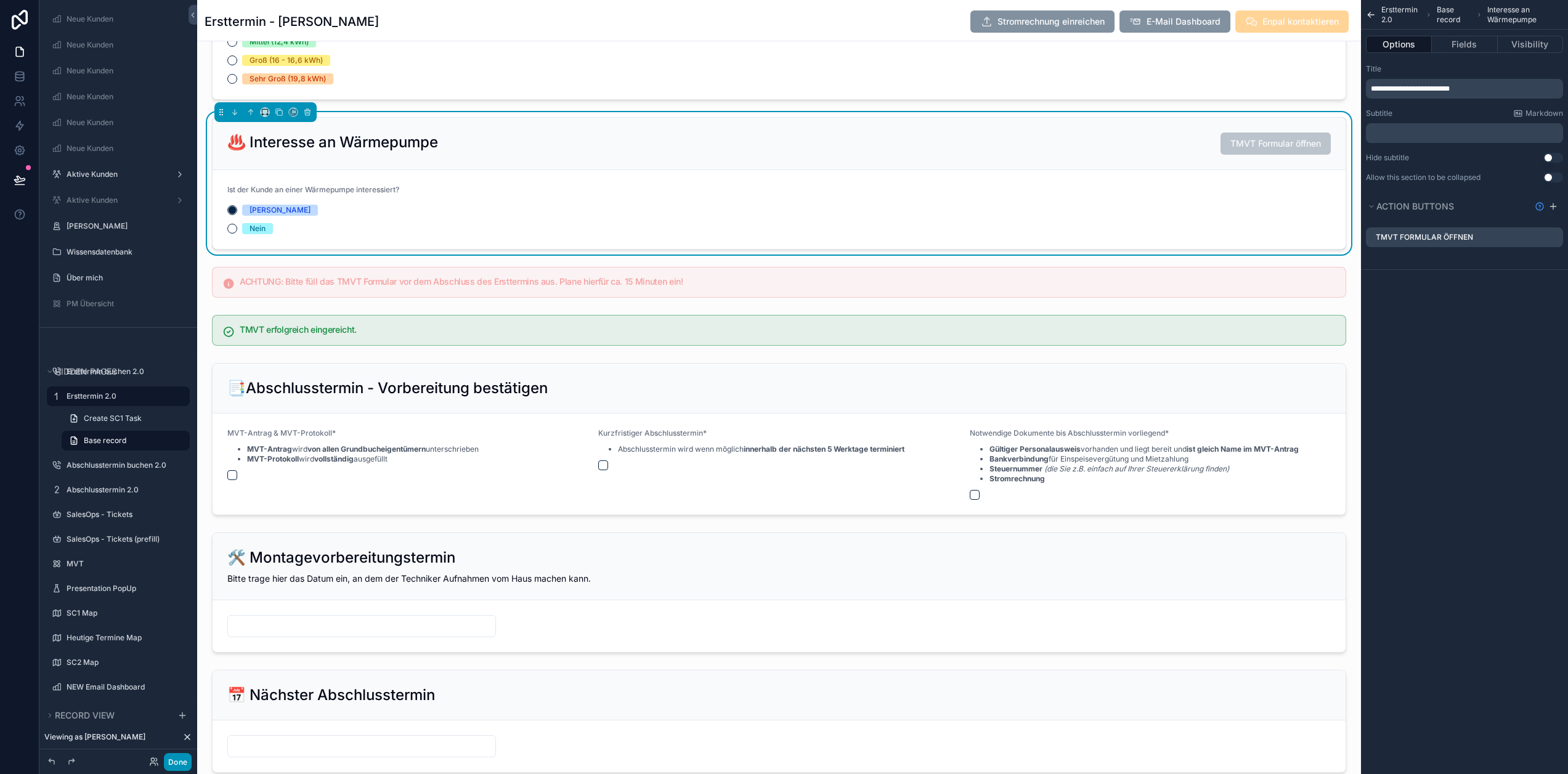
click at [178, 770] on button "Done" at bounding box center [178, 762] width 28 height 18
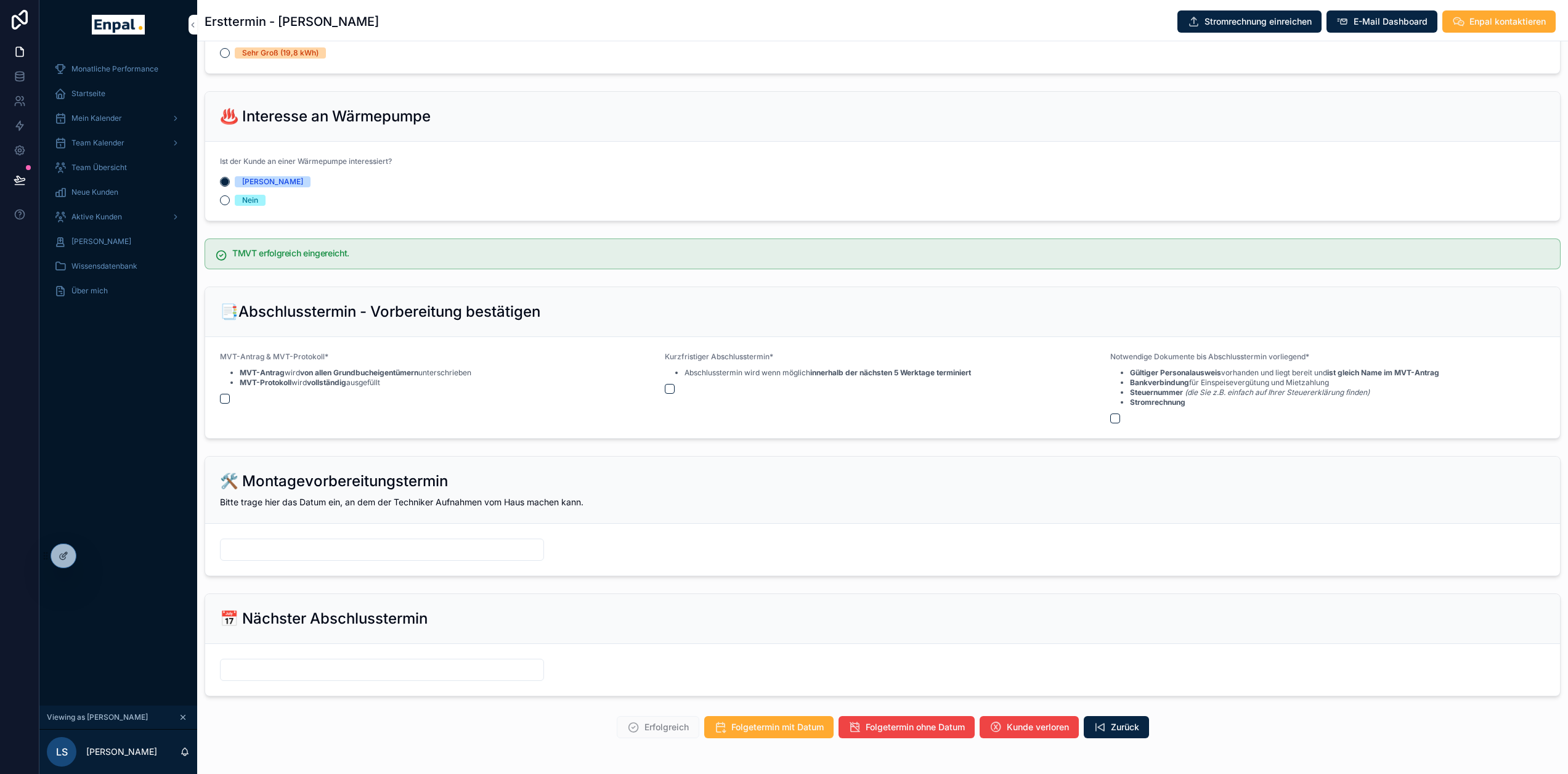
scroll to position [1325, 0]
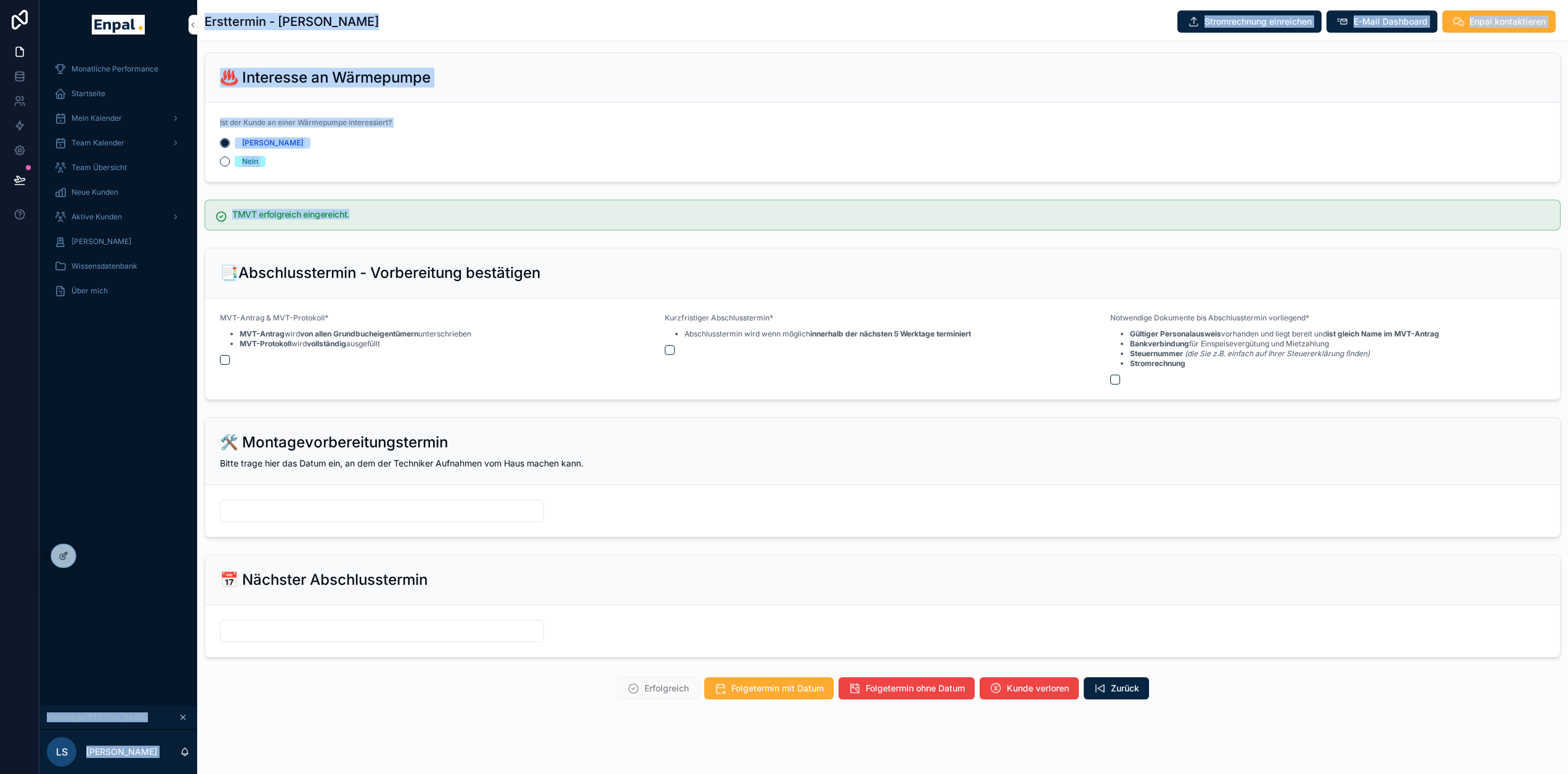
drag, startPoint x: 356, startPoint y: 213, endPoint x: 152, endPoint y: 199, distance: 204.5
click at [152, 199] on div "**********" at bounding box center [804, 387] width 1529 height 774
click at [418, 204] on div "TMVT erfolgreich eingereicht." at bounding box center [883, 215] width 1356 height 31
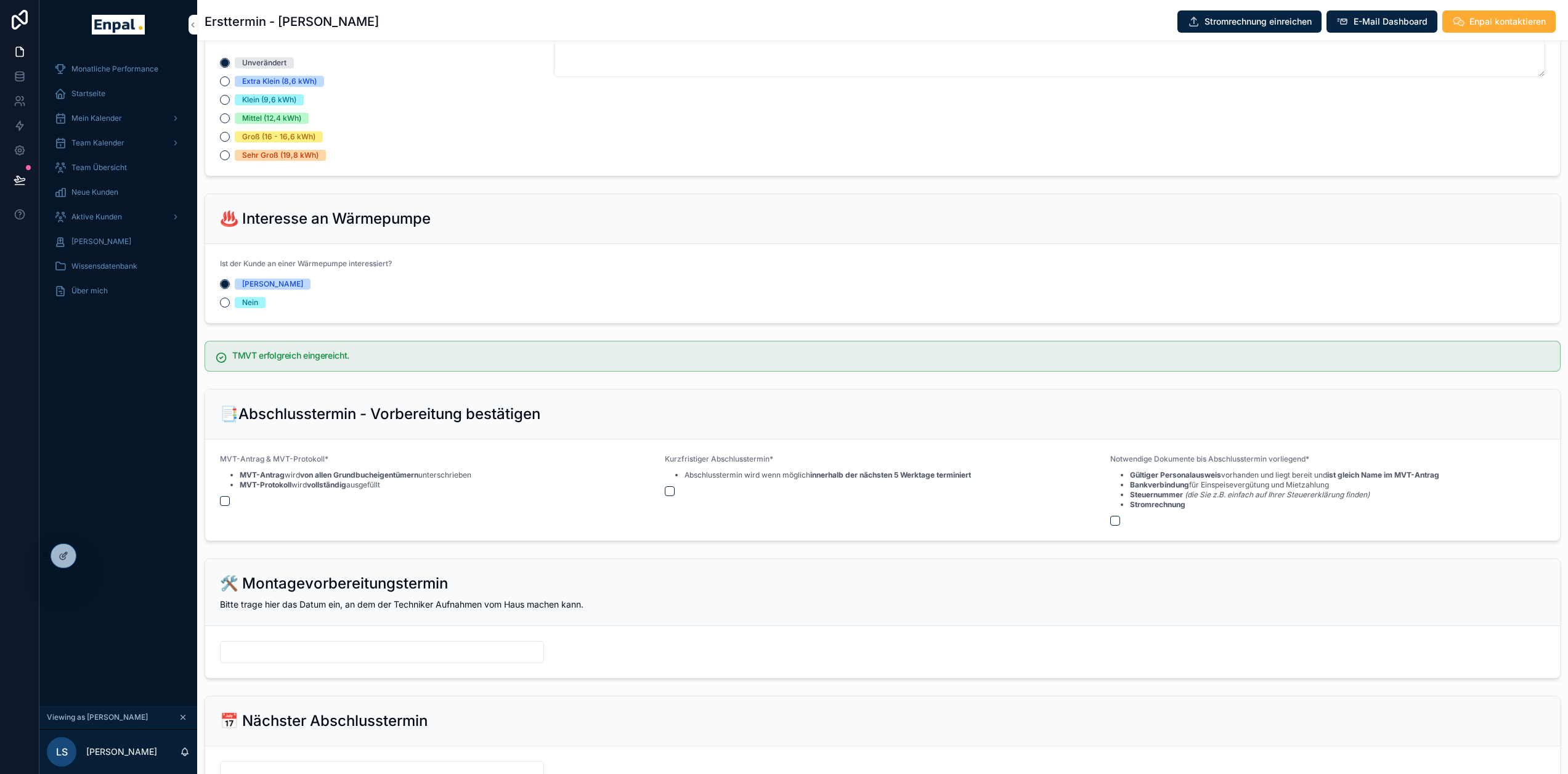
scroll to position [1141, 0]
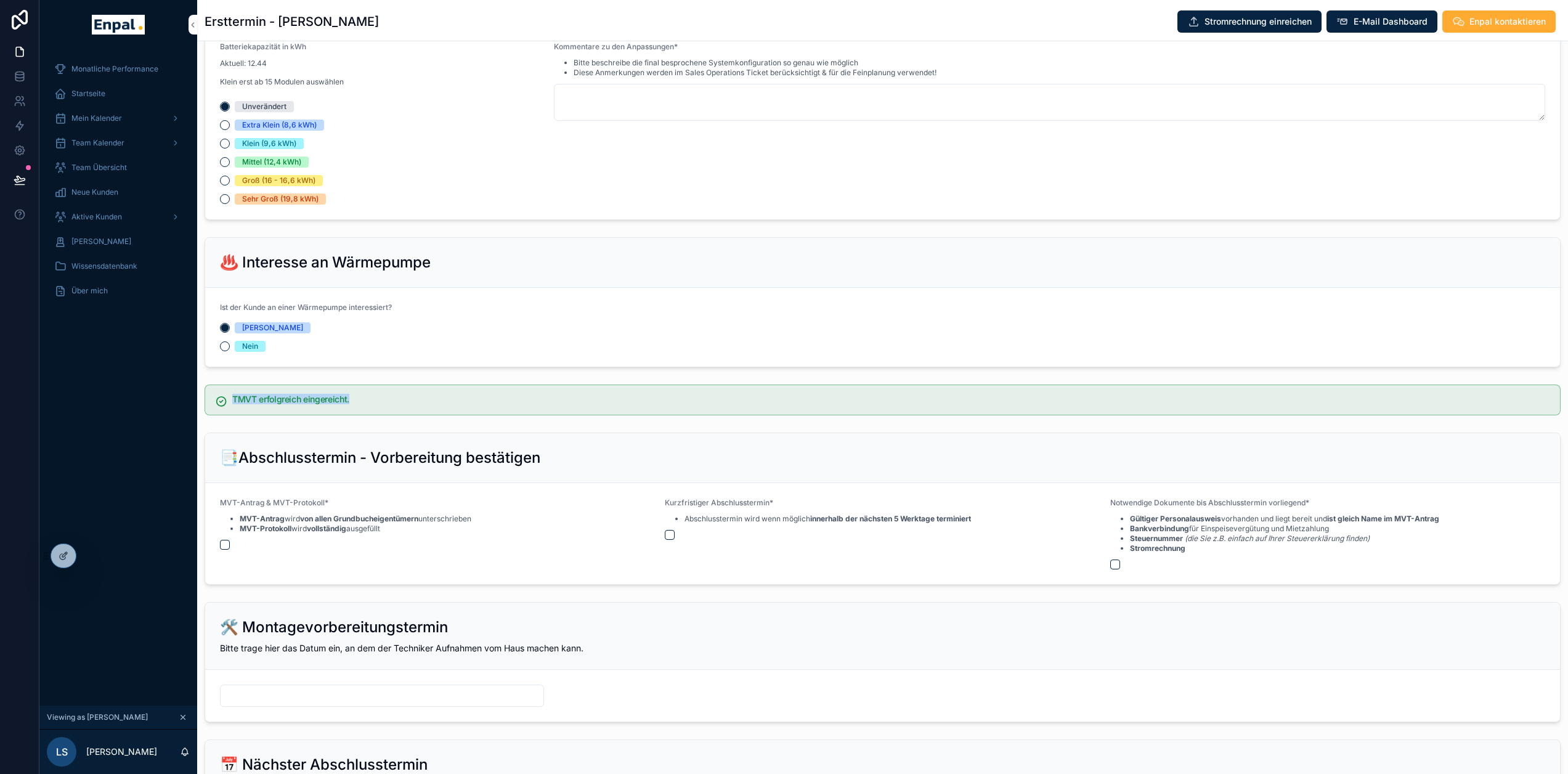
drag, startPoint x: 385, startPoint y: 399, endPoint x: 233, endPoint y: 403, distance: 152.1
click at [233, 403] on h5 "TMVT erfolgreich eingereicht." at bounding box center [891, 399] width 1318 height 9
click at [433, 402] on h5 "TMVT erfolgreich eingereicht." at bounding box center [891, 399] width 1318 height 9
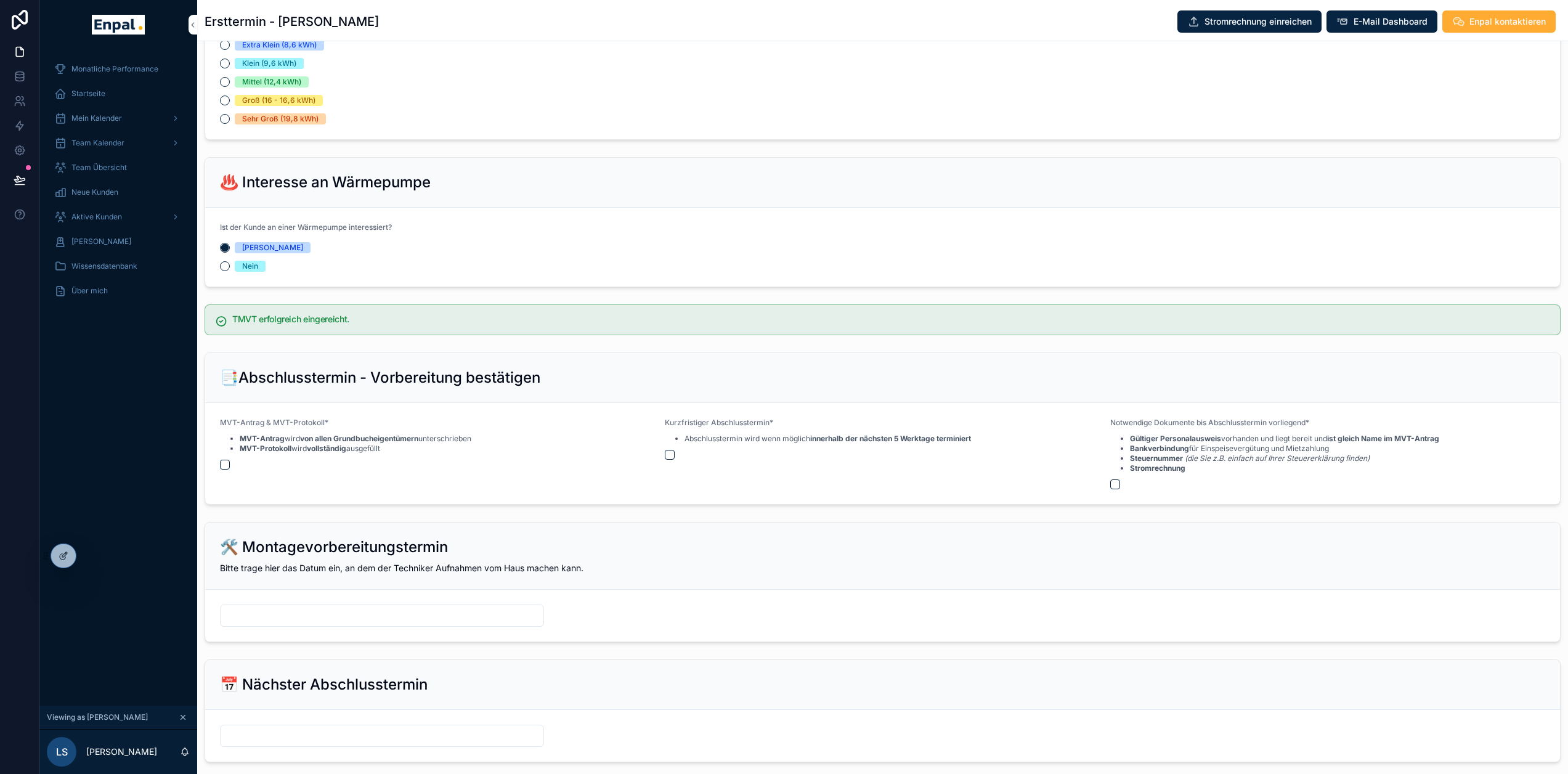
scroll to position [1263, 0]
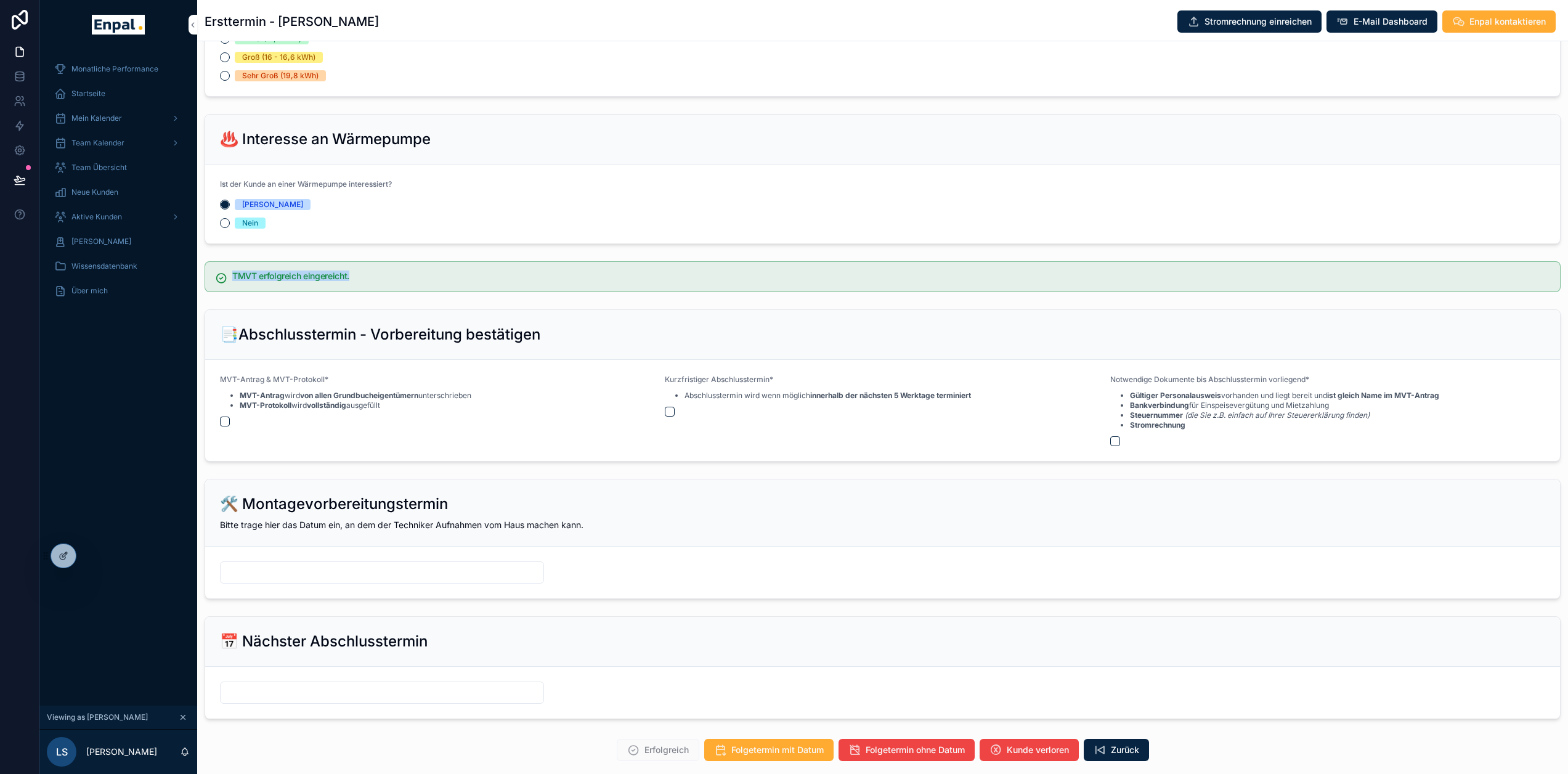
drag, startPoint x: 353, startPoint y: 274, endPoint x: 232, endPoint y: 279, distance: 121.1
click at [232, 279] on h5 "TMVT erfolgreich eingereicht." at bounding box center [891, 276] width 1318 height 9
click at [419, 273] on h5 "TMVT erfolgreich eingereicht." at bounding box center [891, 276] width 1318 height 9
drag, startPoint x: 401, startPoint y: 271, endPoint x: 227, endPoint y: 275, distance: 174.0
click at [227, 275] on div "TMVT erfolgreich eingereicht." at bounding box center [883, 277] width 1356 height 31
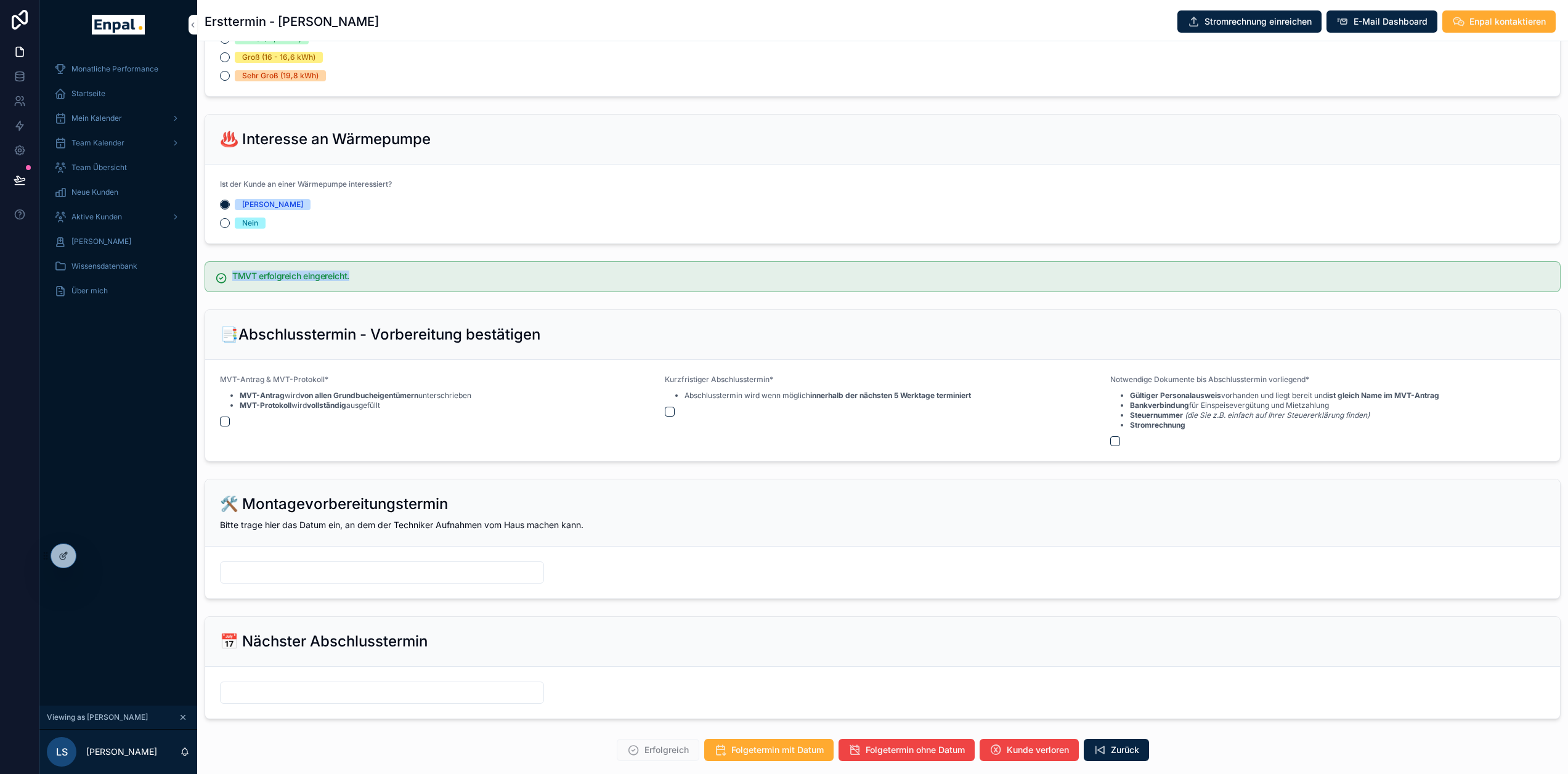
click at [374, 275] on h5 "TMVT erfolgreich eingereicht." at bounding box center [891, 276] width 1318 height 9
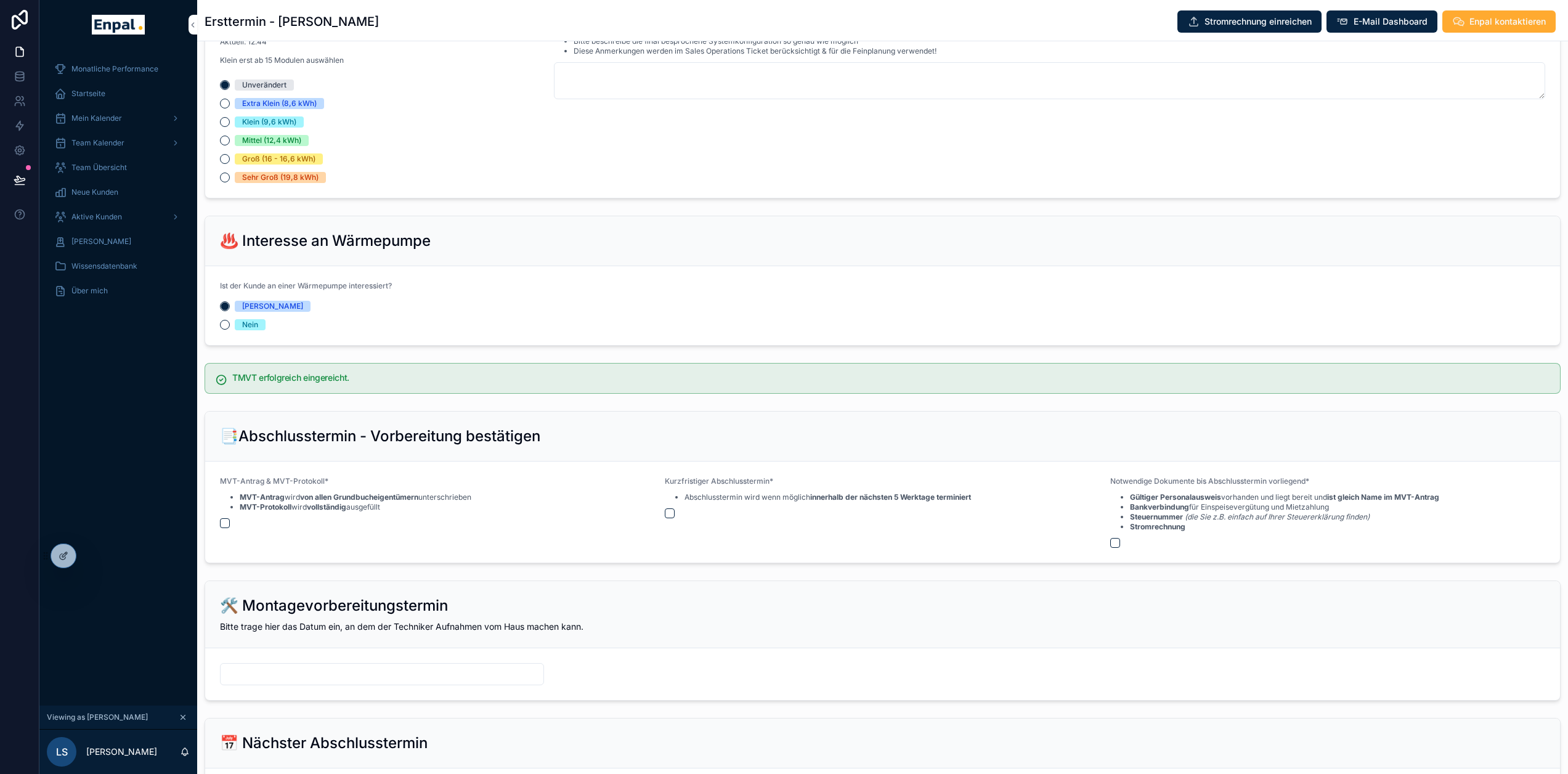
scroll to position [1078, 0]
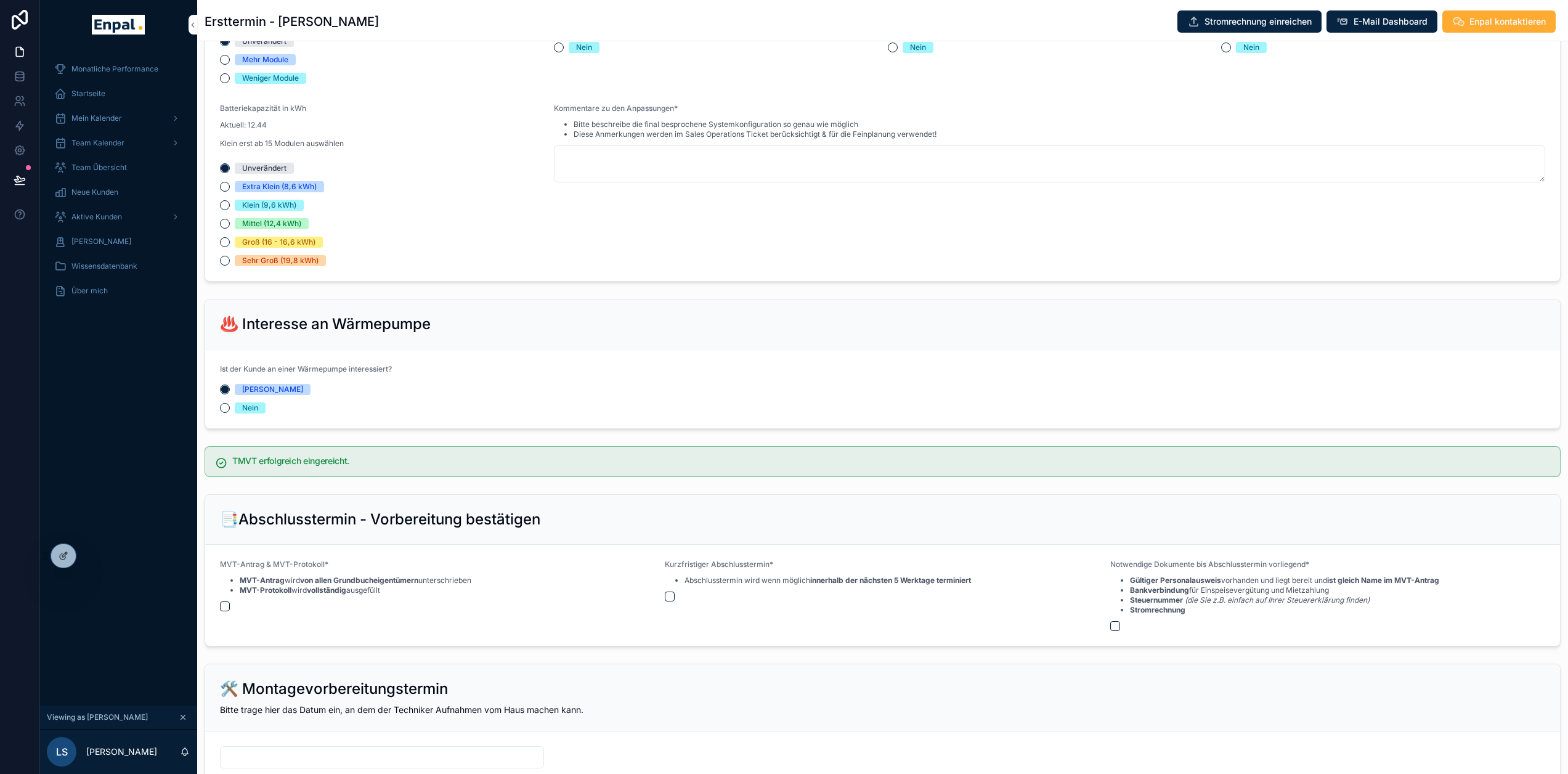
click at [120, 218] on span "Aktive Kunden" at bounding box center [96, 217] width 50 height 10
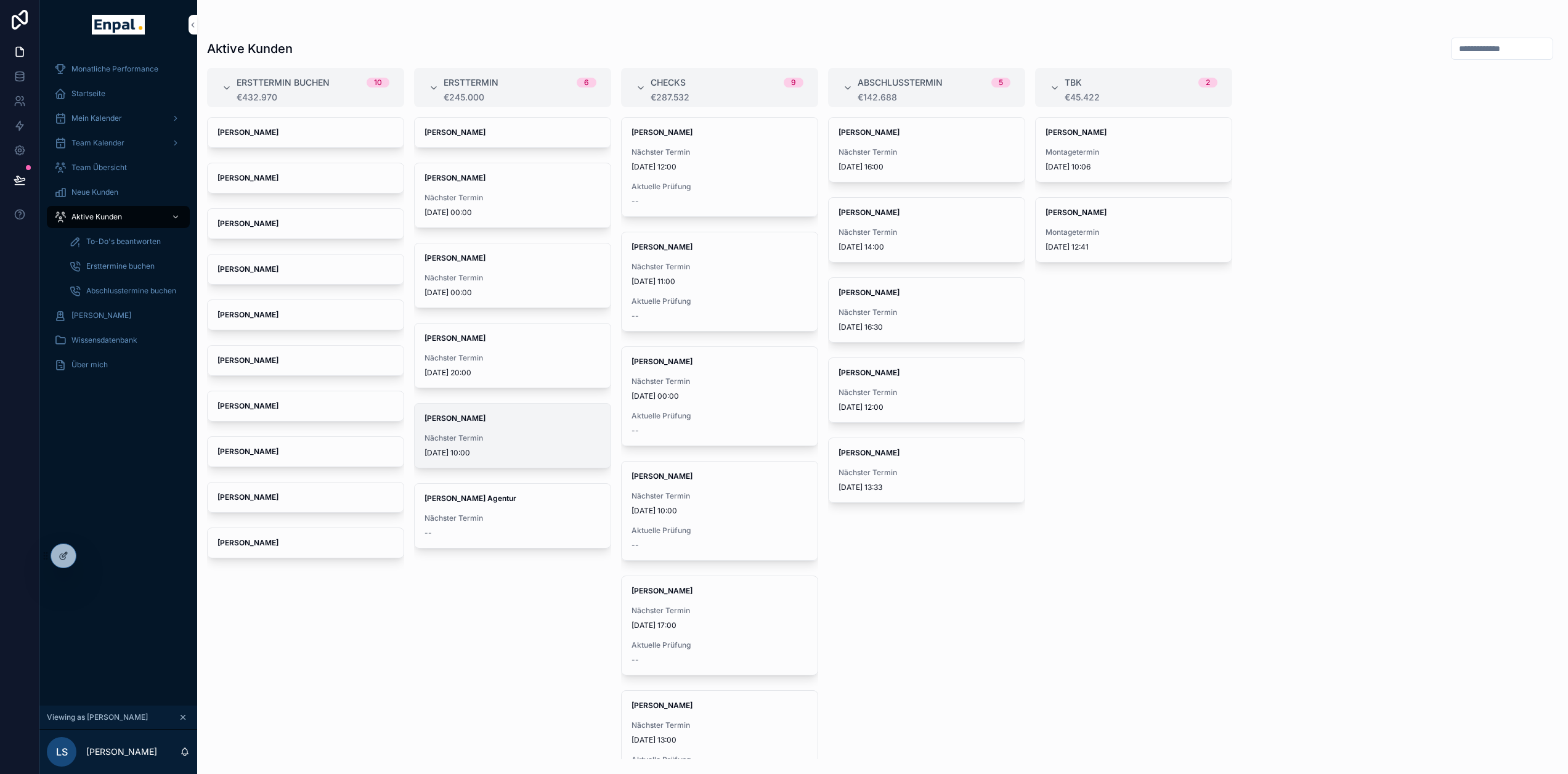
click at [495, 430] on div "[PERSON_NAME] Nächster Termin [DATE] 10:00" at bounding box center [512, 436] width 196 height 64
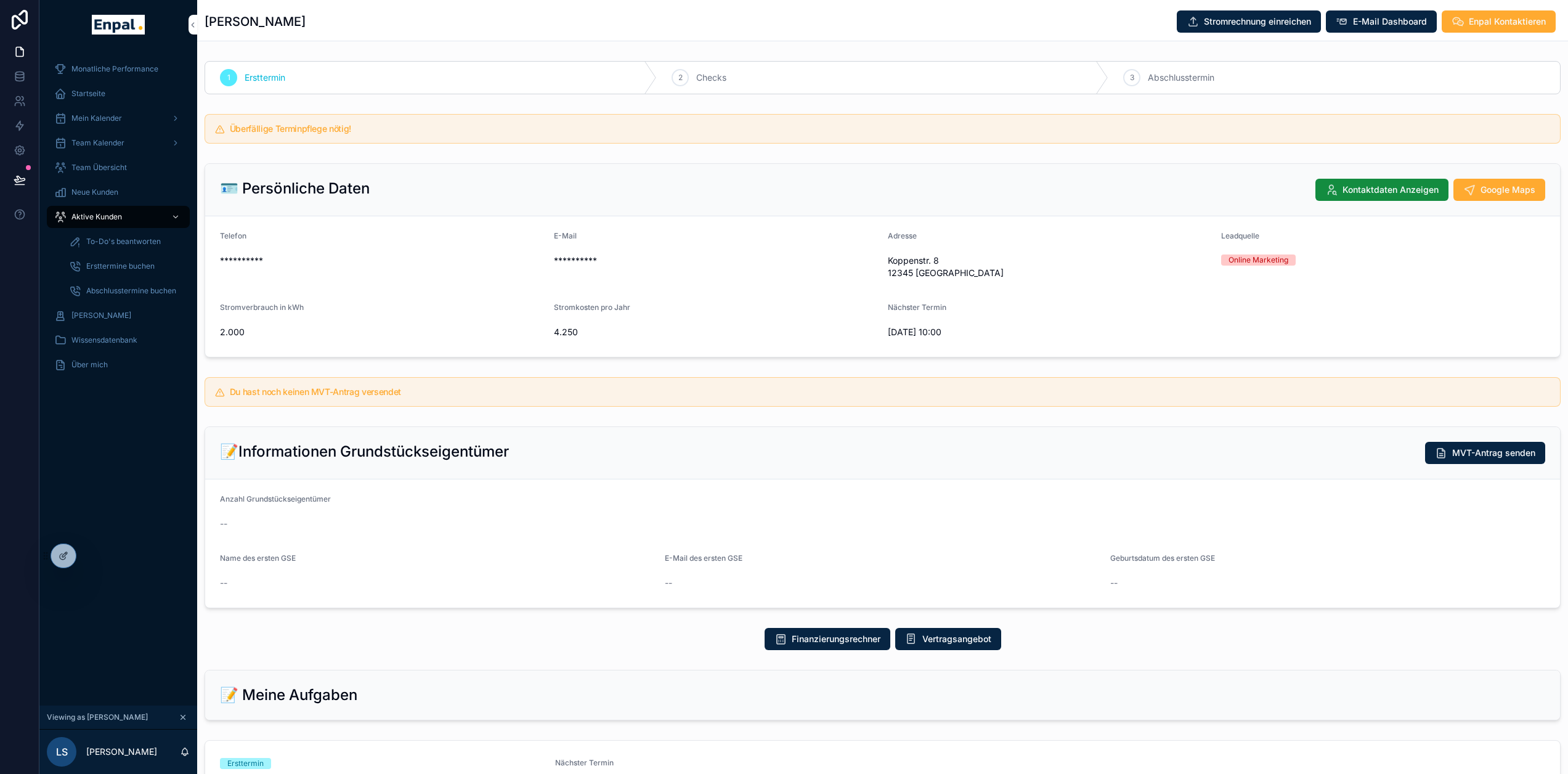
click at [432, 28] on div "[PERSON_NAME] Stromrechnung einreichen E-Mail Dashboard Enpal Kontaktieren" at bounding box center [883, 22] width 1356 height 23
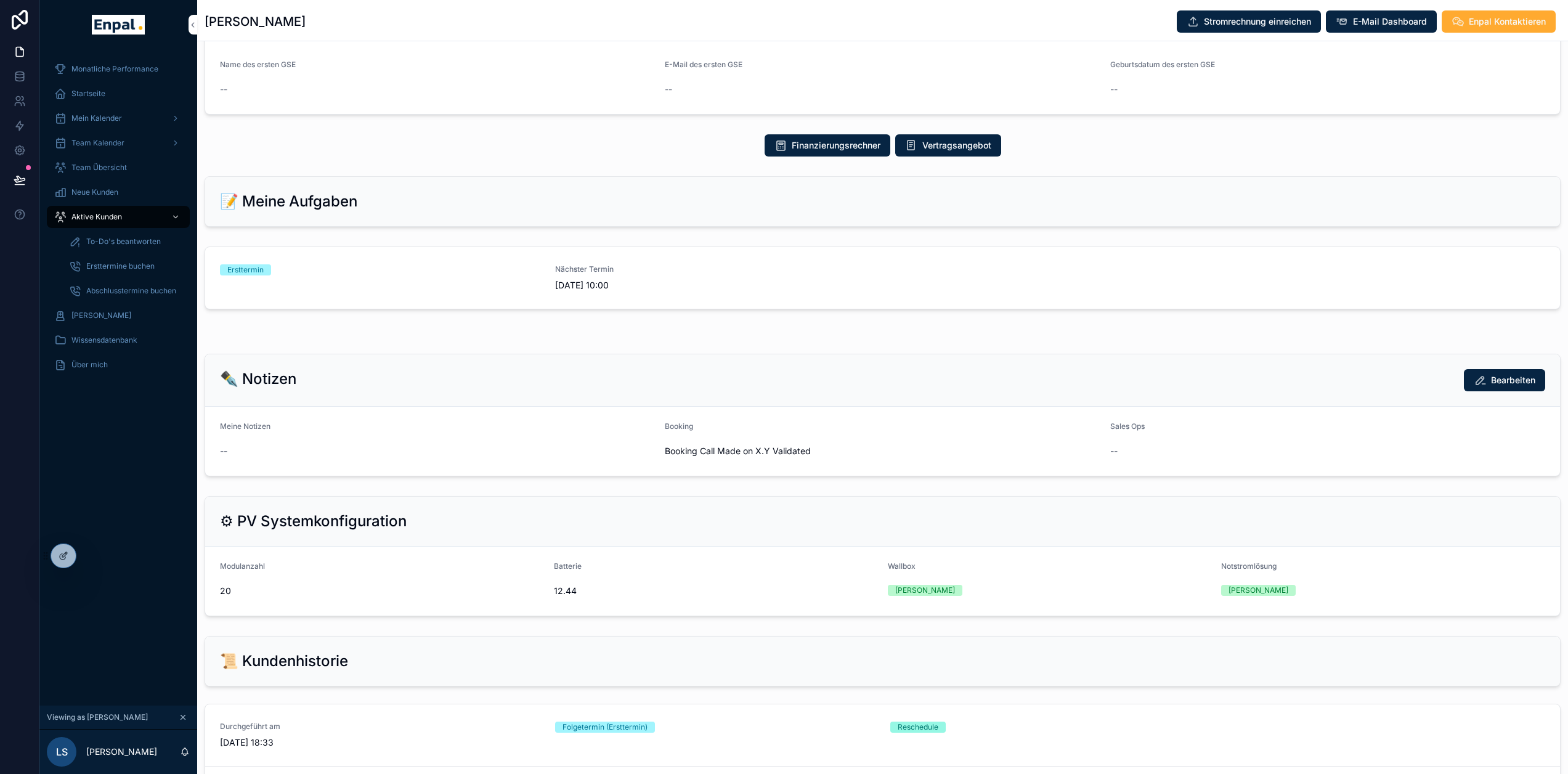
scroll to position [308, 0]
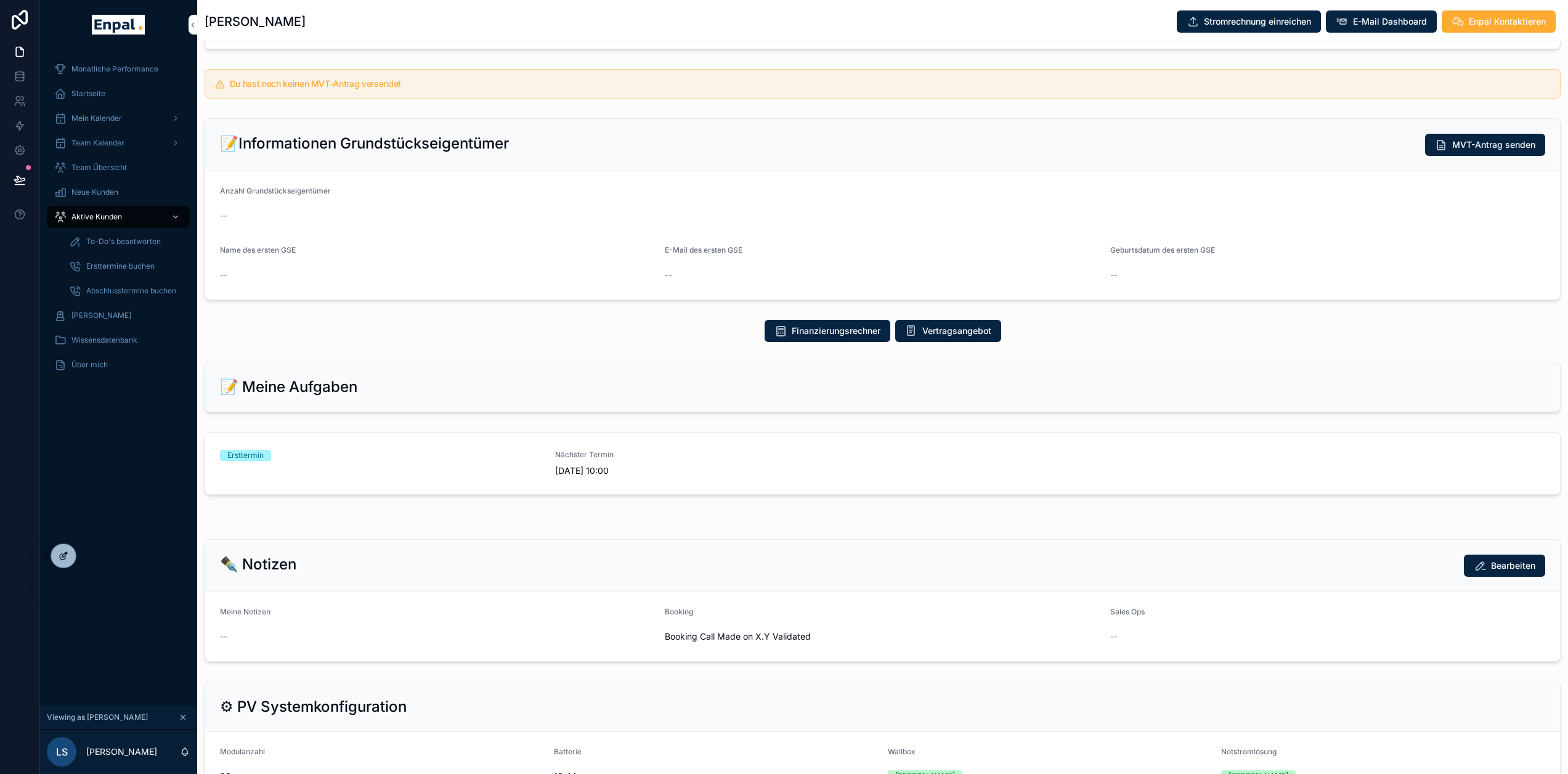
click at [69, 556] on div at bounding box center [64, 556] width 25 height 23
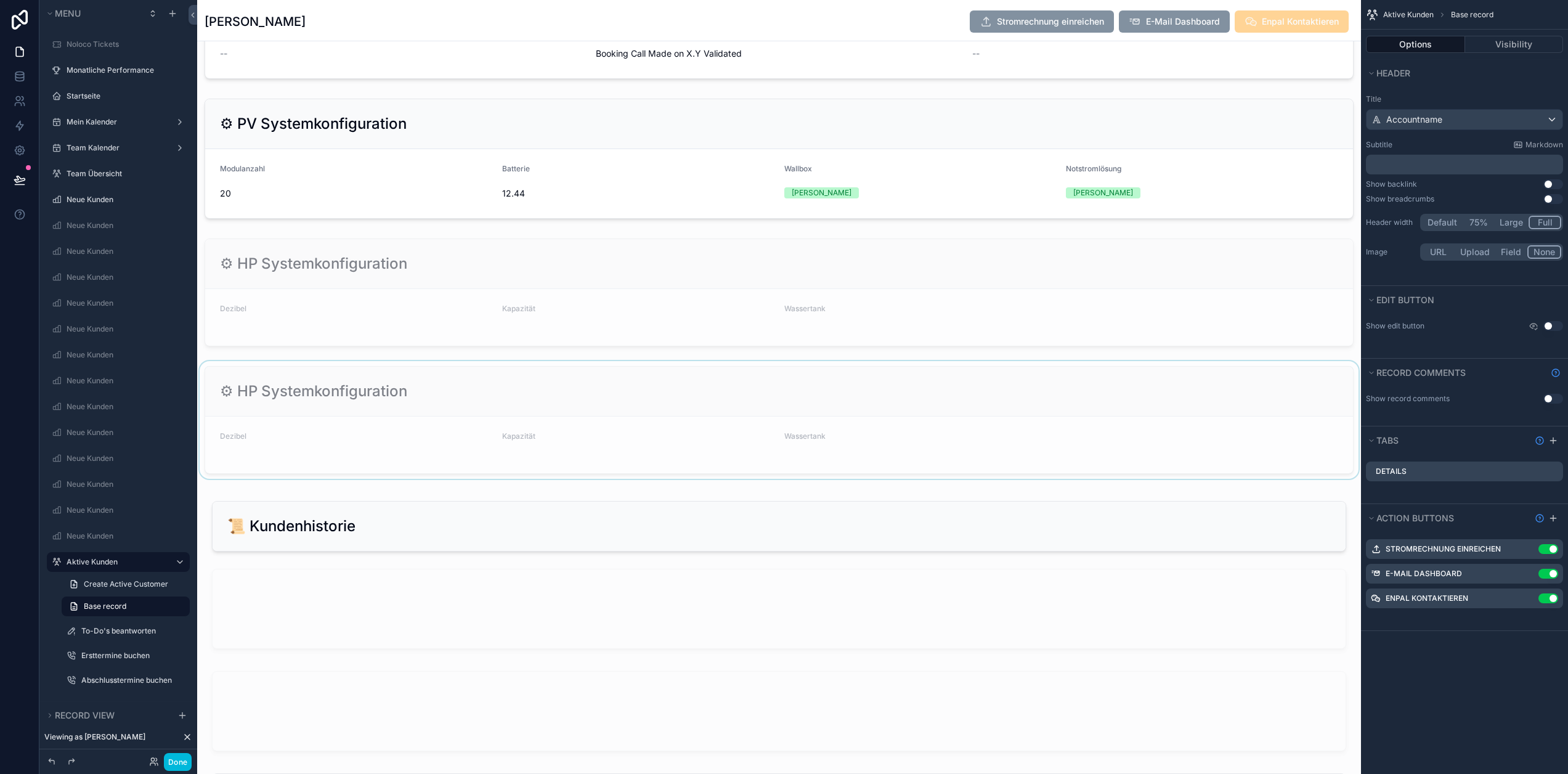
scroll to position [2404, 0]
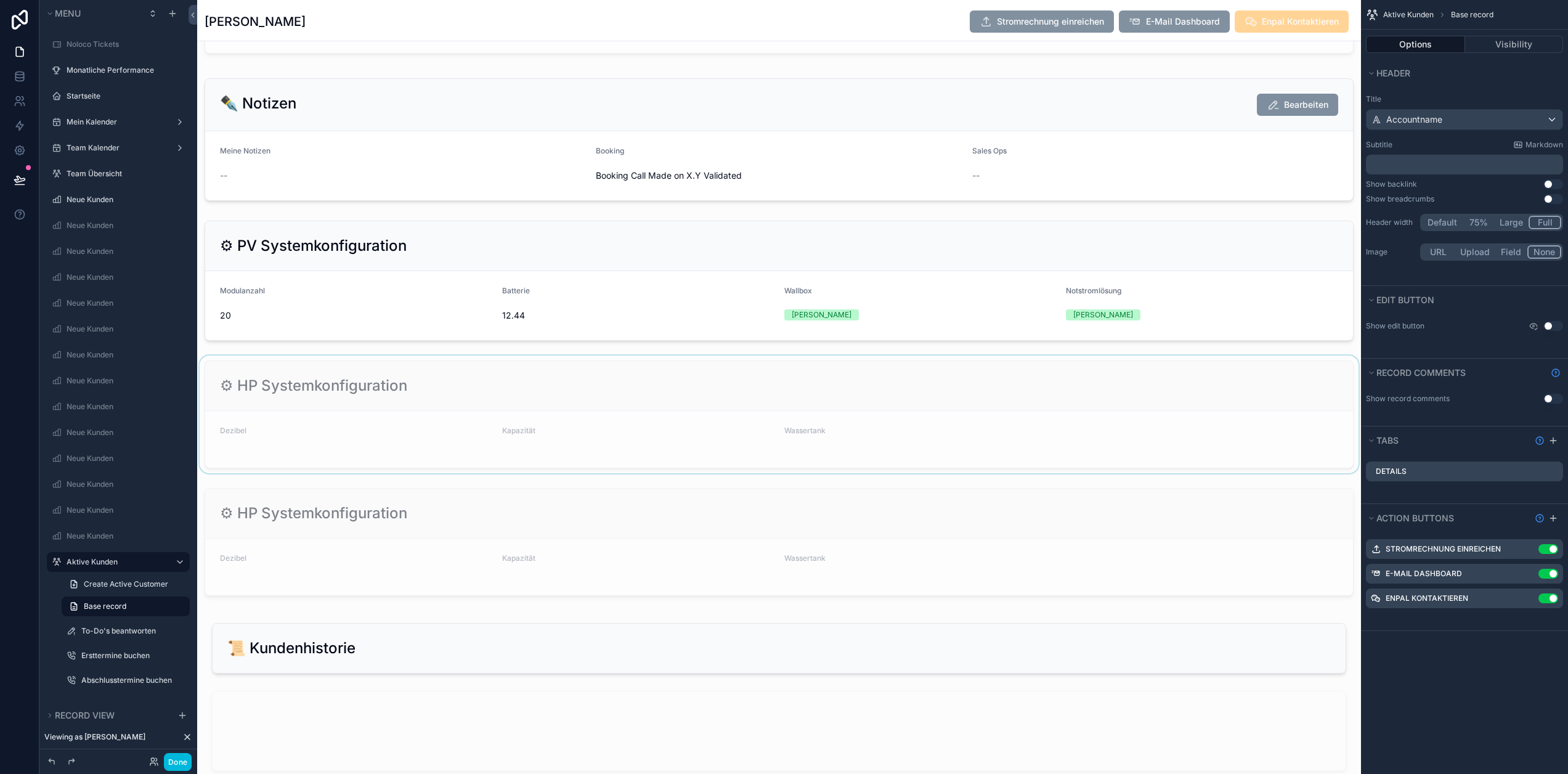
click at [460, 427] on div "scrollable content" at bounding box center [779, 414] width 1164 height 118
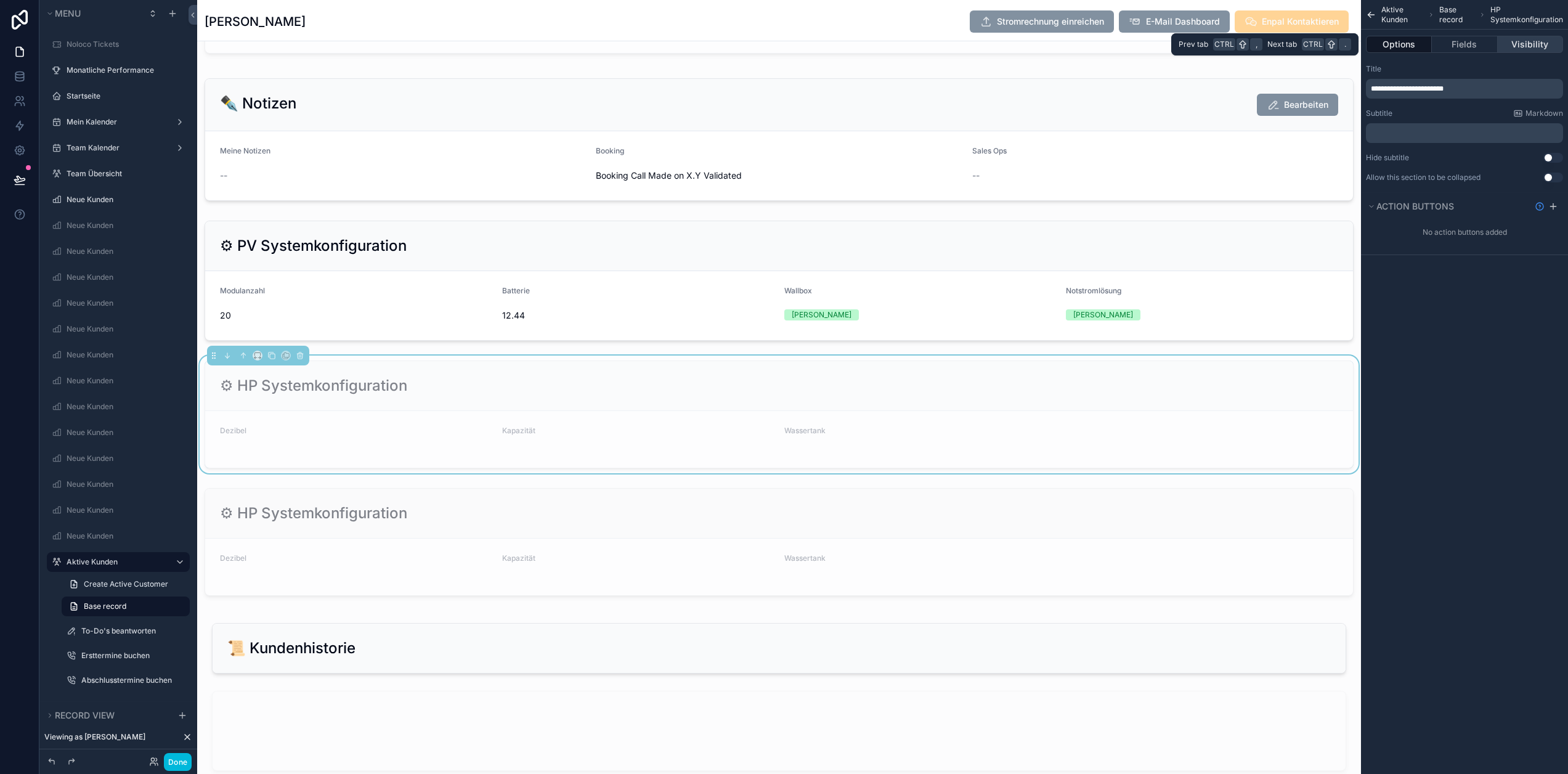
click at [1536, 41] on button "Visibility" at bounding box center [1530, 45] width 65 height 18
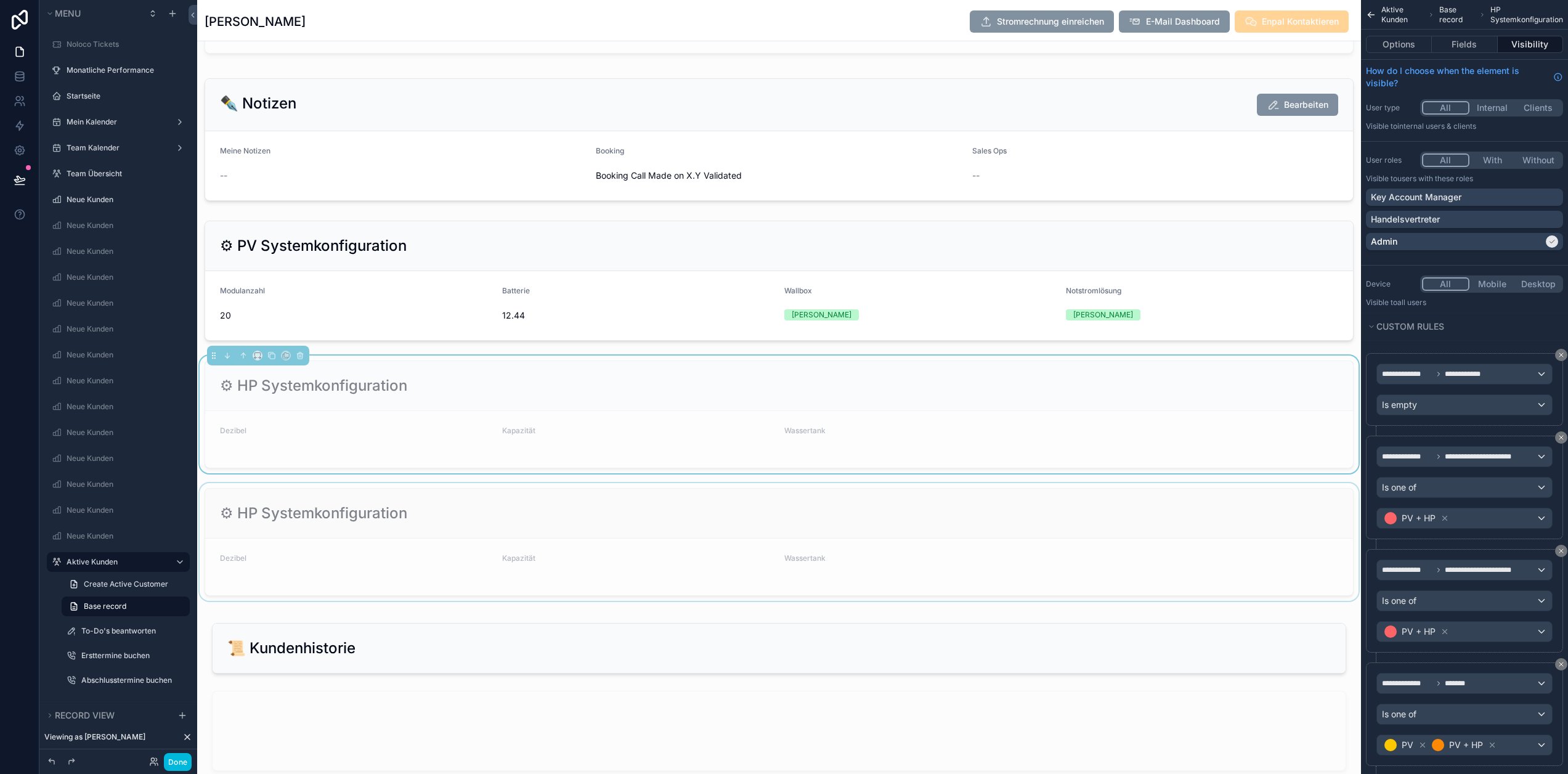
drag, startPoint x: 793, startPoint y: 526, endPoint x: 832, endPoint y: 515, distance: 40.5
click at [793, 526] on div "scrollable content" at bounding box center [779, 542] width 1164 height 118
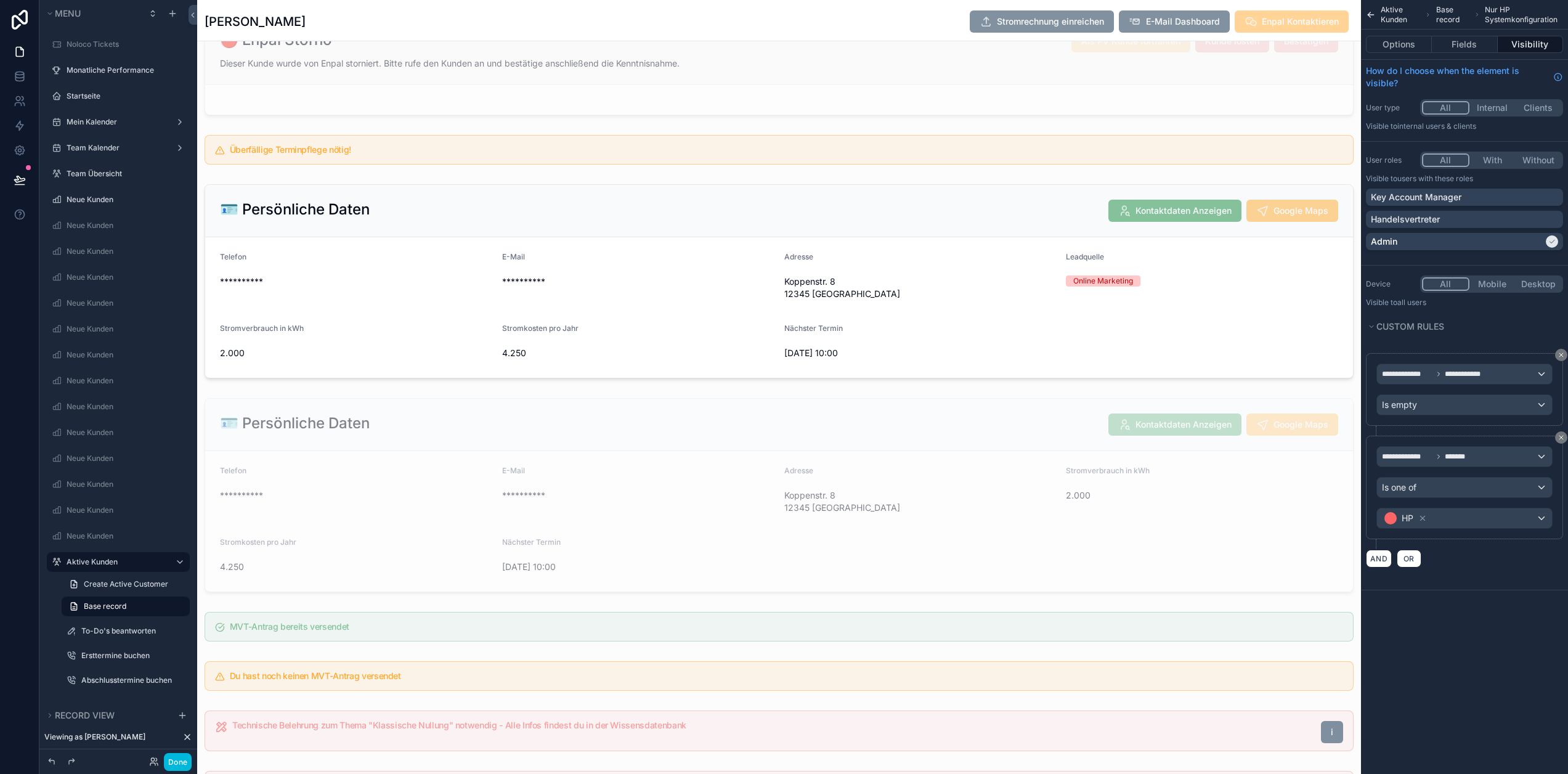
scroll to position [0, 0]
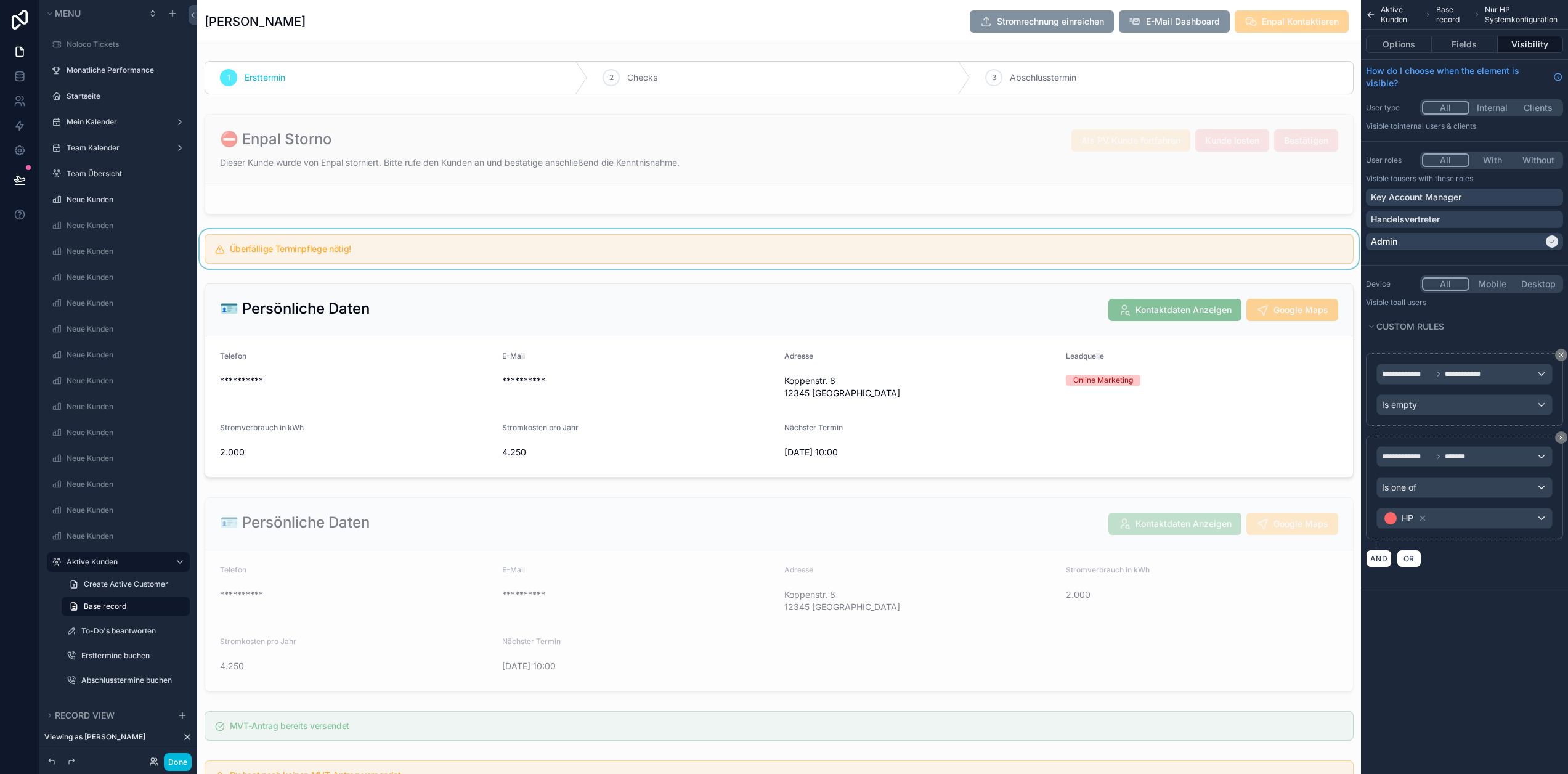
click at [409, 248] on div "scrollable content" at bounding box center [779, 249] width 1164 height 39
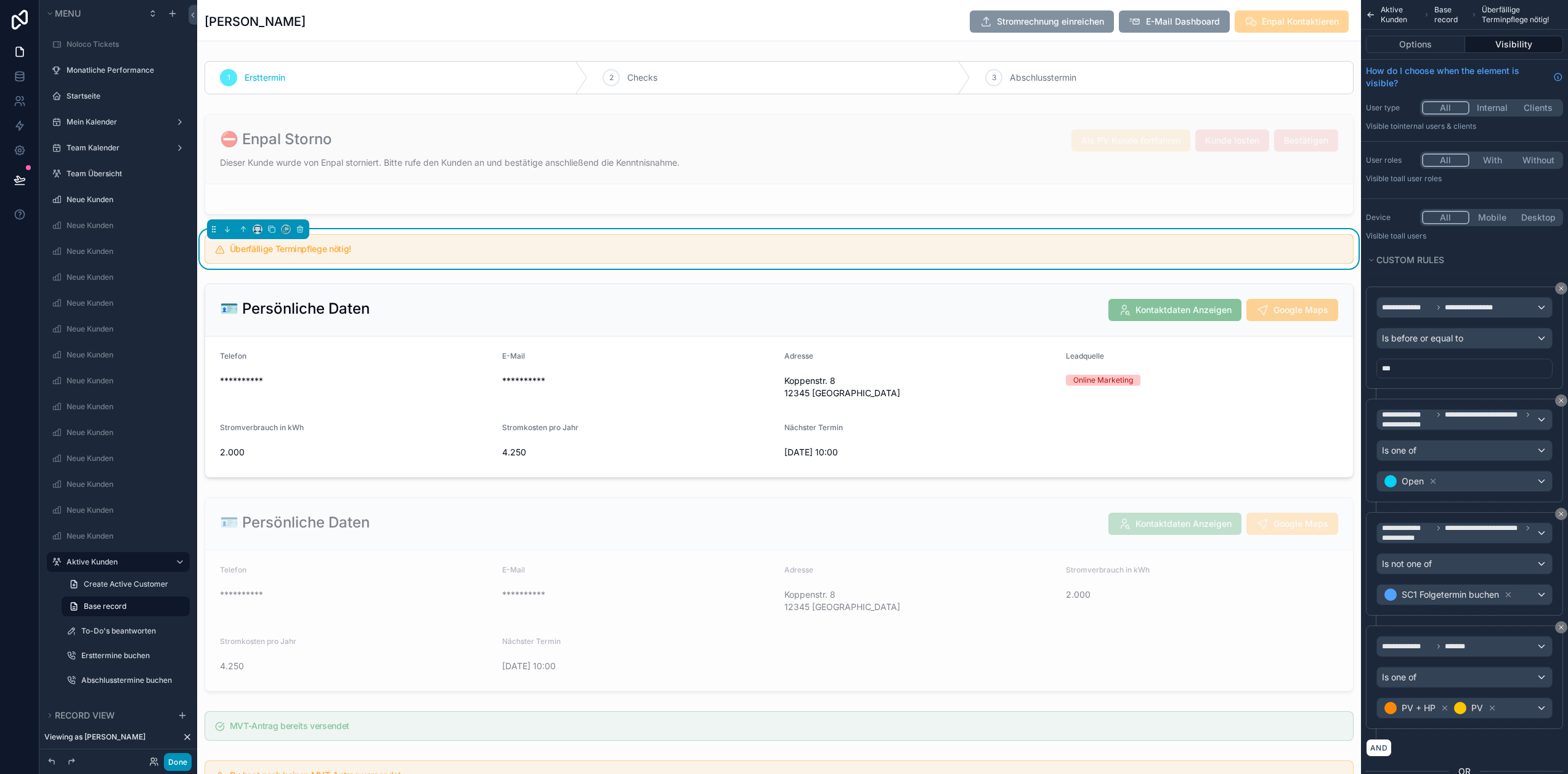
click at [182, 761] on button "Done" at bounding box center [178, 762] width 28 height 18
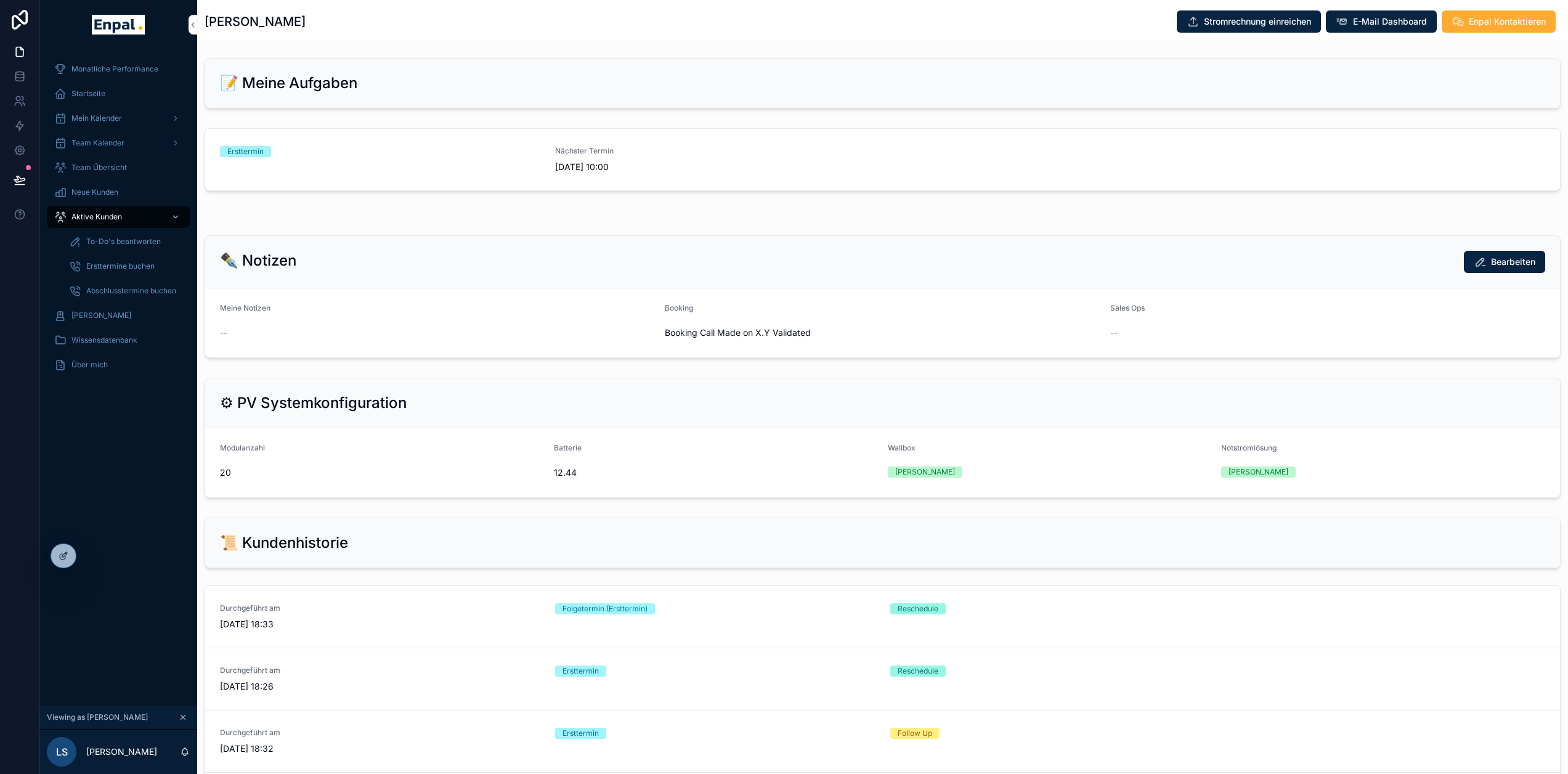
scroll to position [616, 0]
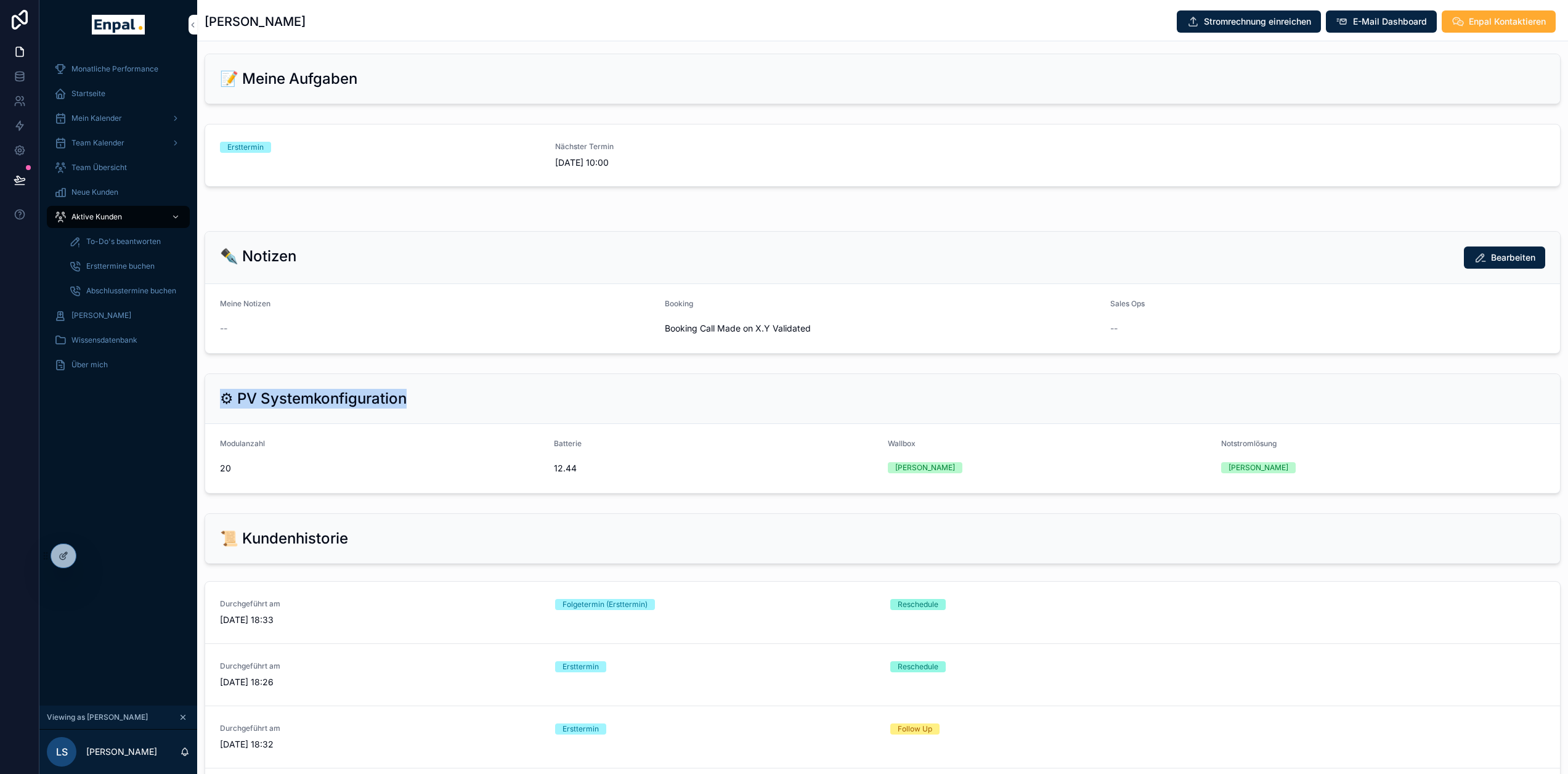
drag, startPoint x: 227, startPoint y: 400, endPoint x: 472, endPoint y: 394, distance: 245.1
click at [472, 395] on div "⚙ PV Systemkonfiguration" at bounding box center [883, 399] width 1326 height 20
click at [472, 394] on div "⚙ PV Systemkonfiguration" at bounding box center [883, 399] width 1326 height 20
drag, startPoint x: 447, startPoint y: 394, endPoint x: 255, endPoint y: 400, distance: 192.1
click at [218, 400] on div "⚙ PV Systemkonfiguration" at bounding box center [883, 399] width 1355 height 50
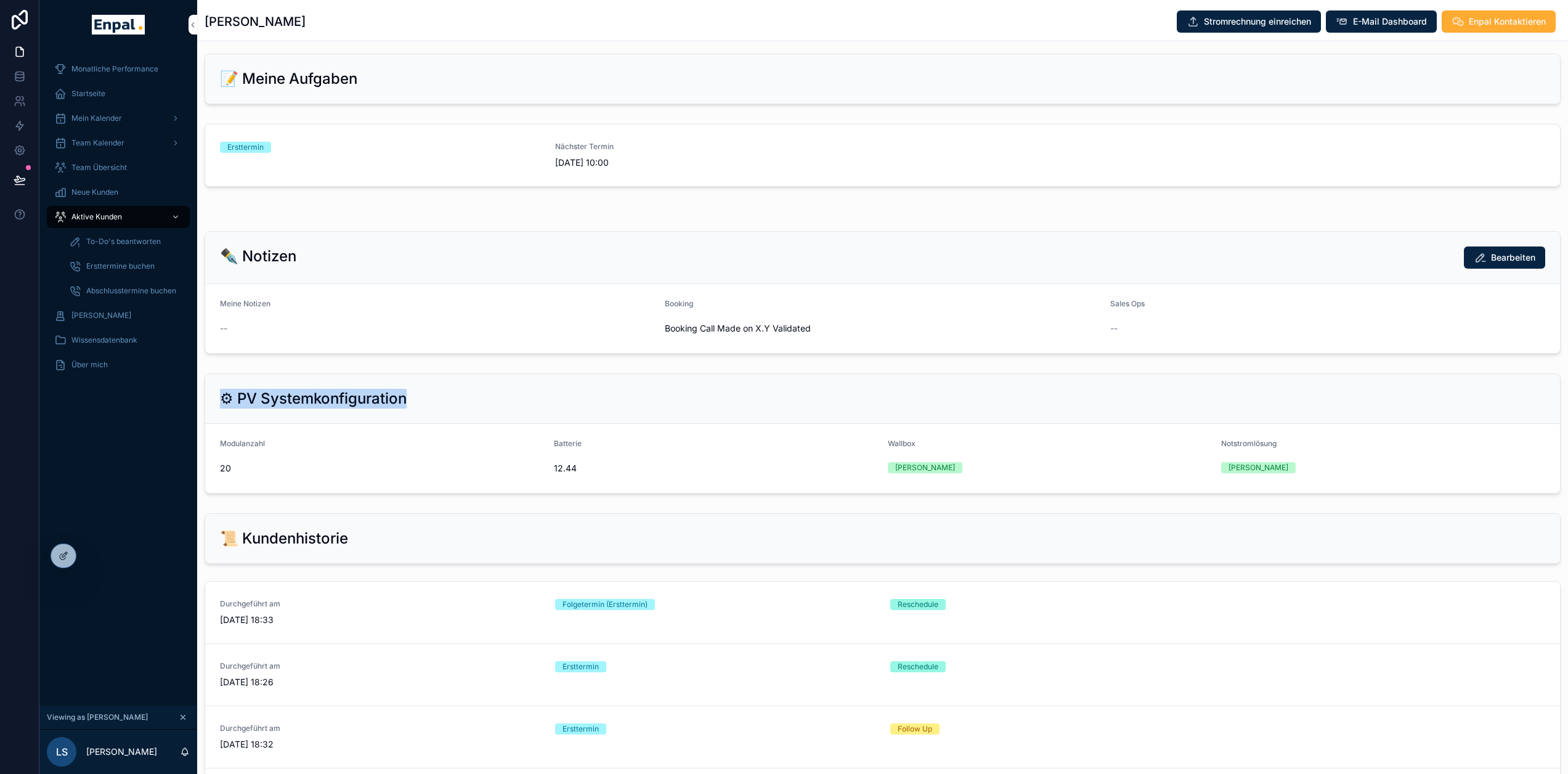
drag, startPoint x: 437, startPoint y: 400, endPoint x: 457, endPoint y: 395, distance: 20.6
click at [438, 400] on div "⚙ PV Systemkonfiguration" at bounding box center [883, 399] width 1326 height 20
click at [455, 394] on div "⚙ PV Systemkonfiguration" at bounding box center [883, 399] width 1326 height 20
click at [298, 443] on div "Modulanzahl" at bounding box center [382, 446] width 324 height 15
click at [369, 404] on h2 "⚙ PV Systemkonfiguration" at bounding box center [313, 399] width 187 height 20
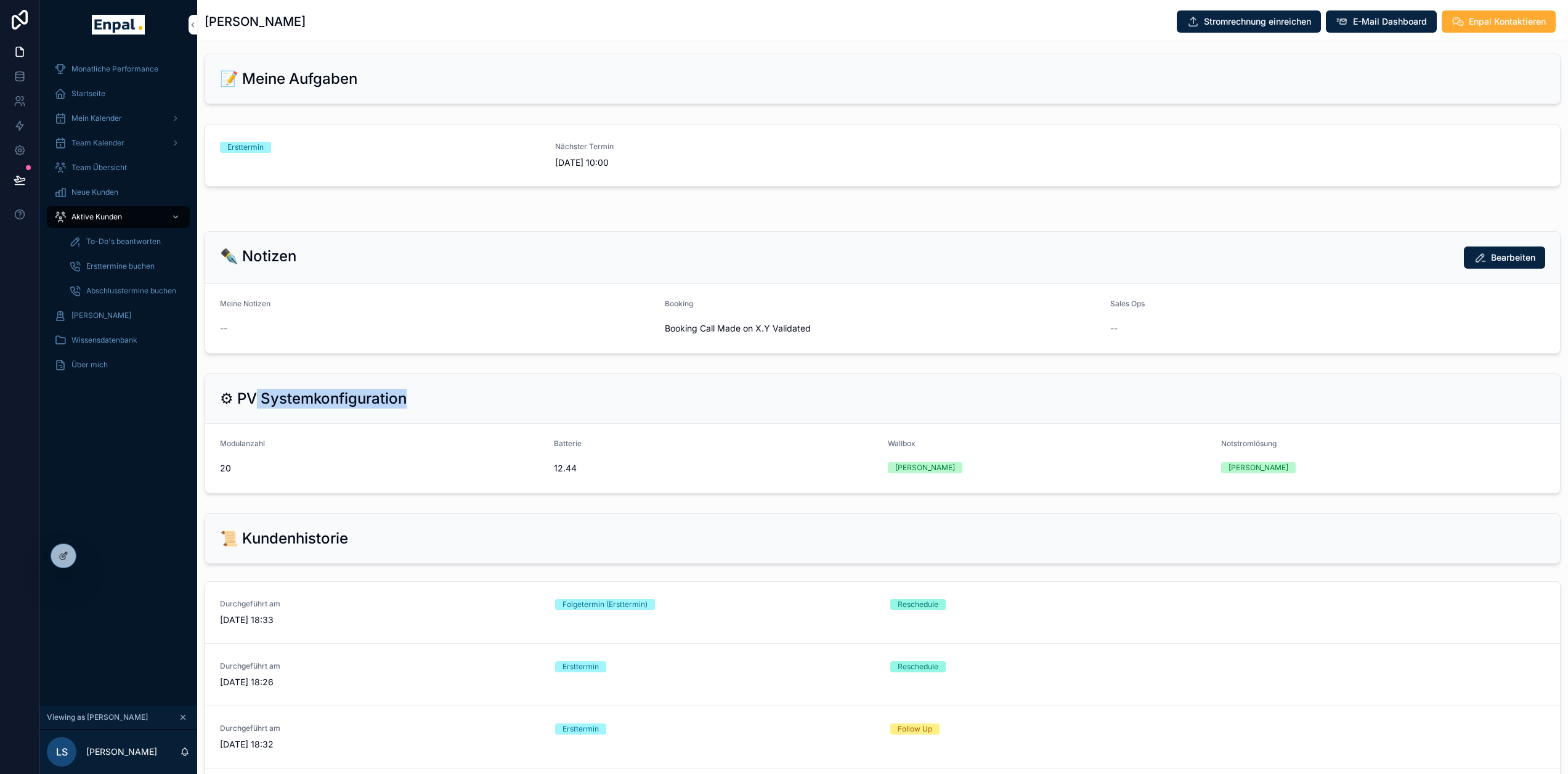
drag, startPoint x: 294, startPoint y: 402, endPoint x: 265, endPoint y: 405, distance: 29.2
click at [265, 405] on div "⚙ PV Systemkonfiguration" at bounding box center [883, 399] width 1355 height 50
click at [423, 405] on div "⚙ PV Systemkonfiguration" at bounding box center [883, 399] width 1326 height 20
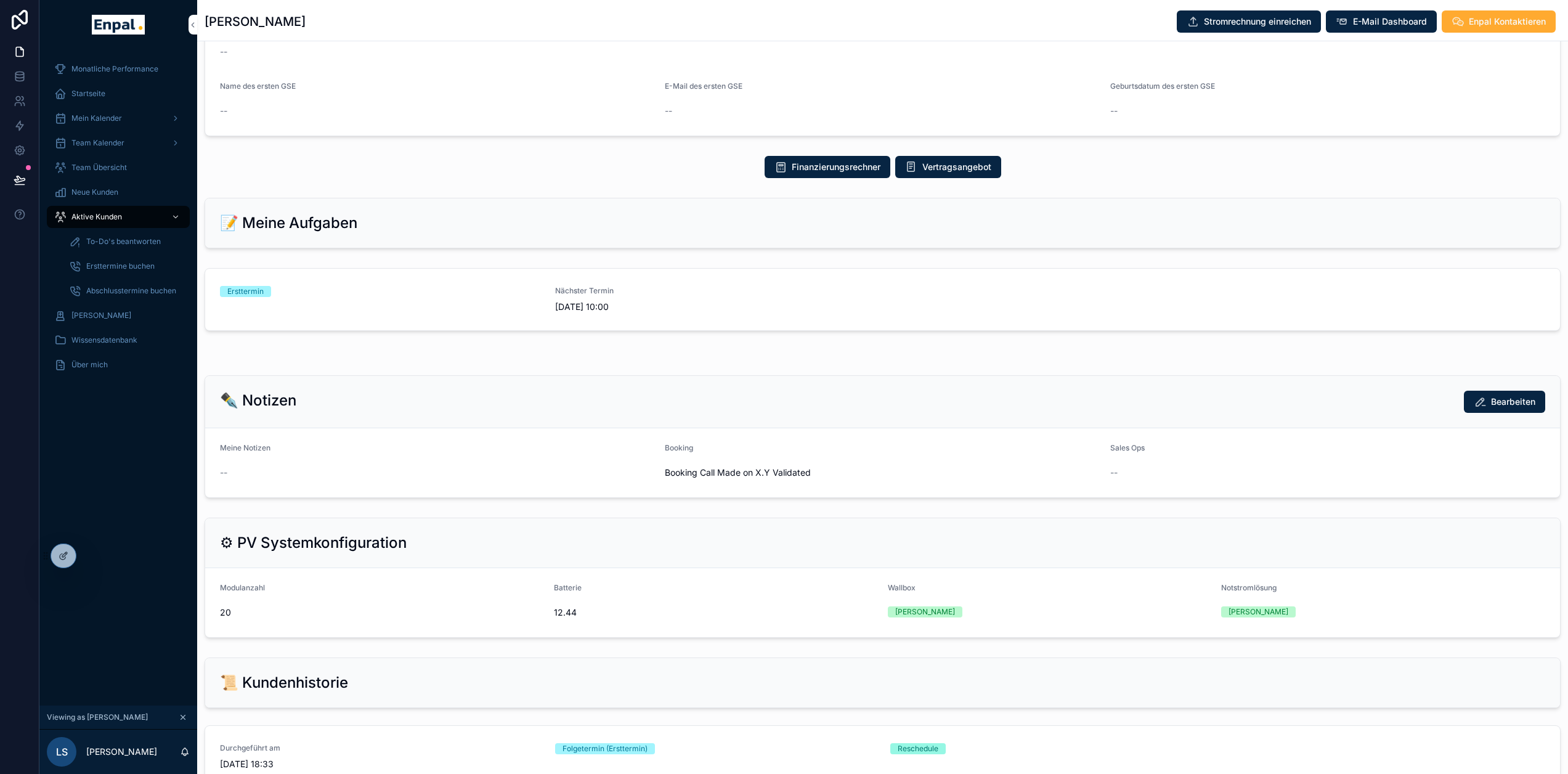
scroll to position [493, 0]
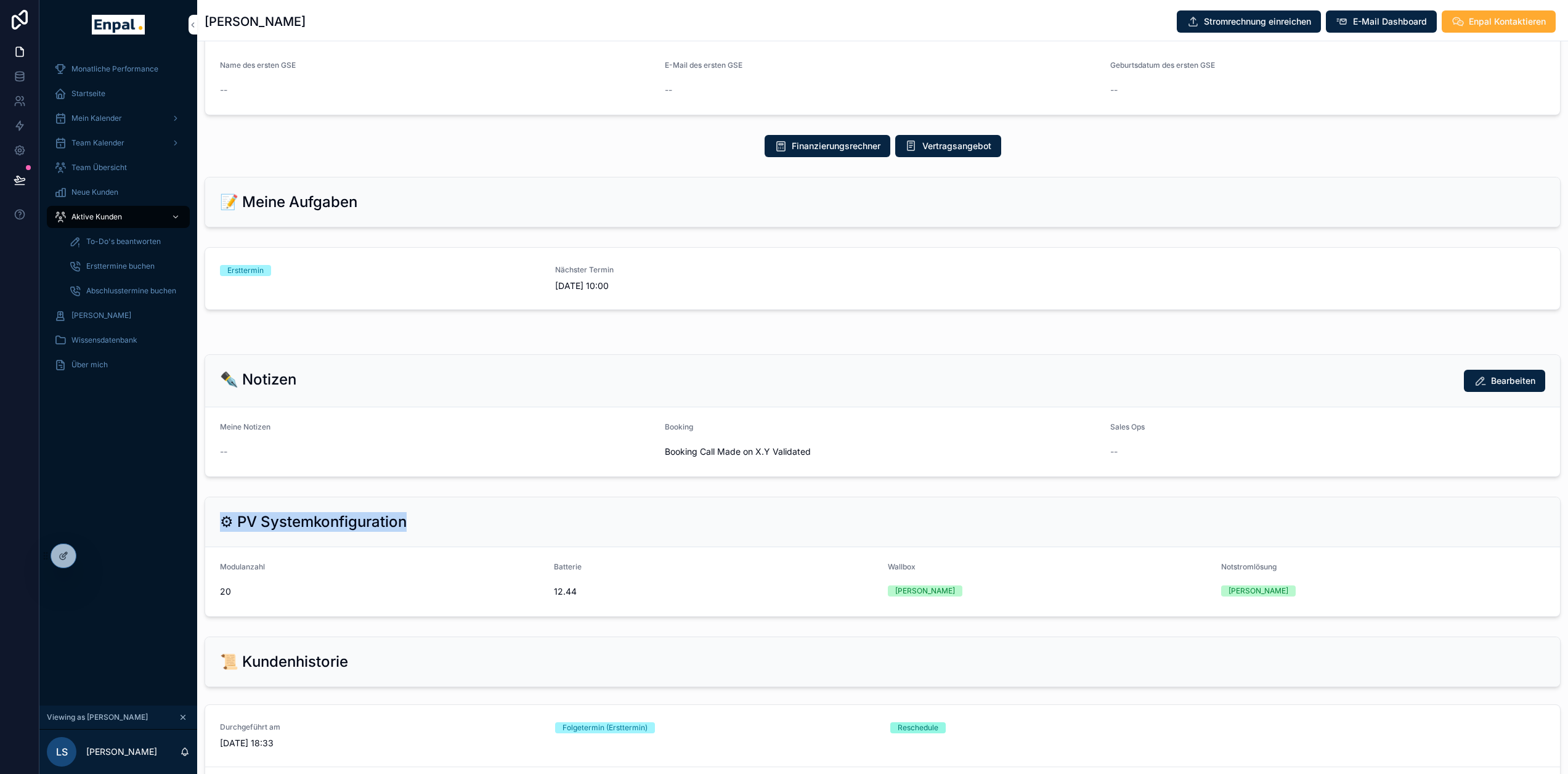
drag, startPoint x: 410, startPoint y: 528, endPoint x: 477, endPoint y: 527, distance: 67.0
click at [218, 524] on div "⚙ PV Systemkonfiguration" at bounding box center [883, 522] width 1355 height 50
click at [525, 516] on div "⚙ PV Systemkonfiguration" at bounding box center [883, 521] width 1326 height 20
drag, startPoint x: 377, startPoint y: 520, endPoint x: 258, endPoint y: 521, distance: 119.0
click at [258, 521] on div "⚙ PV Systemkonfiguration" at bounding box center [883, 521] width 1326 height 20
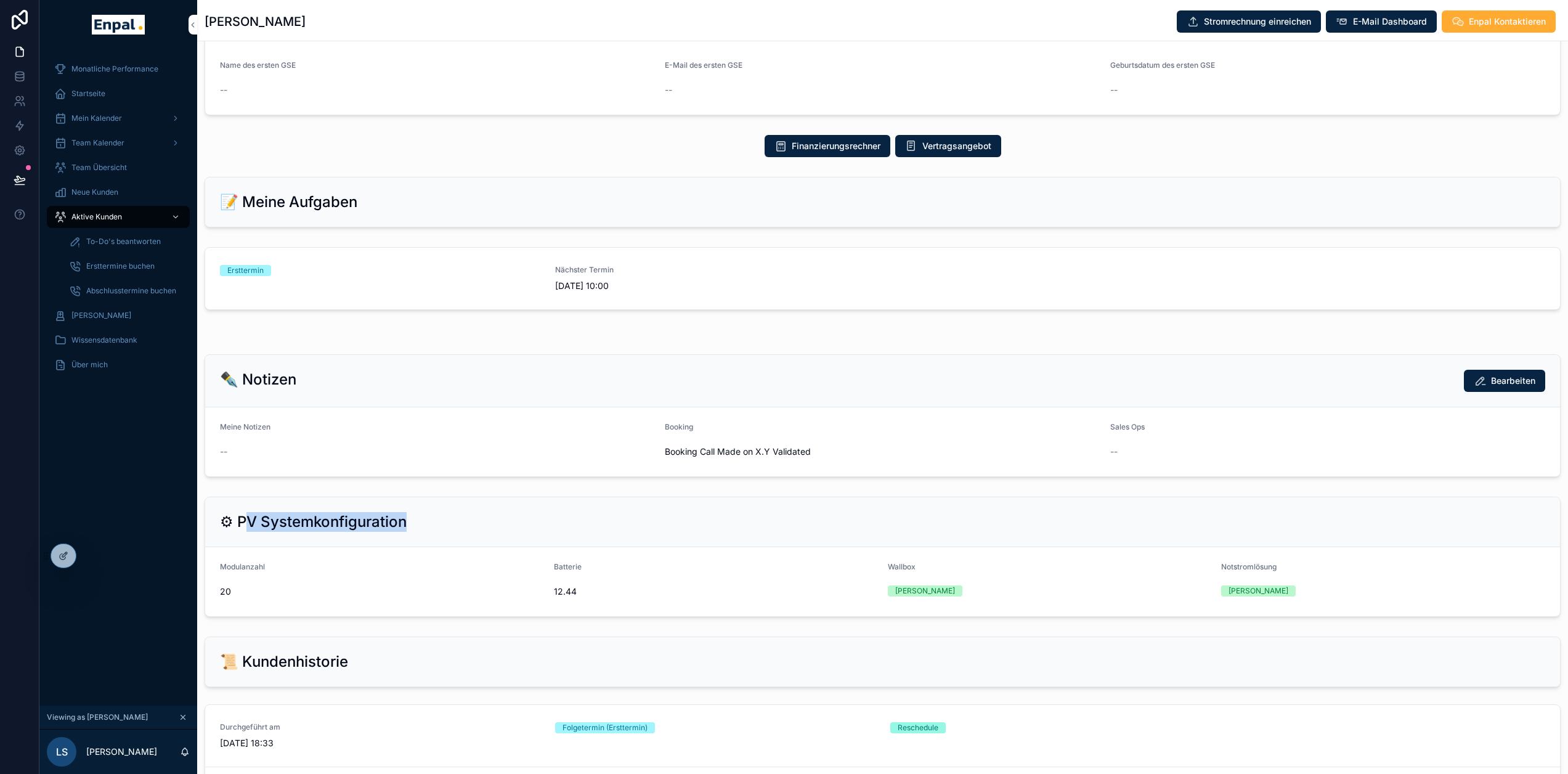
click at [441, 520] on div "⚙ PV Systemkonfiguration" at bounding box center [883, 521] width 1326 height 20
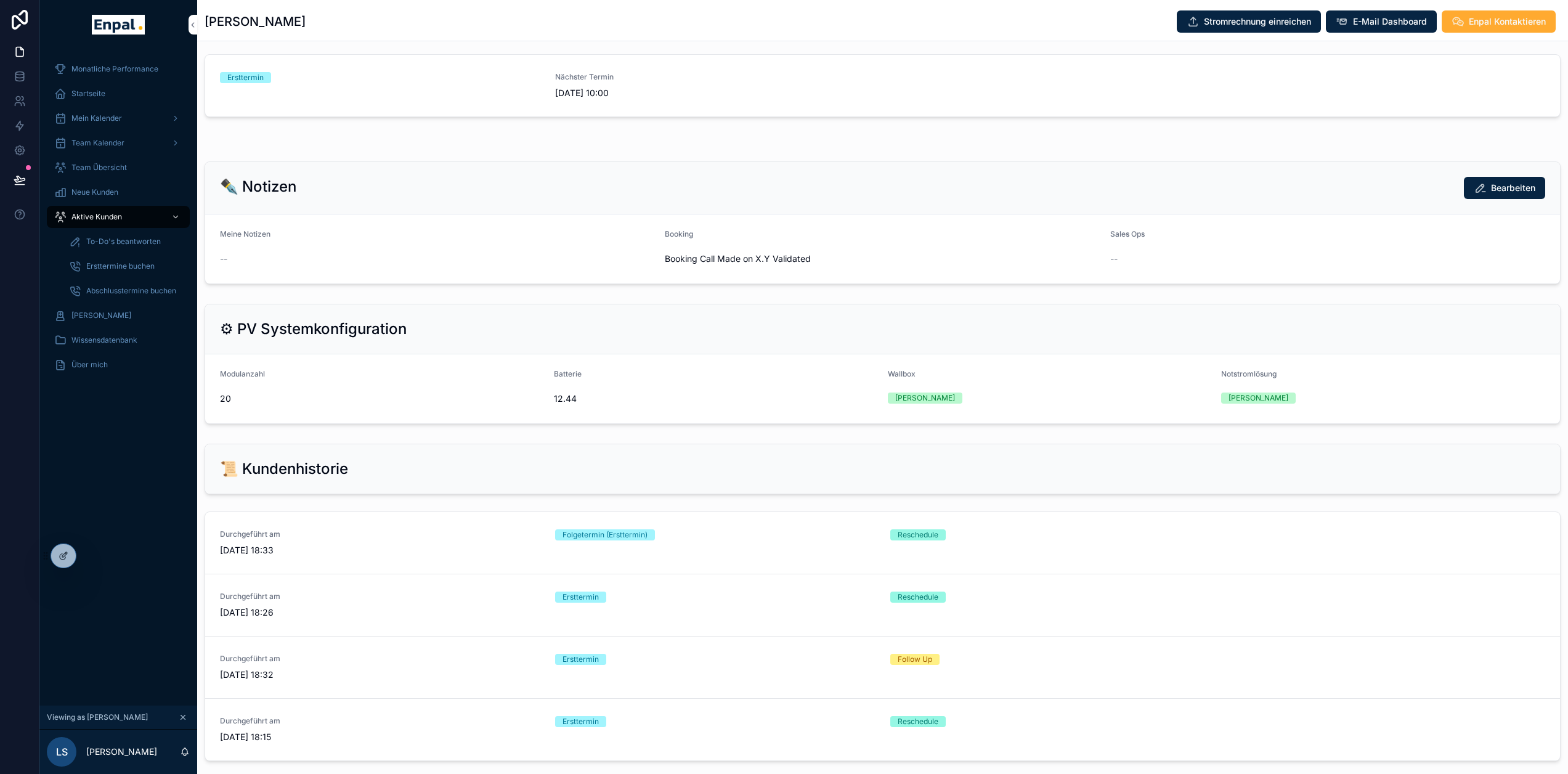
scroll to position [678, 0]
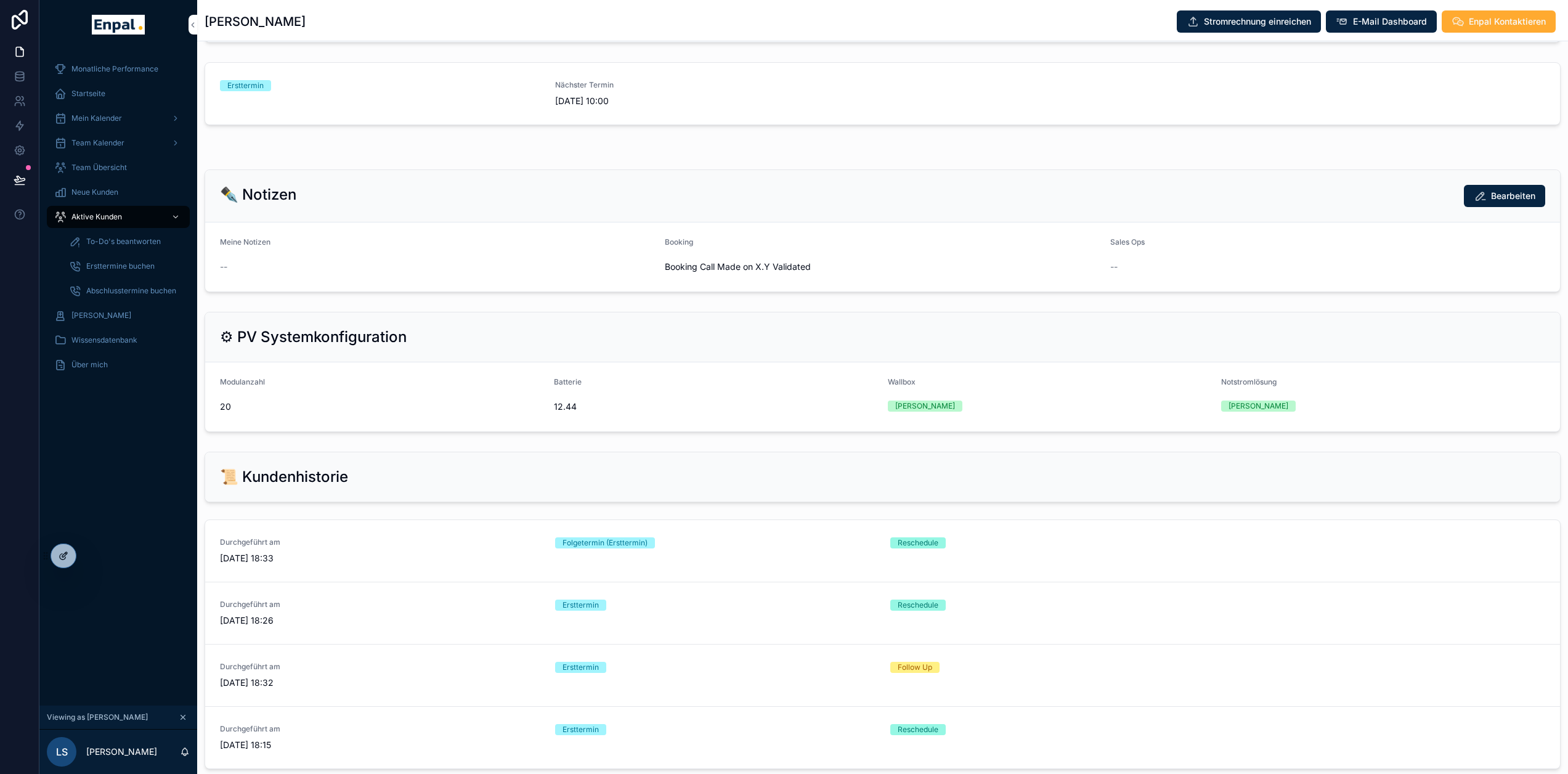
click at [64, 552] on icon at bounding box center [64, 556] width 10 height 10
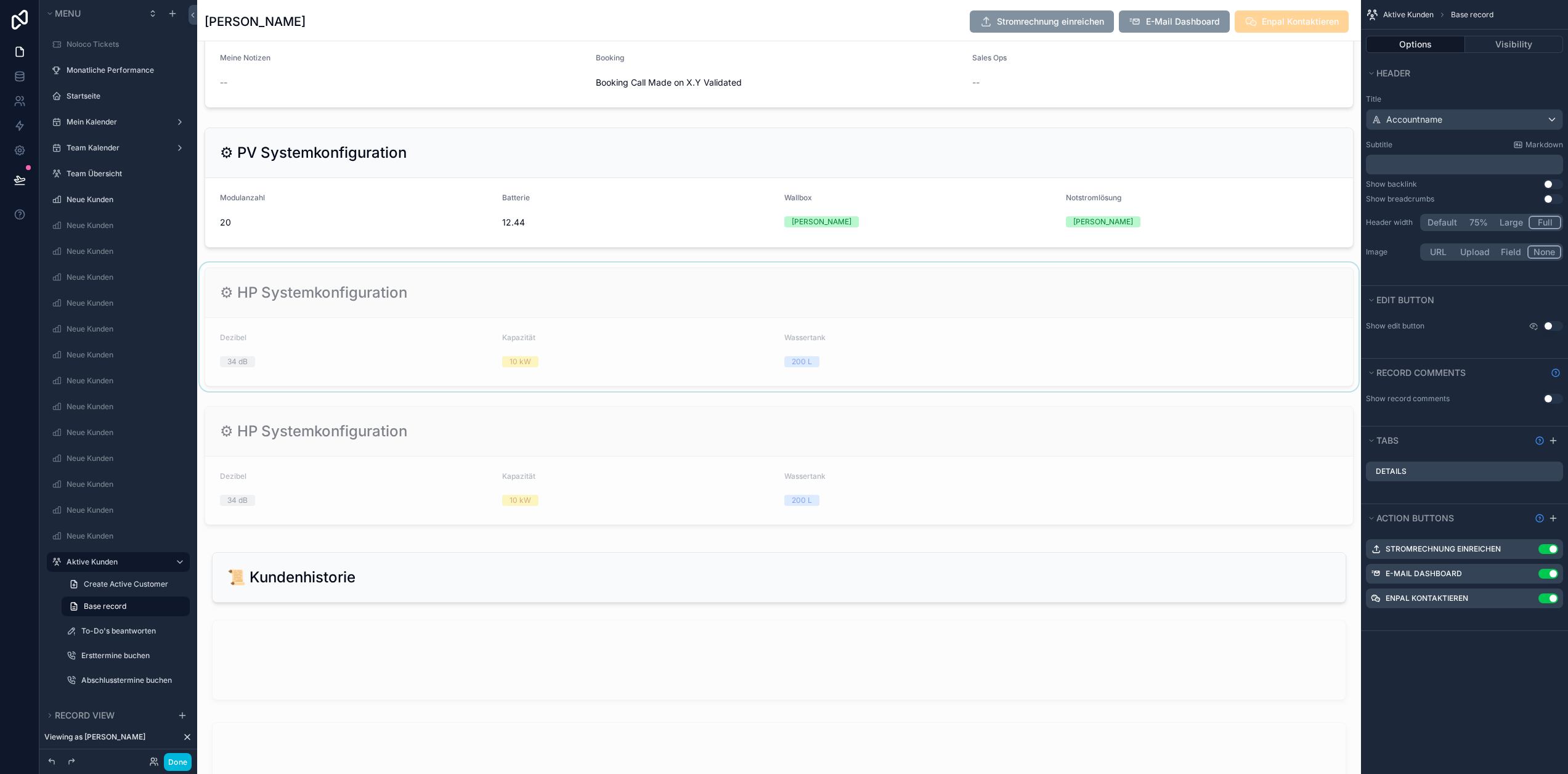
scroll to position [2527, 0]
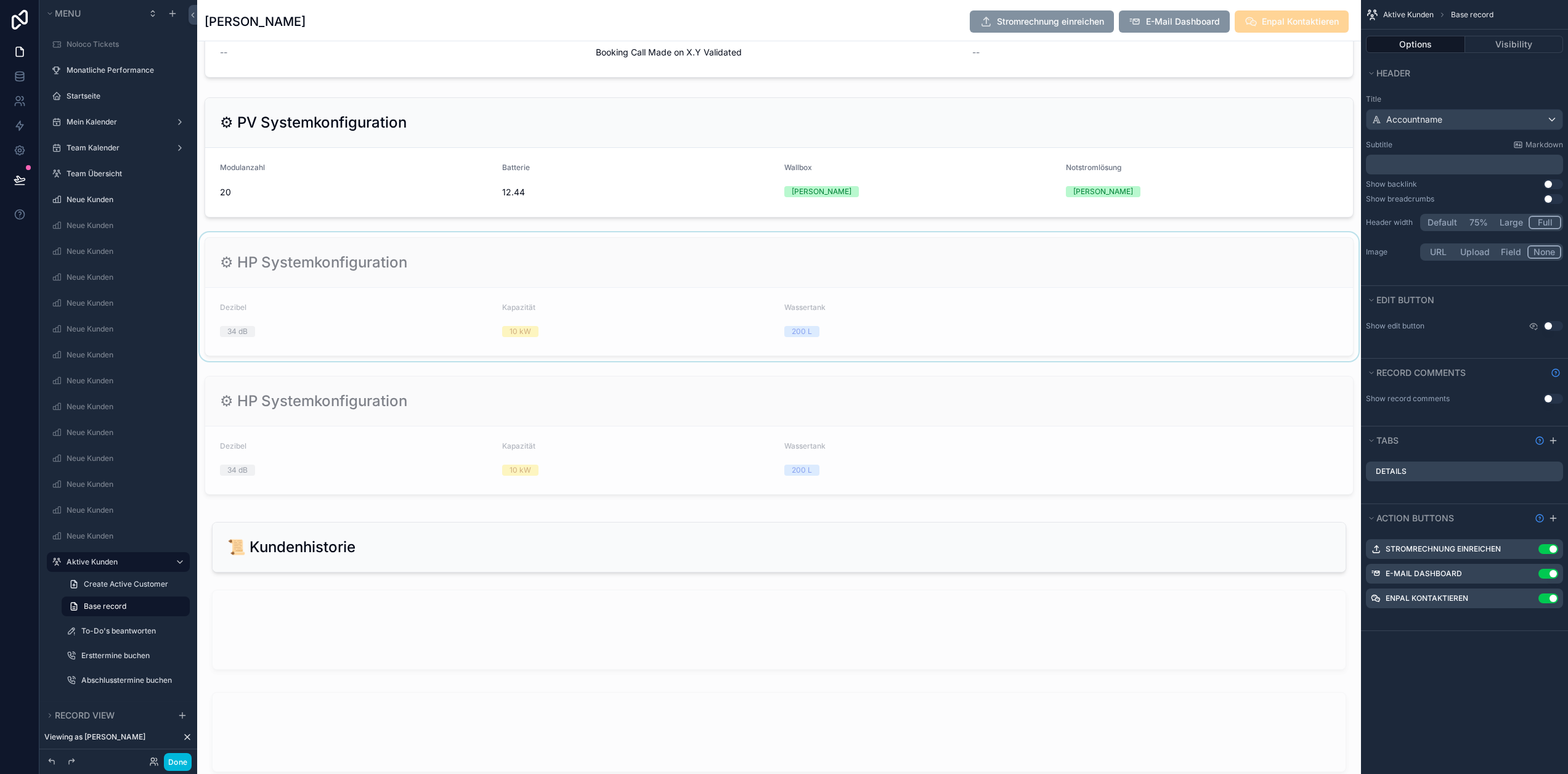
click at [431, 296] on div "scrollable content" at bounding box center [779, 296] width 1164 height 129
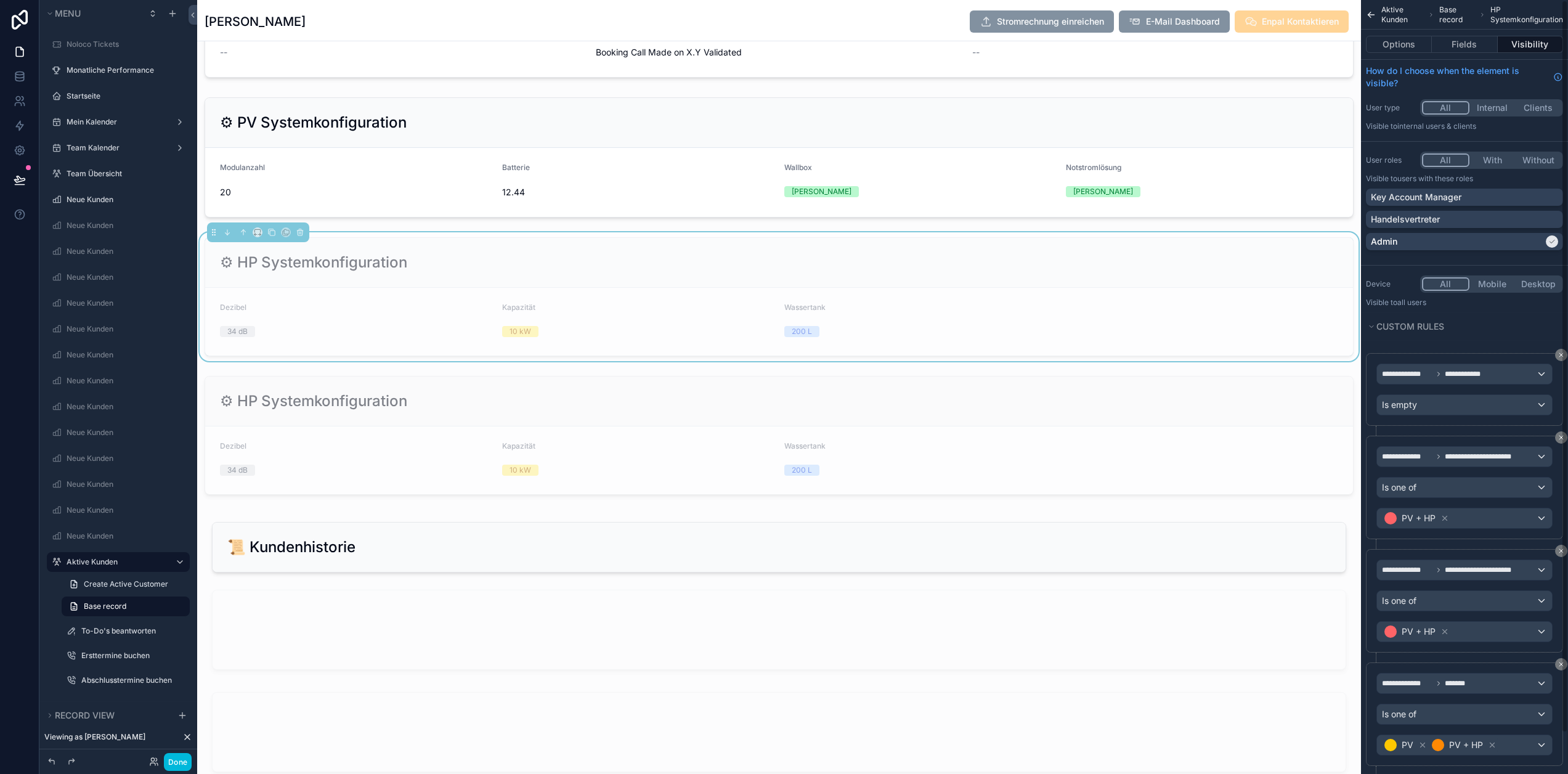
click at [1455, 163] on button "All" at bounding box center [1445, 160] width 47 height 14
click at [1508, 158] on button "With" at bounding box center [1492, 160] width 46 height 14
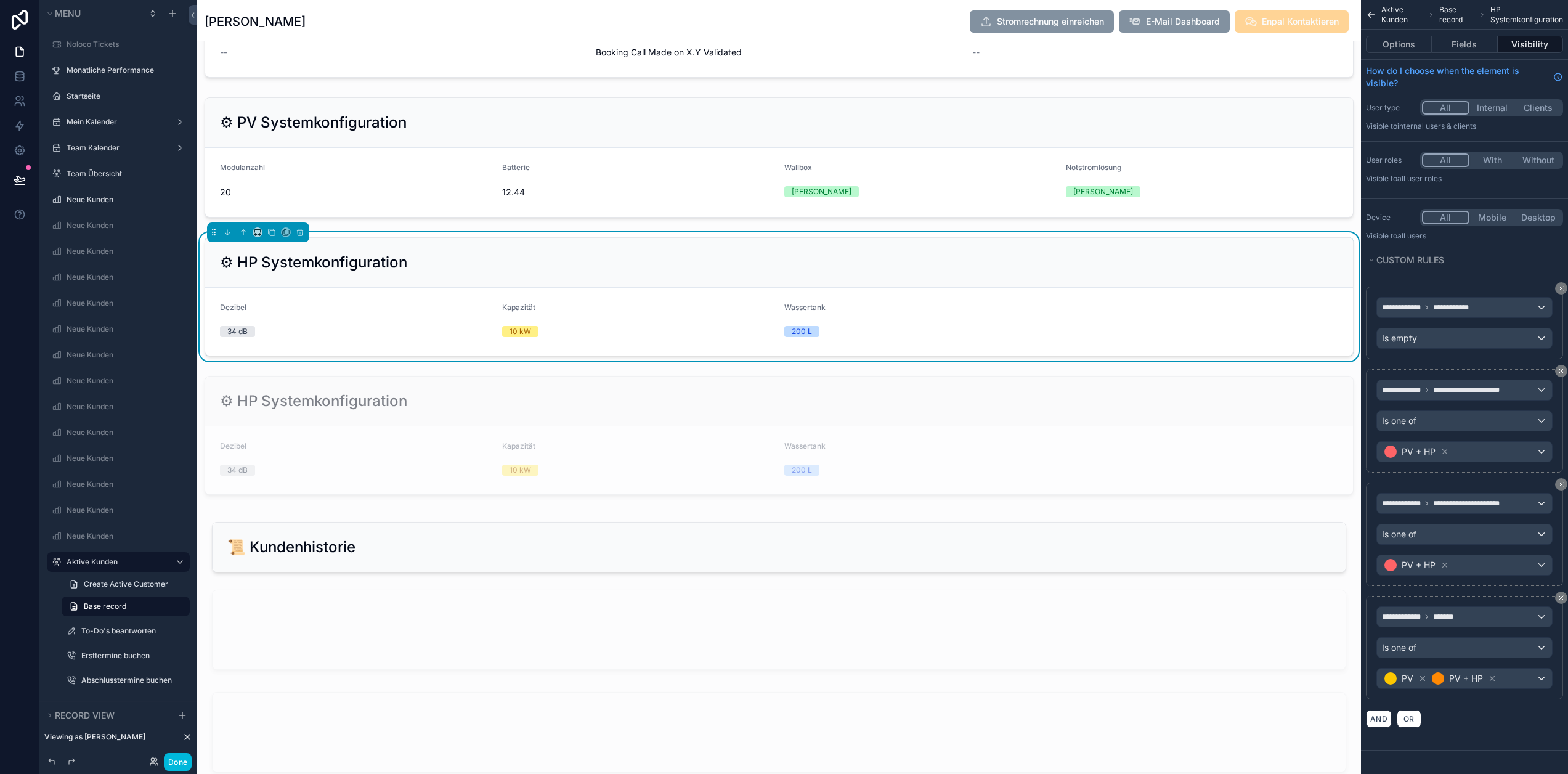
click at [1466, 158] on button "All" at bounding box center [1445, 160] width 47 height 14
click at [488, 414] on div "scrollable content" at bounding box center [779, 435] width 1164 height 129
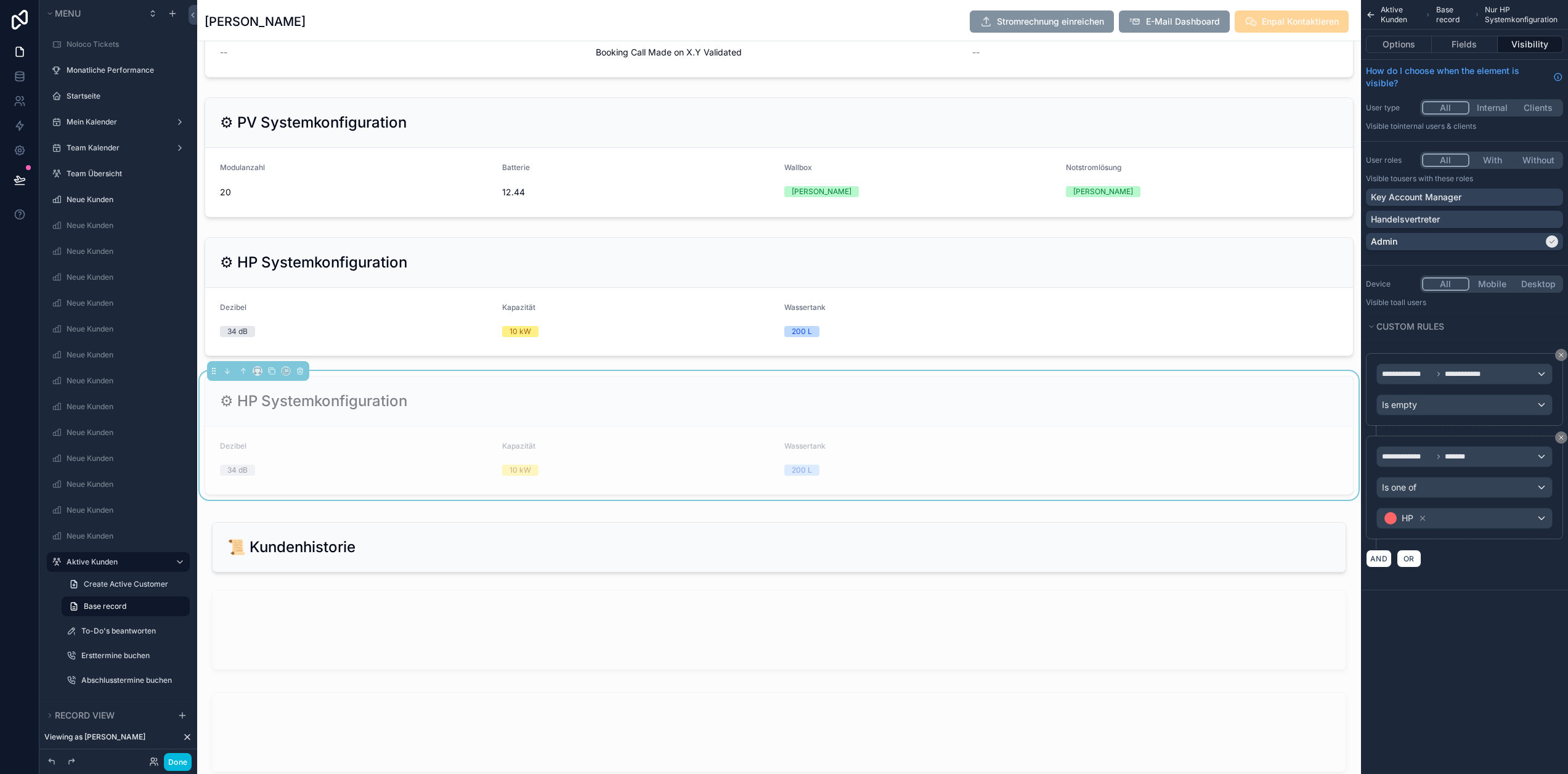
click at [1504, 163] on button "With" at bounding box center [1492, 160] width 46 height 14
click at [1464, 162] on button "All" at bounding box center [1445, 160] width 47 height 14
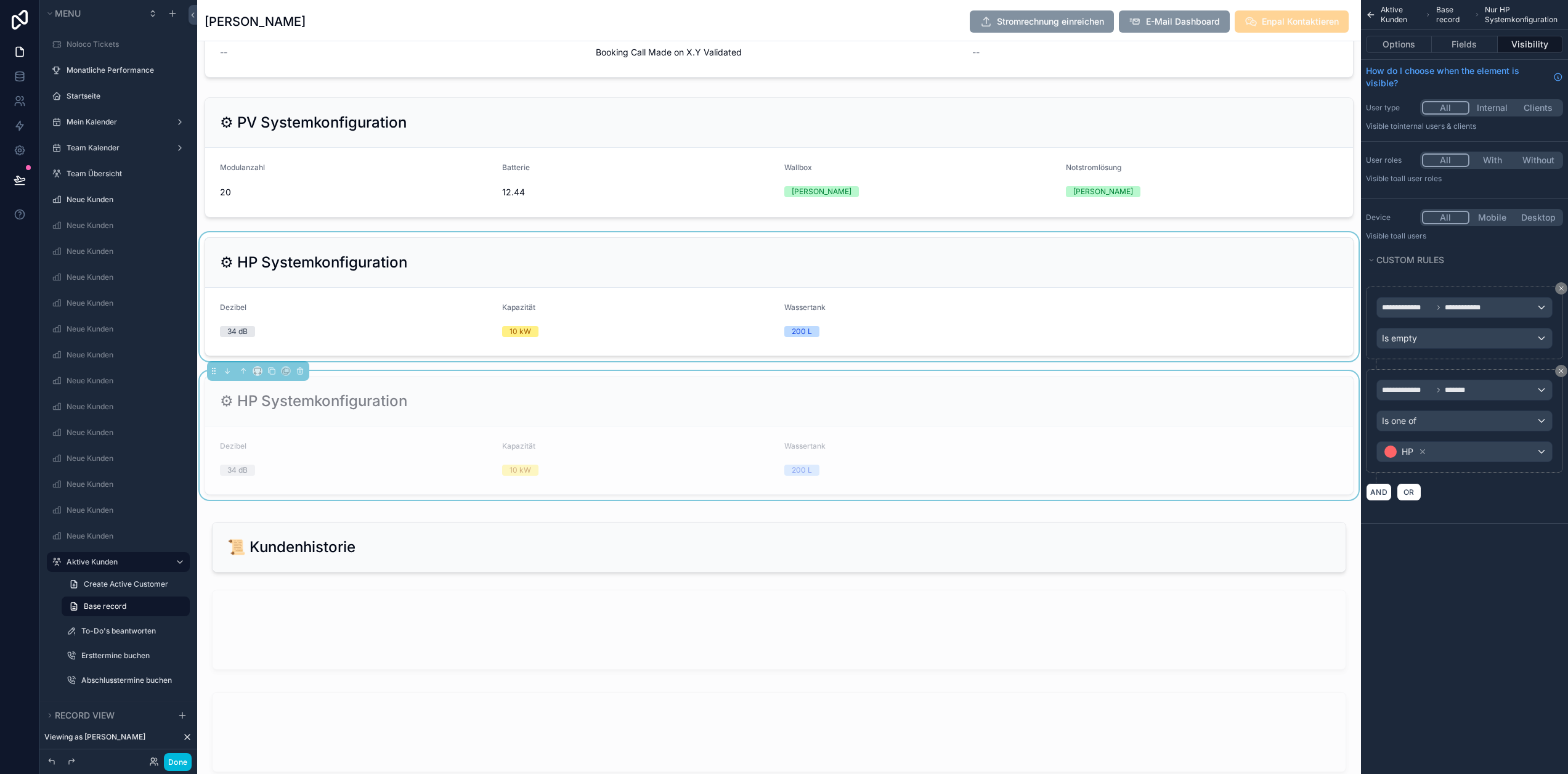
click at [531, 261] on div "scrollable content" at bounding box center [779, 296] width 1164 height 129
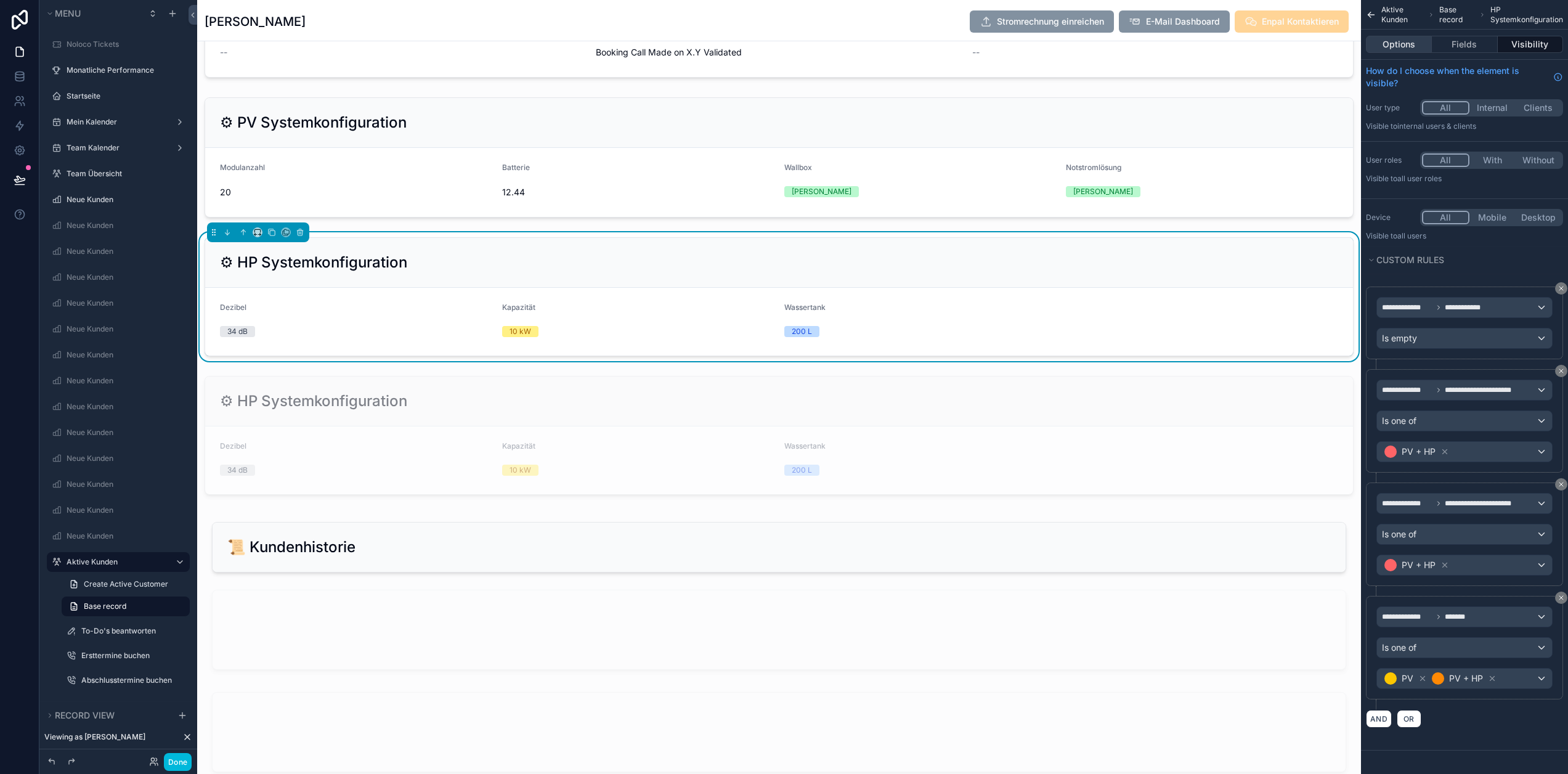
click at [1430, 42] on button "Options" at bounding box center [1399, 45] width 66 height 18
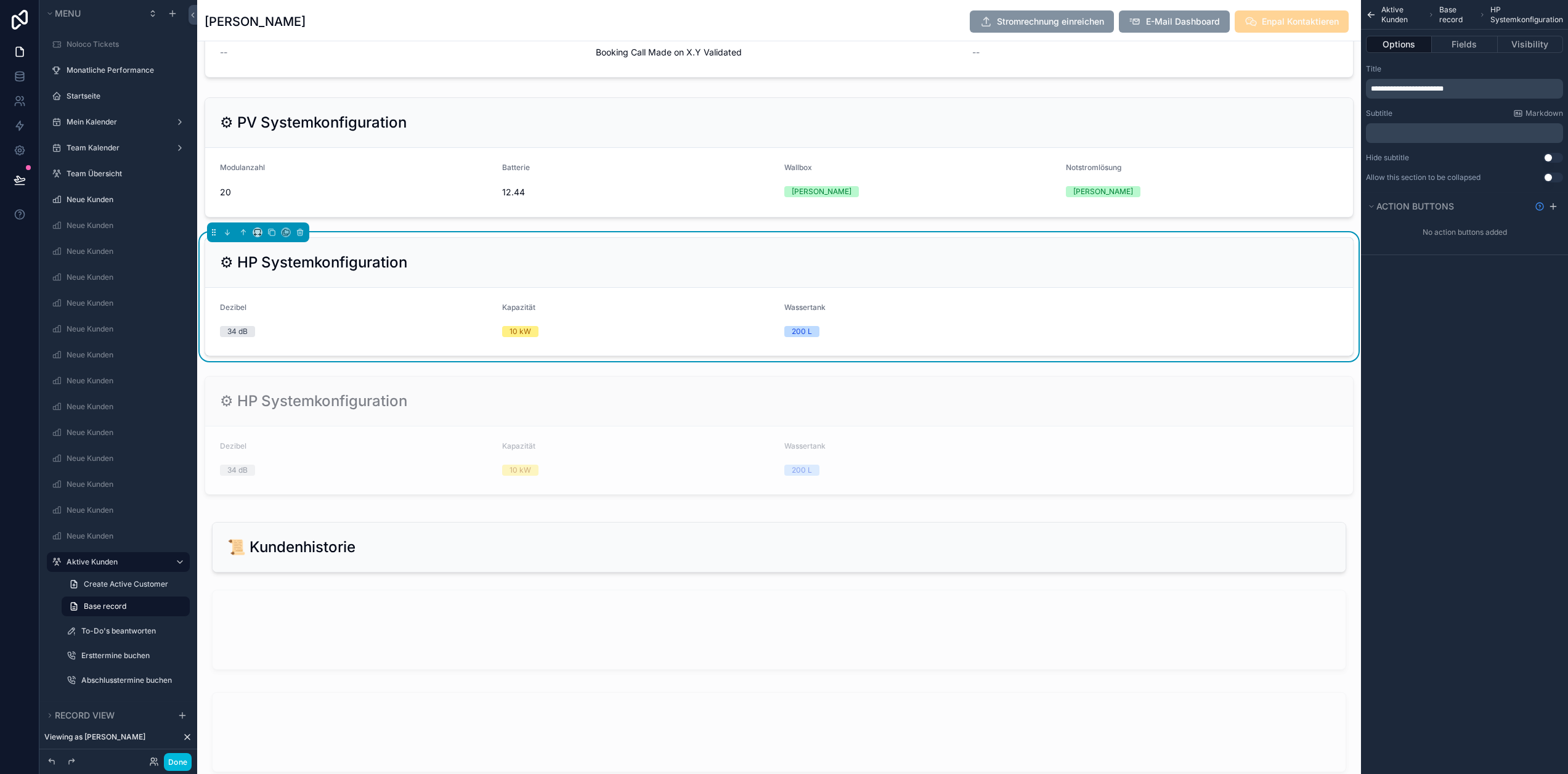
click at [1387, 83] on div "**********" at bounding box center [1464, 88] width 197 height 20
click at [1387, 88] on span "**********" at bounding box center [1407, 88] width 73 height 7
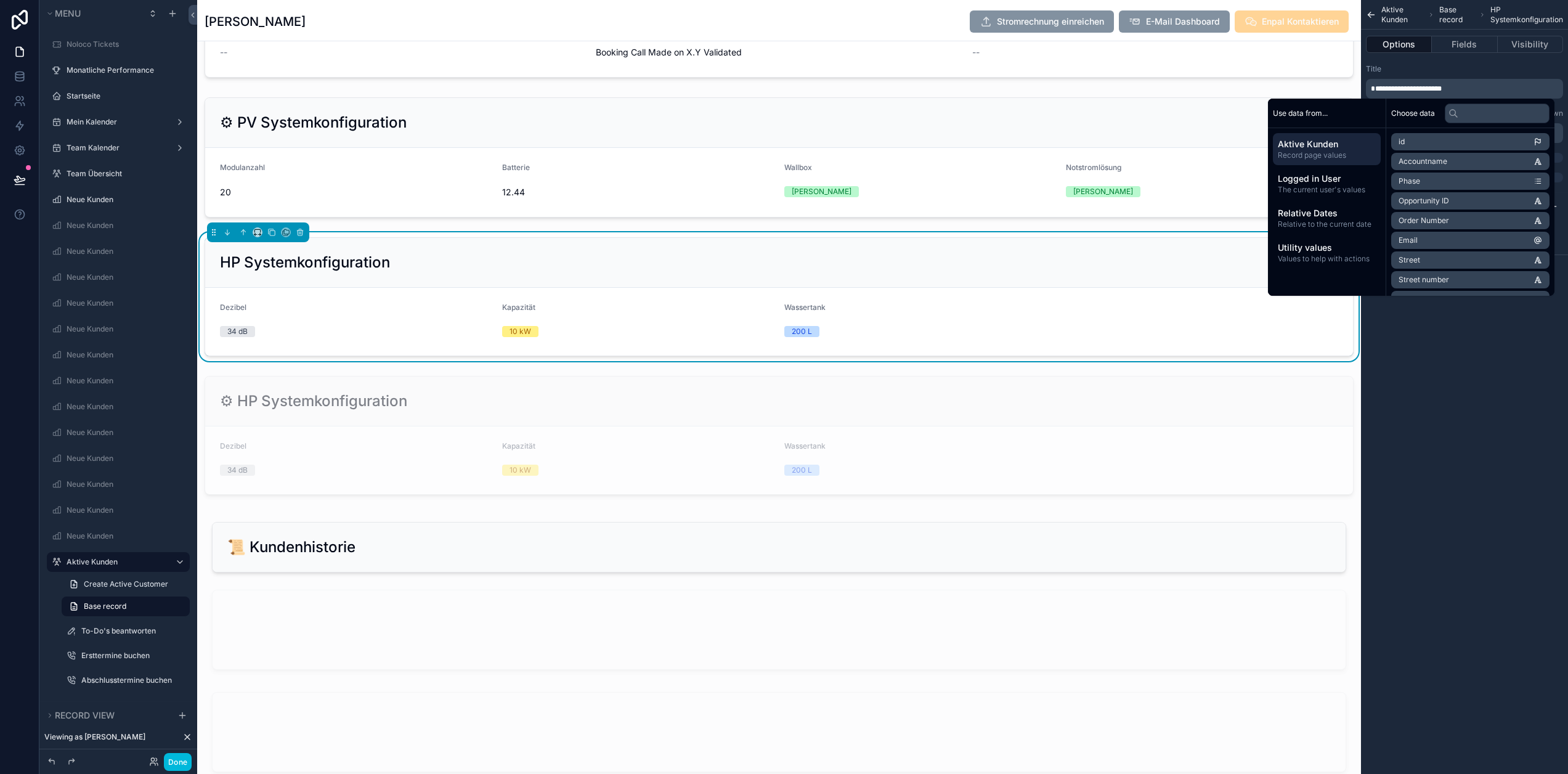
drag, startPoint x: 1382, startPoint y: 85, endPoint x: 1390, endPoint y: 87, distance: 8.2
click at [1382, 85] on span "**********" at bounding box center [1406, 88] width 71 height 7
click at [1401, 85] on span "**********" at bounding box center [1409, 88] width 76 height 7
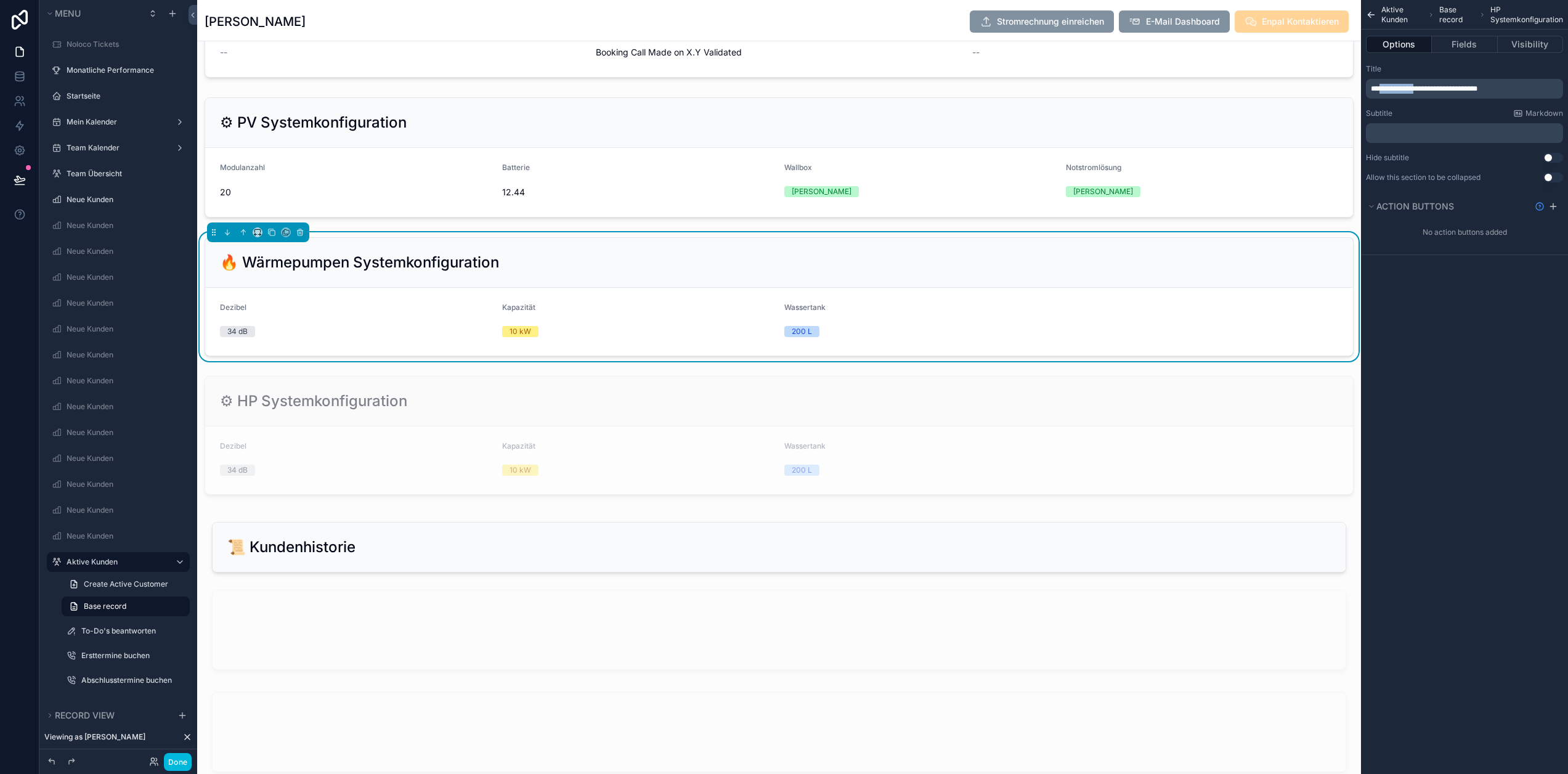
drag, startPoint x: 1394, startPoint y: 88, endPoint x: 1450, endPoint y: 89, distance: 56.0
click at [1448, 89] on span "**********" at bounding box center [1424, 88] width 107 height 7
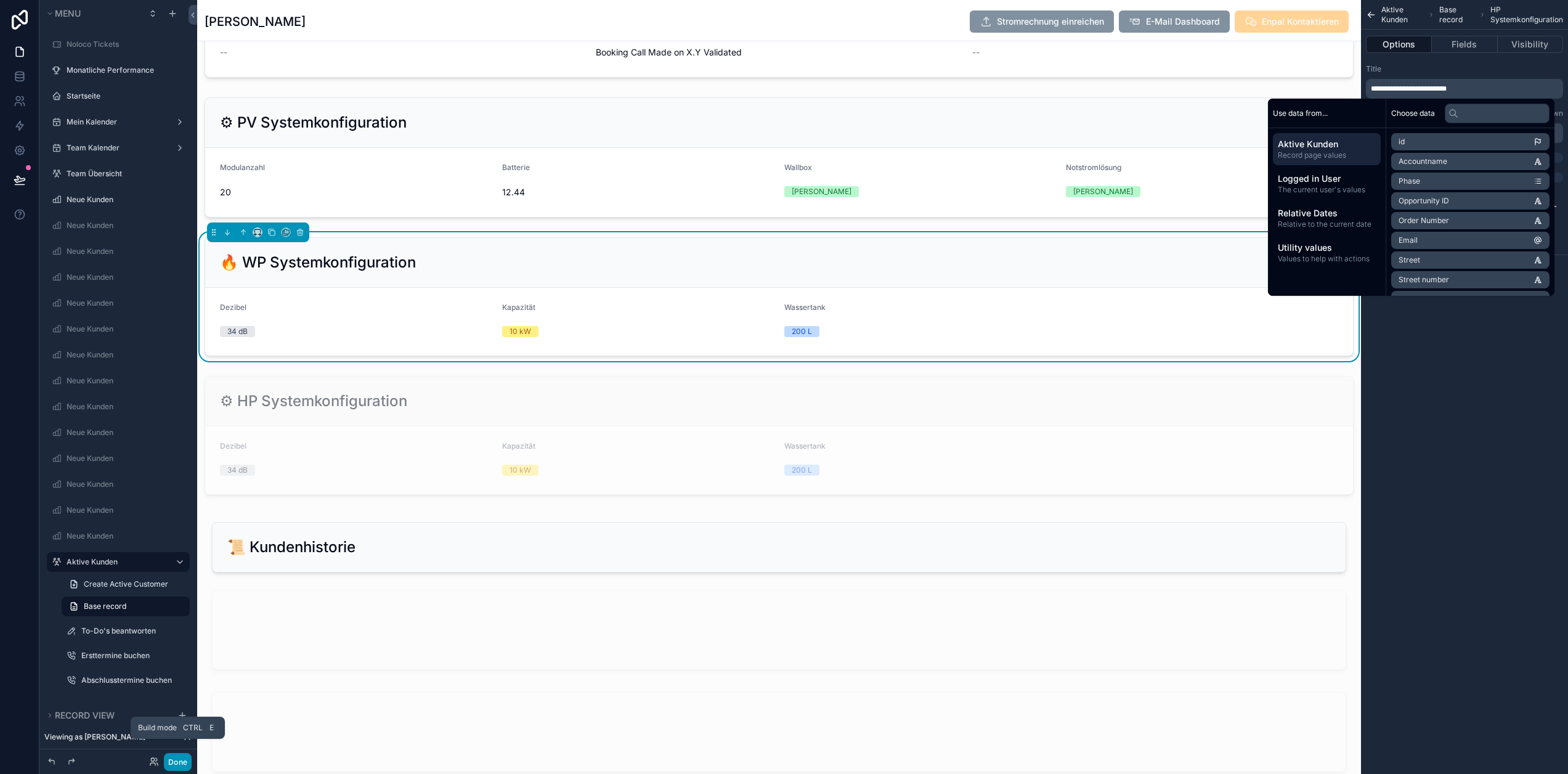
click at [179, 759] on button "Done" at bounding box center [178, 762] width 28 height 18
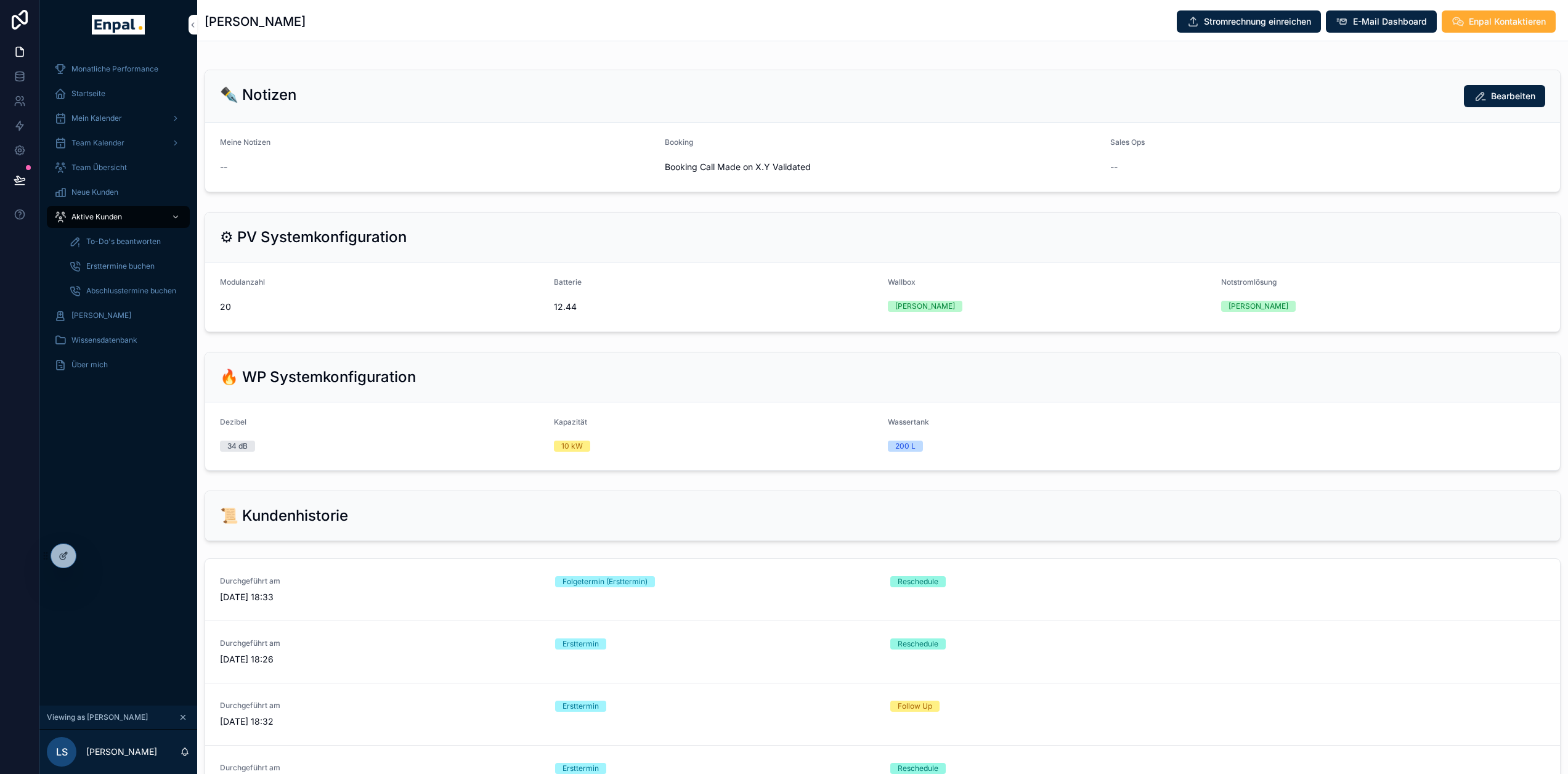
scroll to position [792, 0]
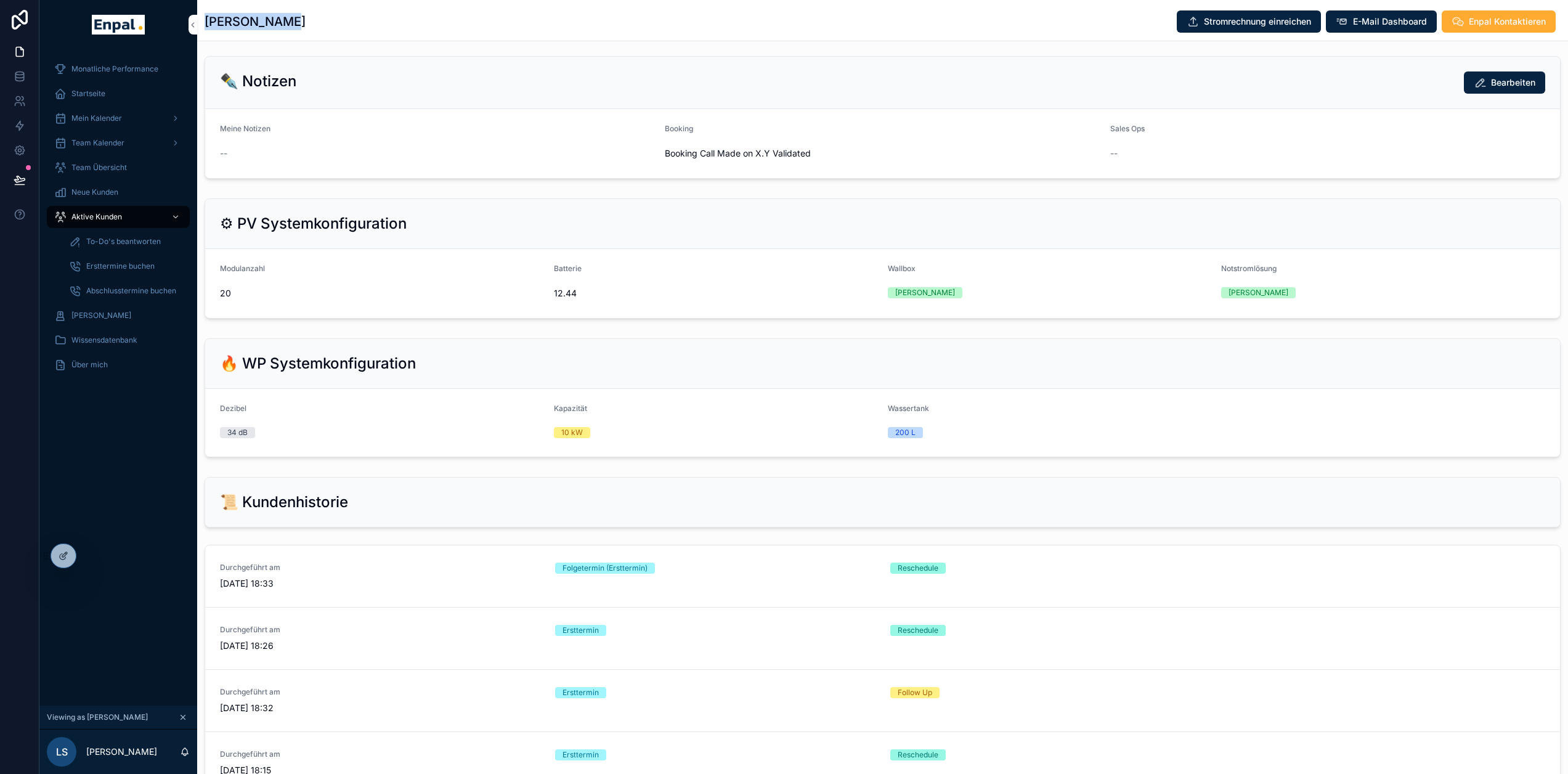
drag, startPoint x: 305, startPoint y: 17, endPoint x: 205, endPoint y: 26, distance: 100.4
click at [205, 26] on div "[PERSON_NAME] Stromrechnung einreichen E-Mail Dashboard Enpal Kontaktieren" at bounding box center [883, 22] width 1356 height 23
click at [343, 35] on div "[PERSON_NAME] Stromrechnung einreichen E-Mail Dashboard Enpal Kontaktieren" at bounding box center [883, 20] width 1356 height 41
click at [80, 217] on span "Aktive Kunden" at bounding box center [96, 217] width 50 height 10
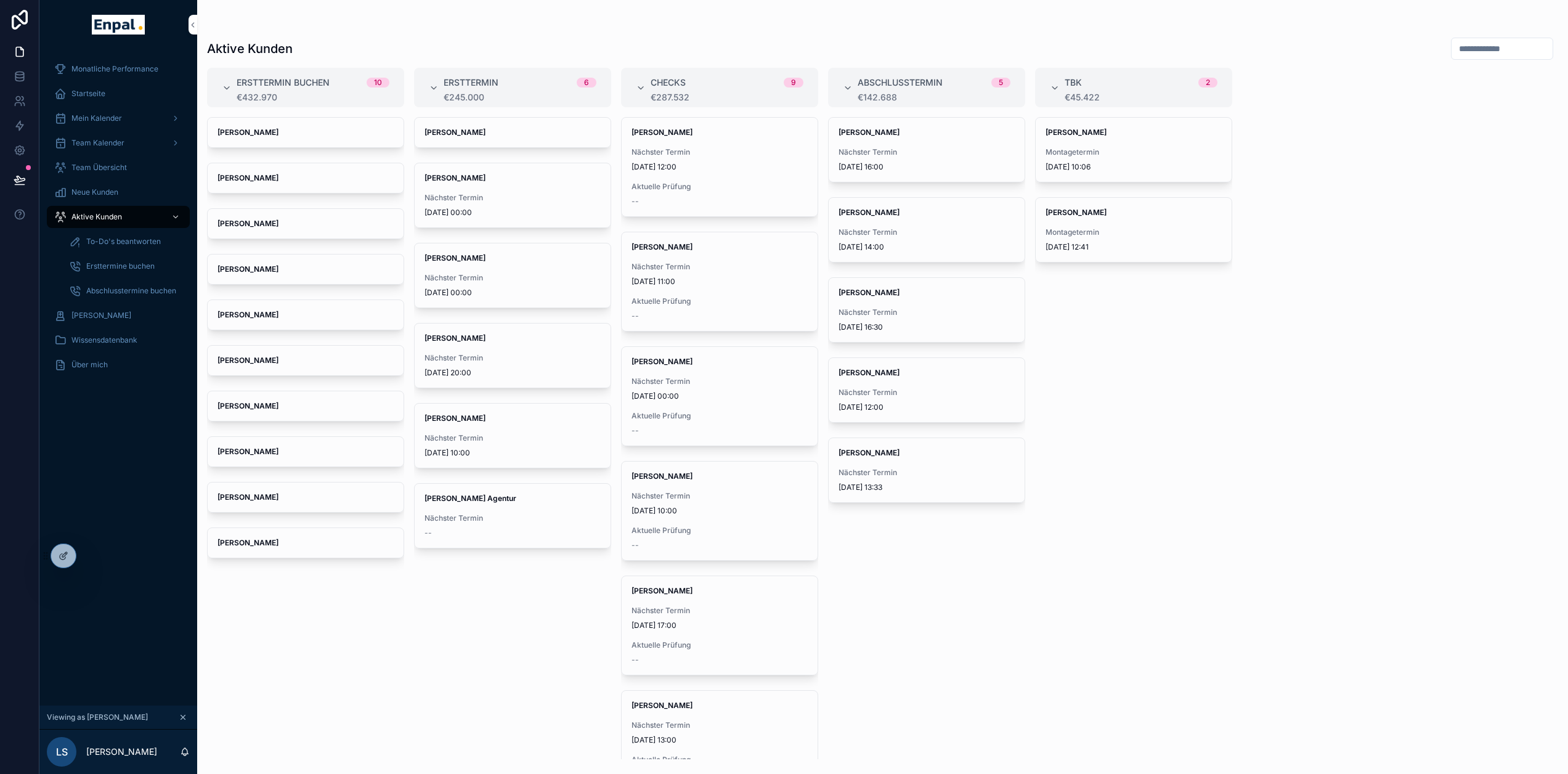
click at [122, 218] on div "Aktive Kunden" at bounding box center [118, 217] width 128 height 20
click at [454, 424] on div "[PERSON_NAME] Nächster Termin [DATE] 10:00" at bounding box center [512, 436] width 196 height 64
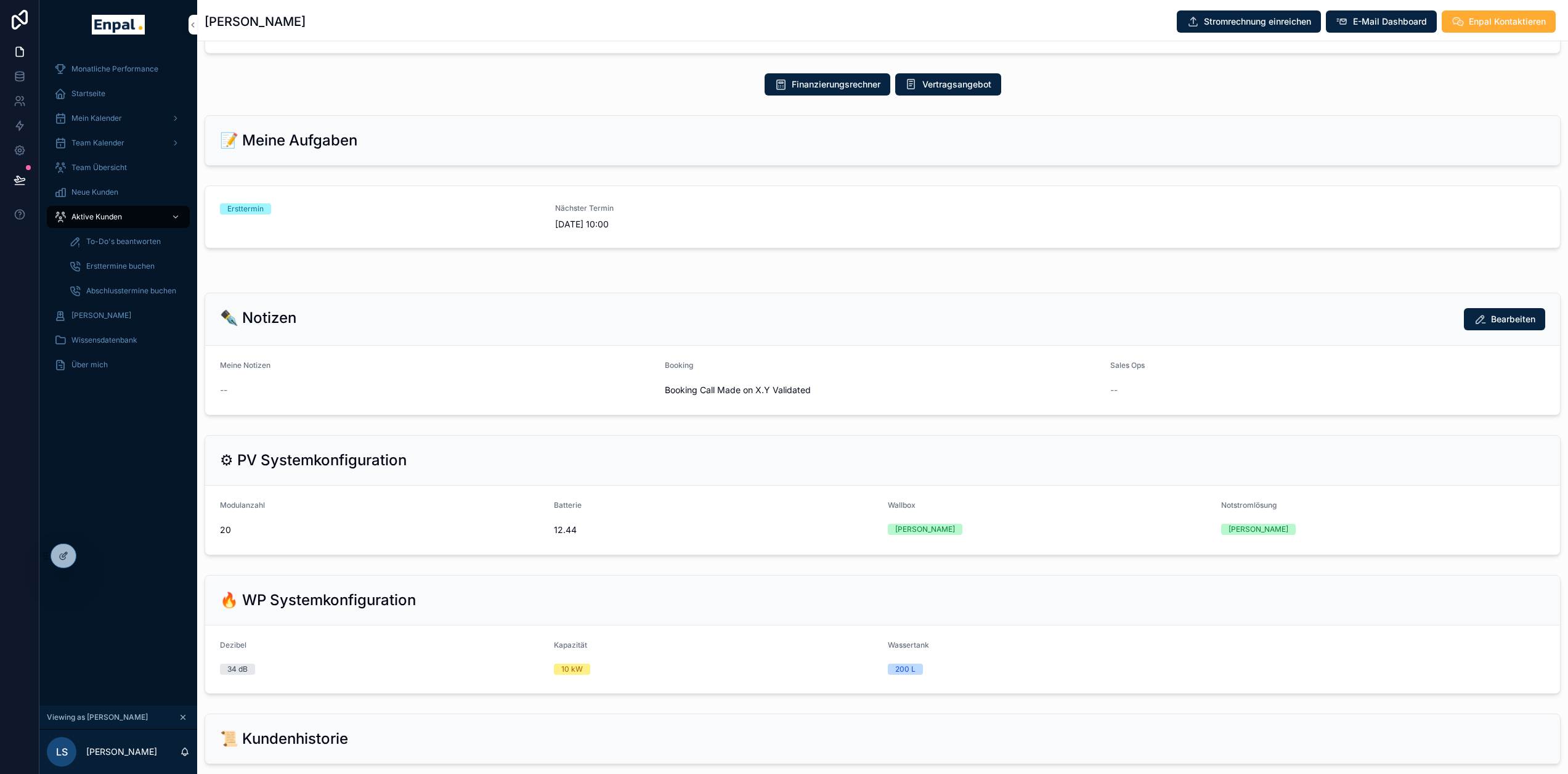
scroll to position [740, 0]
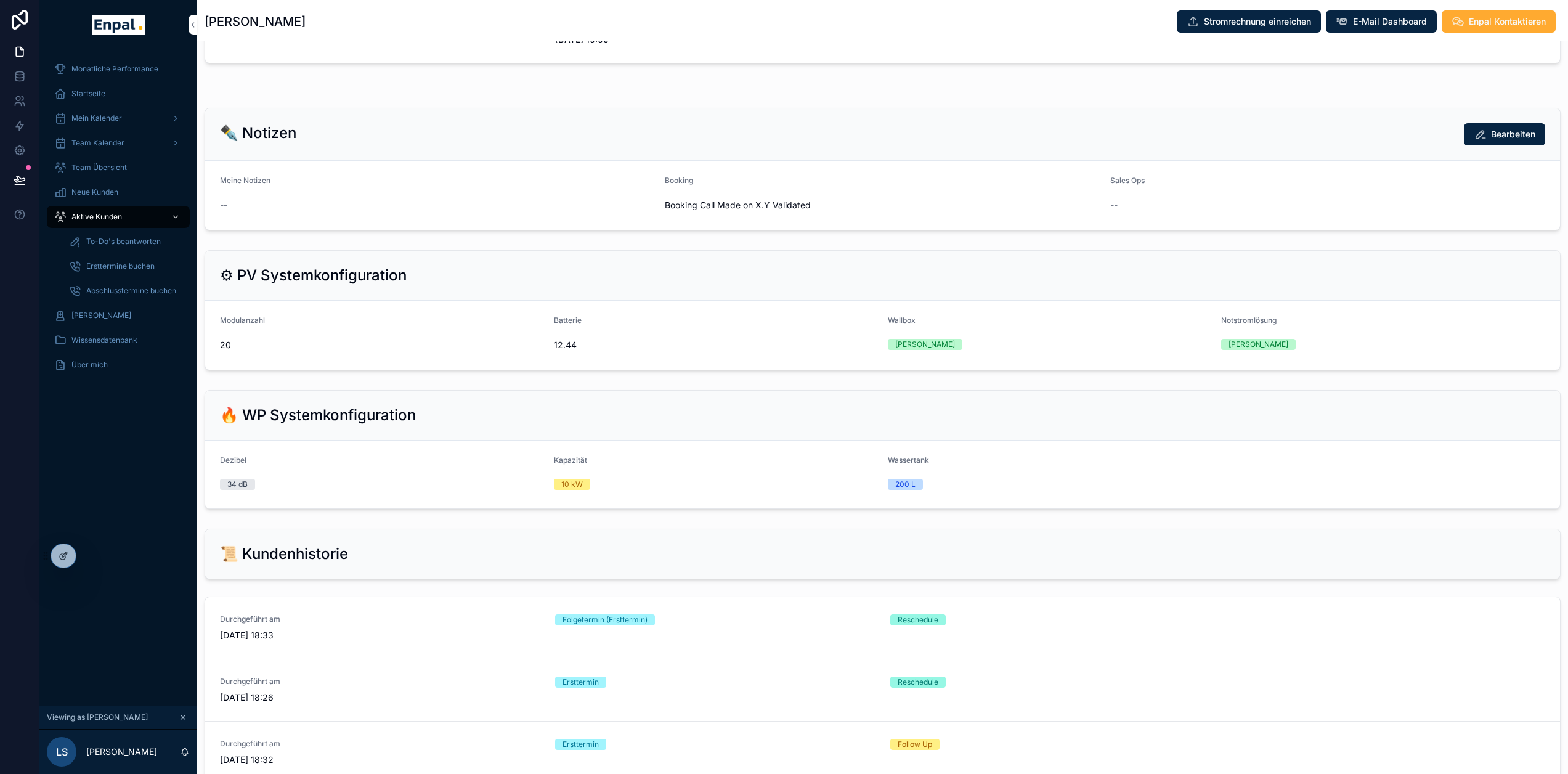
click at [638, 446] on form "Dezibel 34 dB Kapazität 10 kW Wassertank 200 L" at bounding box center [883, 475] width 1355 height 68
click at [440, 423] on div "🔥 WP Systemkonfiguration" at bounding box center [883, 415] width 1326 height 20
drag, startPoint x: 412, startPoint y: 415, endPoint x: 263, endPoint y: 418, distance: 149.0
click at [263, 418] on h2 "🔥 WP Systemkonfiguration" at bounding box center [318, 415] width 196 height 20
click at [375, 413] on h2 "🔥 WP Systemkonfiguration" at bounding box center [318, 415] width 196 height 20
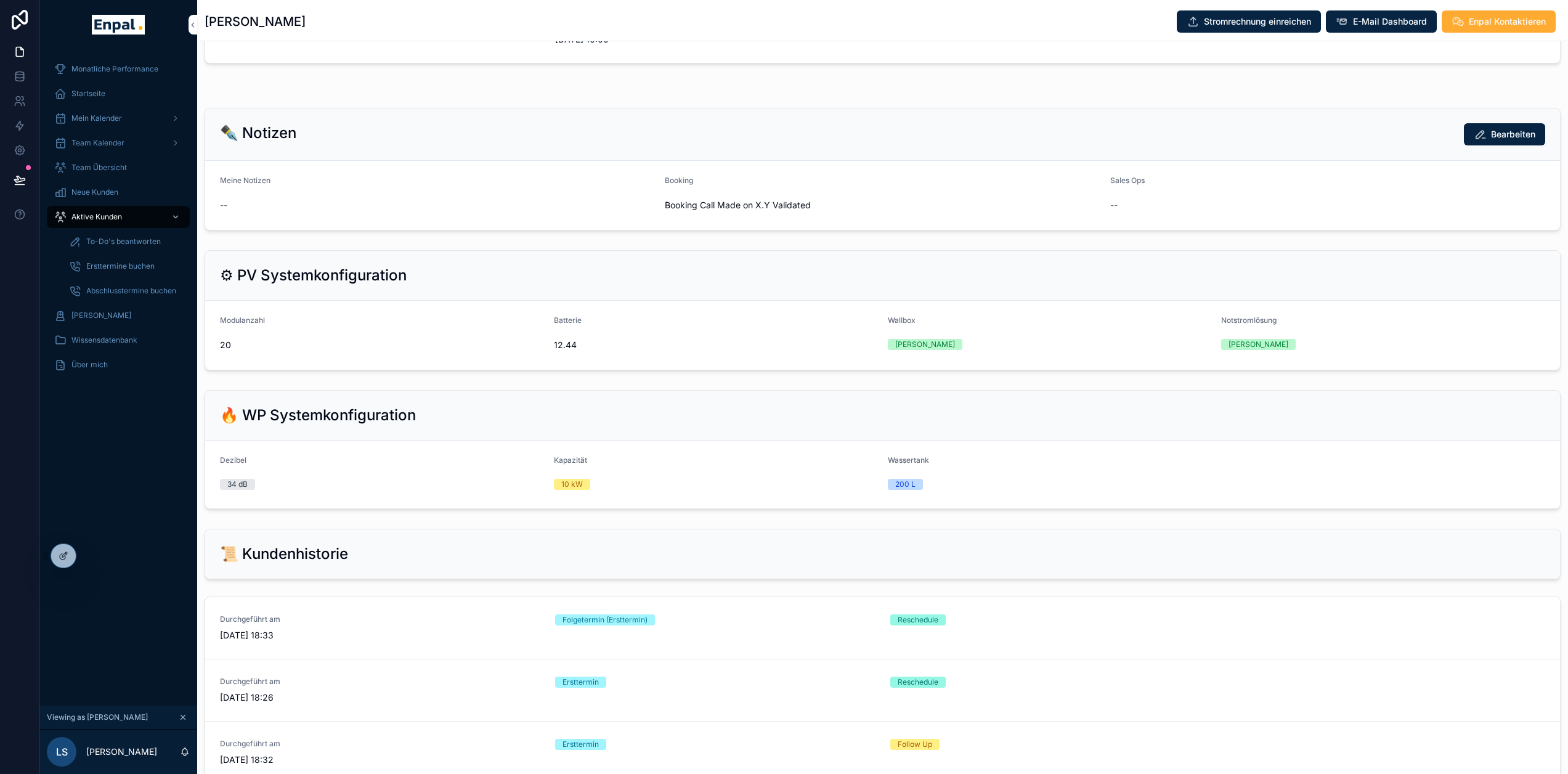
click at [481, 425] on div "🔥 WP Systemkonfiguration" at bounding box center [883, 415] width 1355 height 50
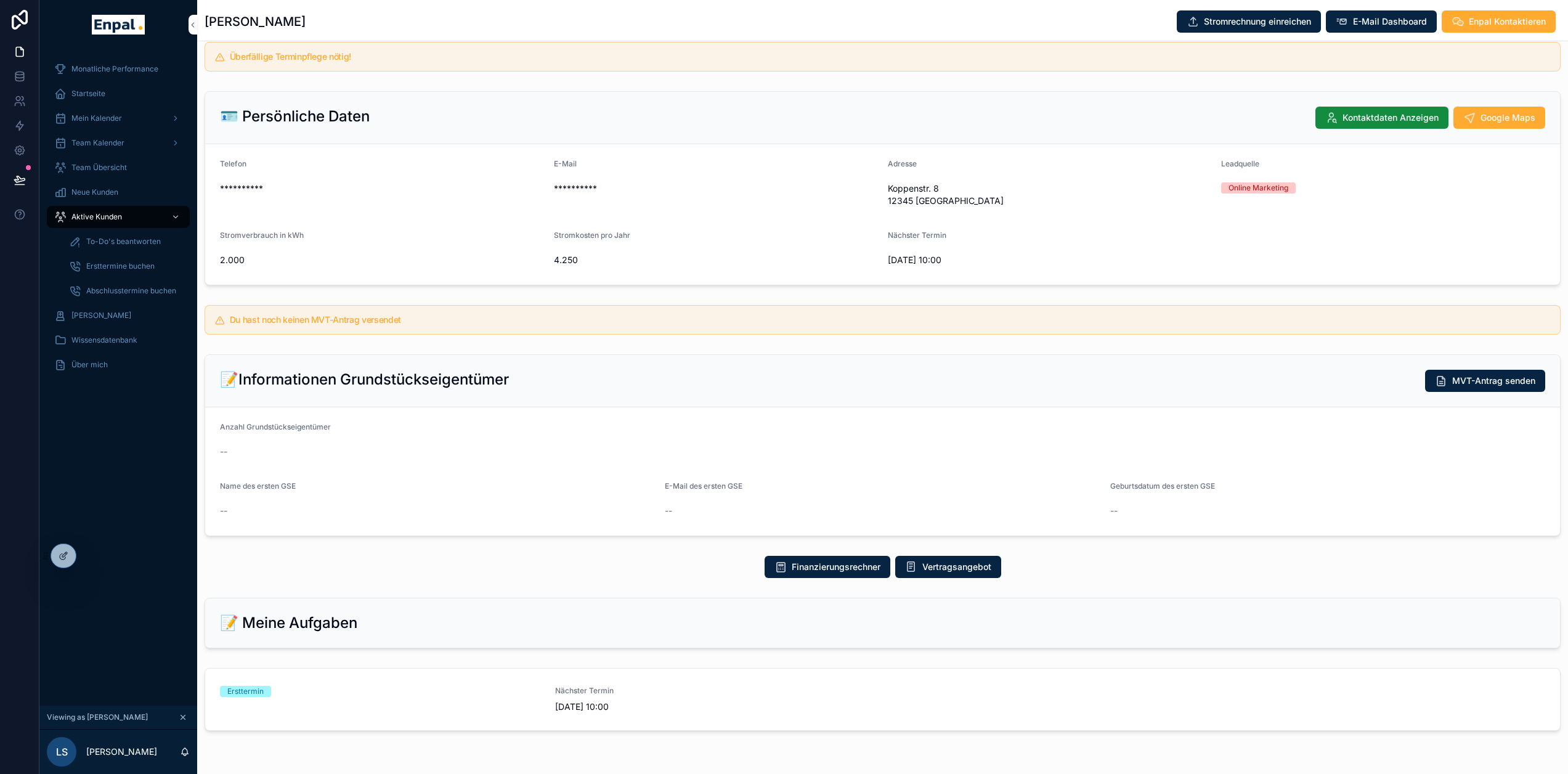
scroll to position [0, 0]
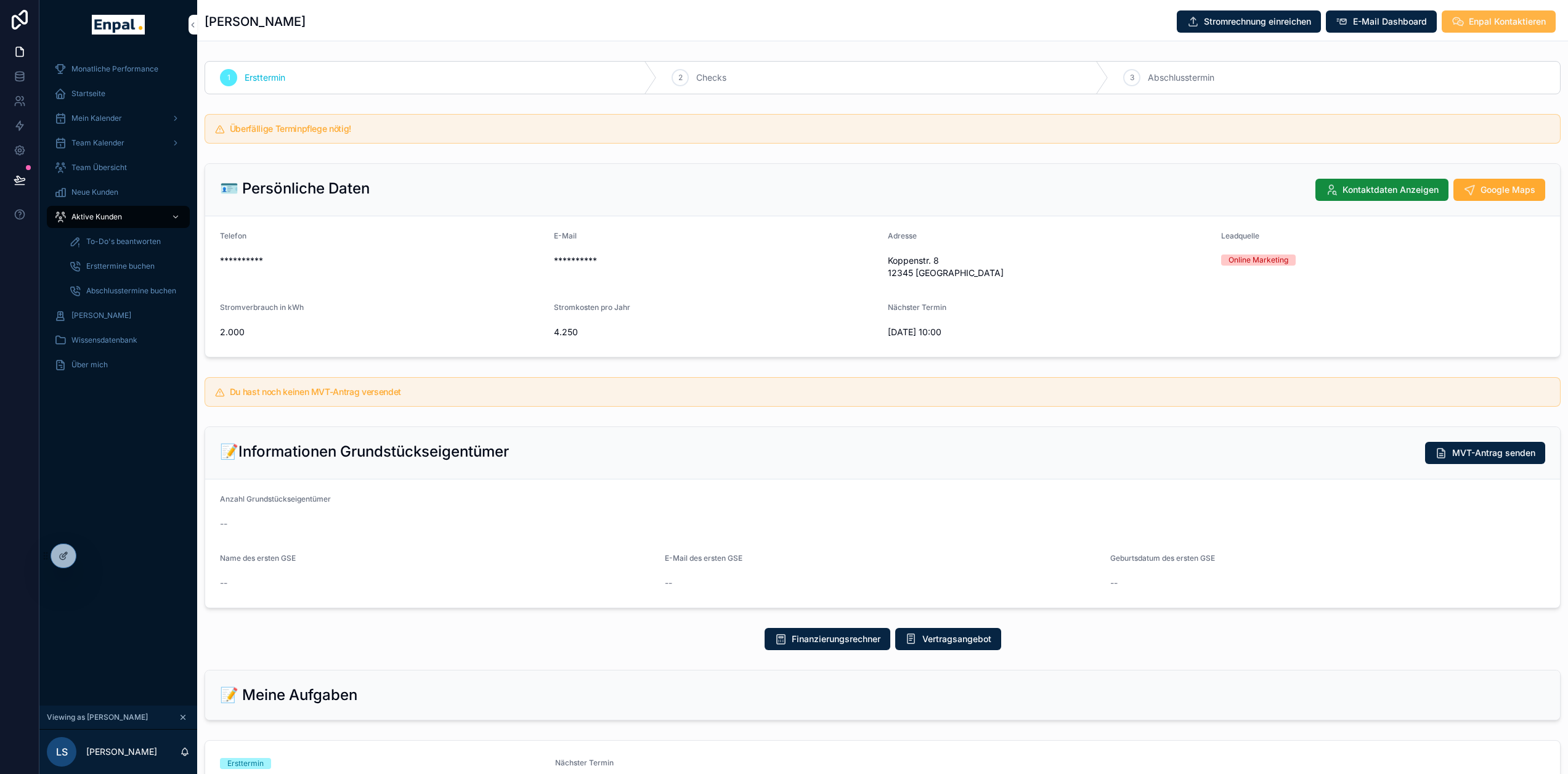
click at [1508, 22] on span "Enpal Kontaktieren" at bounding box center [1507, 21] width 77 height 12
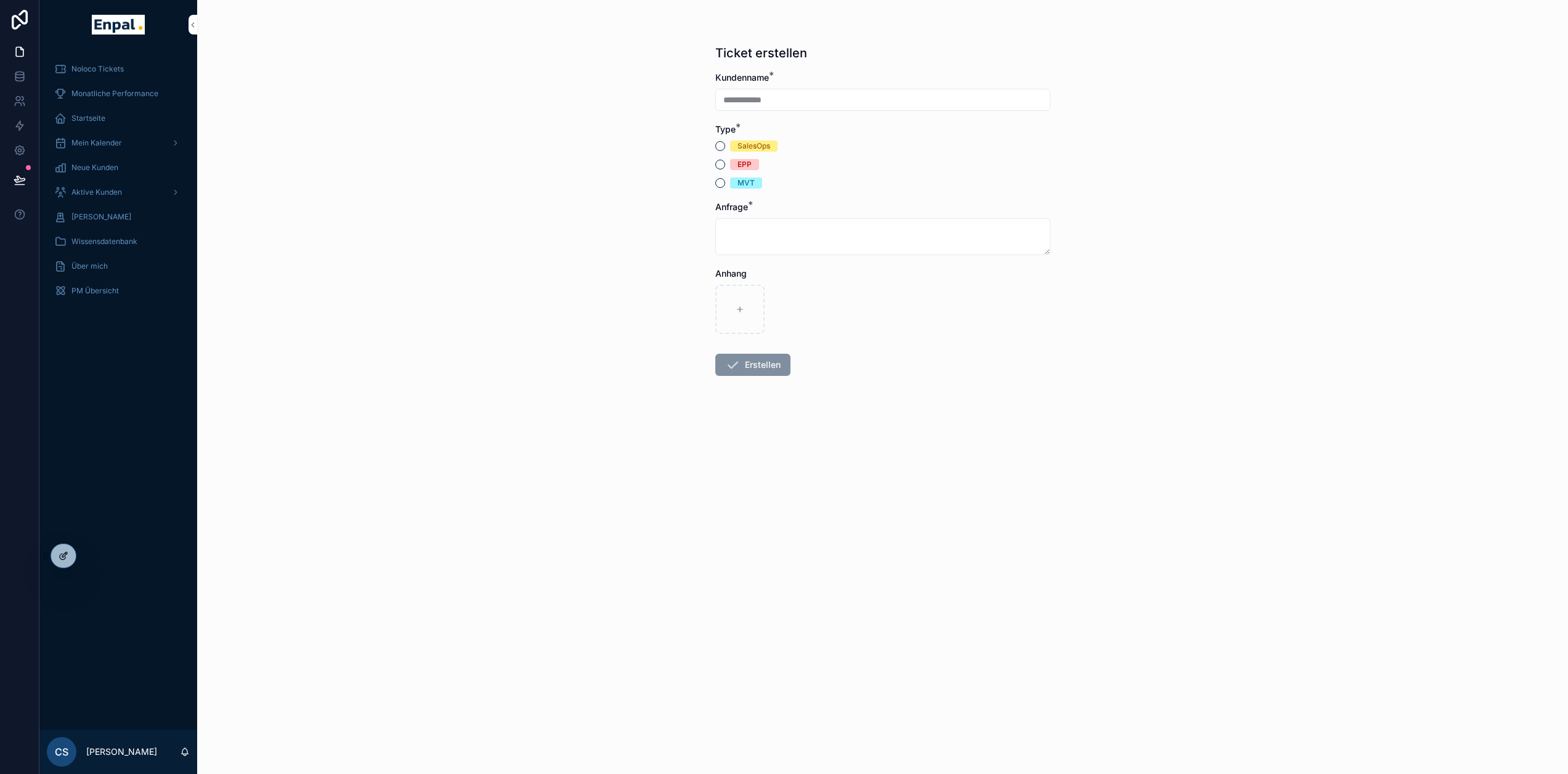
click at [61, 556] on icon at bounding box center [64, 556] width 10 height 10
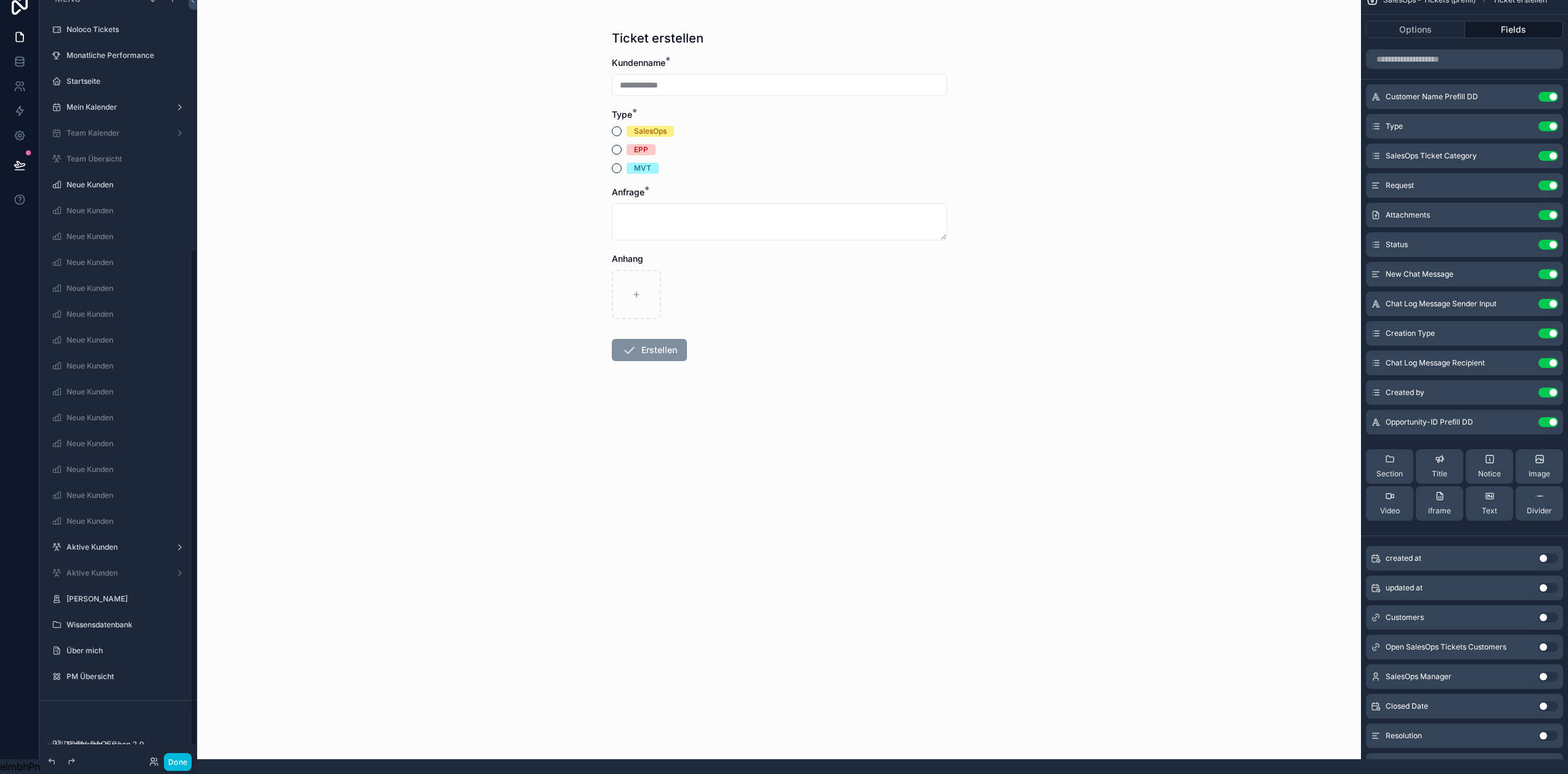
scroll to position [402, 0]
click at [618, 126] on button "SalesOps" at bounding box center [617, 131] width 10 height 10
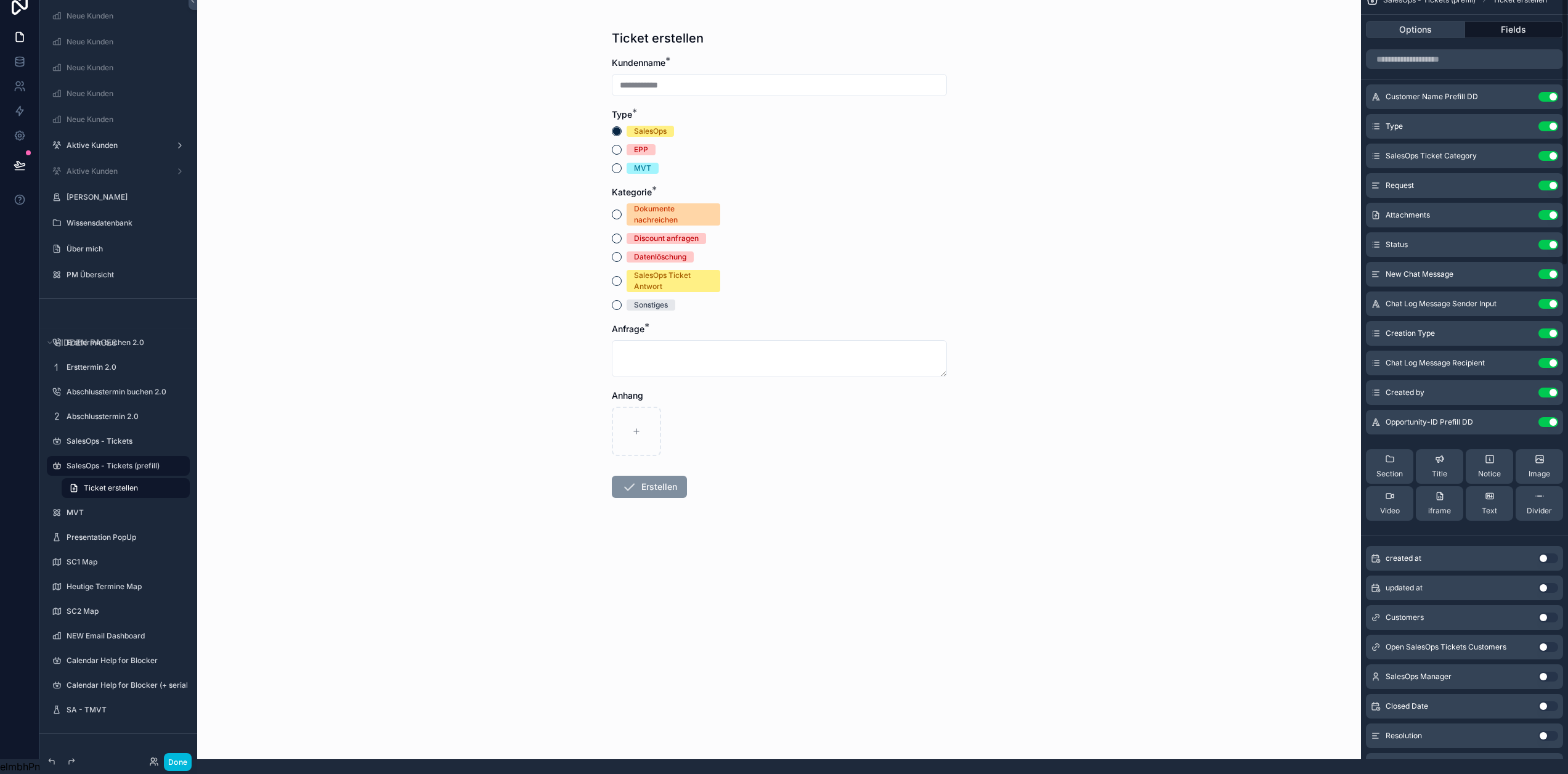
click at [1418, 26] on button "Options" at bounding box center [1415, 30] width 99 height 18
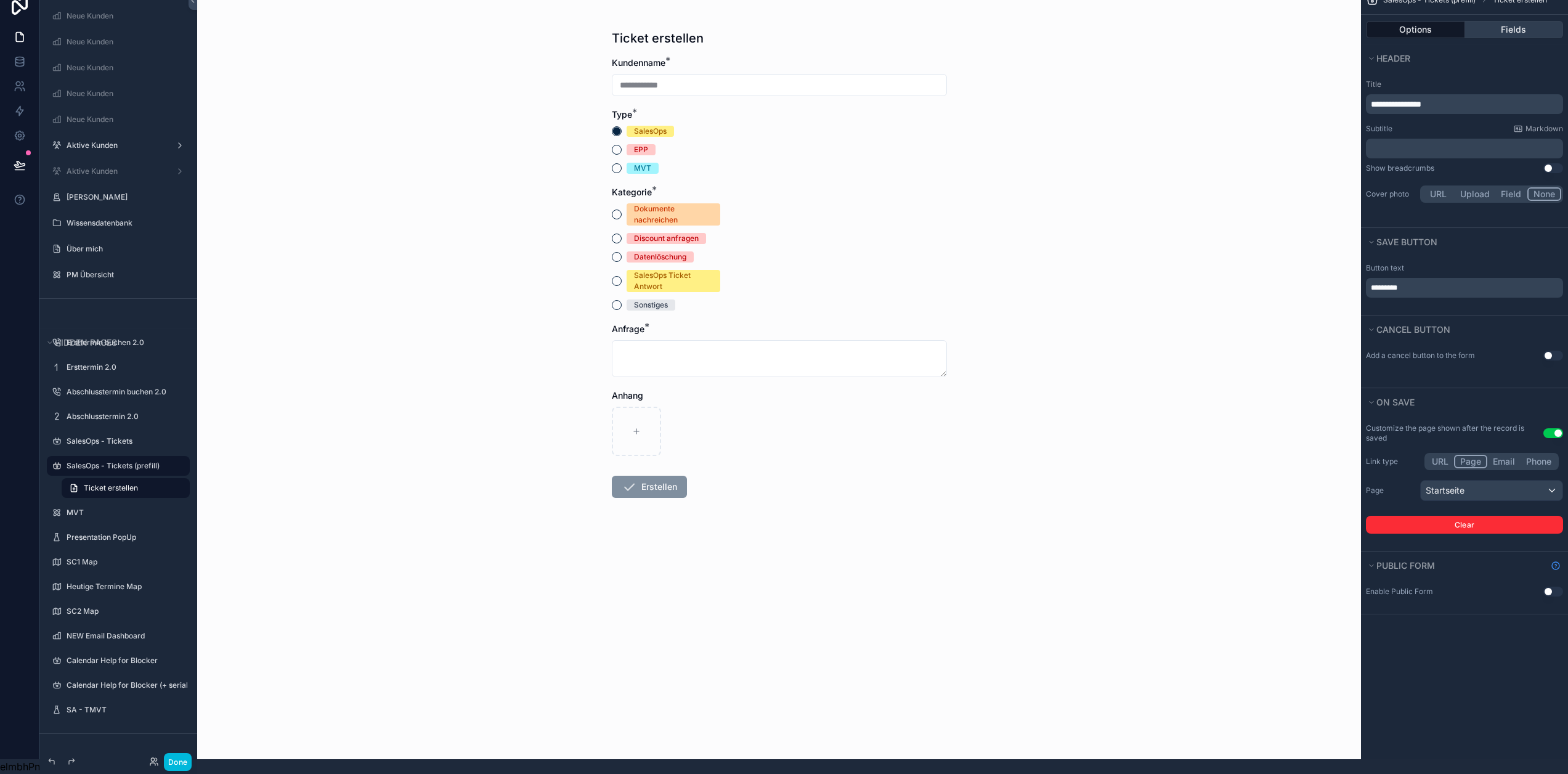
click at [1507, 21] on button "Fields" at bounding box center [1514, 30] width 99 height 18
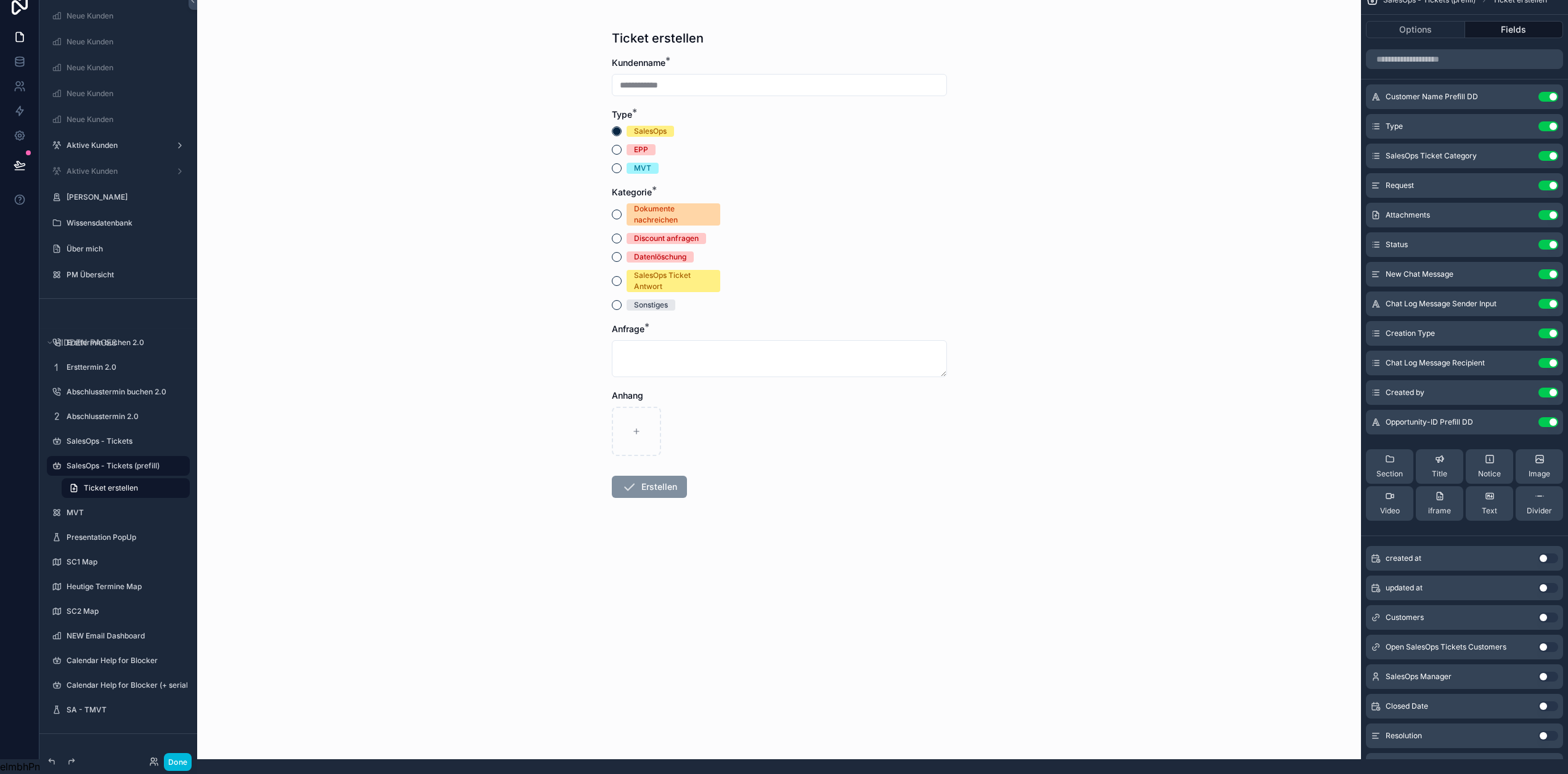
click at [0, 0] on icon "scrollable content" at bounding box center [0, 0] width 0 height 0
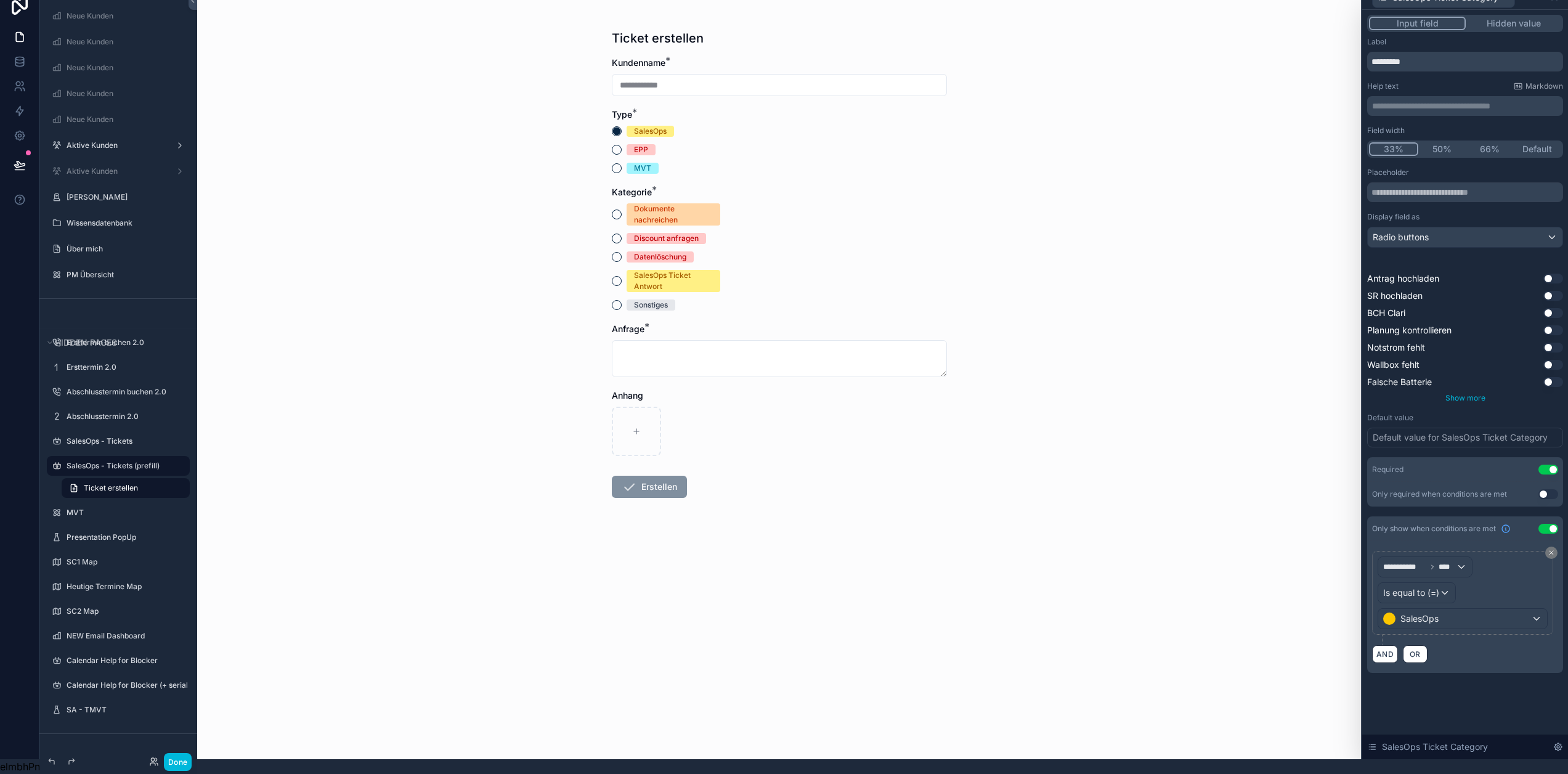
click at [1468, 394] on span "Show more" at bounding box center [1465, 398] width 40 height 9
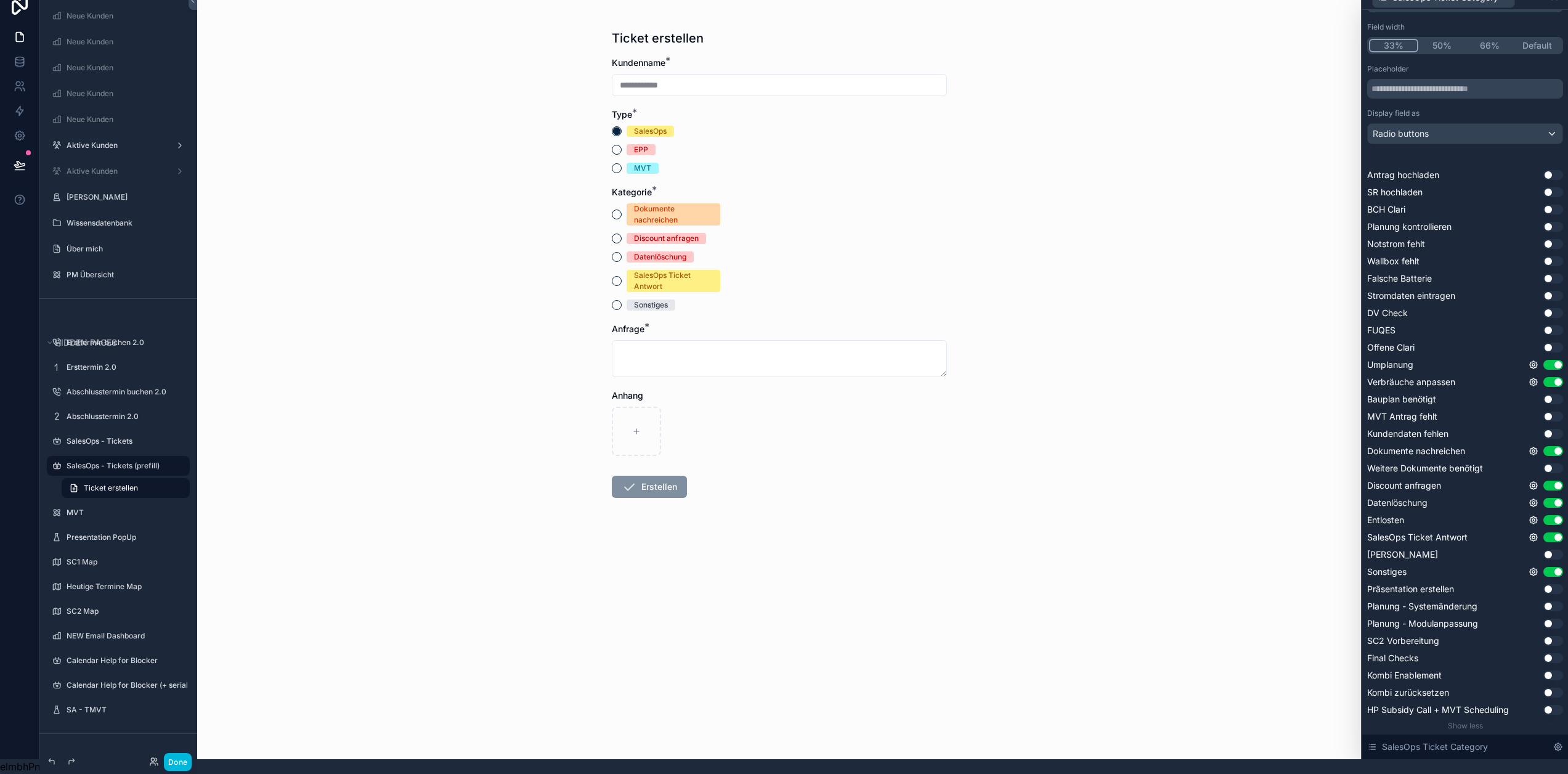
scroll to position [123, 0]
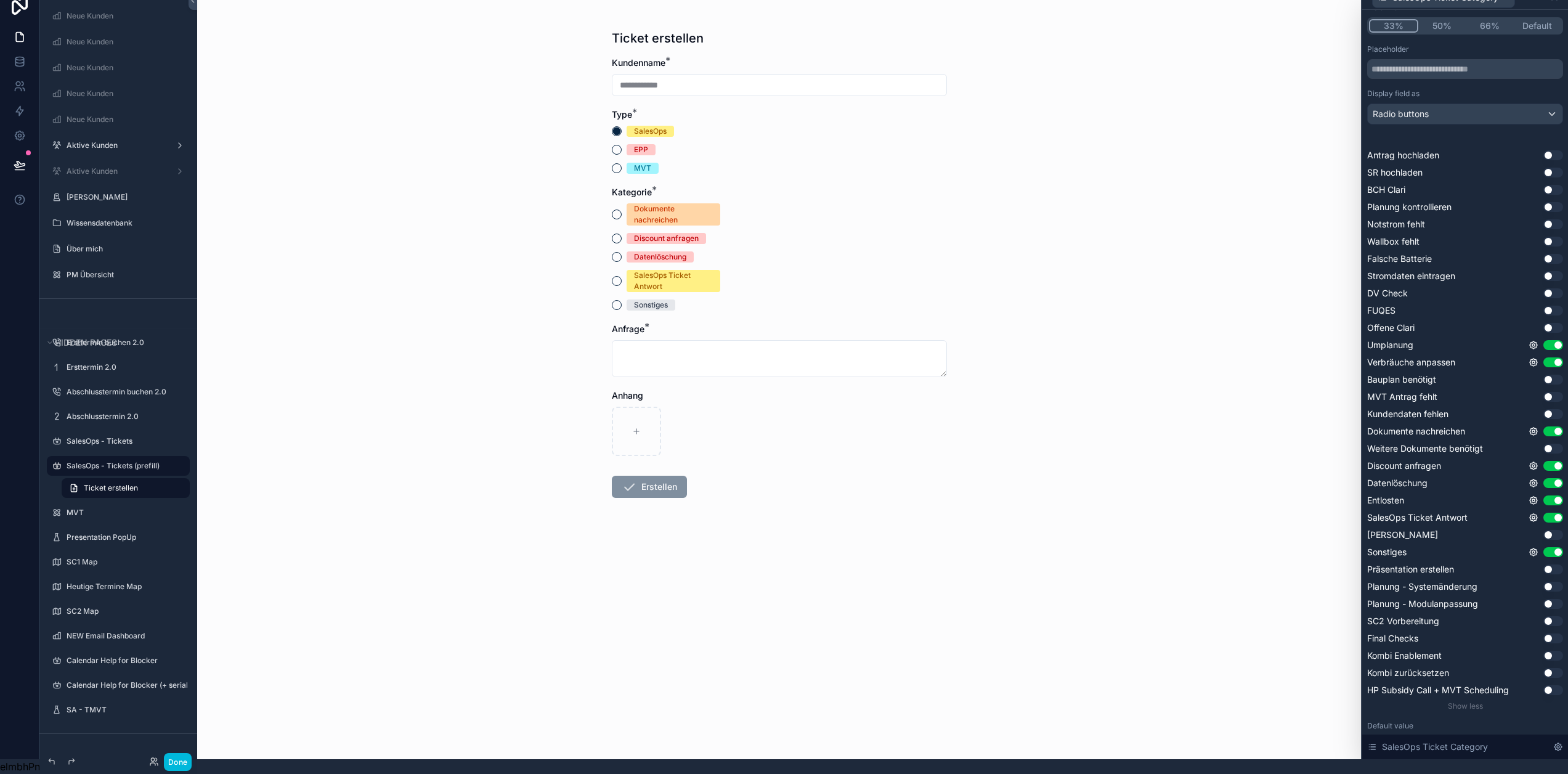
click at [1551, 668] on button "Use setting" at bounding box center [1553, 673] width 20 height 10
click at [1532, 668] on icon at bounding box center [1534, 673] width 10 height 10
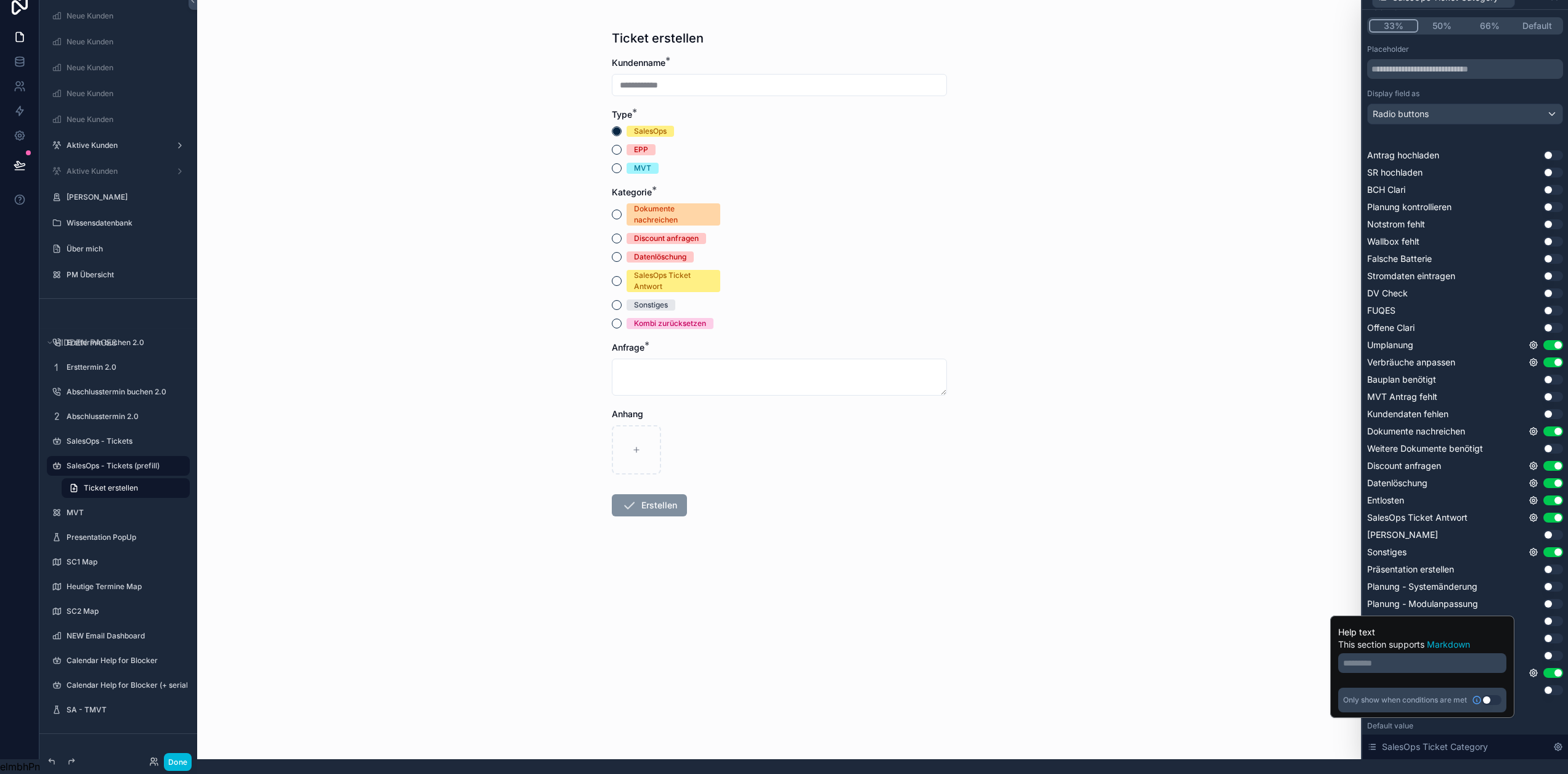
click at [1474, 659] on p "********* ﻿" at bounding box center [1423, 663] width 161 height 12
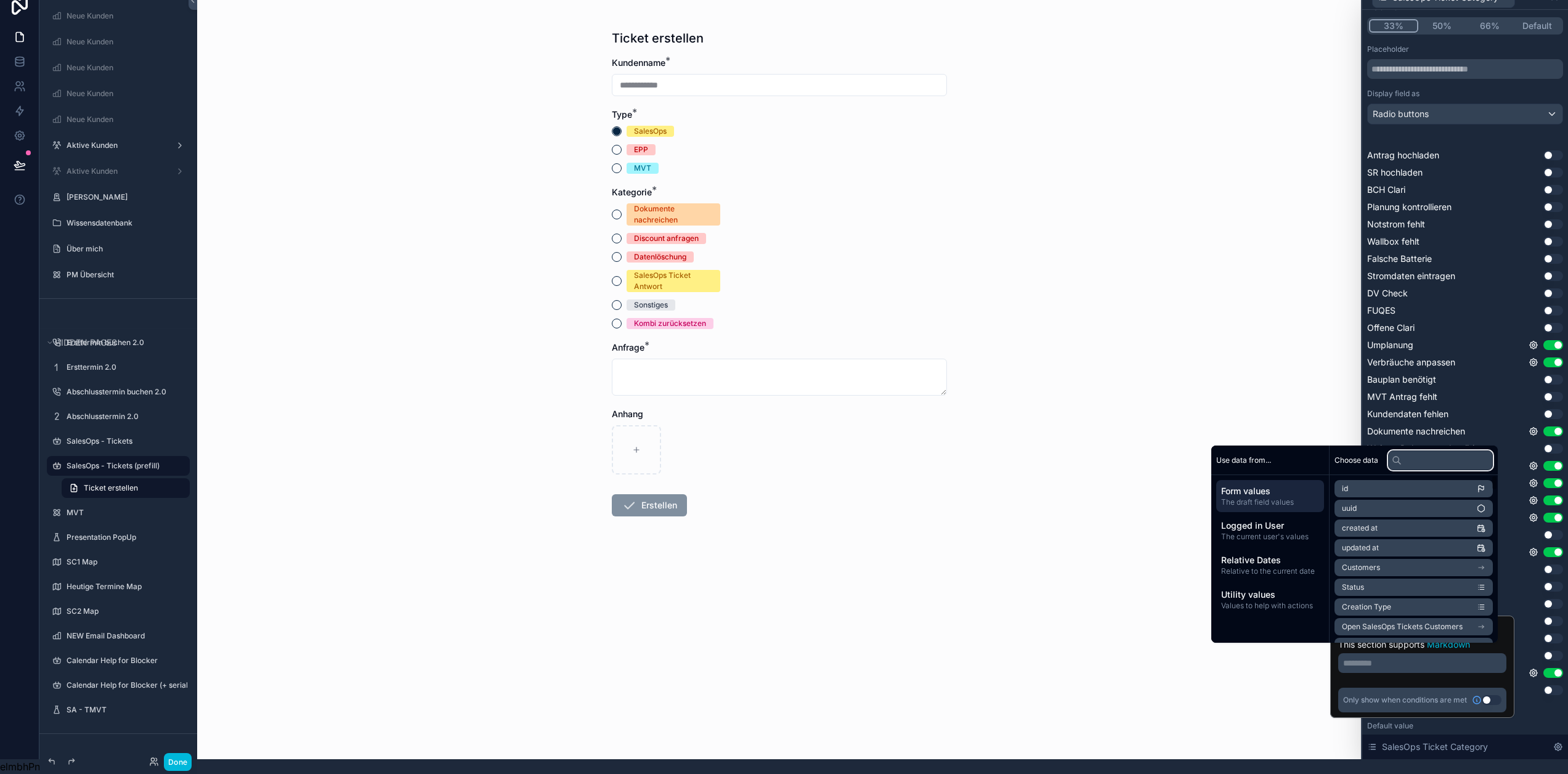
click at [1426, 461] on input "text" at bounding box center [1441, 460] width 105 height 20
type input "**"
click at [1433, 491] on li "Customers" at bounding box center [1413, 489] width 158 height 18
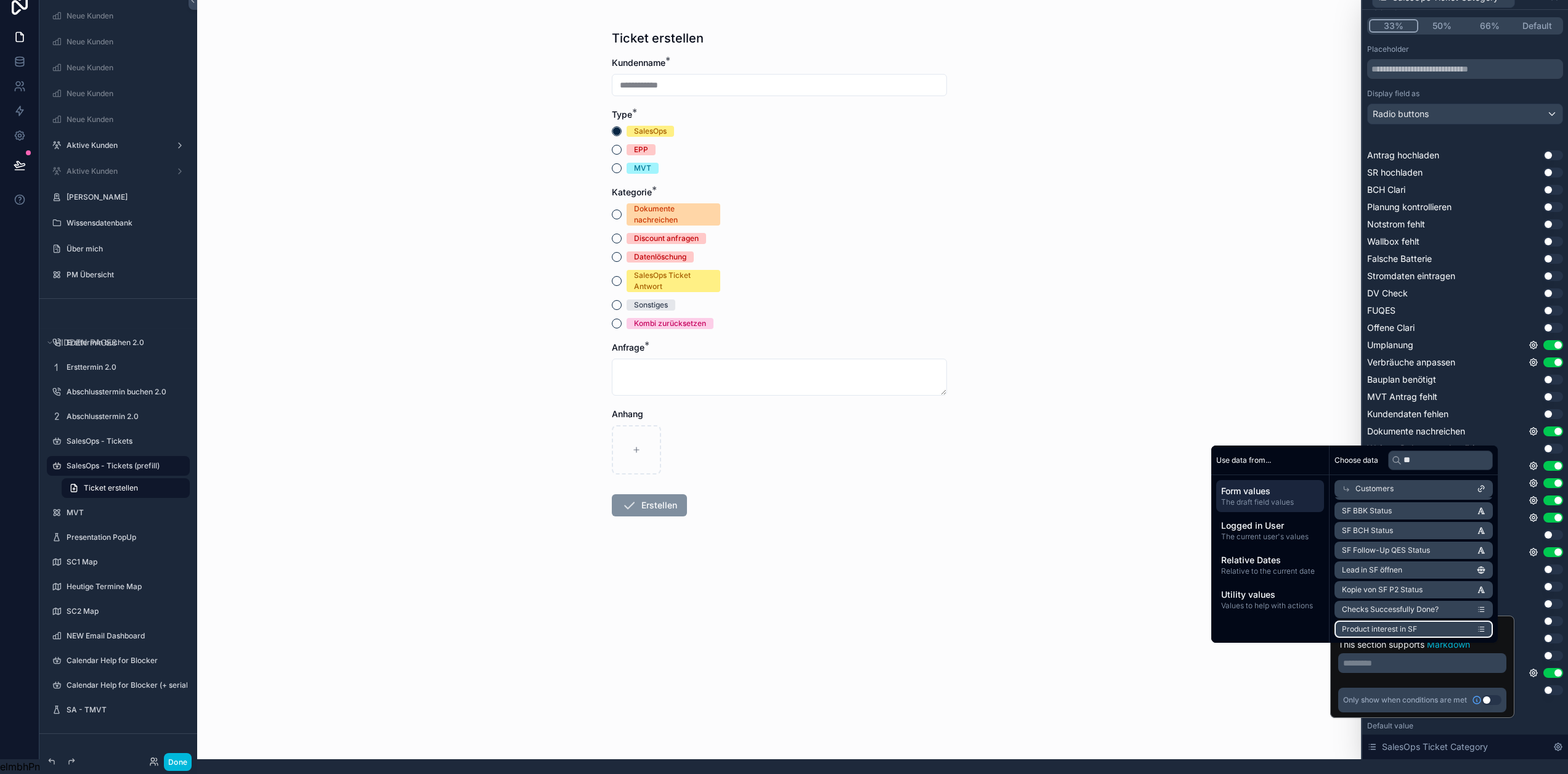
click at [1442, 624] on li "Product interest in SF" at bounding box center [1413, 629] width 158 height 18
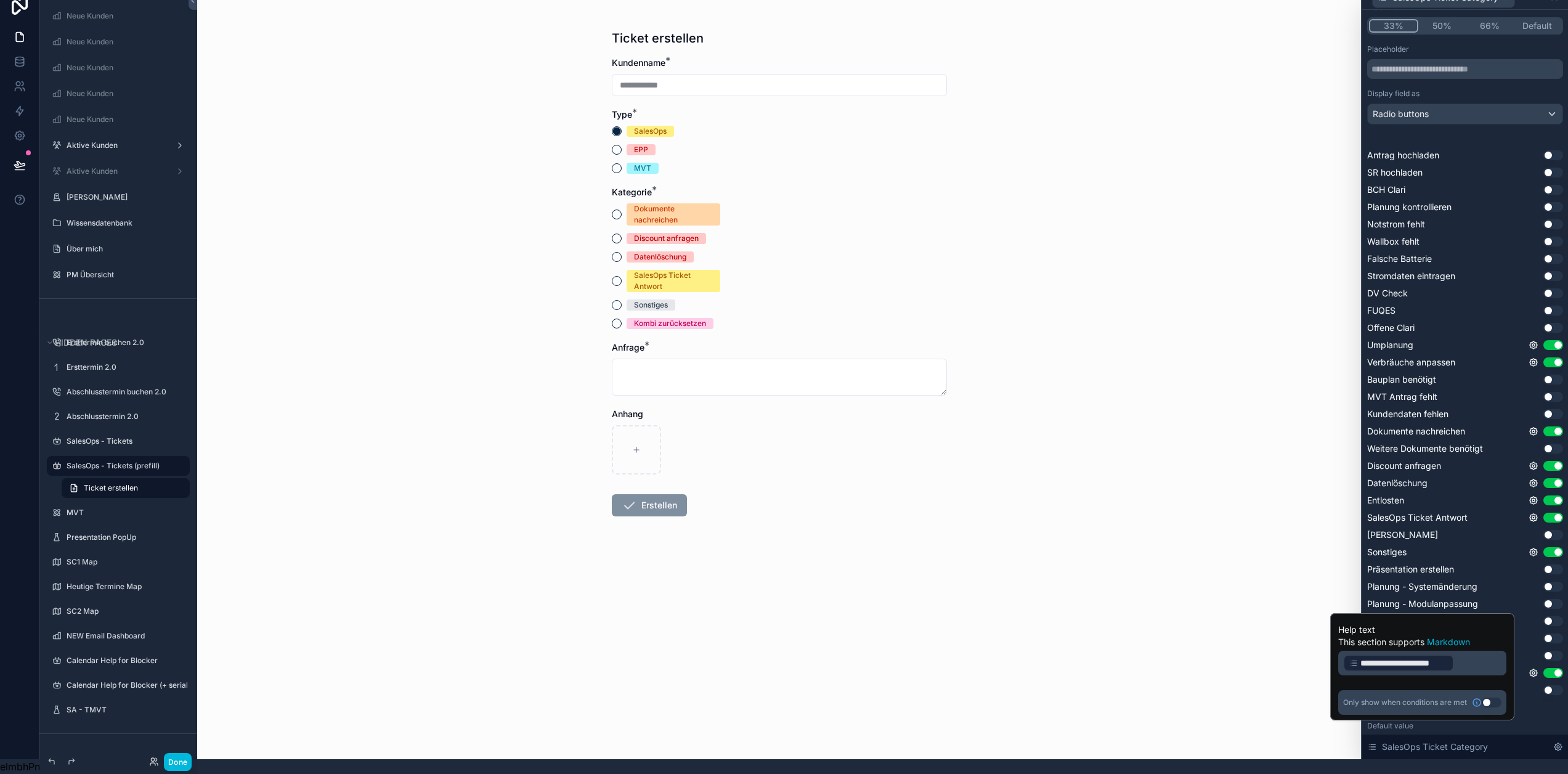
click at [1443, 678] on div "**********" at bounding box center [1422, 667] width 168 height 96
click at [1485, 654] on p "**********" at bounding box center [1423, 663] width 161 height 20
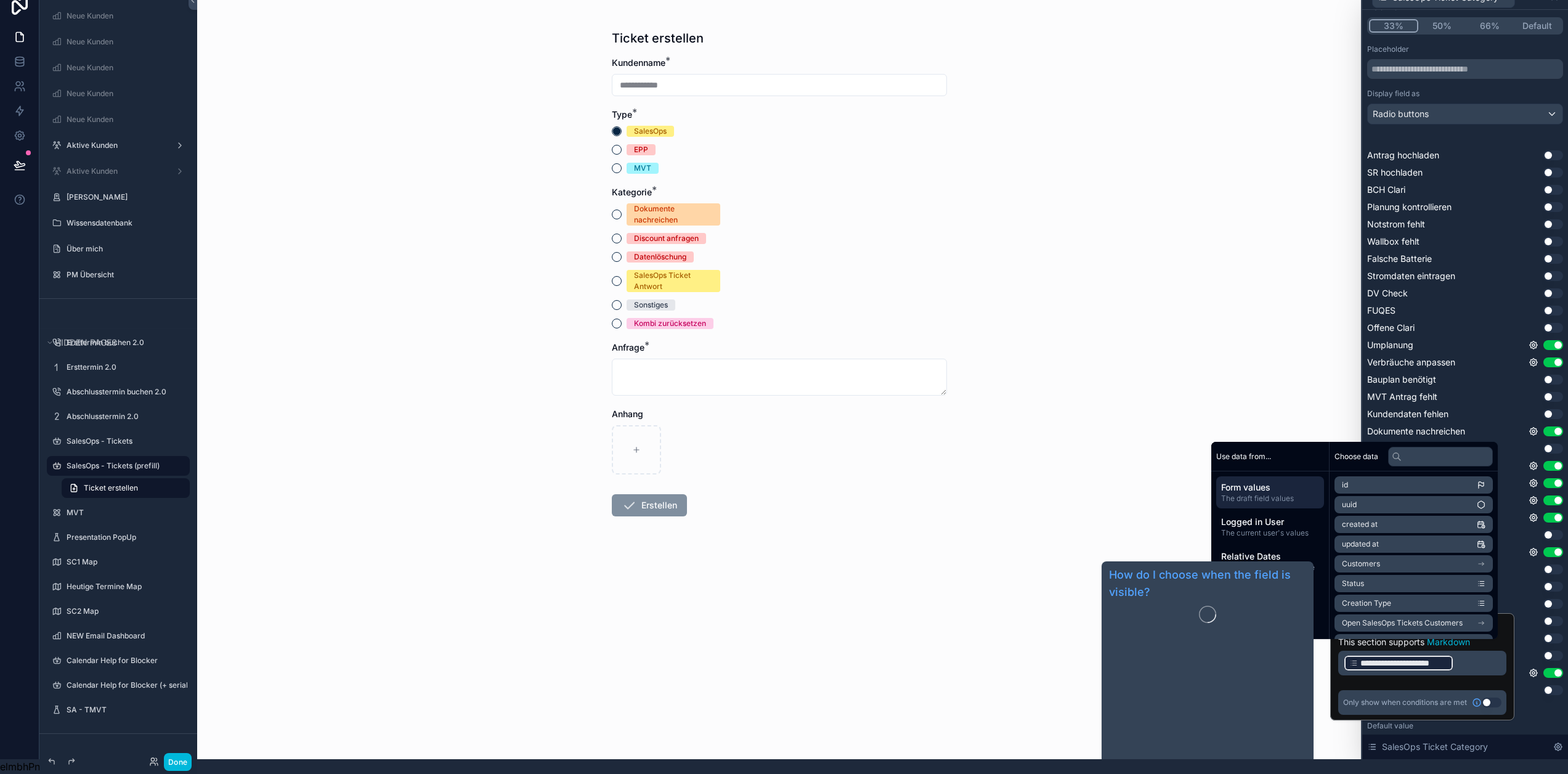
click at [1477, 659] on p "**********" at bounding box center [1423, 663] width 161 height 20
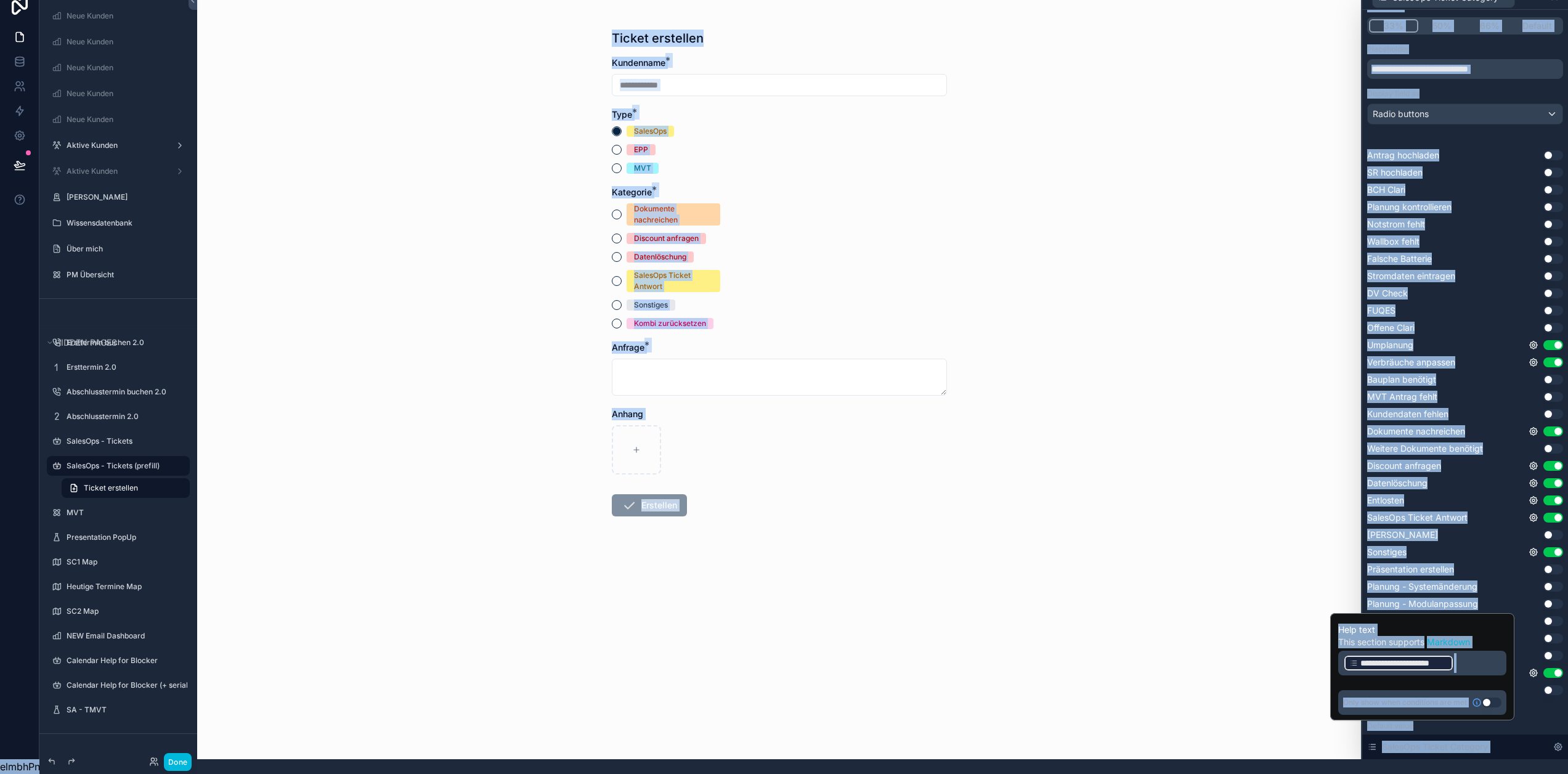
click at [1477, 659] on p "**********" at bounding box center [1423, 663] width 161 height 20
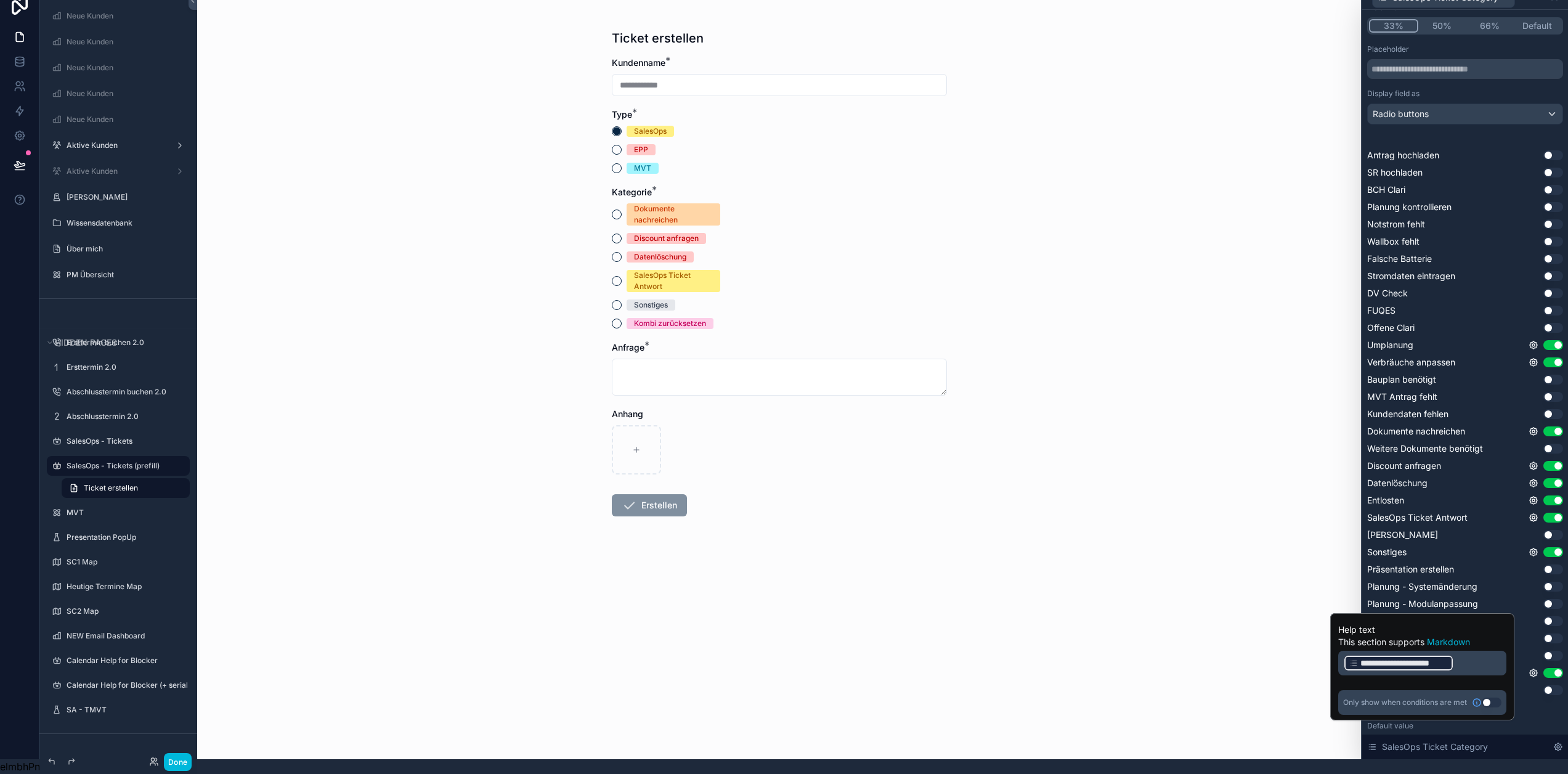
drag, startPoint x: 1477, startPoint y: 659, endPoint x: 1432, endPoint y: 659, distance: 45.0
click at [1361, 658] on p "**********" at bounding box center [1423, 663] width 161 height 20
click at [1504, 662] on p "**********" at bounding box center [1423, 663] width 161 height 20
click at [1503, 688] on div "Only show when conditions are met Use setting" at bounding box center [1422, 700] width 168 height 25
click at [1502, 695] on button "Use setting" at bounding box center [1491, 700] width 20 height 10
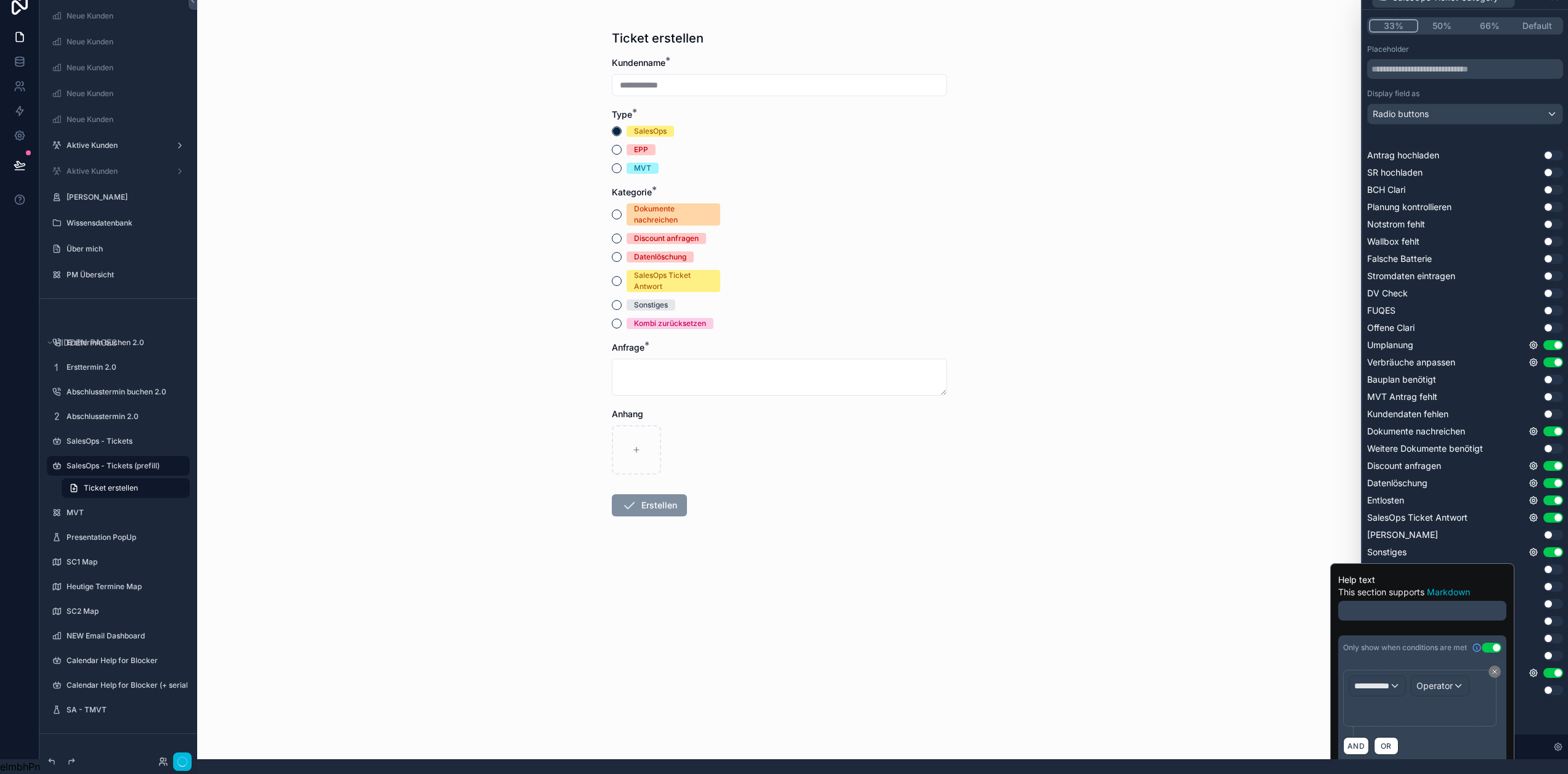
scroll to position [2, 0]
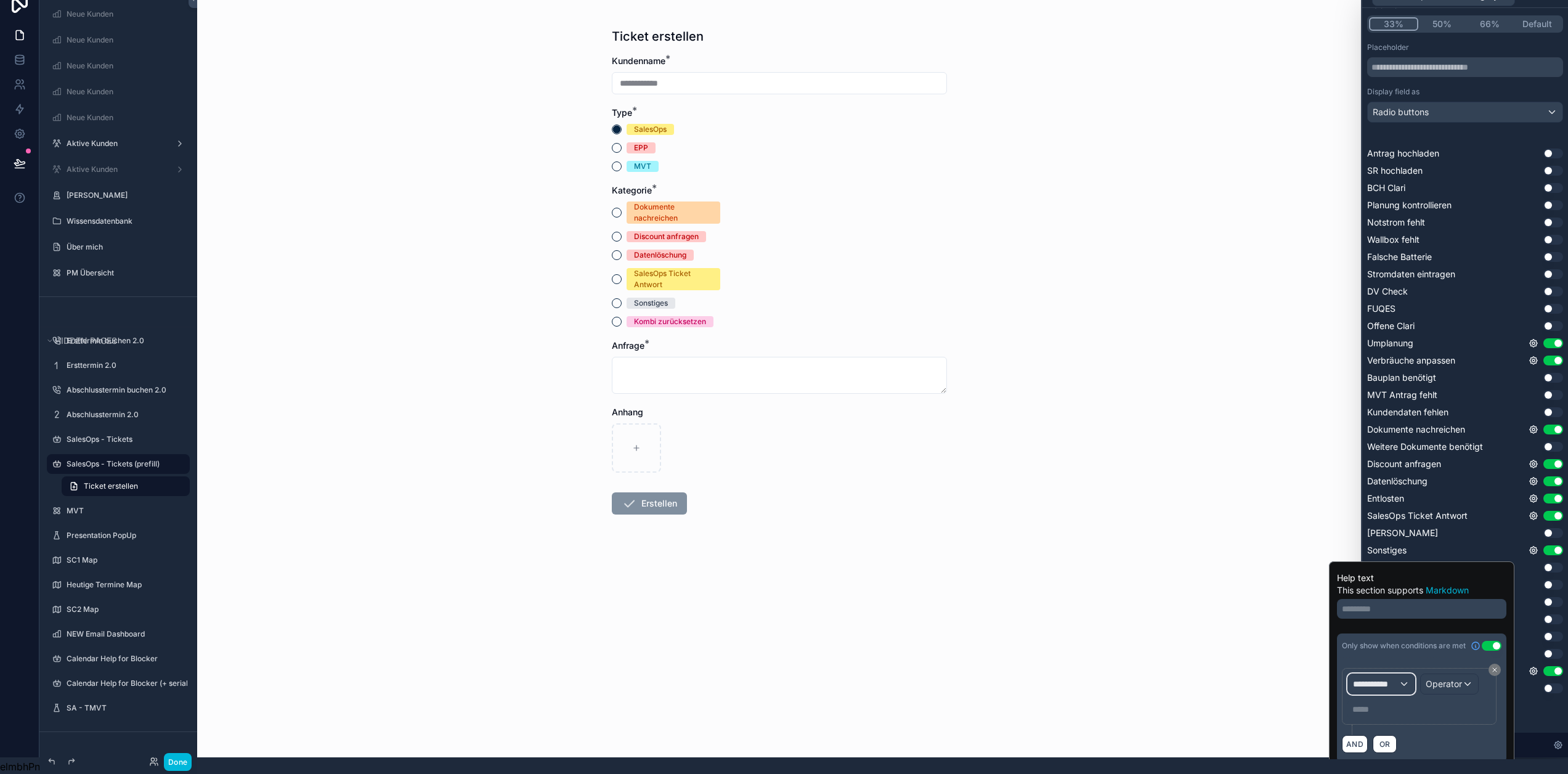
click at [1413, 674] on div "**********" at bounding box center [1381, 683] width 66 height 20
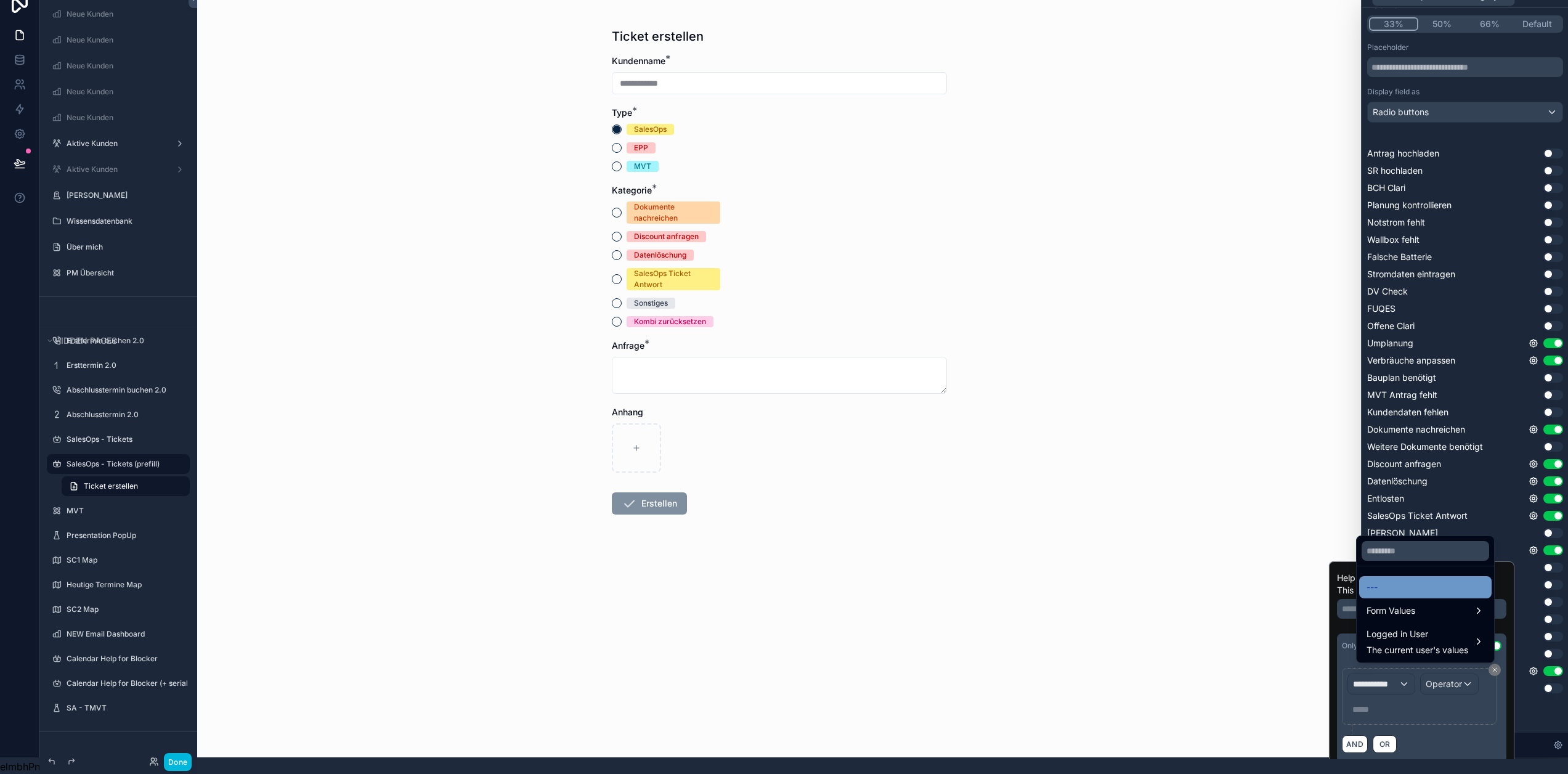
click at [1431, 588] on div "---" at bounding box center [1425, 587] width 118 height 15
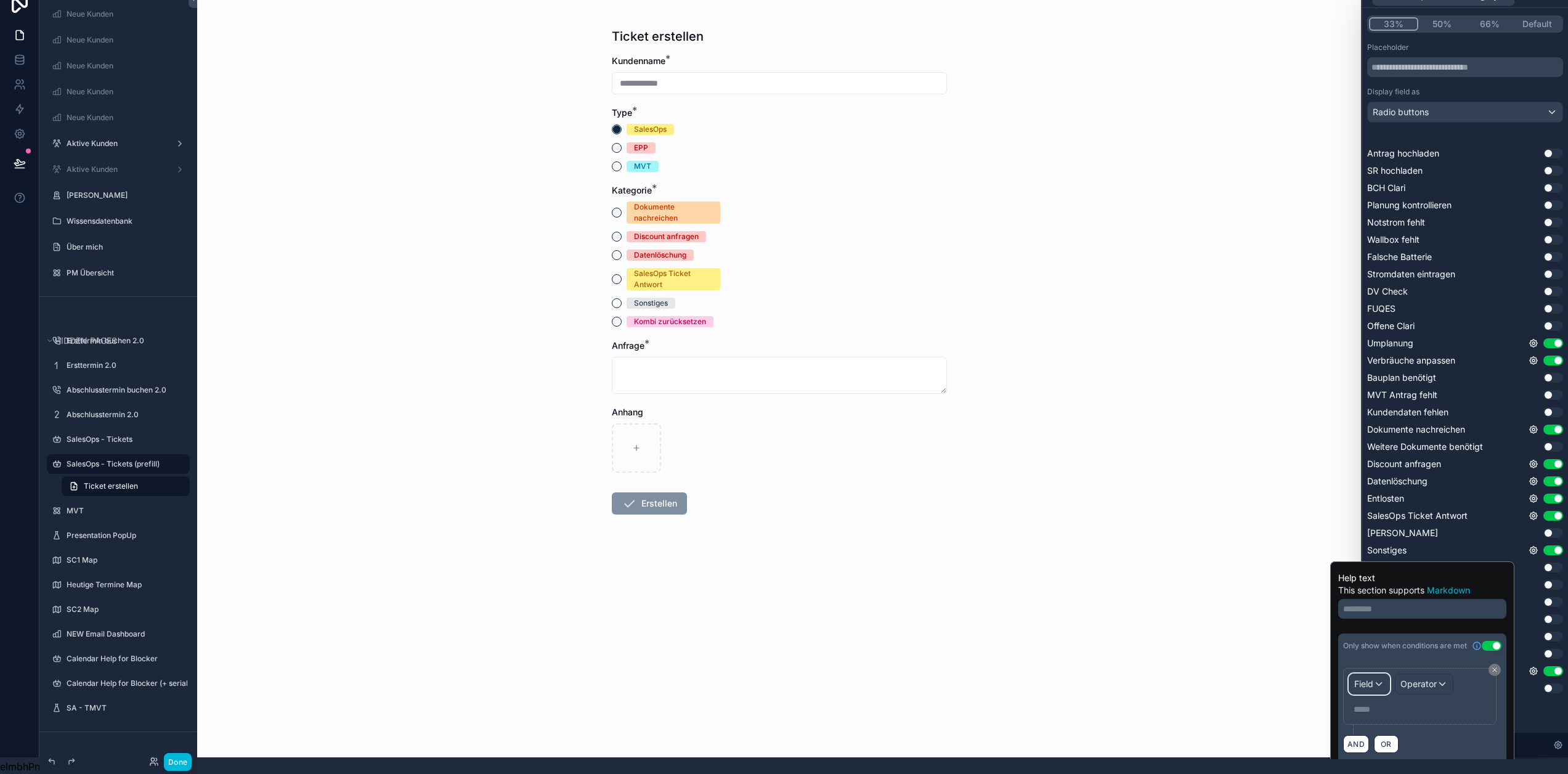
click at [1386, 674] on div "Field" at bounding box center [1369, 683] width 40 height 20
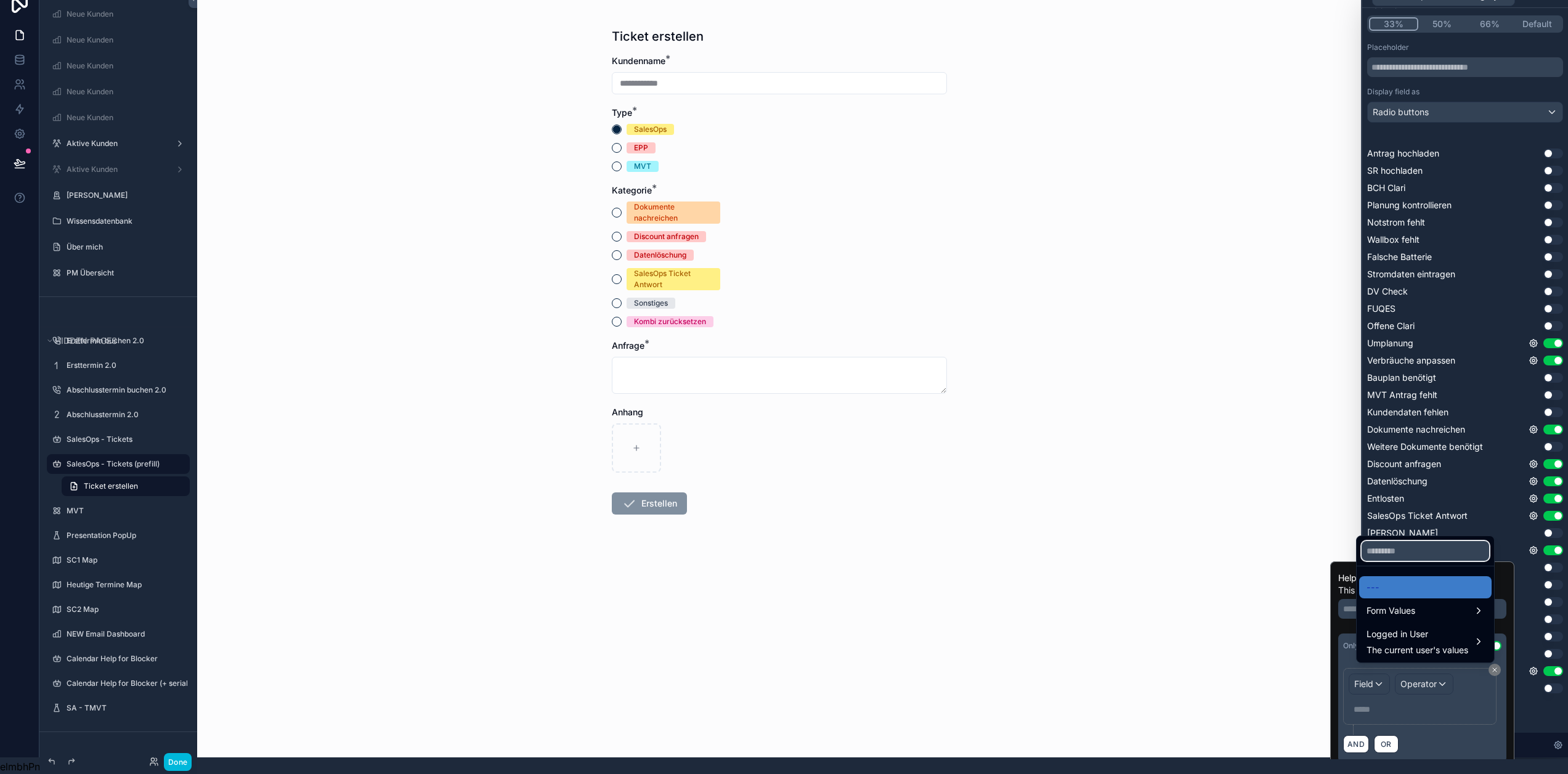
click at [1409, 552] on input "text" at bounding box center [1426, 551] width 128 height 20
type input "******"
click at [1413, 607] on span "Form Values" at bounding box center [1391, 610] width 49 height 15
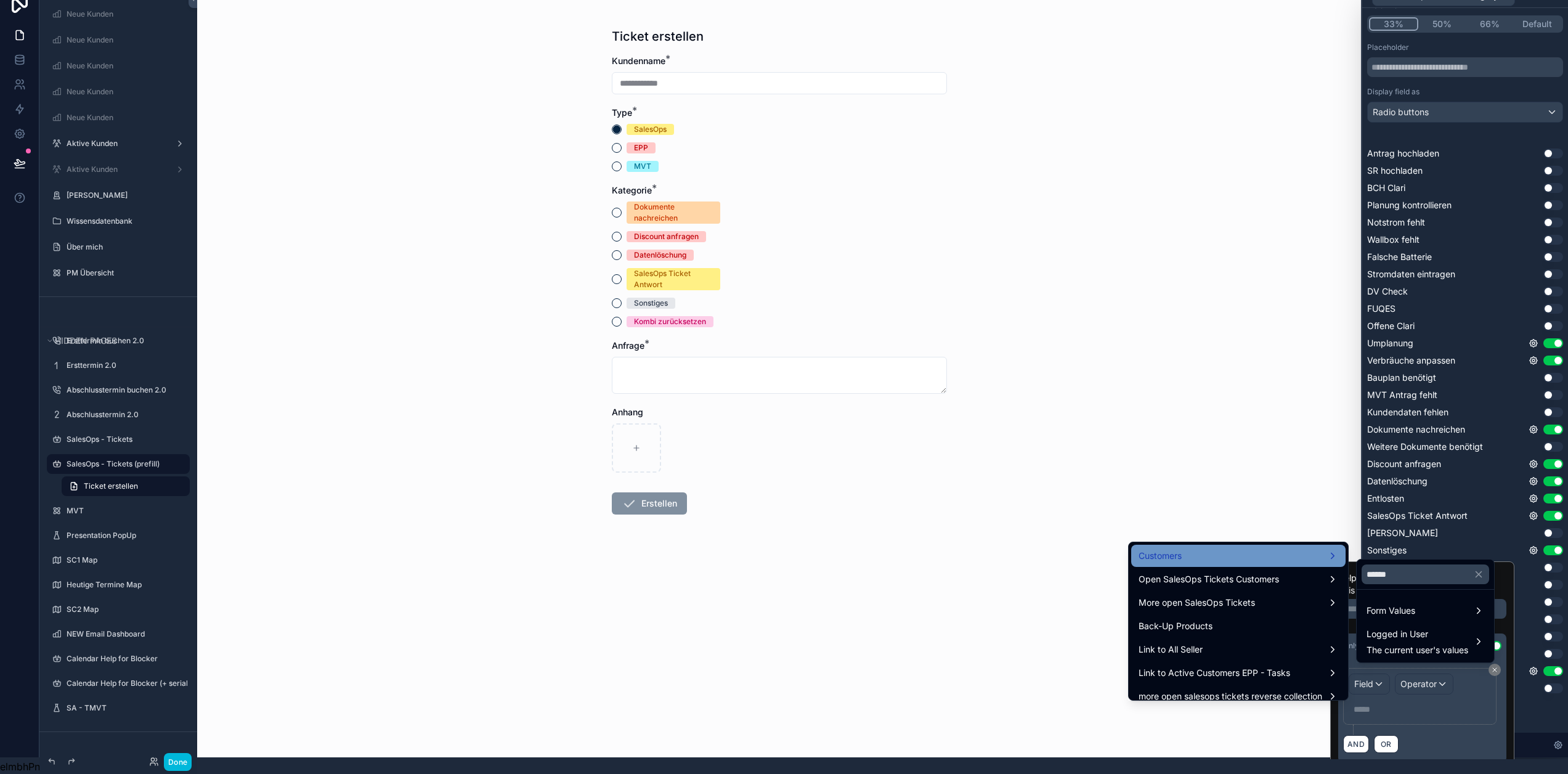
click at [1272, 551] on div "Customers" at bounding box center [1239, 556] width 200 height 15
click at [1382, 538] on span "Product interest in AT" at bounding box center [1402, 545] width 88 height 15
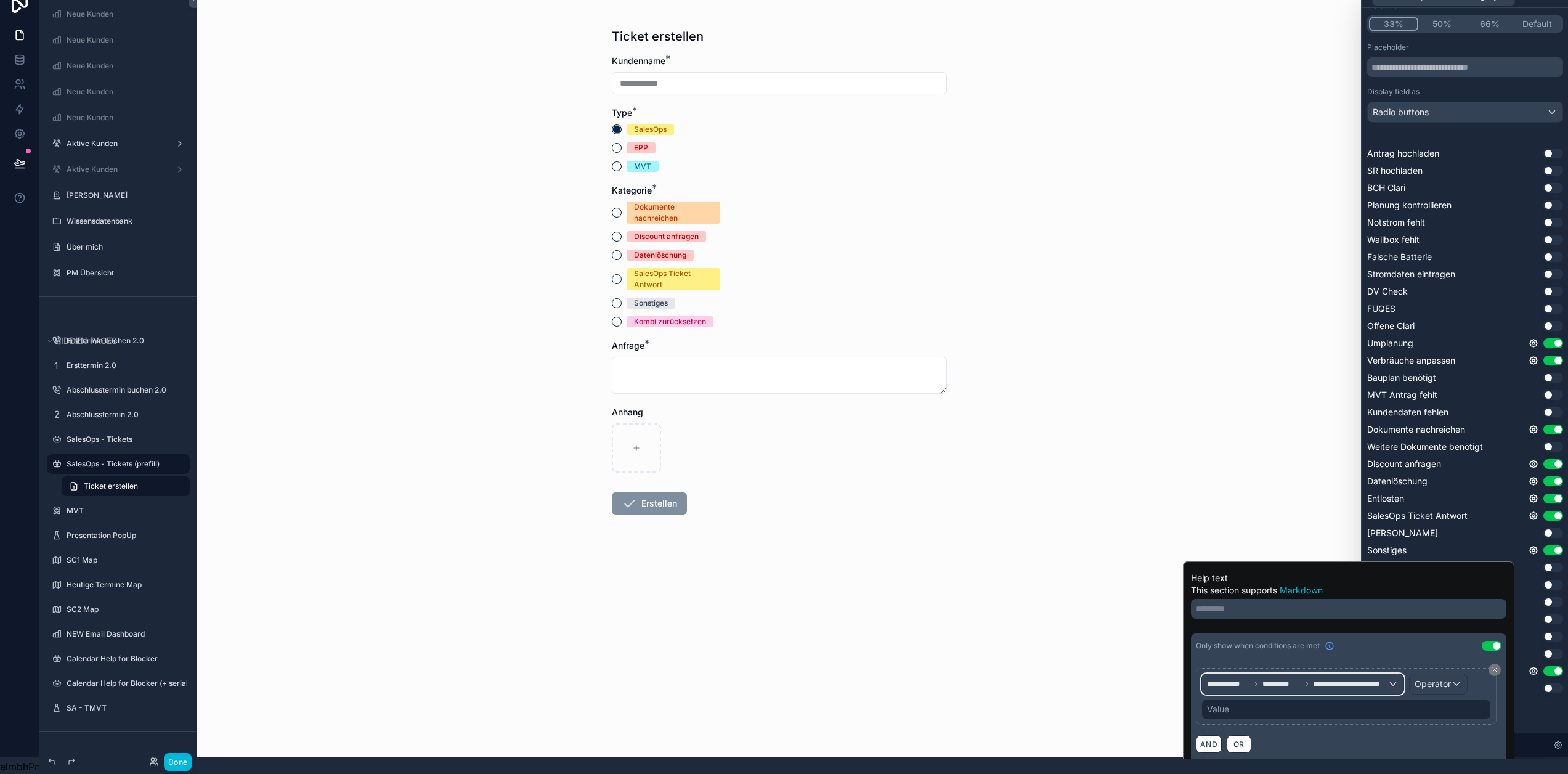
click at [1382, 679] on span "**********" at bounding box center [1350, 684] width 75 height 10
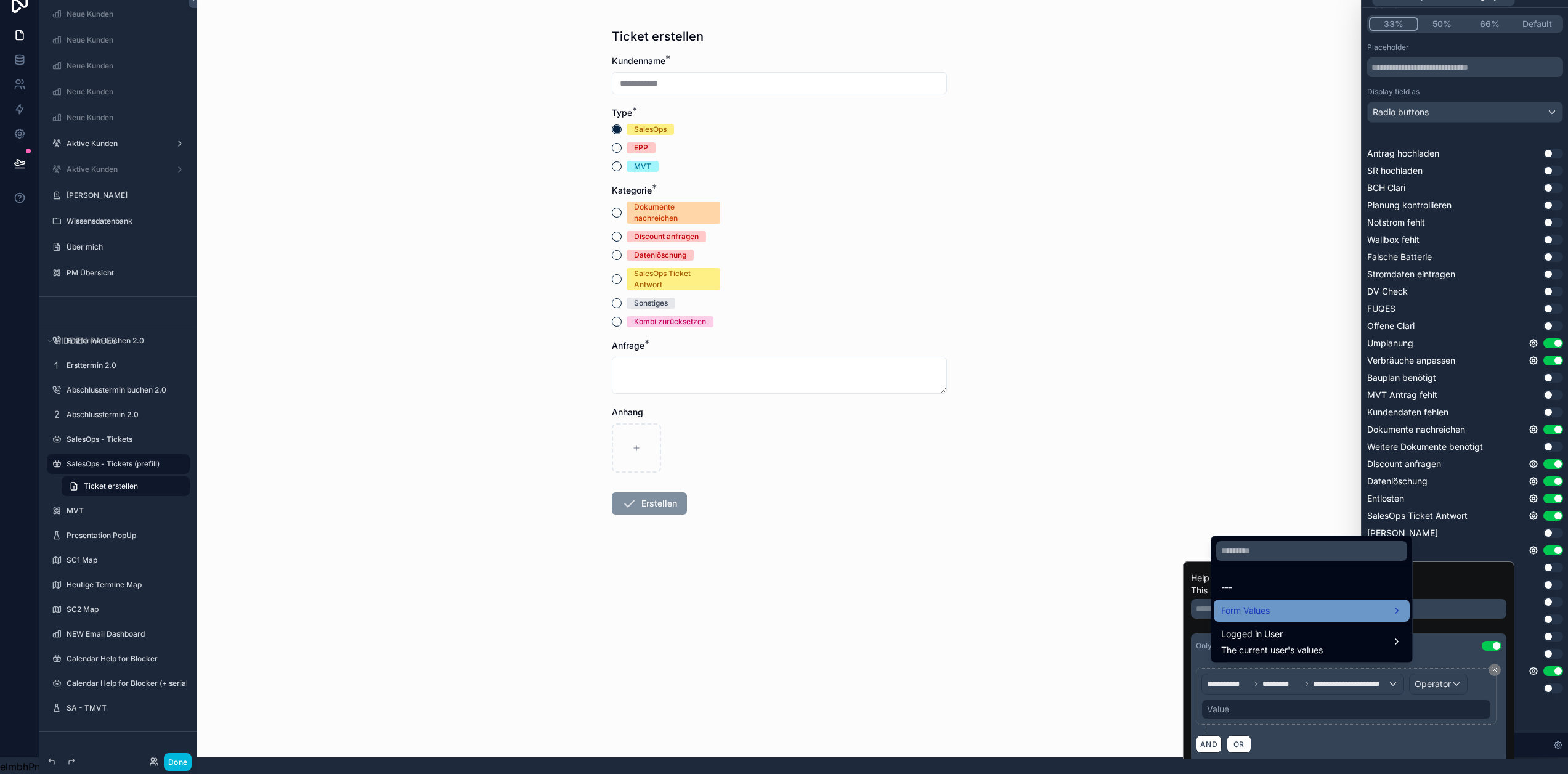
click at [1324, 608] on div "Form Values" at bounding box center [1312, 610] width 181 height 15
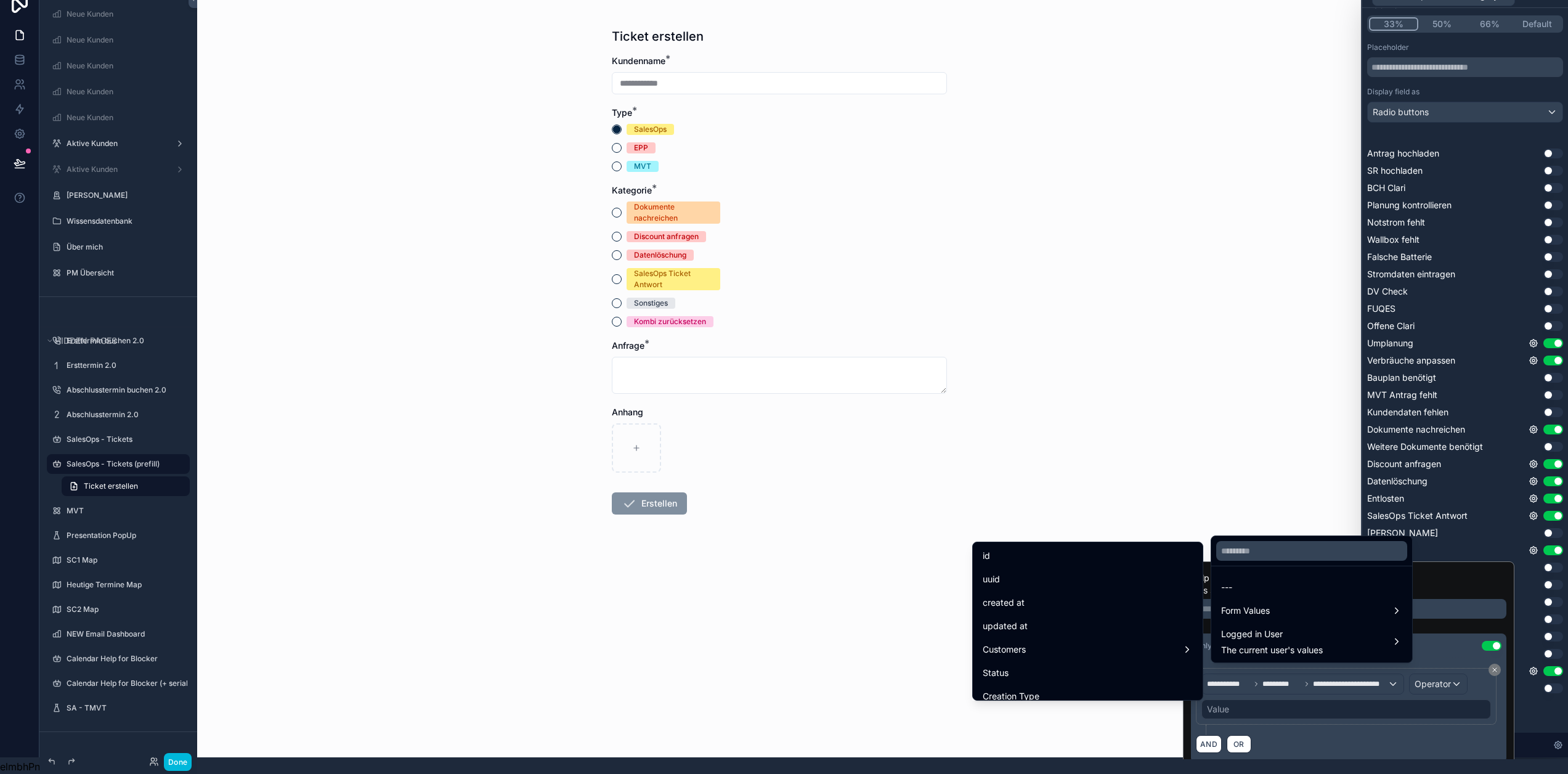
click at [1291, 564] on div at bounding box center [1312, 551] width 201 height 30
click at [1291, 559] on input "text" at bounding box center [1312, 551] width 191 height 20
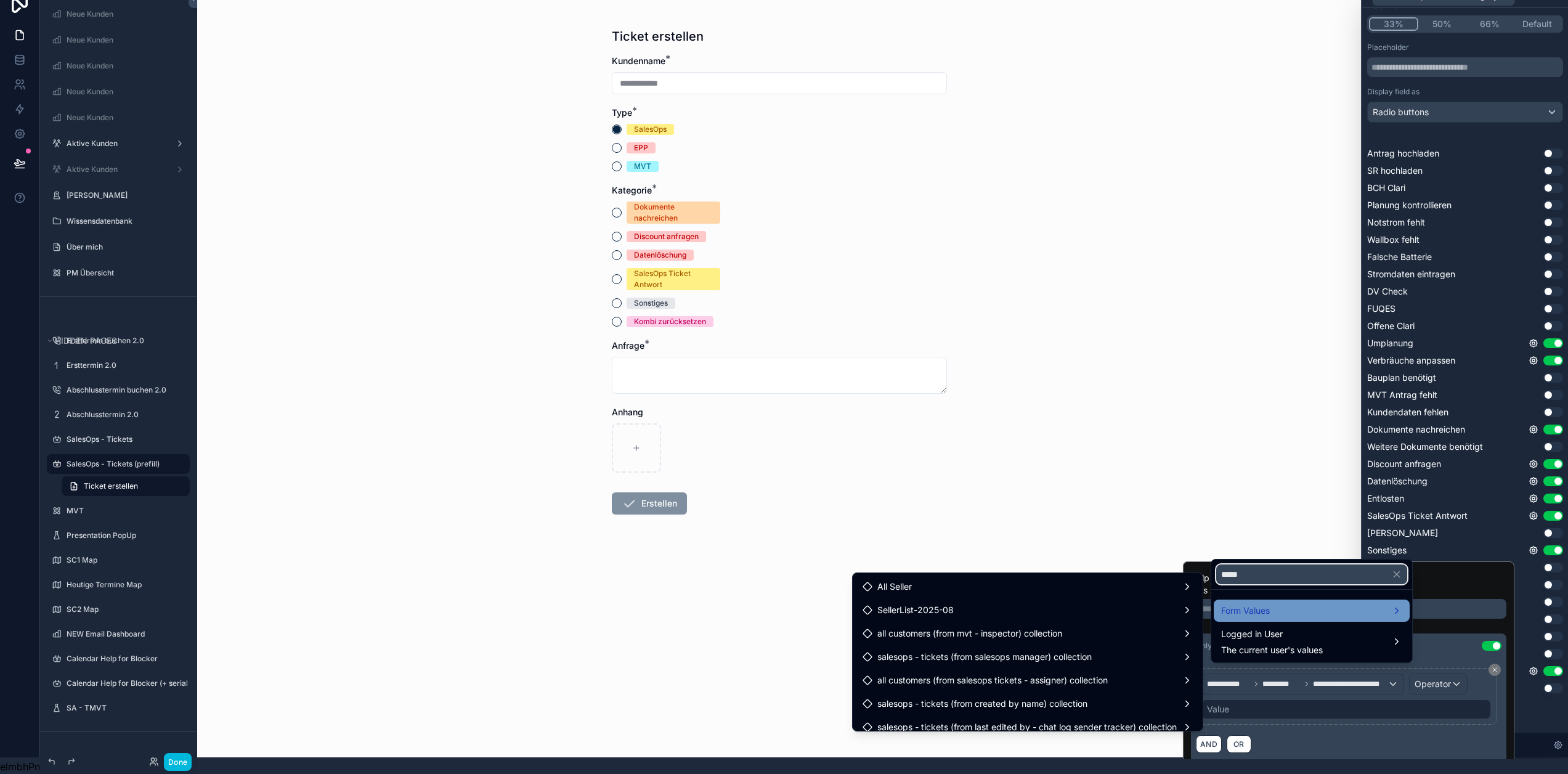
type input "*****"
click at [1315, 609] on div "Form Values" at bounding box center [1312, 610] width 181 height 15
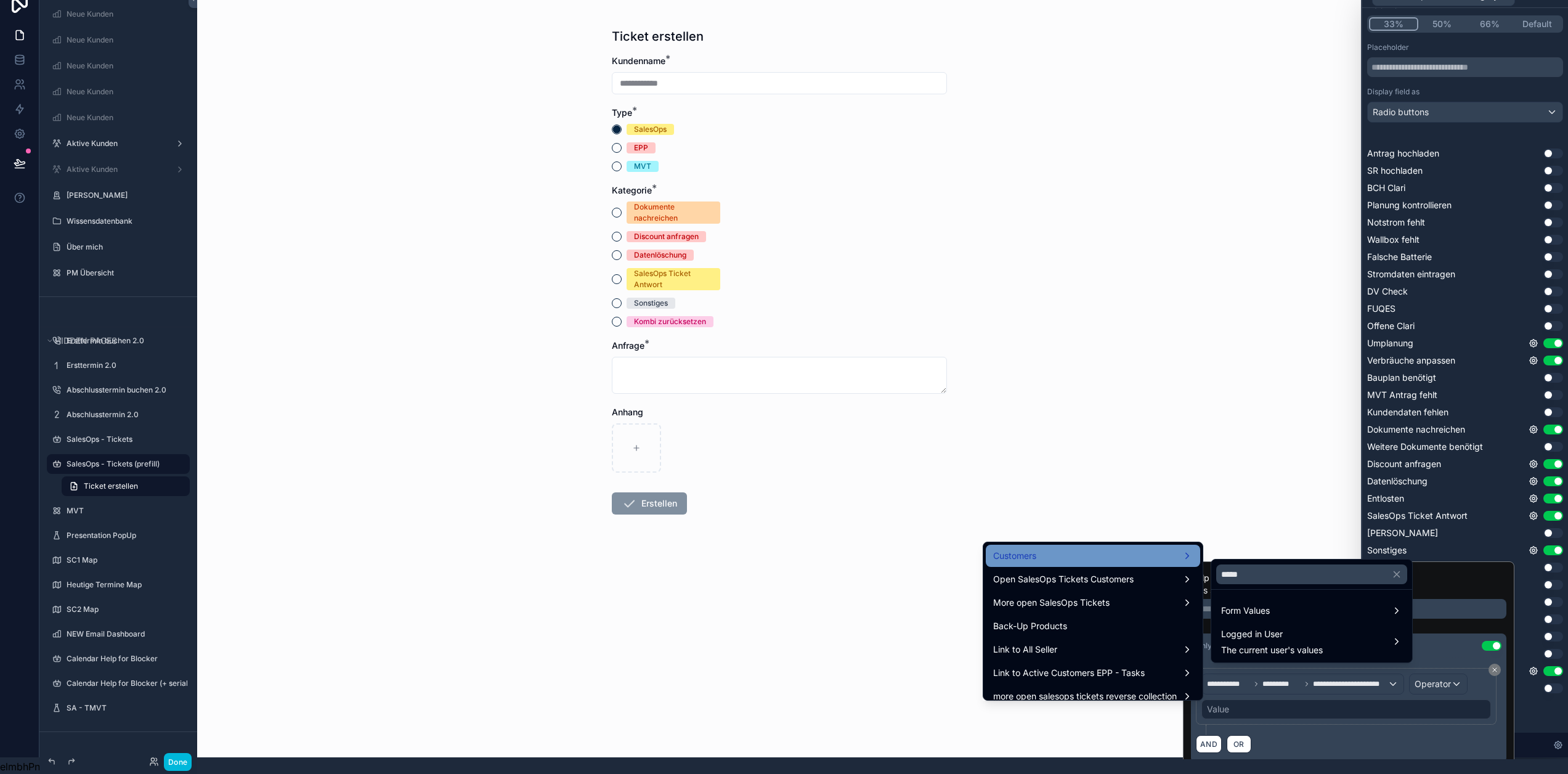
click at [1125, 548] on div "Customers" at bounding box center [1094, 556] width 200 height 15
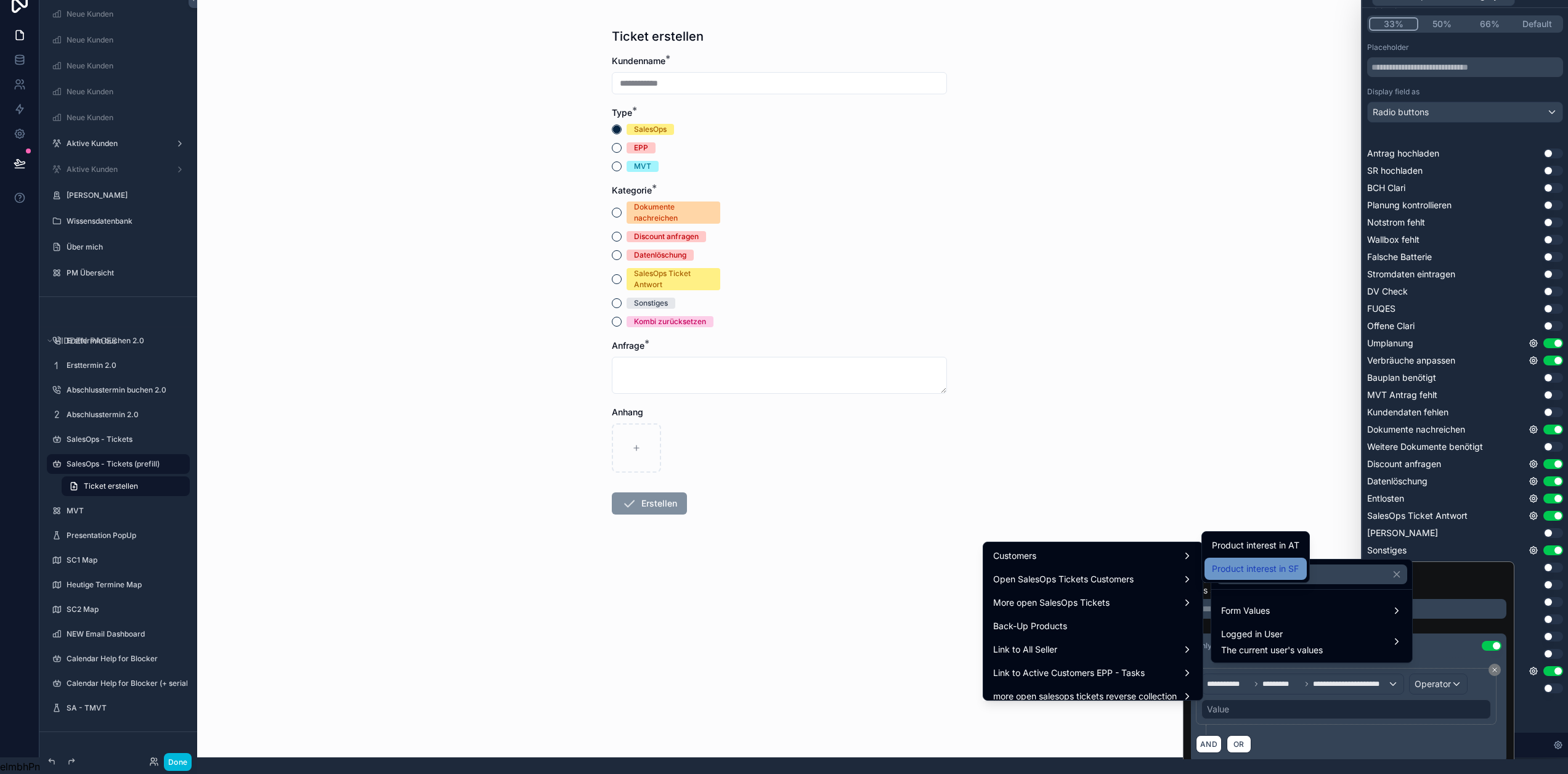
click at [1265, 562] on span "Product interest in SF" at bounding box center [1255, 569] width 87 height 15
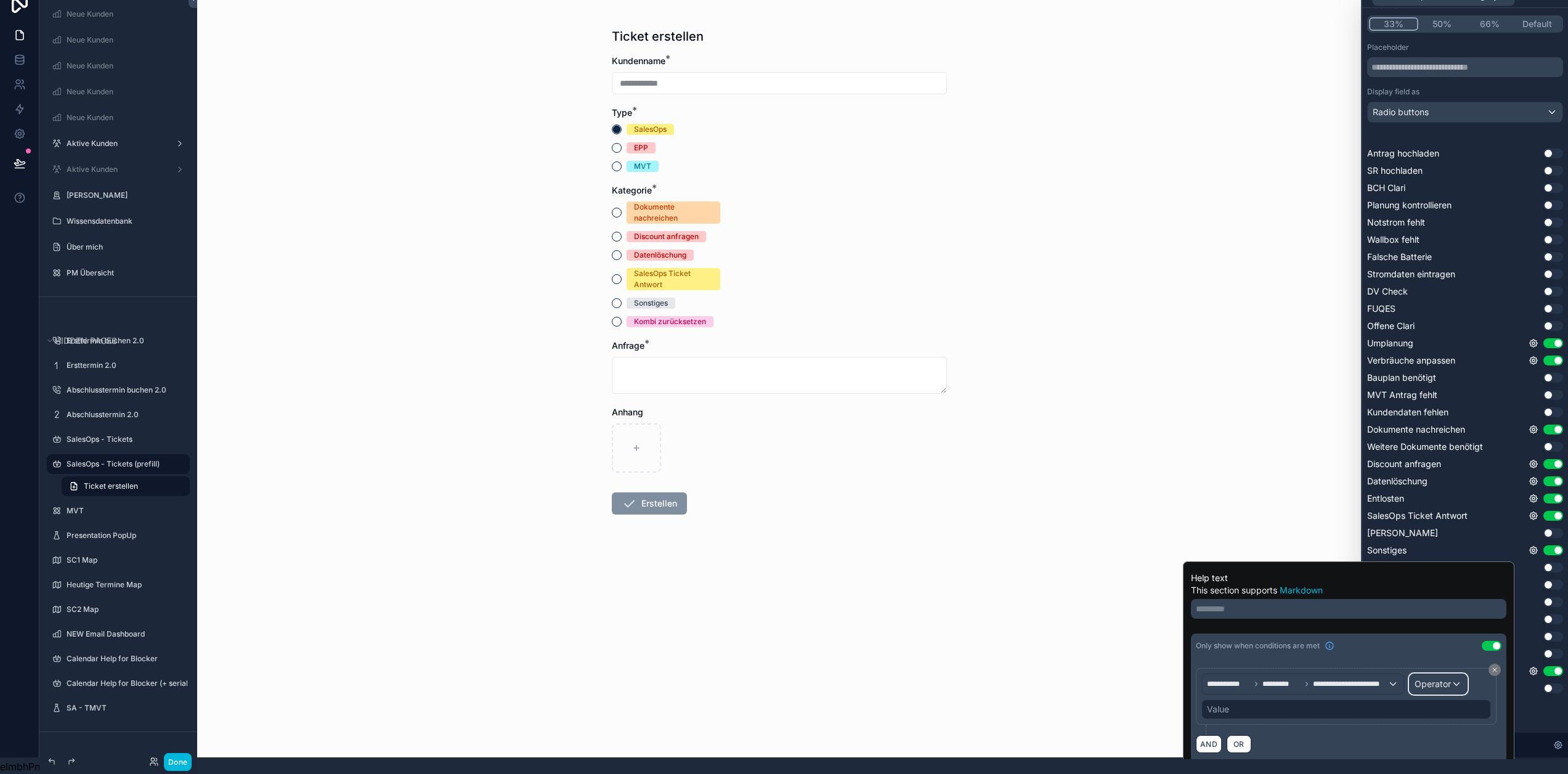
click at [1445, 678] on span "Operator" at bounding box center [1433, 683] width 36 height 10
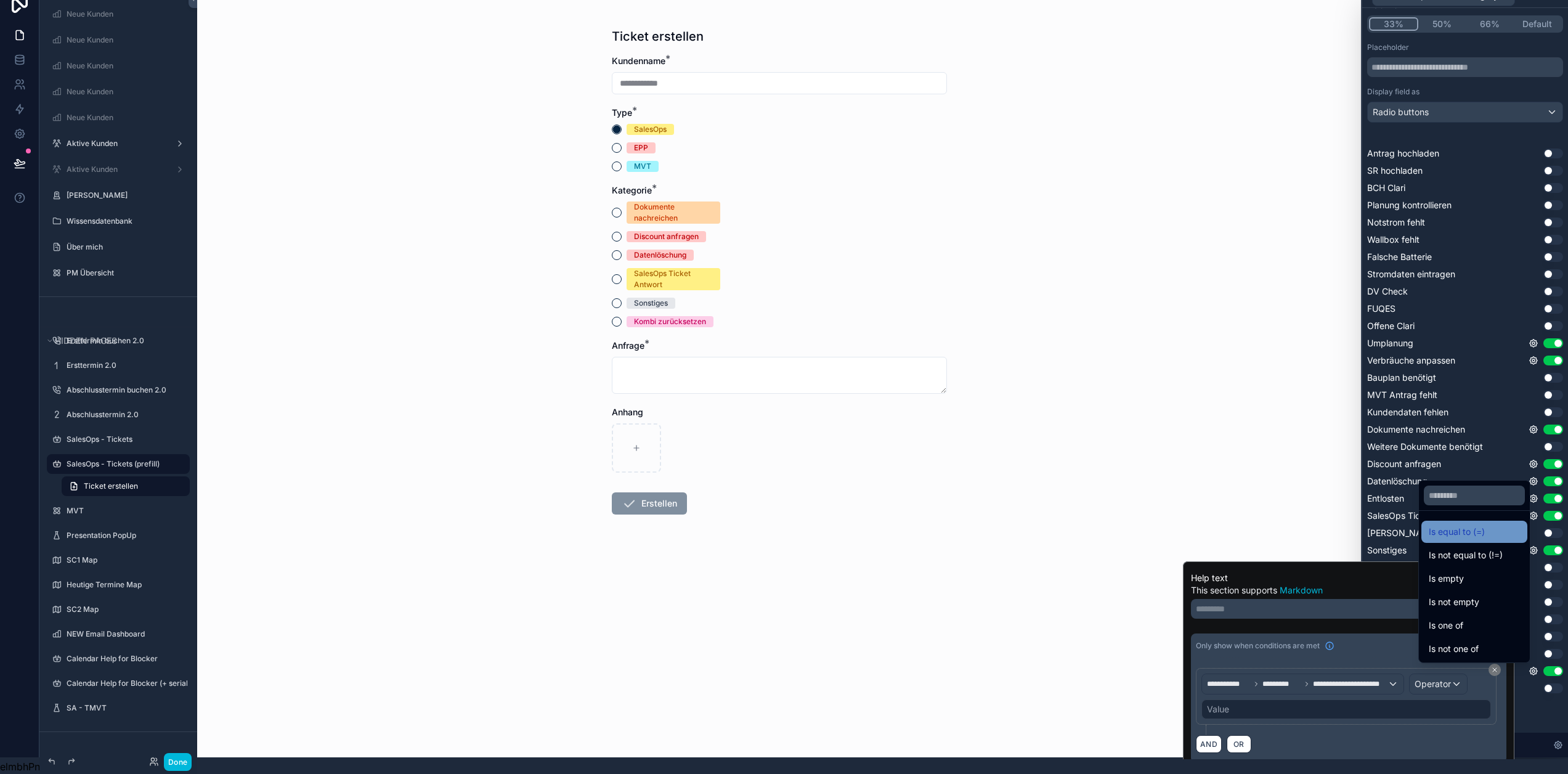
click at [1470, 534] on span "Is equal to (=)" at bounding box center [1457, 532] width 56 height 15
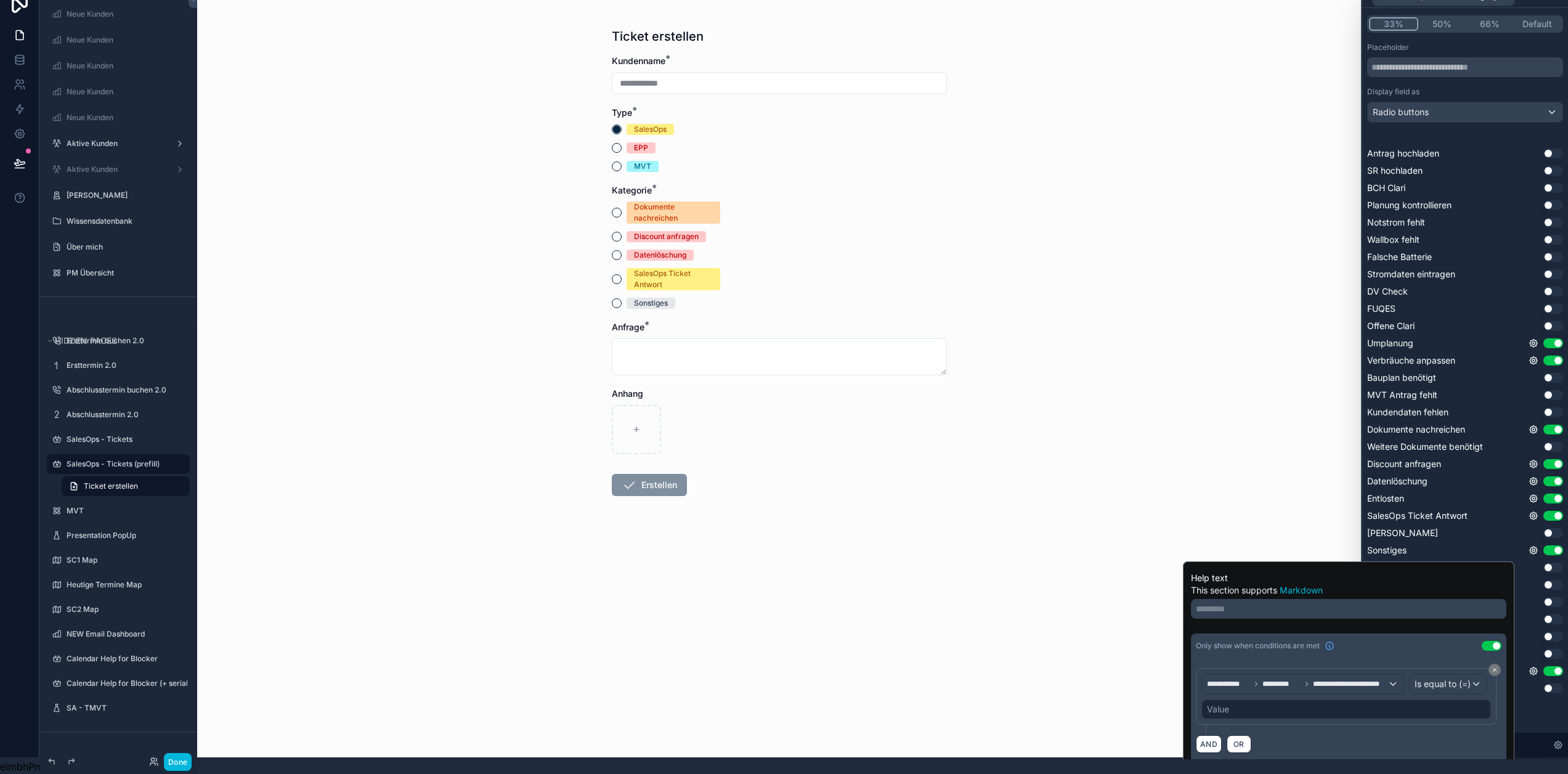
click at [1349, 702] on div "Value" at bounding box center [1346, 709] width 290 height 20
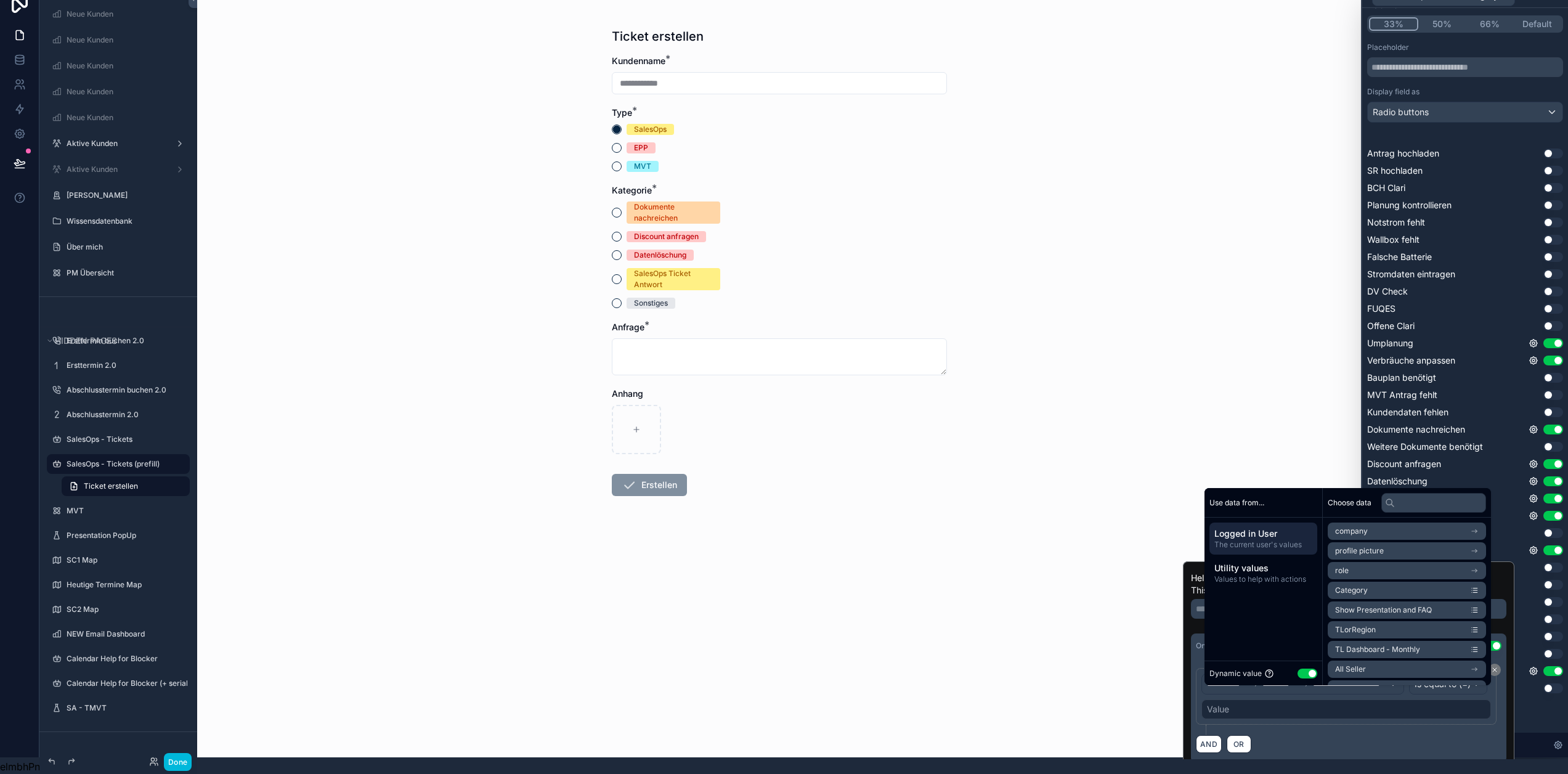
click at [1307, 670] on button "Use setting" at bounding box center [1307, 674] width 20 height 10
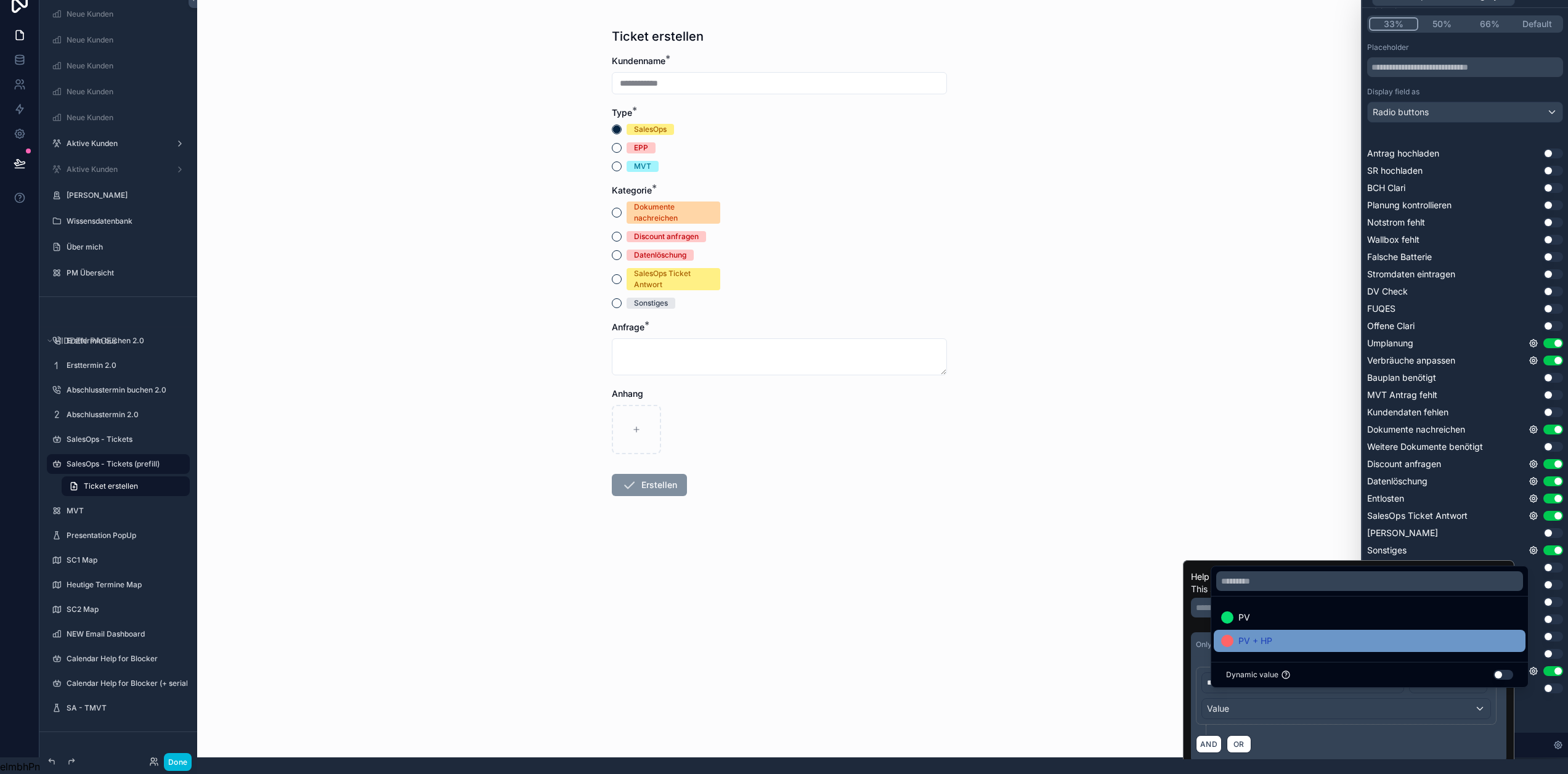
click at [1296, 639] on div "PV + HP" at bounding box center [1369, 641] width 297 height 15
click at [1351, 722] on div "**********" at bounding box center [1348, 700] width 306 height 68
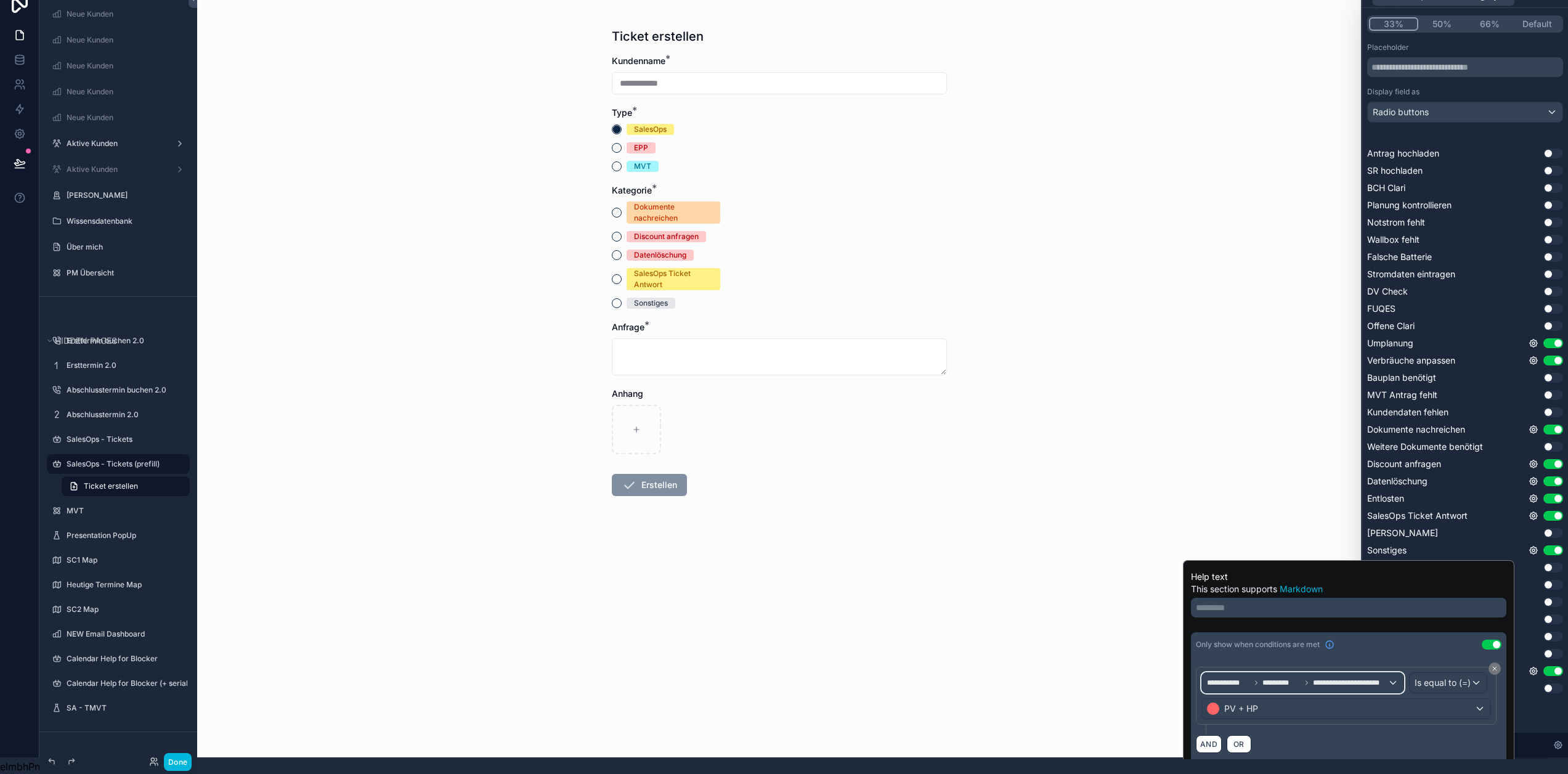
click at [1297, 683] on div "**********" at bounding box center [1303, 683] width 201 height 20
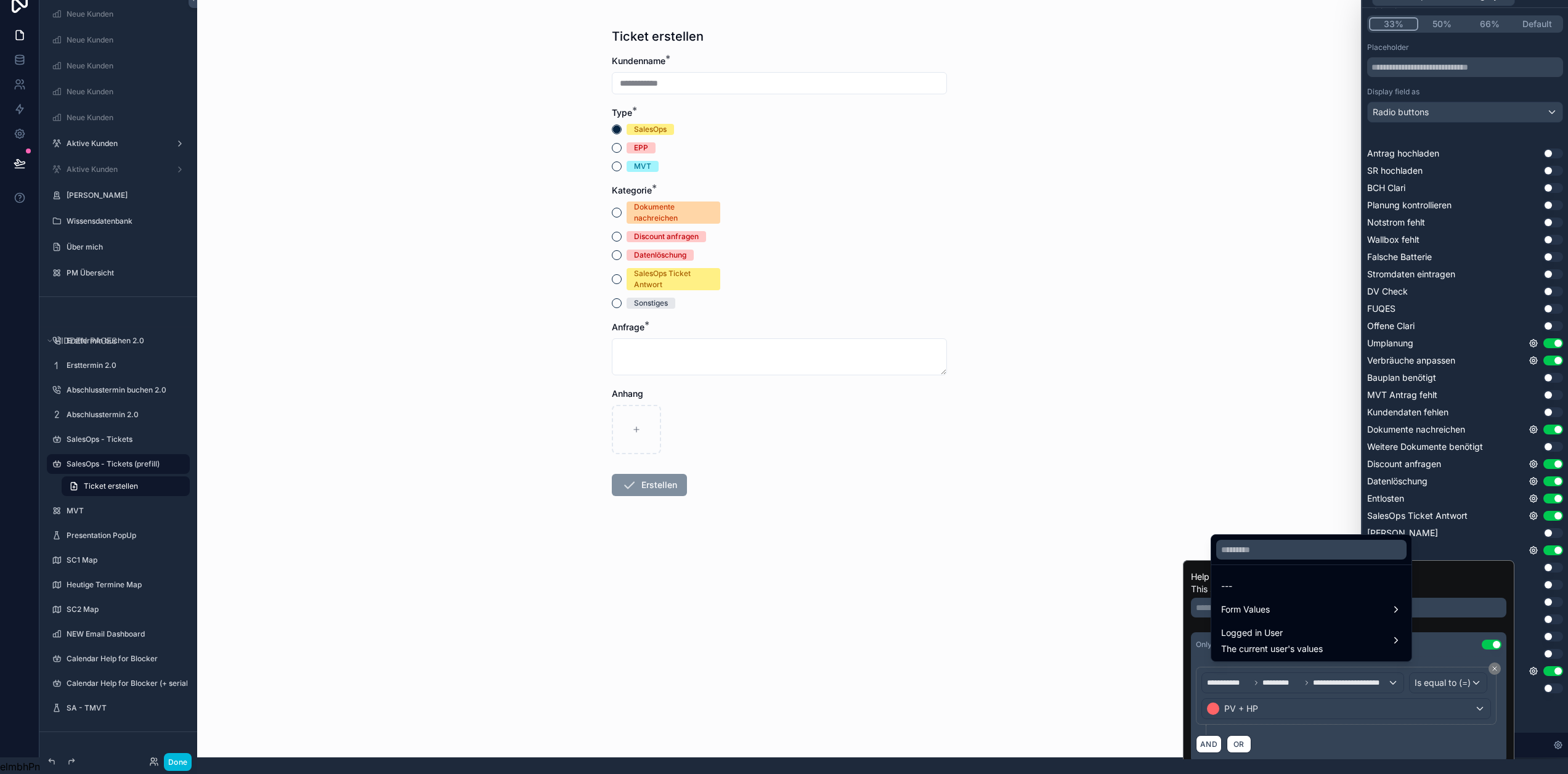
click at [1298, 675] on div at bounding box center [1349, 664] width 331 height 208
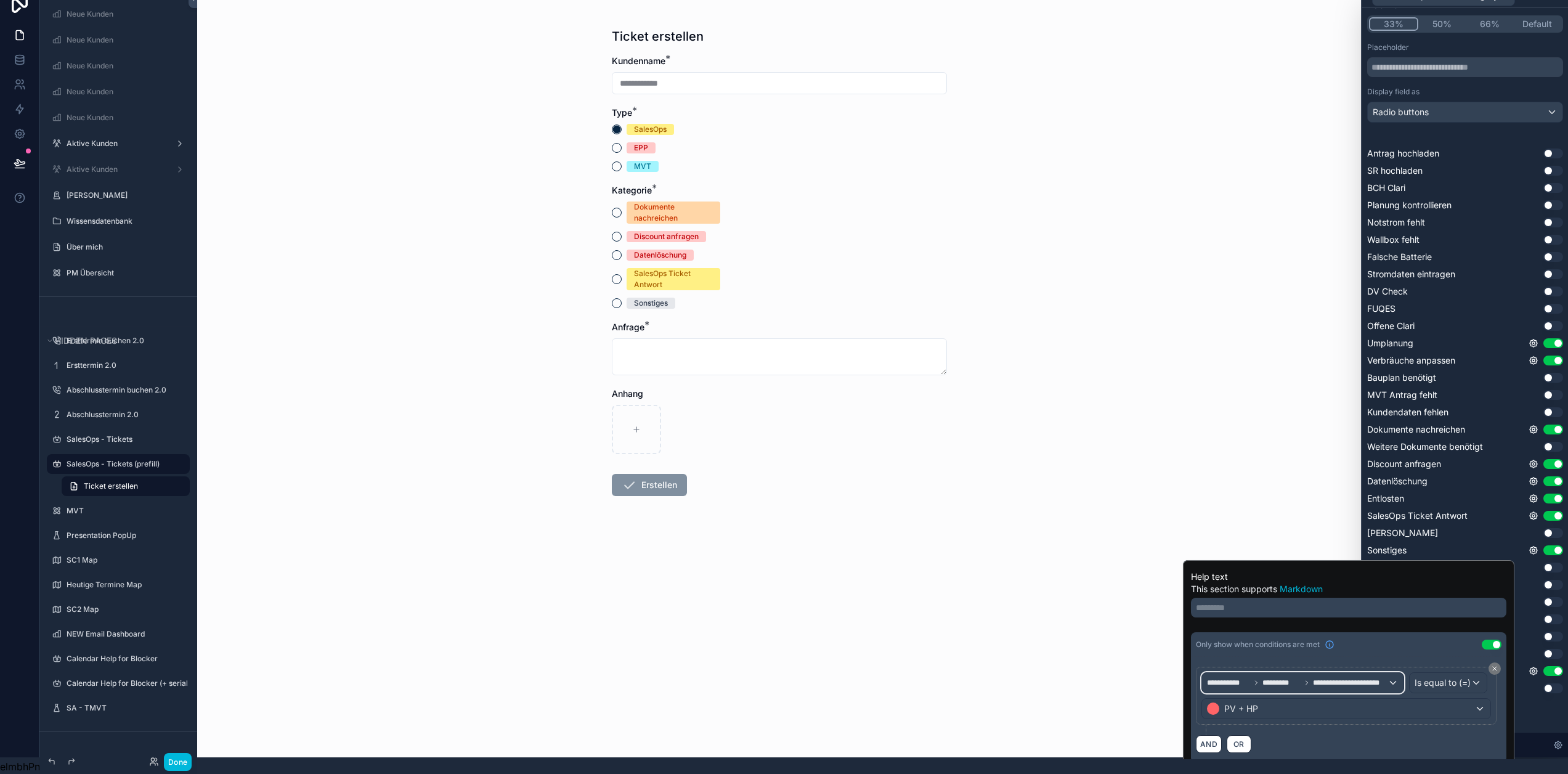
click at [1362, 678] on span "**********" at bounding box center [1350, 683] width 75 height 10
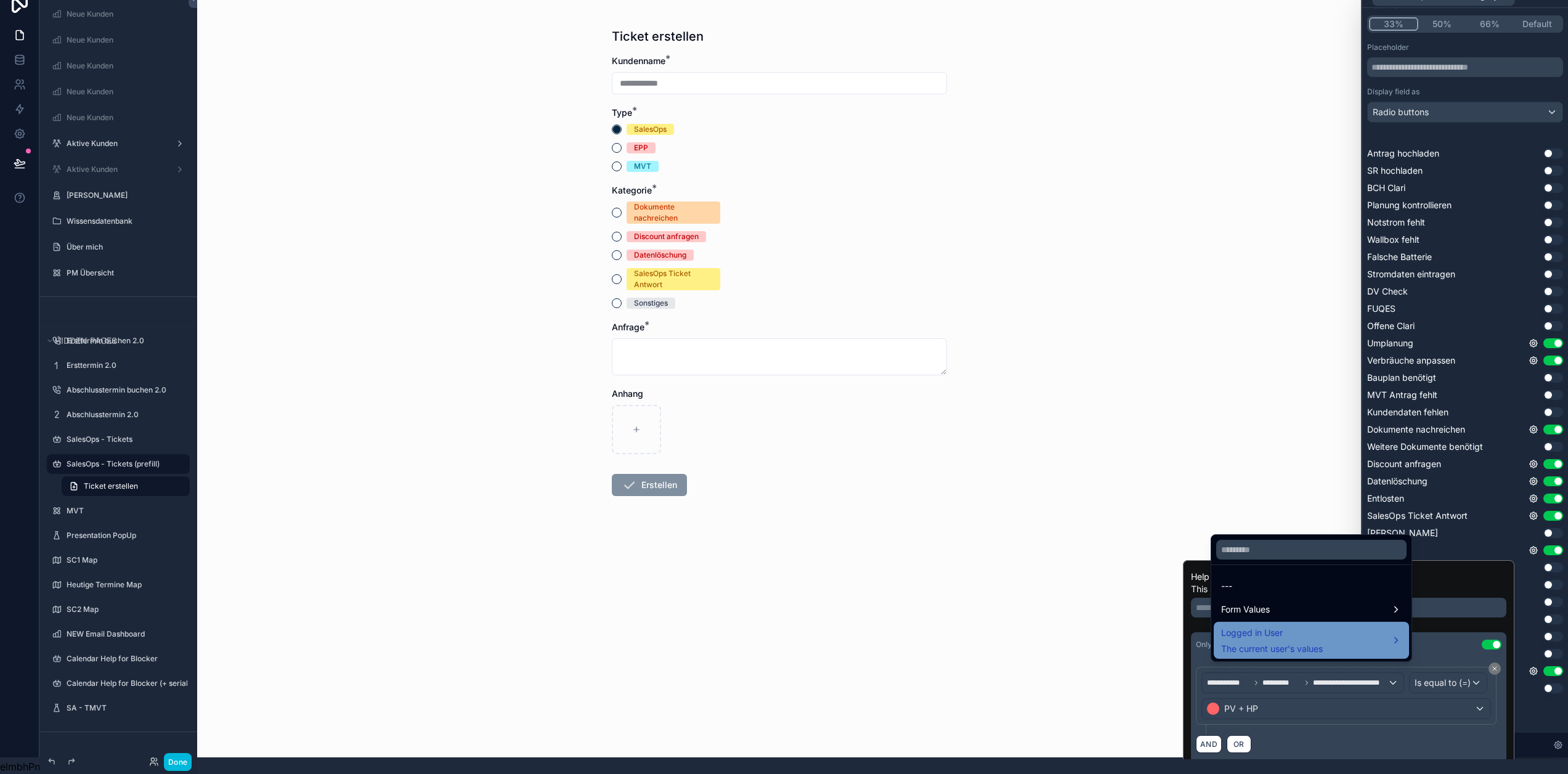
click at [1307, 639] on span "Logged in User" at bounding box center [1272, 633] width 101 height 15
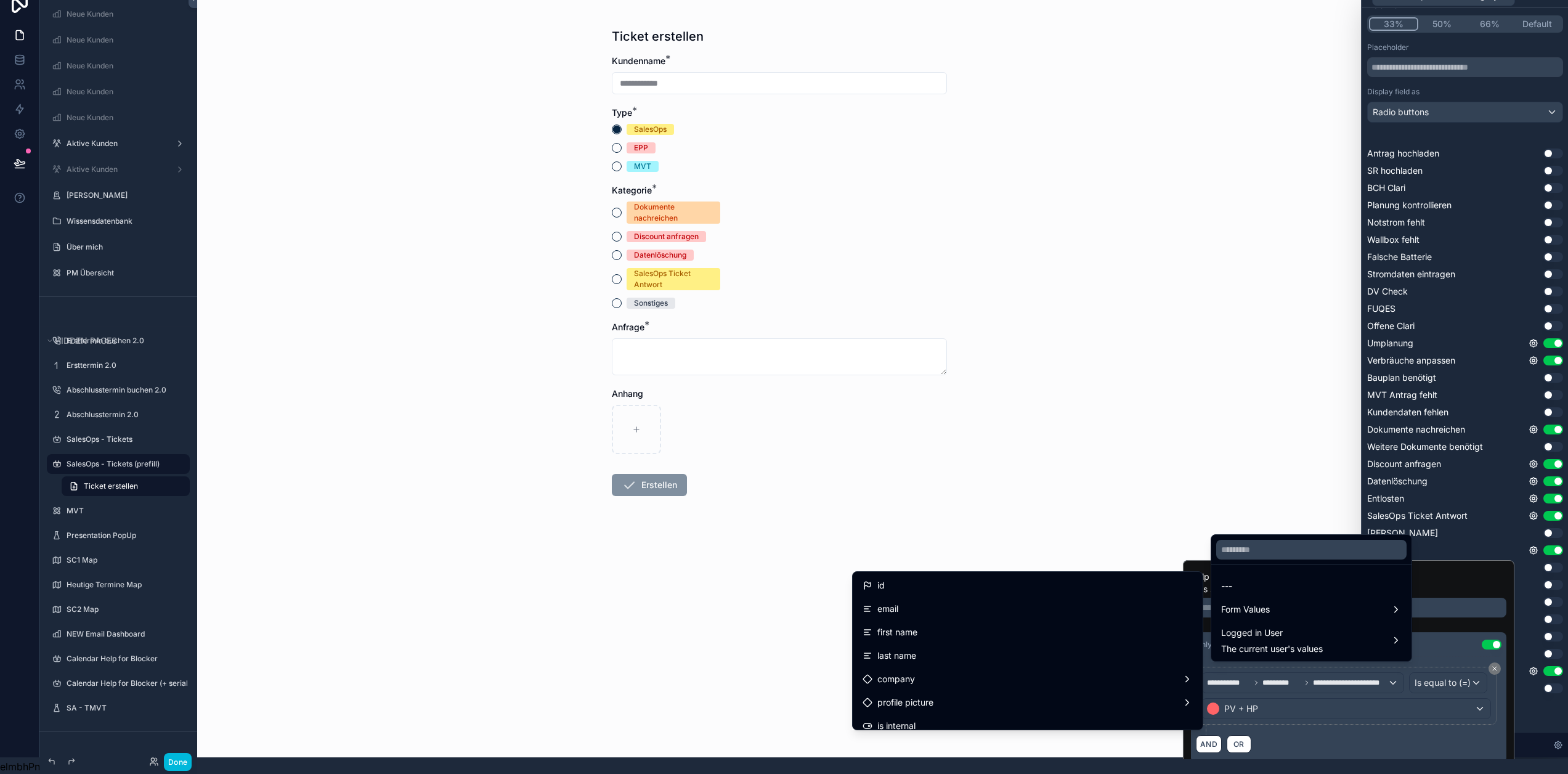
click at [1331, 697] on div at bounding box center [1349, 664] width 331 height 208
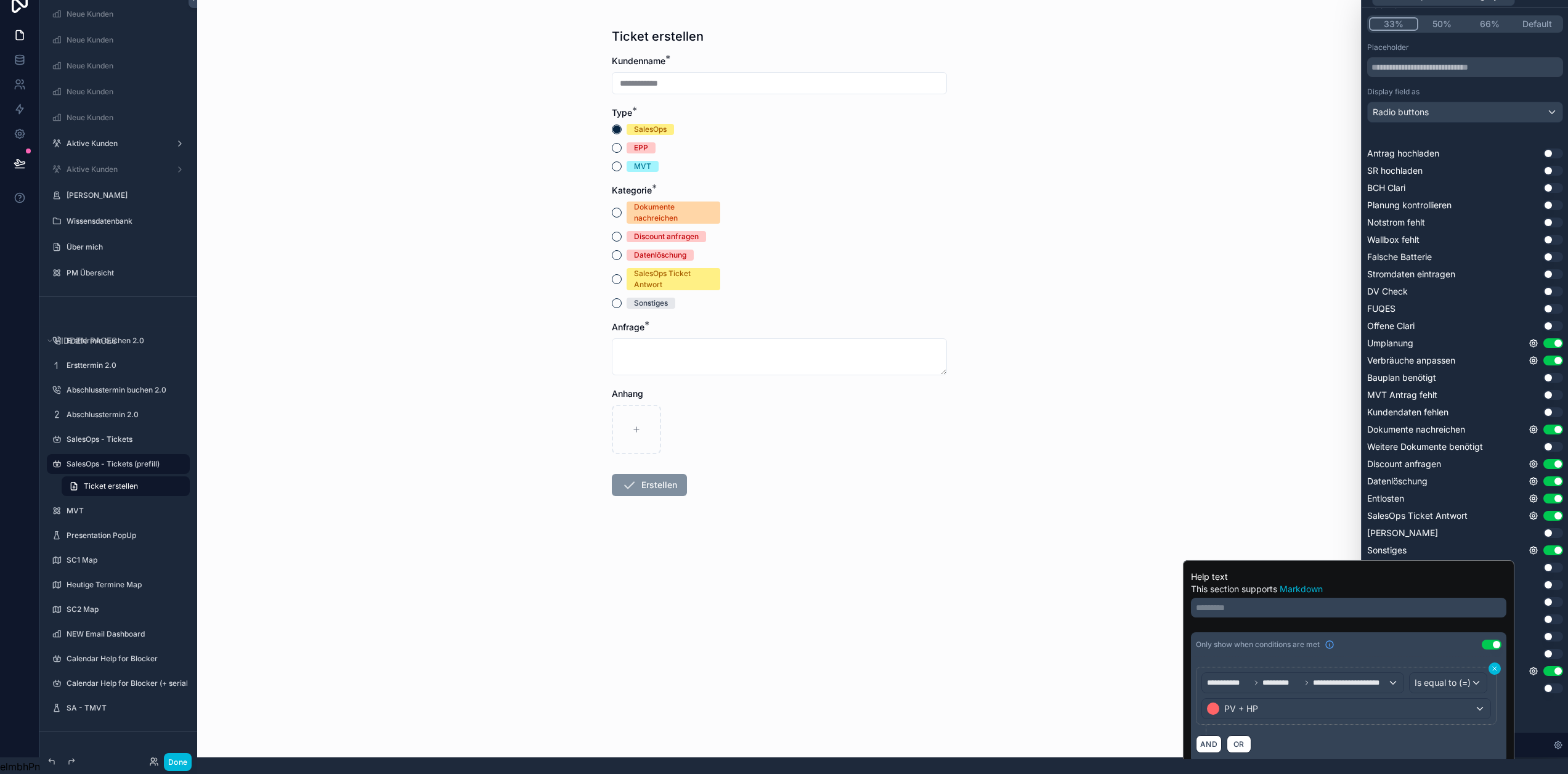
click at [1499, 665] on icon at bounding box center [1495, 669] width 7 height 7
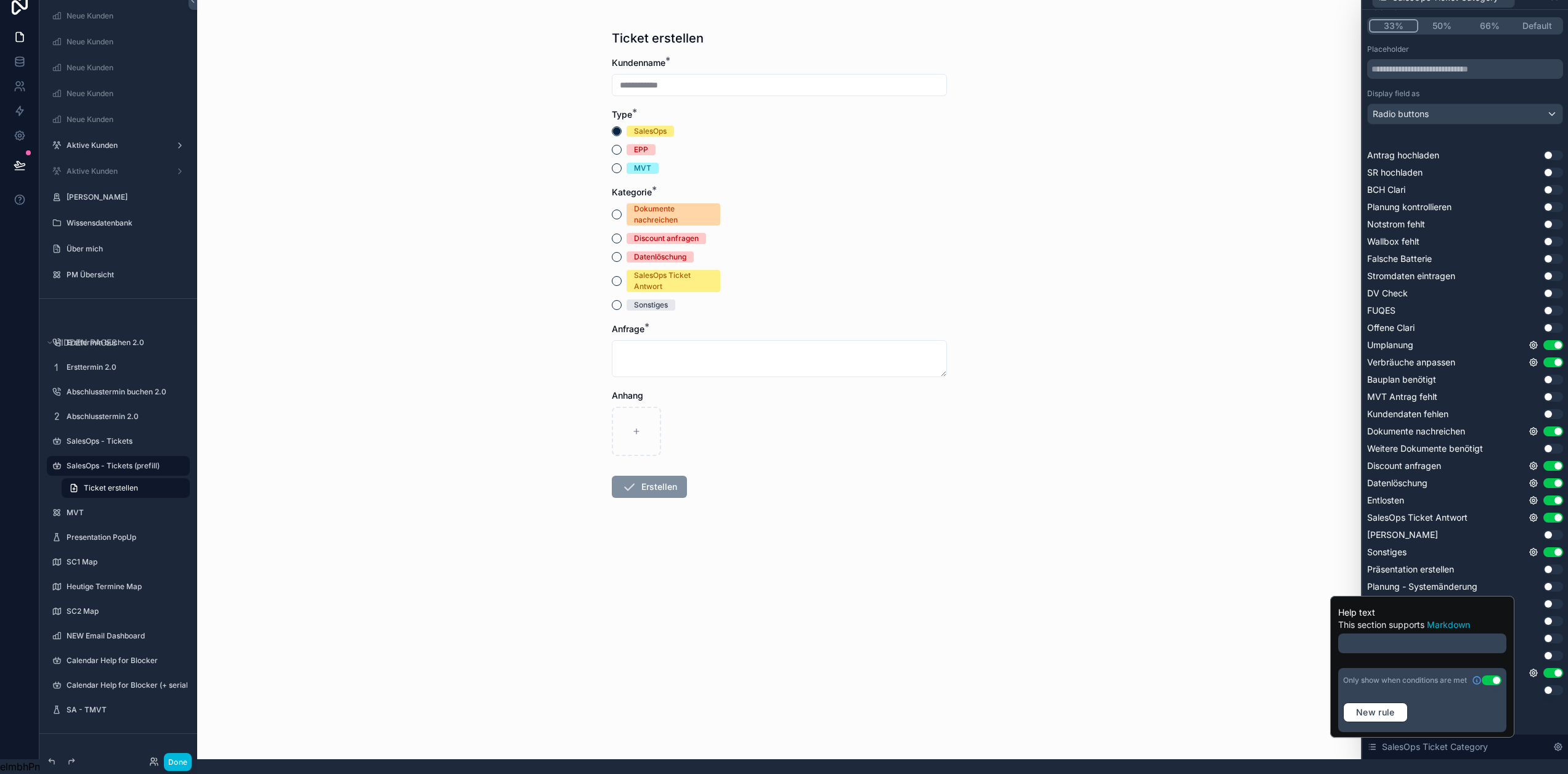
scroll to position [0, 0]
click at [1388, 707] on span "New rule" at bounding box center [1375, 712] width 49 height 11
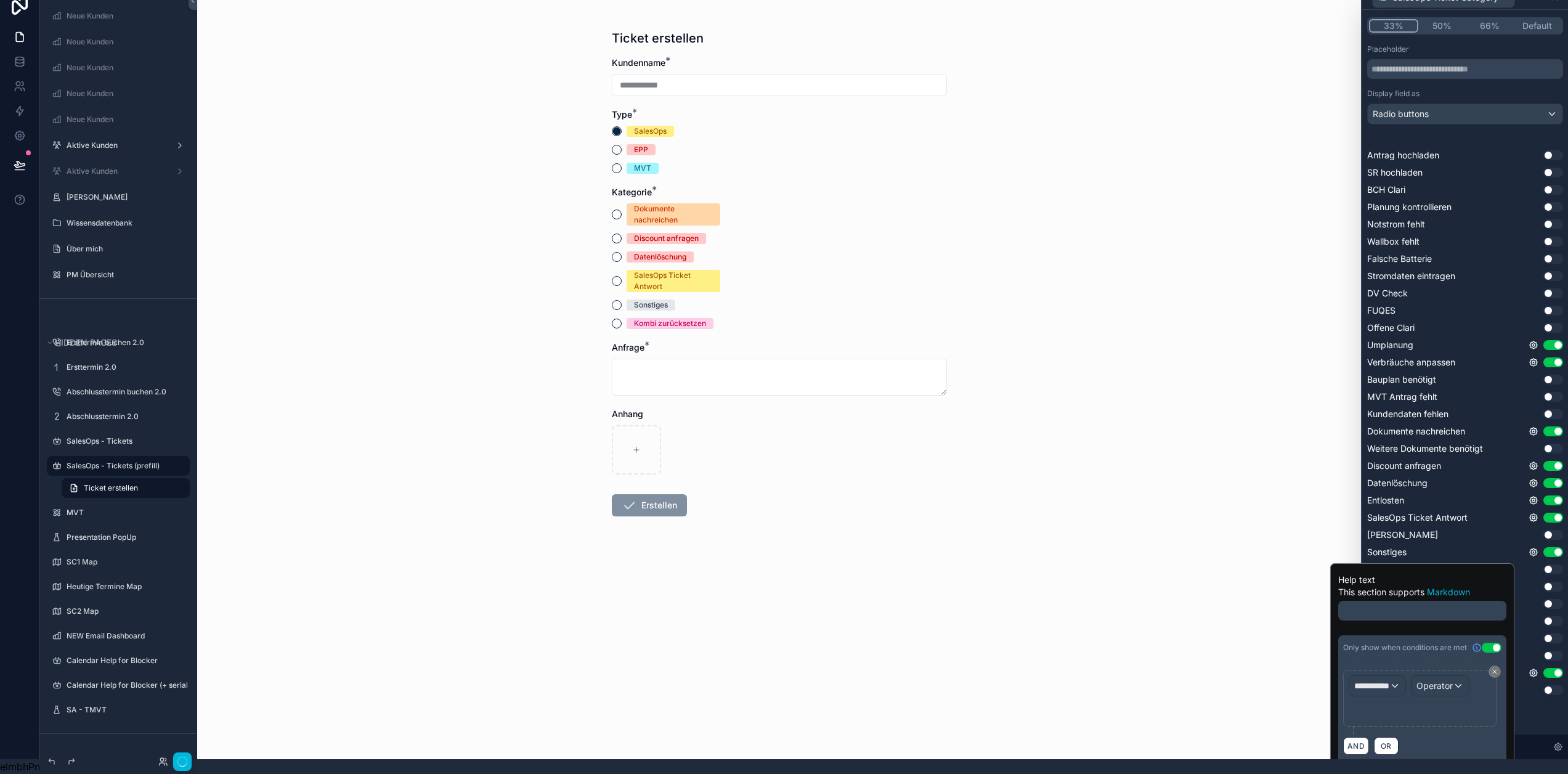
scroll to position [2, 0]
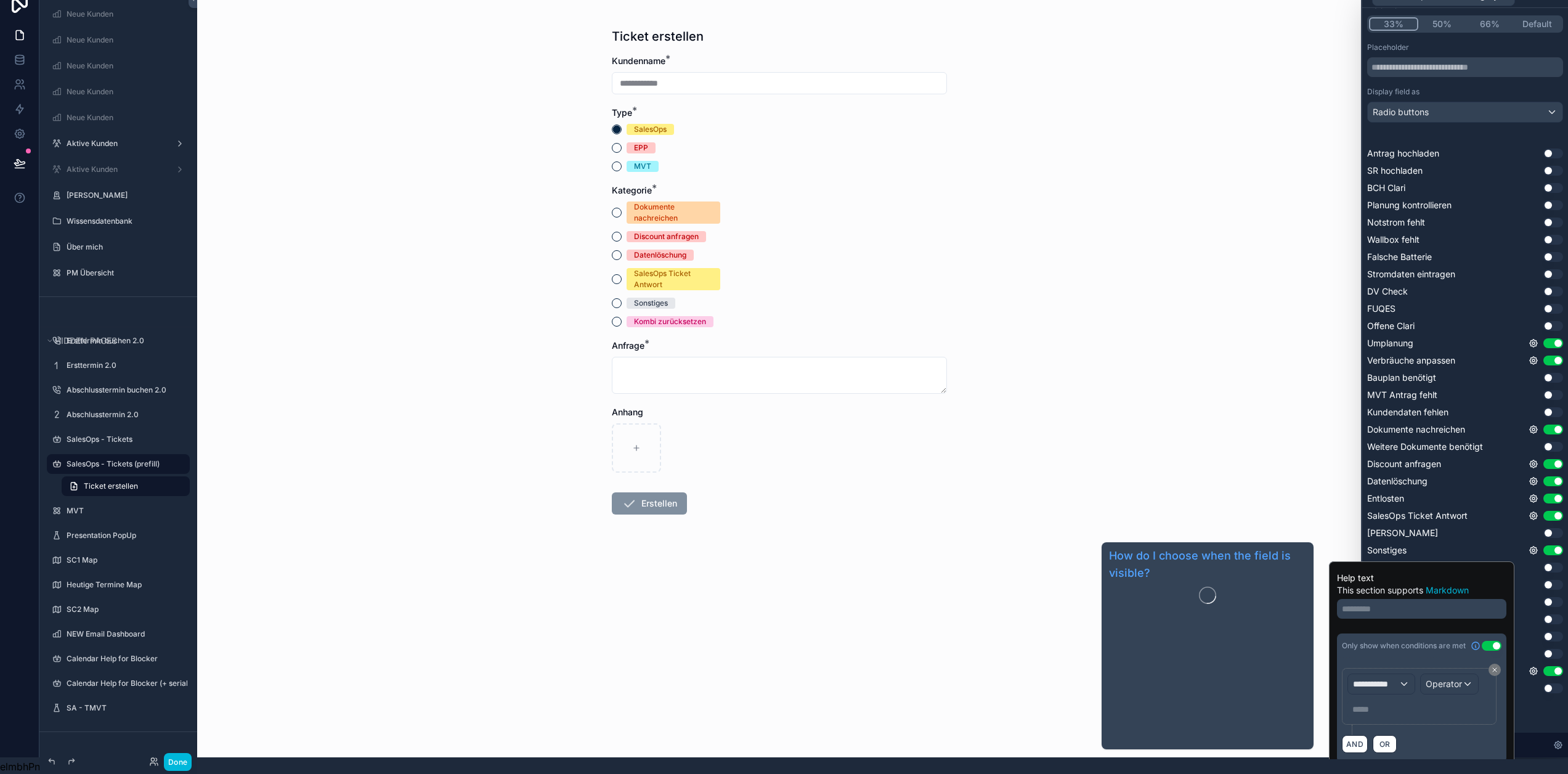
click at [1410, 610] on div "**********" at bounding box center [1422, 665] width 169 height 196
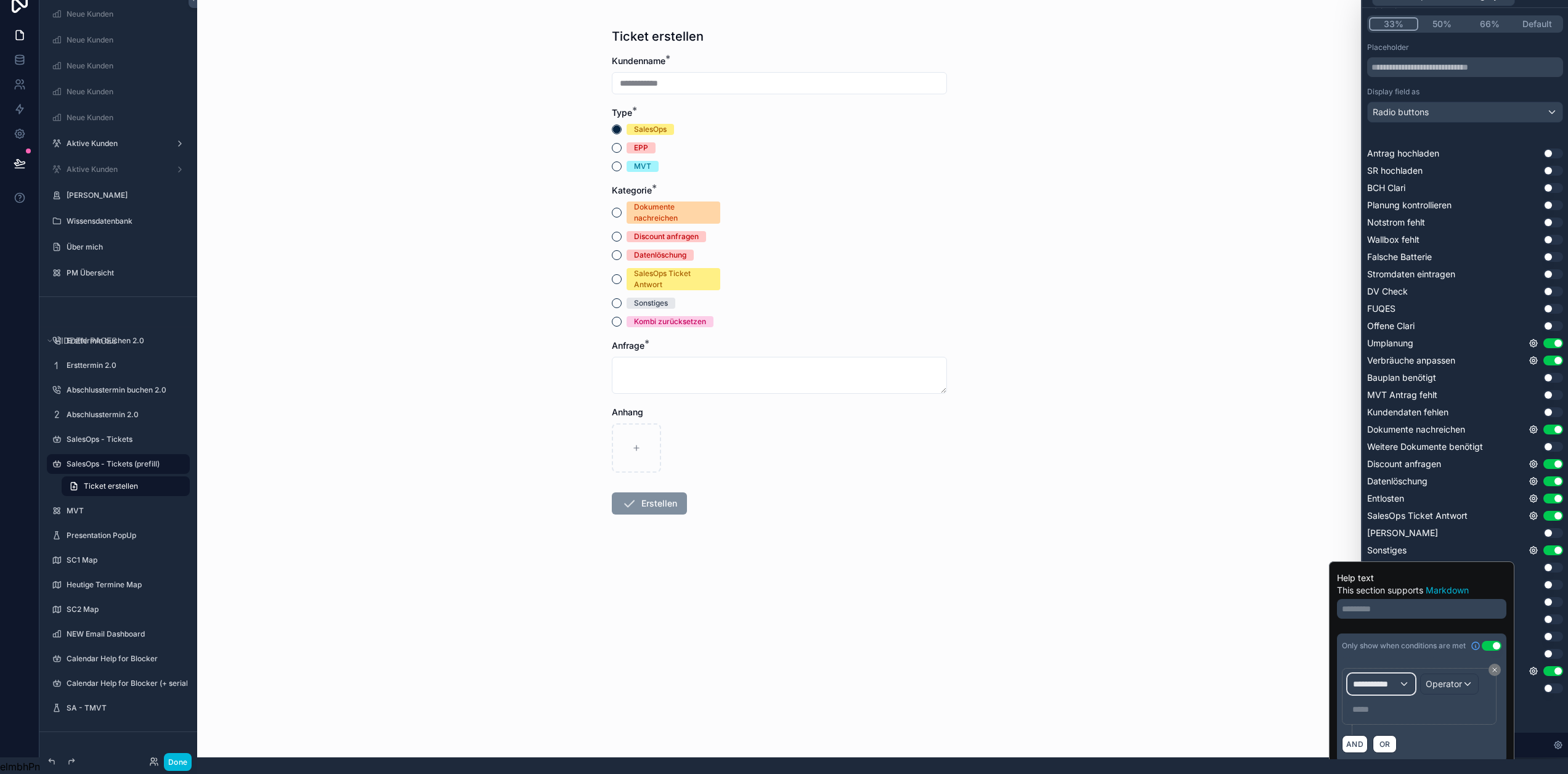
click at [1410, 674] on div "**********" at bounding box center [1381, 683] width 66 height 20
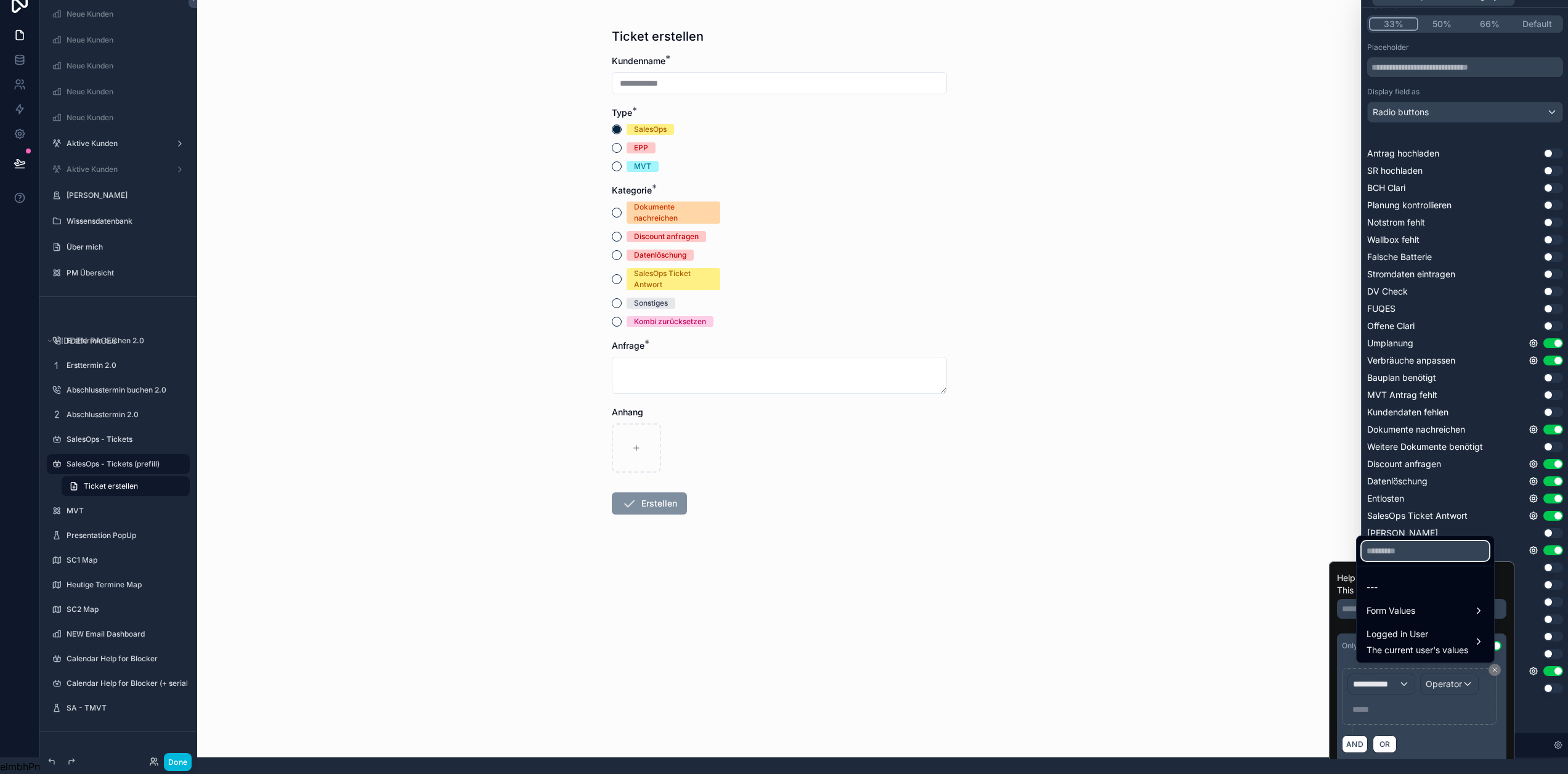
click at [1401, 552] on input "text" at bounding box center [1426, 551] width 128 height 20
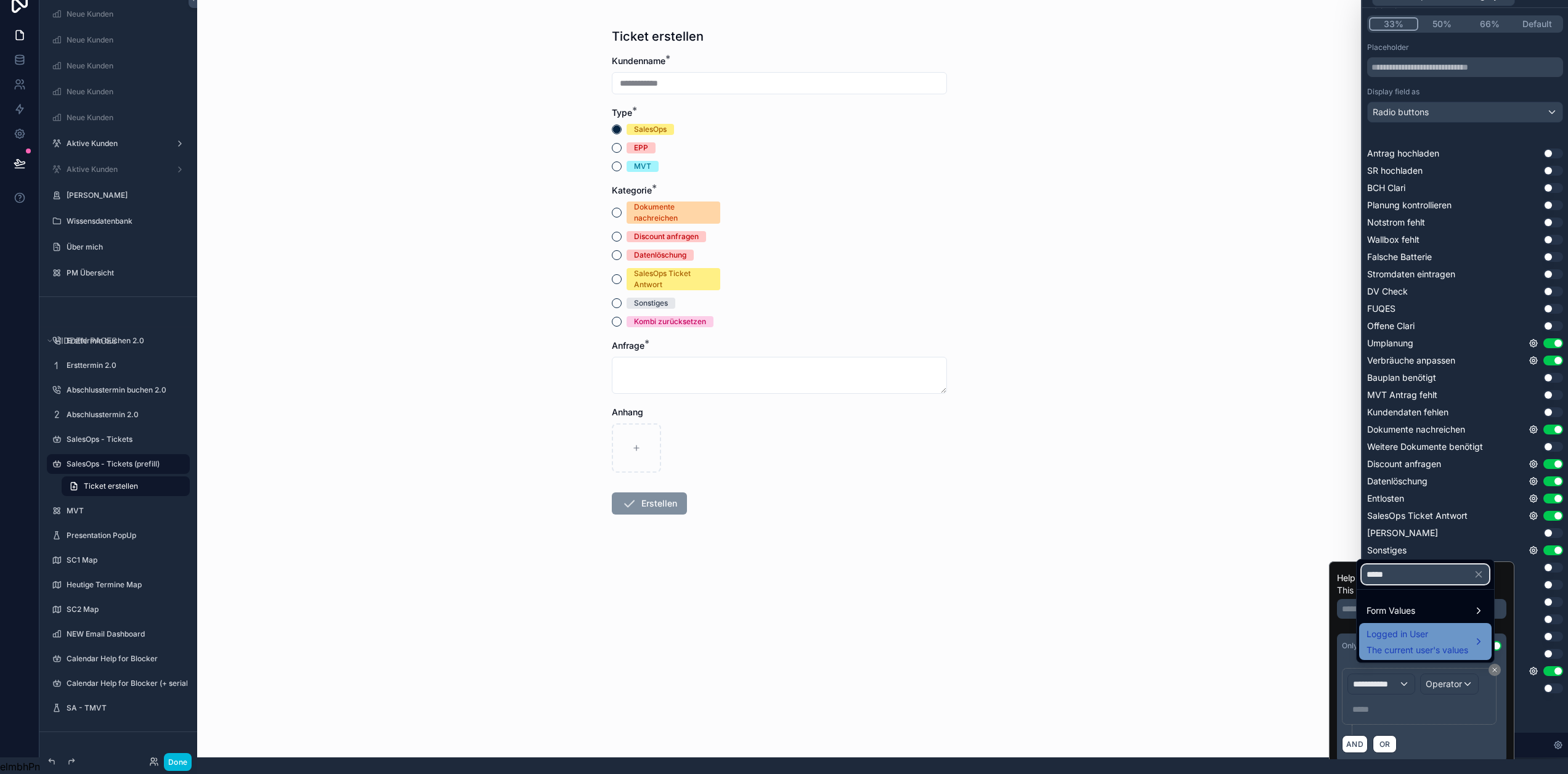
type input "*****"
click at [1394, 640] on span "Logged in User" at bounding box center [1417, 634] width 101 height 15
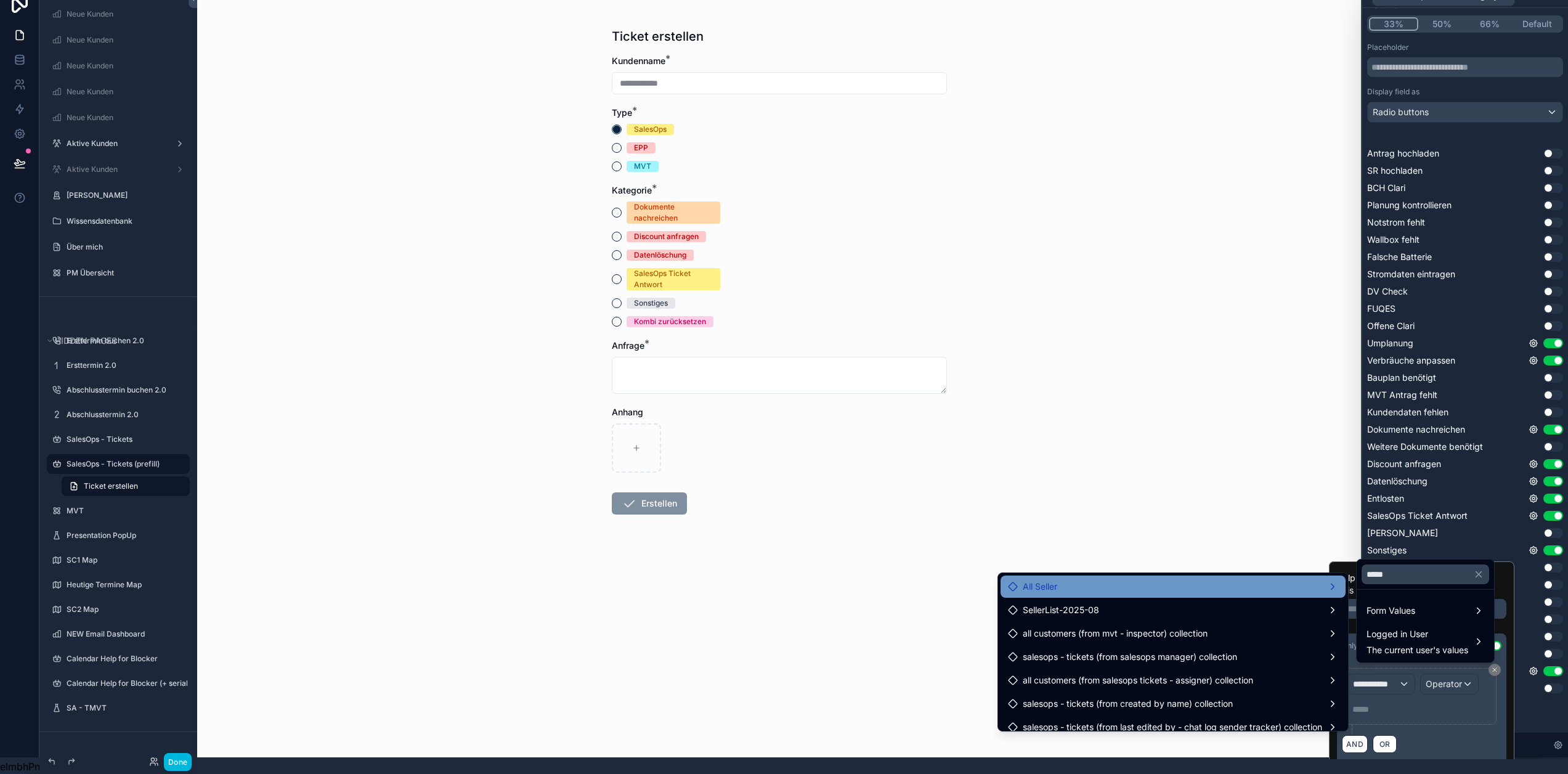
click at [1236, 585] on div "All Seller" at bounding box center [1173, 586] width 345 height 22
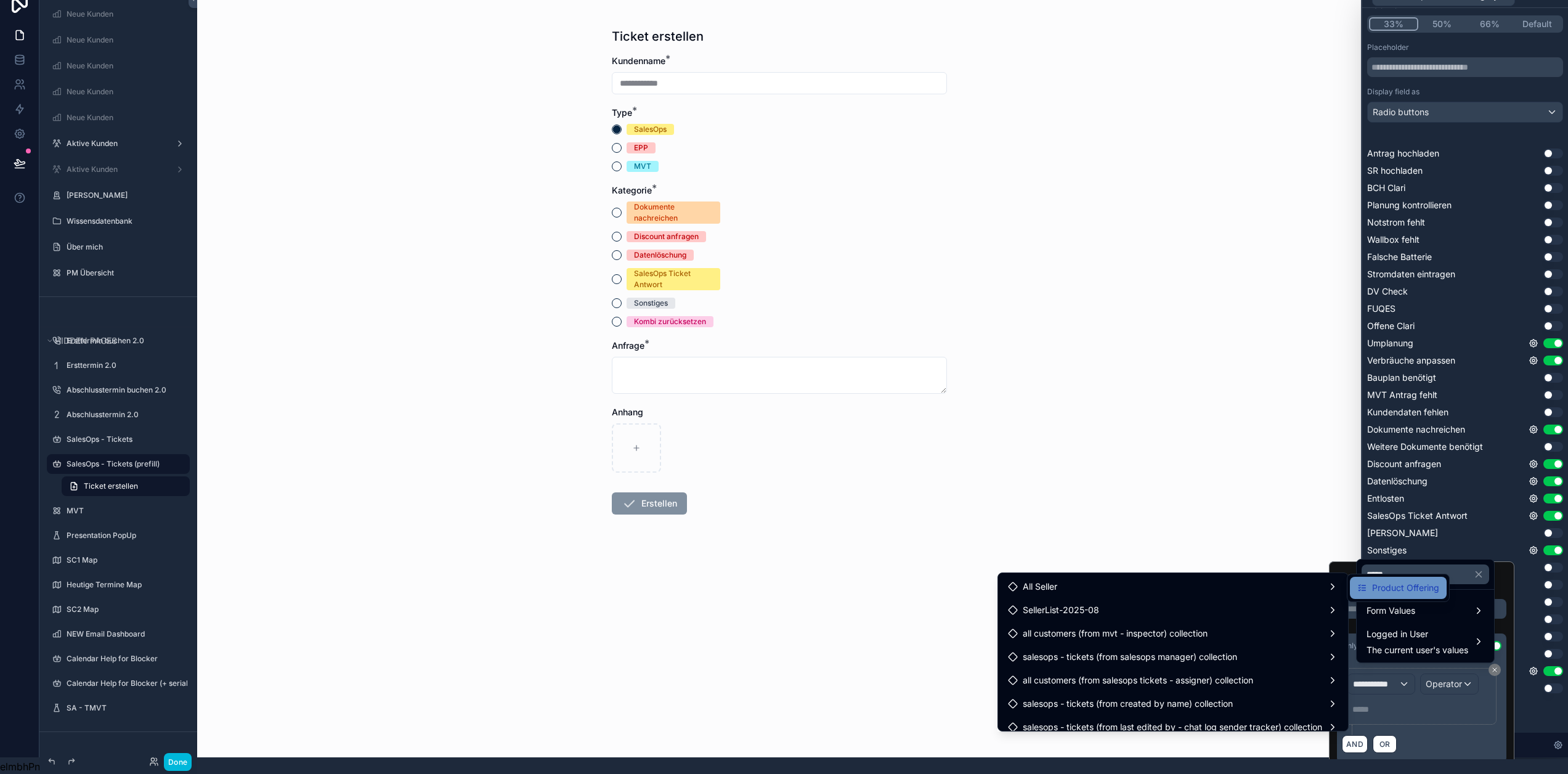
click at [1410, 580] on span "Product Offering" at bounding box center [1406, 588] width 67 height 15
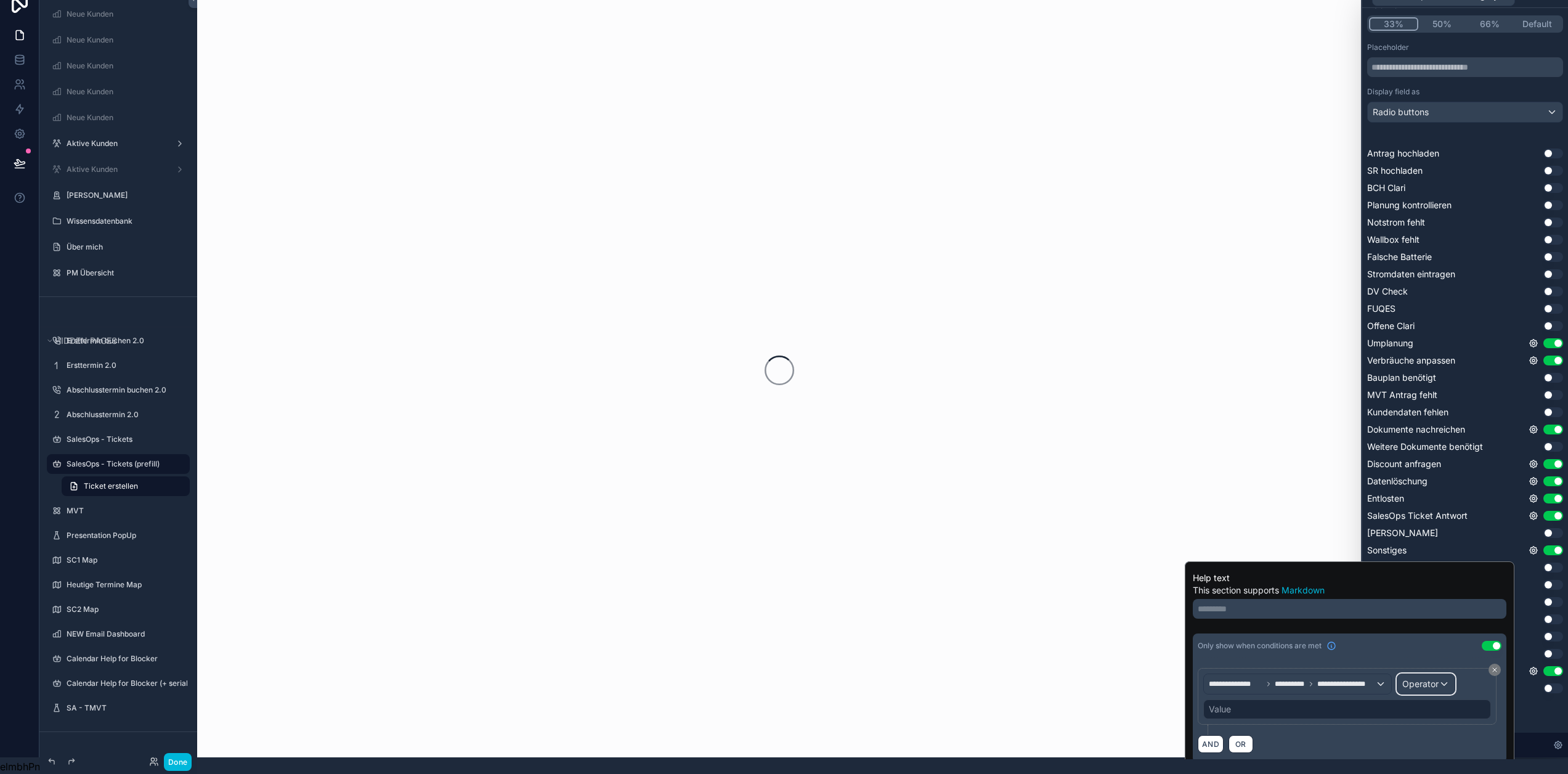
click at [1442, 674] on div "Operator" at bounding box center [1426, 683] width 58 height 20
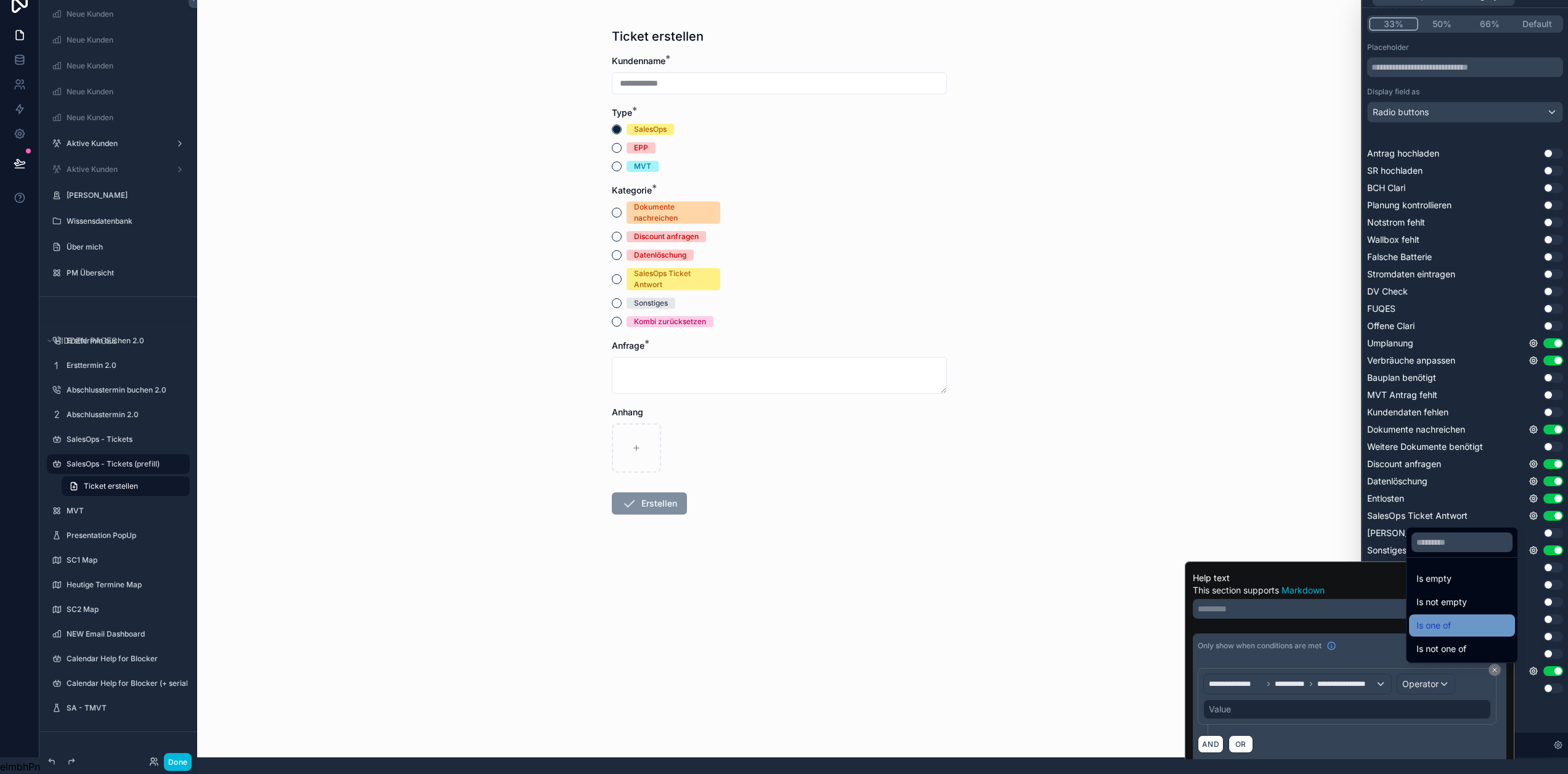
click at [1477, 621] on div "Is one of" at bounding box center [1462, 626] width 91 height 15
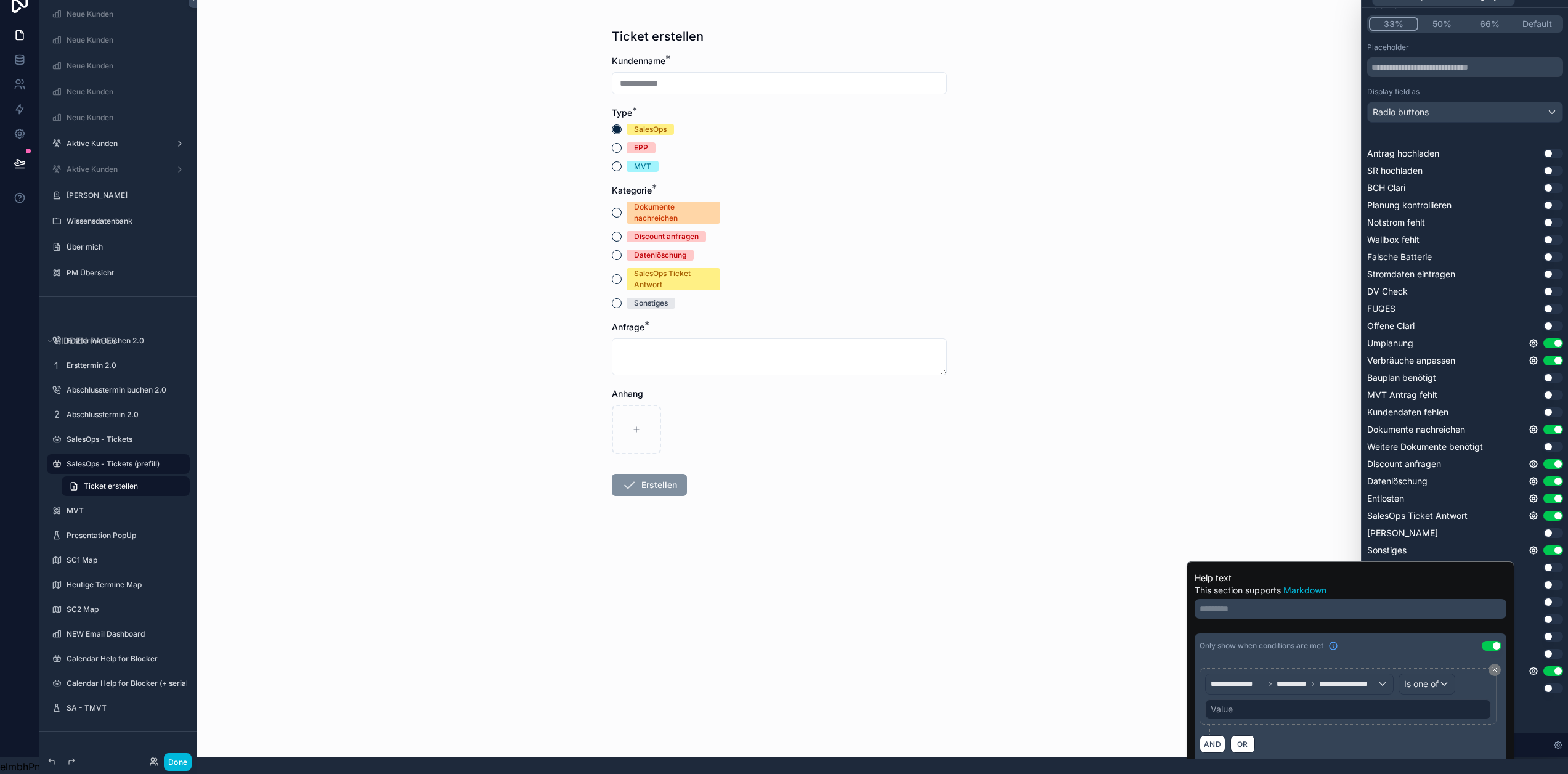
click at [1393, 703] on div "Value" at bounding box center [1348, 709] width 286 height 20
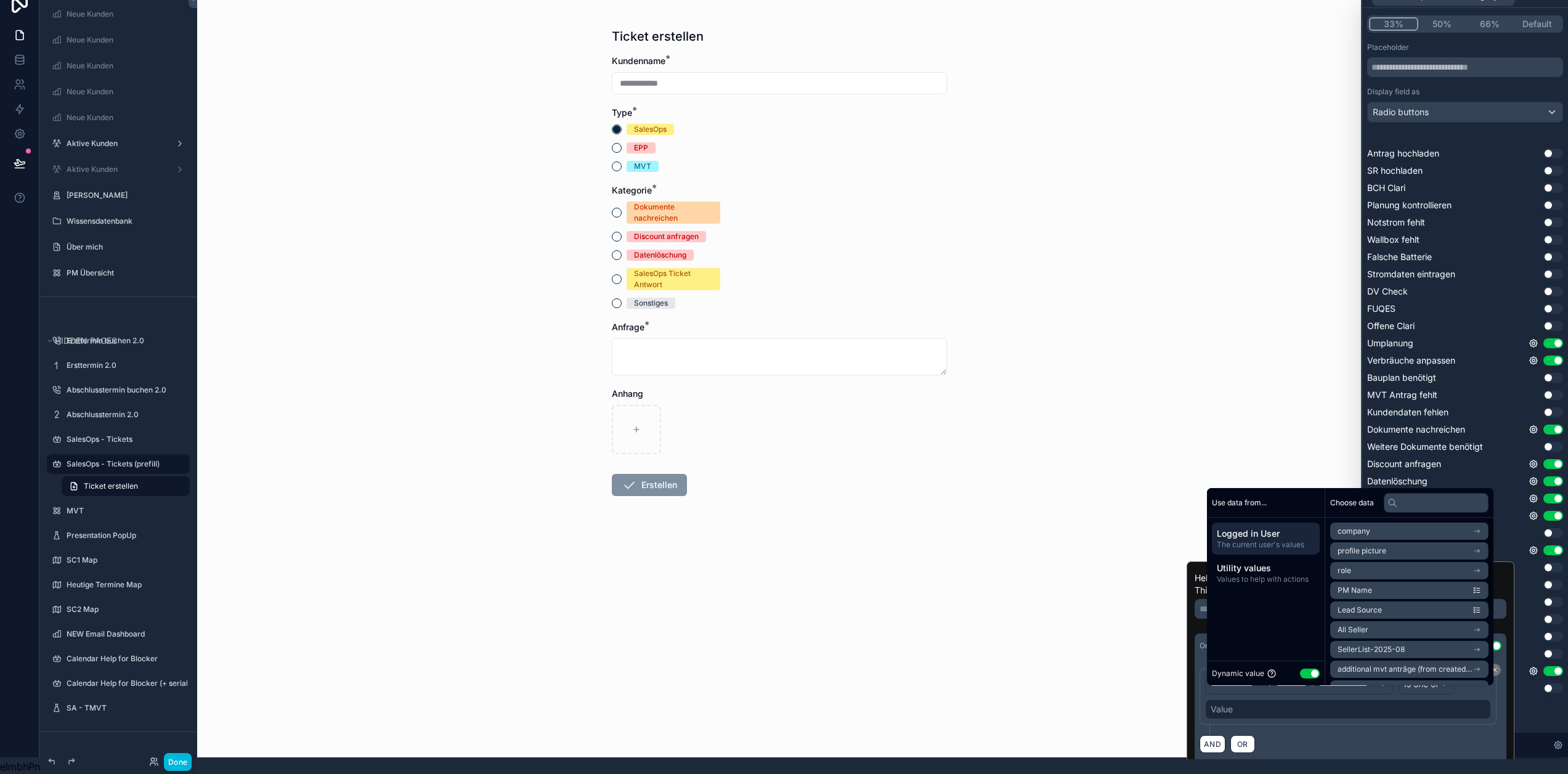
click at [1315, 675] on button "Use setting" at bounding box center [1310, 674] width 20 height 10
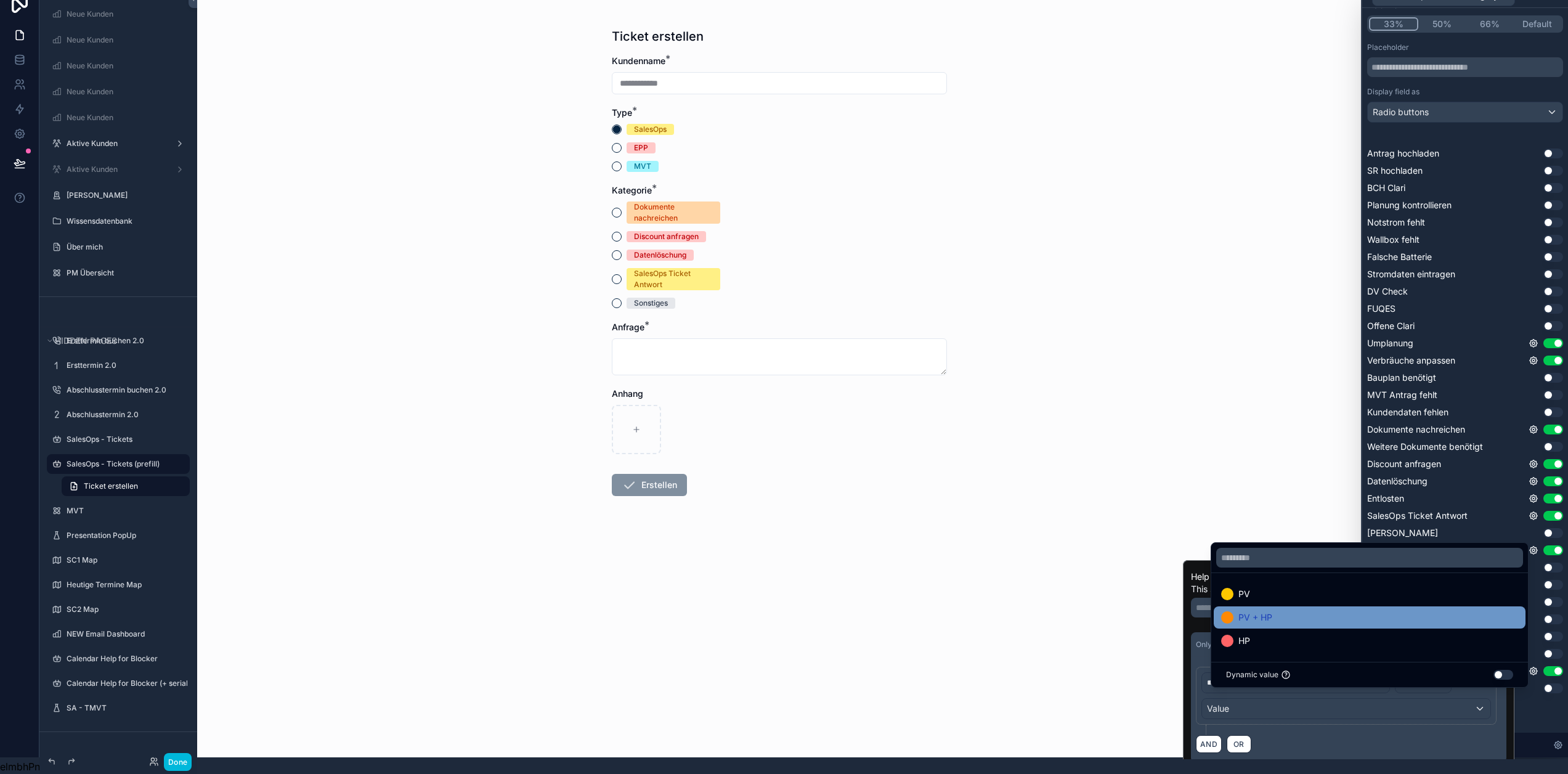
click at [1359, 621] on div "PV + HP" at bounding box center [1369, 618] width 297 height 15
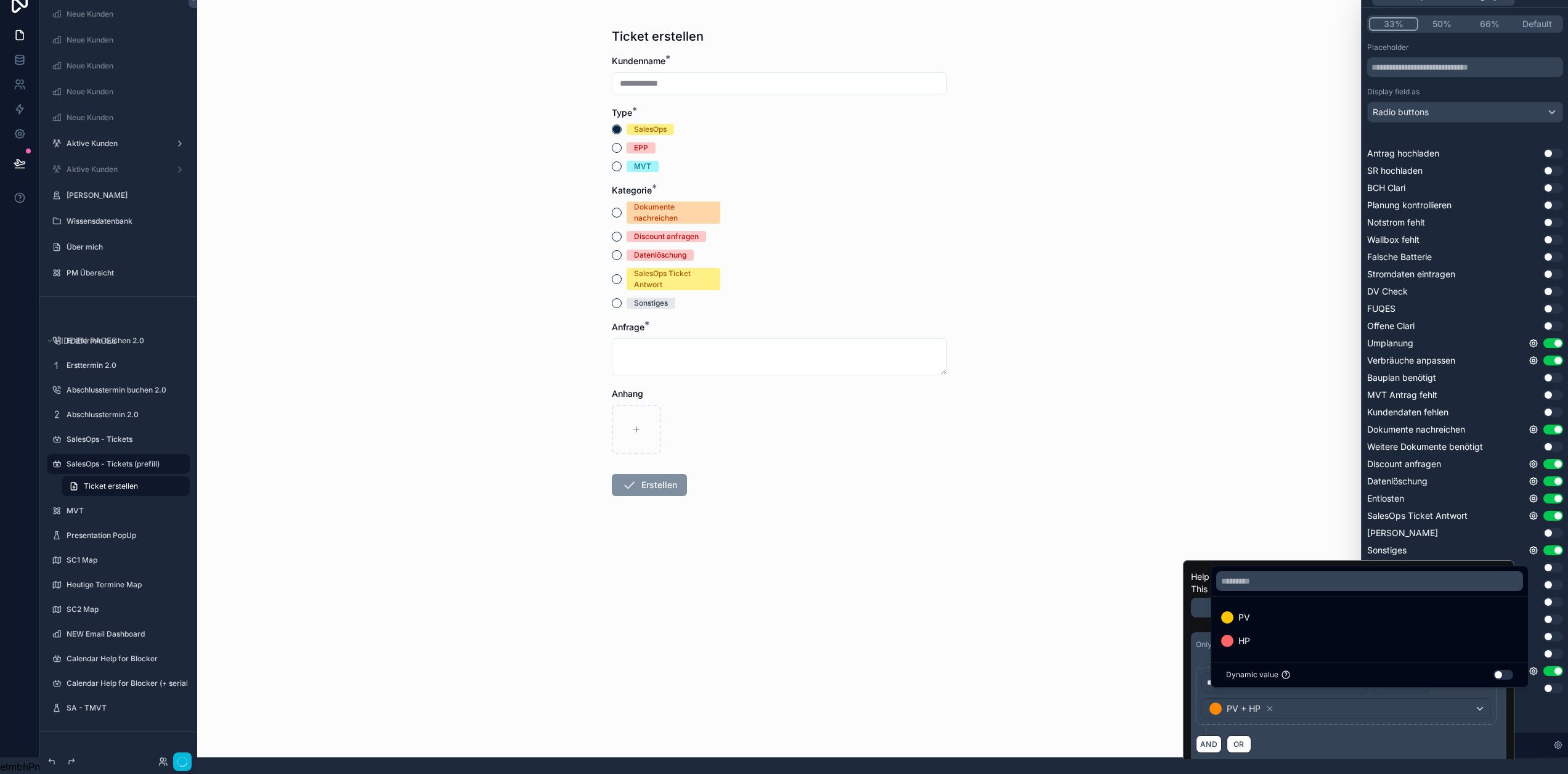
click at [1377, 721] on div "**********" at bounding box center [1348, 700] width 306 height 68
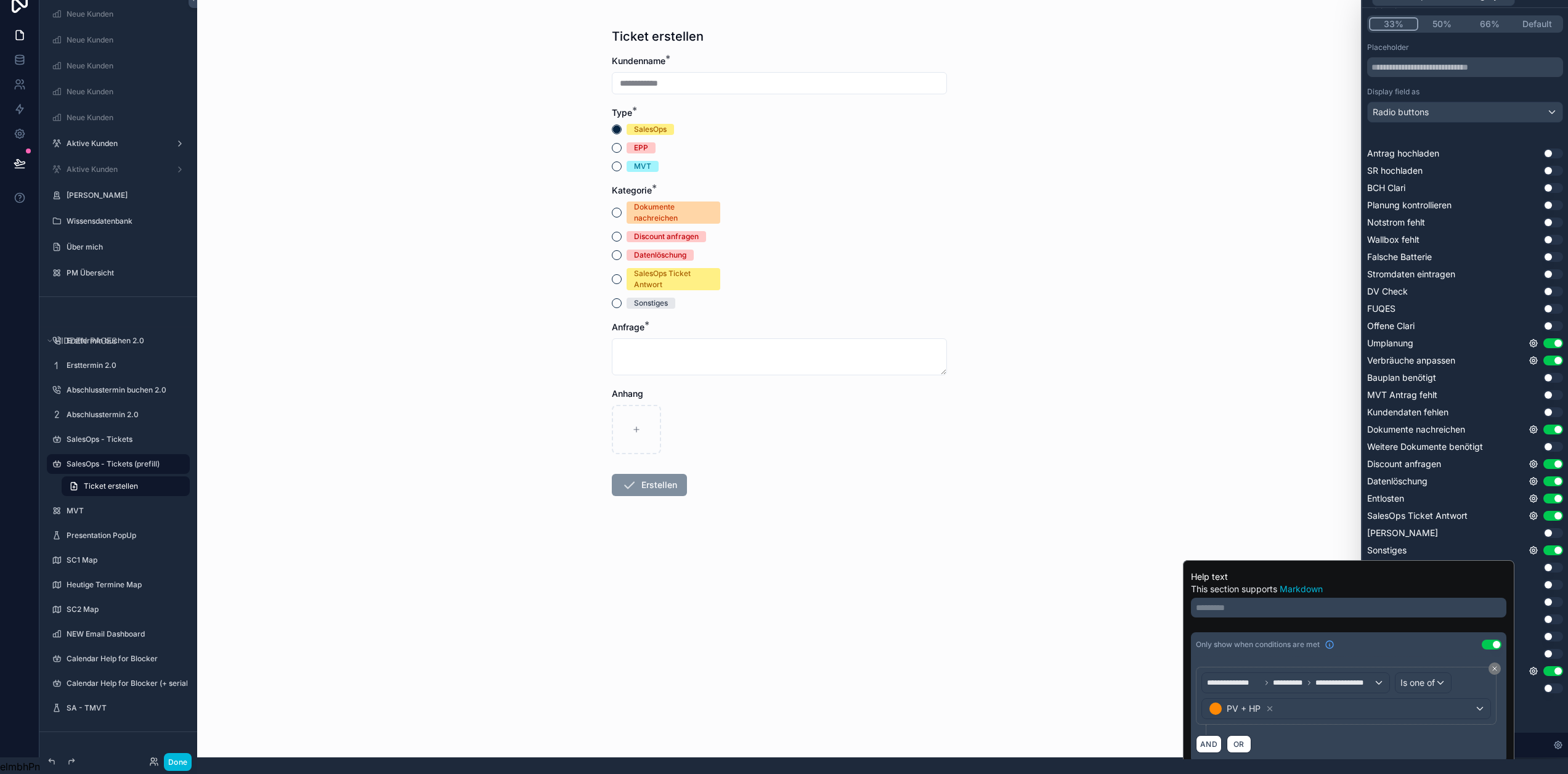
click at [1545, 719] on div "Default value" at bounding box center [1465, 724] width 196 height 10
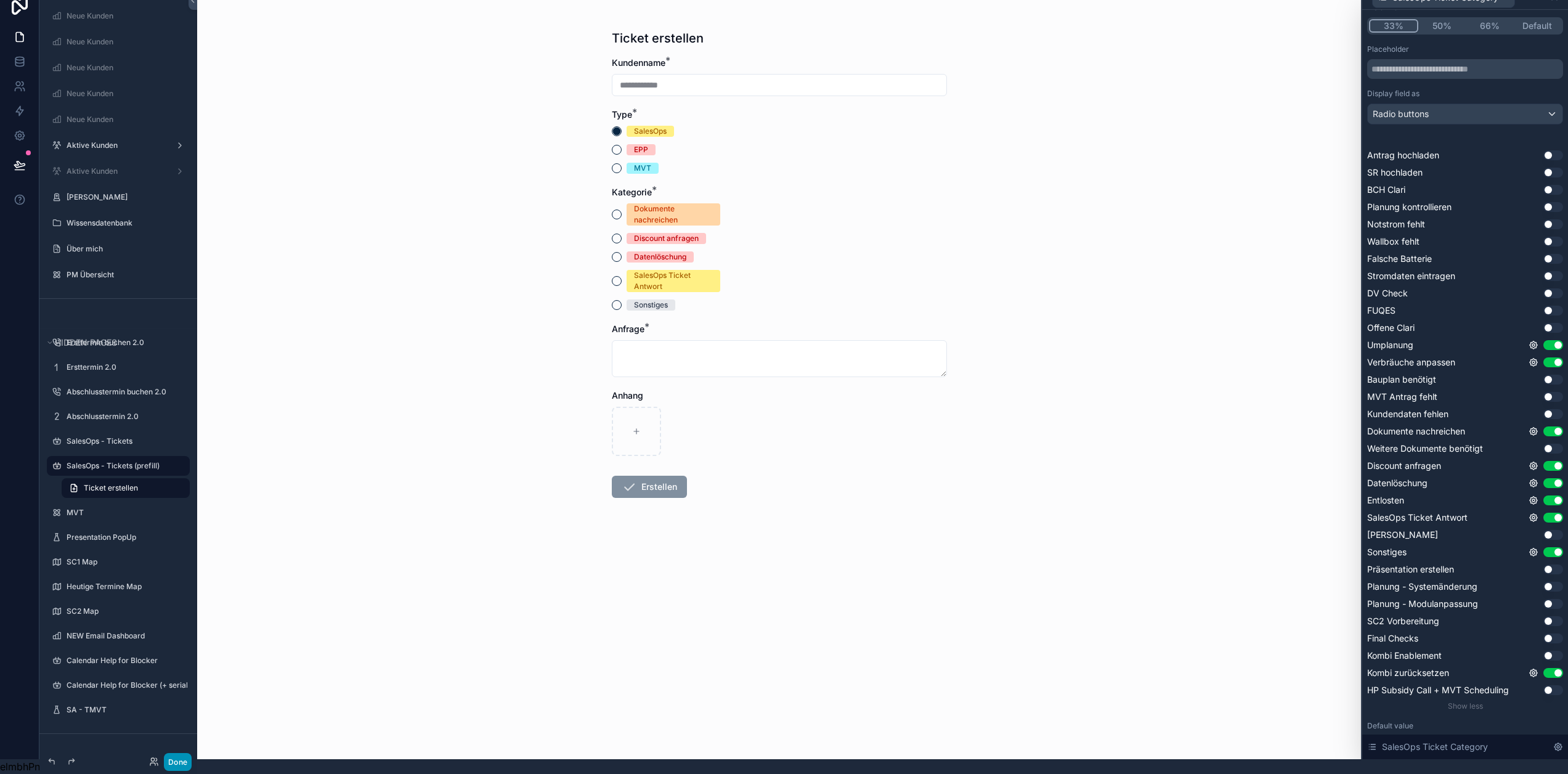
click at [174, 762] on button "Done" at bounding box center [178, 762] width 28 height 18
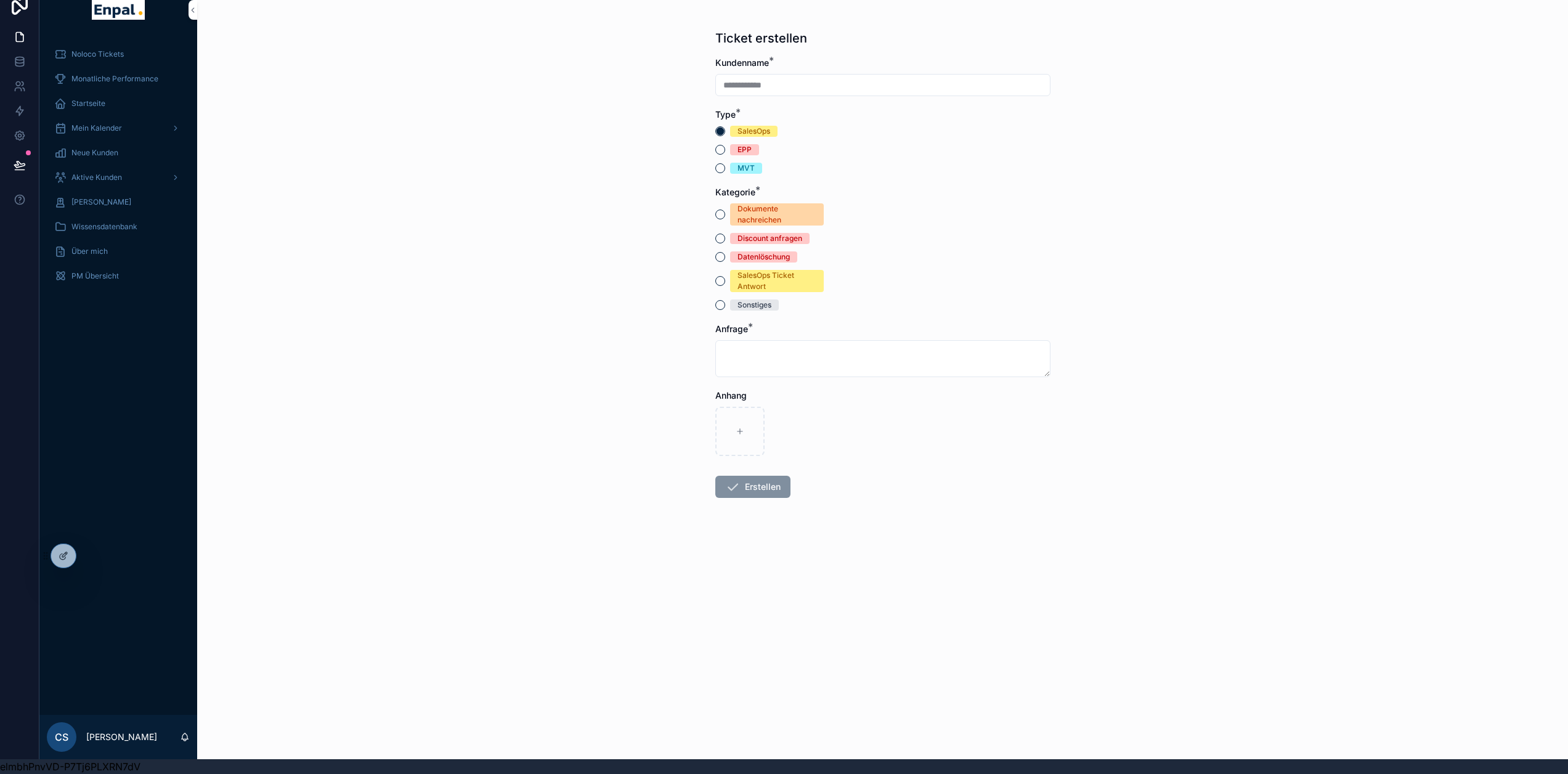
click at [0, 0] on div at bounding box center [0, 0] width 0 height 0
click at [0, 0] on icon at bounding box center [0, 0] width 0 height 0
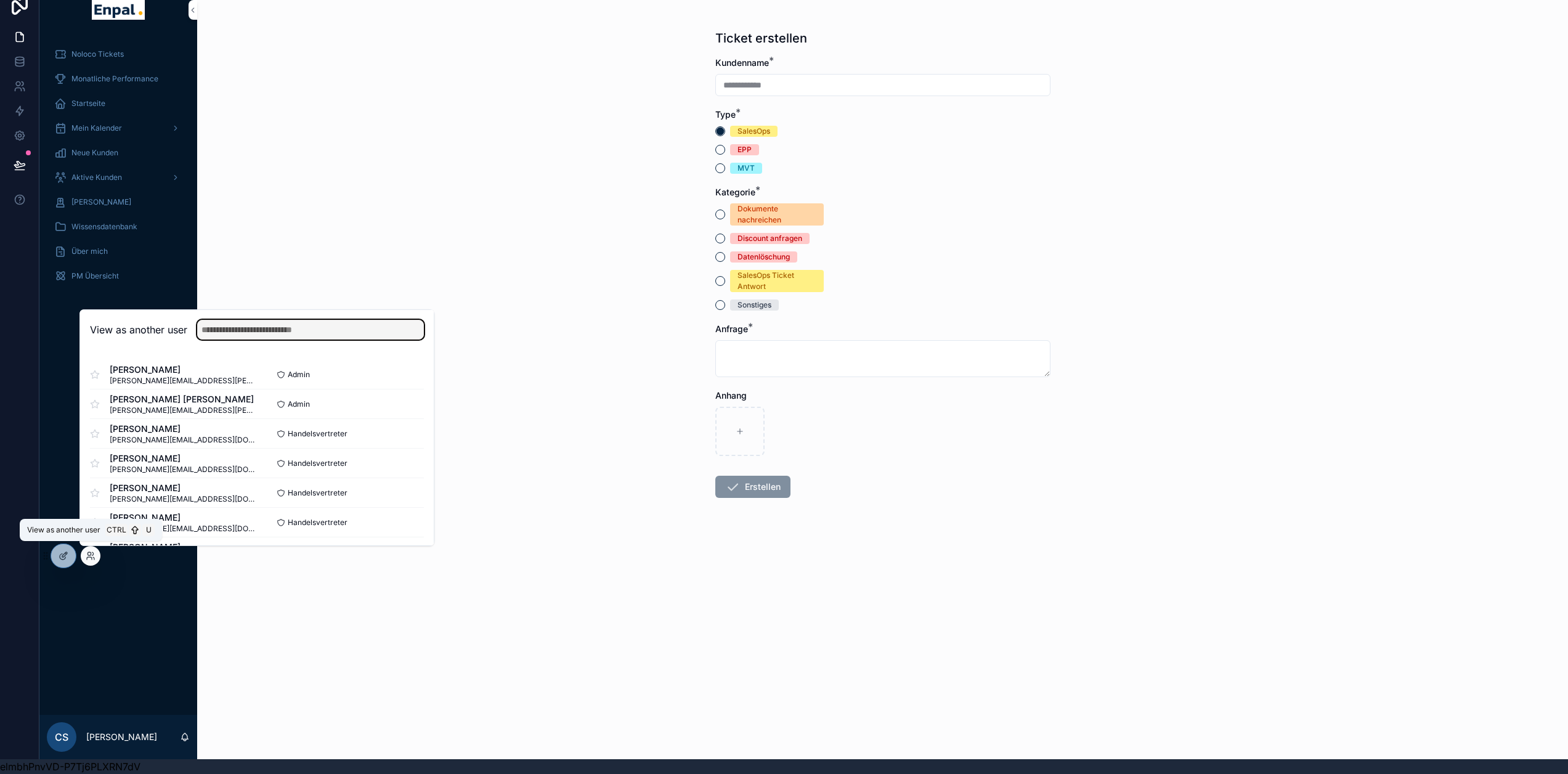
click at [274, 329] on input "text" at bounding box center [310, 329] width 227 height 20
type input "****"
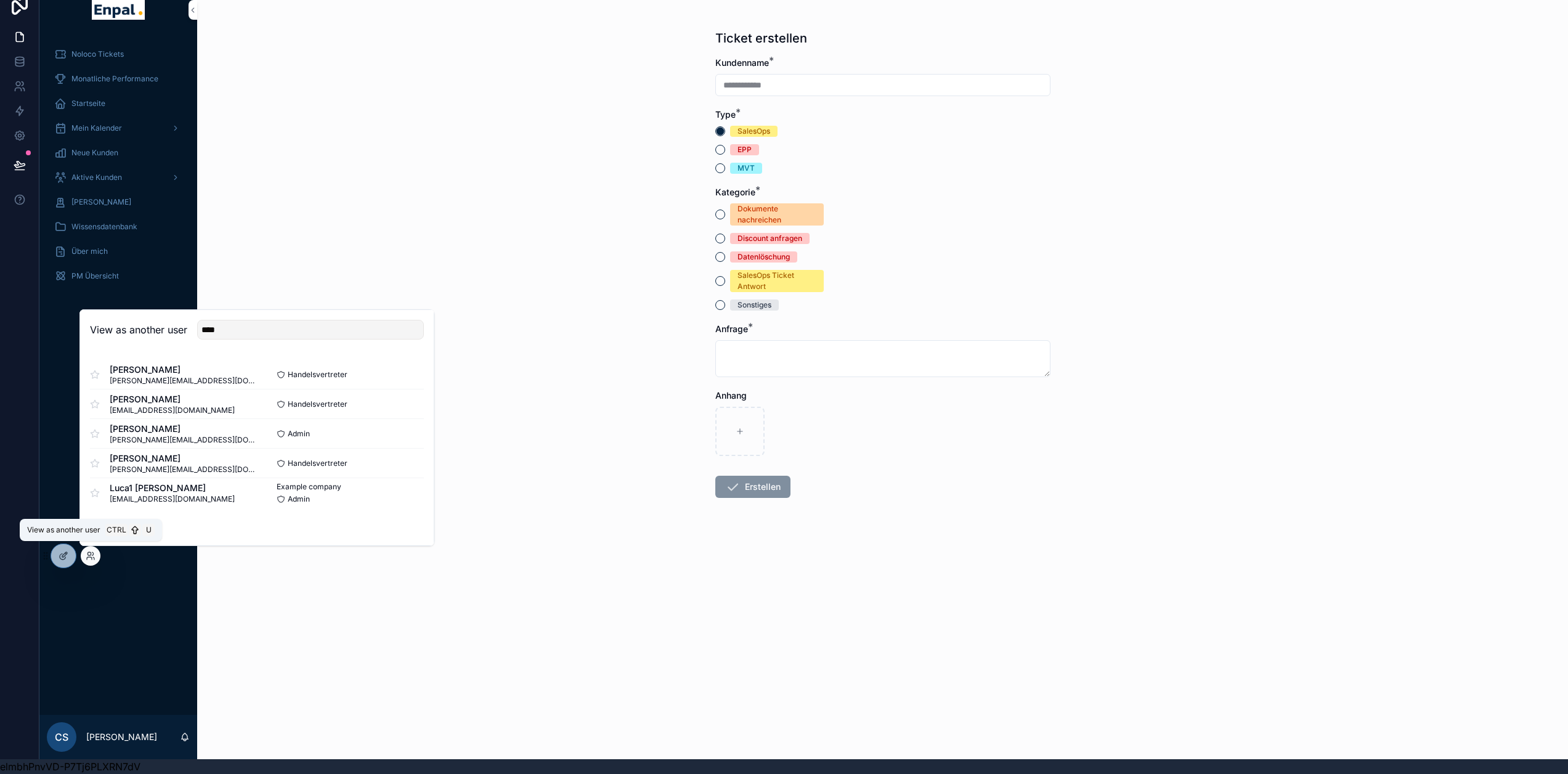
click at [0, 0] on button "Select" at bounding box center [0, 0] width 0 height 0
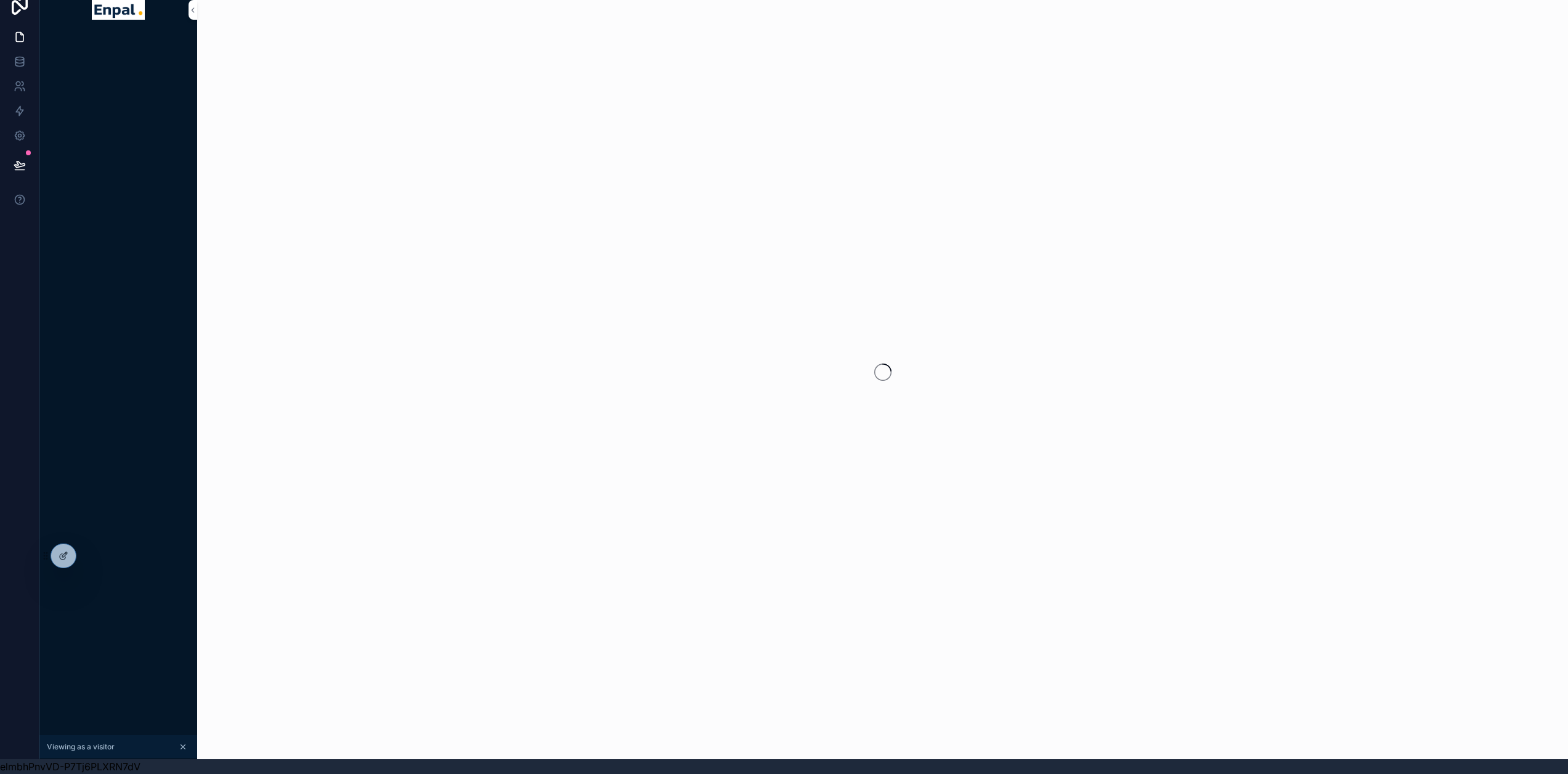
scroll to position [24, 0]
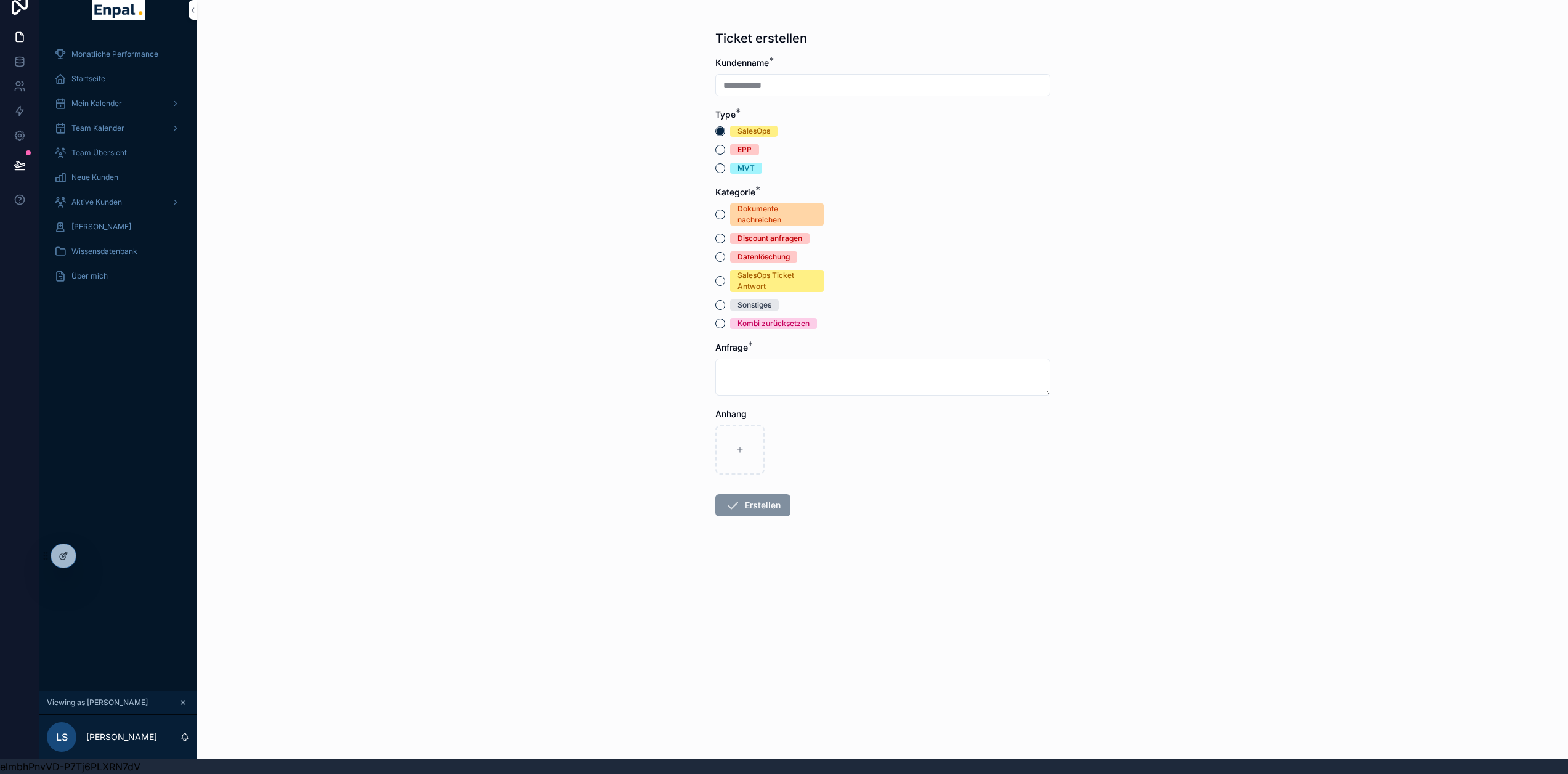
click at [539, 368] on div "**********" at bounding box center [883, 372] width 1371 height 774
click at [723, 318] on button "Kombi zurücksetzen" at bounding box center [720, 323] width 10 height 10
click at [69, 557] on div at bounding box center [64, 556] width 25 height 23
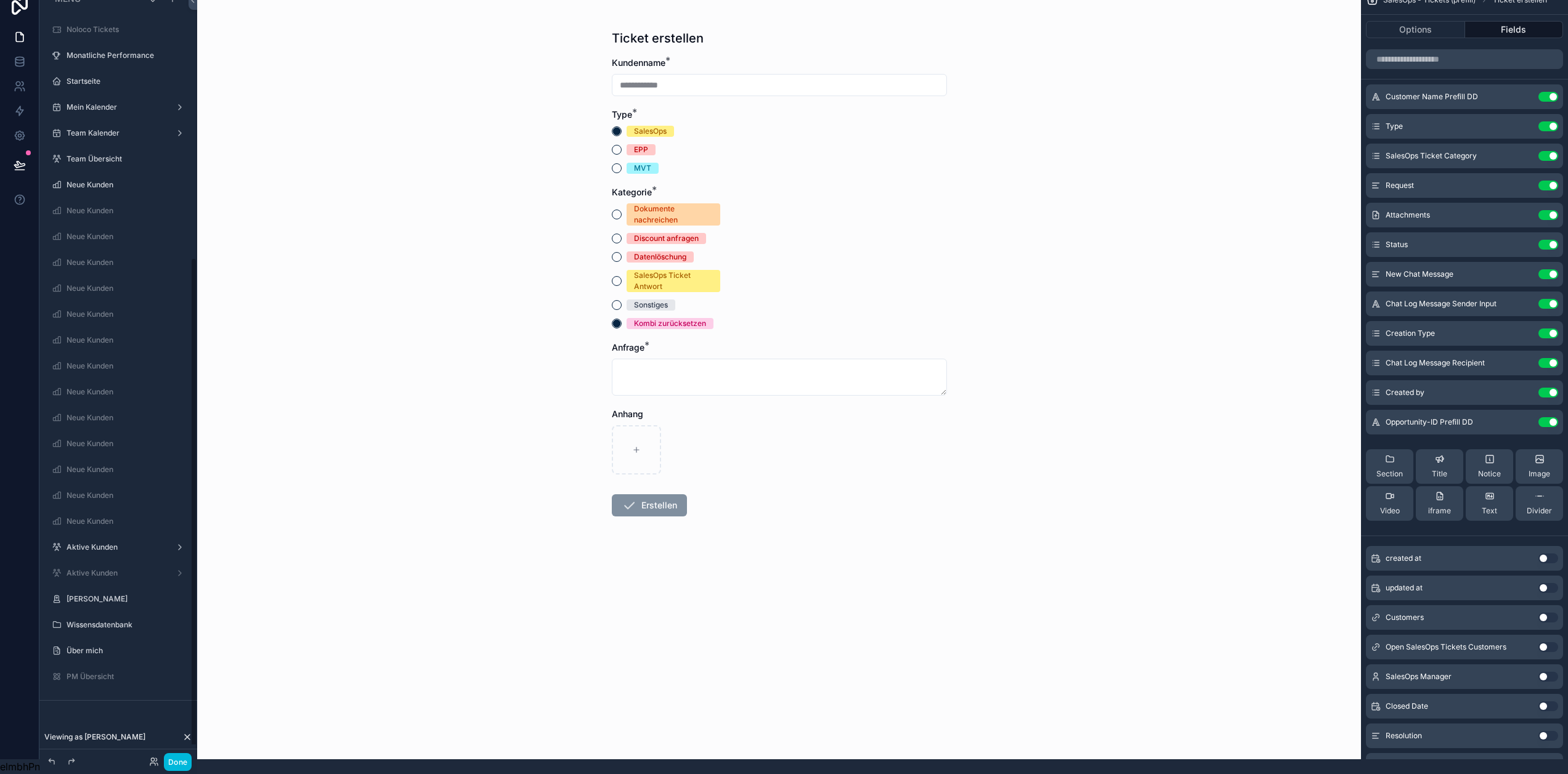
scroll to position [421, 0]
click at [774, 361] on textarea "scrollable content" at bounding box center [779, 377] width 335 height 37
click at [900, 374] on textarea "scrollable content" at bounding box center [779, 377] width 335 height 37
click at [0, 0] on icon "scrollable content" at bounding box center [0, 0] width 0 height 0
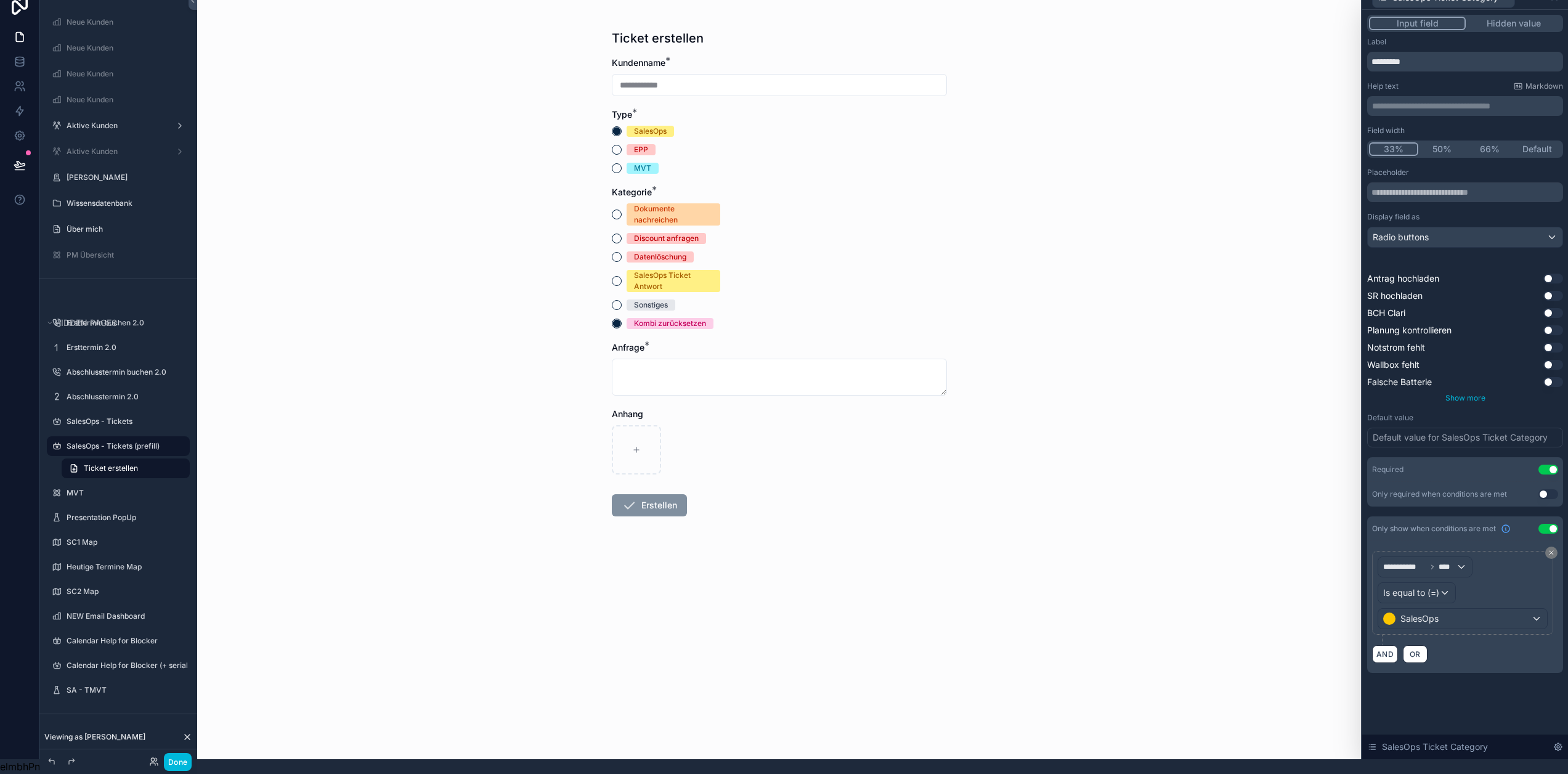
click at [1483, 394] on span "Show more" at bounding box center [1465, 398] width 40 height 9
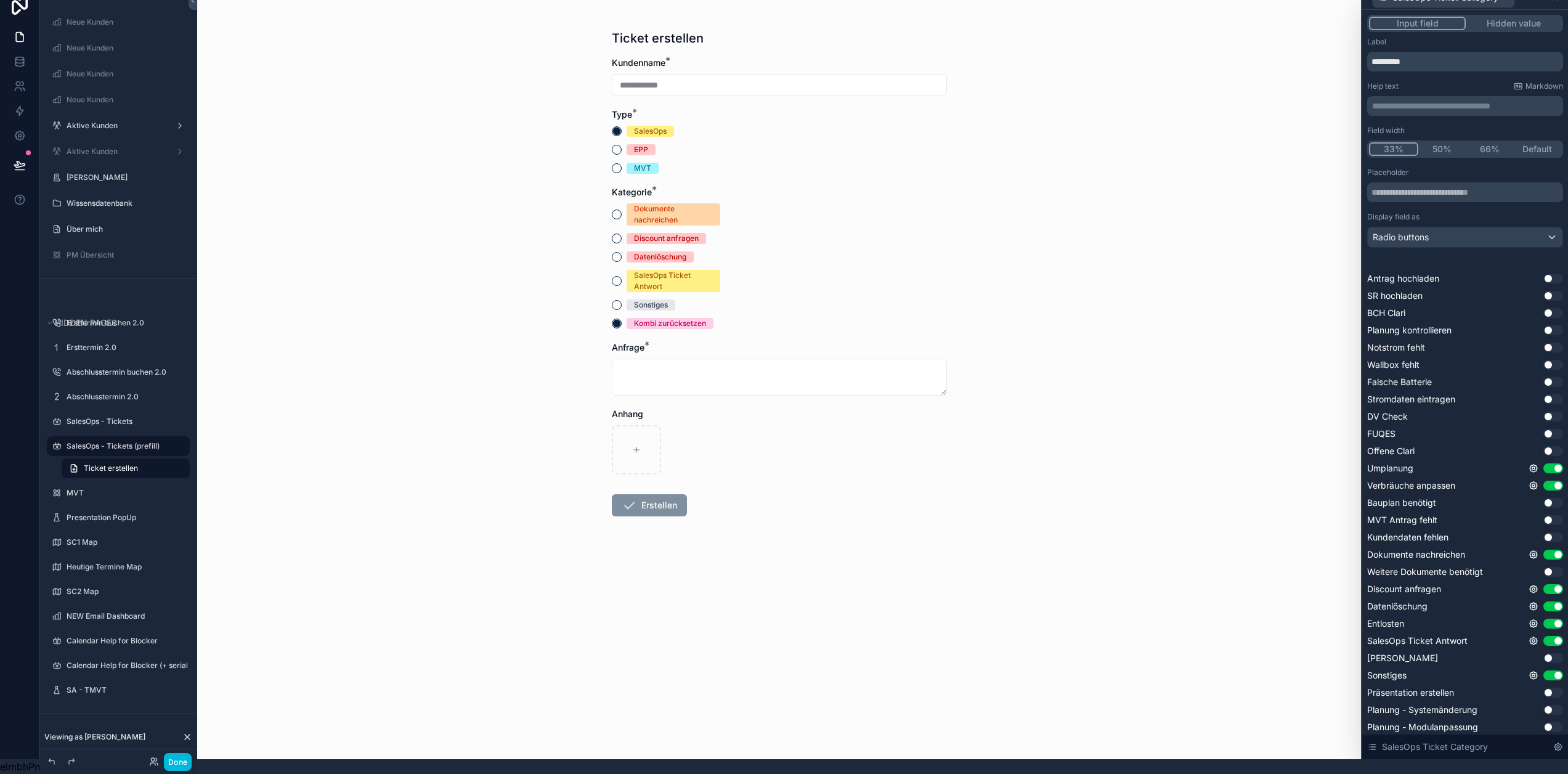
scroll to position [0, 0]
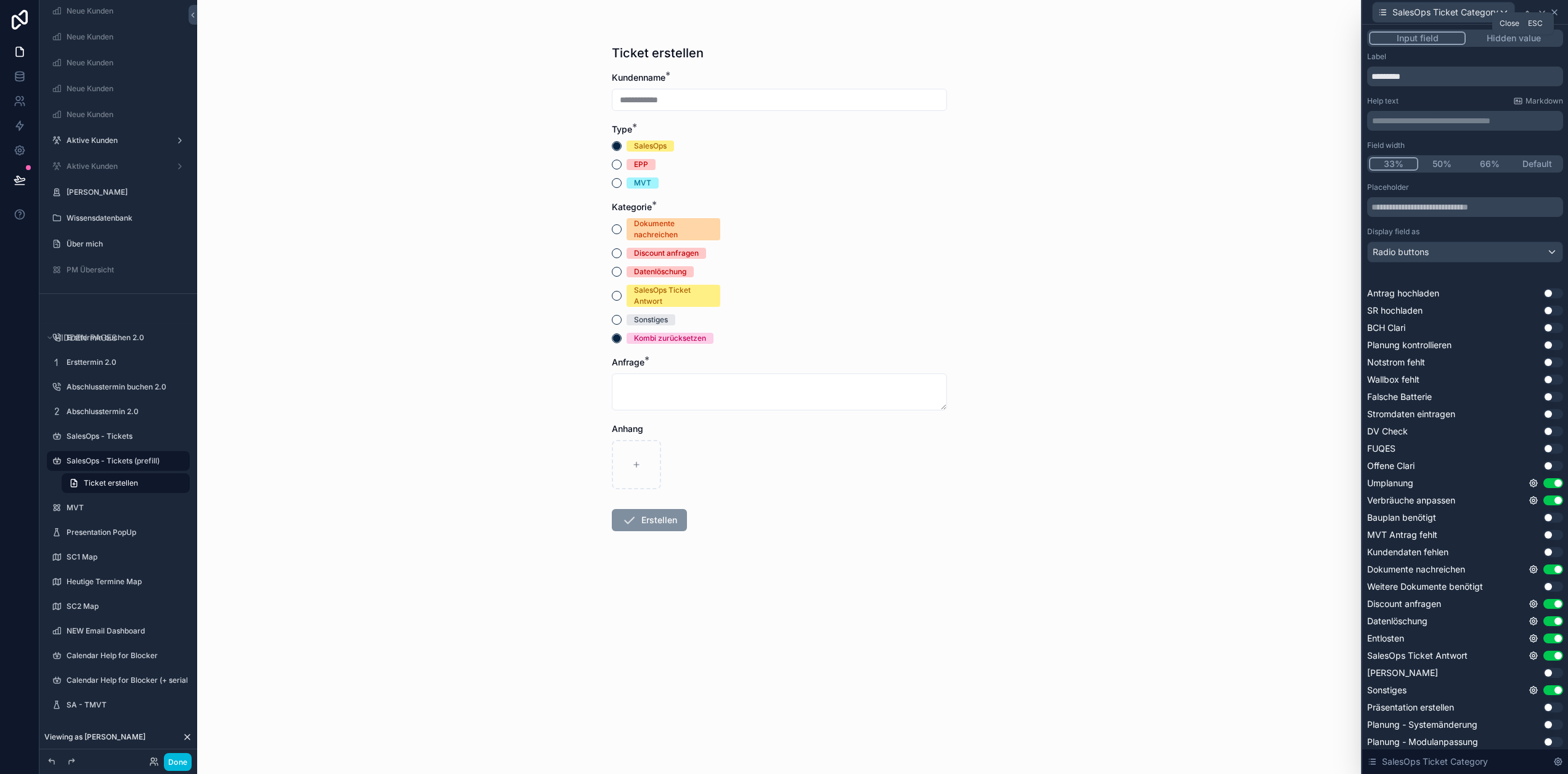
click at [1560, 12] on icon at bounding box center [1555, 12] width 10 height 10
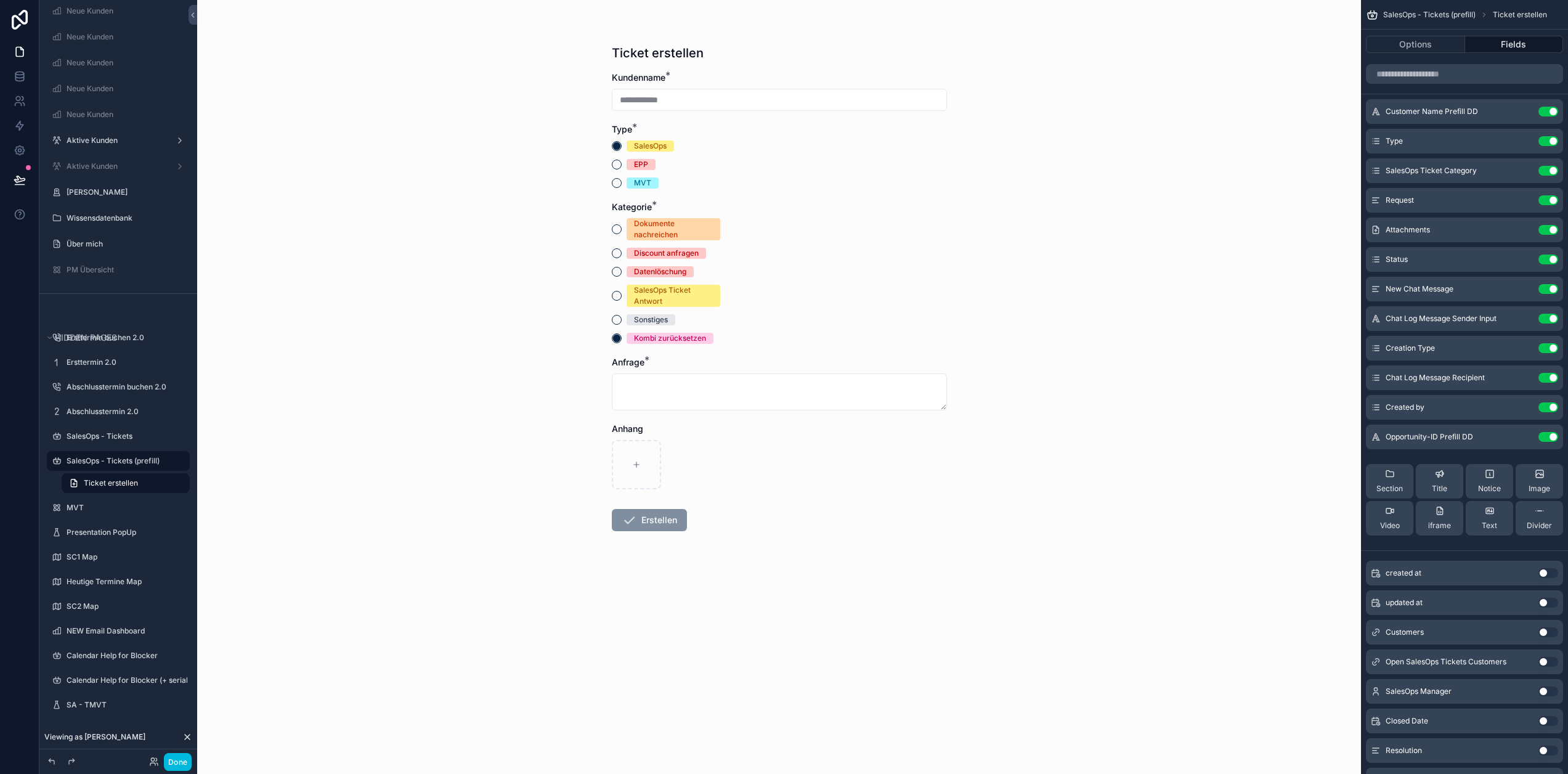
click at [0, 0] on icon "scrollable content" at bounding box center [0, 0] width 0 height 0
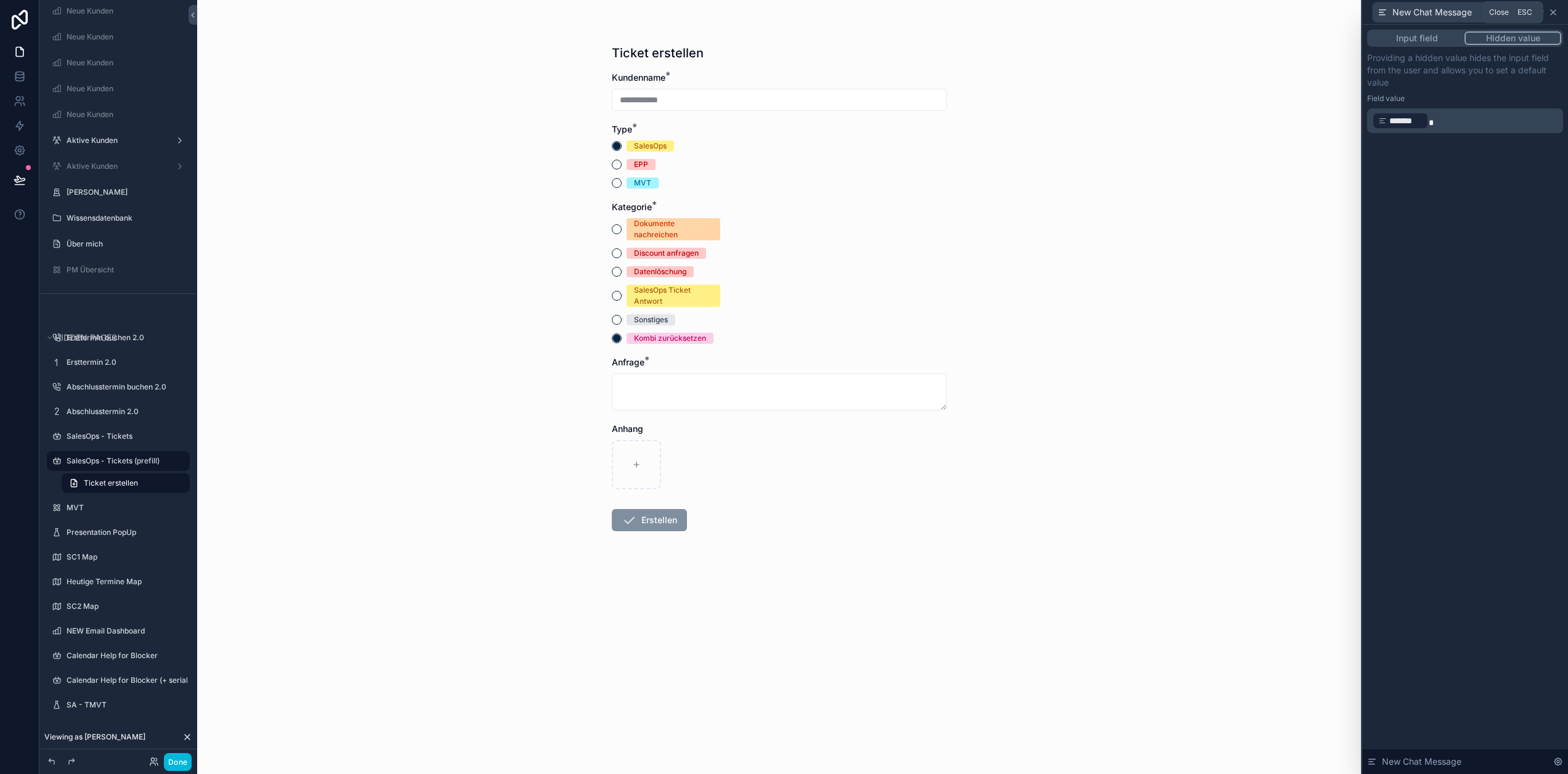
click at [1556, 12] on icon at bounding box center [1553, 12] width 5 height 5
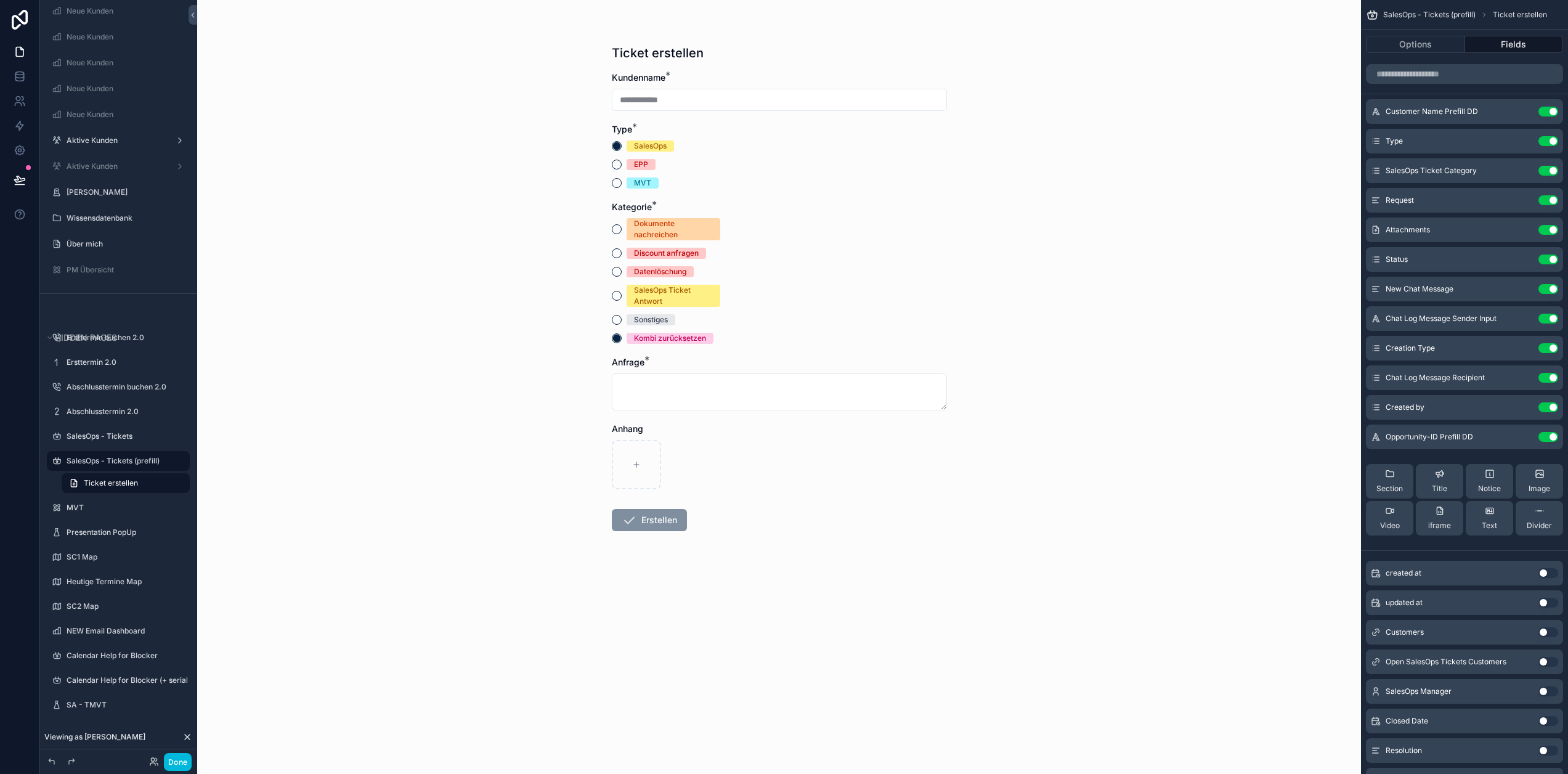
click at [0, 0] on icon "scrollable content" at bounding box center [0, 0] width 0 height 0
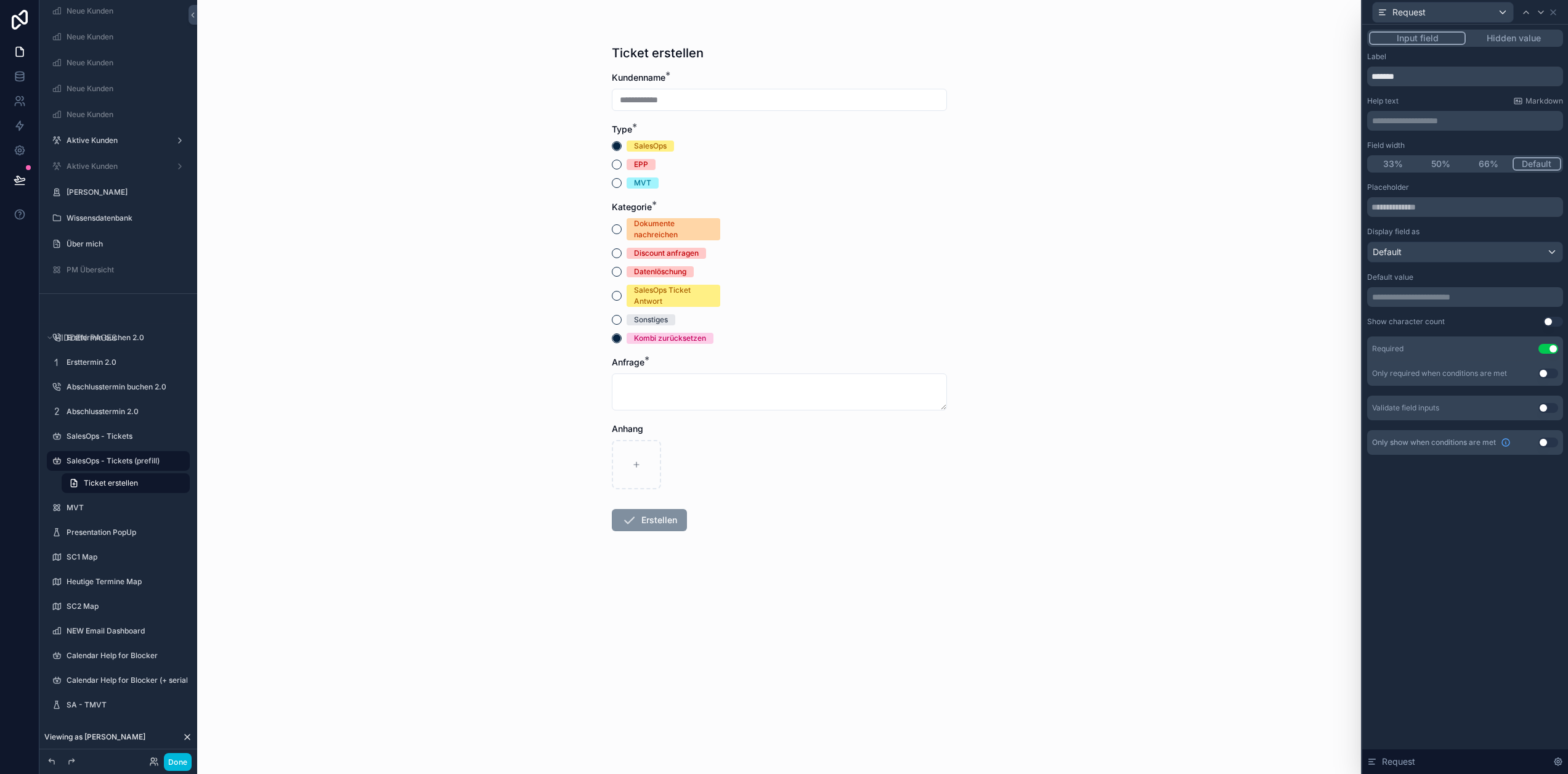
click at [1559, 437] on button "Use setting" at bounding box center [1548, 442] width 20 height 10
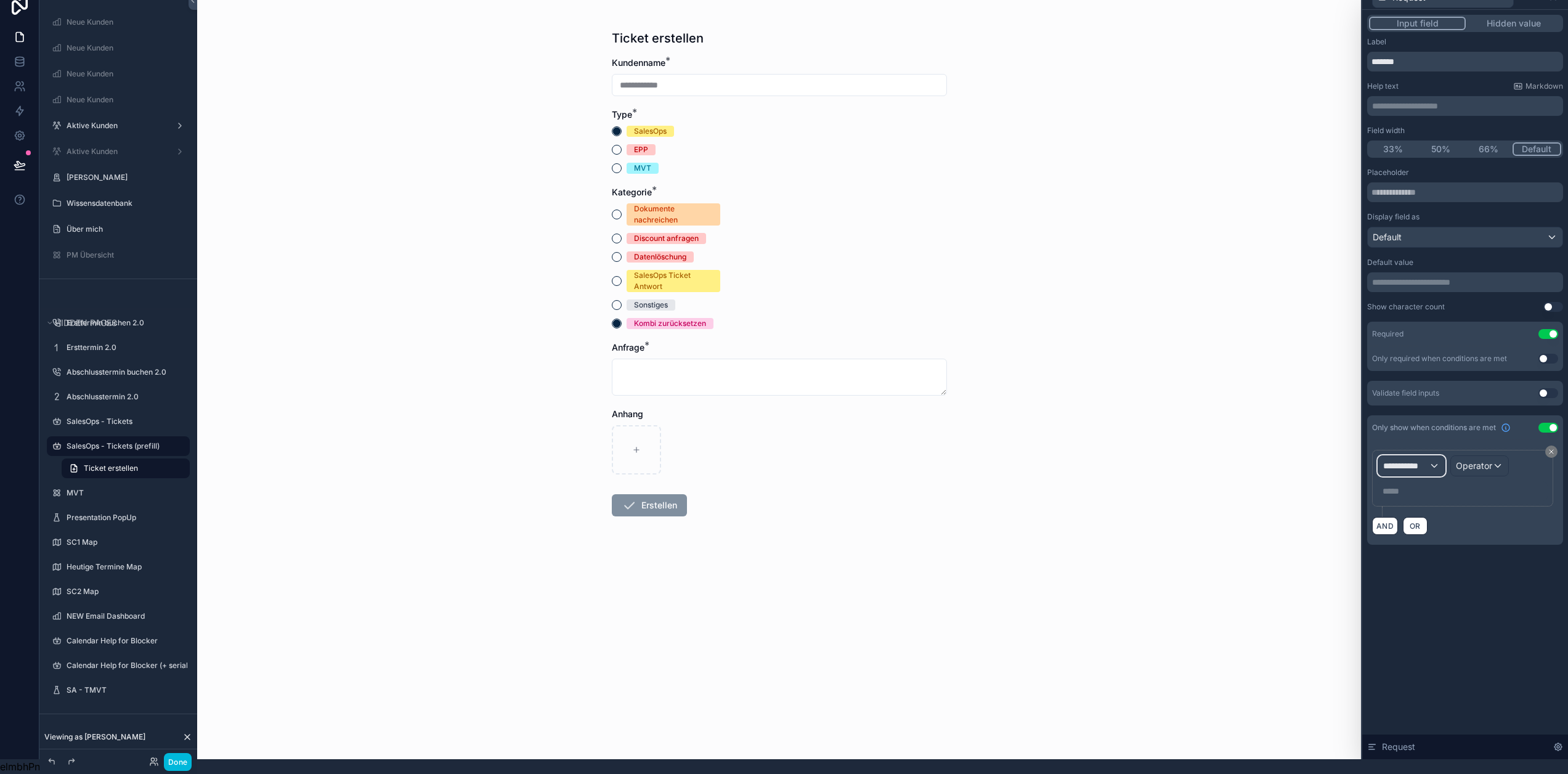
click at [1426, 460] on span "**********" at bounding box center [1406, 466] width 45 height 12
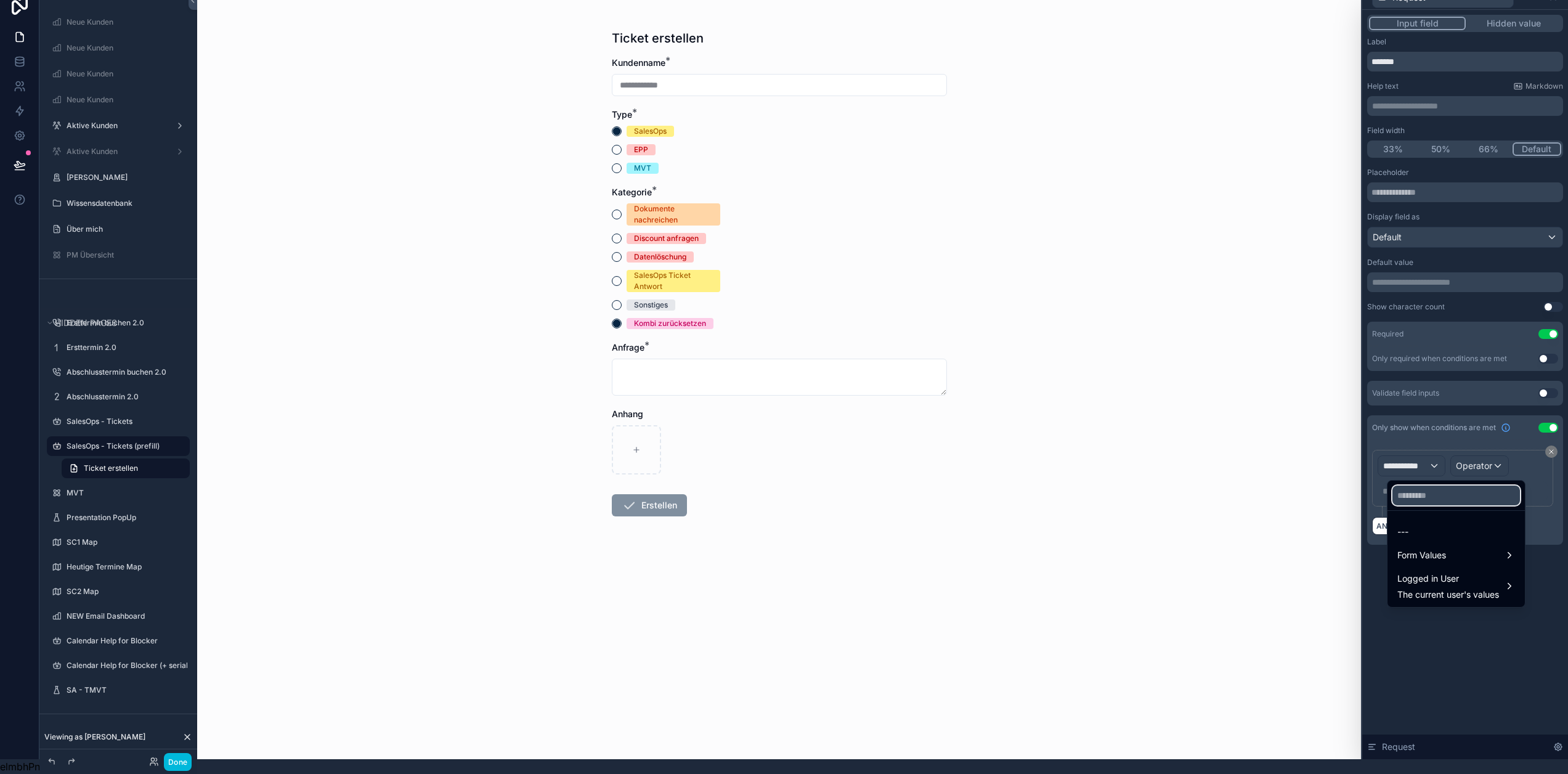
click at [1437, 489] on input "text" at bounding box center [1456, 495] width 128 height 20
type input "****"
click at [1441, 524] on span "Form Values" at bounding box center [1422, 532] width 49 height 15
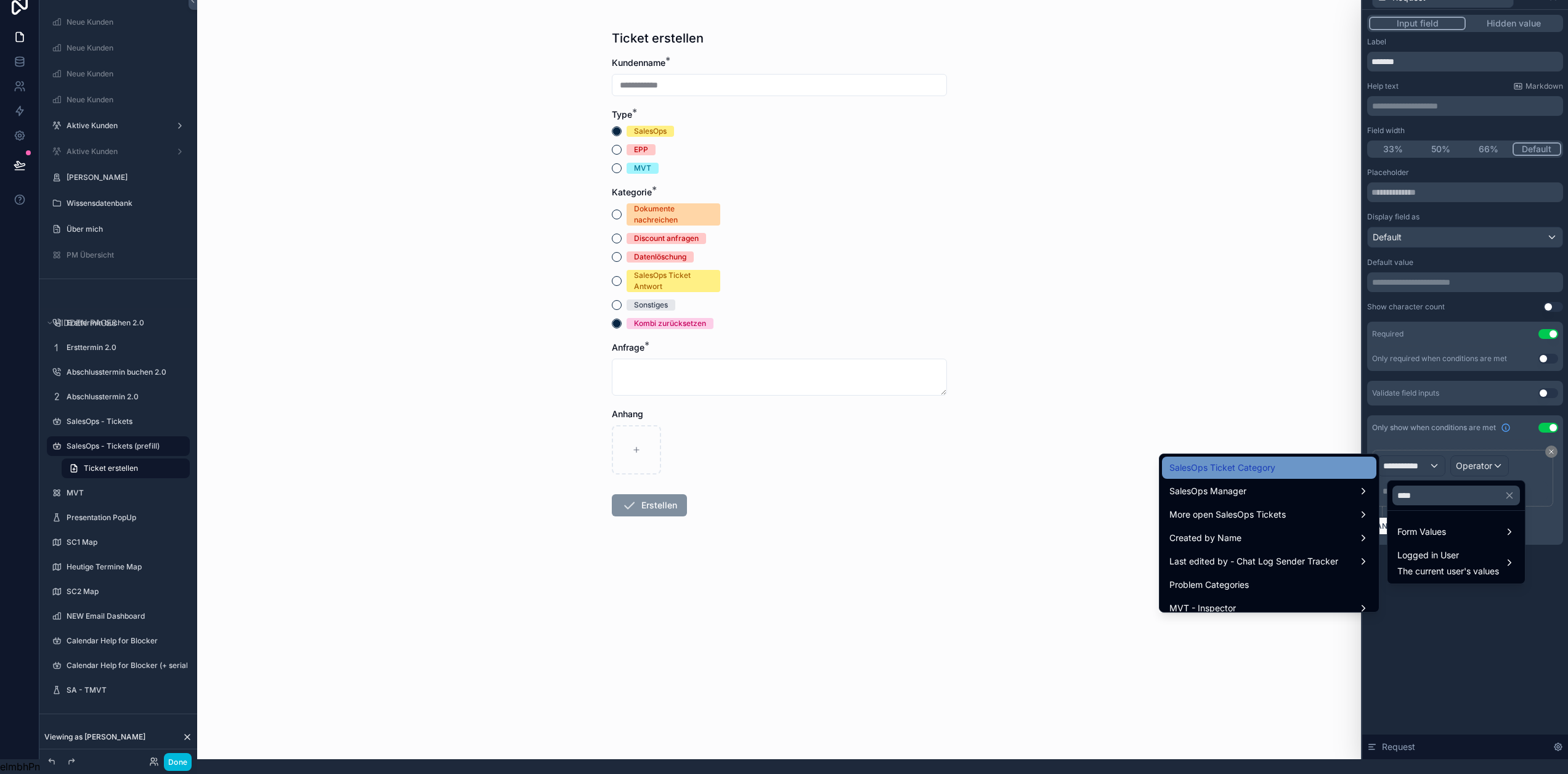
click at [1286, 461] on div "SalesOps Ticket Category" at bounding box center [1269, 468] width 200 height 15
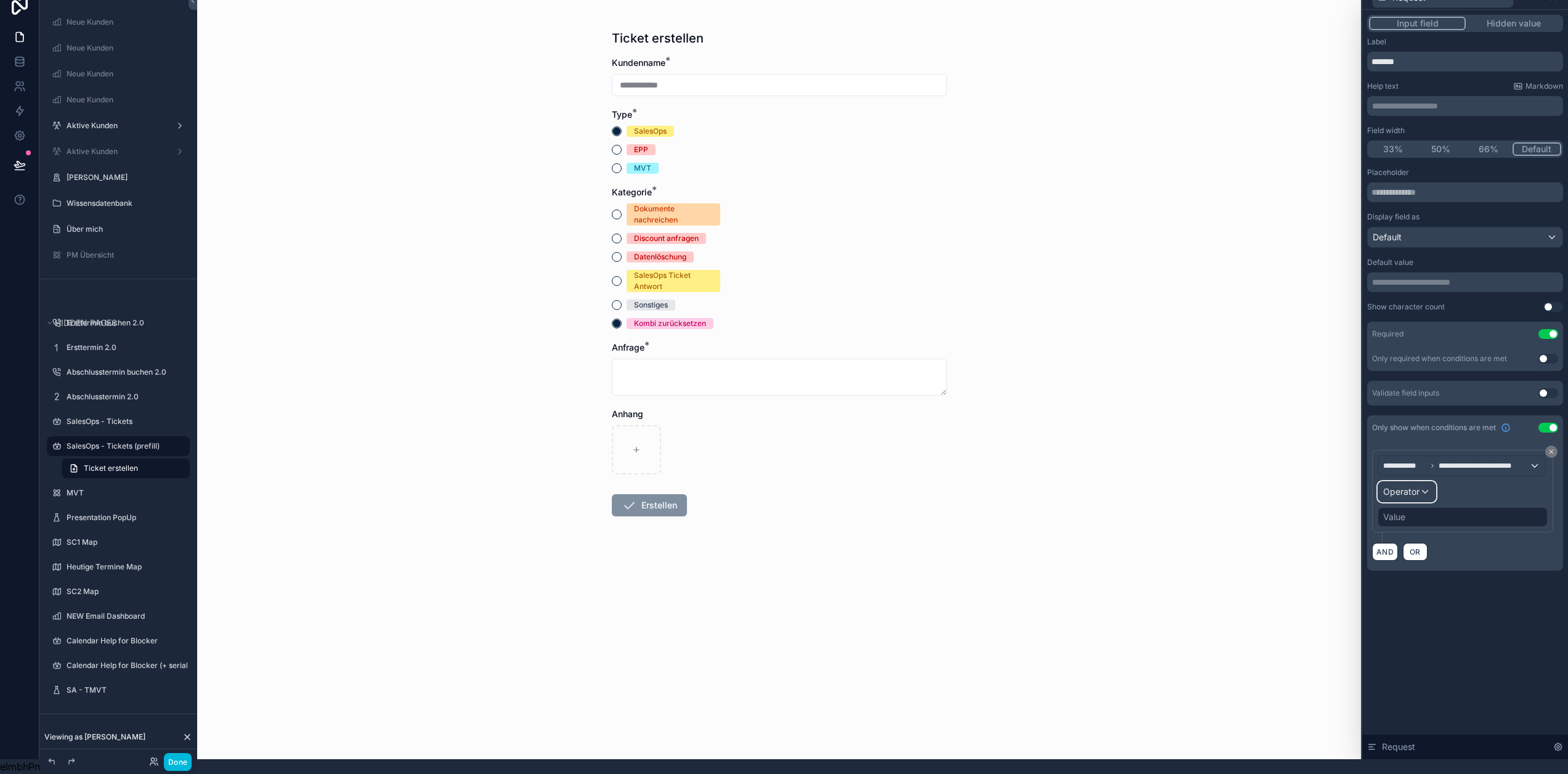
click at [1420, 486] on span "Operator" at bounding box center [1402, 491] width 36 height 10
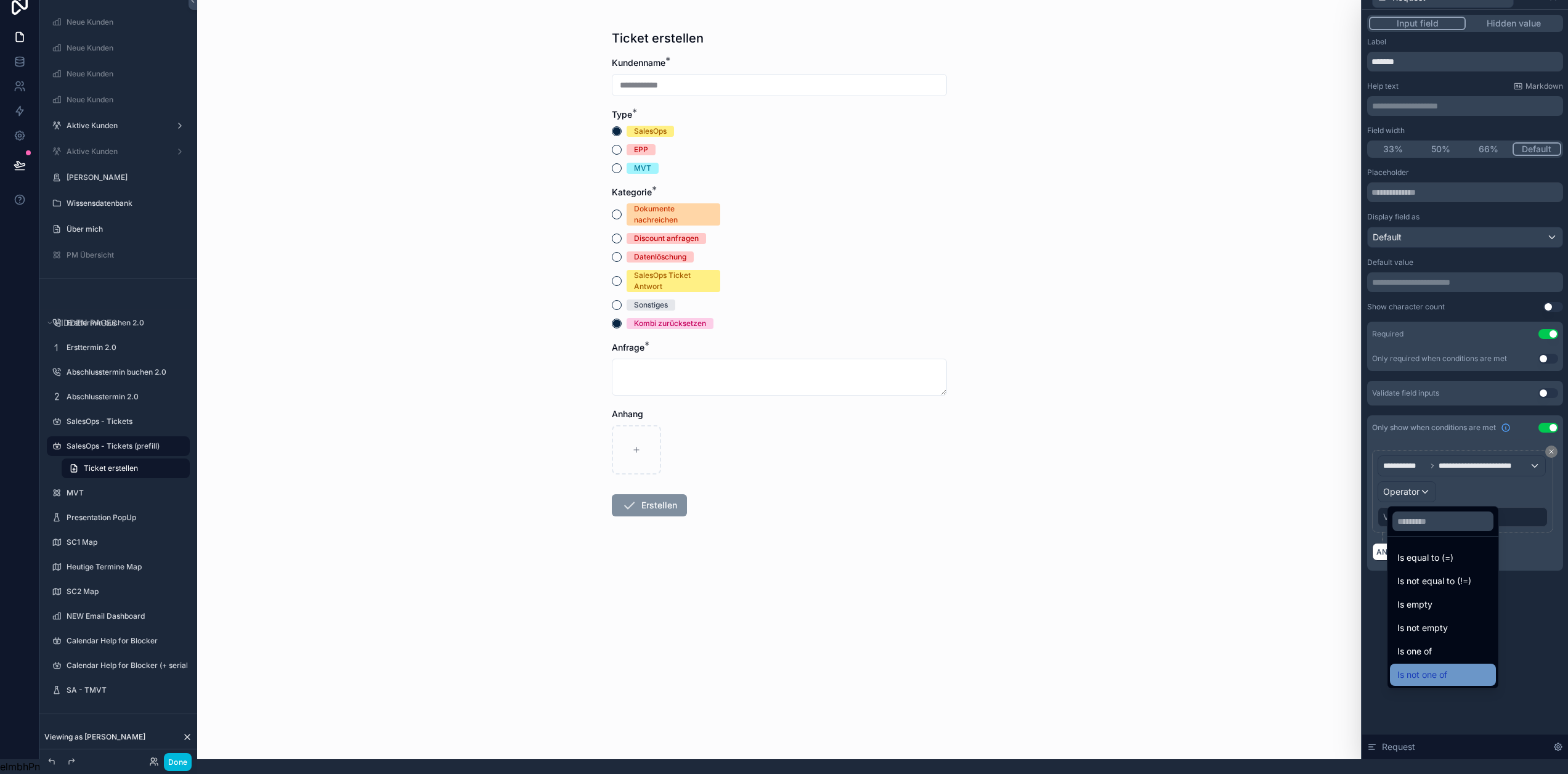
click at [1450, 667] on div "Is not one of" at bounding box center [1443, 675] width 91 height 15
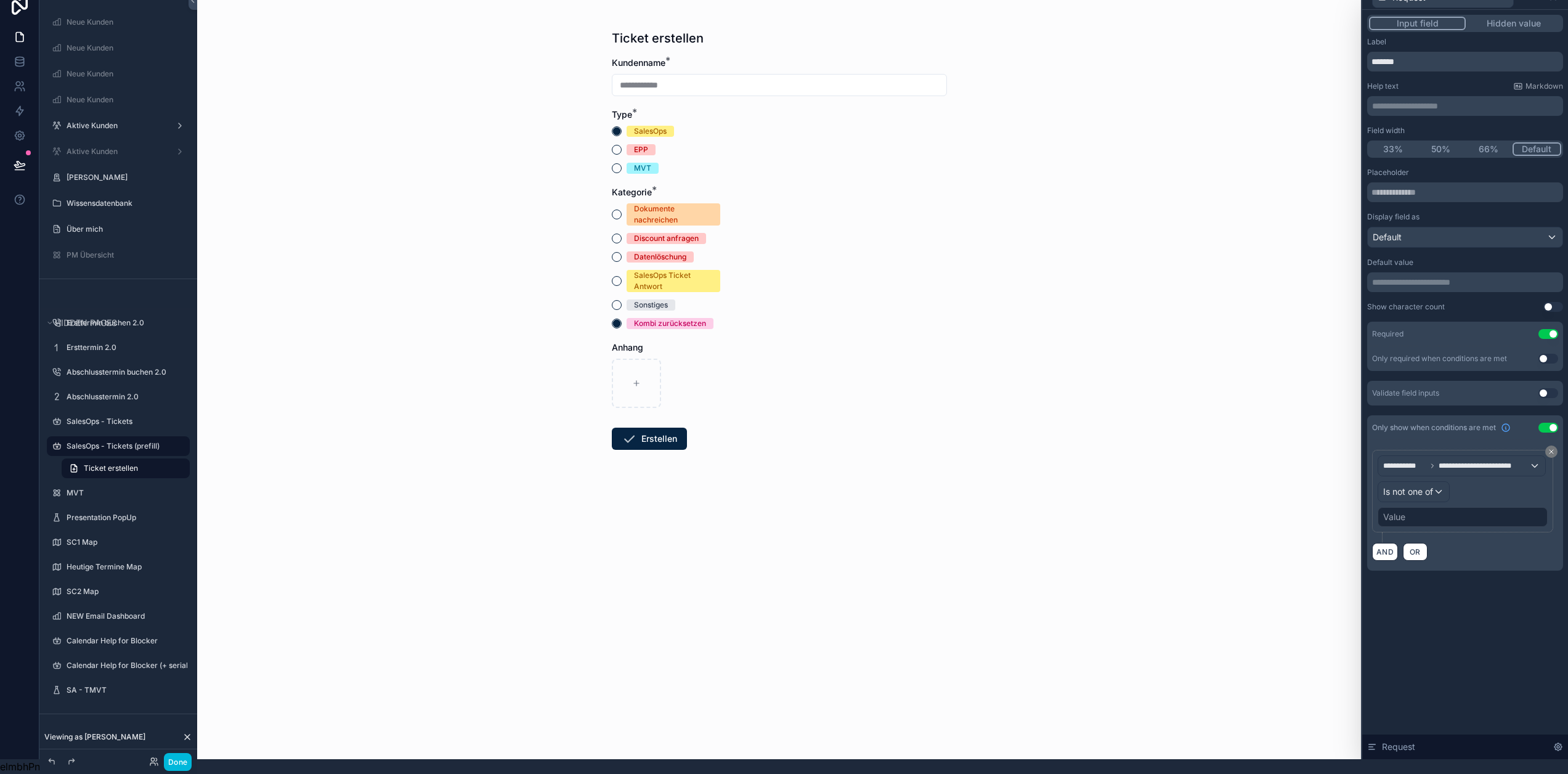
click at [1436, 507] on div "Value" at bounding box center [1463, 517] width 170 height 20
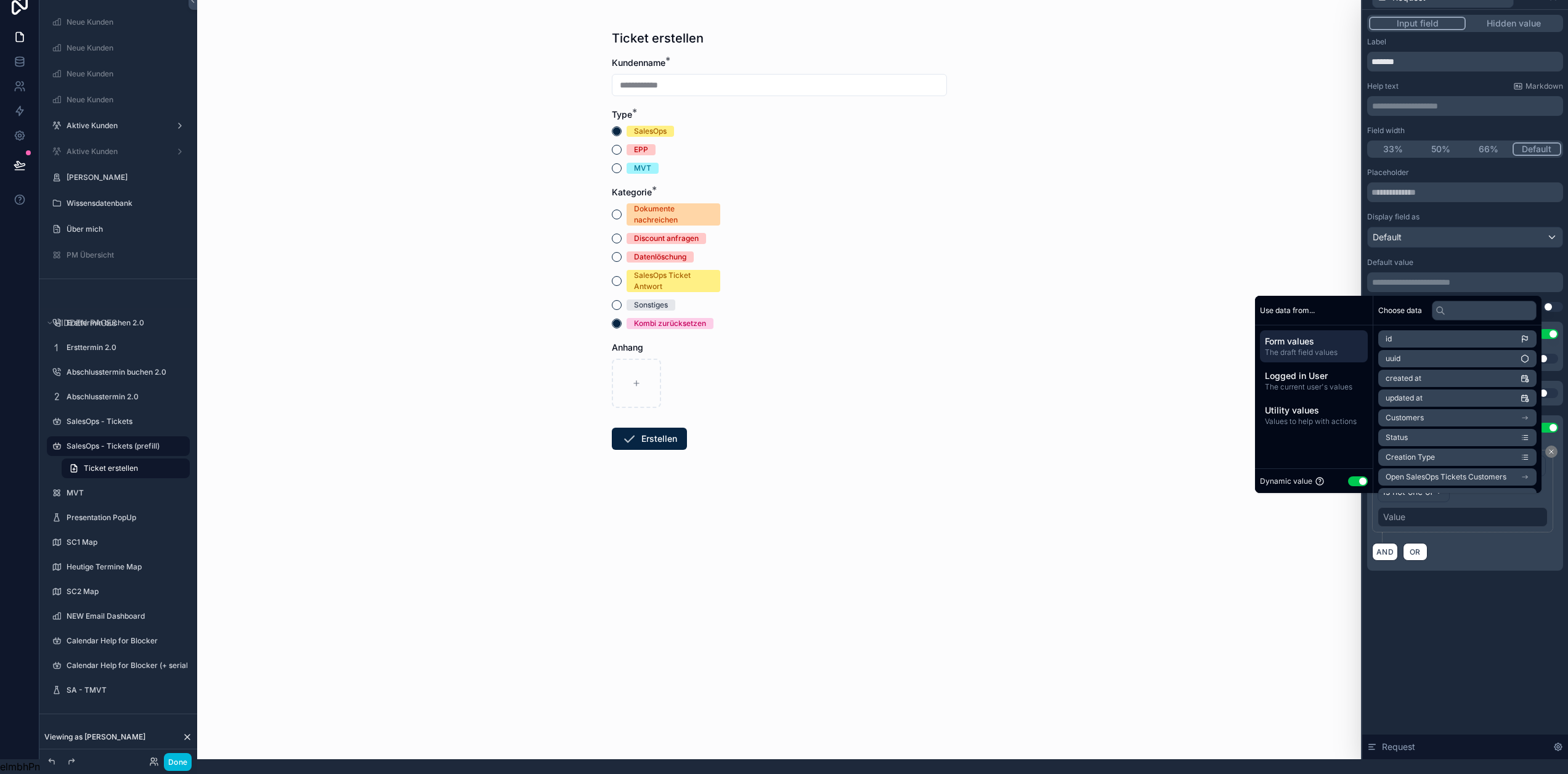
click at [1350, 480] on button "Use setting" at bounding box center [1358, 482] width 20 height 10
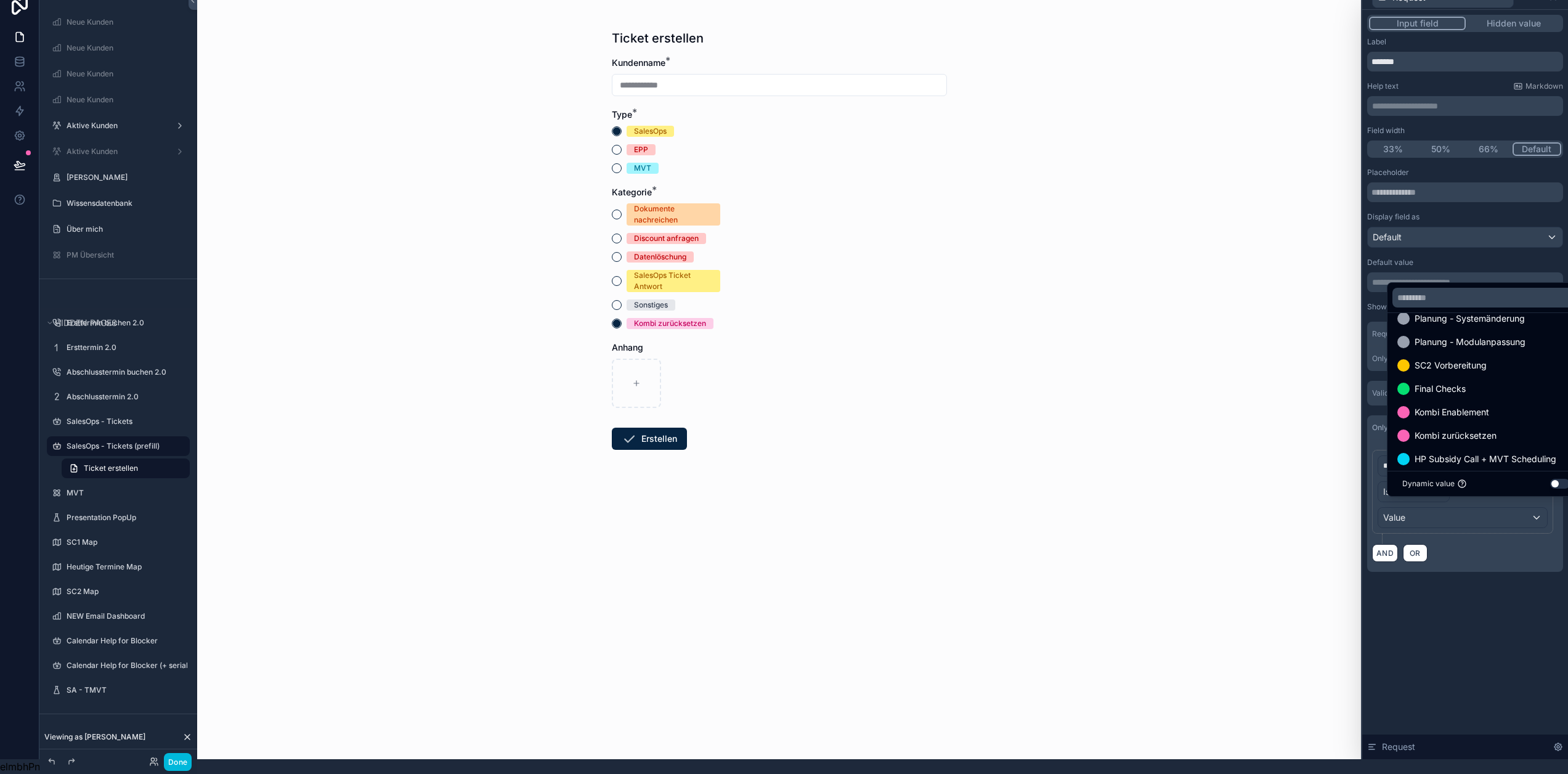
scroll to position [610, 0]
click at [1489, 424] on span "Kombi zurücksetzen" at bounding box center [1456, 426] width 82 height 15
click at [1480, 610] on div "**********" at bounding box center [1465, 385] width 206 height 749
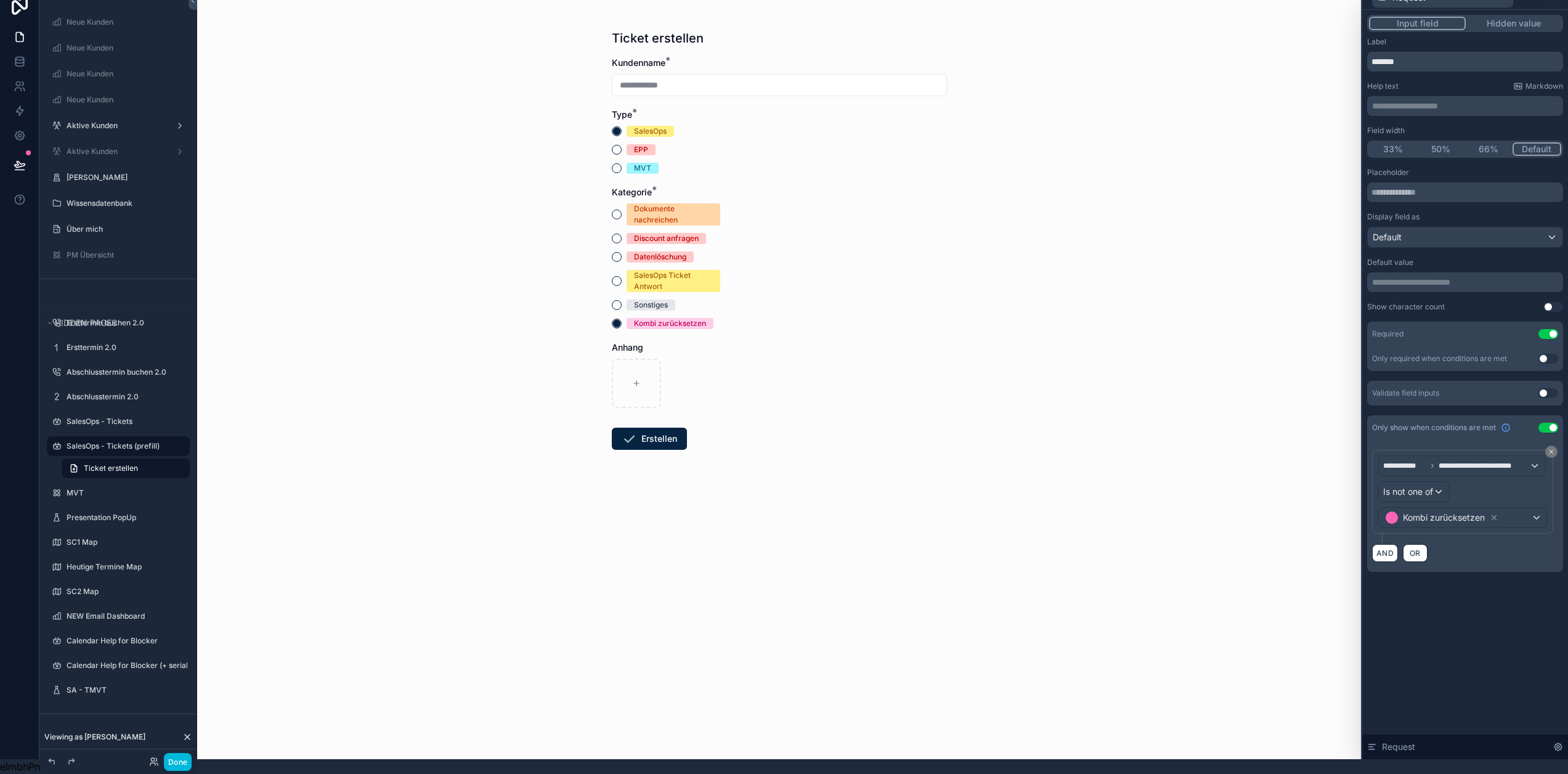
click at [1470, 604] on div "**********" at bounding box center [1465, 385] width 206 height 749
click at [184, 765] on button "Done" at bounding box center [178, 762] width 28 height 18
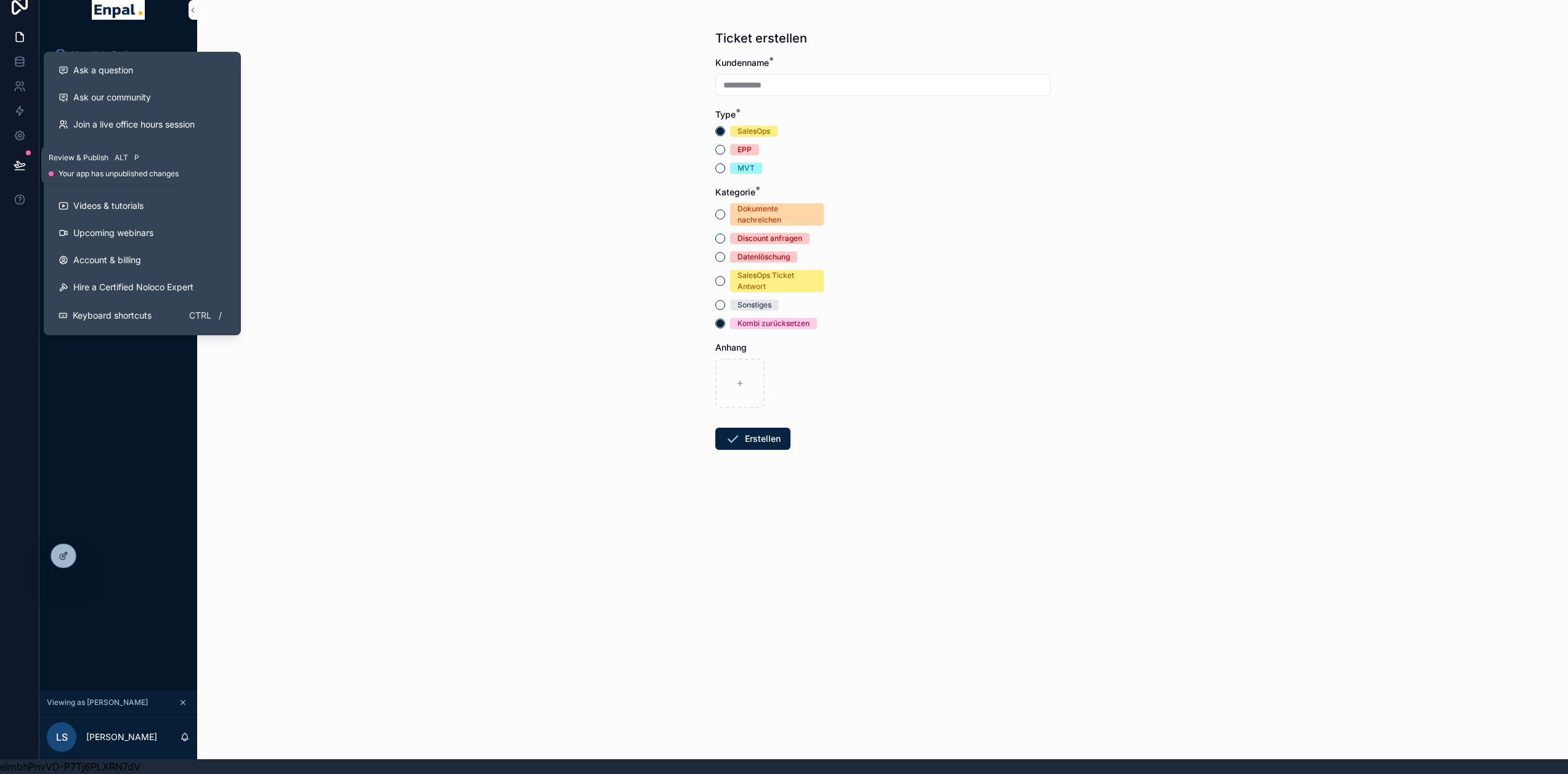
click at [22, 159] on icon at bounding box center [20, 165] width 12 height 12
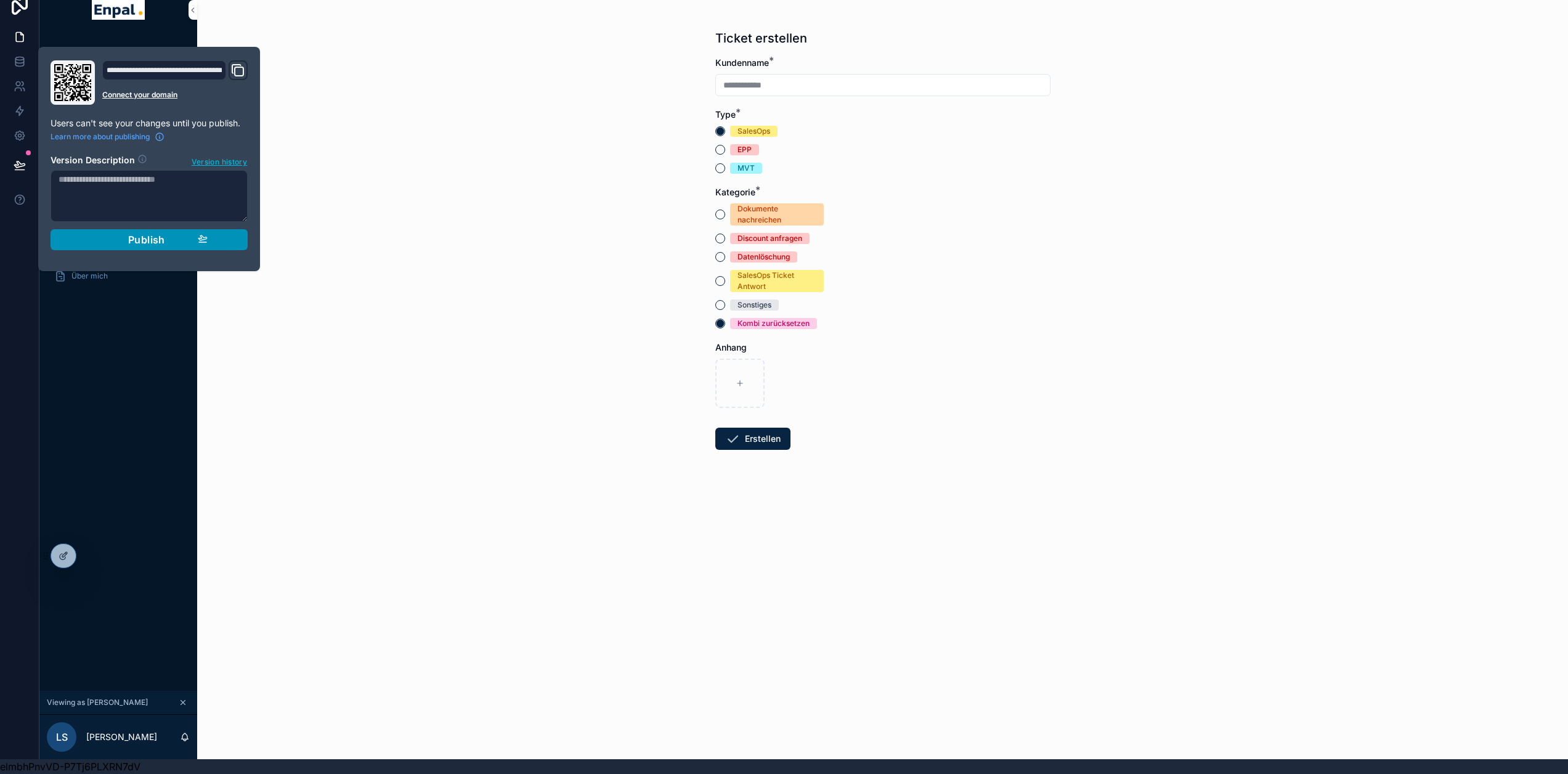
click at [210, 234] on button "Publish" at bounding box center [149, 240] width 197 height 21
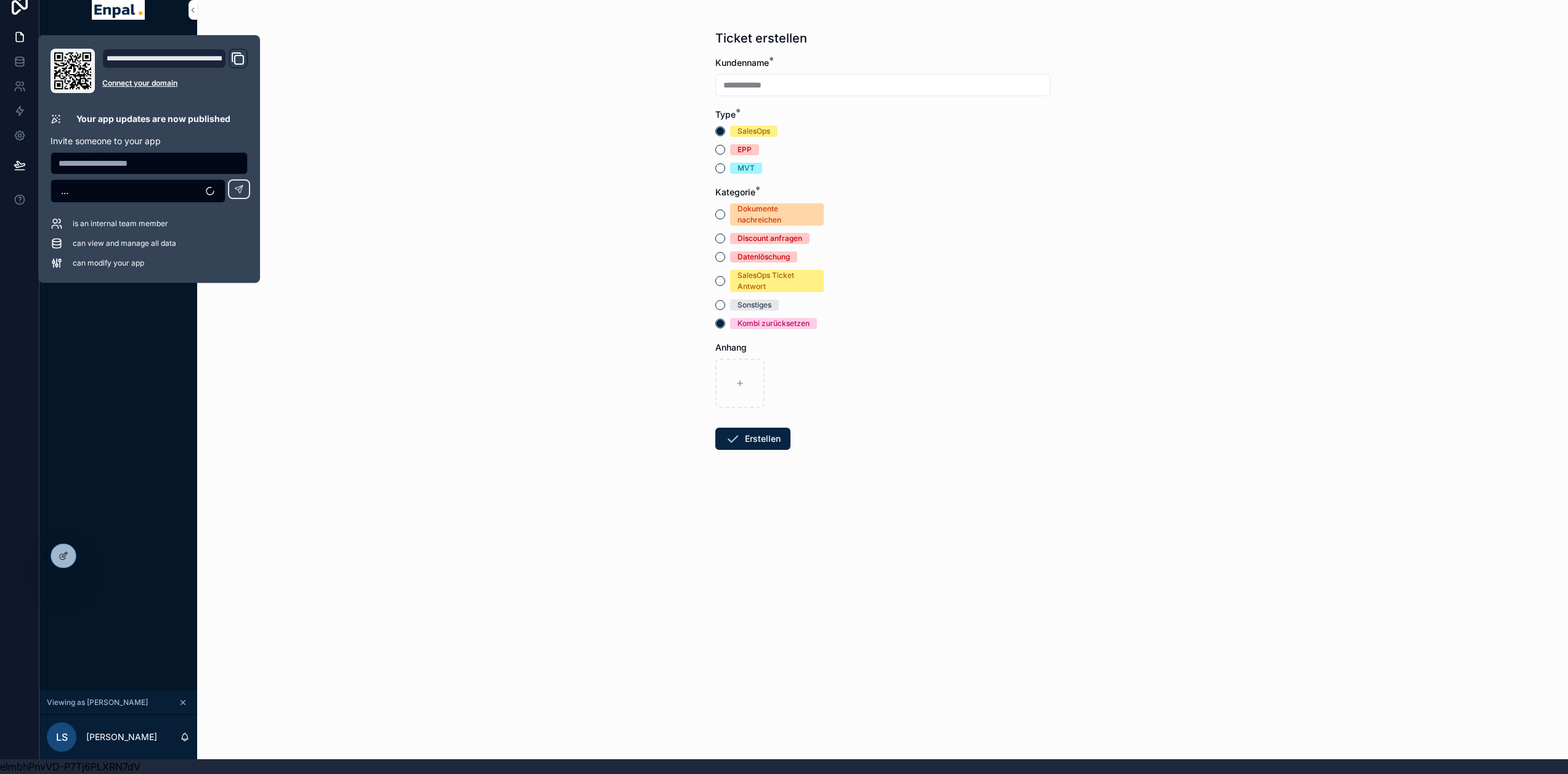
click at [528, 396] on div "**********" at bounding box center [883, 372] width 1371 height 774
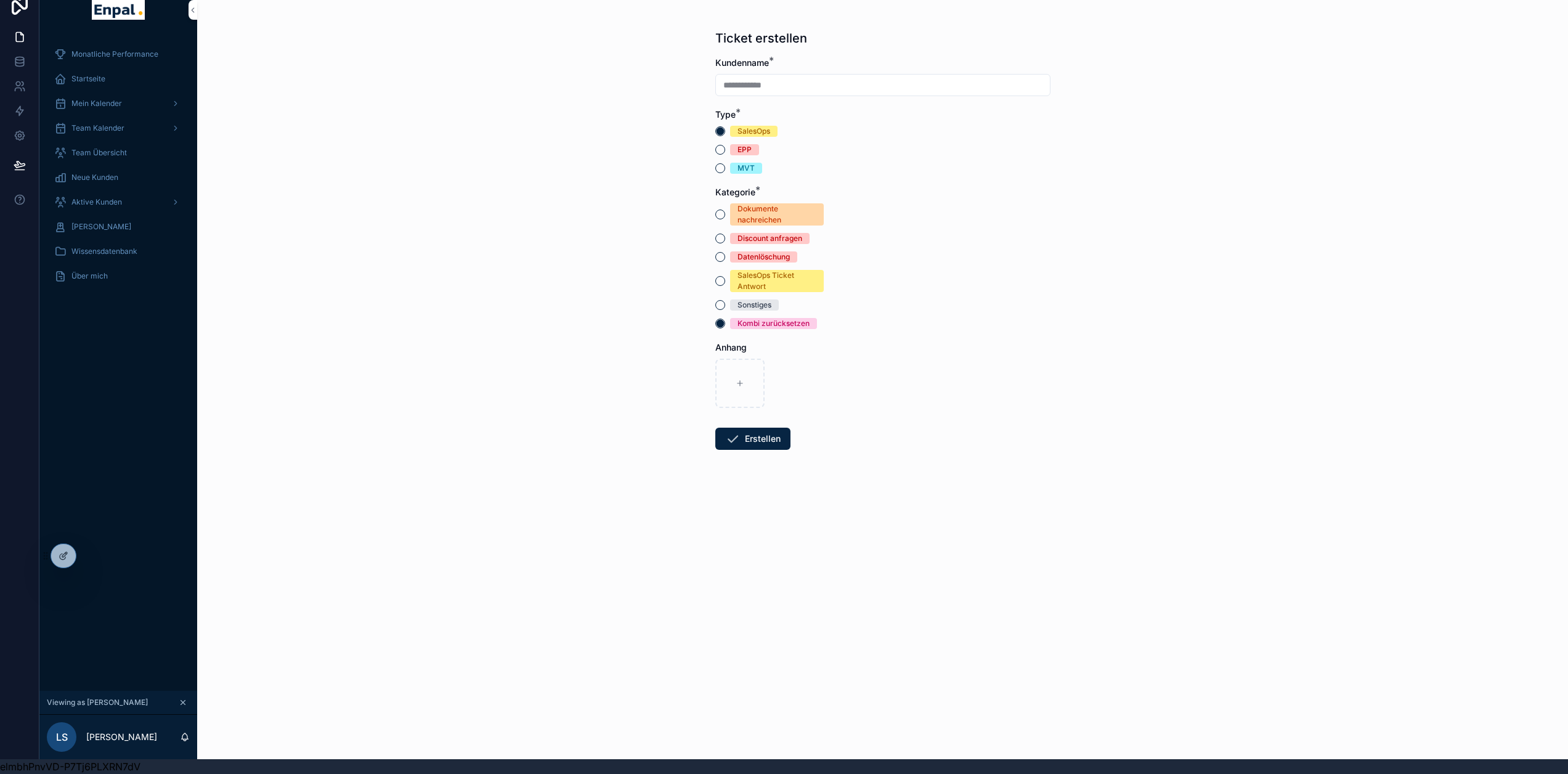
click at [115, 197] on span "Aktive Kunden" at bounding box center [96, 202] width 50 height 10
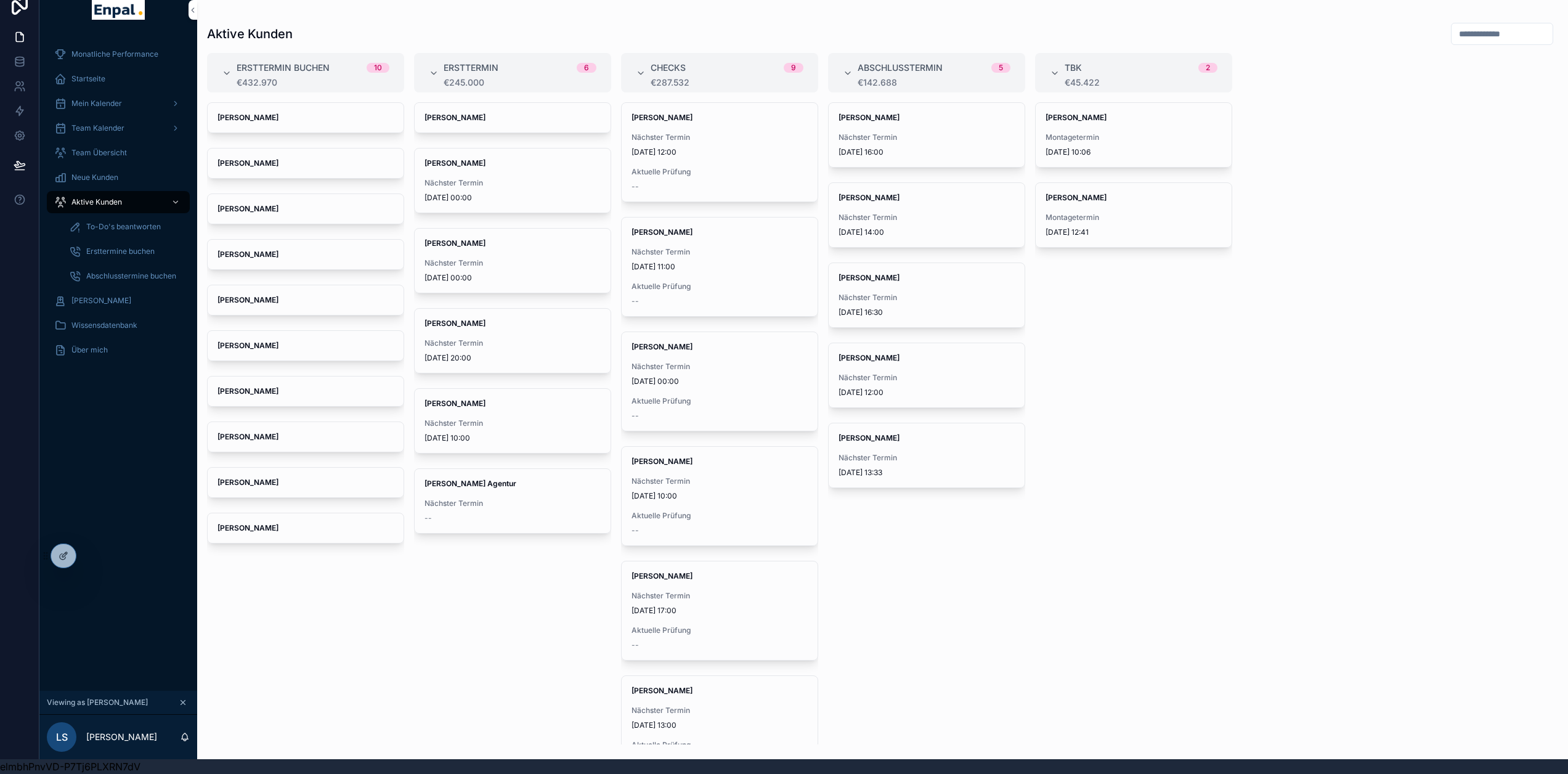
click at [0, 0] on icon at bounding box center [0, 0] width 0 height 0
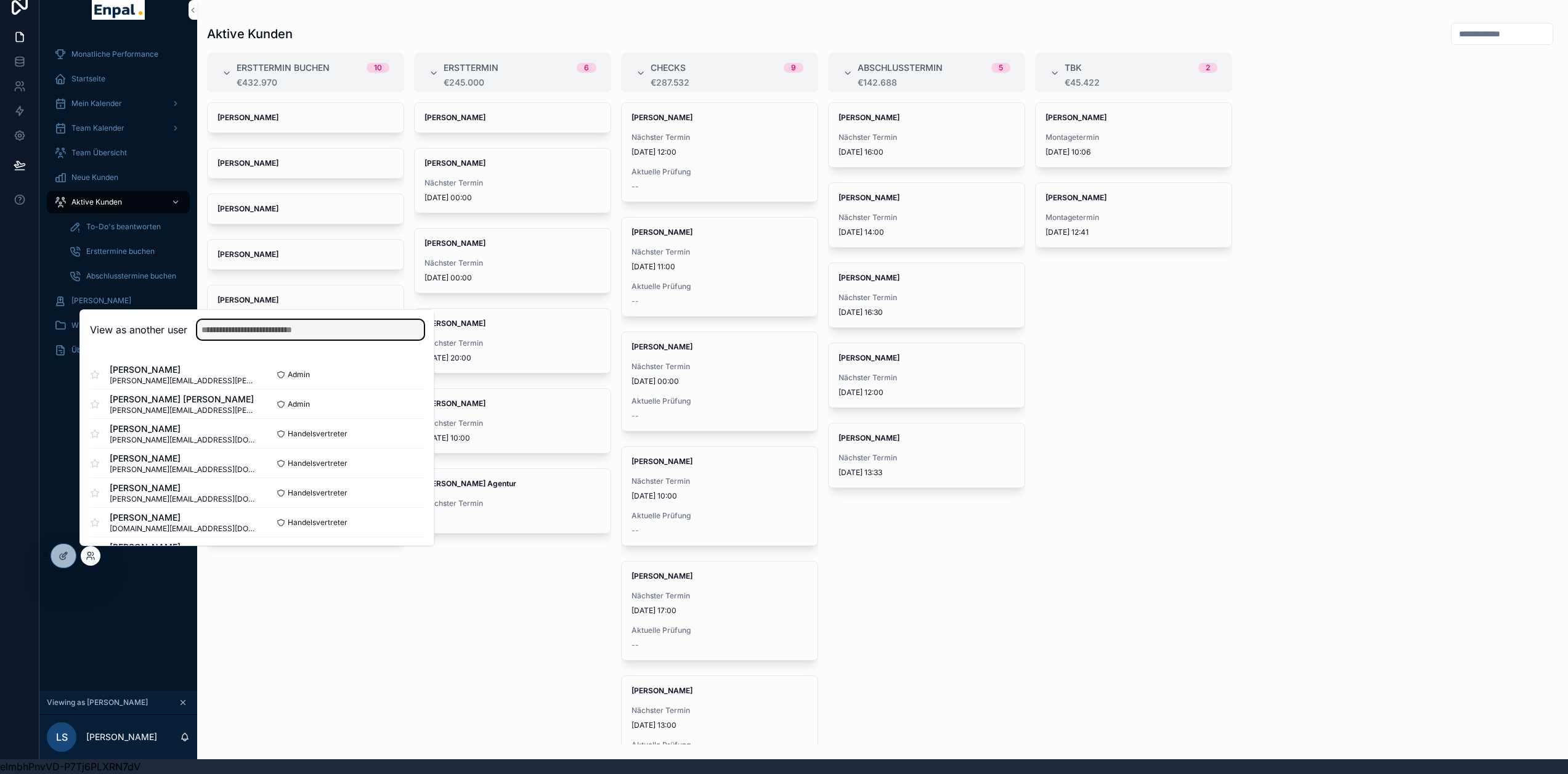
click at [334, 326] on input "text" at bounding box center [310, 329] width 227 height 20
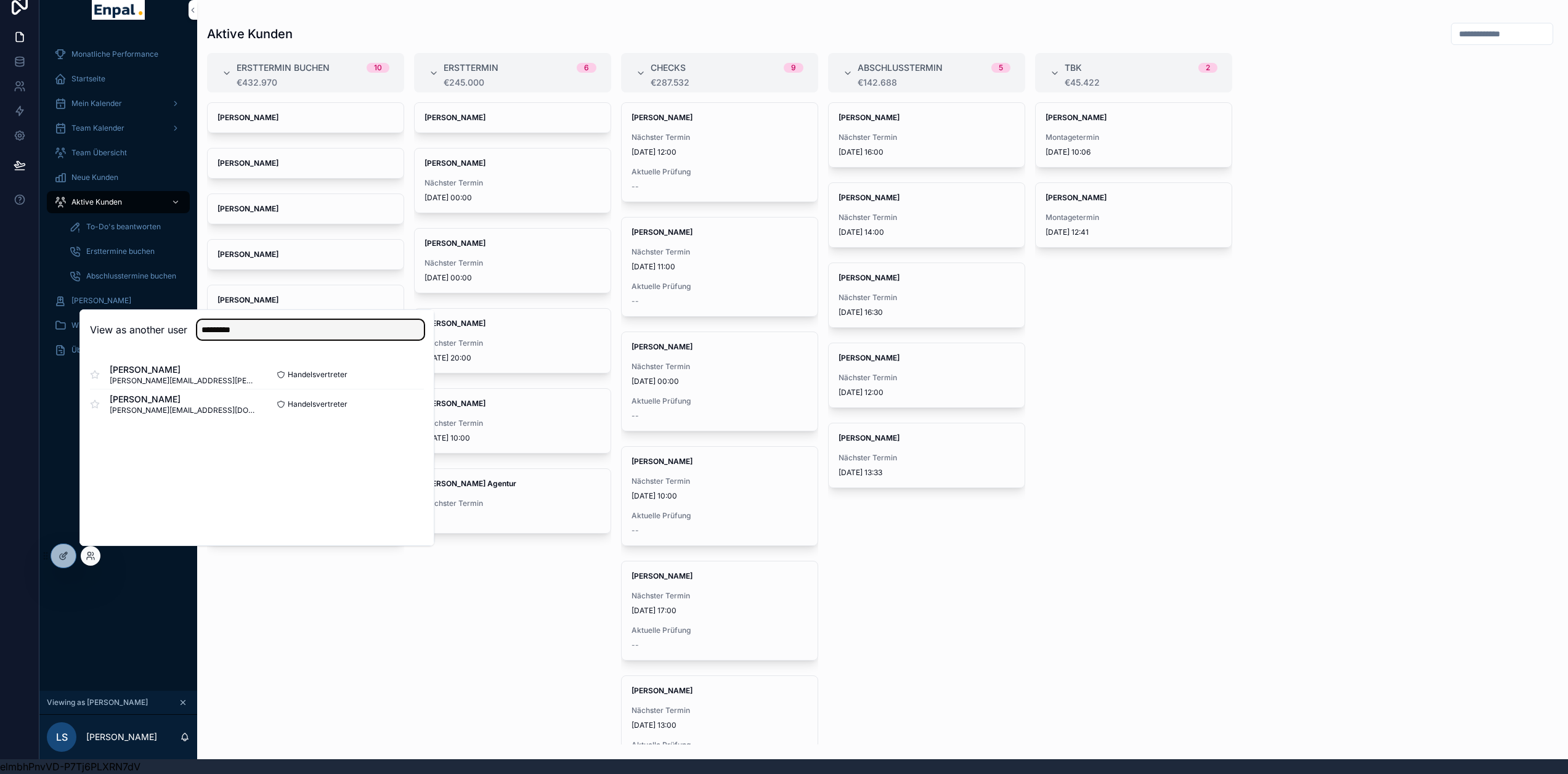
type input "*********"
click at [0, 0] on button "Select" at bounding box center [0, 0] width 0 height 0
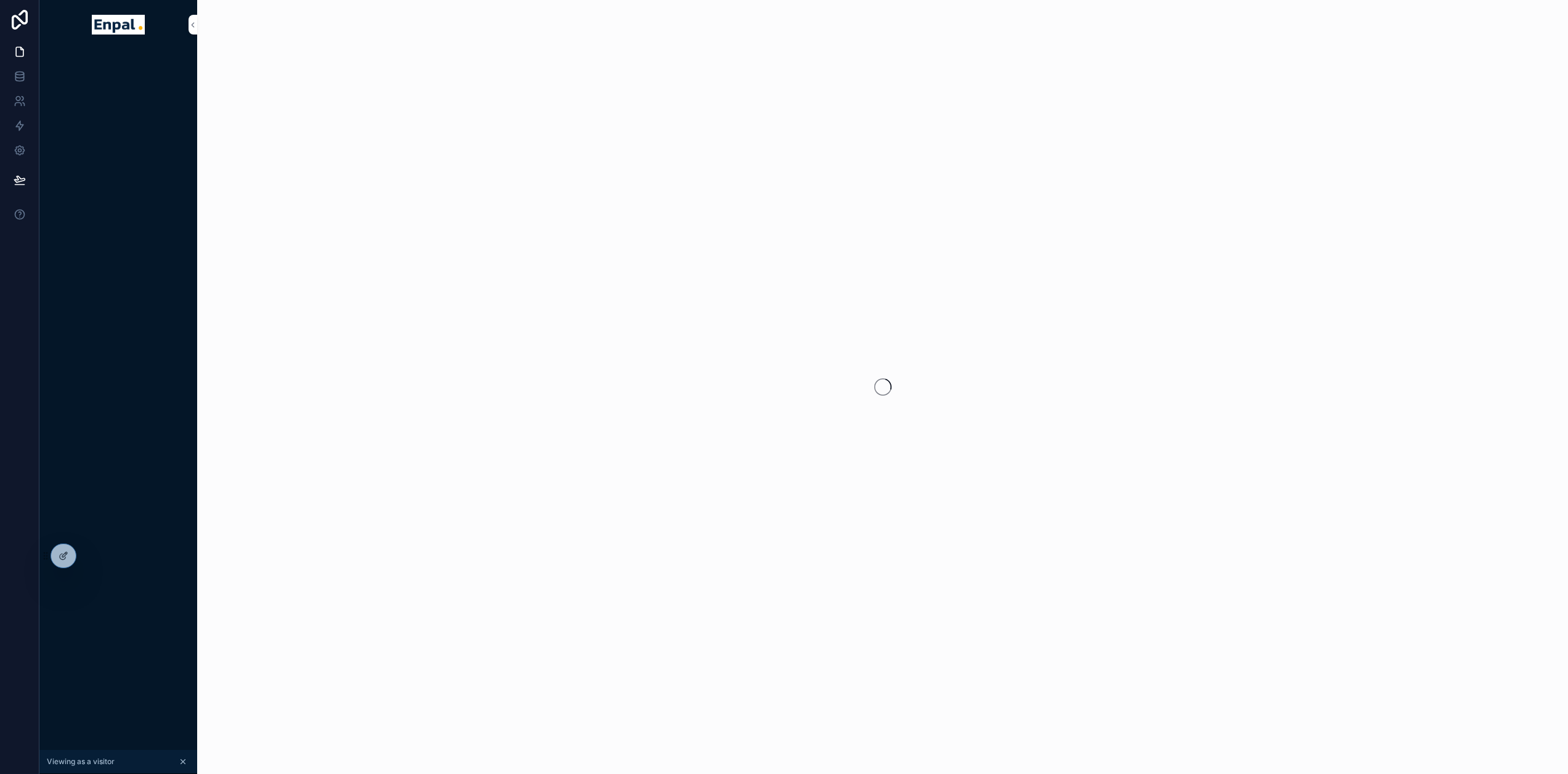
scroll to position [24, 0]
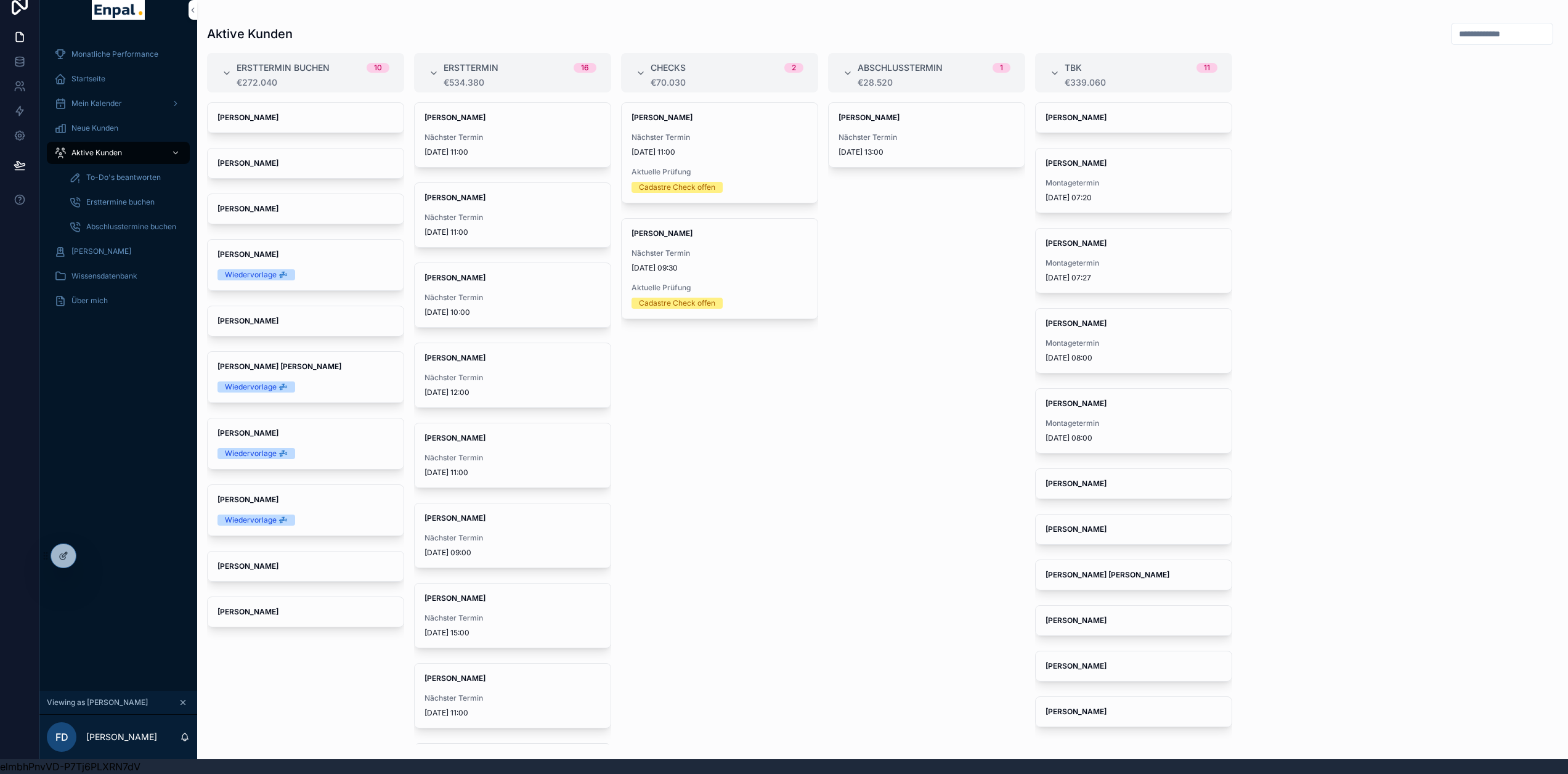
click at [120, 70] on div "Startseite" at bounding box center [118, 79] width 128 height 20
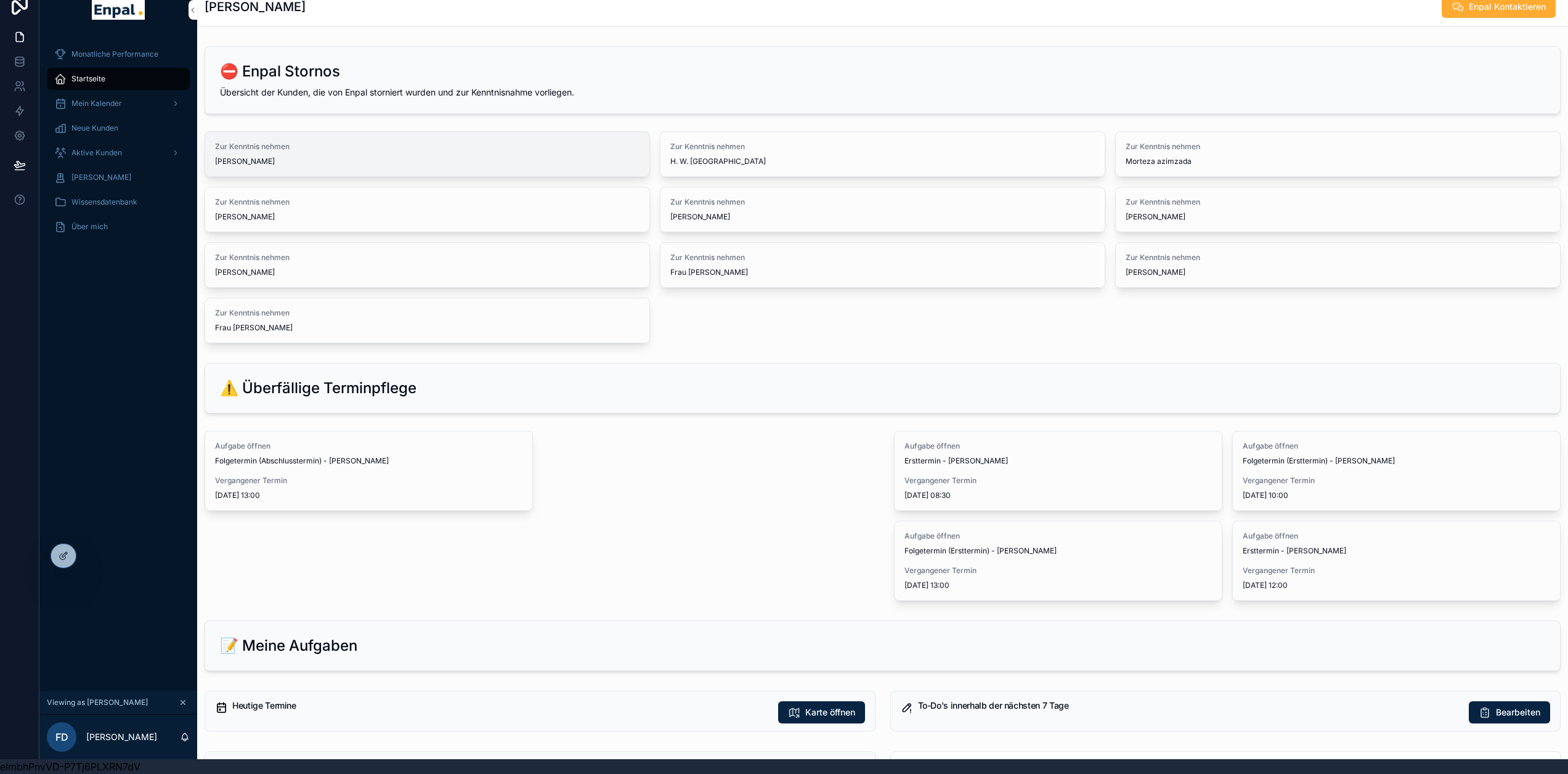
click at [518, 157] on div "Zur Kenntnis nehmen [PERSON_NAME]" at bounding box center [427, 154] width 445 height 45
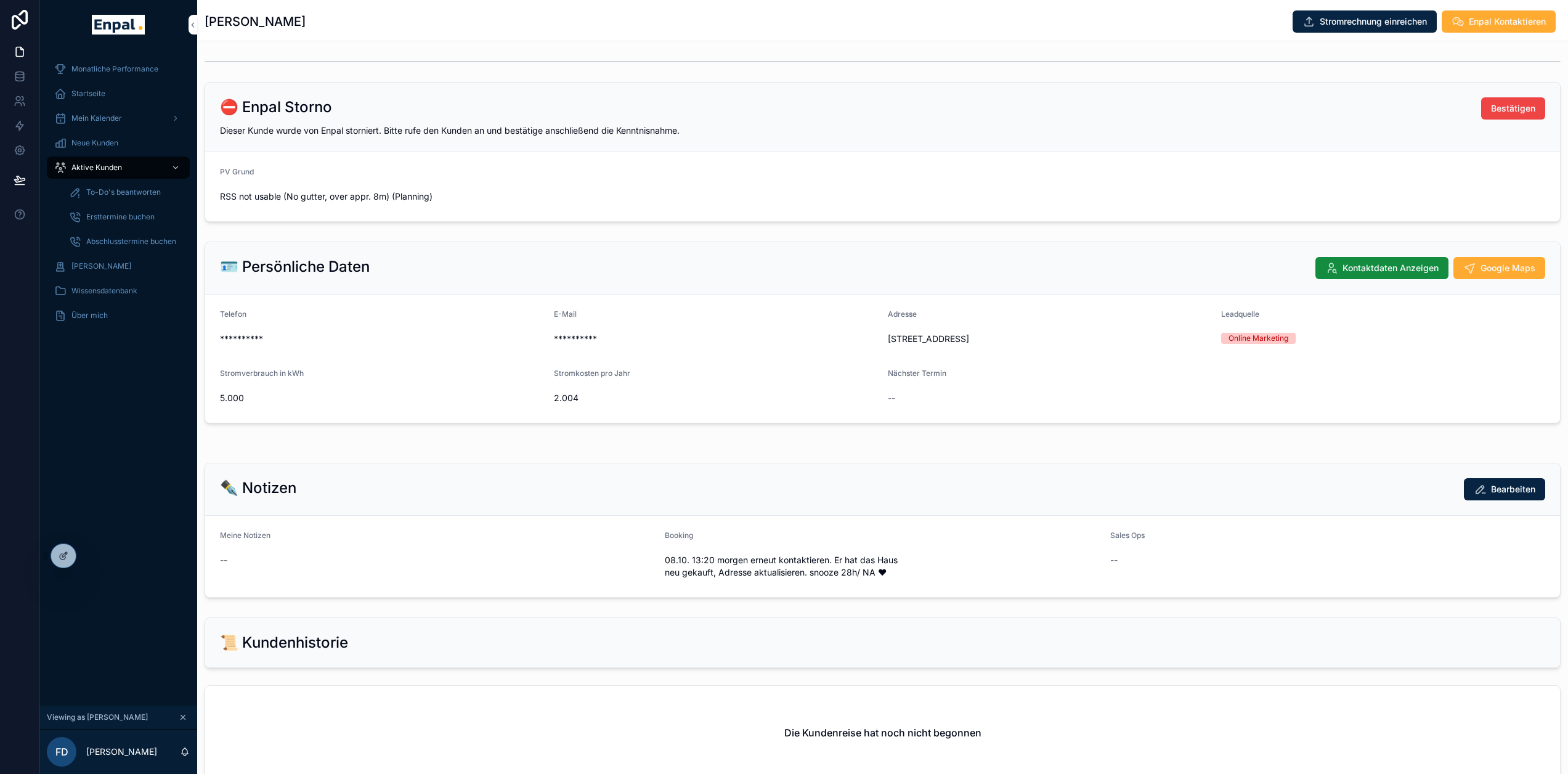
click at [1039, 156] on form "[PERSON_NAME] RSS not usable (No gutter, over appr. 8m) (Planning)" at bounding box center [883, 187] width 1355 height 69
click at [110, 166] on span "Aktive Kunden" at bounding box center [96, 168] width 50 height 10
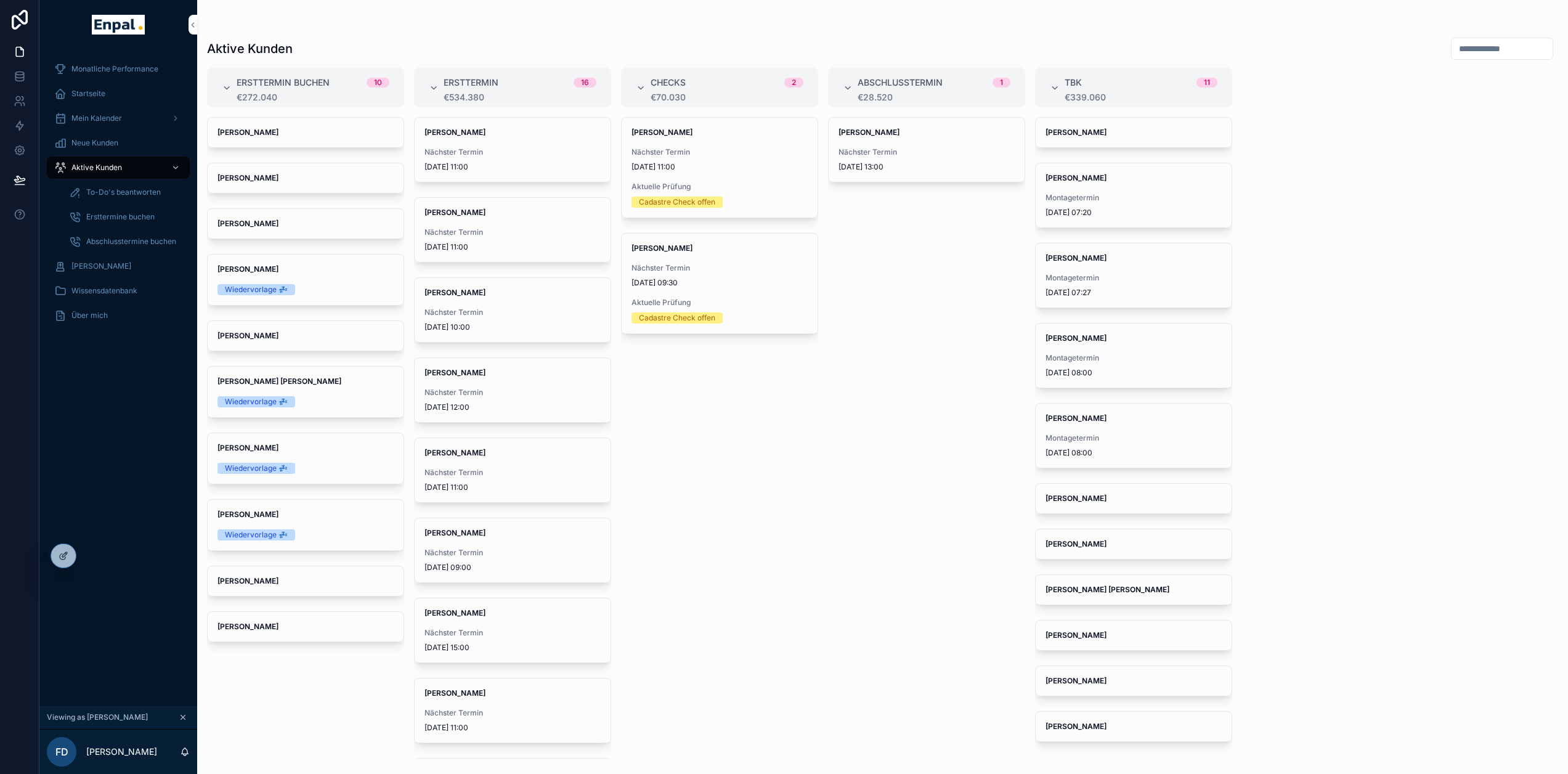
click at [0, 0] on icon at bounding box center [0, 0] width 0 height 0
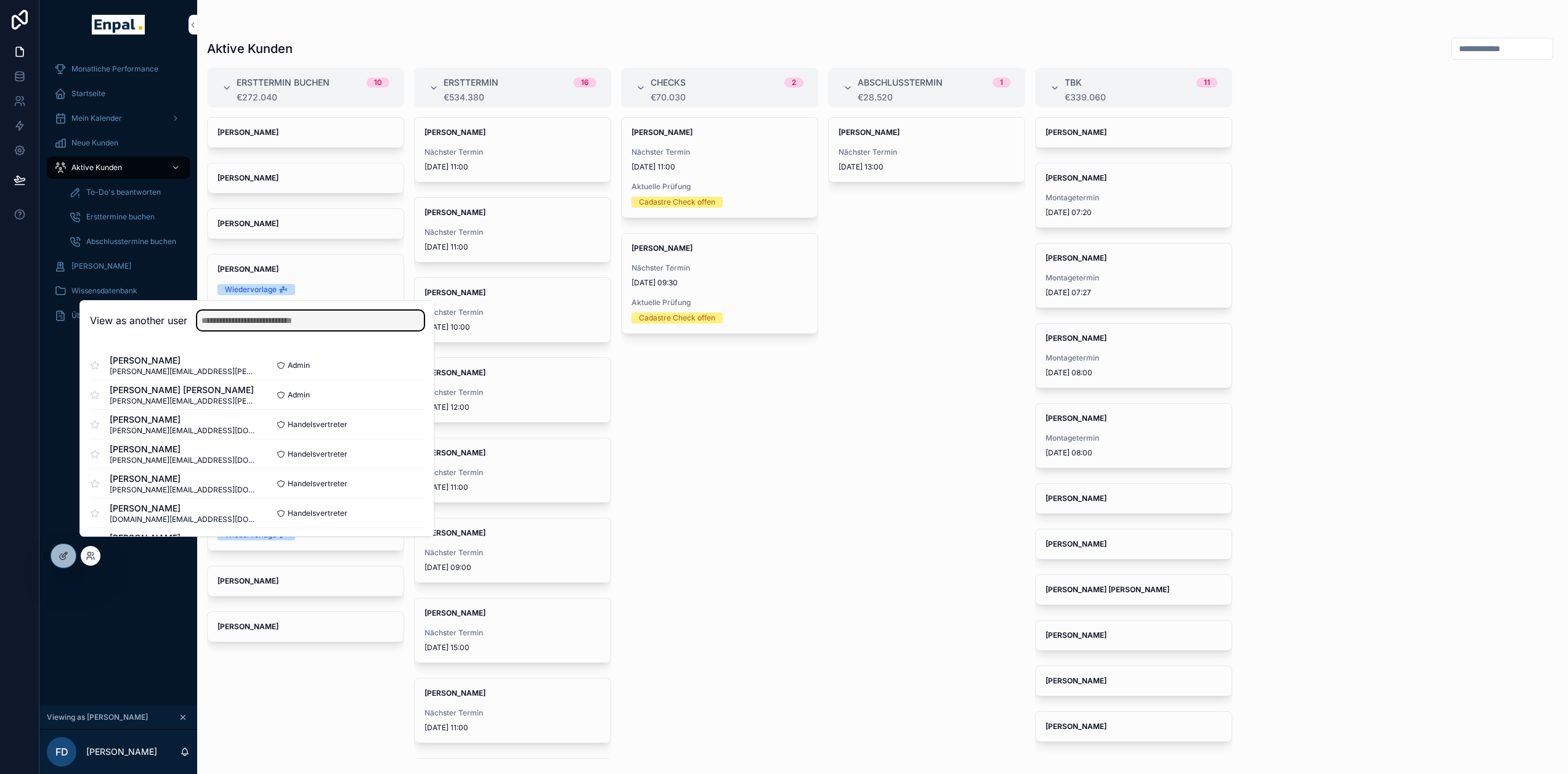
click at [350, 324] on input "text" at bounding box center [310, 320] width 227 height 20
type input "****"
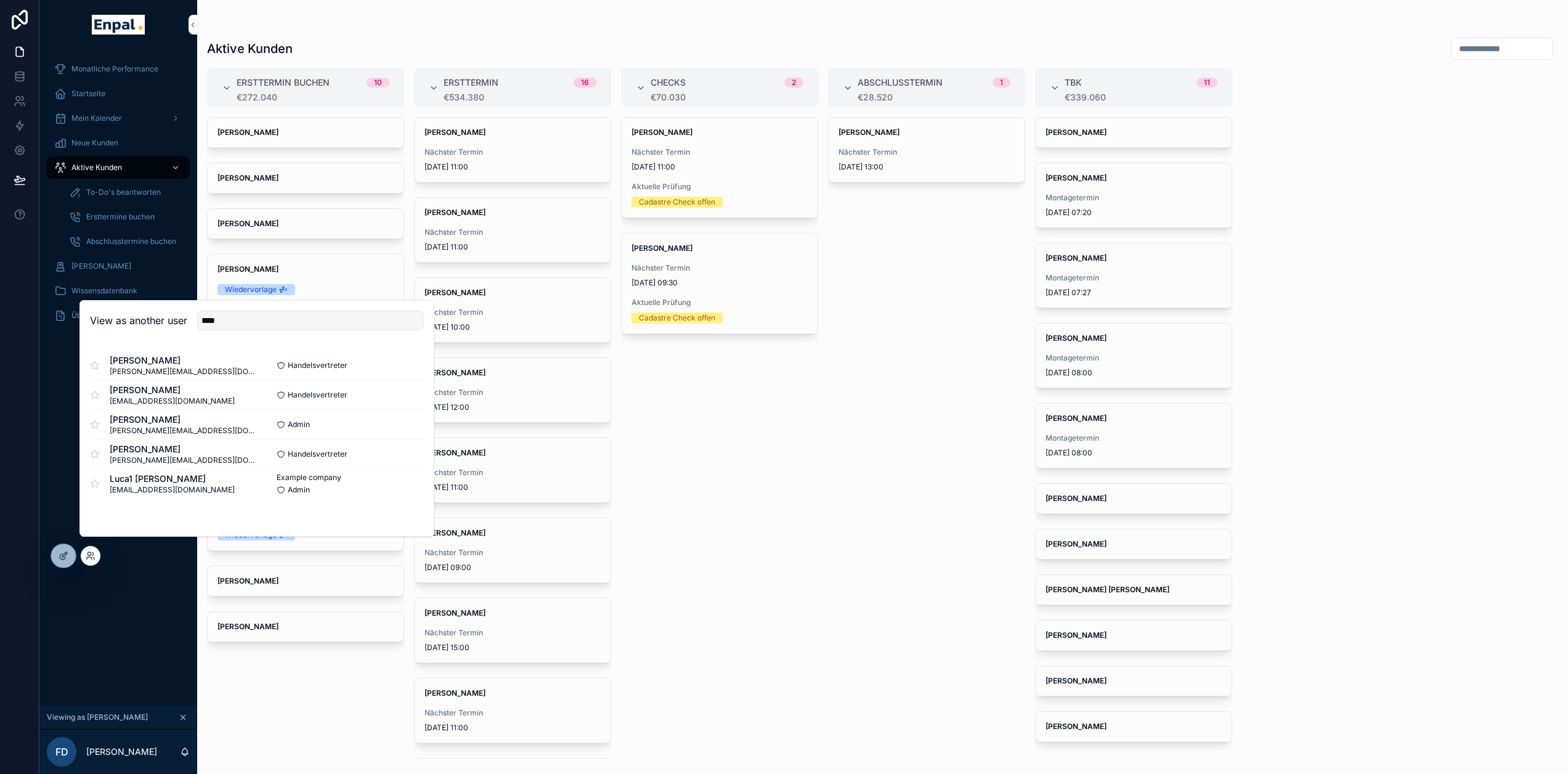
click at [0, 0] on button "Select" at bounding box center [0, 0] width 0 height 0
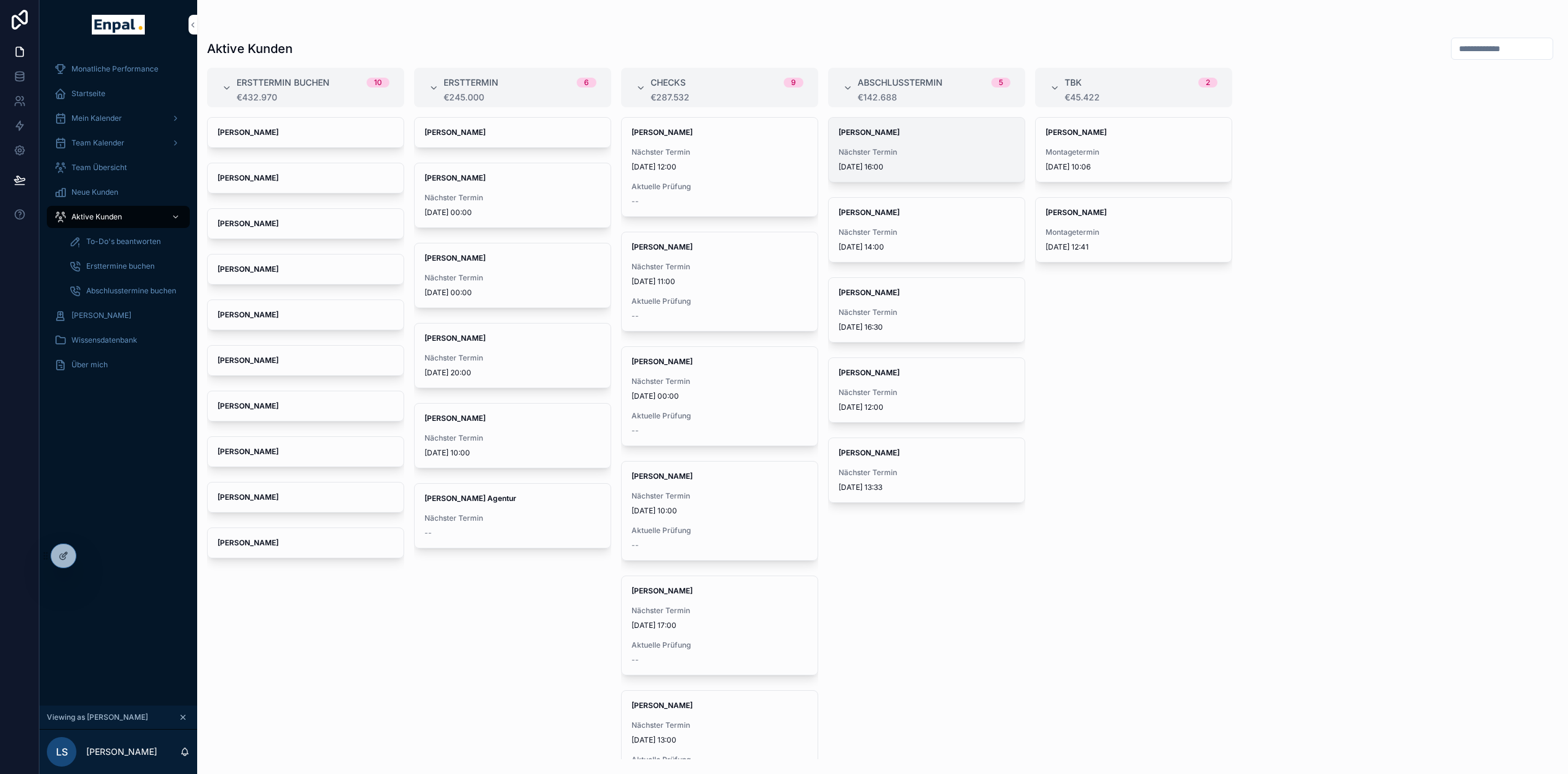
click at [900, 146] on div "[PERSON_NAME] Nächster Termin [DATE] 16:00" at bounding box center [926, 150] width 196 height 64
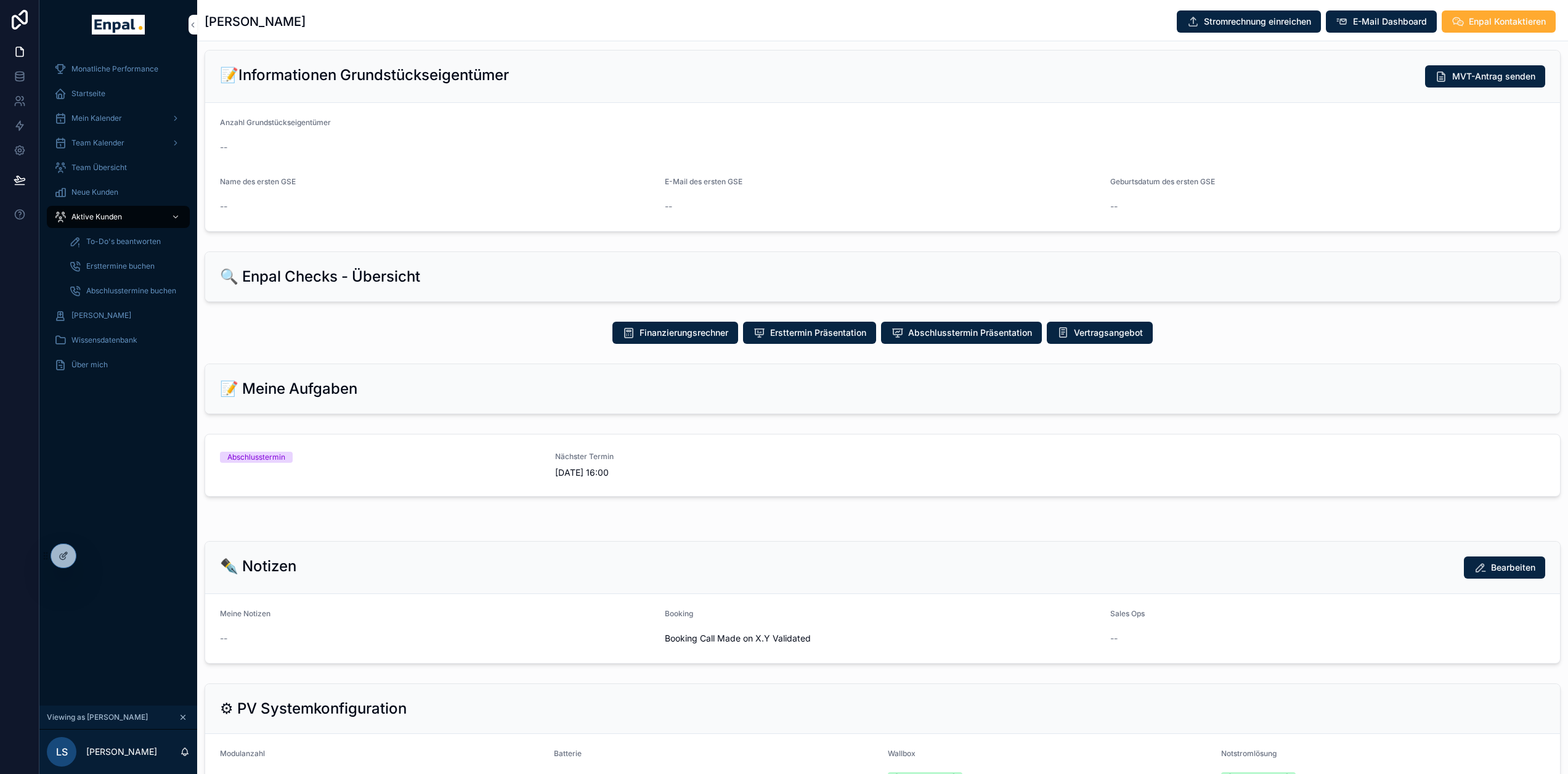
scroll to position [369, 0]
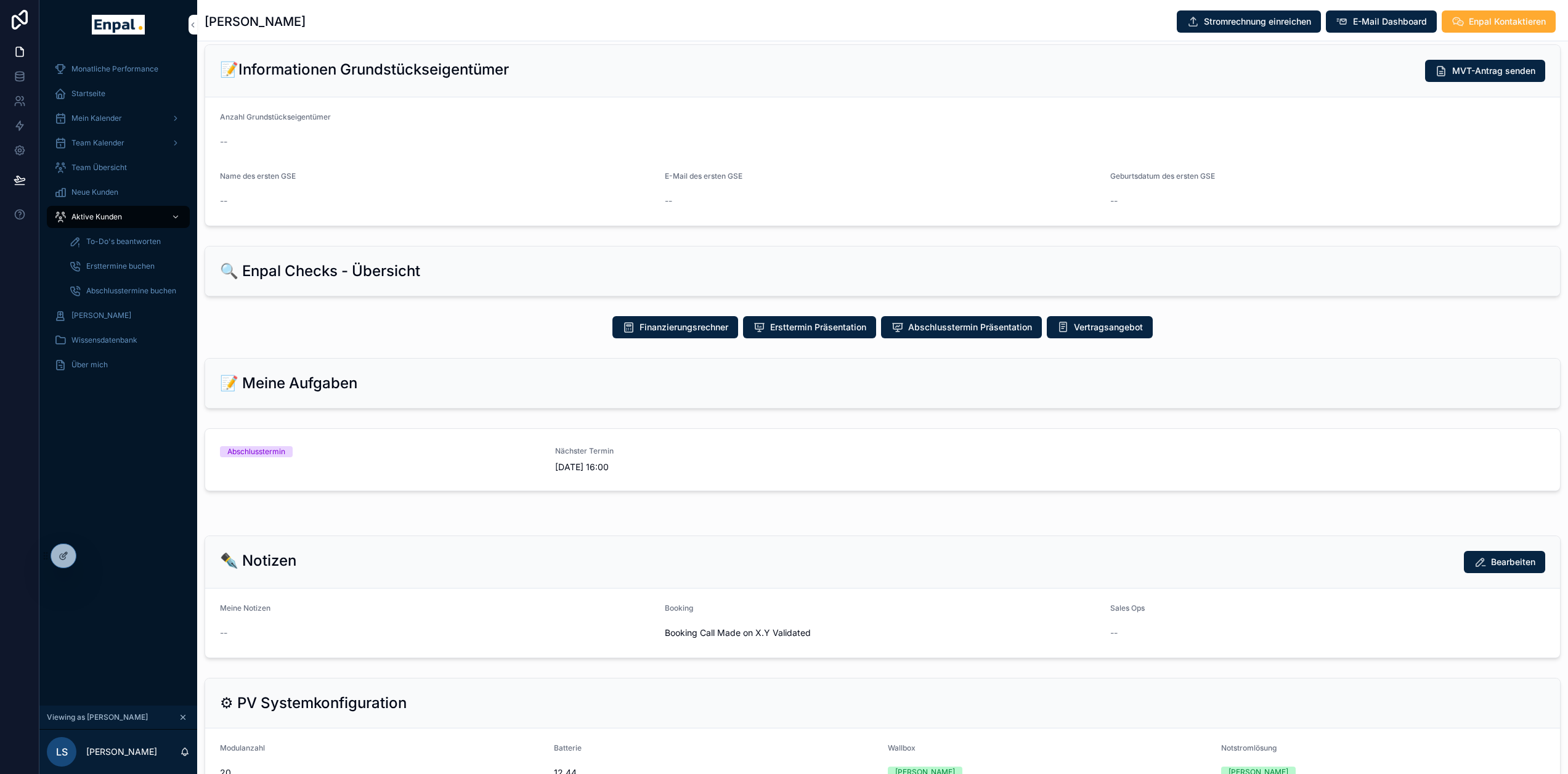
click at [388, 470] on div "Abschlusstermin" at bounding box center [380, 459] width 320 height 27
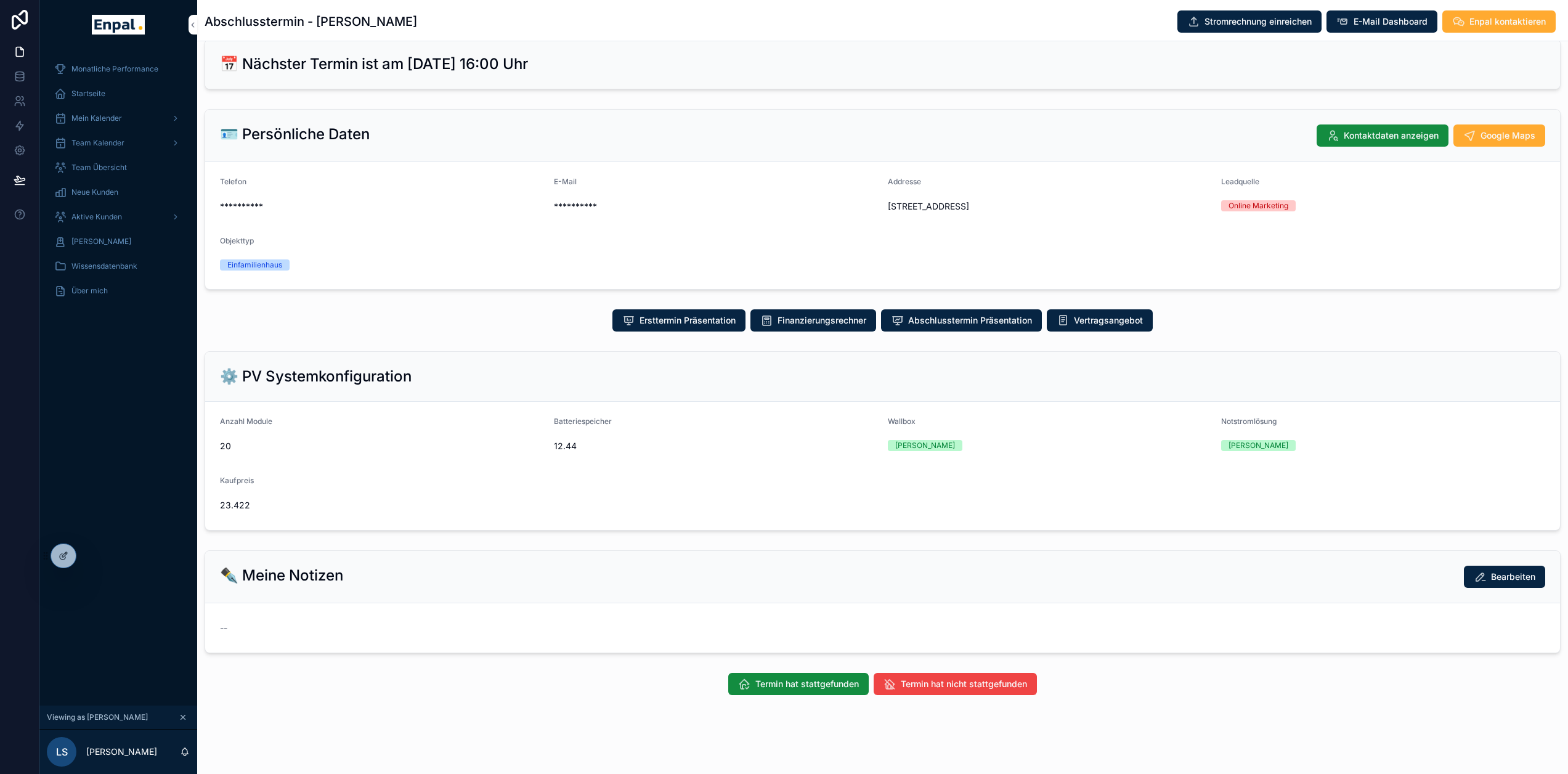
scroll to position [30, 0]
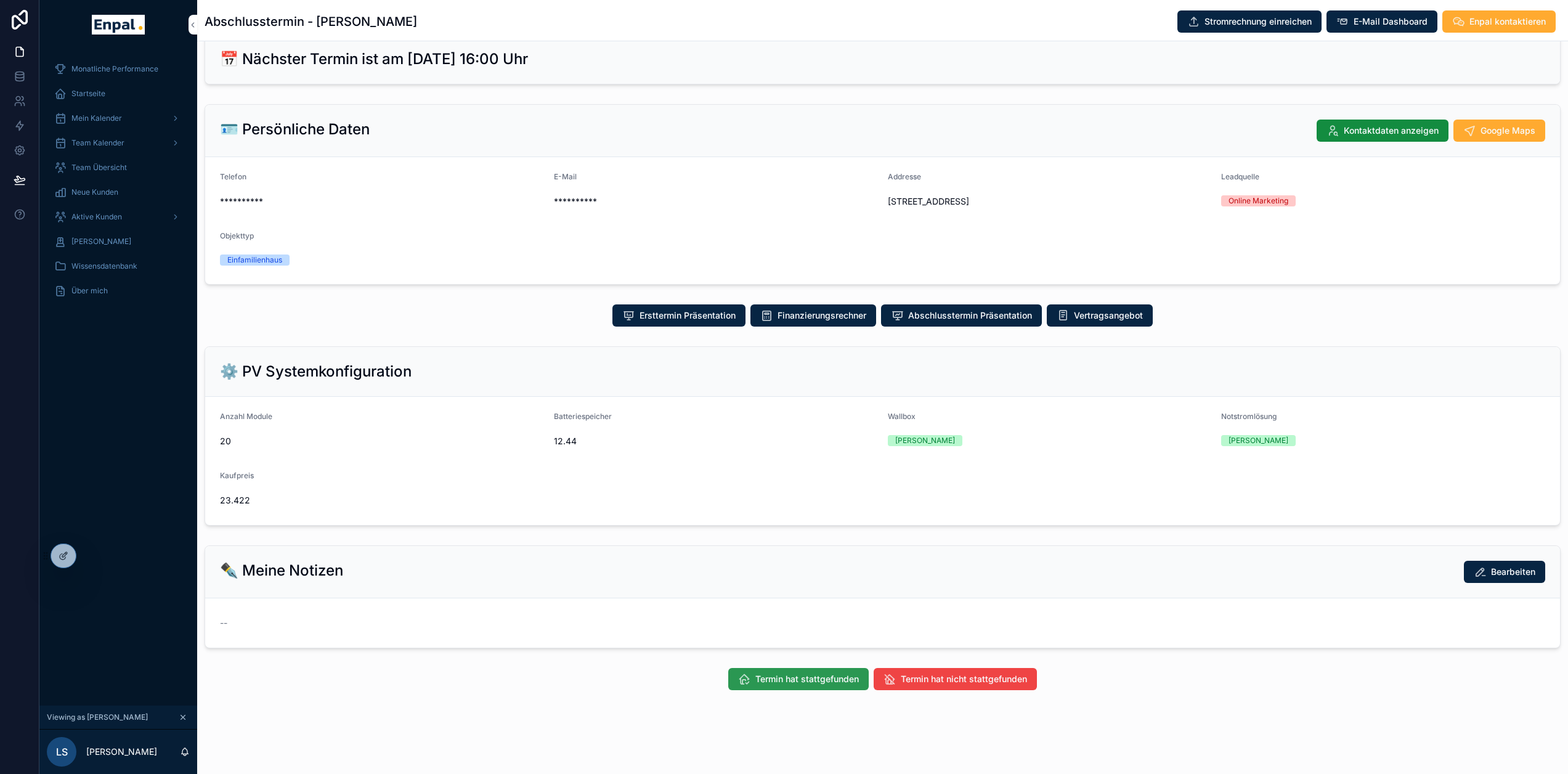
click at [812, 678] on button "Termin hat stattgefunden" at bounding box center [799, 679] width 140 height 22
click at [738, 686] on span "Erfolgreich" at bounding box center [737, 679] width 45 height 12
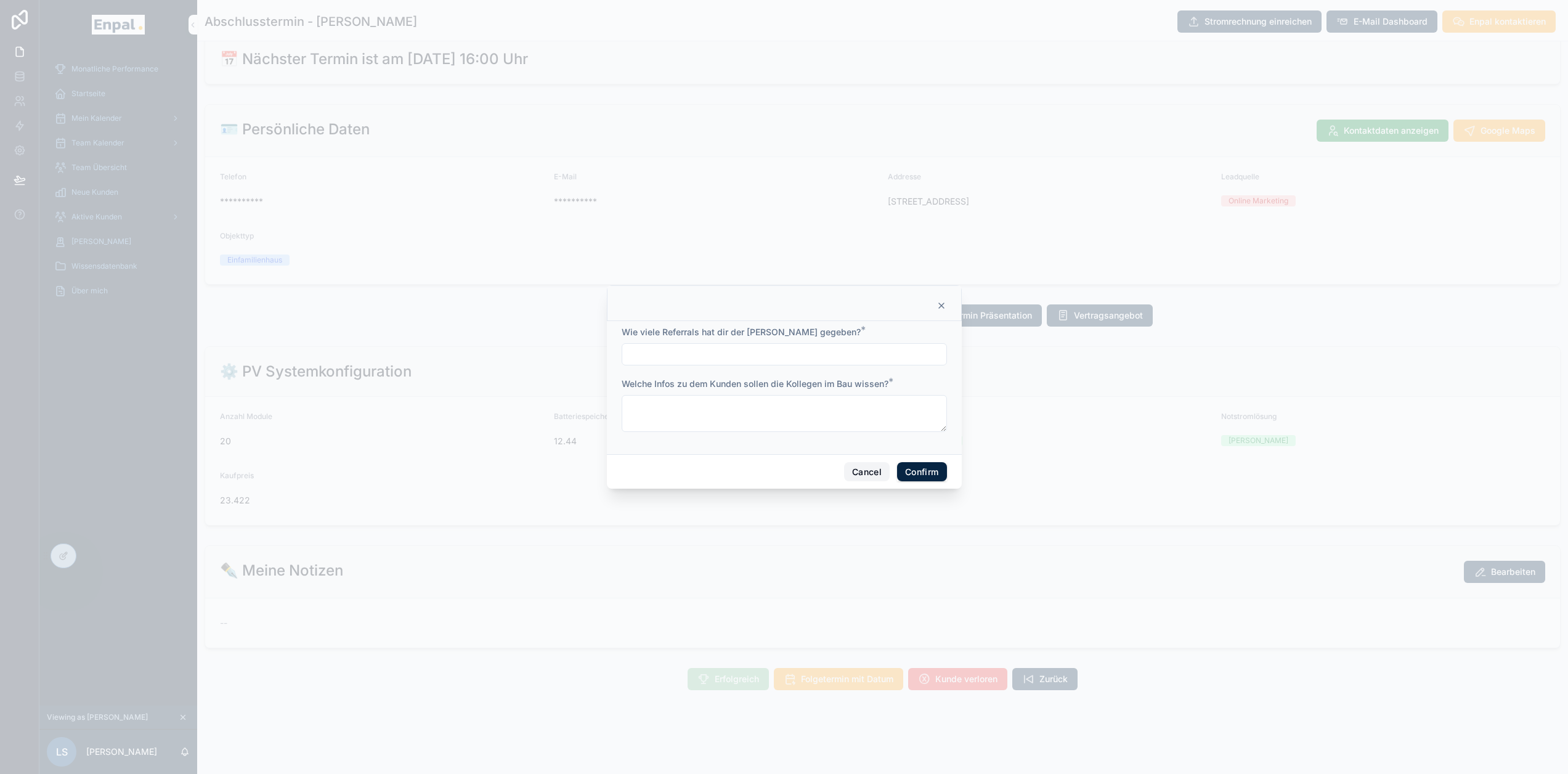
click at [858, 468] on button "Cancel" at bounding box center [866, 472] width 45 height 20
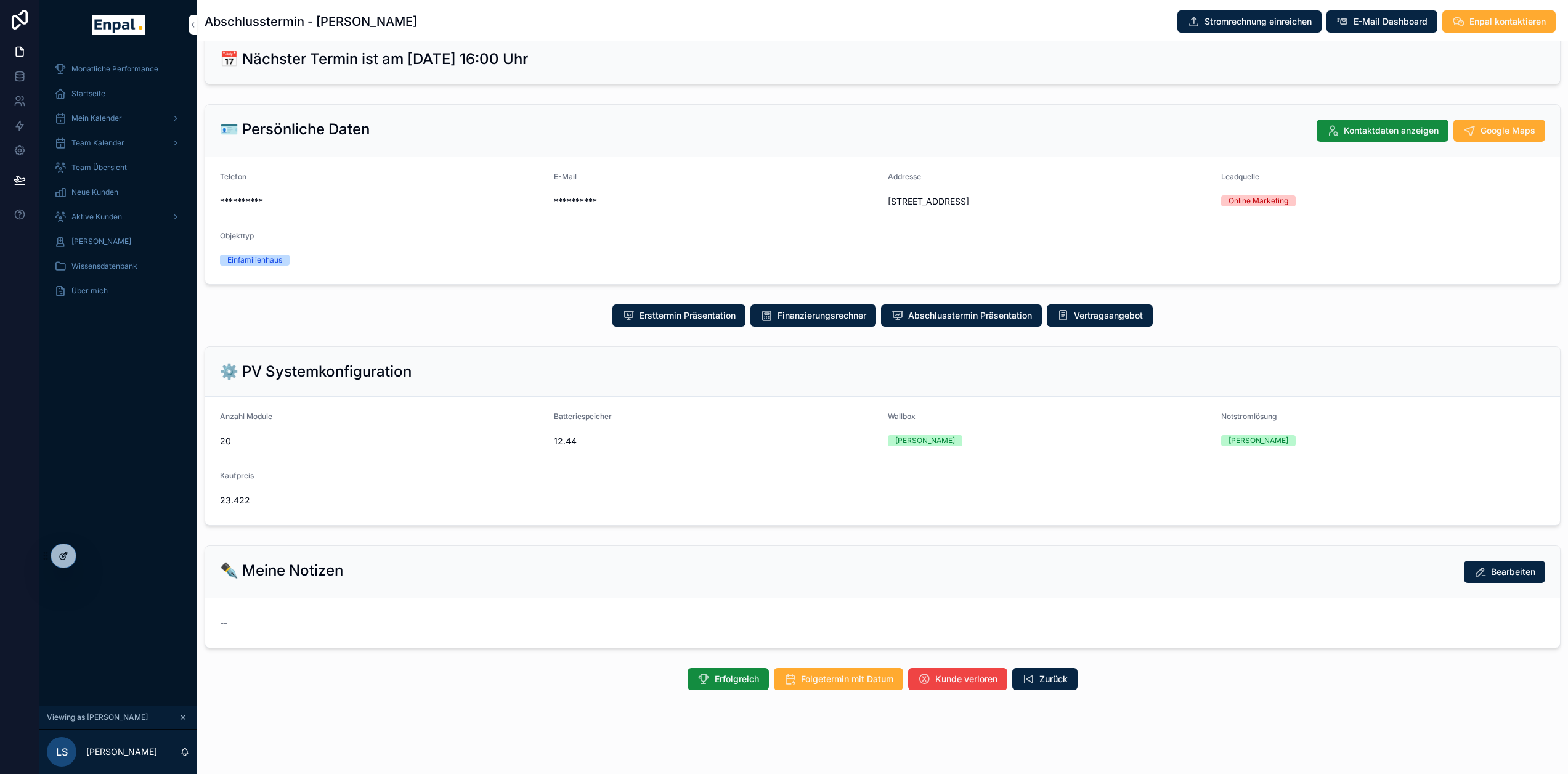
click at [64, 554] on icon at bounding box center [64, 556] width 10 height 10
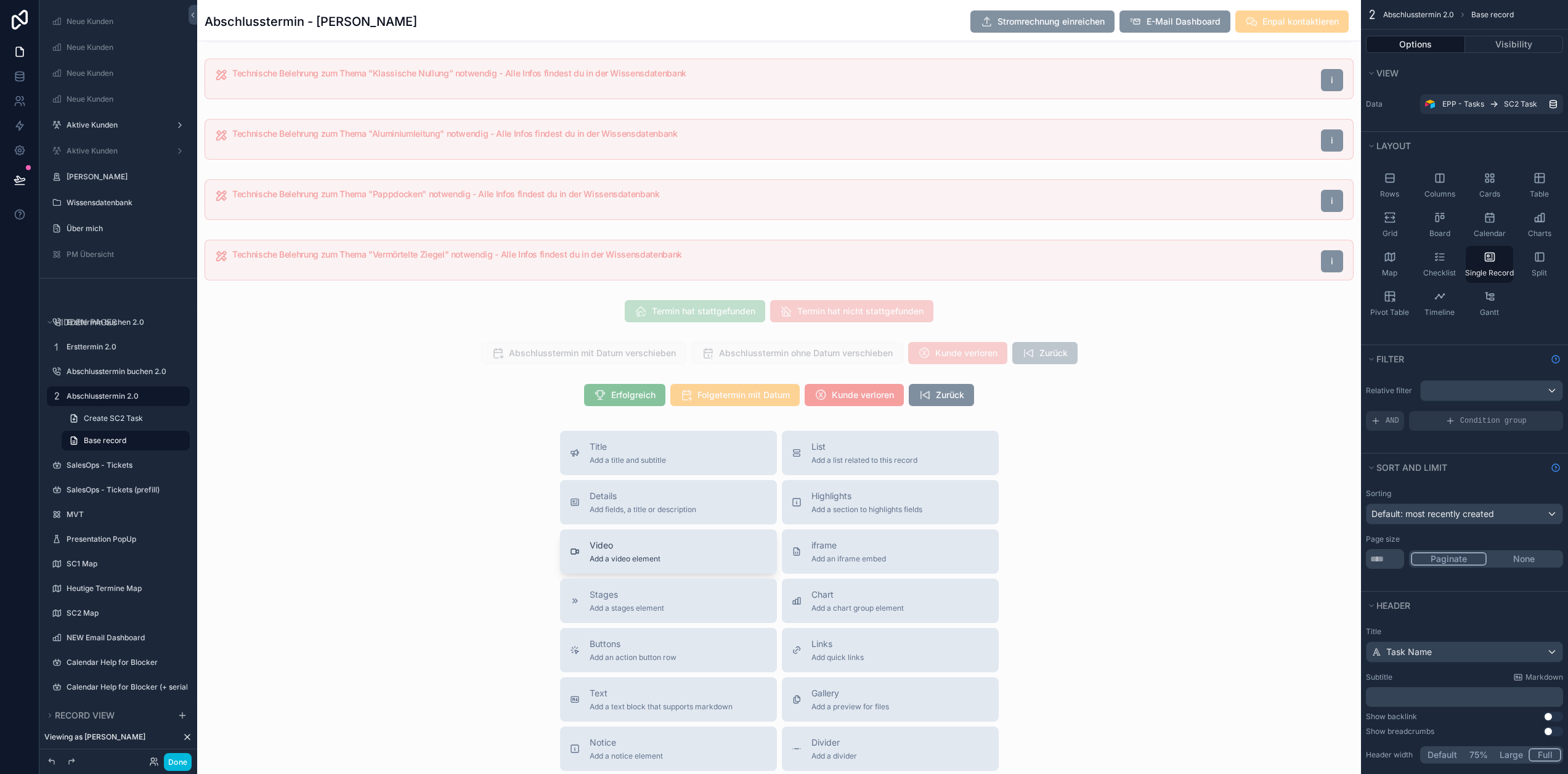
scroll to position [1078, 0]
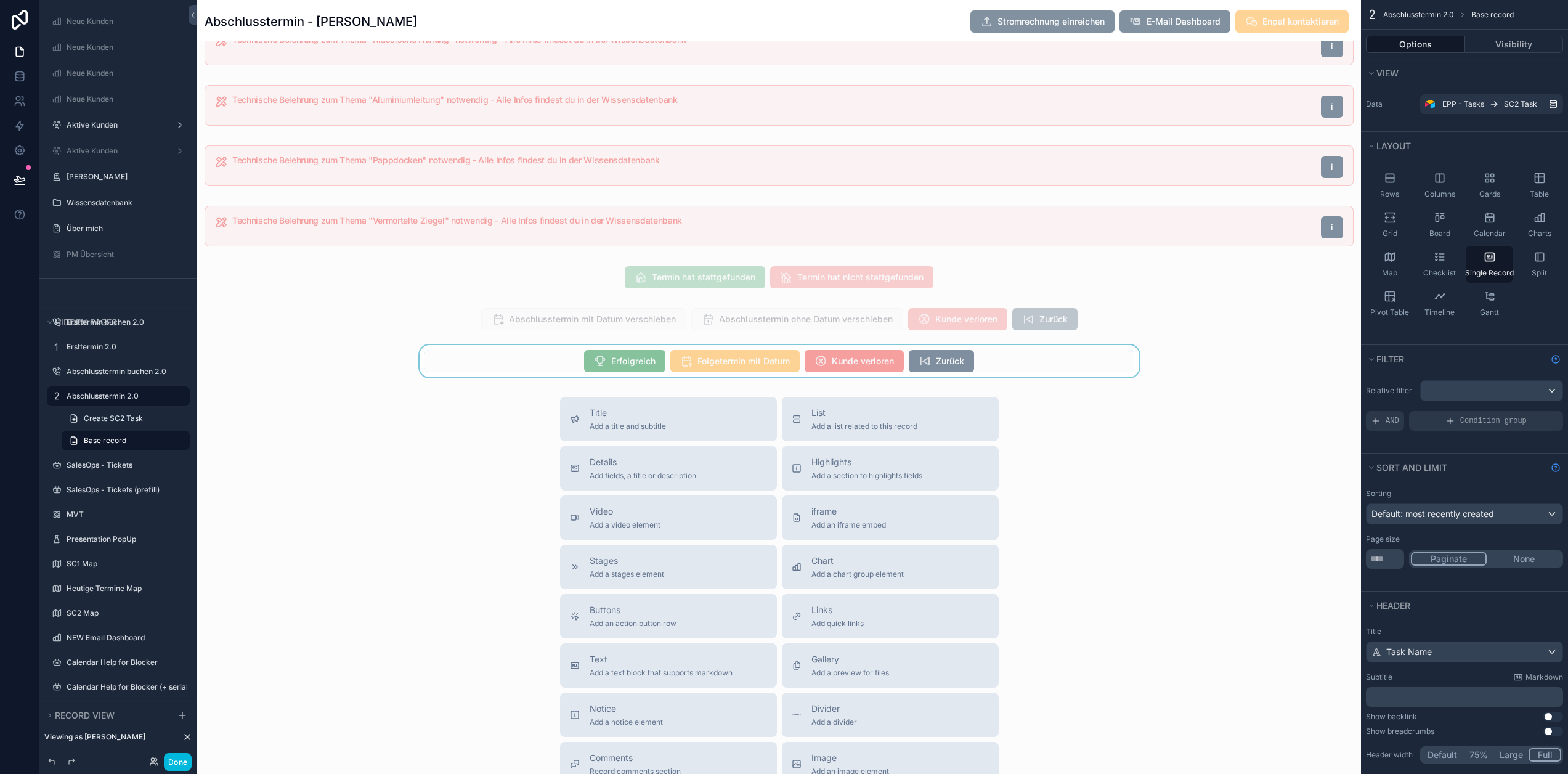
click at [630, 373] on div "scrollable content" at bounding box center [779, 361] width 1164 height 32
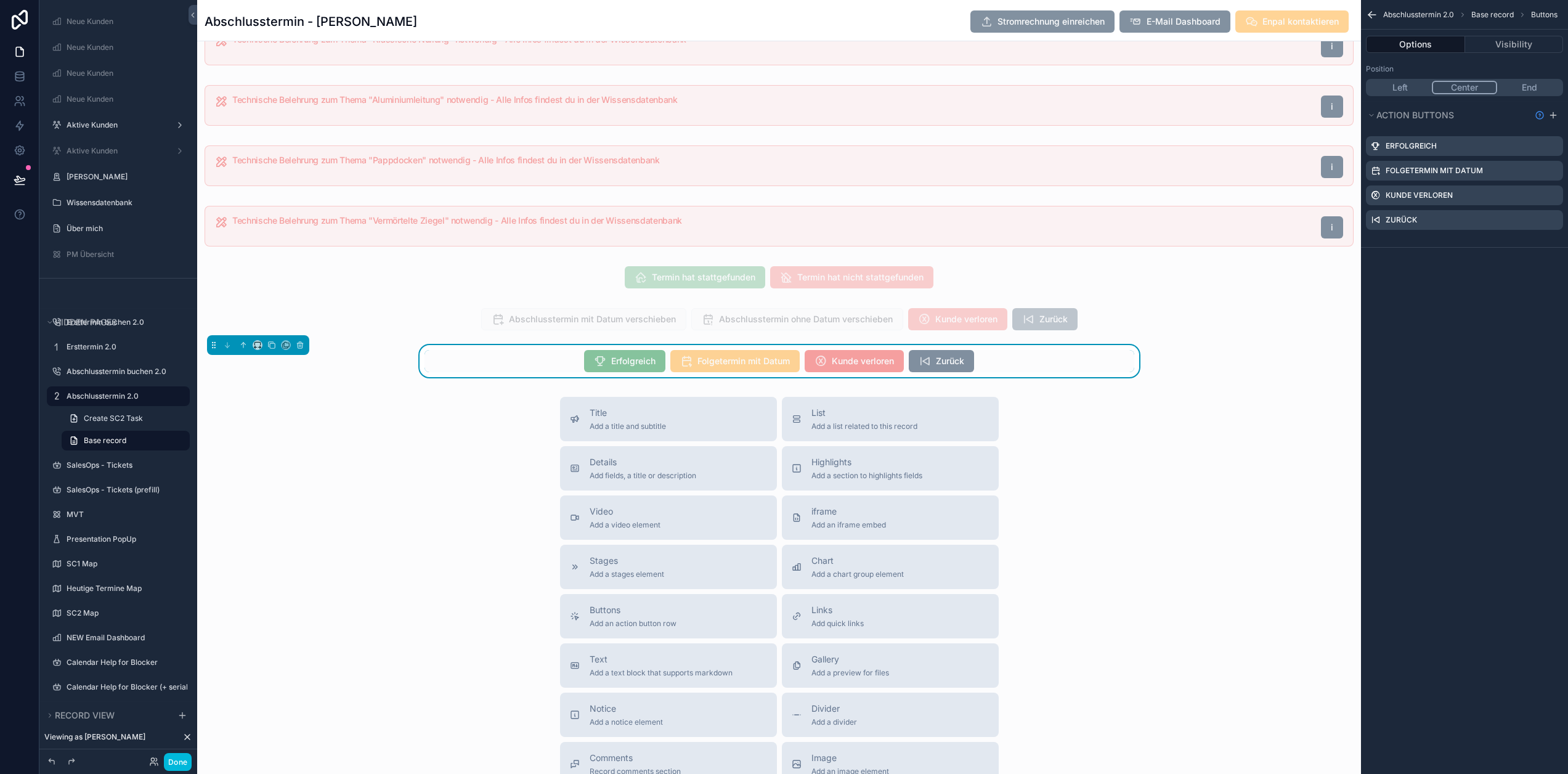
click at [0, 0] on icon "scrollable content" at bounding box center [0, 0] width 0 height 0
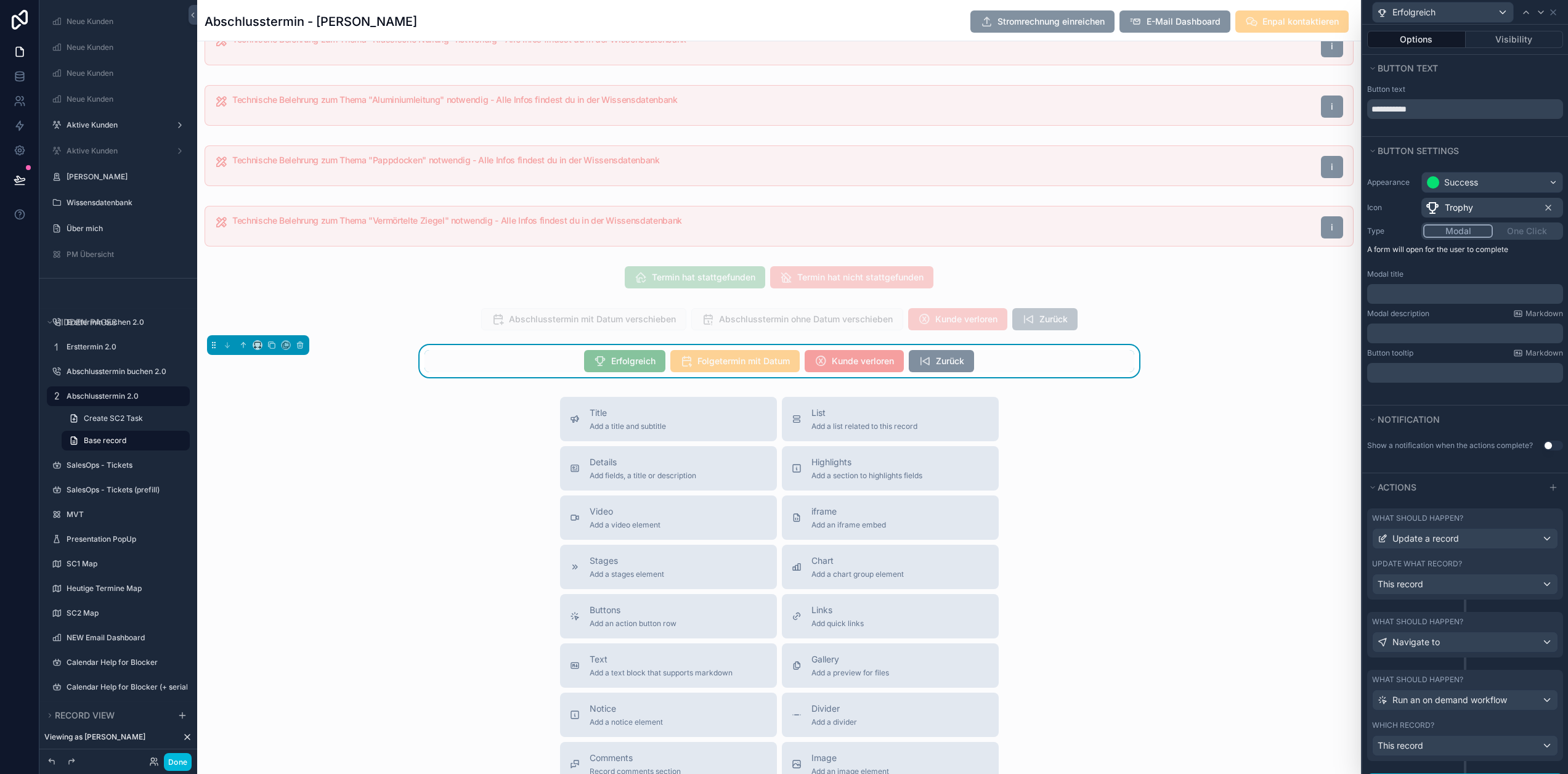
scroll to position [28, 0]
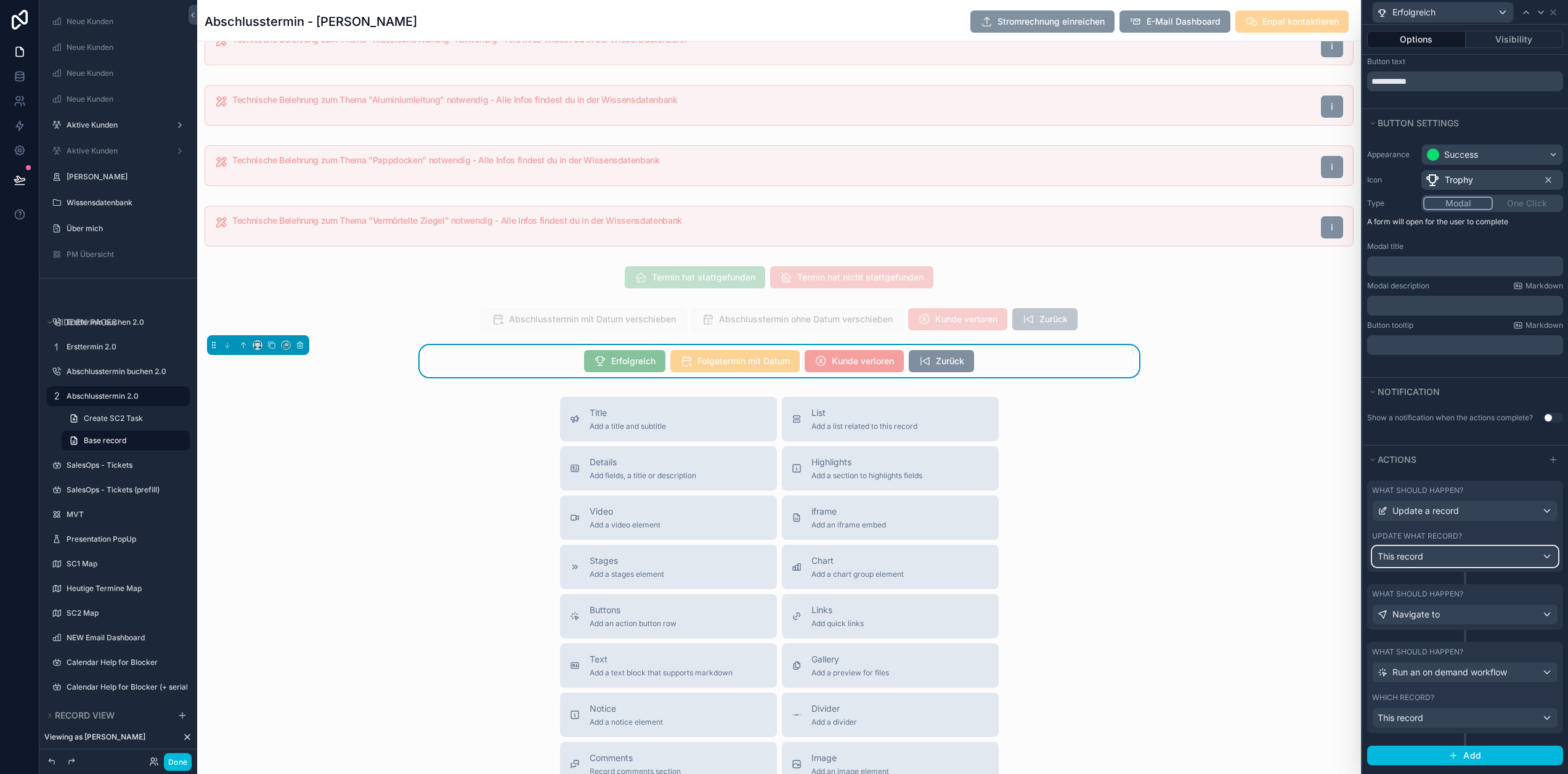
click at [1465, 556] on div "This record" at bounding box center [1465, 556] width 185 height 20
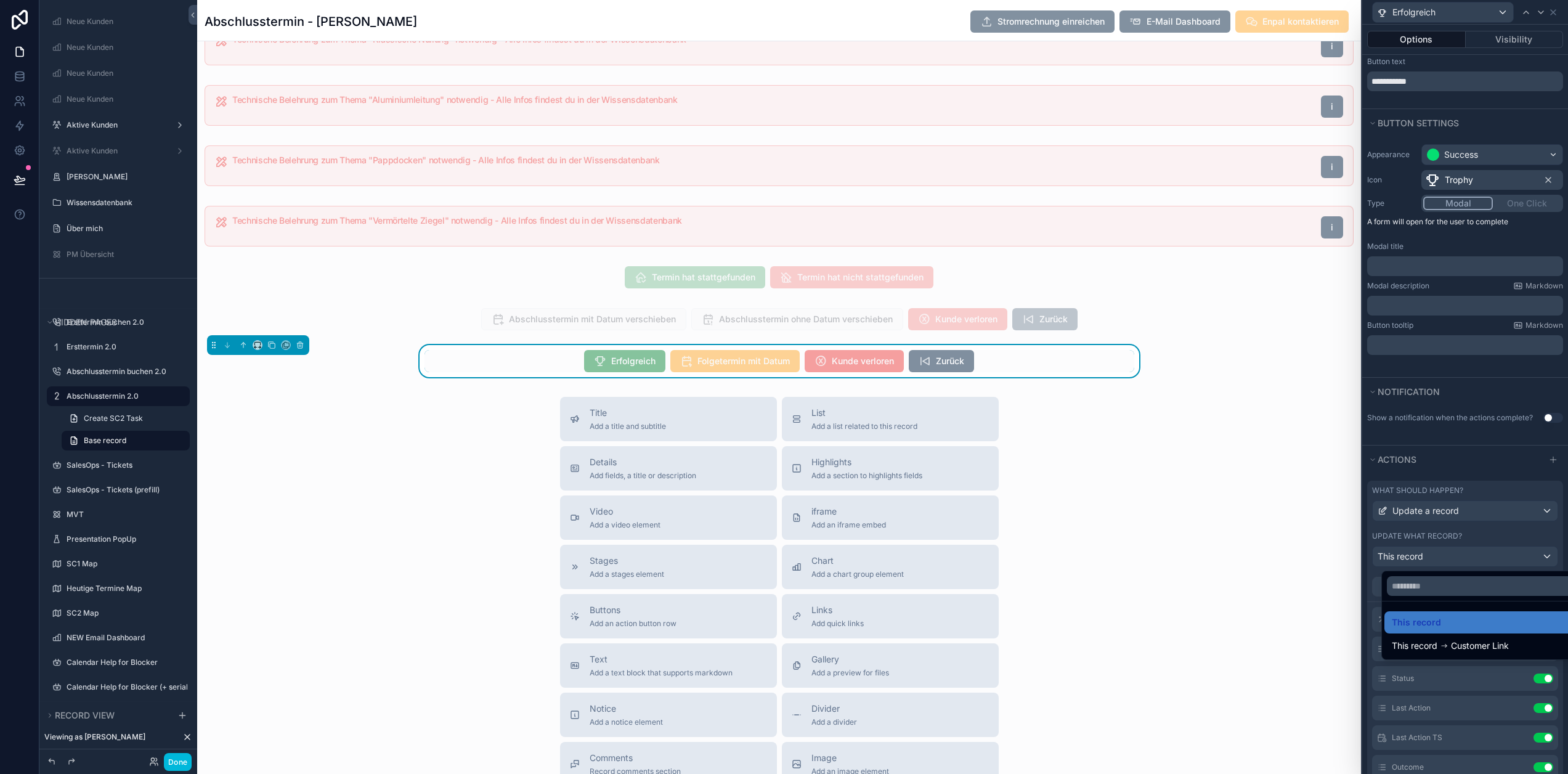
click at [1467, 556] on div at bounding box center [1465, 387] width 206 height 774
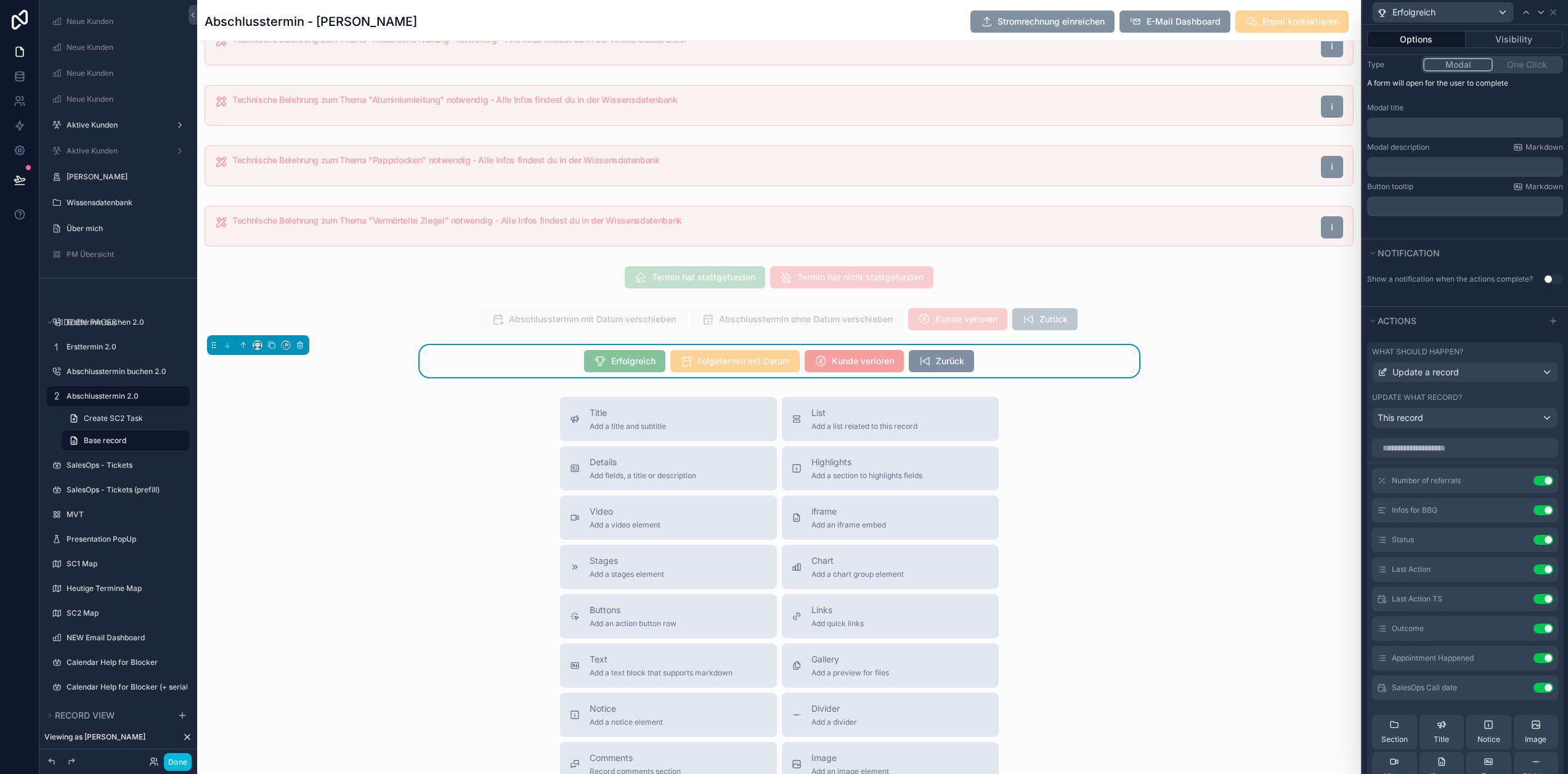
scroll to position [212, 0]
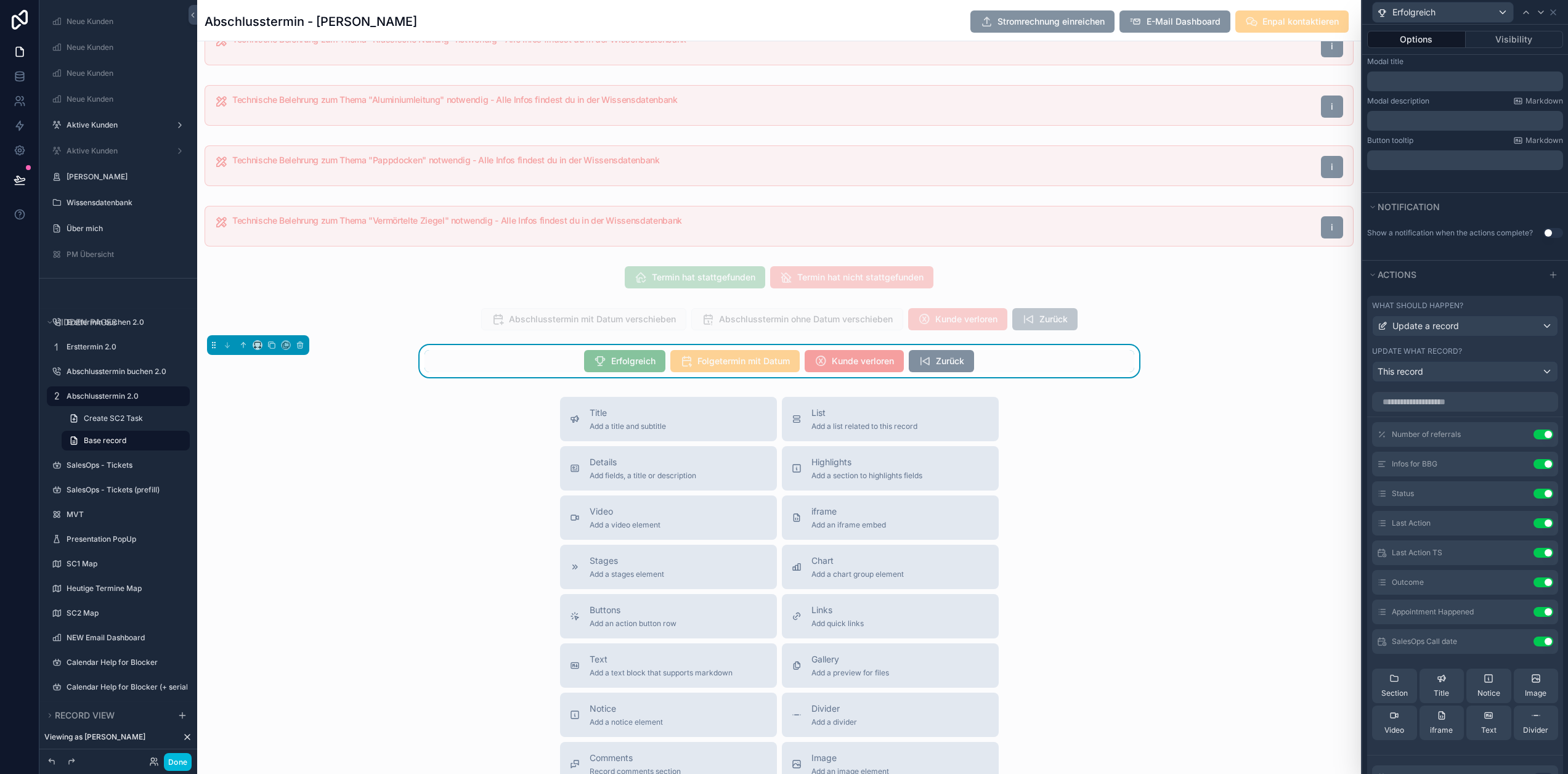
click at [0, 0] on icon at bounding box center [0, 0] width 0 height 0
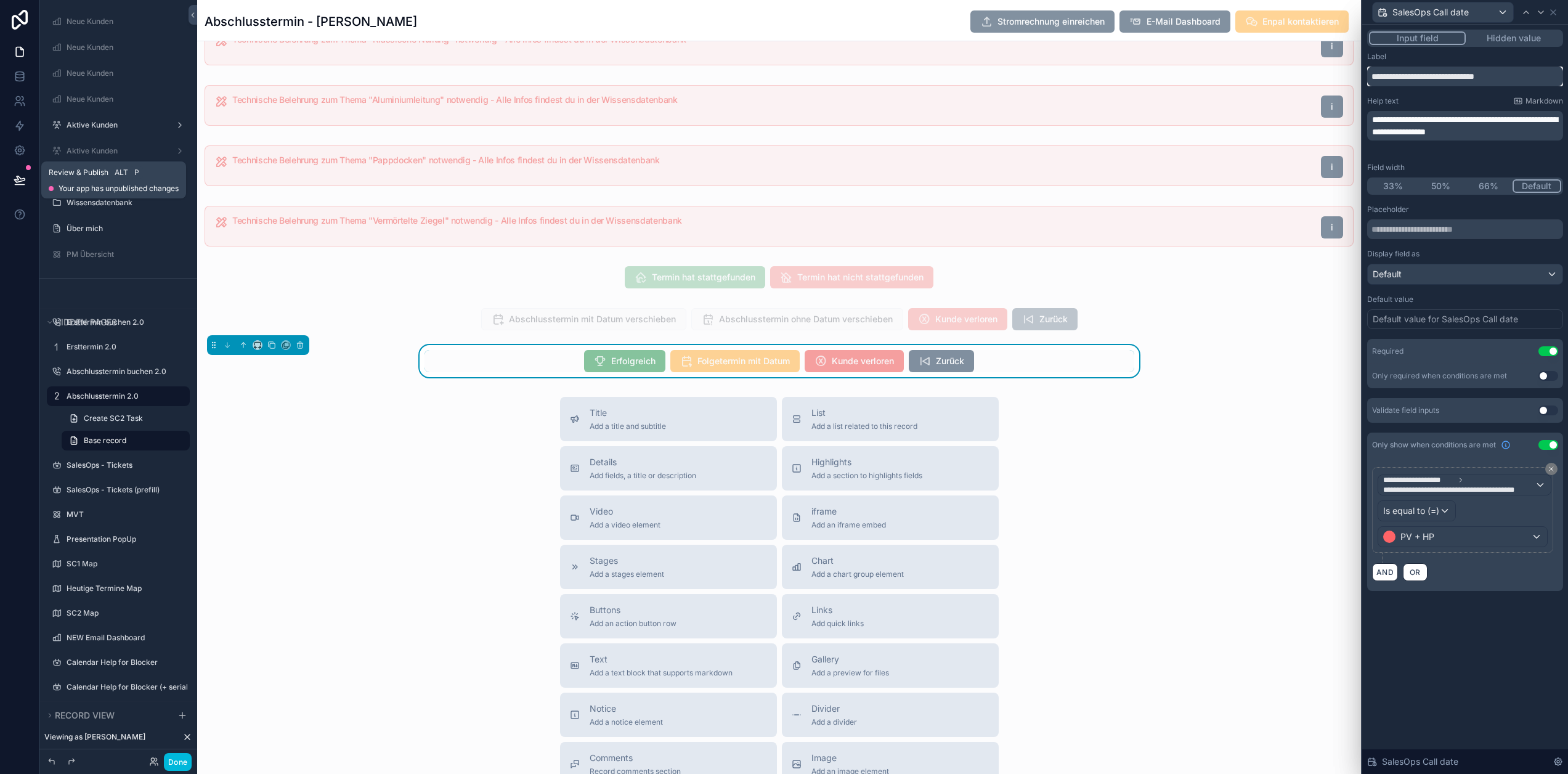
click at [1480, 77] on input "**********" at bounding box center [1465, 76] width 196 height 20
drag, startPoint x: 1480, startPoint y: 75, endPoint x: 1527, endPoint y: 78, distance: 47.1
click at [1483, 75] on input "**********" at bounding box center [1465, 76] width 196 height 20
click at [1483, 75] on input "**********" at bounding box center [1465, 76] width 196 height 20
type input "**********"
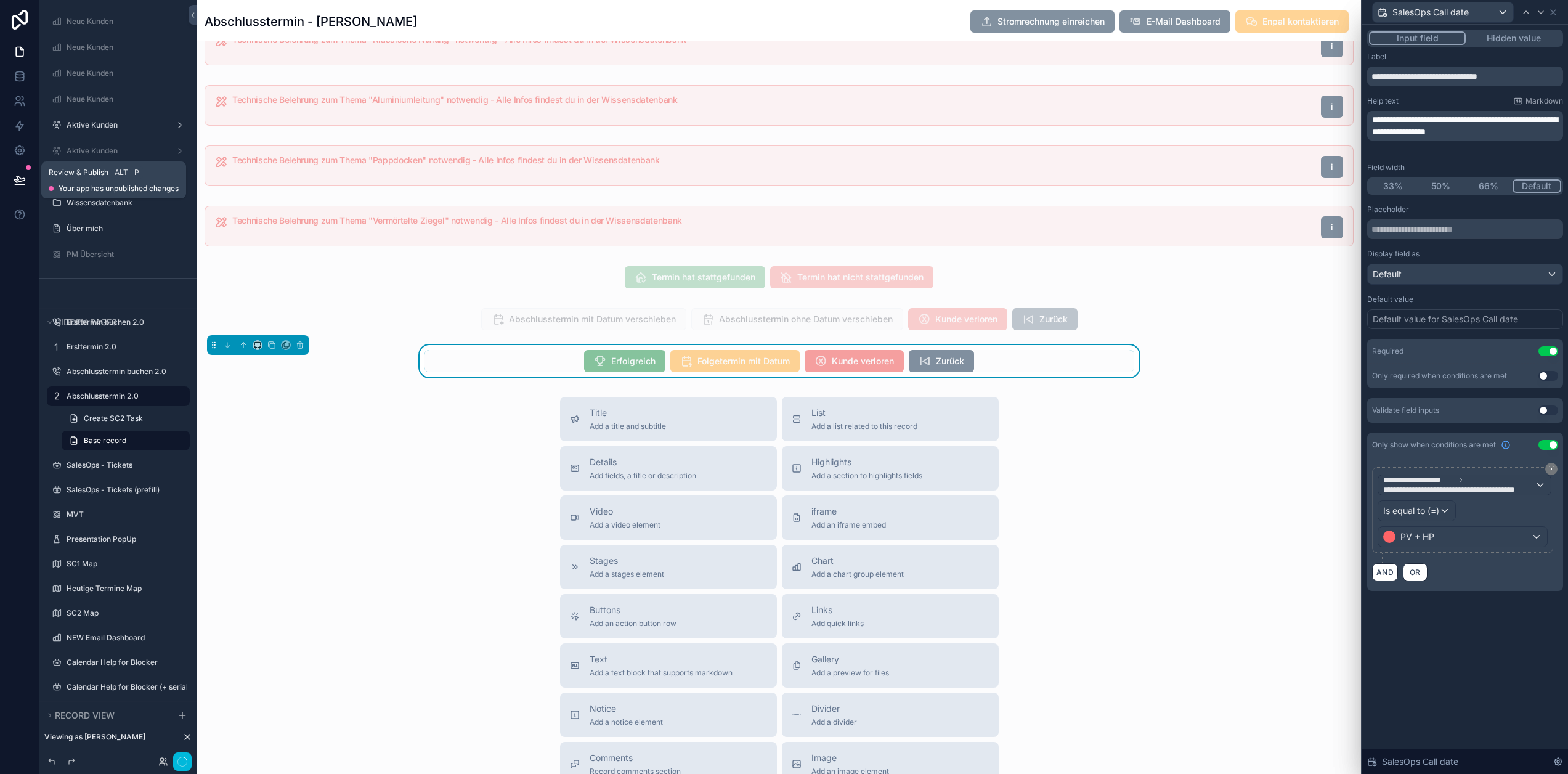
click at [1486, 134] on span "**********" at bounding box center [1465, 126] width 185 height 21
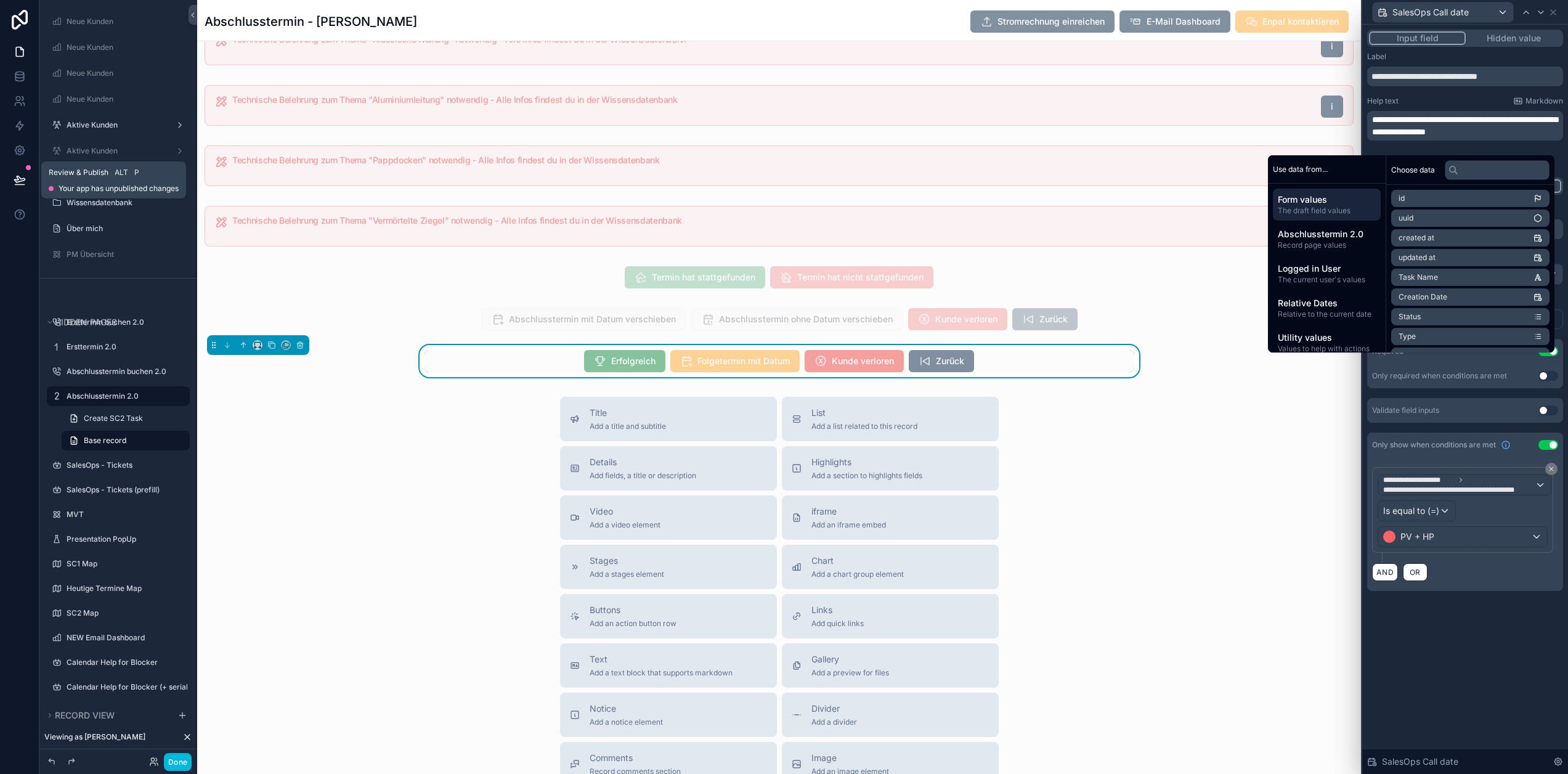
click at [1531, 120] on p "**********" at bounding box center [1467, 126] width 188 height 25
click at [1503, 138] on p "**********" at bounding box center [1467, 126] width 188 height 25
click at [1518, 132] on span "**********" at bounding box center [1465, 126] width 185 height 21
click at [1531, 675] on div "**********" at bounding box center [1465, 399] width 206 height 749
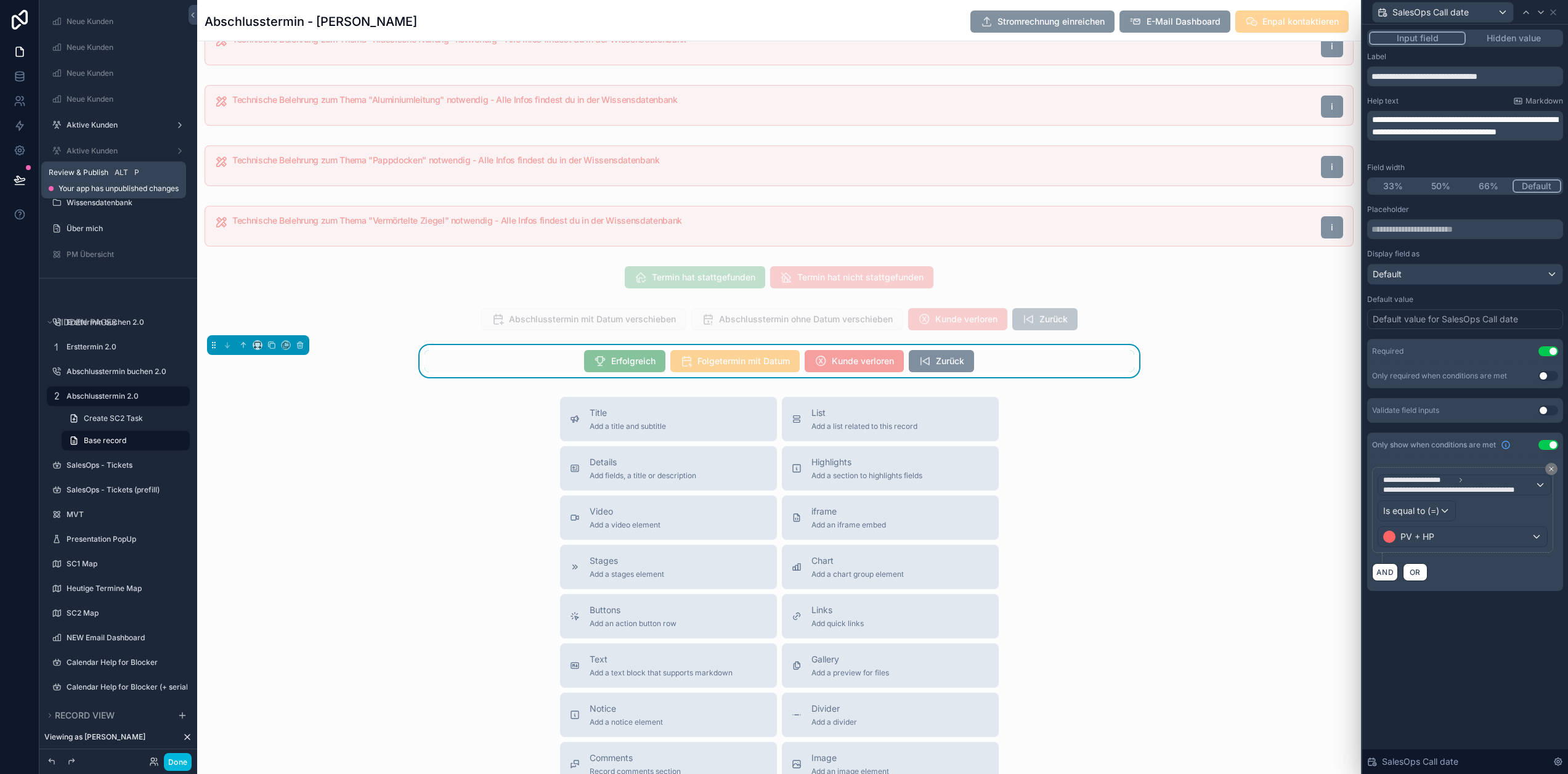
click at [1545, 137] on span "**********" at bounding box center [1465, 126] width 185 height 21
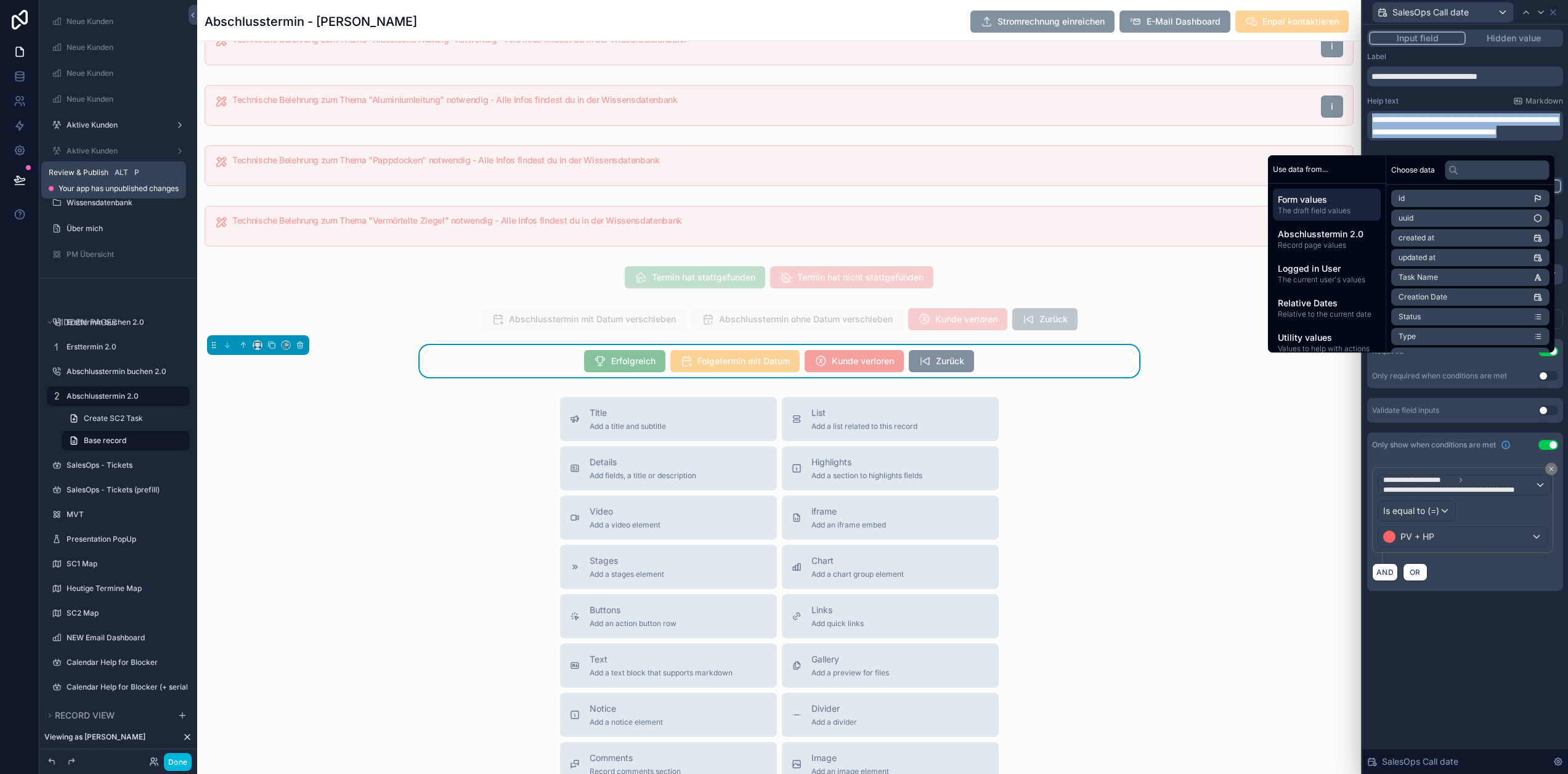
copy span "**********"
click at [179, 759] on button "Done" at bounding box center [178, 762] width 28 height 18
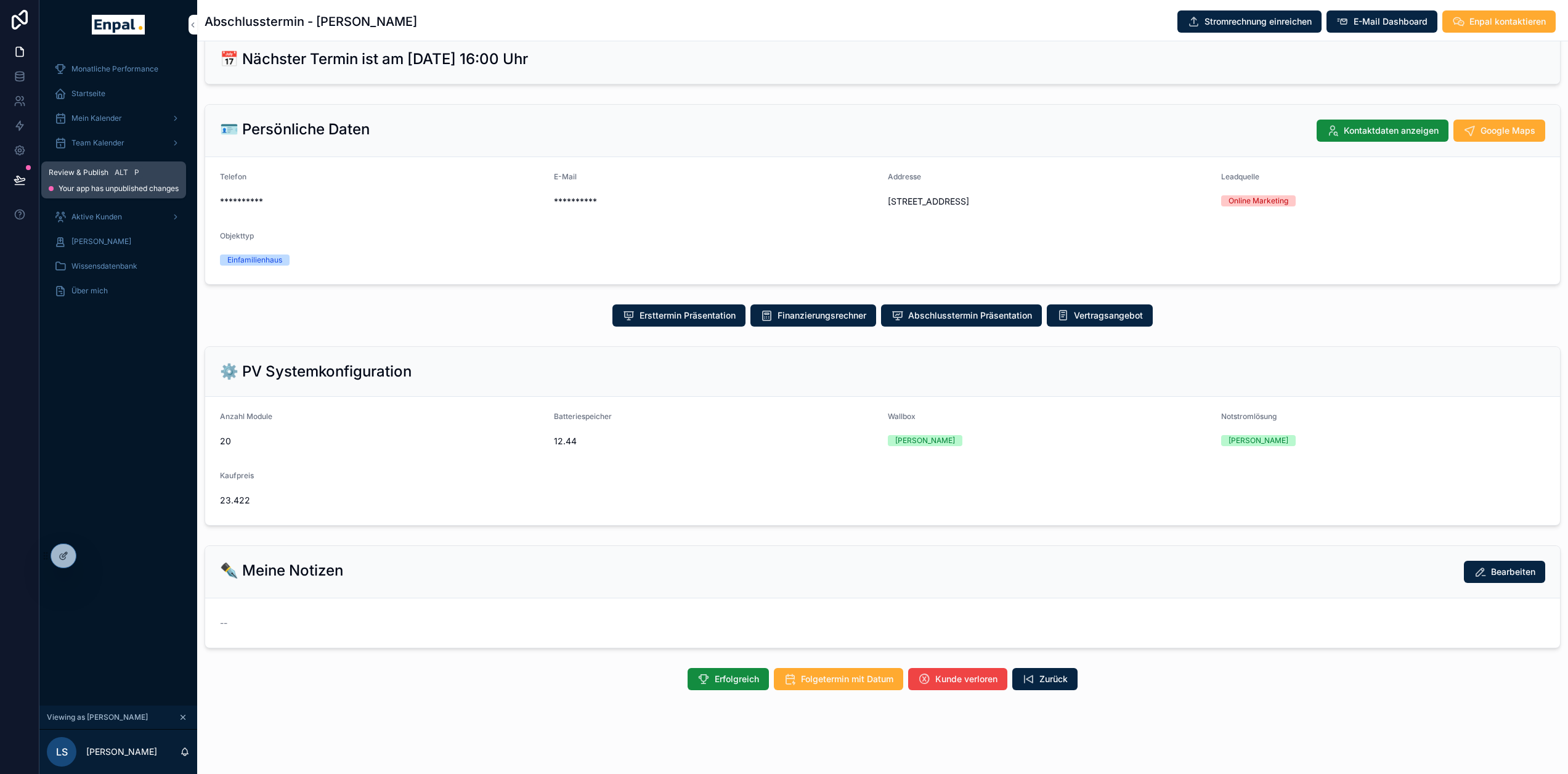
scroll to position [30, 0]
click at [453, 545] on div "**********" at bounding box center [883, 362] width 1371 height 667
